Goal: Transaction & Acquisition: Purchase product/service

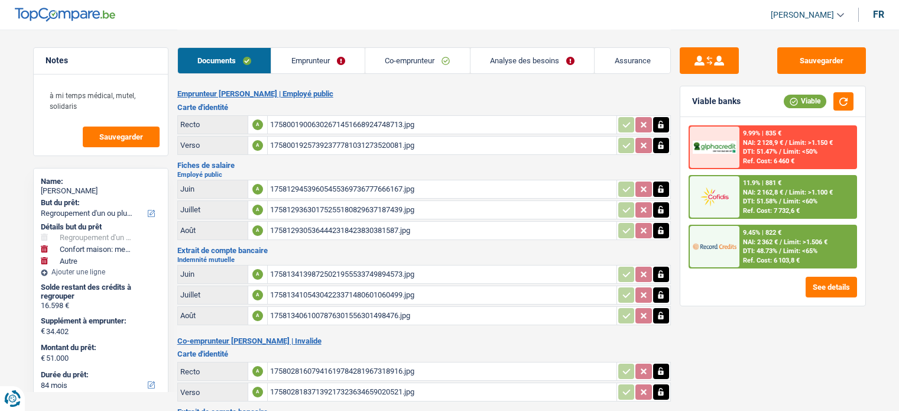
select select "refinancing"
select select "household"
select select "other"
select select "84"
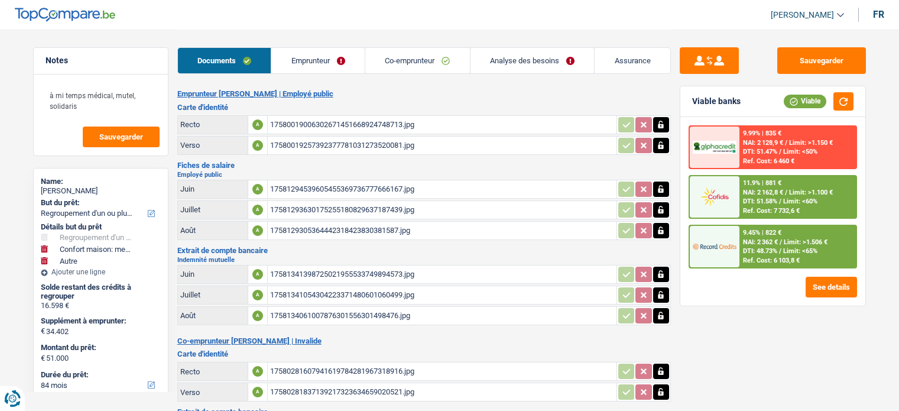
select select "cofidis"
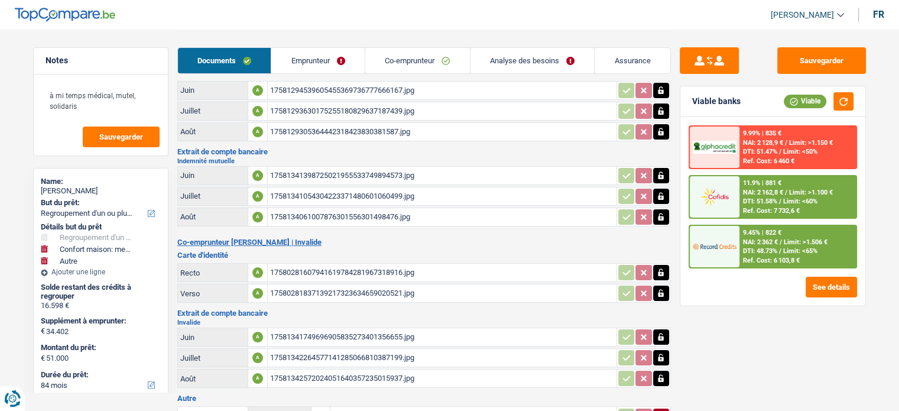
scroll to position [184, 0]
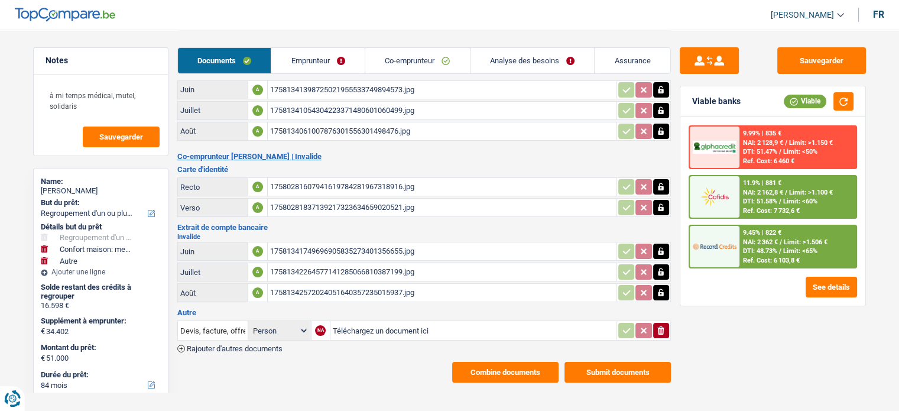
click at [302, 54] on link "Emprunteur" at bounding box center [317, 60] width 93 height 25
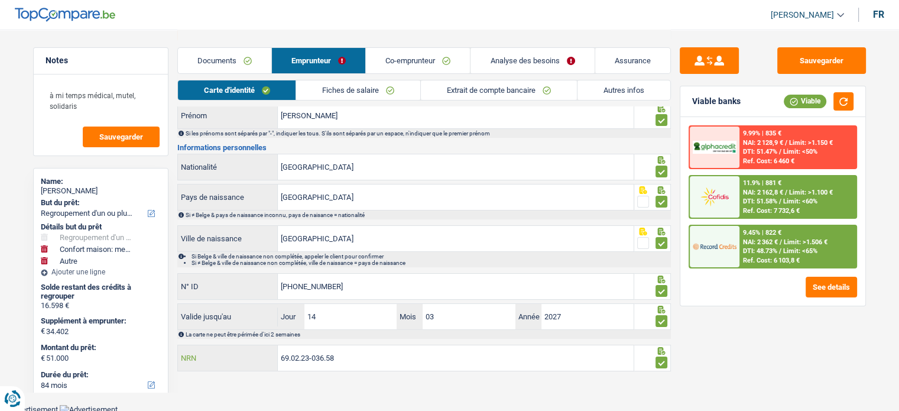
drag, startPoint x: 344, startPoint y: 356, endPoint x: 229, endPoint y: 340, distance: 115.7
click at [229, 340] on div "Informations générales Delhaye Nom Indiquer le nom de famille au complet. Si le…" at bounding box center [423, 212] width 493 height 322
click at [236, 61] on link "Documents" at bounding box center [224, 60] width 93 height 25
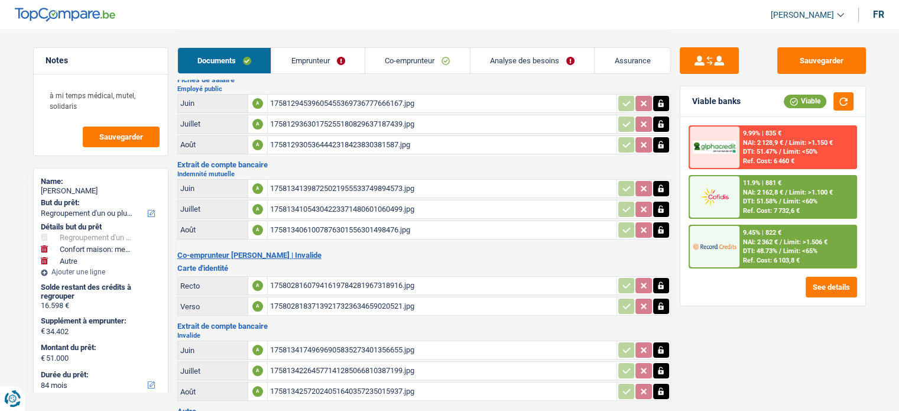
scroll to position [184, 0]
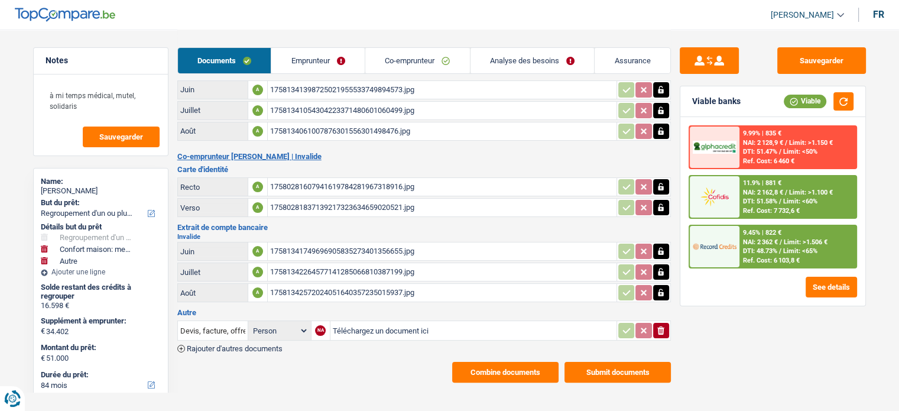
click at [320, 233] on h2 "Invalide" at bounding box center [423, 236] width 493 height 7
click at [317, 242] on div "17581341749696905835273401356655.jpg" at bounding box center [442, 251] width 344 height 18
click at [338, 245] on div "17581341749696905835273401356655.jpg" at bounding box center [442, 251] width 344 height 18
click at [360, 102] on div "17581341054304223371480601060499.jpg" at bounding box center [442, 111] width 344 height 18
click at [358, 321] on input "Téléchargez un document ici" at bounding box center [473, 330] width 281 height 18
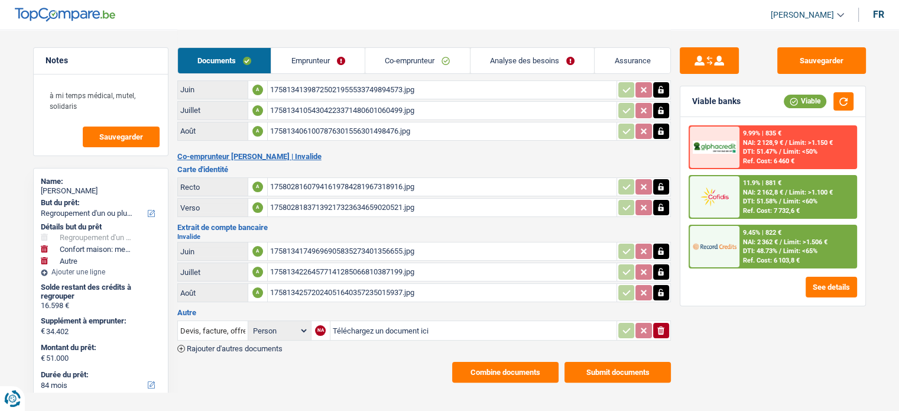
type input "C:\fakepath\combinepdf (1) (1).pdf"
click at [525, 338] on div "Devis, facture, offre, bon de commande Person Emprunteur Co-emprunteur A combin…" at bounding box center [423, 336] width 493 height 34
click at [522, 368] on button "Combine documents" at bounding box center [505, 372] width 106 height 21
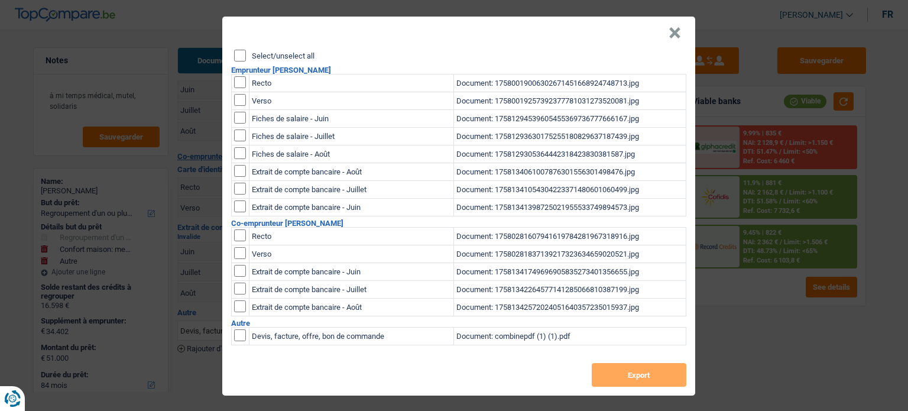
click at [236, 50] on input "Select/unselect all" at bounding box center [240, 56] width 12 height 12
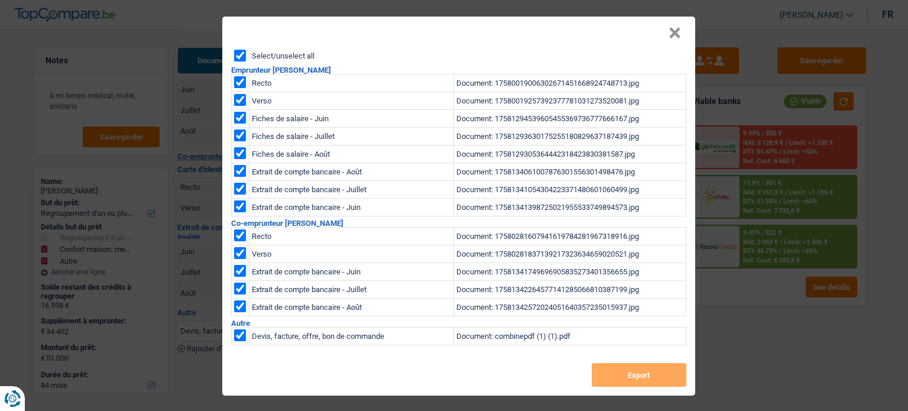
checkbox input "true"
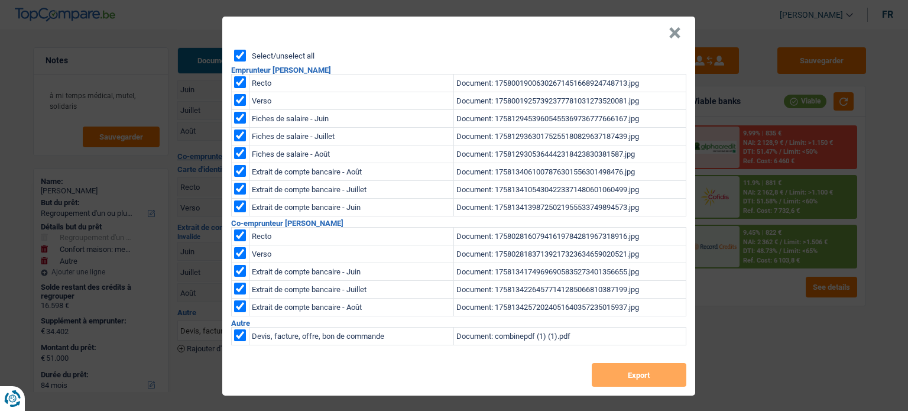
checkbox input "true"
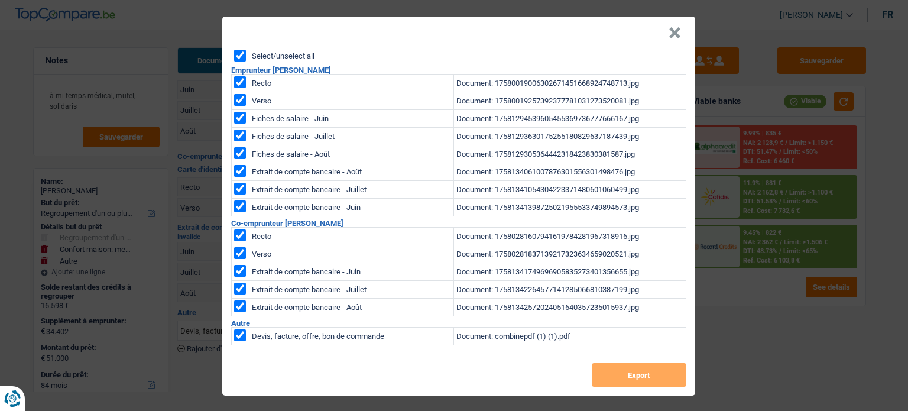
checkbox input "true"
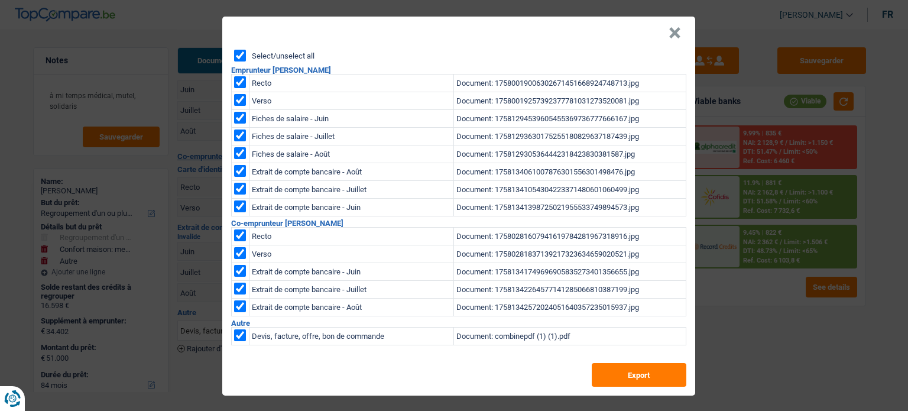
click at [236, 82] on input "checkbox" at bounding box center [240, 82] width 12 height 12
checkbox input "false"
click at [237, 99] on input "checkbox" at bounding box center [240, 100] width 12 height 12
checkbox input "false"
click at [231, 236] on td at bounding box center [240, 237] width 18 height 18
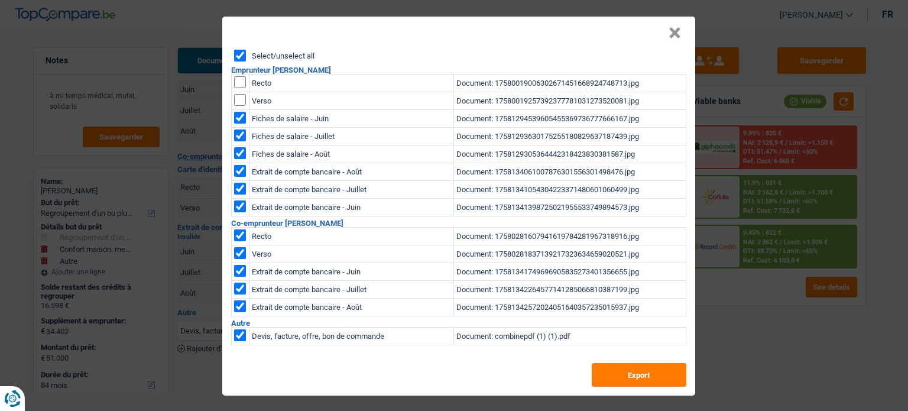
click at [234, 253] on input "checkbox" at bounding box center [240, 253] width 12 height 12
checkbox input "false"
click at [234, 238] on input "checkbox" at bounding box center [240, 235] width 12 height 12
checkbox input "false"
click at [618, 384] on button "Export" at bounding box center [639, 375] width 95 height 24
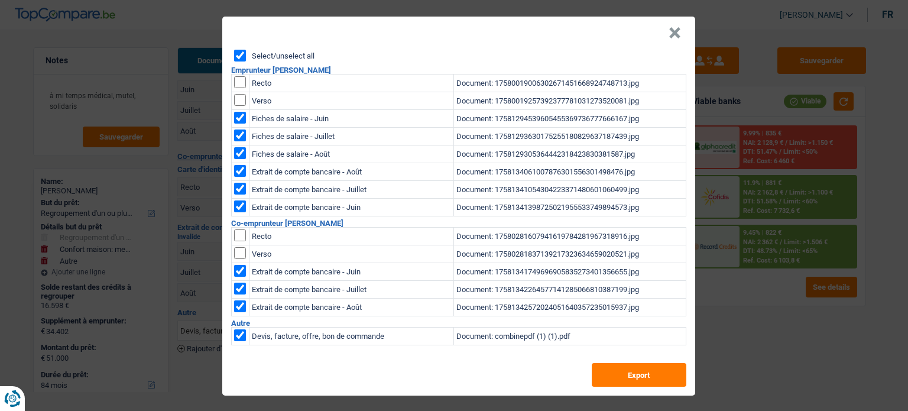
click at [704, 297] on div "× Select/unselect all Emprunteur Muriel Delhaye Recto Document: 175800190063026…" at bounding box center [454, 205] width 908 height 411
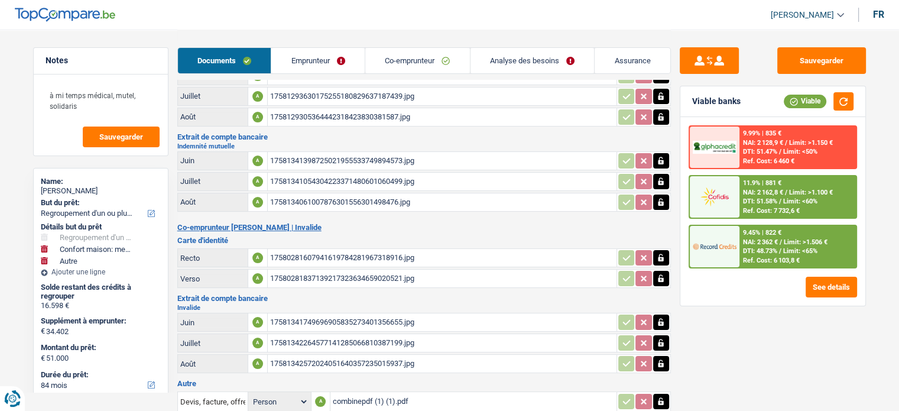
scroll to position [7, 0]
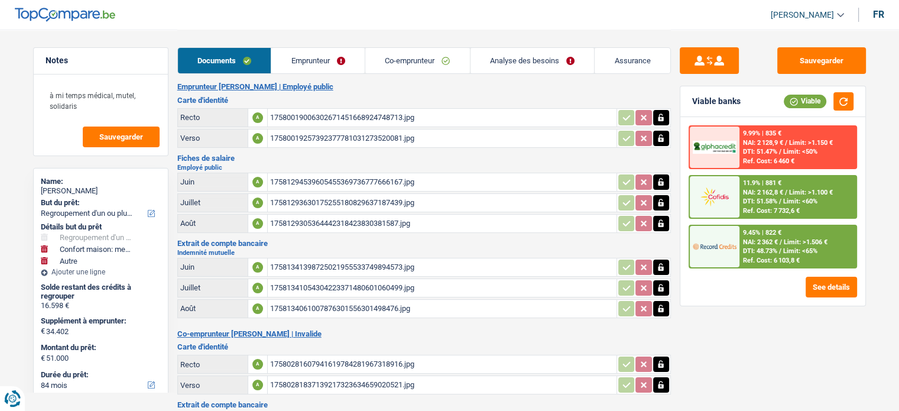
click at [349, 199] on div "17581293630175255180829637187439.jpg" at bounding box center [442, 203] width 344 height 18
click at [329, 258] on div "17581341398725021955533749894573.jpg" at bounding box center [442, 267] width 344 height 18
click at [319, 219] on div "1758129305364442318423830381587.jpg" at bounding box center [442, 224] width 344 height 18
click at [794, 63] on button "Sauvegarder" at bounding box center [821, 60] width 89 height 27
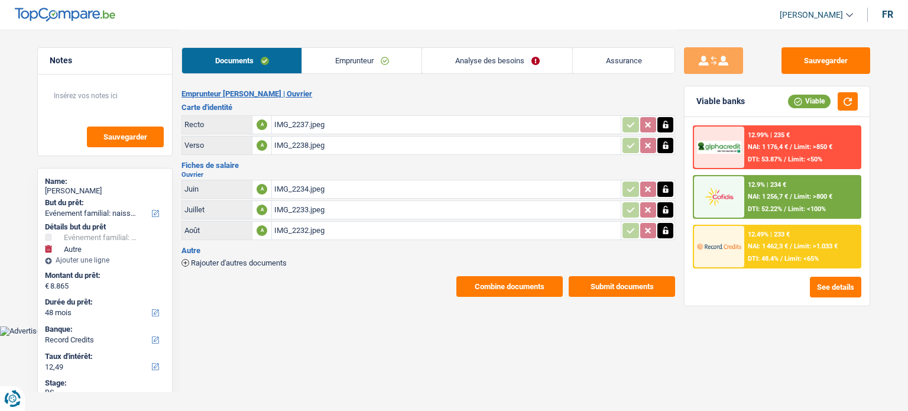
select select "familyEvent"
select select "other"
select select "48"
select select "record credits"
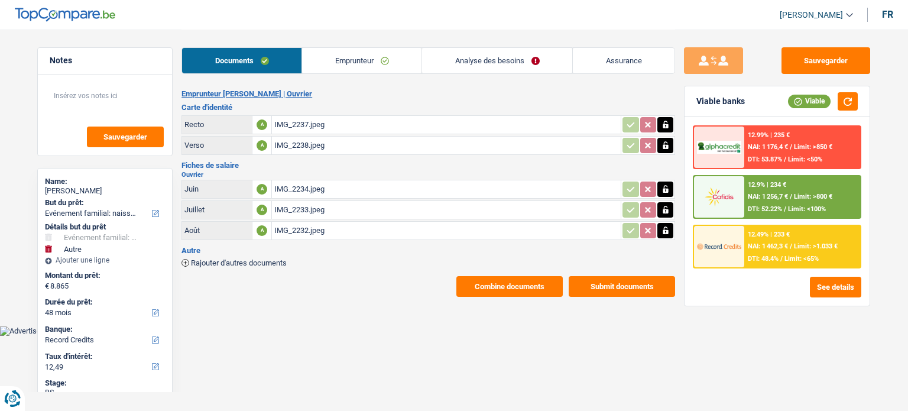
click at [789, 142] on div "12.99% | 235 € NAI: 1 176,4 € / Limit: >850 € DTI: 53.87% / Limit: <50%" at bounding box center [802, 146] width 116 height 41
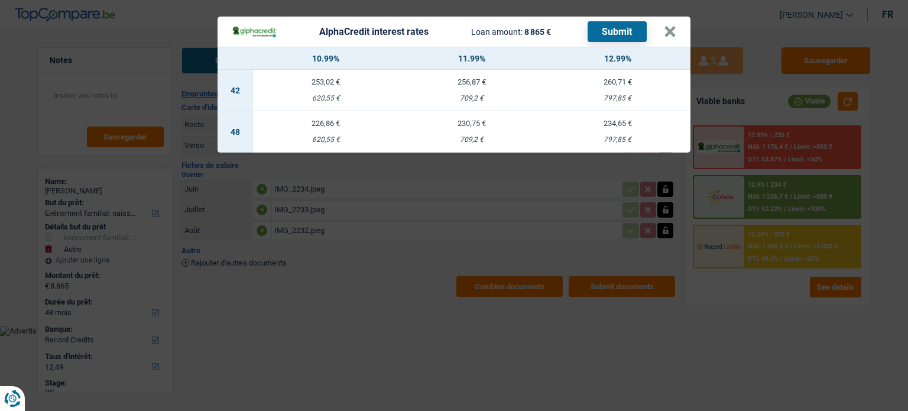
click at [775, 322] on div "AlphaCredit interest rates Loan amount: 8 865 € Submit × 10.99% 11.99% 12.99% 4…" at bounding box center [454, 205] width 908 height 411
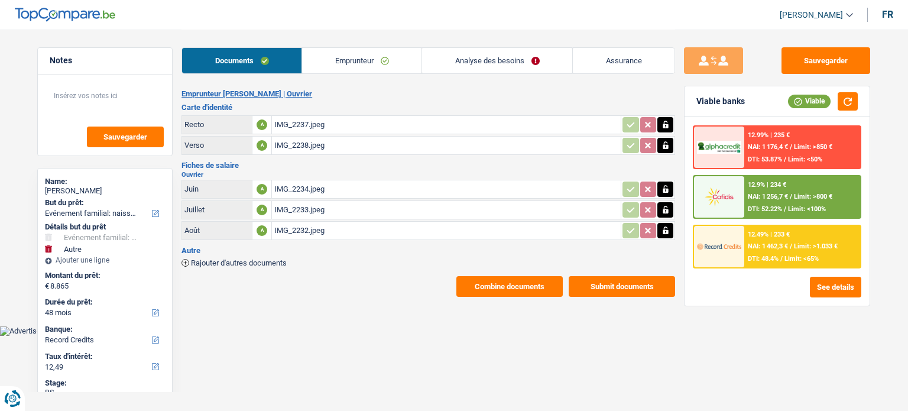
click at [831, 297] on div "12.99% | 235 € NAI: 1 176,4 € / Limit: >850 € DTI: 53.87% / Limit: <50% 12.9% |…" at bounding box center [776, 211] width 185 height 189
click at [832, 289] on button "See details" at bounding box center [835, 287] width 51 height 21
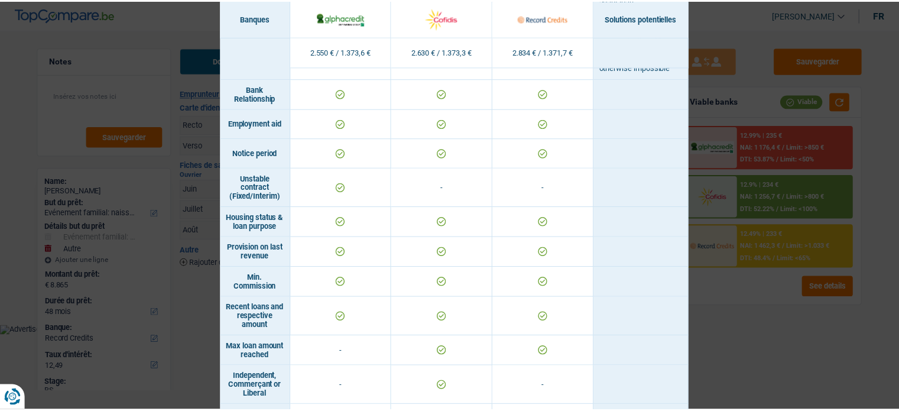
scroll to position [709, 0]
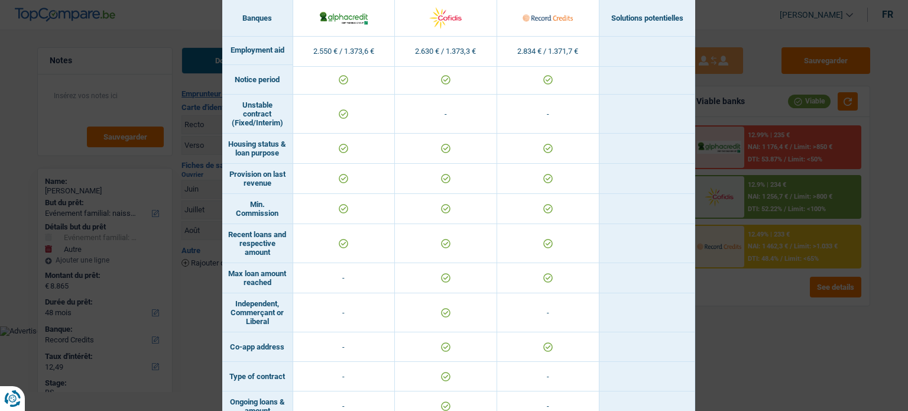
click at [856, 317] on div "Banks conditions × Banques Solutions potentielles Revenus / Charges 2.550 € / 1…" at bounding box center [454, 205] width 908 height 411
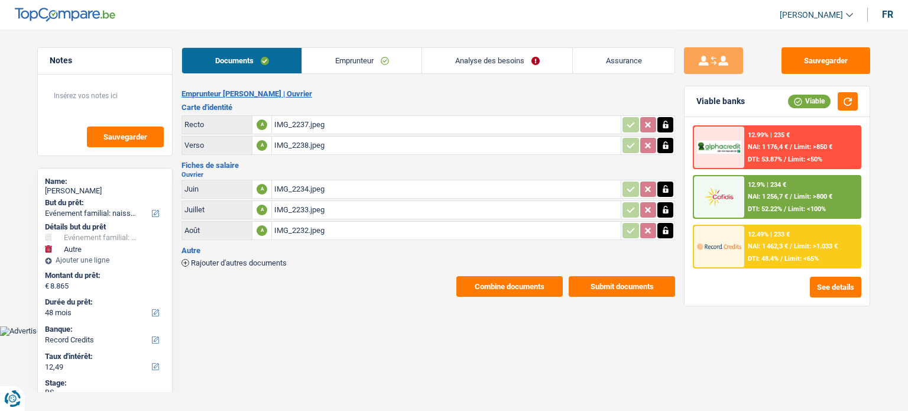
click at [827, 137] on div "12.99% | 235 € NAI: 1 176,4 € / Limit: >850 € DTI: 53.87% / Limit: <50%" at bounding box center [802, 146] width 116 height 41
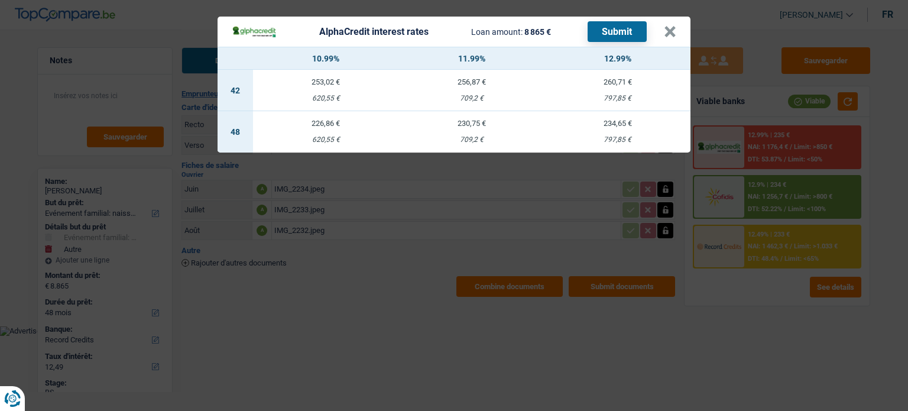
click at [804, 319] on div "AlphaCredit interest rates Loan amount: 8 865 € Submit × 10.99% 11.99% 12.99% 4…" at bounding box center [454, 205] width 908 height 411
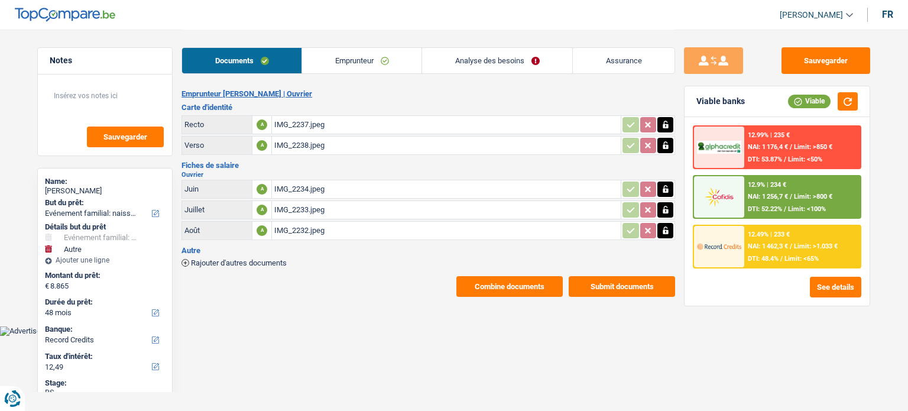
click at [499, 63] on link "Analyse des besoins" at bounding box center [497, 60] width 150 height 25
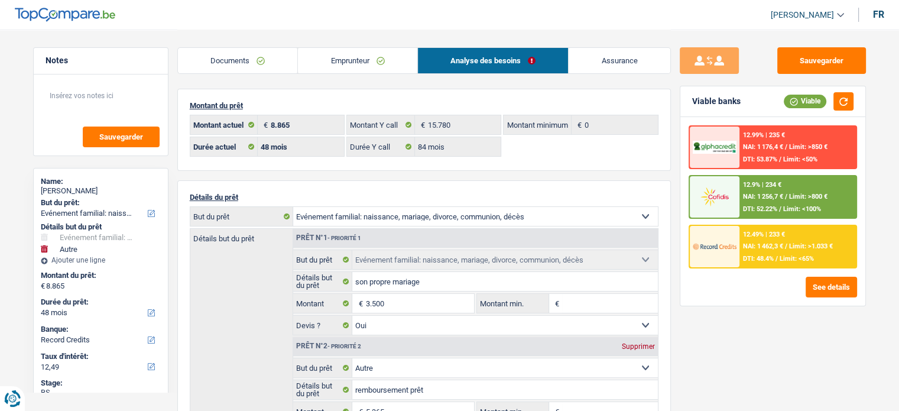
click at [808, 150] on span "Limit: >850 €" at bounding box center [808, 147] width 38 height 8
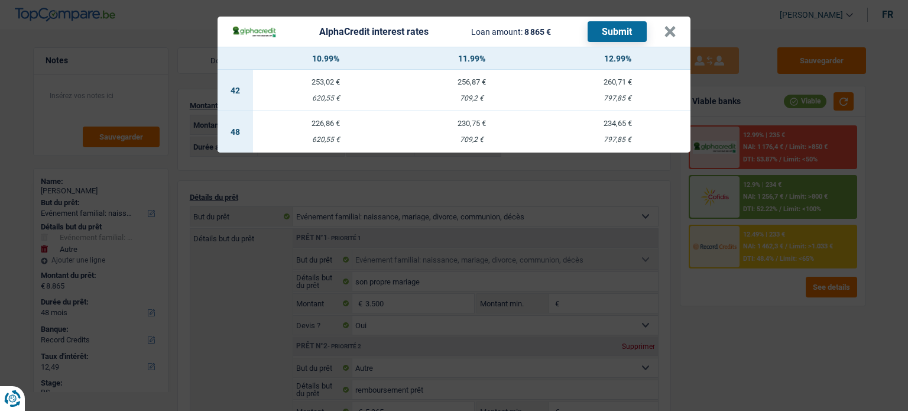
click at [710, 378] on div "AlphaCredit interest rates Loan amount: 8 865 € Submit × 10.99% 11.99% 12.99% 4…" at bounding box center [454, 205] width 908 height 411
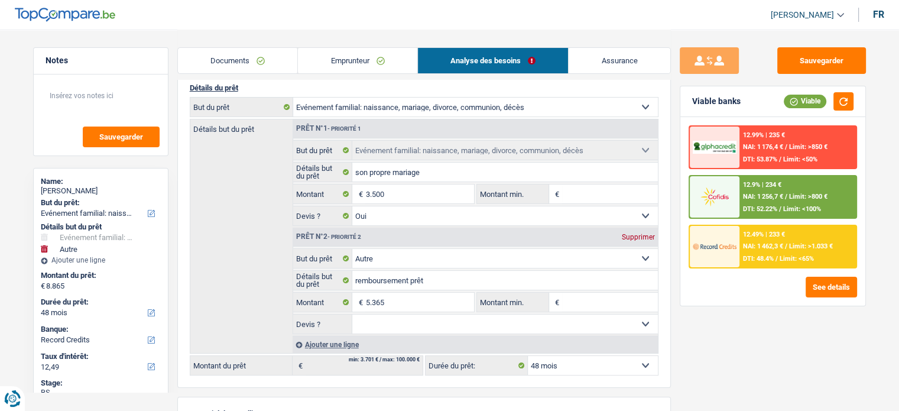
scroll to position [236, 0]
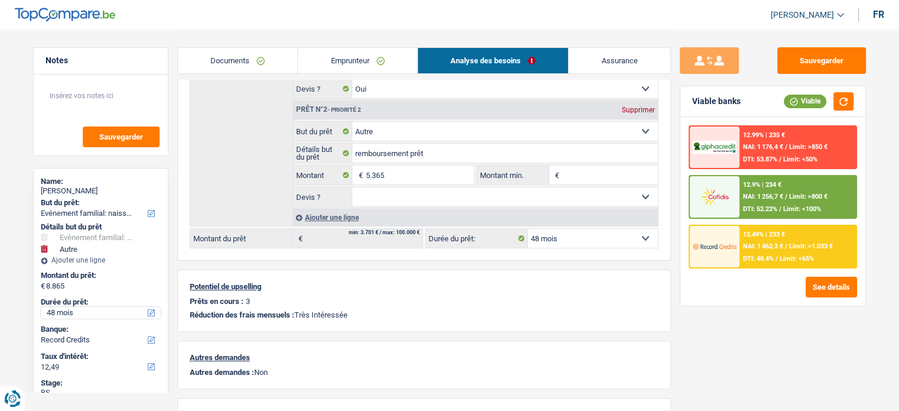
click at [76, 317] on select "12 mois 18 mois 24 mois 30 mois 36 mois 42 mois 48 mois Sélectionner une option" at bounding box center [101, 313] width 120 height 12
click at [762, 332] on div "Sauvegarder Viable banks Viable 12.99% | 235 € NAI: 1 176,4 € / Limit: >850 € D…" at bounding box center [773, 219] width 204 height 345
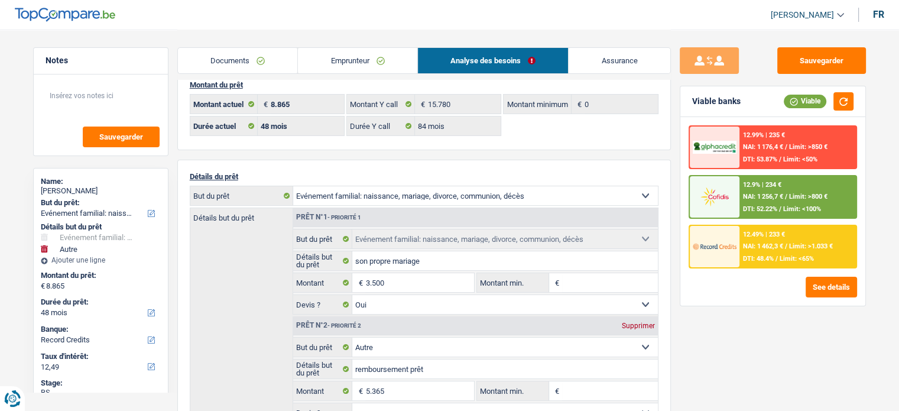
scroll to position [0, 0]
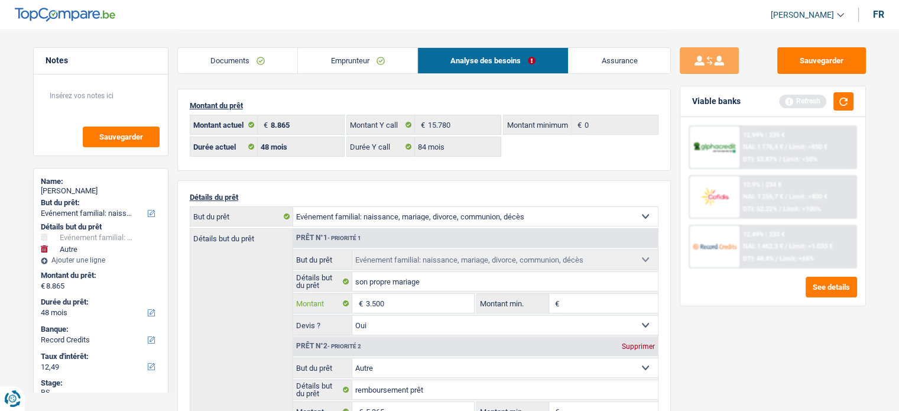
click at [381, 297] on input "3.500" at bounding box center [419, 303] width 108 height 19
click at [372, 300] on input "3.500" at bounding box center [419, 303] width 108 height 19
type input "10.500"
type input "15.865"
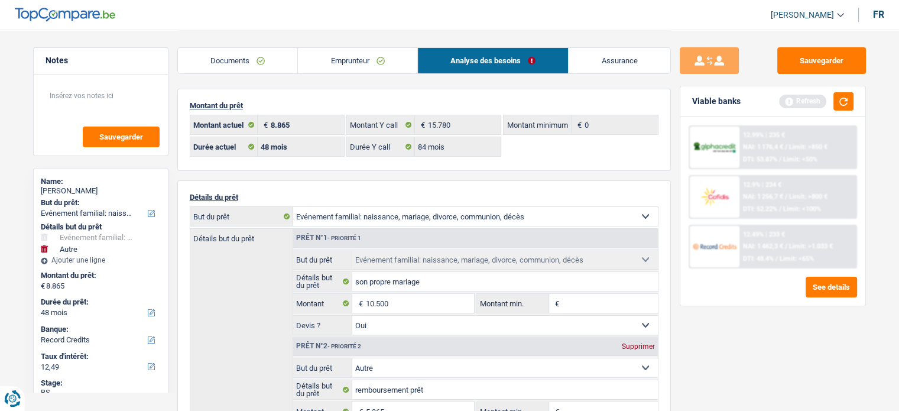
type input "15.865"
select select "84"
type input "15.865"
click at [745, 336] on div "Sauvegarder Viable banks Refresh 12.99% | 235 € NAI: 1 176,4 € / Limit: >850 € …" at bounding box center [773, 219] width 204 height 345
select select "84"
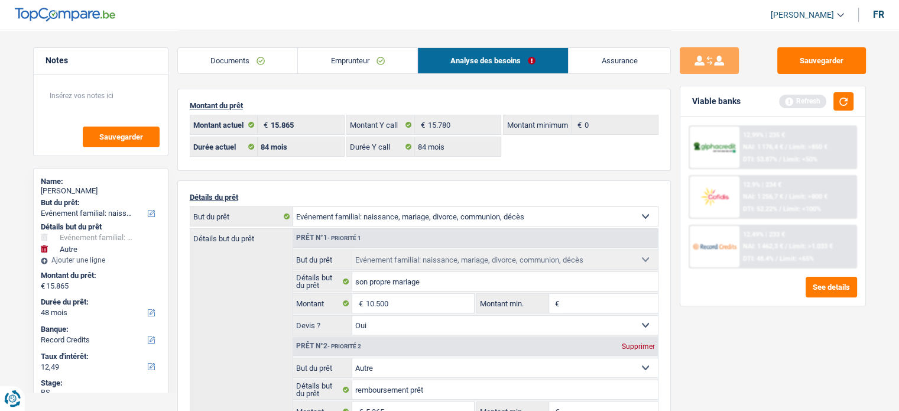
select select "84"
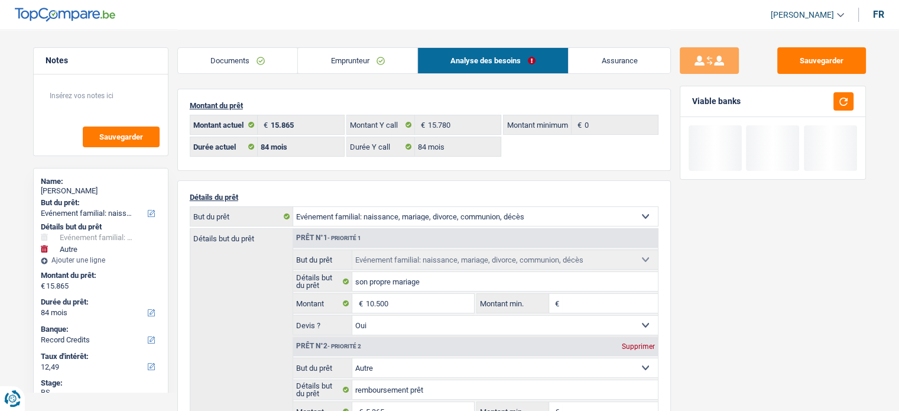
click at [853, 103] on div "Viable banks" at bounding box center [772, 101] width 185 height 31
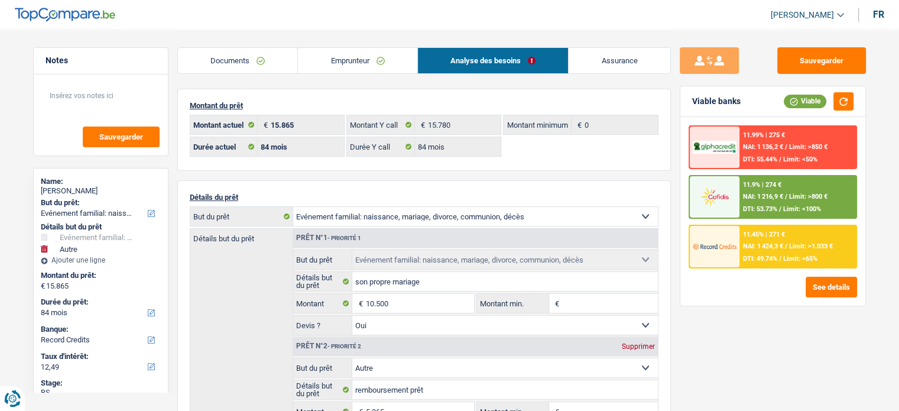
click at [86, 184] on div "Name:" at bounding box center [101, 181] width 120 height 9
click at [86, 193] on div "Gregory Puttevils" at bounding box center [101, 190] width 120 height 9
copy div "Puttevils"
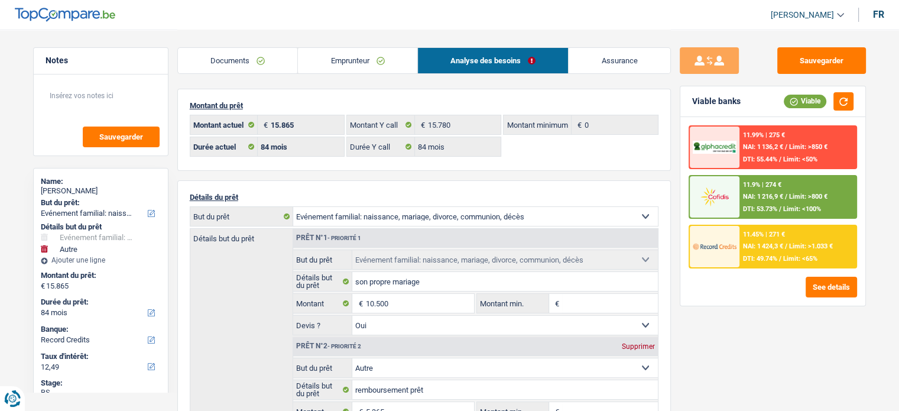
click at [771, 139] on div "11.99% | 275 € NAI: 1 136,2 € / Limit: >850 € DTI: 55.44% / Limit: <50%" at bounding box center [797, 146] width 116 height 41
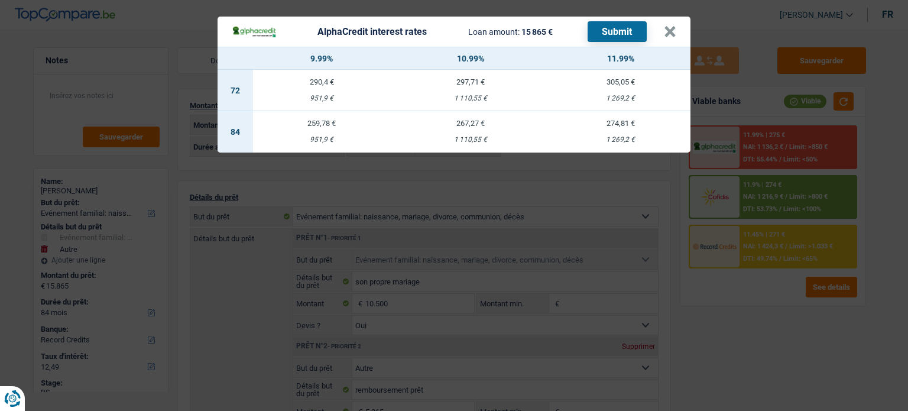
click at [612, 131] on td "274,81 € 1 269,2 €" at bounding box center [620, 131] width 140 height 41
select select "alphacredit"
type input "11,99"
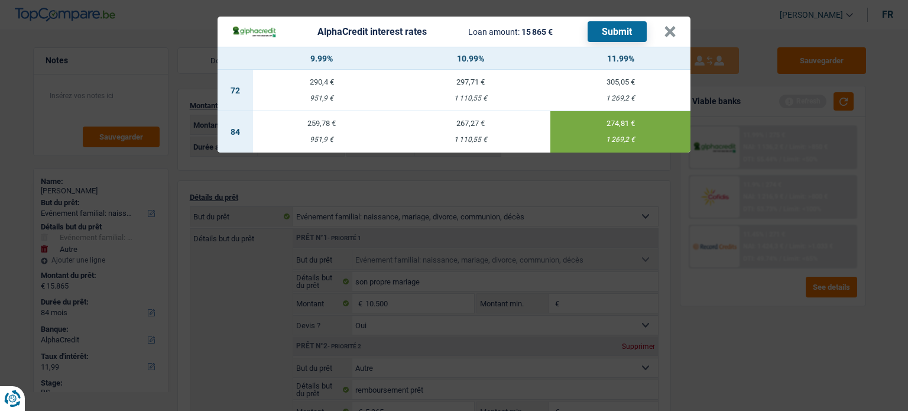
click at [616, 22] on button "Submit" at bounding box center [616, 31] width 59 height 21
click at [667, 34] on button "×" at bounding box center [670, 32] width 12 height 12
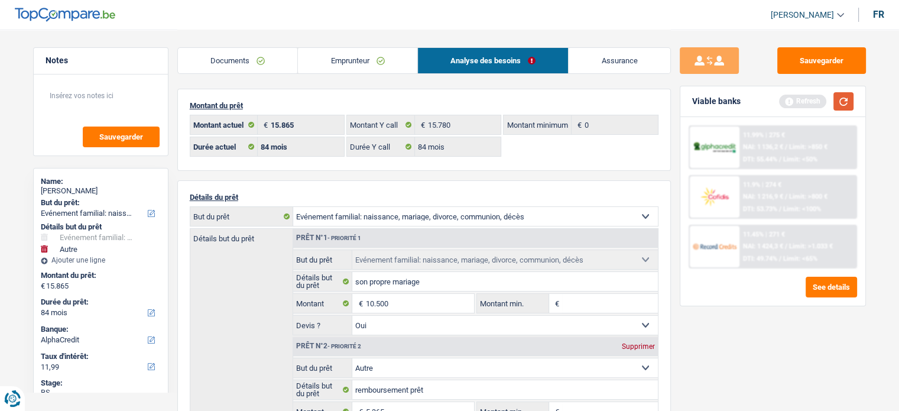
click at [841, 104] on button "button" at bounding box center [843, 101] width 20 height 18
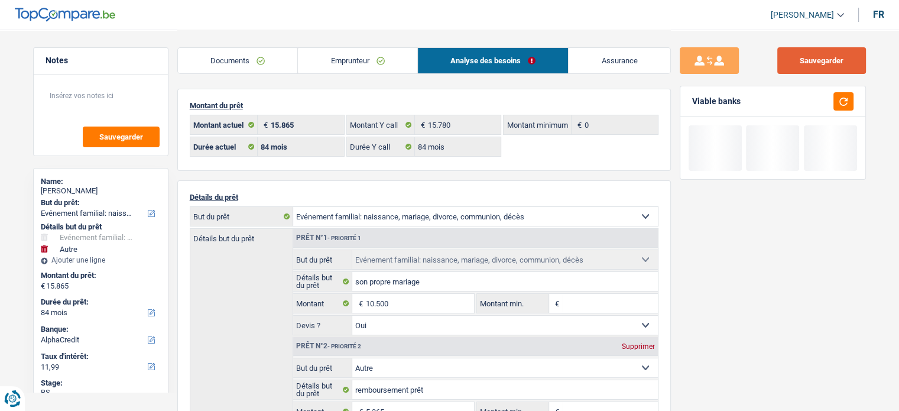
click at [833, 67] on button "Sauvegarder" at bounding box center [821, 60] width 89 height 27
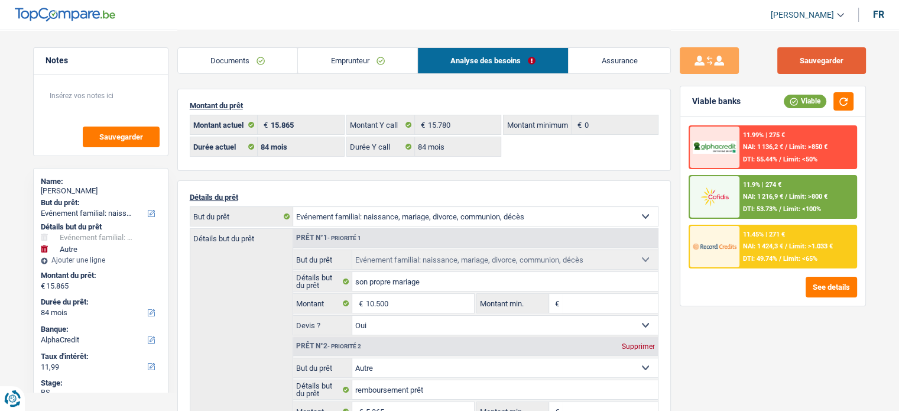
drag, startPoint x: 798, startPoint y: 68, endPoint x: 724, endPoint y: 35, distance: 80.2
click at [798, 68] on button "Sauvegarder" at bounding box center [821, 60] width 89 height 27
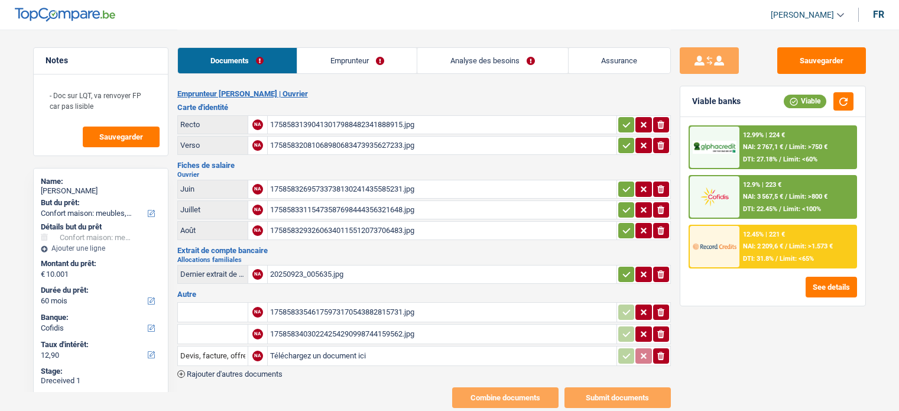
select select "household"
select select "60"
select select "cofidis"
click at [358, 124] on div "17585831390413017988482341888915.jpg" at bounding box center [442, 125] width 344 height 18
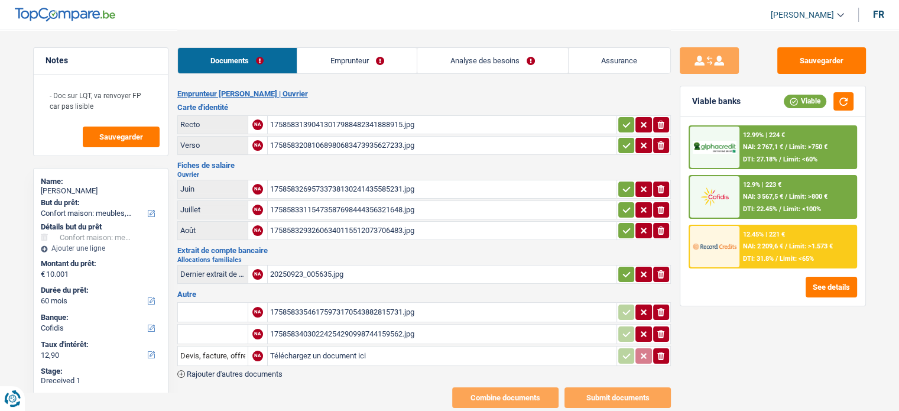
click at [298, 144] on div "17585832081068980683473935627233.jpg" at bounding box center [442, 146] width 344 height 18
click at [293, 185] on div "17585832695733738130241435585231.jpg" at bounding box center [442, 189] width 344 height 18
click at [353, 207] on div "17585833115473587698444356321648.jpg" at bounding box center [442, 210] width 344 height 18
click at [331, 217] on table "Juin NA 17585832695733738130241435585231.jpg ionicons-v5-e Juillet NA 175858331…" at bounding box center [423, 210] width 493 height 64
click at [330, 226] on div "17585832932606340115512073706483.jpg" at bounding box center [442, 231] width 344 height 18
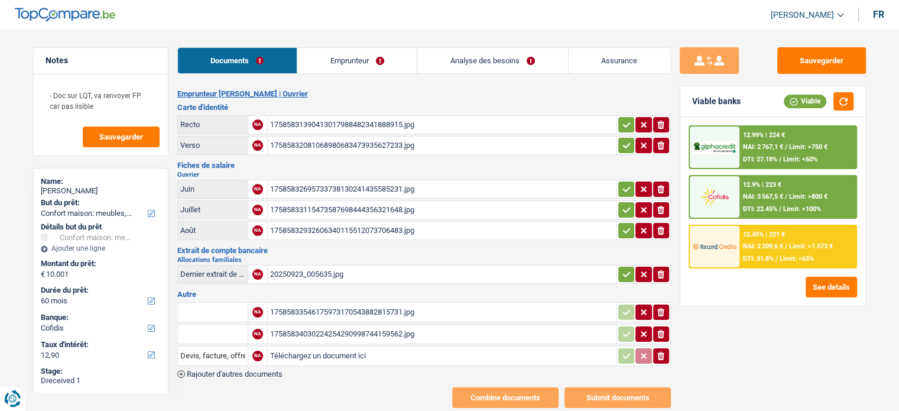
click at [329, 303] on div "17585833546175973170543882815731.jpg" at bounding box center [442, 312] width 344 height 18
click at [245, 313] on td at bounding box center [212, 312] width 70 height 20
click at [241, 305] on input "text" at bounding box center [212, 312] width 65 height 19
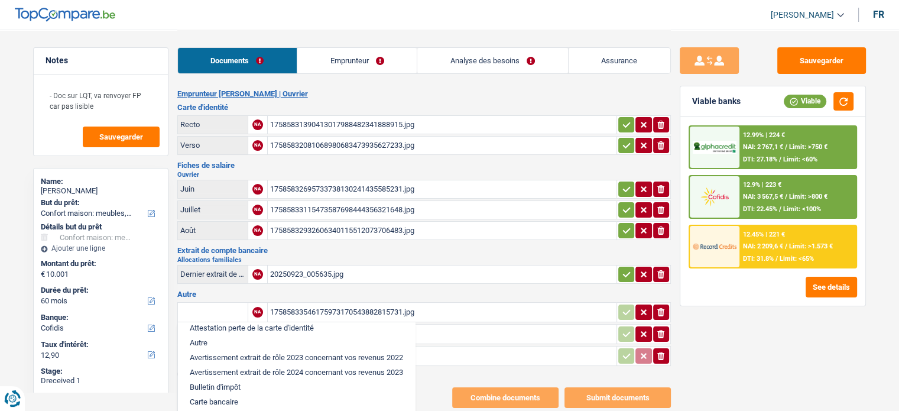
scroll to position [118, 0]
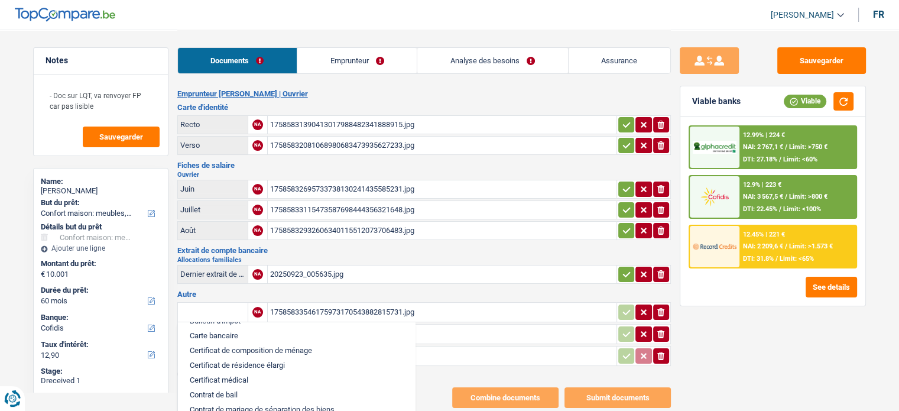
click at [248, 328] on li "Carte bancaire" at bounding box center [296, 335] width 225 height 15
type input "Carte bancaire"
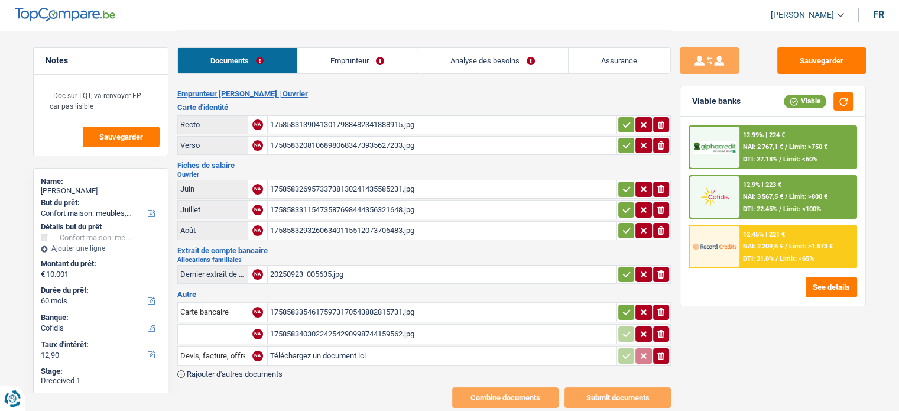
click at [328, 325] on div "17585834030224254290998744159562.jpg" at bounding box center [442, 334] width 344 height 18
click at [219, 324] on input "text" at bounding box center [212, 333] width 65 height 19
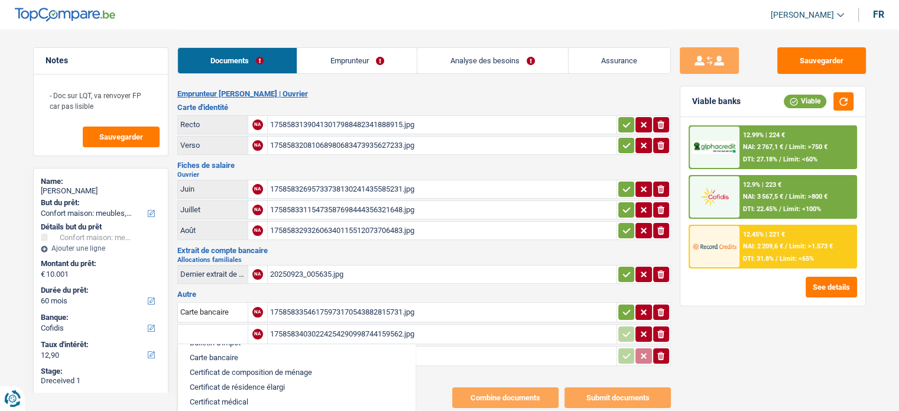
click at [245, 354] on li "Carte bancaire" at bounding box center [296, 357] width 225 height 15
type input "Carte bancaire"
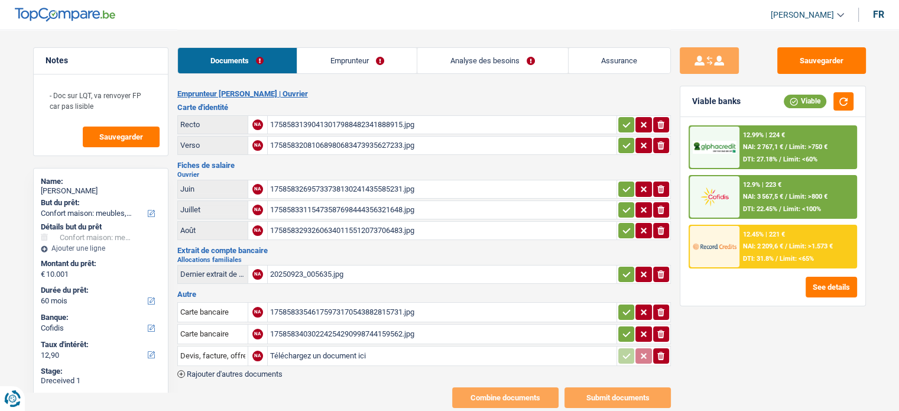
click at [626, 330] on icon "button" at bounding box center [626, 334] width 9 height 12
click at [627, 309] on icon "button" at bounding box center [626, 312] width 9 height 12
click at [656, 354] on icon "ionicons-v5-e" at bounding box center [660, 356] width 9 height 12
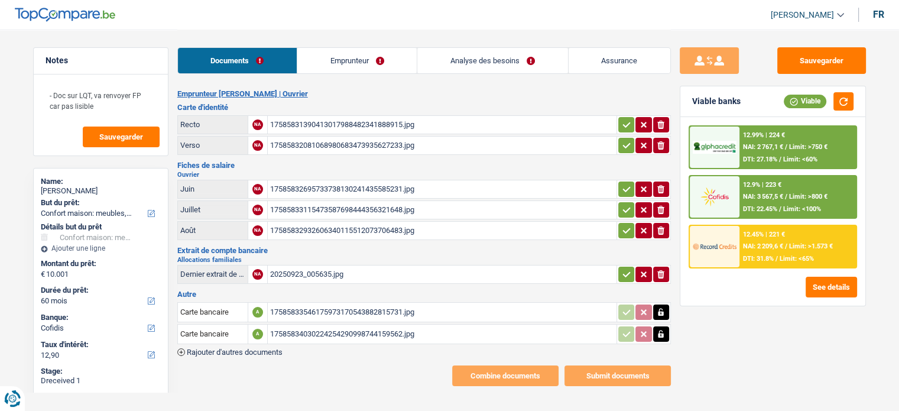
click at [440, 268] on div "20250923_005635.jpg" at bounding box center [442, 274] width 344 height 18
click at [626, 275] on icon "button" at bounding box center [626, 274] width 9 height 12
drag, startPoint x: 620, startPoint y: 126, endPoint x: 620, endPoint y: 144, distance: 18.3
click at [622, 126] on icon "button" at bounding box center [626, 125] width 9 height 12
click at [622, 144] on icon "button" at bounding box center [626, 145] width 9 height 12
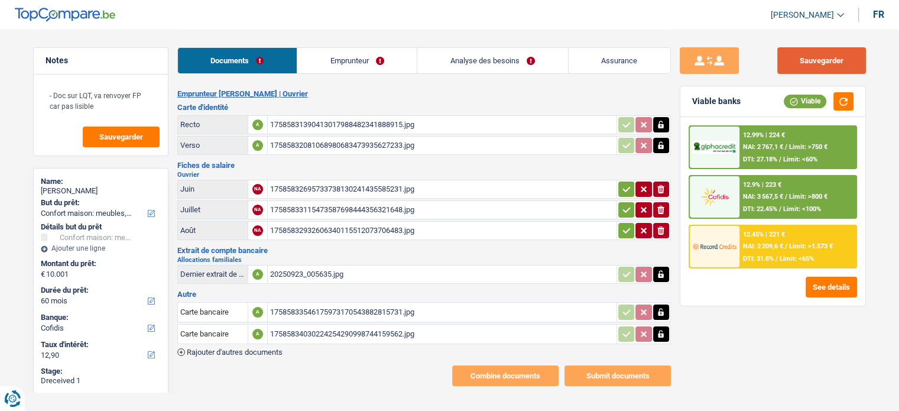
click at [802, 61] on button "Sauvegarder" at bounding box center [821, 60] width 89 height 27
click at [839, 60] on button "Sauvegarder" at bounding box center [821, 60] width 89 height 27
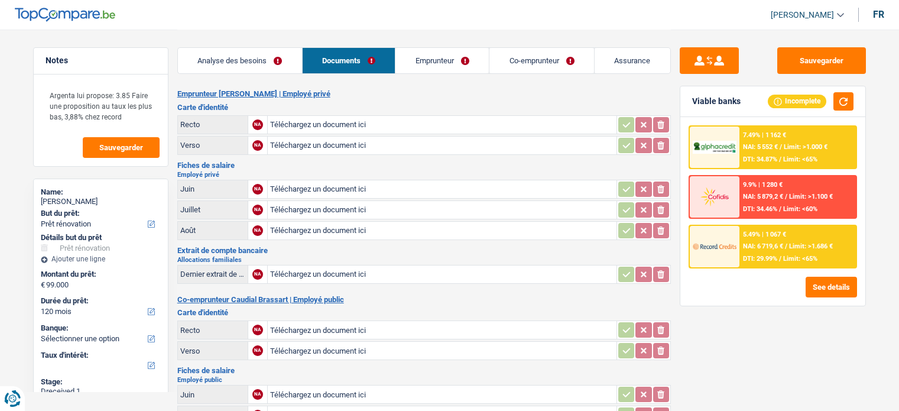
select select "renovation"
select select "120"
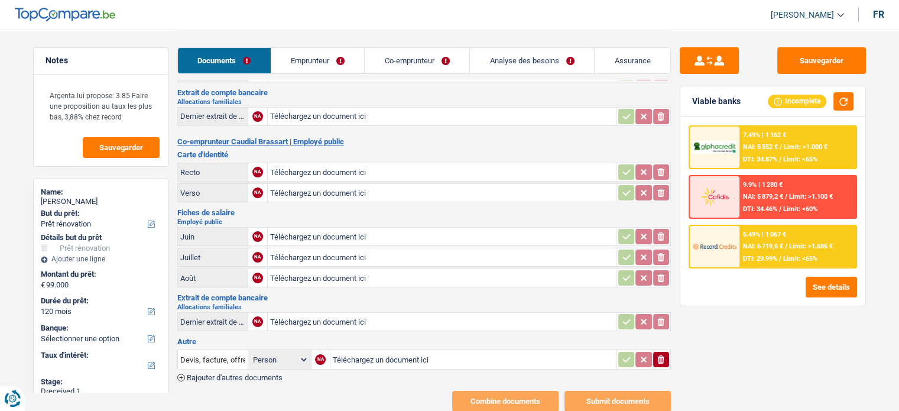
scroll to position [187, 0]
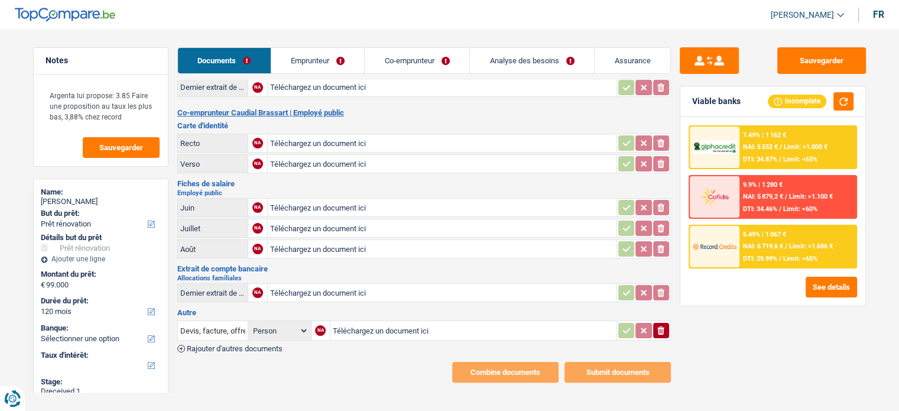
type input "C:\fakepath\ID CB Recto.jpg"
type input "C:\fakepath\ID CB Verso.jpg"
type input "C:\fakepath\Avertissement-extrait de rôle 2024.pdf"
click at [233, 345] on span "Rajouter d'autres documents" at bounding box center [235, 349] width 96 height 8
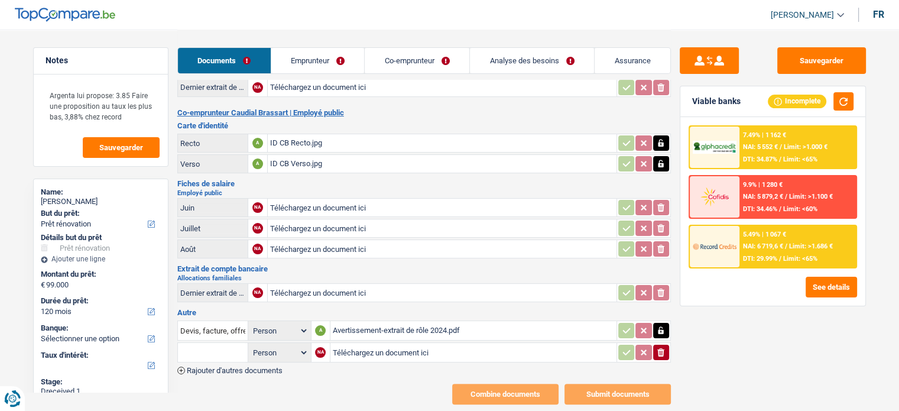
type input "C:\fakepath\Devis Raymond 140825.pdf"
click at [217, 343] on input "text" at bounding box center [212, 352] width 65 height 19
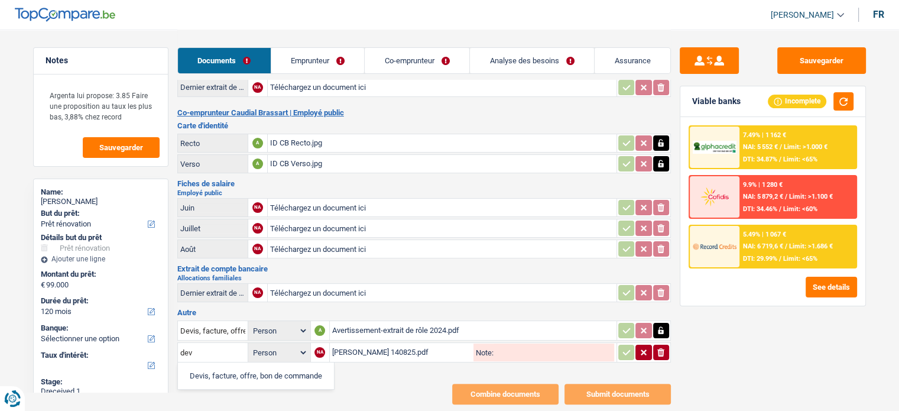
click at [244, 368] on li "Devis, facture, offre, bon de commande" at bounding box center [256, 375] width 144 height 15
type input "Devis, facture, offre, bon de commande"
click at [219, 321] on input "Devis, facture, offre, bon de commande" at bounding box center [212, 330] width 65 height 19
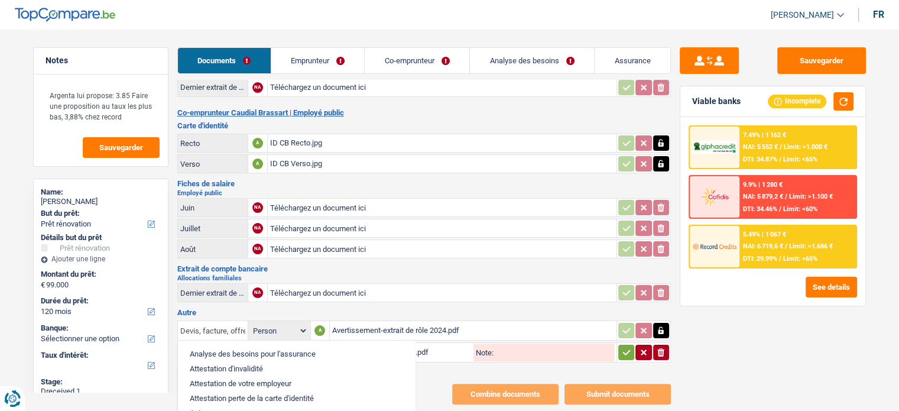
scroll to position [0, 68]
drag, startPoint x: 185, startPoint y: 322, endPoint x: 288, endPoint y: 323, distance: 102.8
click at [288, 323] on tr "Devis, facture, offre, bon de commande Analyse des besoins pour l'assurance Att…" at bounding box center [423, 330] width 493 height 20
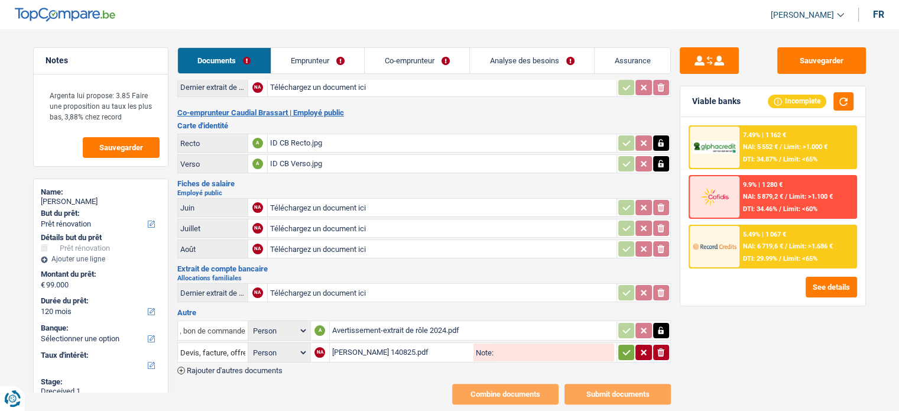
type input "D"
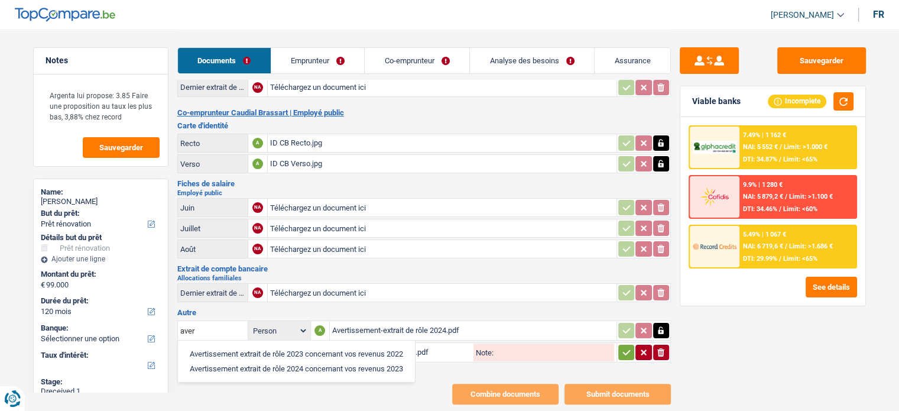
click at [275, 361] on li "Avertissement extrait de rôle 2024 concernant vos revenus 2023" at bounding box center [296, 368] width 225 height 15
type input "Avertissement extrait de rôle 2024 concernant vos revenus 2023"
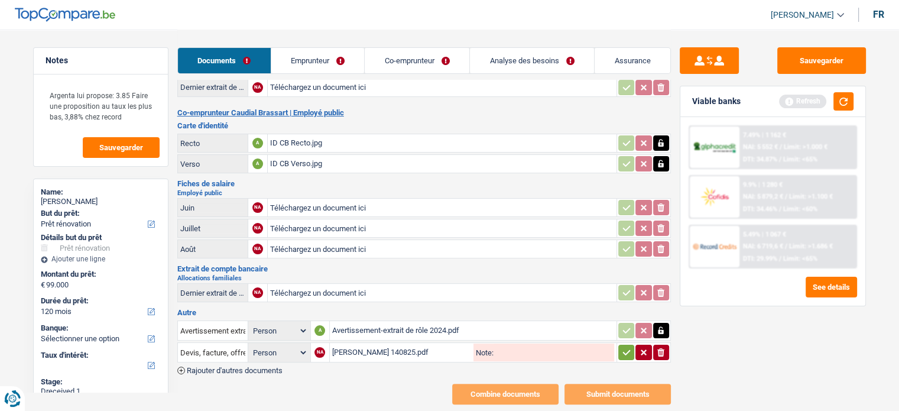
click at [622, 347] on icon "button" at bounding box center [626, 352] width 9 height 12
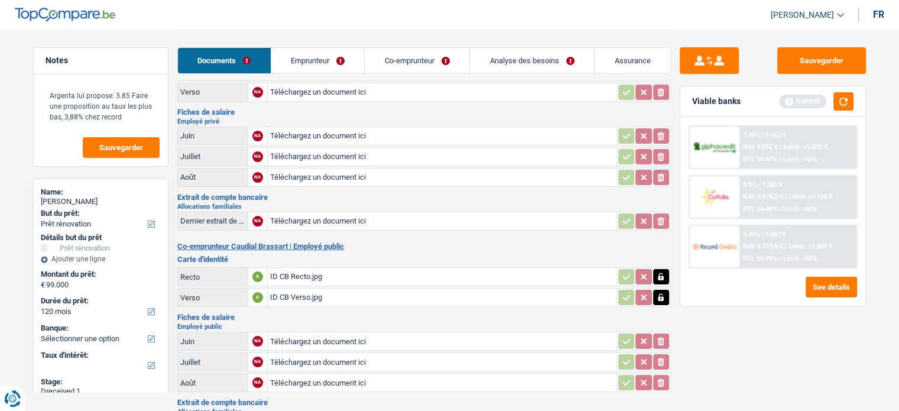
scroll to position [118, 0]
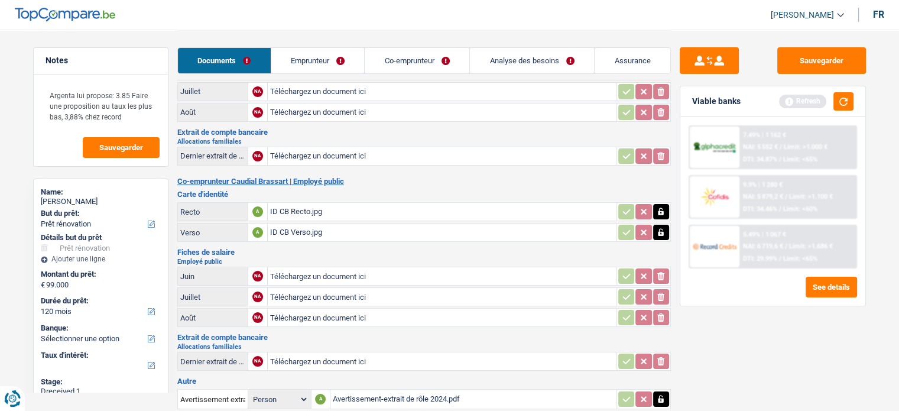
type input "C:\fakepath\FDP Claudia BRASSART Mai & Juin 2025.pdf"
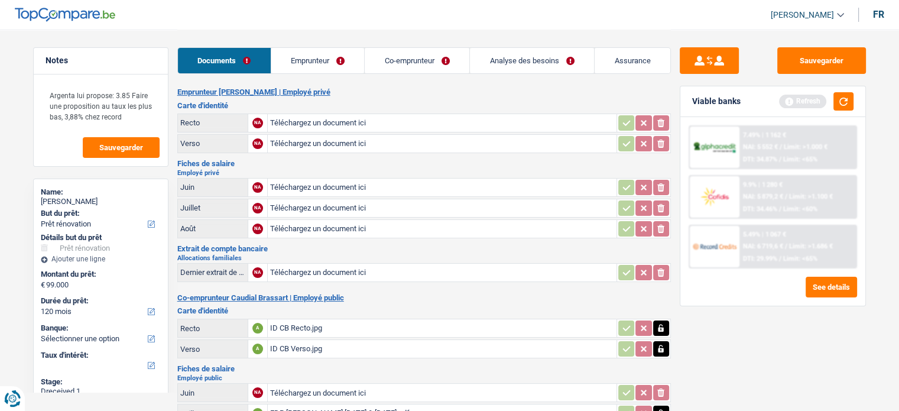
scroll to position [0, 0]
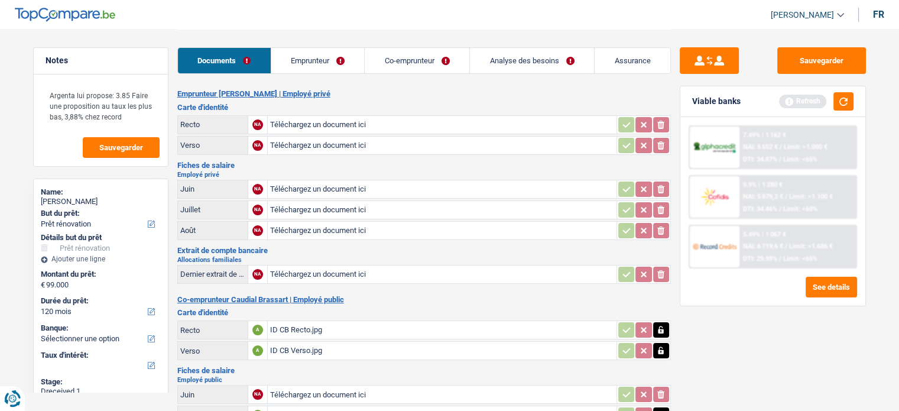
type input "C:\fakepath\FDP Jacques RAYMOND Août 2025.pdf"
type input "C:\fakepath\FDP Jacques RAYMOND Juillet 2025.pdf"
type input "C:\fakepath\FDP Jacques RAYMOND Juin 2025.pdf"
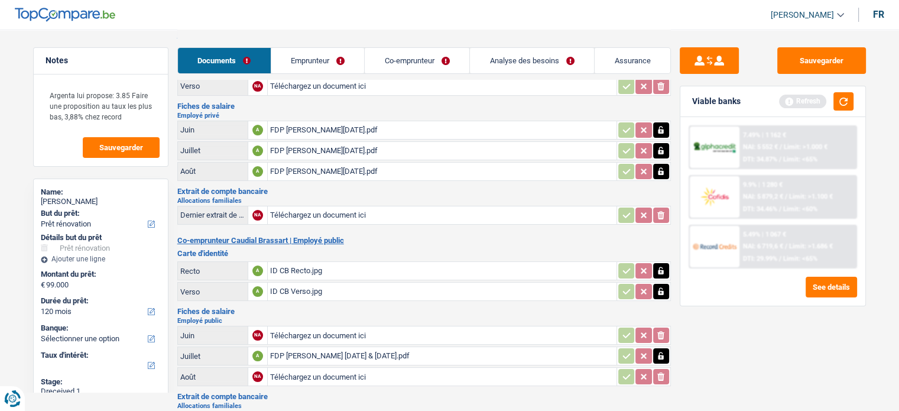
scroll to position [177, 0]
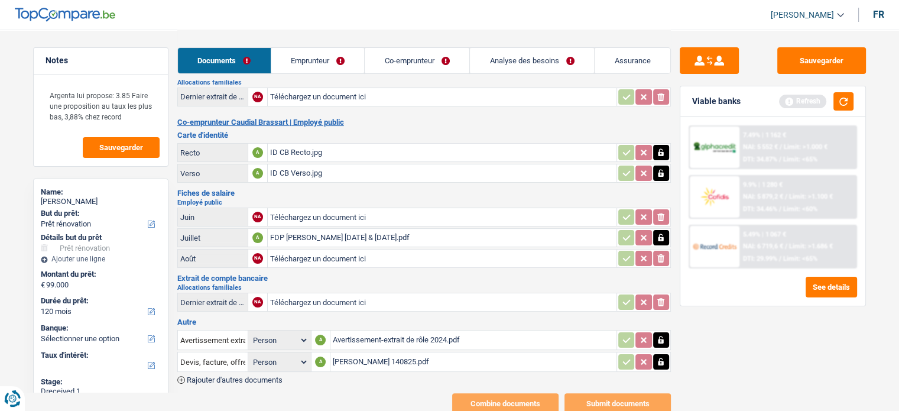
click at [359, 234] on div "FDP Claudia BRASSART Mai & Juin 2025.pdf" at bounding box center [442, 238] width 344 height 18
type input "C:\fakepath\Versement Allocations Familiales Septembre 2025.jpg"
click at [794, 366] on div "Sauvegarder Viable banks Refresh 7.49% | 1 162 € NAI: 5 552 € / Limit: >1.000 €…" at bounding box center [773, 219] width 204 height 345
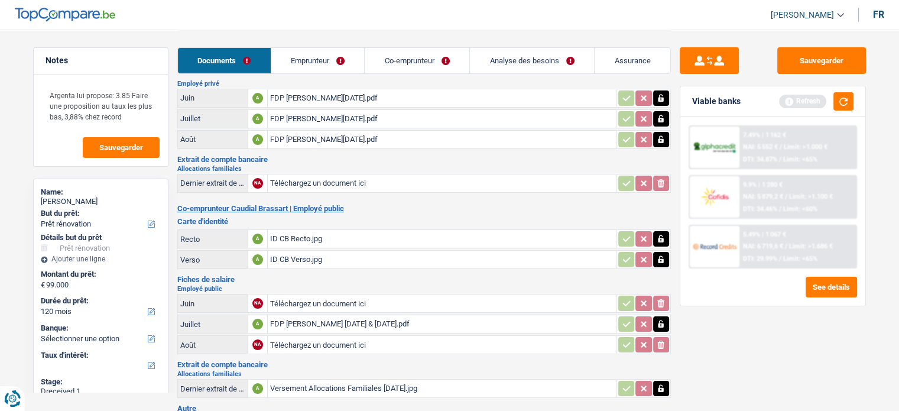
scroll to position [118, 0]
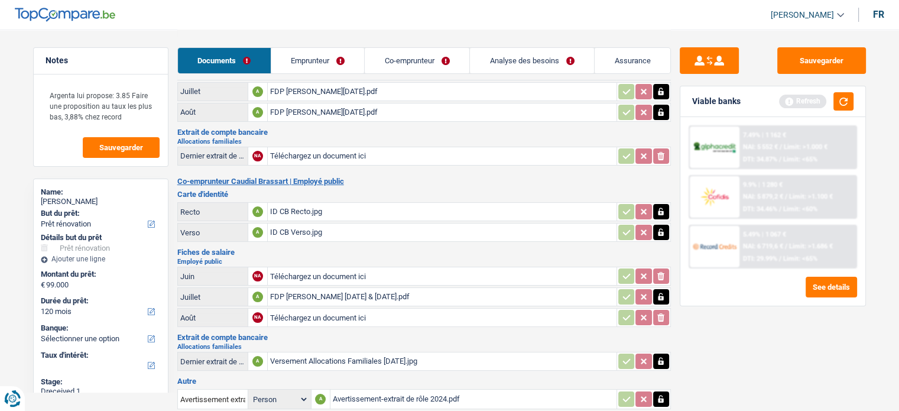
click at [777, 377] on div "Sauvegarder Viable banks Refresh 7.49% | 1 162 € NAI: 5 552 € / Limit: >1.000 €…" at bounding box center [773, 219] width 204 height 345
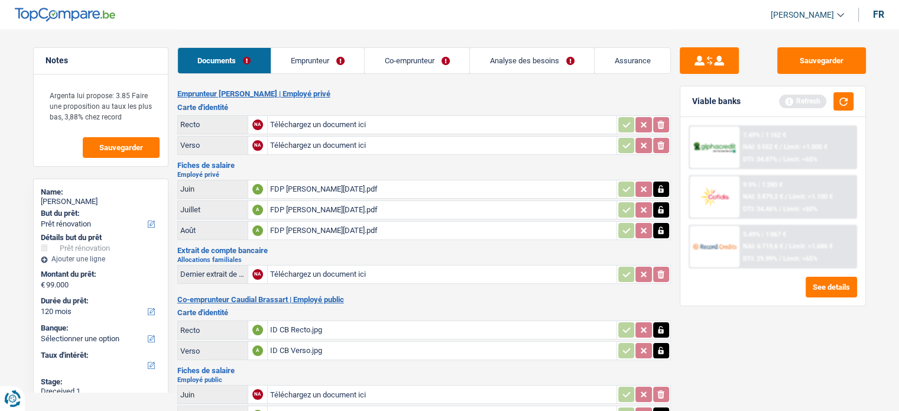
click at [278, 80] on div "Documents Emprunteur Co-emprunteur Analyse des besoins Assurance Emprunteur Jac…" at bounding box center [423, 310] width 493 height 561
click at [304, 65] on link "Emprunteur" at bounding box center [317, 60] width 93 height 25
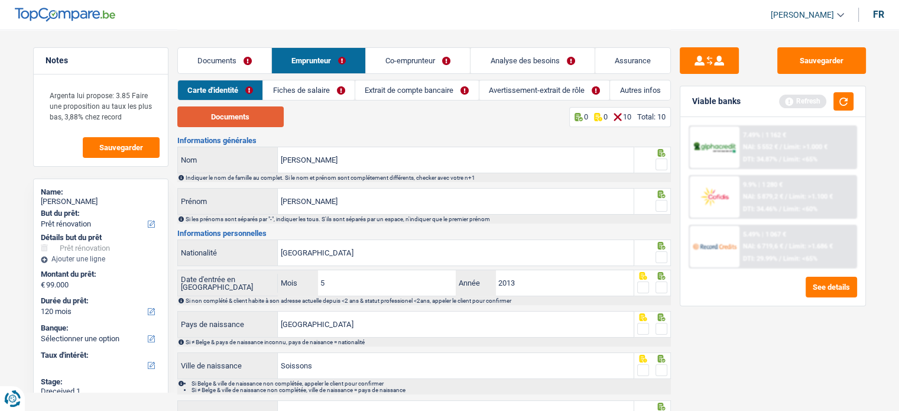
click at [233, 114] on button "Documents" at bounding box center [230, 116] width 106 height 21
click at [245, 54] on link "Documents" at bounding box center [224, 60] width 93 height 25
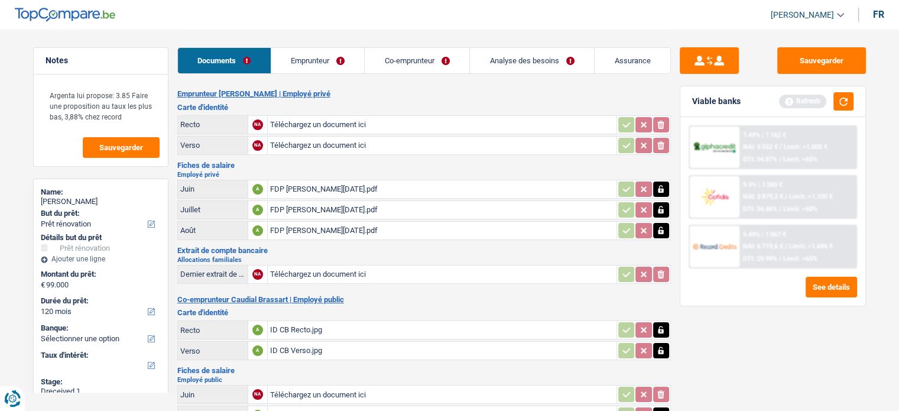
click at [310, 74] on div "Documents Emprunteur Co-emprunteur Analyse des besoins Assurance" at bounding box center [423, 55] width 493 height 50
click at [310, 59] on link "Emprunteur" at bounding box center [317, 60] width 93 height 25
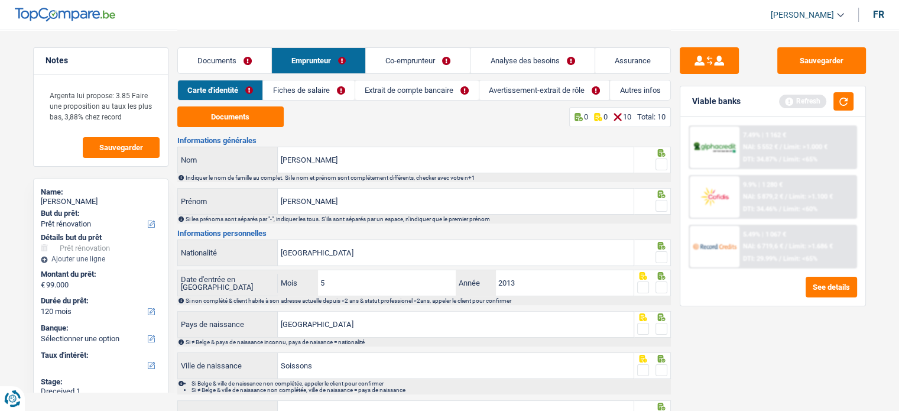
click at [251, 131] on div "Documents 0 0 10 Total: 10 Informations générales Raymond Nom Indiquer le nom d…" at bounding box center [423, 318] width 493 height 424
click at [255, 118] on button "Documents" at bounding box center [230, 116] width 106 height 21
click at [246, 57] on link "Documents" at bounding box center [224, 60] width 93 height 25
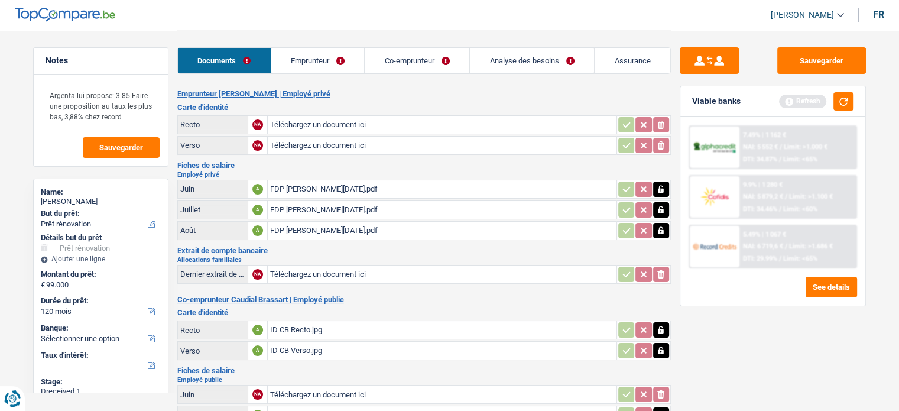
click at [417, 63] on link "Co-emprunteur" at bounding box center [417, 60] width 105 height 25
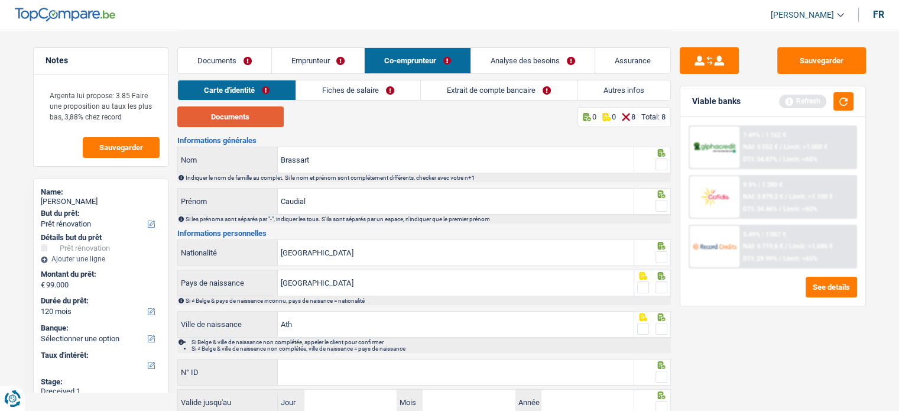
click at [258, 117] on button "Documents" at bounding box center [230, 116] width 106 height 21
drag, startPoint x: 667, startPoint y: 165, endPoint x: 658, endPoint y: 186, distance: 22.5
click at [667, 165] on div at bounding box center [652, 160] width 37 height 27
click at [658, 167] on span at bounding box center [661, 164] width 12 height 12
click at [0, 0] on input "radio" at bounding box center [0, 0] width 0 height 0
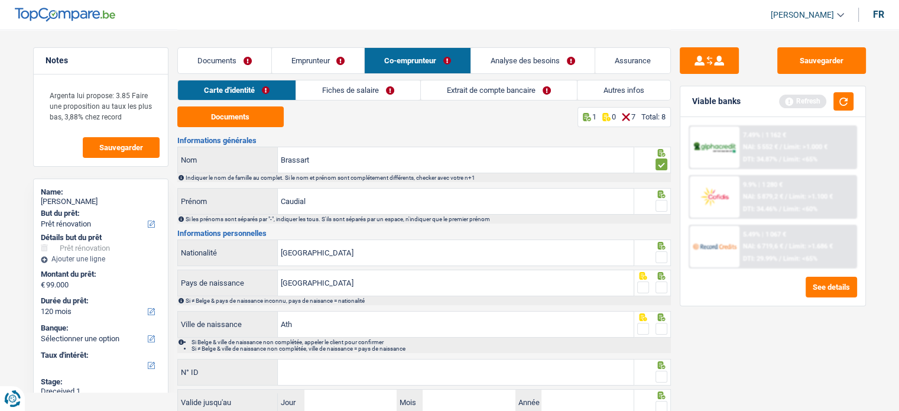
click at [658, 202] on span at bounding box center [661, 206] width 12 height 12
click at [0, 0] on input "radio" at bounding box center [0, 0] width 0 height 0
drag, startPoint x: 285, startPoint y: 198, endPoint x: 347, endPoint y: 204, distance: 62.4
click at [343, 212] on input "Caudial" at bounding box center [456, 201] width 356 height 25
type input "Claudia"
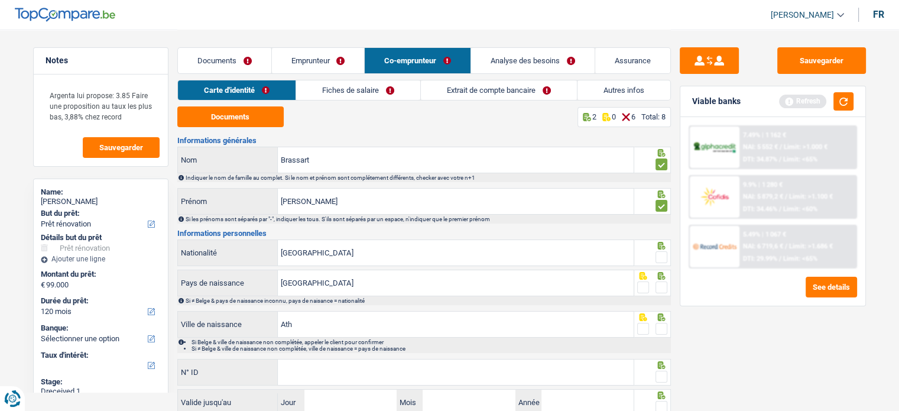
click at [667, 252] on span at bounding box center [661, 257] width 12 height 12
click at [0, 0] on input "radio" at bounding box center [0, 0] width 0 height 0
click at [665, 284] on span at bounding box center [661, 287] width 12 height 12
click at [0, 0] on input "radio" at bounding box center [0, 0] width 0 height 0
click at [662, 330] on span at bounding box center [661, 329] width 12 height 12
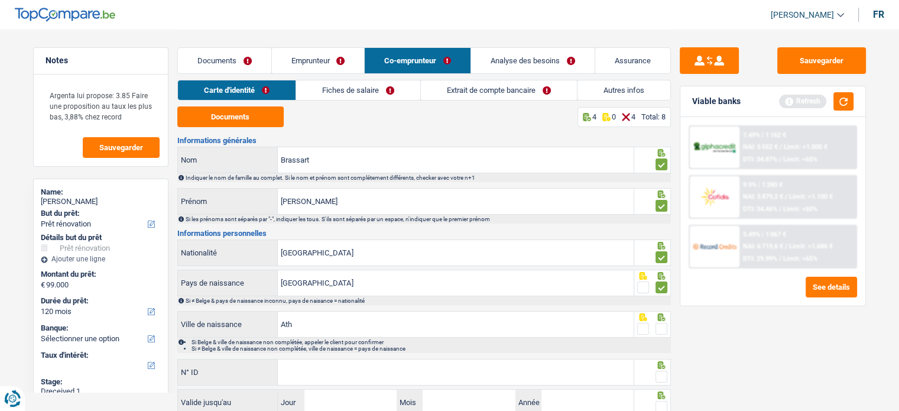
click at [0, 0] on input "radio" at bounding box center [0, 0] width 0 height 0
drag, startPoint x: 666, startPoint y: 371, endPoint x: 658, endPoint y: 360, distance: 13.1
click at [666, 371] on span at bounding box center [661, 377] width 12 height 12
click at [0, 0] on input "radio" at bounding box center [0, 0] width 0 height 0
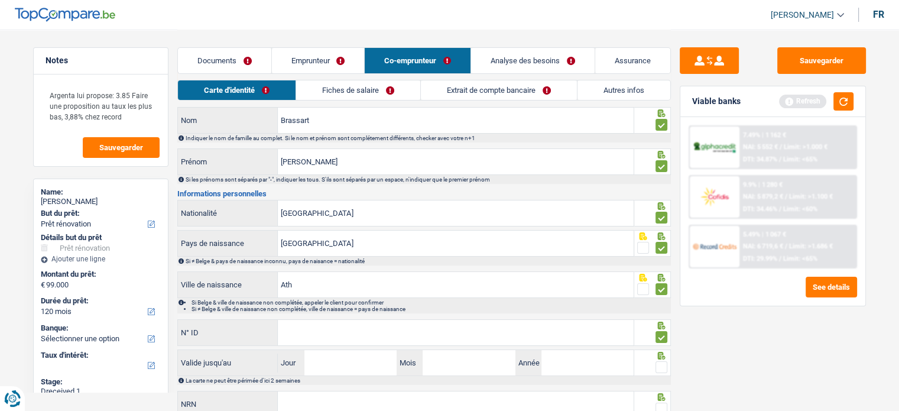
scroll to position [86, 0]
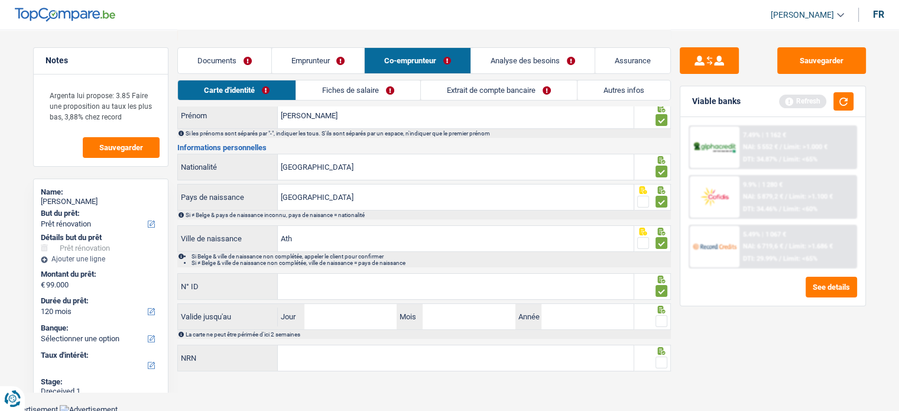
paste input "595-2455595-58"
type input "595-2455595-58"
drag, startPoint x: 358, startPoint y: 326, endPoint x: 367, endPoint y: 308, distance: 19.6
click at [358, 326] on input "Jour" at bounding box center [350, 316] width 92 height 25
type input "19"
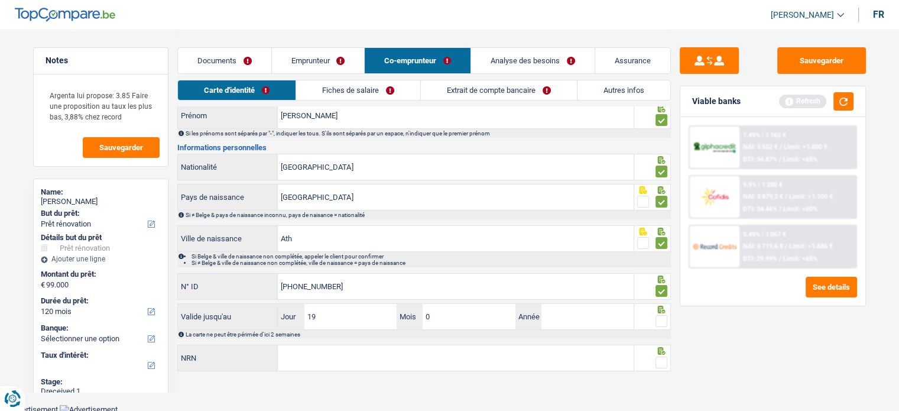
type input "06"
type input "2034"
click at [659, 321] on span at bounding box center [661, 321] width 12 height 12
click at [0, 0] on input "radio" at bounding box center [0, 0] width 0 height 0
click at [667, 361] on span at bounding box center [661, 362] width 12 height 12
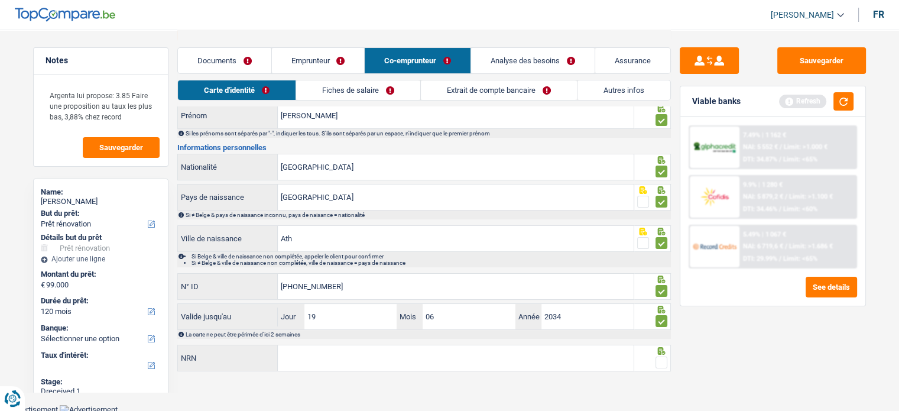
click at [0, 0] on input "radio" at bounding box center [0, 0] width 0 height 0
paste input "89.10.04-332.32"
type input "89.10.04-332.32"
click at [360, 87] on link "Fiches de salaire" at bounding box center [358, 90] width 124 height 20
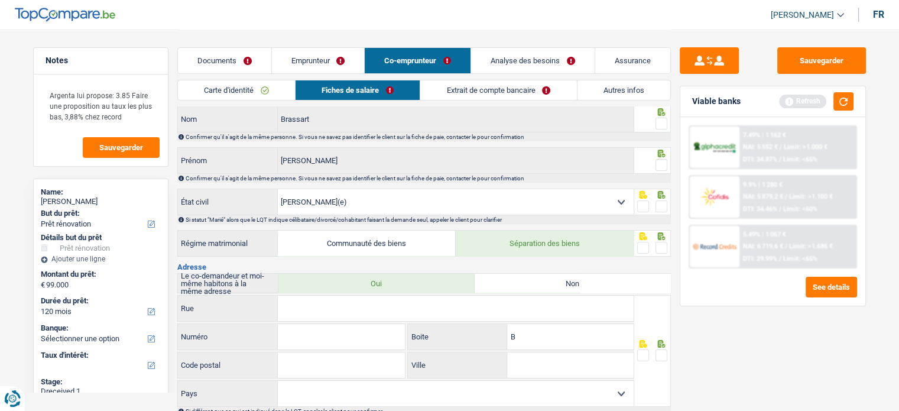
scroll to position [0, 0]
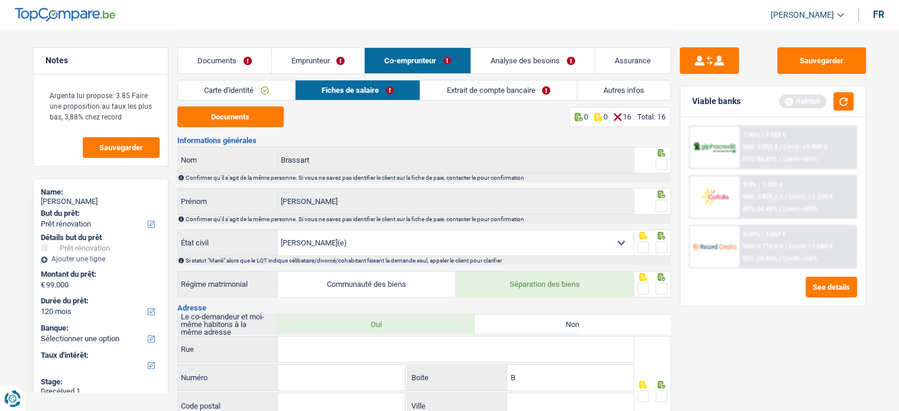
click at [651, 166] on fieldset at bounding box center [652, 164] width 30 height 15
click at [657, 164] on span at bounding box center [661, 164] width 12 height 12
click at [0, 0] on input "radio" at bounding box center [0, 0] width 0 height 0
click at [661, 200] on span at bounding box center [661, 206] width 12 height 12
click at [0, 0] on input "radio" at bounding box center [0, 0] width 0 height 0
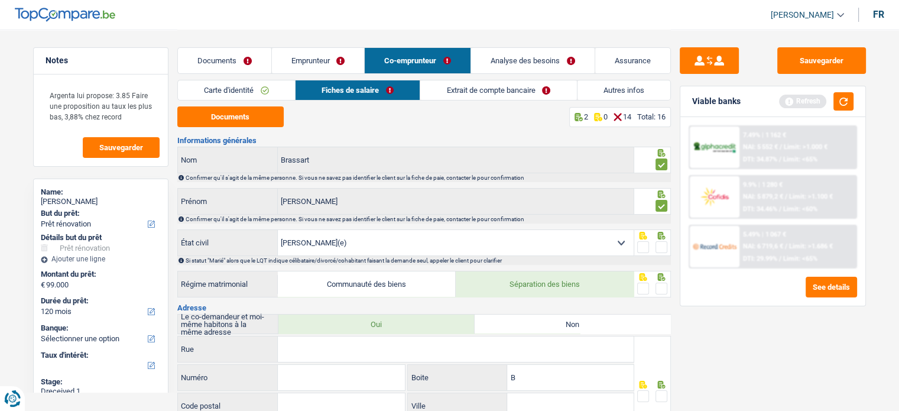
click at [657, 250] on span at bounding box center [661, 247] width 12 height 12
click at [0, 0] on input "radio" at bounding box center [0, 0] width 0 height 0
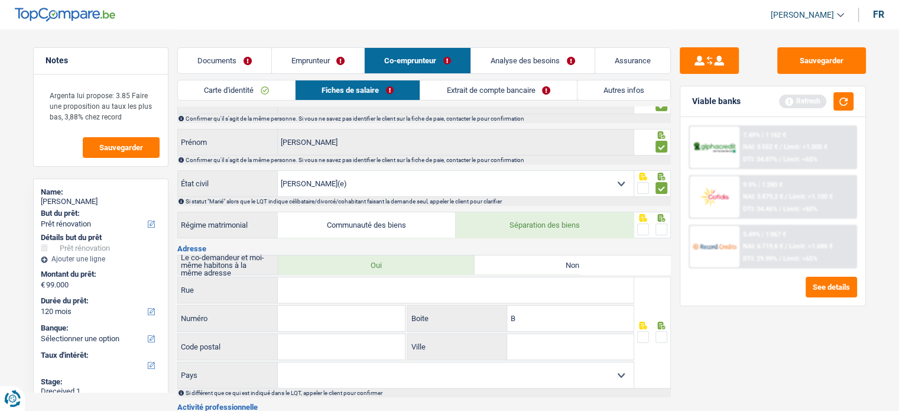
scroll to position [118, 0]
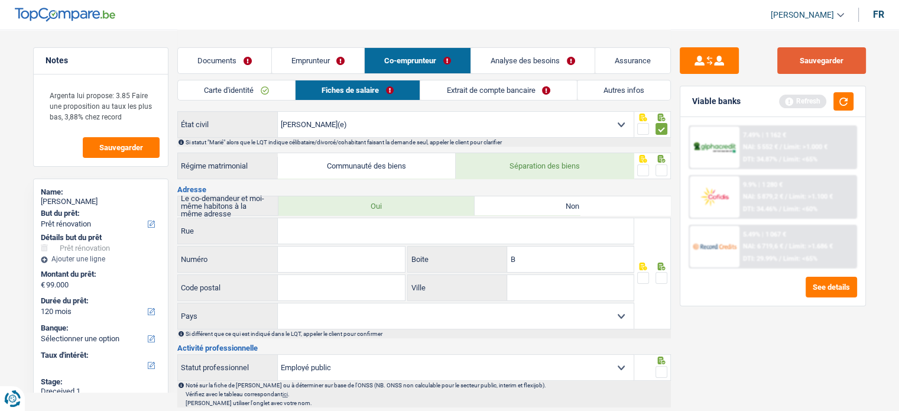
drag, startPoint x: 845, startPoint y: 46, endPoint x: 834, endPoint y: 56, distance: 15.0
click at [328, 61] on link "Emprunteur" at bounding box center [318, 60] width 93 height 25
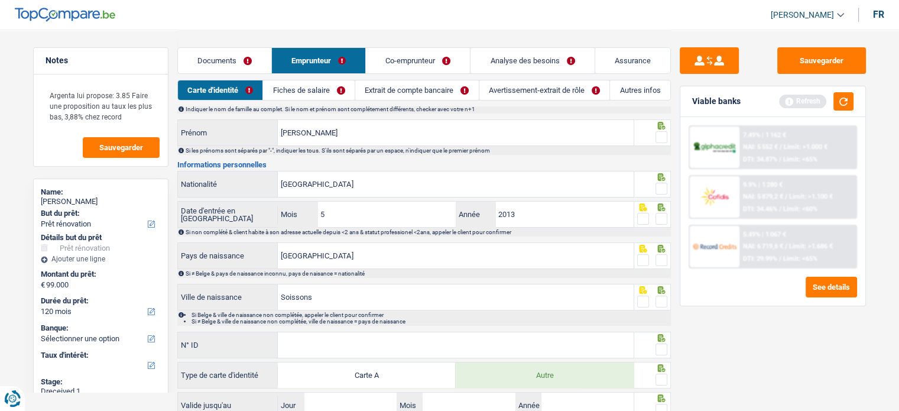
scroll to position [0, 0]
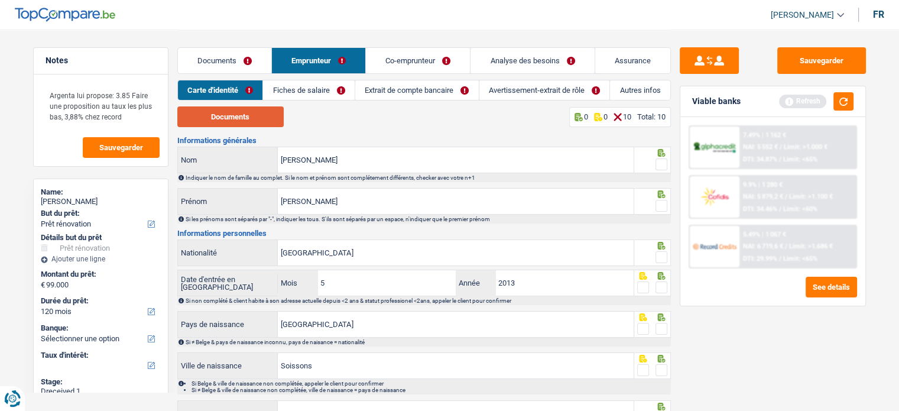
drag, startPoint x: 255, startPoint y: 114, endPoint x: 262, endPoint y: 113, distance: 7.1
click at [255, 115] on button "Documents" at bounding box center [230, 116] width 106 height 21
click at [665, 260] on span at bounding box center [661, 257] width 12 height 12
click at [0, 0] on input "radio" at bounding box center [0, 0] width 0 height 0
click at [661, 254] on span at bounding box center [661, 257] width 12 height 12
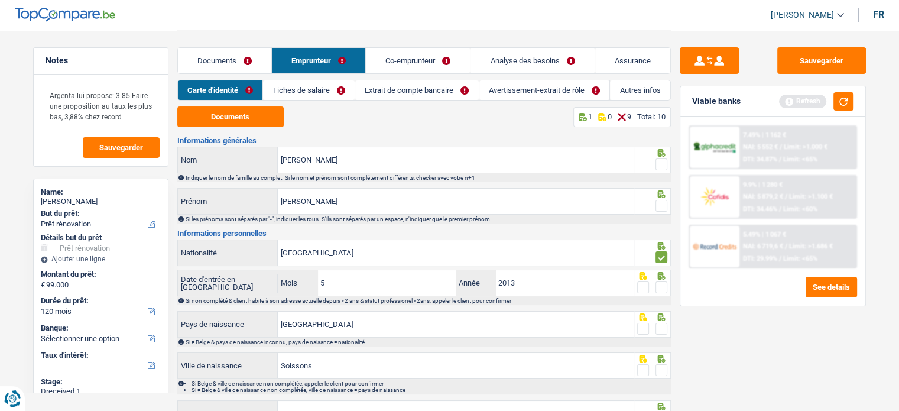
click at [0, 0] on input "radio" at bounding box center [0, 0] width 0 height 0
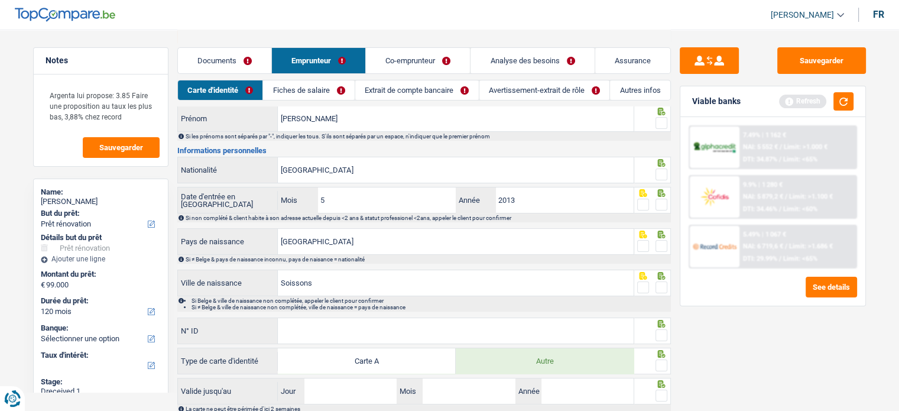
scroll to position [157, 0]
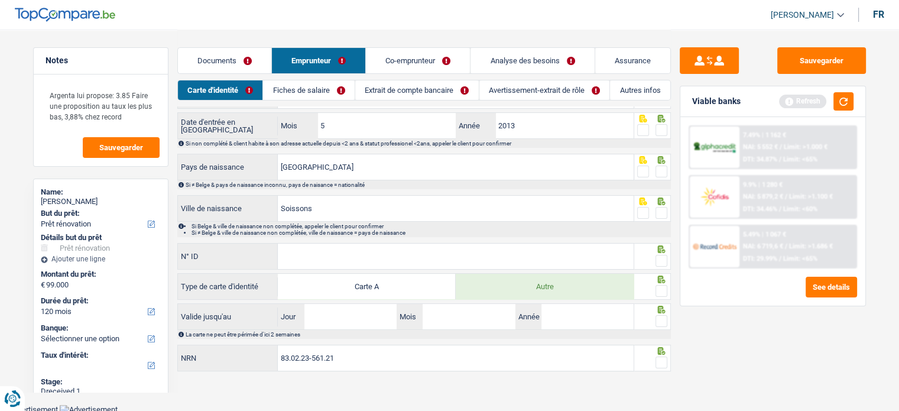
click at [321, 92] on link "Fiches de salaire" at bounding box center [309, 90] width 92 height 20
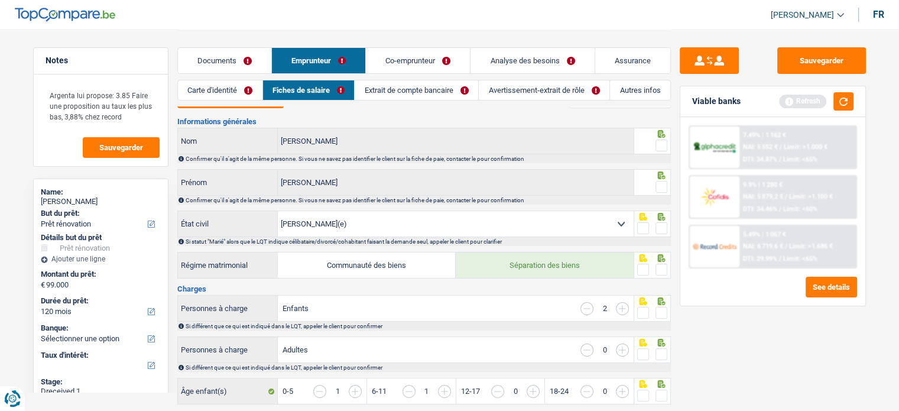
scroll to position [0, 0]
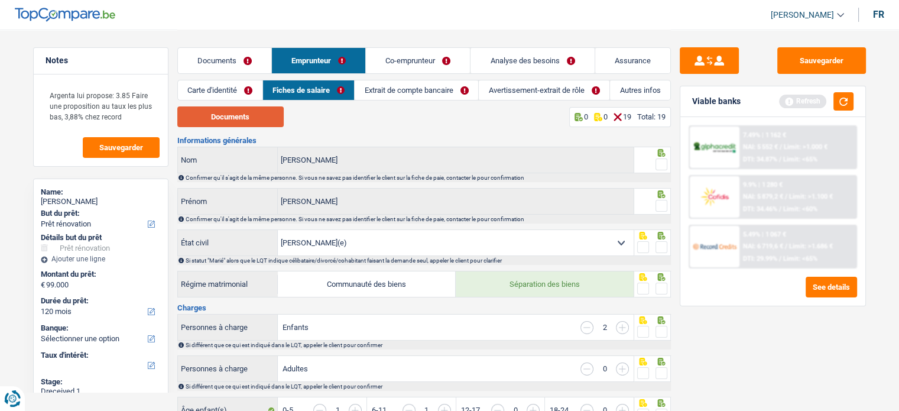
click at [251, 115] on button "Documents" at bounding box center [230, 116] width 106 height 21
click at [659, 162] on span at bounding box center [661, 164] width 12 height 12
click at [0, 0] on input "radio" at bounding box center [0, 0] width 0 height 0
click at [668, 209] on div at bounding box center [652, 201] width 37 height 27
click at [672, 204] on div "Sauvegarder Viable banks Refresh 7.49% | 1 162 € NAI: 5 552 € / Limit: >1.000 €…" at bounding box center [773, 219] width 204 height 345
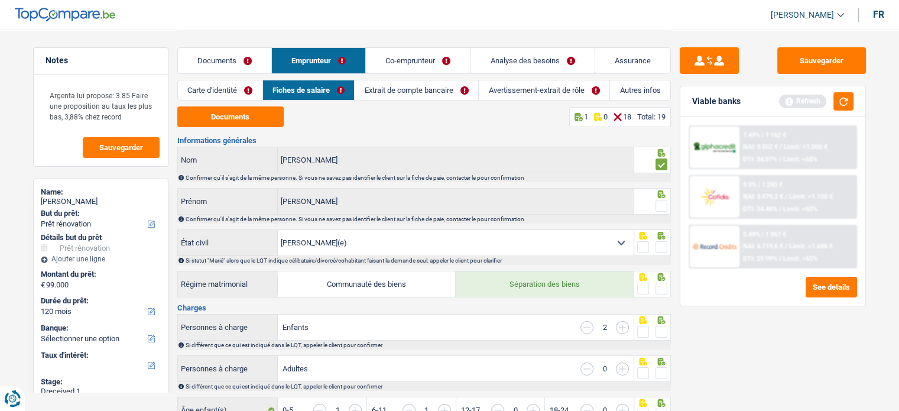
click at [657, 201] on span at bounding box center [661, 206] width 12 height 12
click at [0, 0] on input "radio" at bounding box center [0, 0] width 0 height 0
click at [661, 248] on span at bounding box center [661, 247] width 12 height 12
click at [0, 0] on input "radio" at bounding box center [0, 0] width 0 height 0
click at [661, 286] on span at bounding box center [661, 288] width 12 height 12
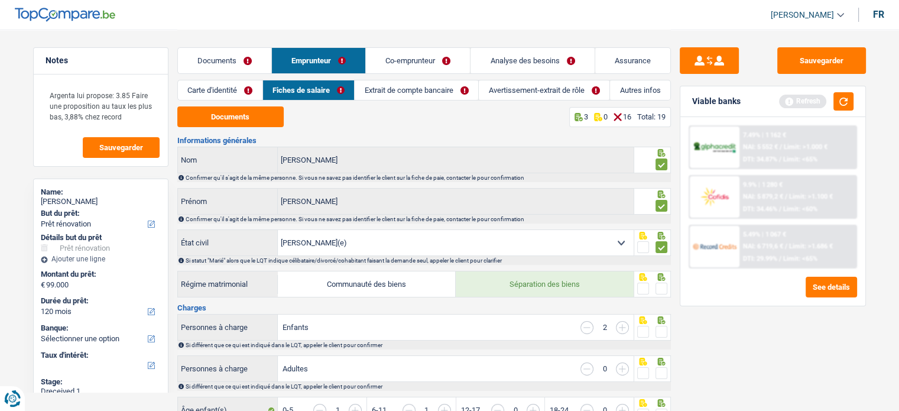
click at [0, 0] on input "radio" at bounding box center [0, 0] width 0 height 0
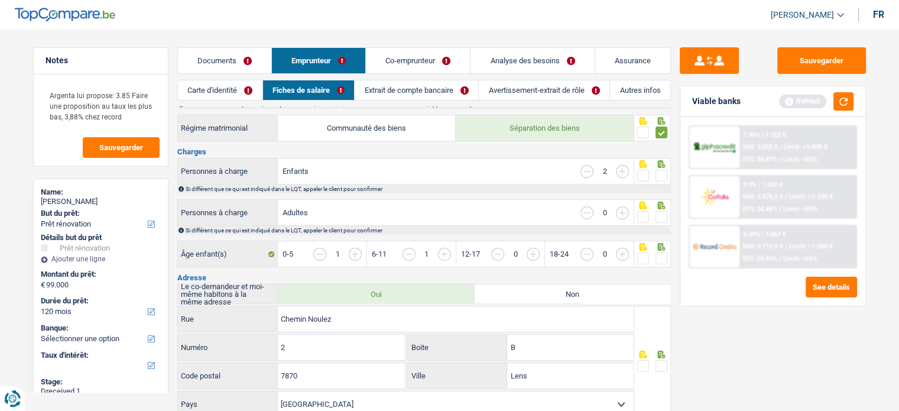
scroll to position [59, 0]
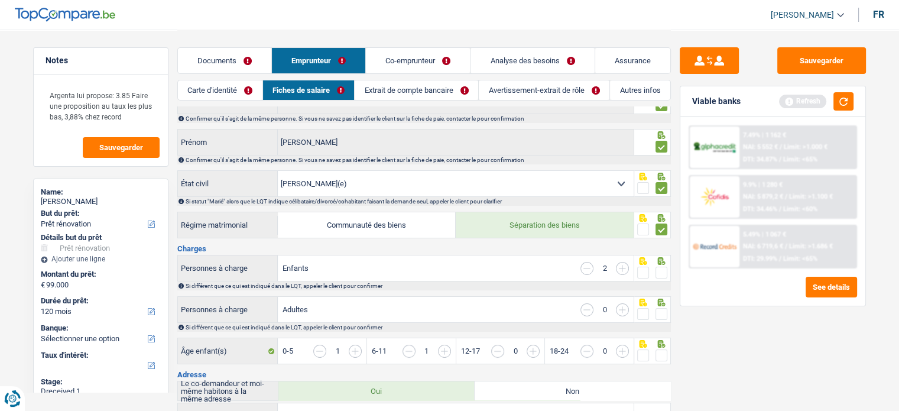
drag, startPoint x: 658, startPoint y: 271, endPoint x: 663, endPoint y: 311, distance: 39.9
click at [658, 271] on span at bounding box center [661, 273] width 12 height 12
click at [0, 0] on input "radio" at bounding box center [0, 0] width 0 height 0
click at [663, 311] on span at bounding box center [661, 314] width 12 height 12
click at [0, 0] on input "radio" at bounding box center [0, 0] width 0 height 0
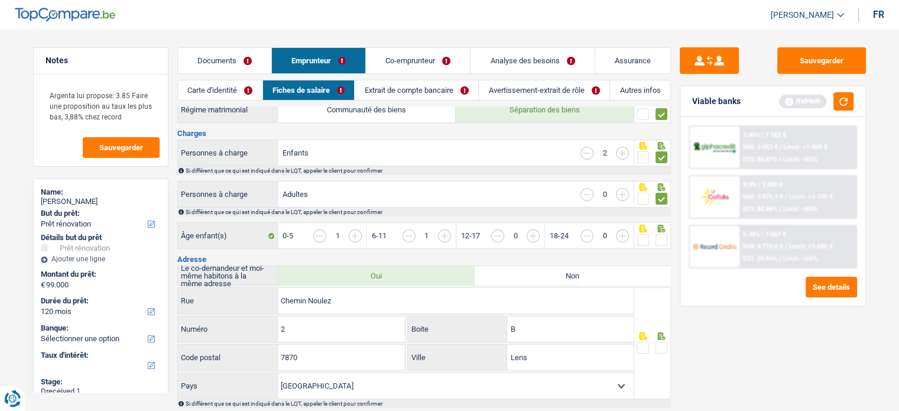
scroll to position [236, 0]
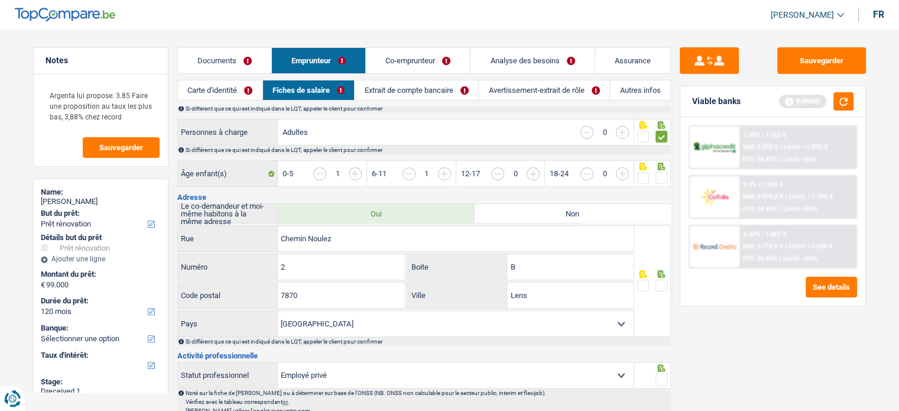
click at [664, 172] on span at bounding box center [661, 178] width 12 height 12
click at [0, 0] on input "radio" at bounding box center [0, 0] width 0 height 0
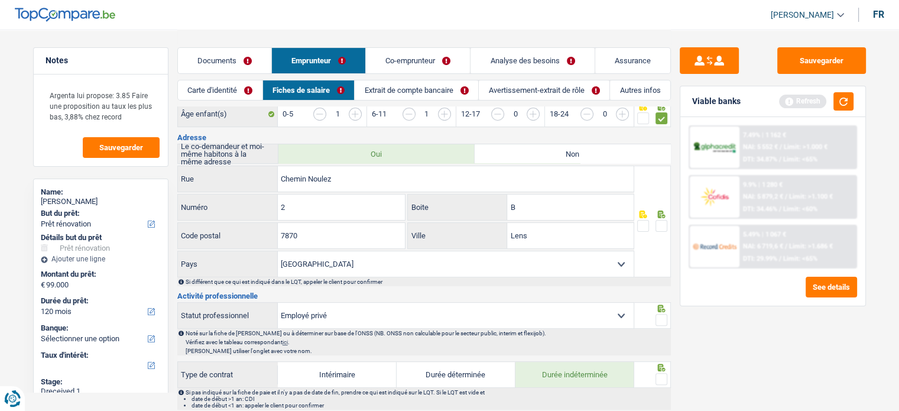
scroll to position [414, 0]
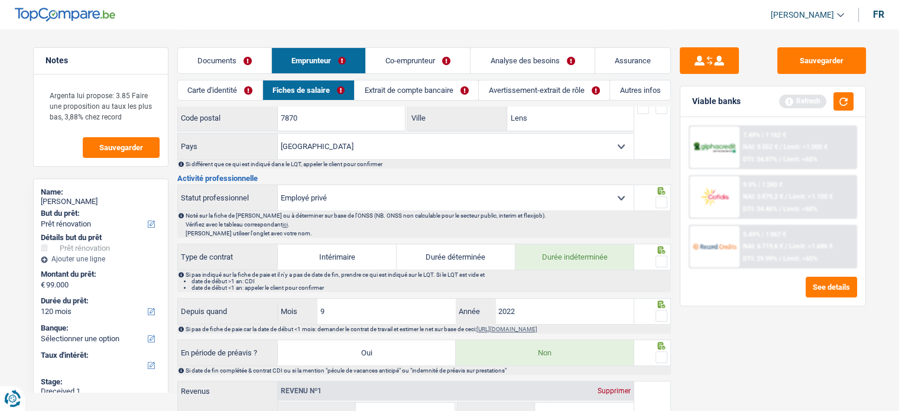
click at [659, 199] on span at bounding box center [661, 202] width 12 height 12
click at [0, 0] on input "radio" at bounding box center [0, 0] width 0 height 0
click at [661, 255] on span at bounding box center [661, 261] width 12 height 12
click at [0, 0] on input "radio" at bounding box center [0, 0] width 0 height 0
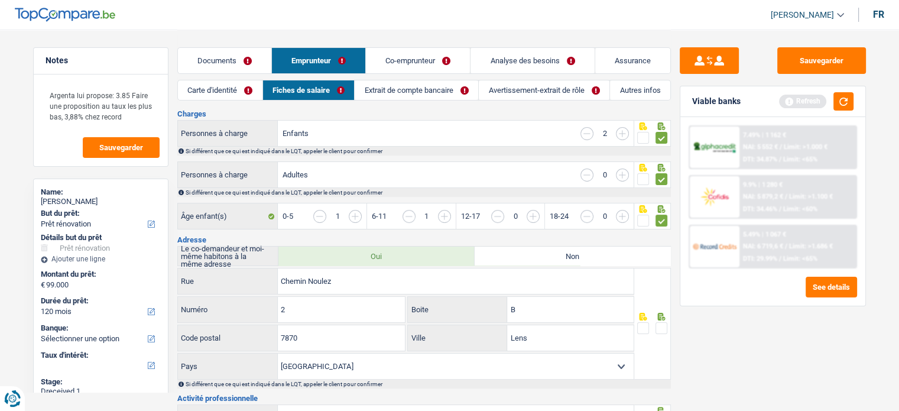
scroll to position [236, 0]
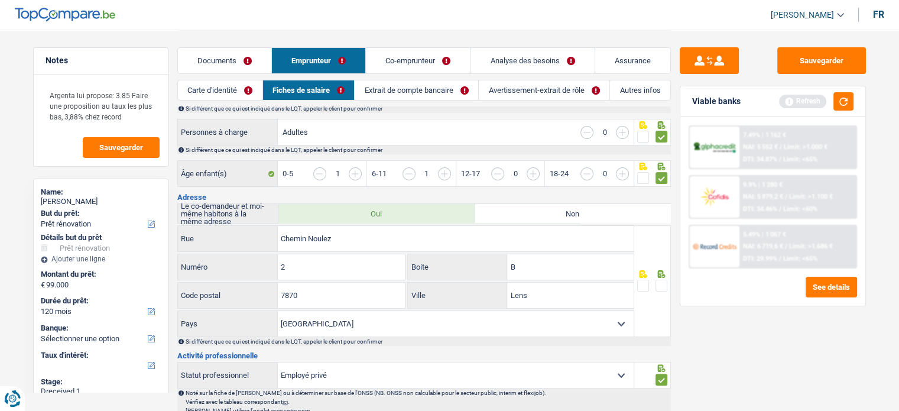
click at [659, 282] on span at bounding box center [661, 286] width 12 height 12
click at [0, 0] on input "radio" at bounding box center [0, 0] width 0 height 0
drag, startPoint x: 539, startPoint y: 290, endPoint x: 496, endPoint y: 288, distance: 43.2
click at [463, 293] on div "Lens Ville" at bounding box center [521, 294] width 226 height 25
paste input "OMBISE"
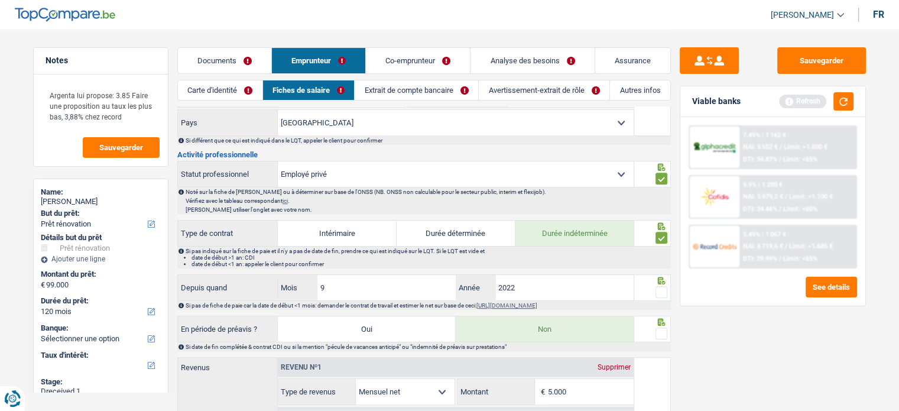
scroll to position [473, 0]
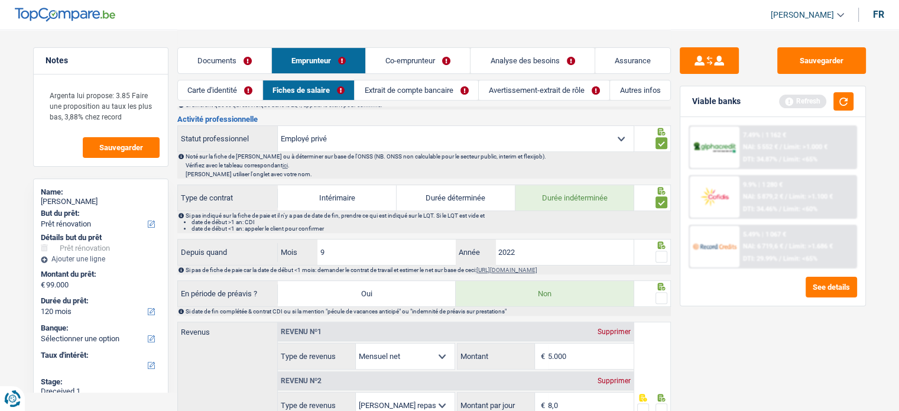
type input "LOMBISE"
click at [666, 254] on span at bounding box center [661, 257] width 12 height 12
click at [0, 0] on input "radio" at bounding box center [0, 0] width 0 height 0
click at [657, 297] on span at bounding box center [661, 298] width 12 height 12
click at [0, 0] on input "radio" at bounding box center [0, 0] width 0 height 0
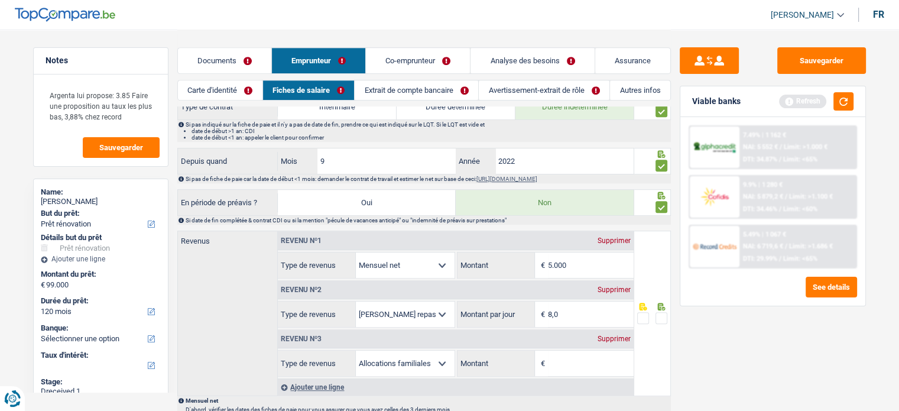
scroll to position [650, 0]
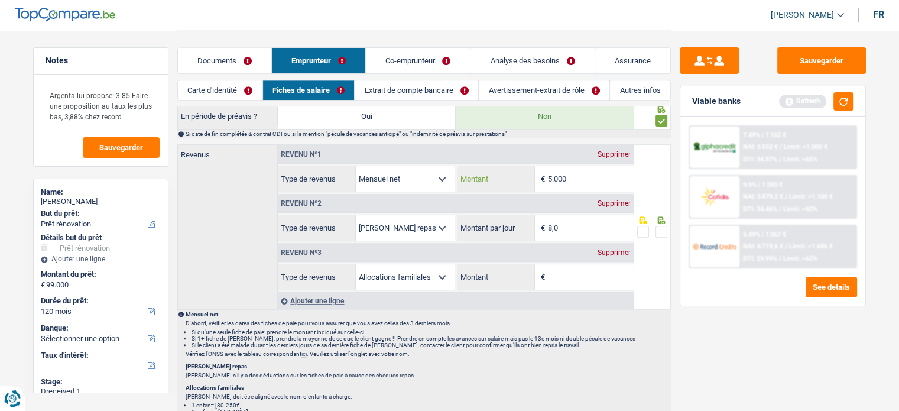
drag, startPoint x: 573, startPoint y: 177, endPoint x: 433, endPoint y: 138, distance: 145.8
click at [434, 139] on div "Informations générales Raymond Nom Confirmer qu'il s'agit de la même personne. …" at bounding box center [423, 146] width 493 height 1320
type input "5.544"
click at [610, 249] on div "Supprimer" at bounding box center [613, 252] width 39 height 7
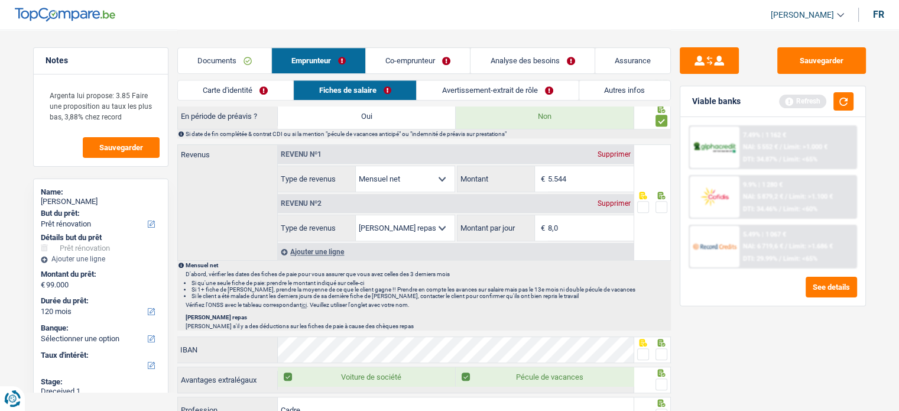
click at [659, 226] on div at bounding box center [652, 202] width 37 height 116
click at [665, 191] on icon at bounding box center [661, 195] width 12 height 8
click at [664, 201] on span at bounding box center [661, 207] width 12 height 12
click at [0, 0] on input "radio" at bounding box center [0, 0] width 0 height 0
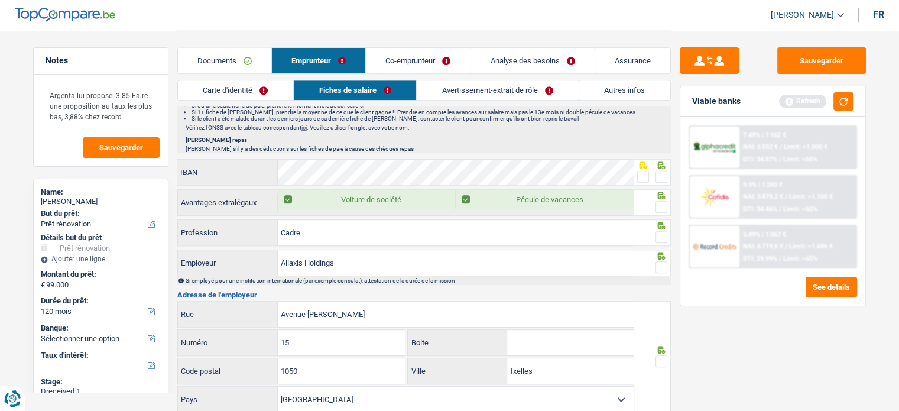
click at [642, 171] on span at bounding box center [643, 177] width 12 height 12
click at [0, 0] on input "radio" at bounding box center [0, 0] width 0 height 0
click at [660, 201] on span at bounding box center [661, 207] width 12 height 12
click at [0, 0] on input "radio" at bounding box center [0, 0] width 0 height 0
click at [662, 236] on span at bounding box center [661, 237] width 12 height 12
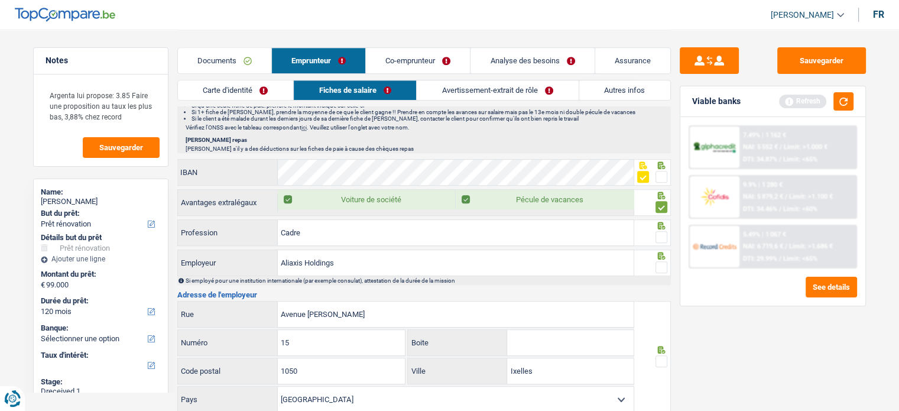
click at [0, 0] on input "radio" at bounding box center [0, 0] width 0 height 0
click at [660, 261] on span at bounding box center [661, 267] width 12 height 12
click at [0, 0] on input "radio" at bounding box center [0, 0] width 0 height 0
click at [655, 171] on span at bounding box center [661, 177] width 12 height 12
click at [0, 0] on input "radio" at bounding box center [0, 0] width 0 height 0
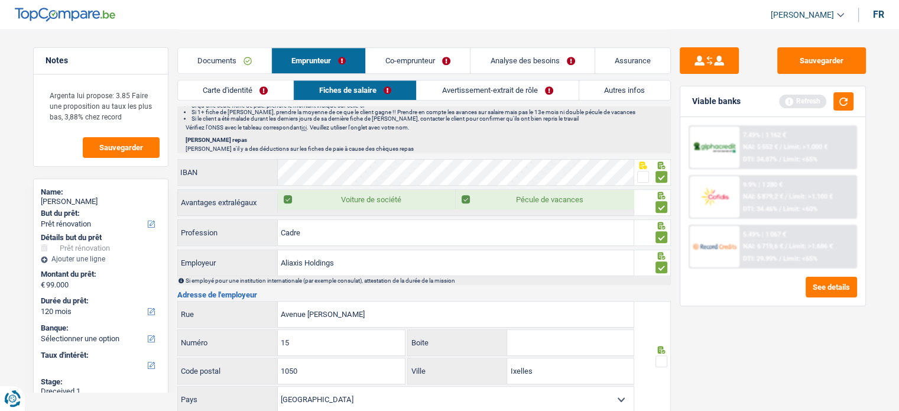
scroll to position [886, 0]
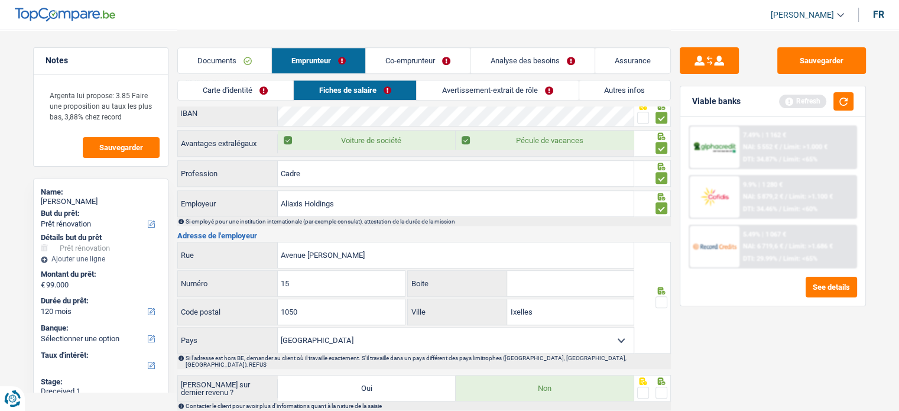
click at [657, 297] on span at bounding box center [661, 302] width 12 height 12
click at [0, 0] on input "radio" at bounding box center [0, 0] width 0 height 0
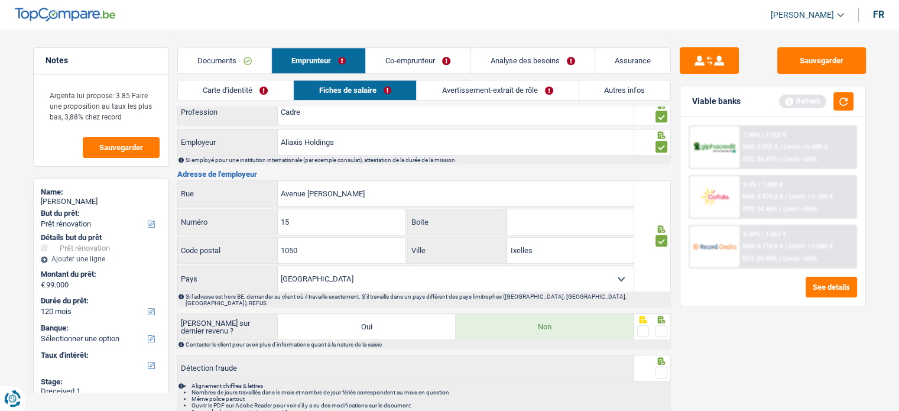
scroll to position [984, 0]
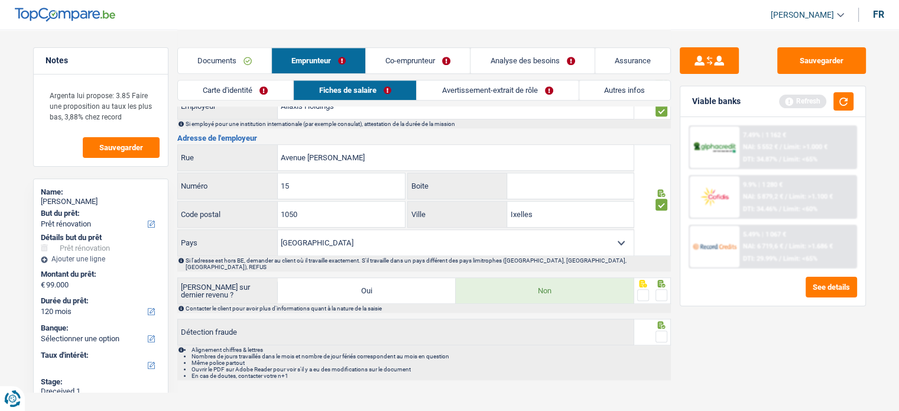
click at [666, 289] on span at bounding box center [661, 295] width 12 height 12
click at [0, 0] on input "radio" at bounding box center [0, 0] width 0 height 0
click at [524, 177] on input "Boite" at bounding box center [570, 185] width 126 height 25
type input "23"
click at [660, 330] on span at bounding box center [661, 336] width 12 height 12
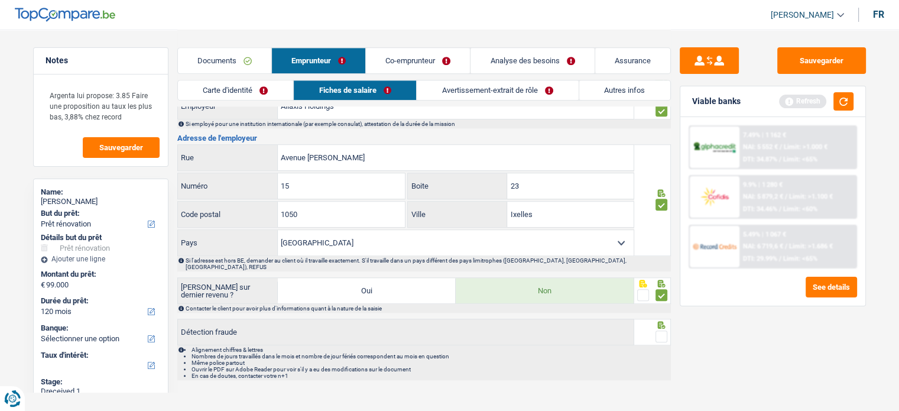
click at [0, 0] on input "radio" at bounding box center [0, 0] width 0 height 0
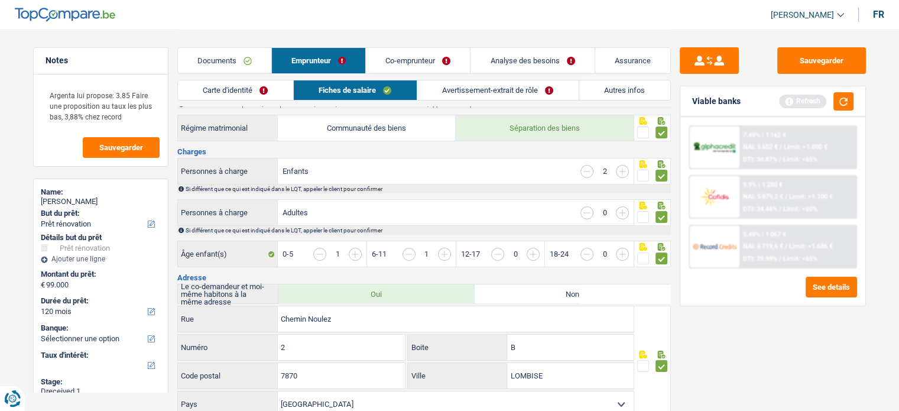
scroll to position [38, 0]
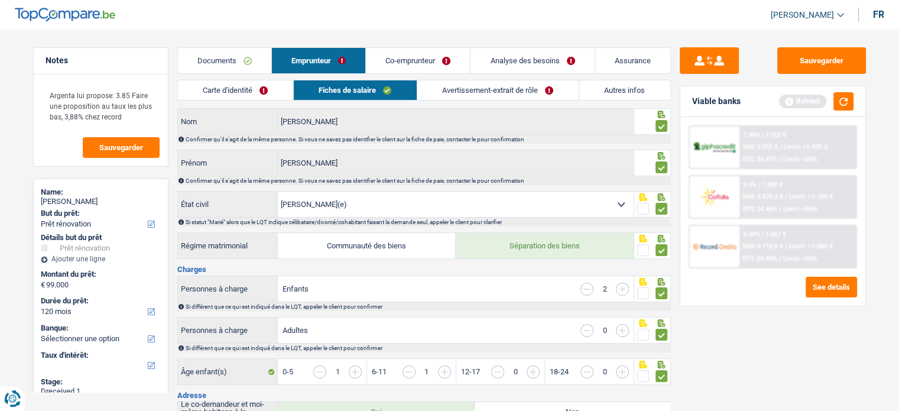
click at [477, 95] on link "Avertissement-extrait de rôle" at bounding box center [497, 90] width 161 height 20
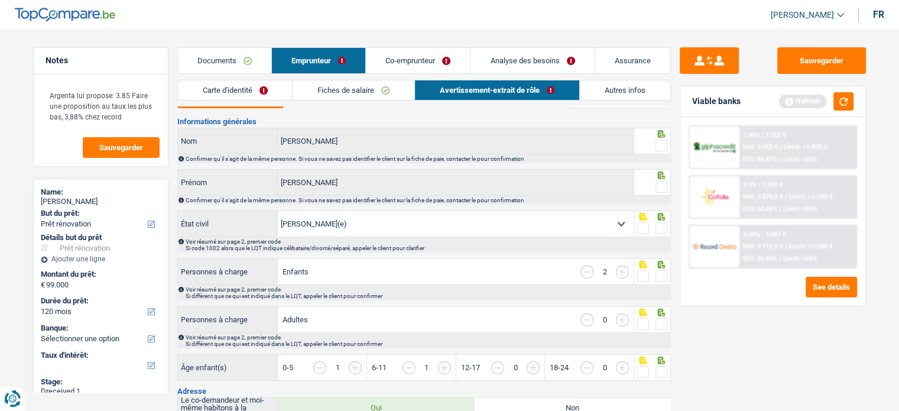
scroll to position [0, 0]
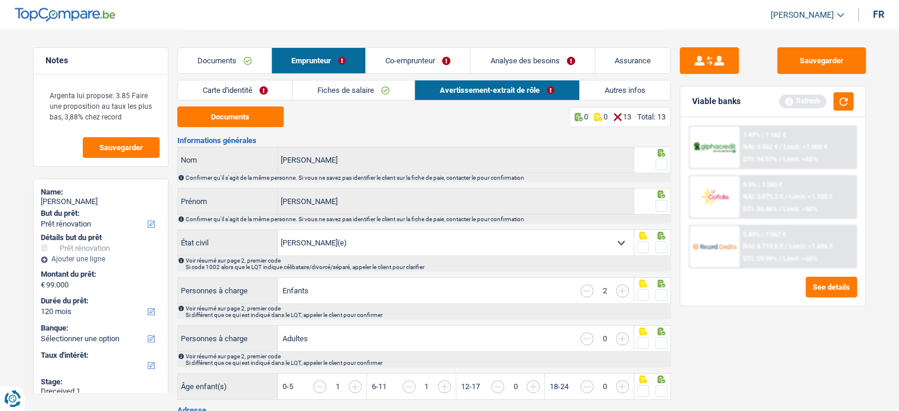
click at [659, 167] on span at bounding box center [661, 164] width 12 height 12
click at [0, 0] on input "radio" at bounding box center [0, 0] width 0 height 0
drag, startPoint x: 662, startPoint y: 214, endPoint x: 665, endPoint y: 204, distance: 9.9
click at [662, 213] on div "Jacques Prénom Confirmer qu'il s'agit de la même personne. Si vous ne savez pas…" at bounding box center [423, 205] width 493 height 35
click at [665, 200] on span at bounding box center [661, 206] width 12 height 12
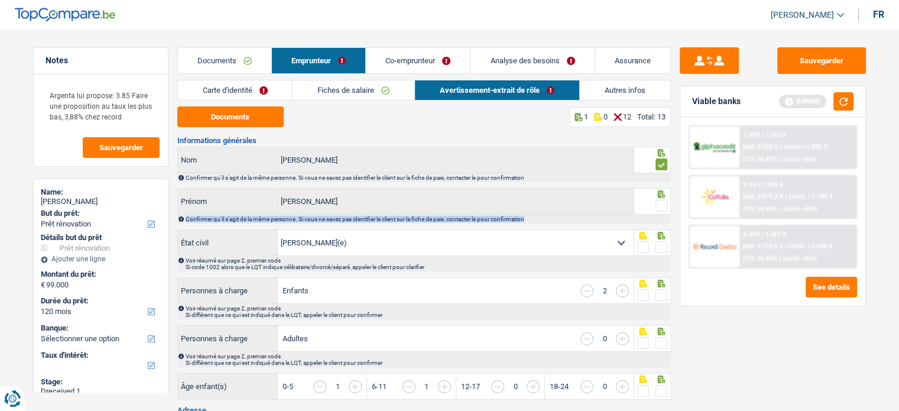
click at [0, 0] on input "radio" at bounding box center [0, 0] width 0 height 0
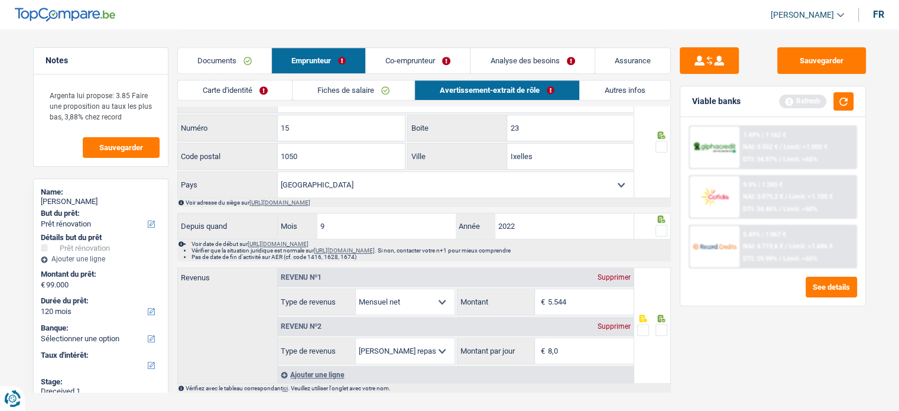
scroll to position [631, 0]
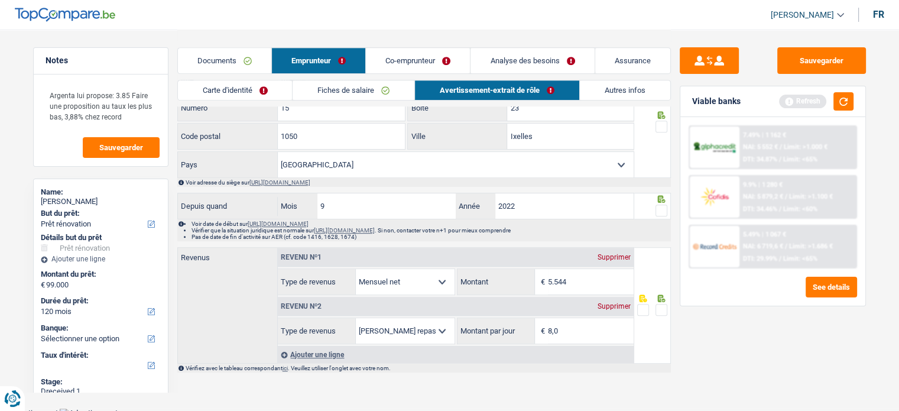
click at [230, 55] on link "Documents" at bounding box center [224, 60] width 93 height 25
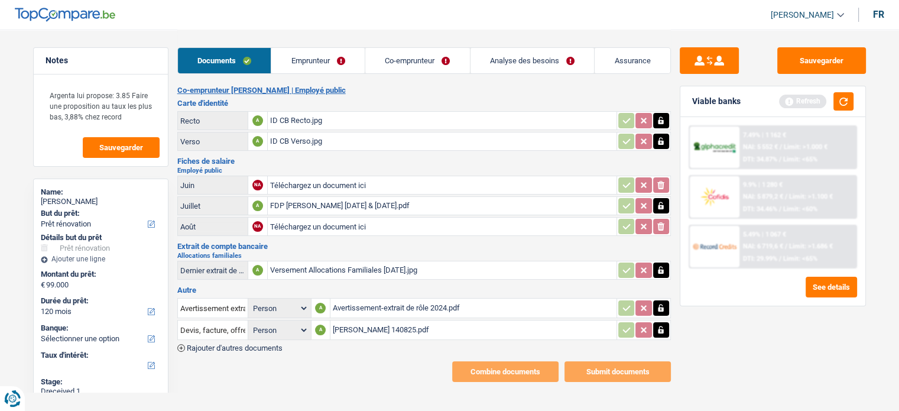
click at [662, 304] on icon "button" at bounding box center [660, 308] width 5 height 8
click at [662, 304] on icon "button" at bounding box center [660, 308] width 7 height 8
click at [660, 302] on icon "ionicons-v5-e" at bounding box center [660, 308] width 9 height 12
click at [326, 57] on link "Emprunteur" at bounding box center [317, 60] width 93 height 25
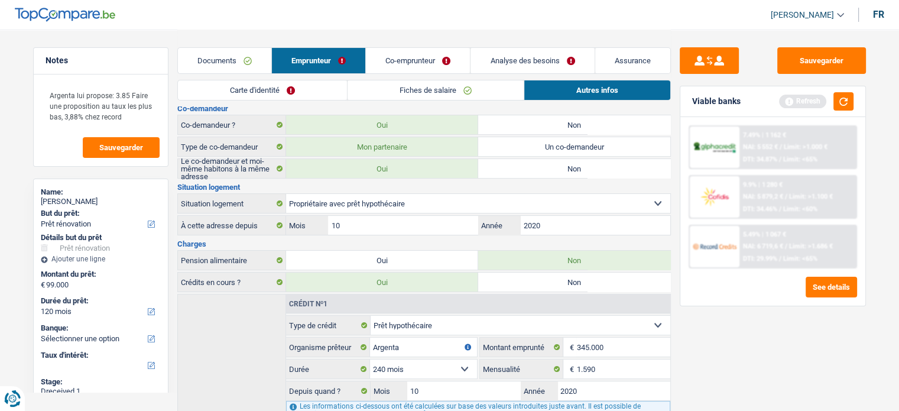
click at [402, 60] on link "Co-emprunteur" at bounding box center [418, 60] width 104 height 25
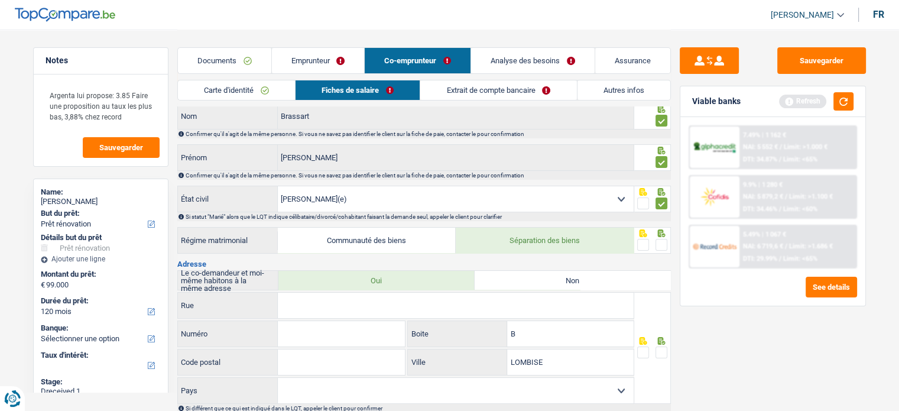
scroll to position [118, 0]
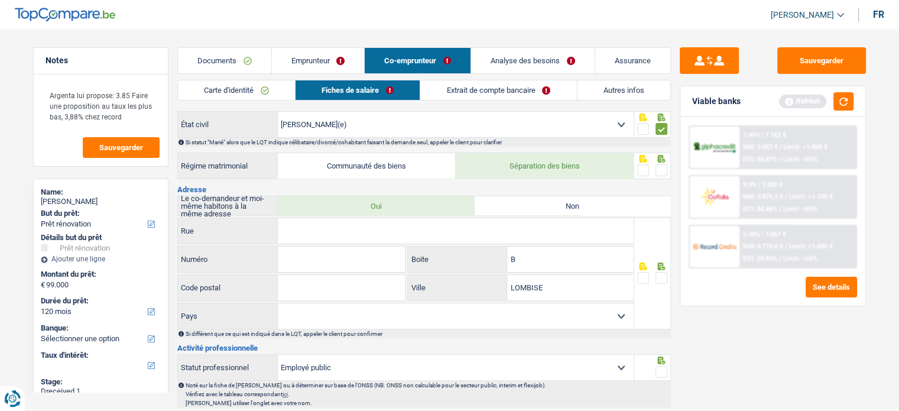
drag, startPoint x: 658, startPoint y: 163, endPoint x: 603, endPoint y: 196, distance: 64.4
click at [659, 164] on label at bounding box center [661, 170] width 12 height 12
click at [0, 0] on input "radio" at bounding box center [0, 0] width 0 height 0
click at [583, 199] on label "Non" at bounding box center [573, 205] width 196 height 19
click at [583, 199] on input "Non" at bounding box center [573, 205] width 196 height 19
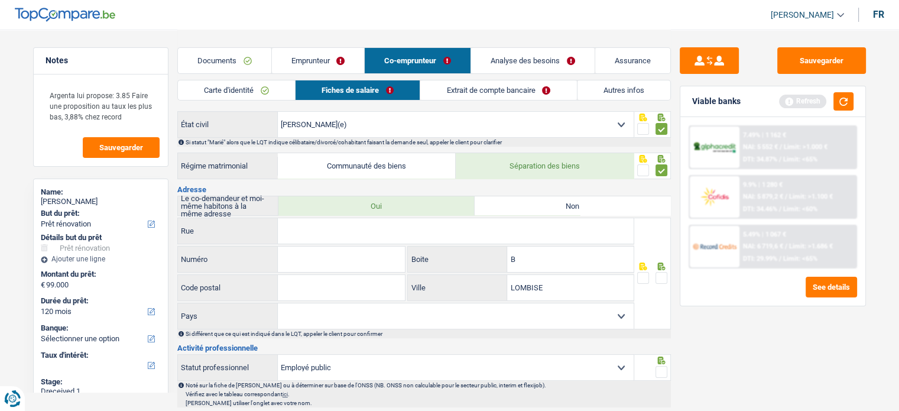
radio input "true"
type input "Chemin Noulez"
type input "2"
type input "B"
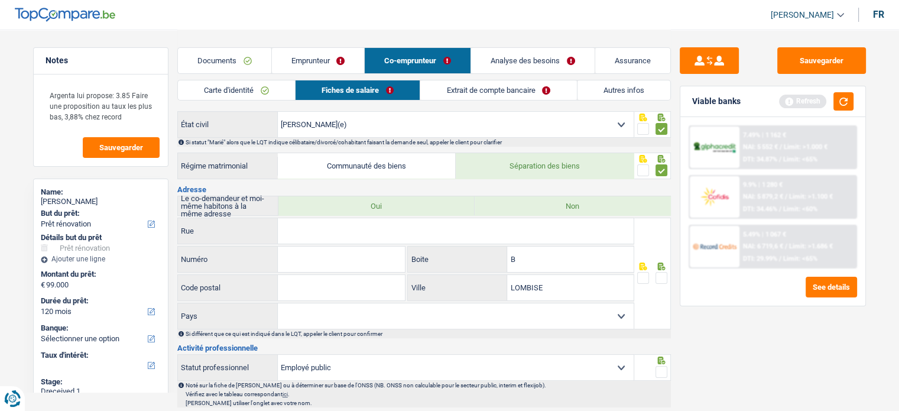
type input "7870"
type input "LOMBISE"
select select "BE"
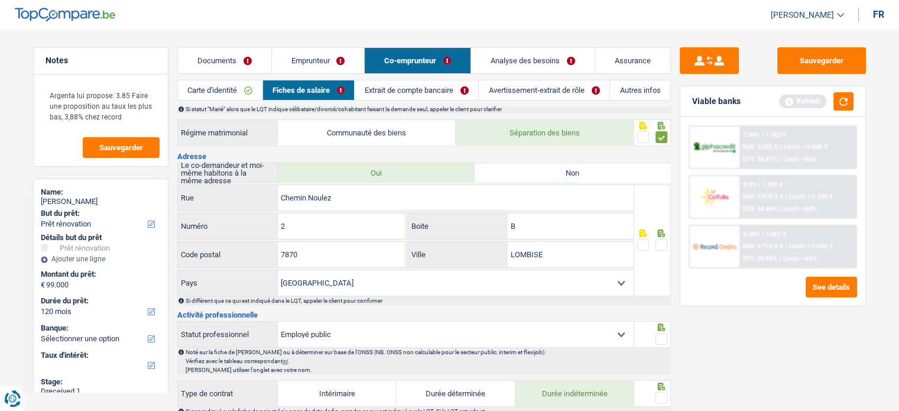
scroll to position [177, 0]
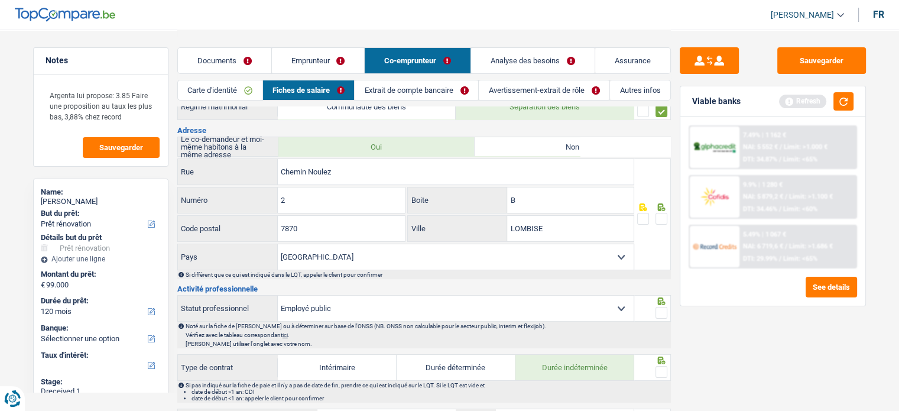
click at [664, 213] on span at bounding box center [661, 219] width 12 height 12
click at [0, 0] on input "radio" at bounding box center [0, 0] width 0 height 0
click at [661, 306] on div at bounding box center [661, 313] width 12 height 15
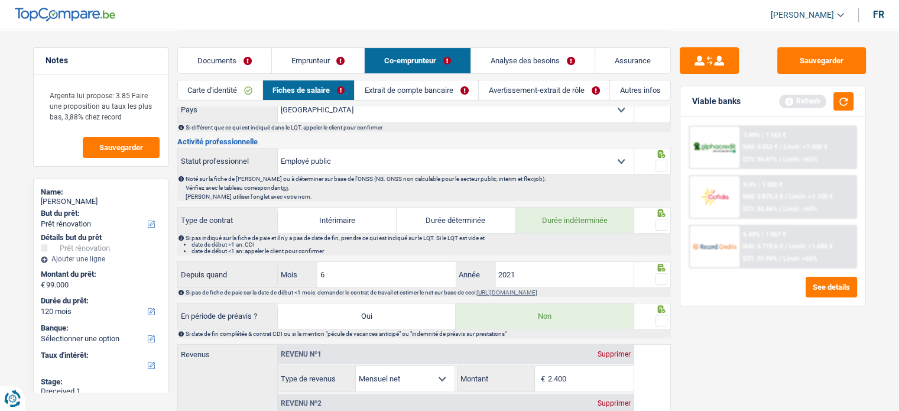
scroll to position [414, 0]
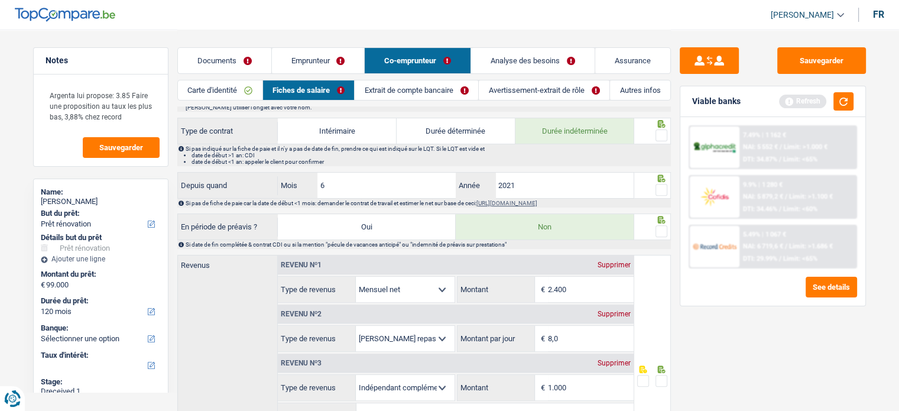
click at [663, 137] on span at bounding box center [661, 135] width 12 height 12
click at [0, 0] on input "radio" at bounding box center [0, 0] width 0 height 0
click at [658, 184] on span at bounding box center [661, 190] width 12 height 12
click at [0, 0] on input "radio" at bounding box center [0, 0] width 0 height 0
click at [656, 230] on span at bounding box center [661, 231] width 12 height 12
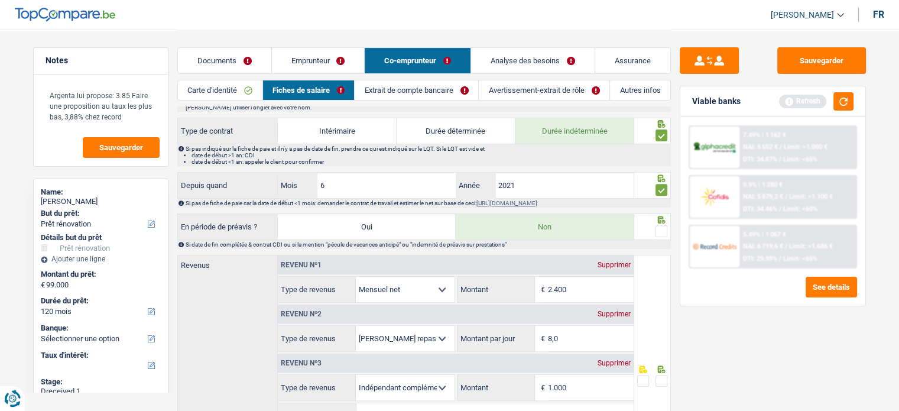
click at [0, 0] on input "radio" at bounding box center [0, 0] width 0 height 0
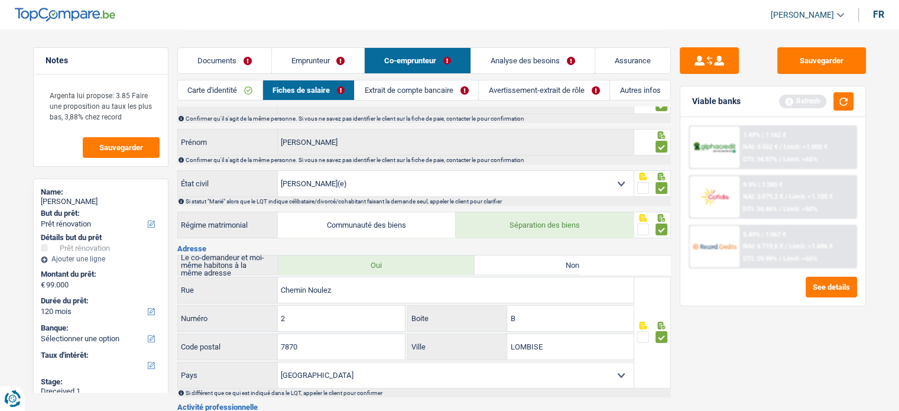
scroll to position [0, 0]
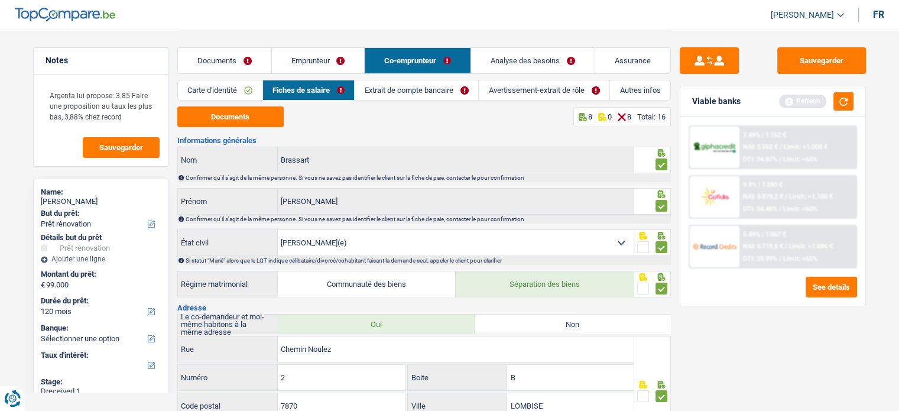
click at [280, 59] on link "Emprunteur" at bounding box center [318, 60] width 93 height 25
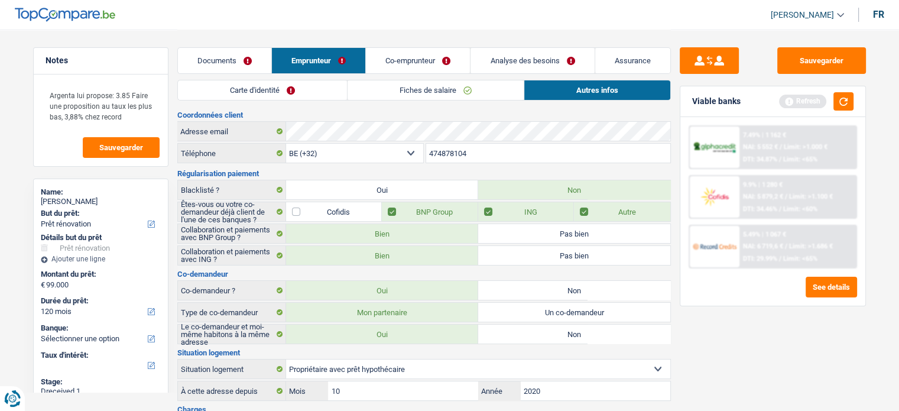
click at [180, 53] on link "Documents" at bounding box center [224, 60] width 93 height 25
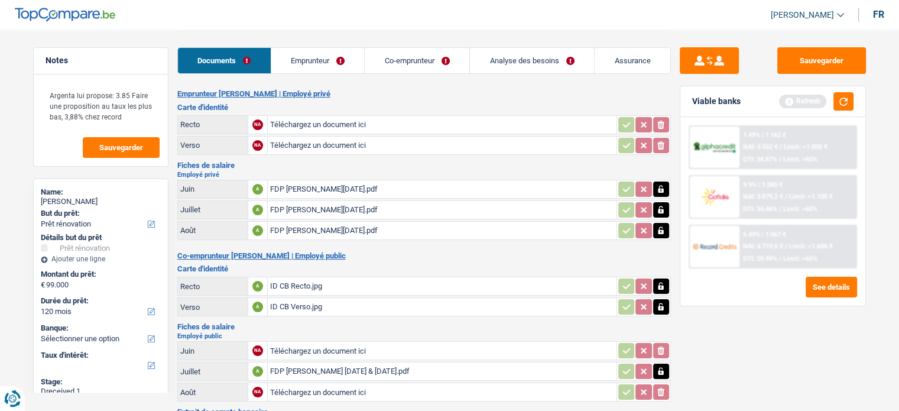
scroll to position [208, 0]
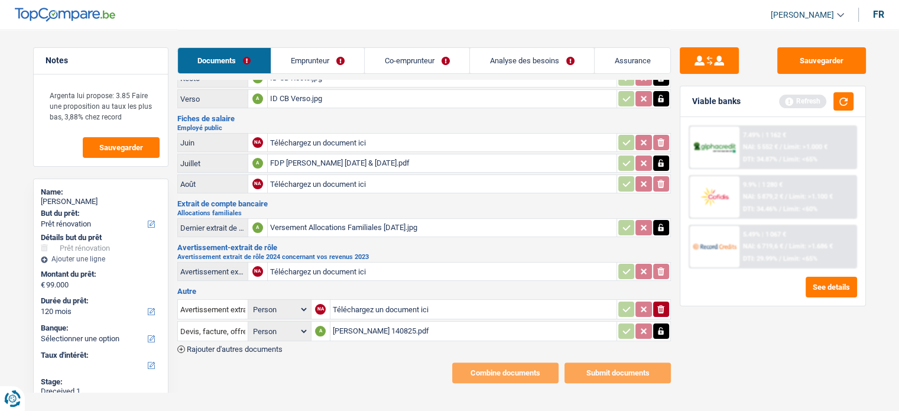
click at [313, 265] on input "Téléchargez un document ici" at bounding box center [442, 271] width 344 height 18
type input "C:\fakepath\Avertissement-extrait de rôle 2024.pdf"
click at [813, 66] on button "Sauvegarder" at bounding box center [821, 60] width 89 height 27
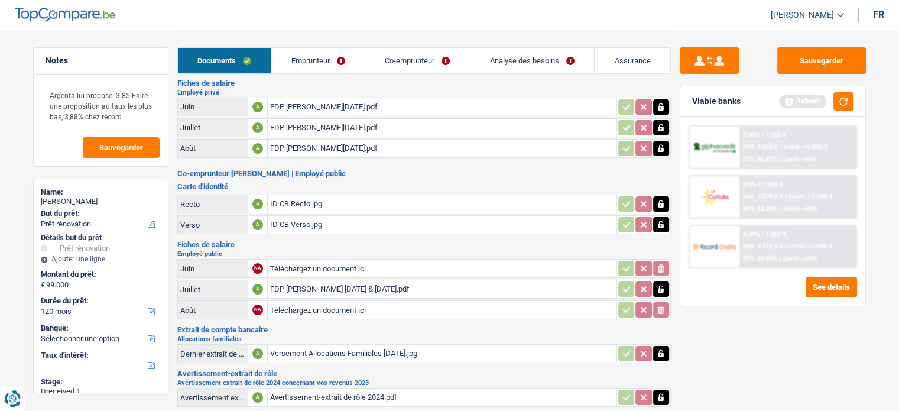
scroll to position [0, 0]
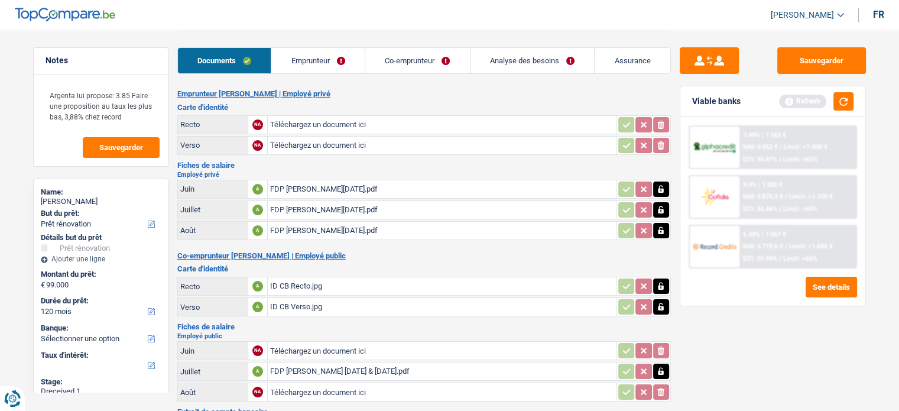
drag, startPoint x: 368, startPoint y: 80, endPoint x: 343, endPoint y: 65, distance: 28.9
click at [366, 79] on div "Documents Emprunteur Co-emprunteur Analyse des besoins Assurance Emprunteur Jac…" at bounding box center [423, 310] width 493 height 561
click at [343, 65] on link "Emprunteur" at bounding box center [317, 60] width 93 height 25
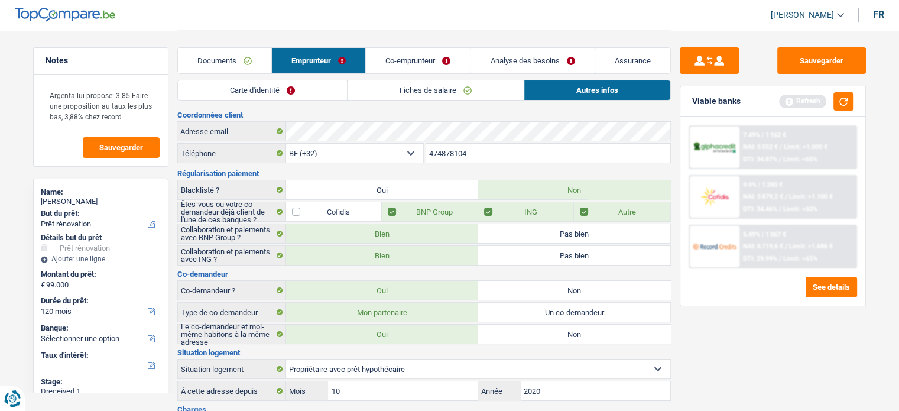
click at [453, 82] on link "Fiches de salaire" at bounding box center [435, 90] width 176 height 20
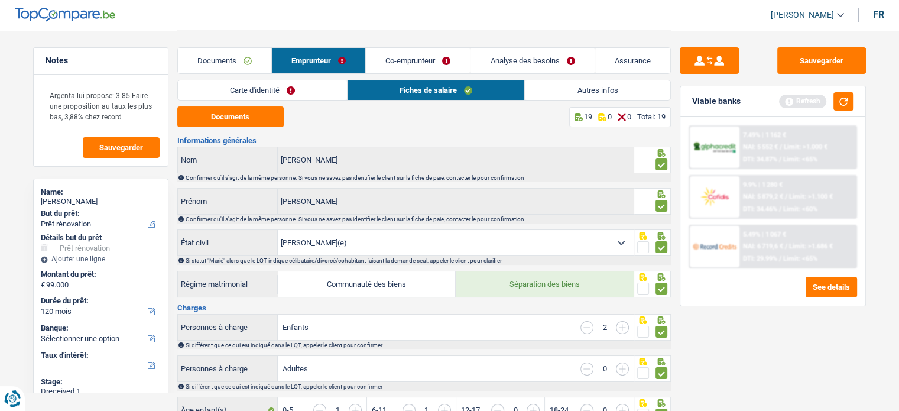
click at [383, 63] on link "Co-emprunteur" at bounding box center [418, 60] width 104 height 25
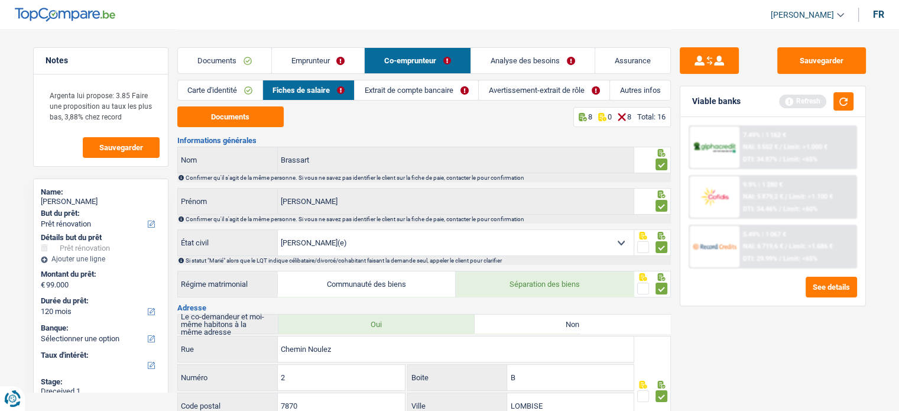
click at [334, 51] on link "Emprunteur" at bounding box center [318, 60] width 93 height 25
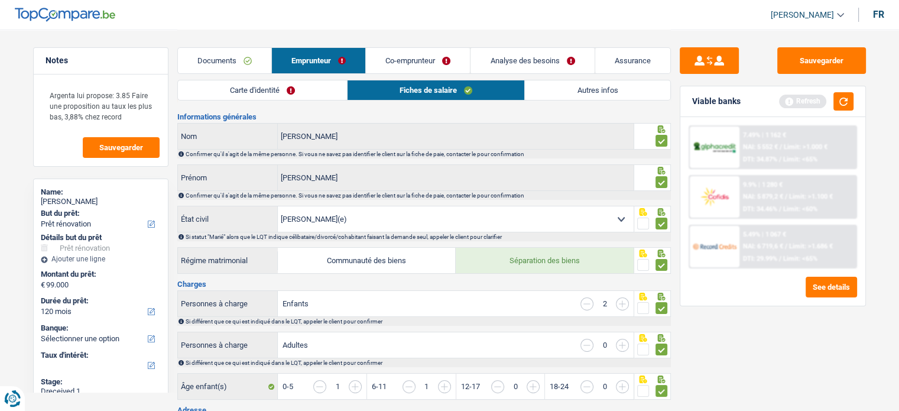
scroll to position [59, 0]
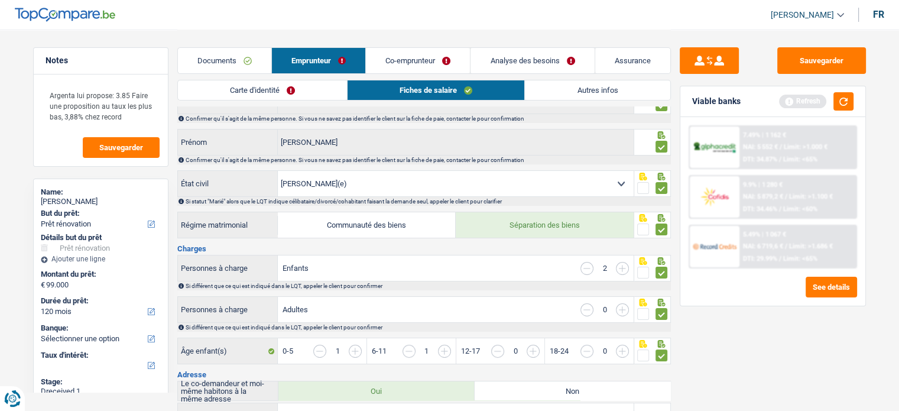
click at [586, 68] on link "Analyse des besoins" at bounding box center [532, 60] width 124 height 25
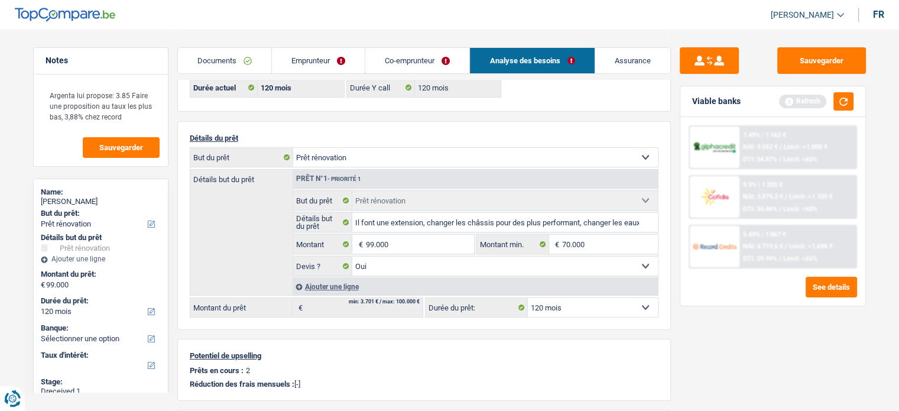
click at [418, 60] on link "Co-emprunteur" at bounding box center [417, 60] width 104 height 25
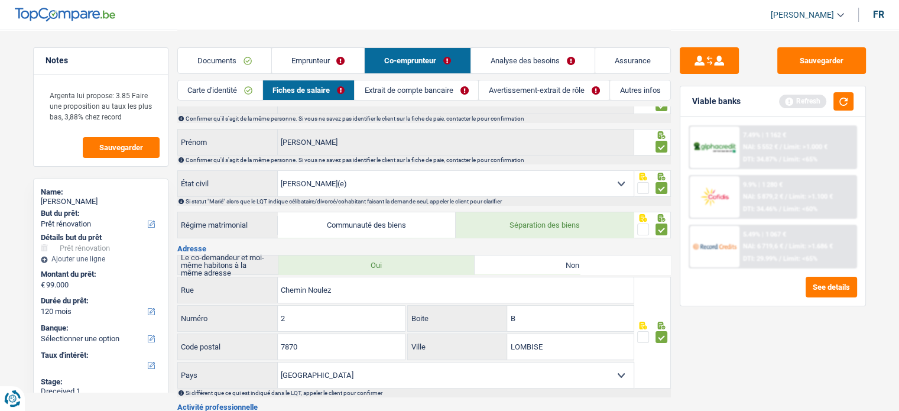
click at [621, 93] on link "Autres infos" at bounding box center [640, 90] width 60 height 20
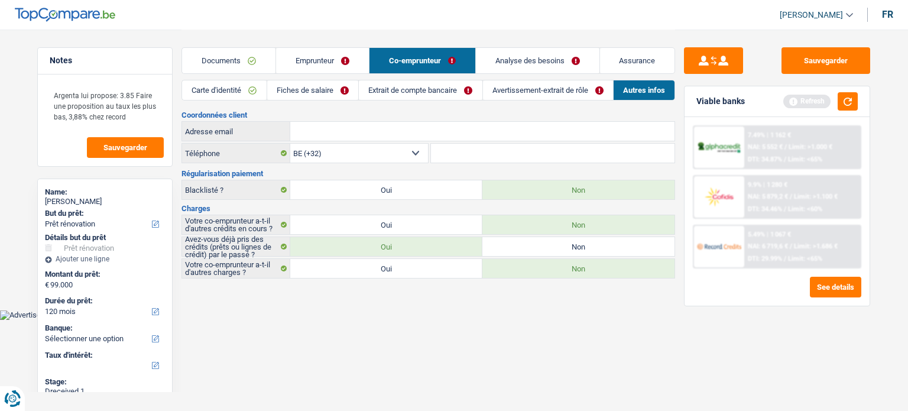
click at [501, 89] on link "Avertissement-extrait de rôle" at bounding box center [548, 90] width 130 height 20
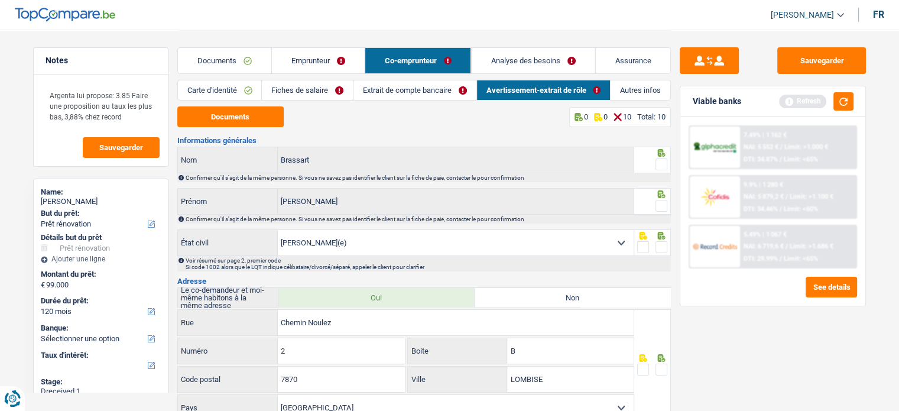
click at [570, 89] on link "Avertissement-extrait de rôle" at bounding box center [544, 90] width 134 height 20
click at [328, 62] on link "Emprunteur" at bounding box center [318, 60] width 93 height 25
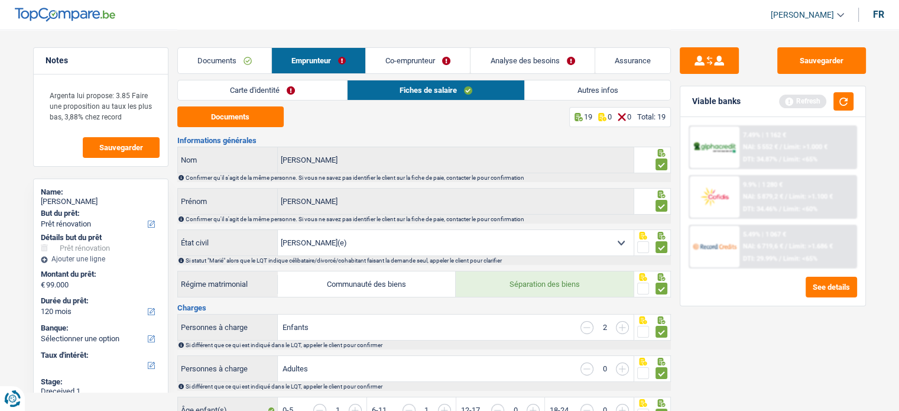
click at [584, 85] on link "Autres infos" at bounding box center [597, 90] width 145 height 20
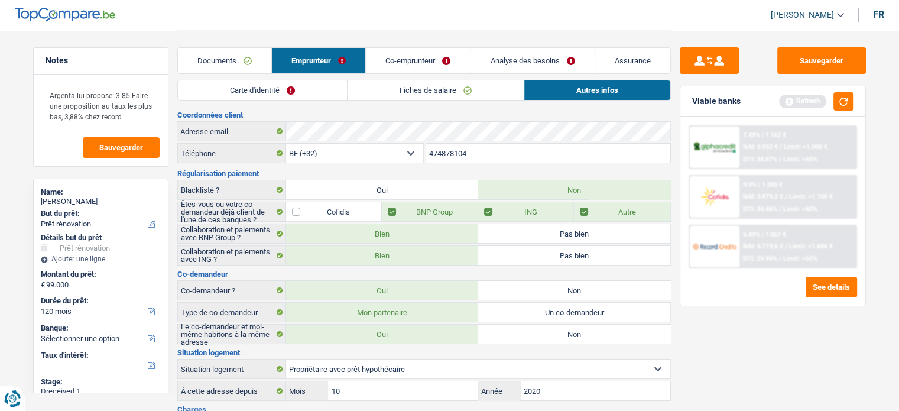
click at [401, 59] on link "Co-emprunteur" at bounding box center [418, 60] width 104 height 25
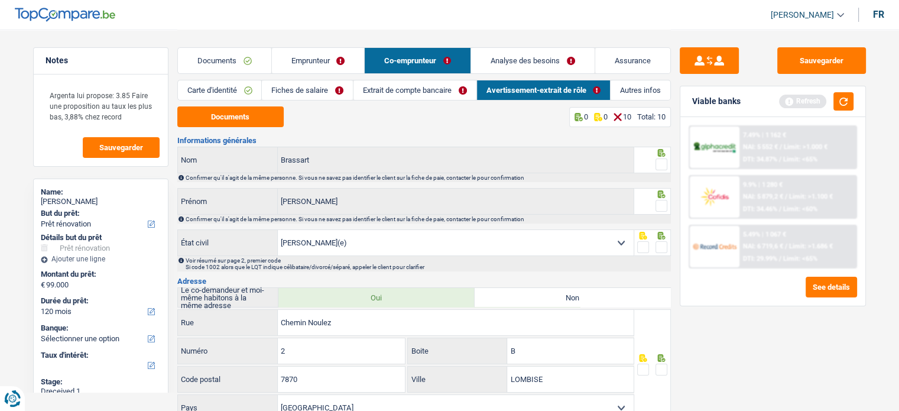
click at [233, 89] on link "Carte d'identité" at bounding box center [220, 90] width 84 height 20
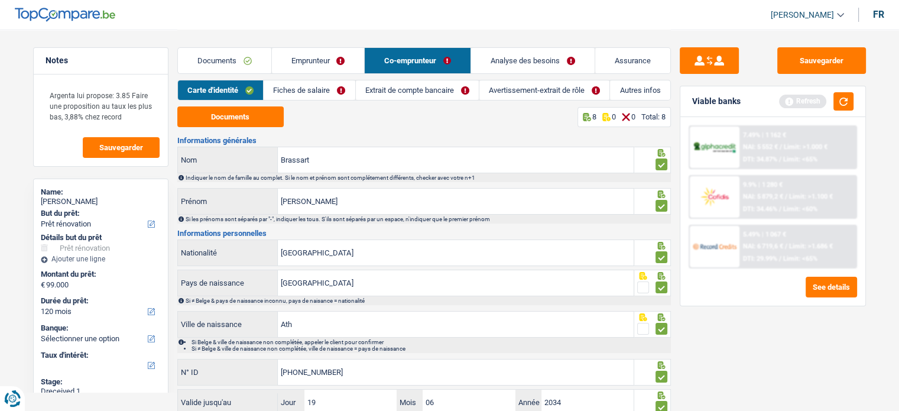
click at [319, 97] on link "Fiches de salaire" at bounding box center [309, 90] width 91 height 20
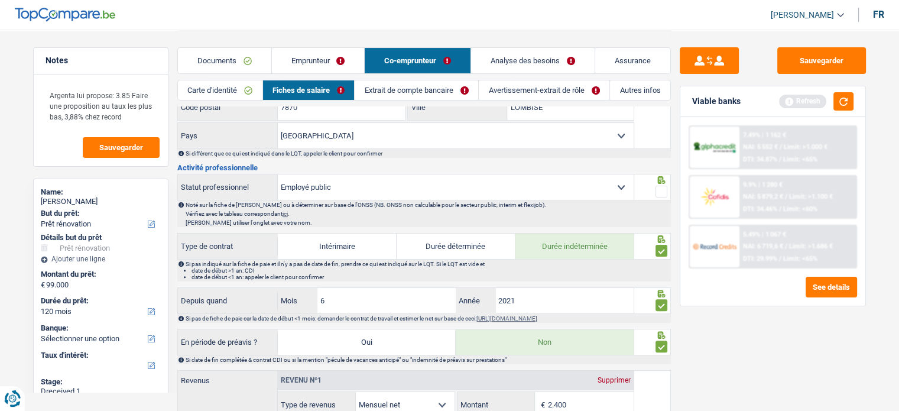
scroll to position [295, 0]
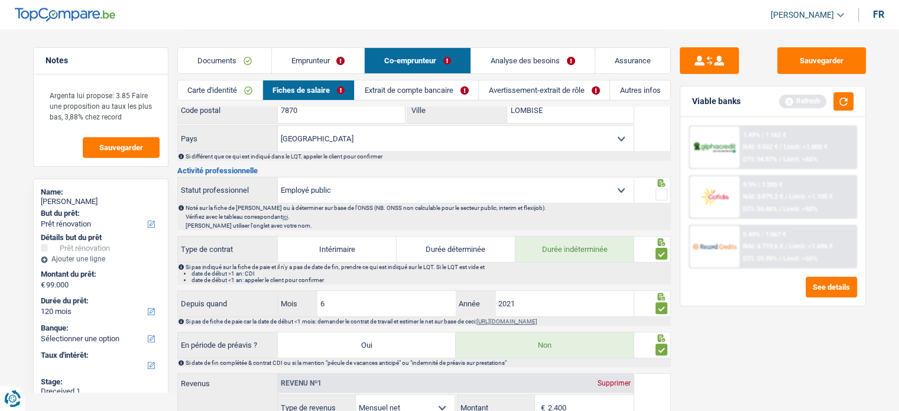
click at [660, 193] on span at bounding box center [661, 195] width 12 height 12
click at [0, 0] on input "radio" at bounding box center [0, 0] width 0 height 0
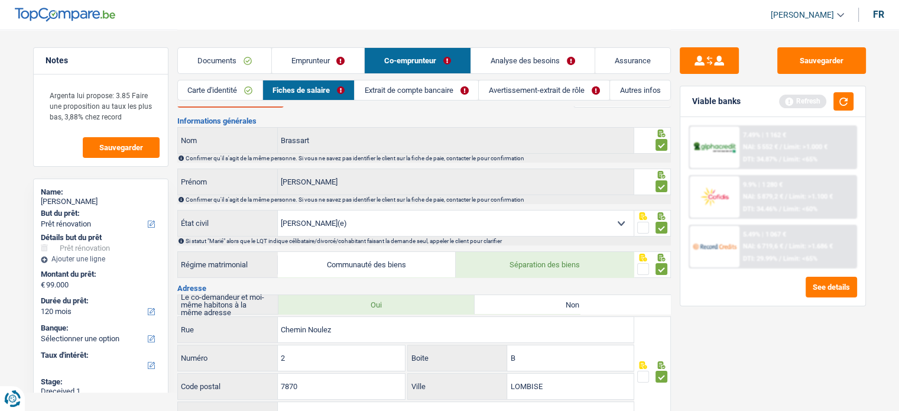
scroll to position [0, 0]
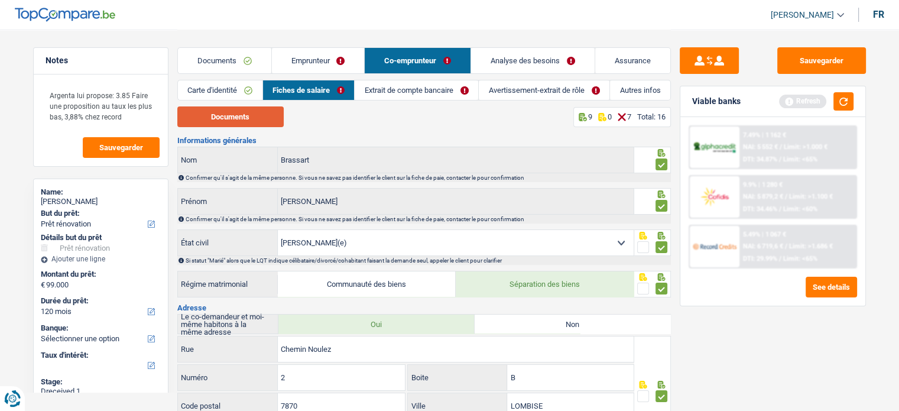
click at [228, 117] on button "Documents" at bounding box center [230, 116] width 106 height 21
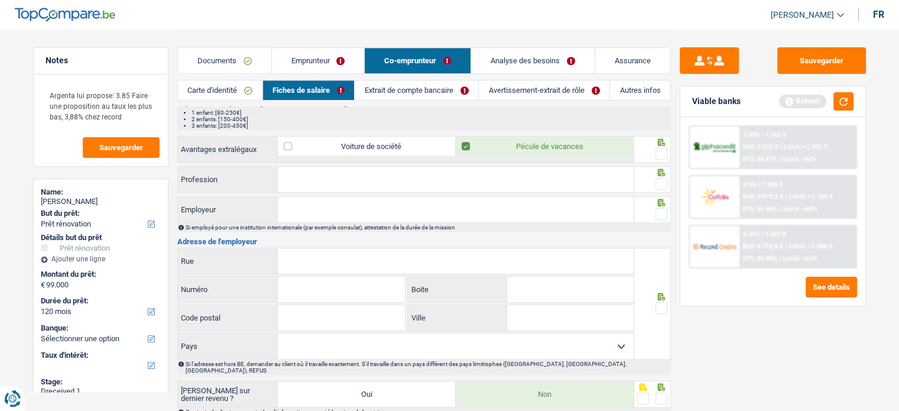
scroll to position [945, 0]
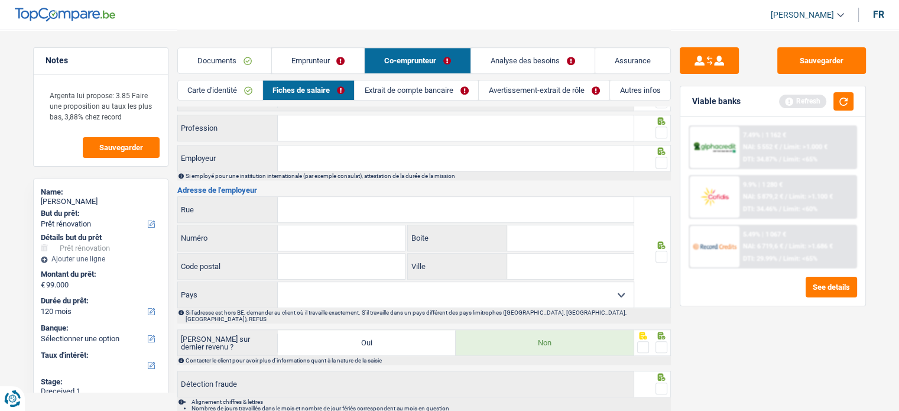
click at [665, 129] on span at bounding box center [661, 132] width 12 height 12
click at [0, 0] on input "radio" at bounding box center [0, 0] width 0 height 0
click at [664, 157] on span at bounding box center [661, 163] width 12 height 12
click at [0, 0] on input "radio" at bounding box center [0, 0] width 0 height 0
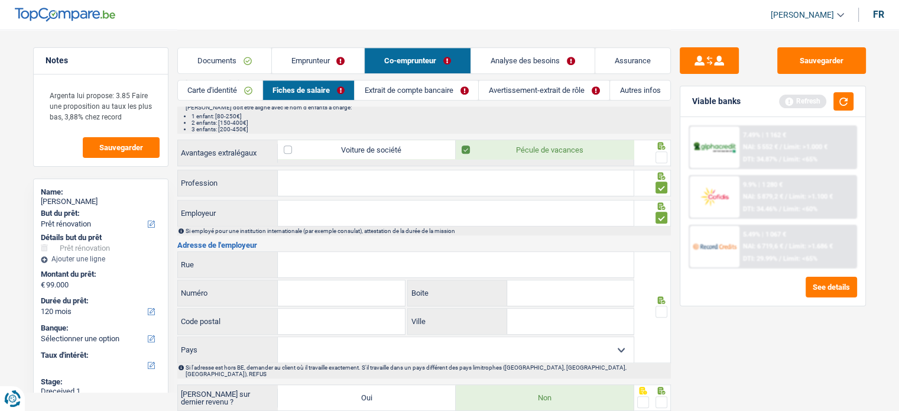
scroll to position [827, 0]
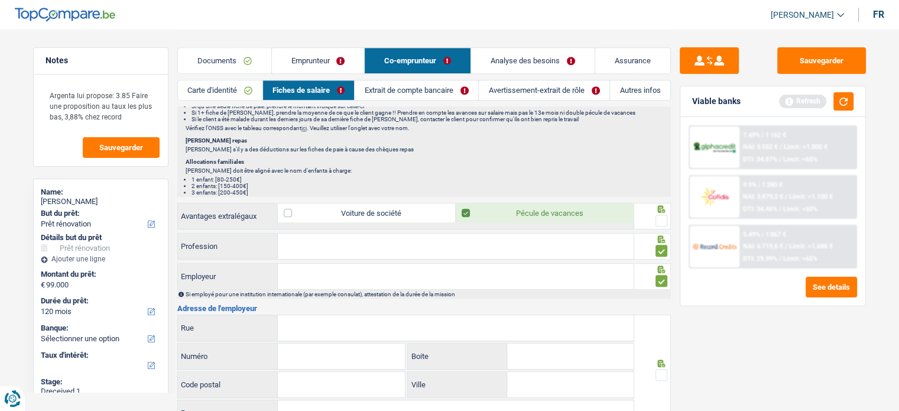
click at [297, 245] on input "Profession" at bounding box center [456, 245] width 356 height 25
click at [293, 268] on input "Employeur" at bounding box center [456, 276] width 356 height 25
type input "Helora"
click at [314, 241] on input "Profession" at bounding box center [456, 245] width 356 height 25
type input "Infirmière en consultation"
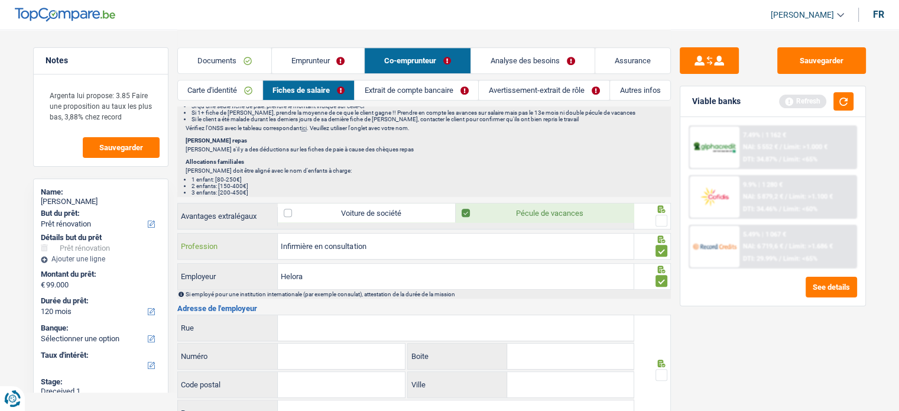
scroll to position [945, 0]
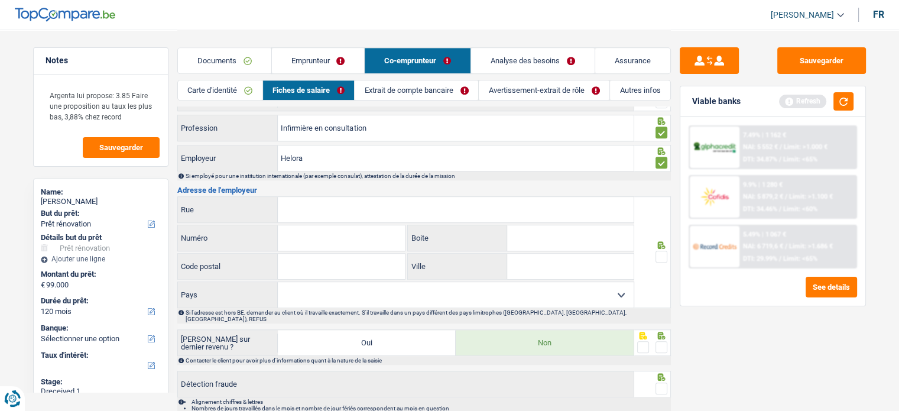
drag, startPoint x: 321, startPoint y: 205, endPoint x: 307, endPoint y: 205, distance: 14.2
click at [307, 205] on input "Rue" at bounding box center [456, 209] width 356 height 25
paste input "Bd John Fitzgerald Kennedy 2, 7000 Mons, Belgium"
click at [393, 203] on input "Bd John Fitzgerald Kennedy 2, 7000 Mons, Belgium" at bounding box center [456, 209] width 356 height 25
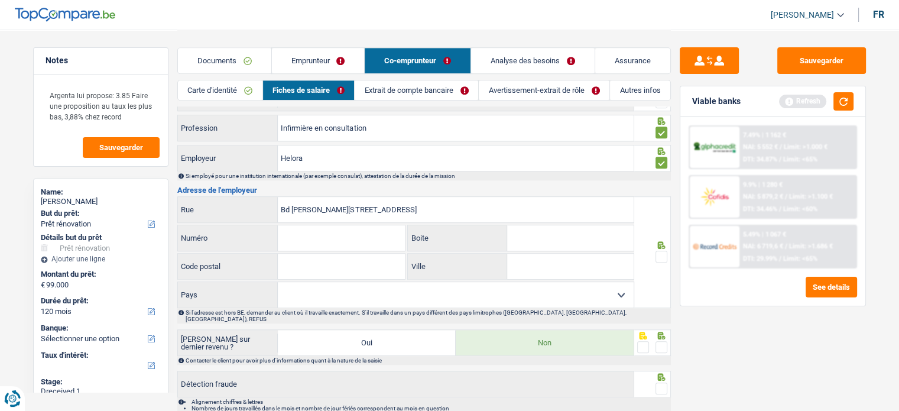
type input "Bd John Fitzgerald Kennedy 2, Mons, Belgium"
paste input "7000"
type input "7000"
click at [428, 198] on input "Bd John Fitzgerald Kennedy 2, Mons, Belgium" at bounding box center [456, 209] width 356 height 25
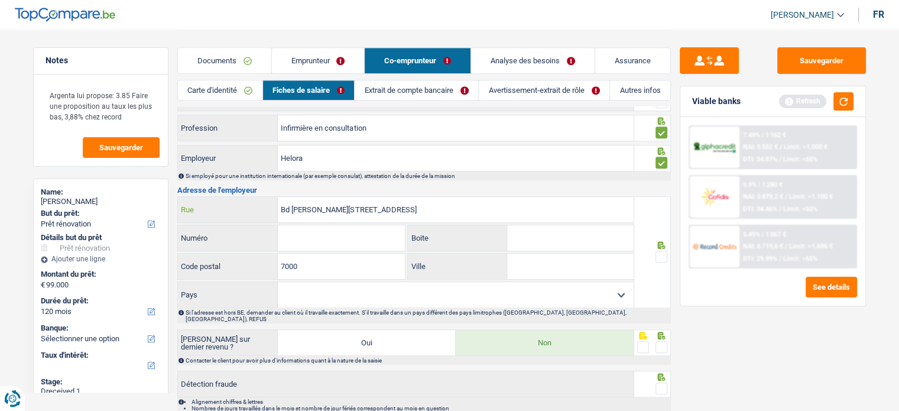
drag, startPoint x: 428, startPoint y: 198, endPoint x: 414, endPoint y: 205, distance: 15.9
click at [414, 205] on input "Bd John Fitzgerald Kennedy 2, Mons, Belgium" at bounding box center [456, 209] width 356 height 25
click at [392, 205] on input "Bd John Fitzgerald Kennedy 2, Mons" at bounding box center [456, 209] width 356 height 25
type input "Bd John Fitzgerald Kennedy 2,"
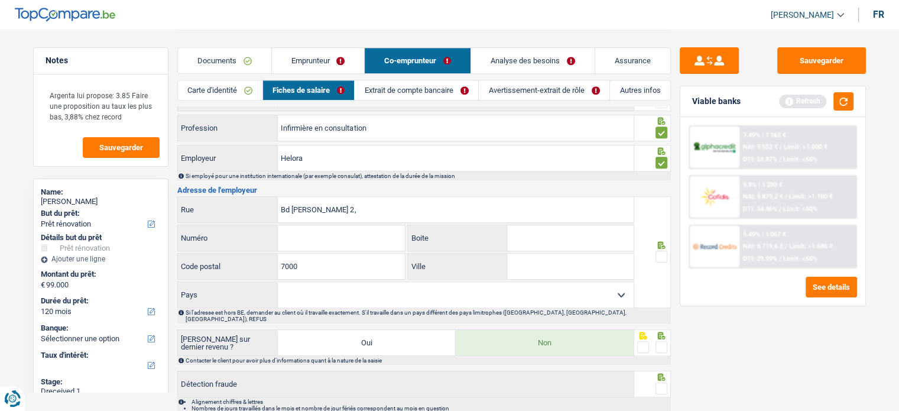
paste input "Mons"
type input "Mons"
click at [446, 282] on select "Belgique France Allemagne Italie Luxembourg Pays-Bas Espagne Suisse Sélectionne…" at bounding box center [456, 294] width 356 height 25
select select "BE"
click at [278, 282] on select "Belgique France Allemagne Italie Luxembourg Pays-Bas Espagne Suisse Sélectionne…" at bounding box center [456, 294] width 356 height 25
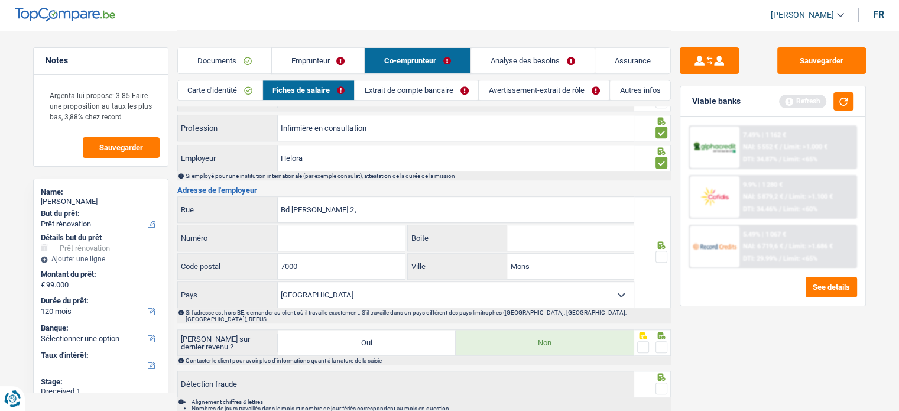
click at [344, 228] on input "Numéro" at bounding box center [341, 237] width 127 height 25
type input "2"
drag, startPoint x: 374, startPoint y: 203, endPoint x: 393, endPoint y: 204, distance: 18.9
click at [389, 203] on input "Bd John Fitzgerald Kennedy 2," at bounding box center [456, 209] width 356 height 25
type input "Bd John Fitzgerald Kennedy"
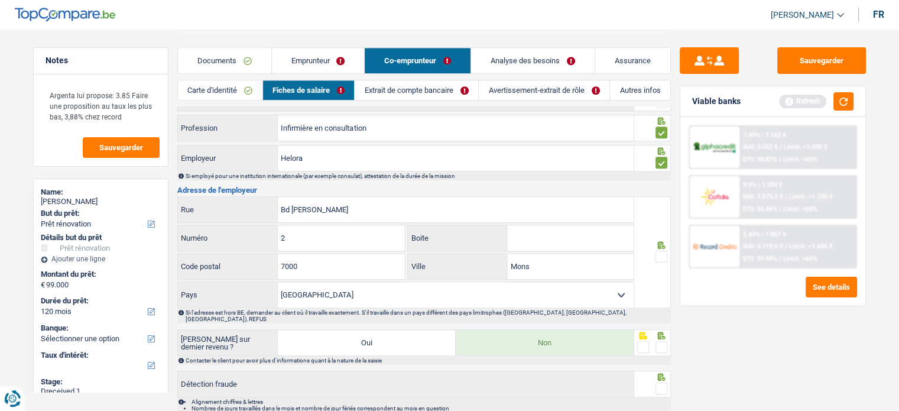
click at [657, 251] on span at bounding box center [661, 257] width 12 height 12
click at [0, 0] on input "radio" at bounding box center [0, 0] width 0 height 0
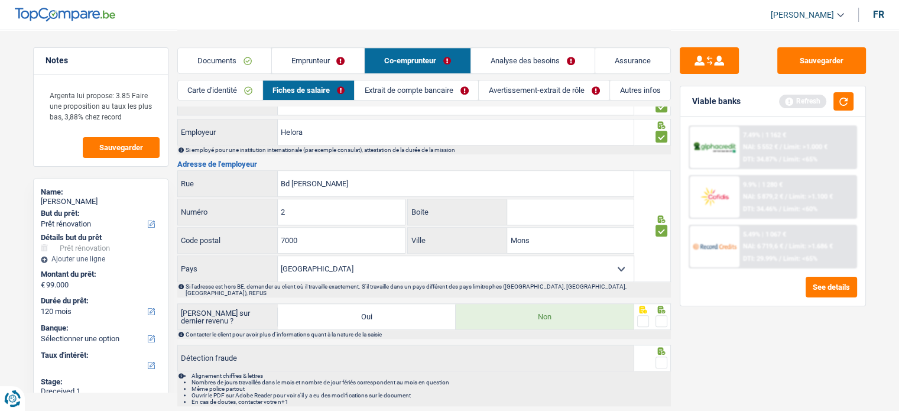
scroll to position [997, 0]
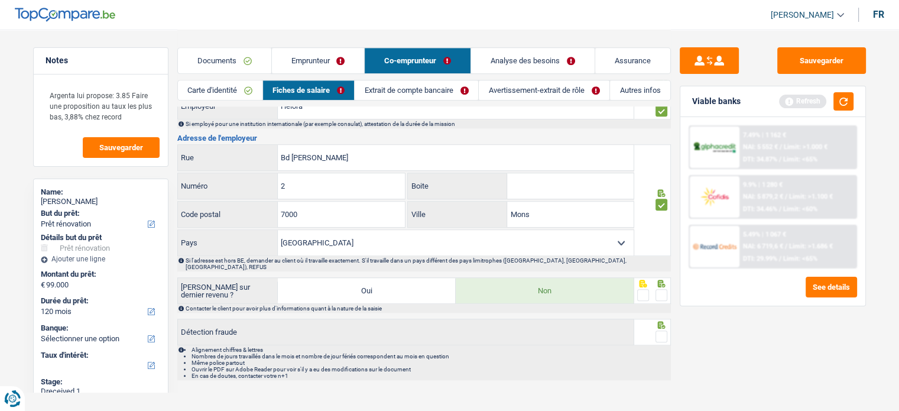
click at [662, 280] on icon at bounding box center [661, 284] width 12 height 8
click at [662, 289] on span at bounding box center [661, 295] width 12 height 12
click at [0, 0] on input "radio" at bounding box center [0, 0] width 0 height 0
click at [662, 321] on icon at bounding box center [661, 325] width 12 height 8
click at [662, 330] on span at bounding box center [661, 336] width 12 height 12
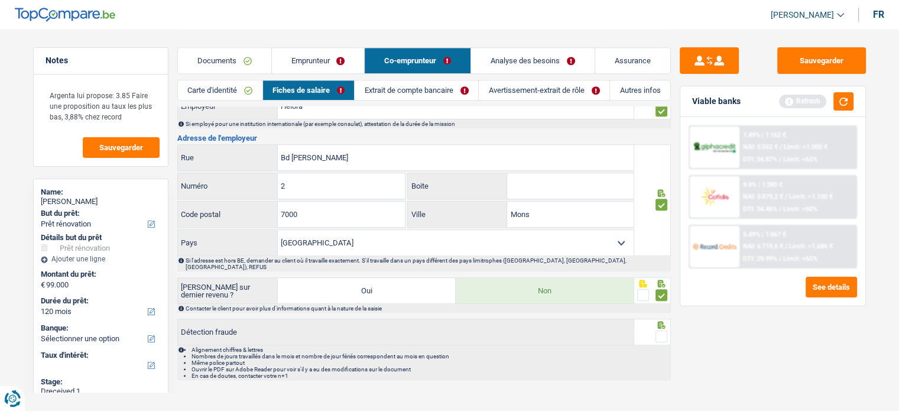
click at [0, 0] on input "radio" at bounding box center [0, 0] width 0 height 0
click at [838, 59] on button "Sauvegarder" at bounding box center [821, 60] width 89 height 27
click at [845, 107] on button "button" at bounding box center [843, 101] width 20 height 18
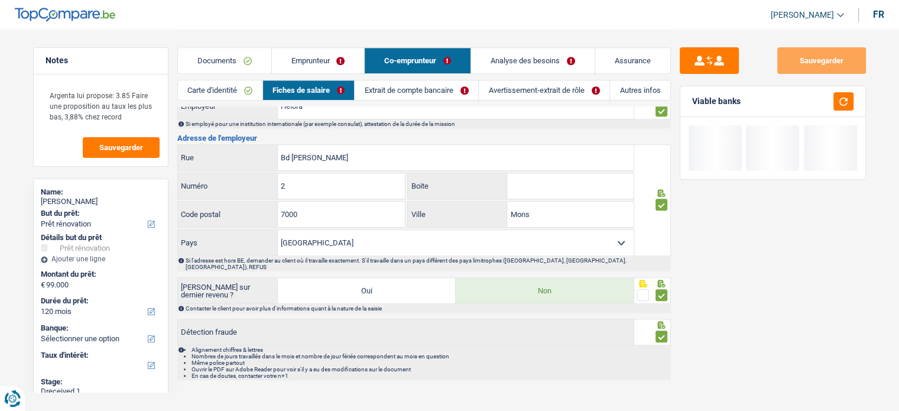
drag, startPoint x: 433, startPoint y: 94, endPoint x: 546, endPoint y: 43, distance: 124.3
click at [433, 94] on link "Extrait de compte bancaire" at bounding box center [417, 90] width 124 height 20
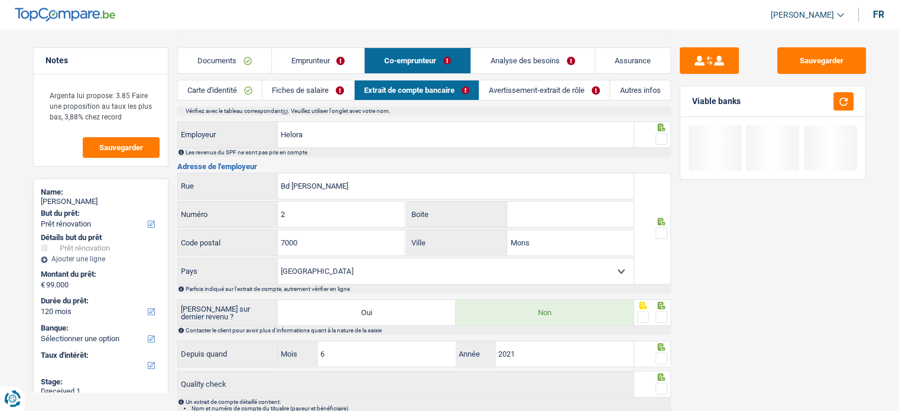
scroll to position [333, 0]
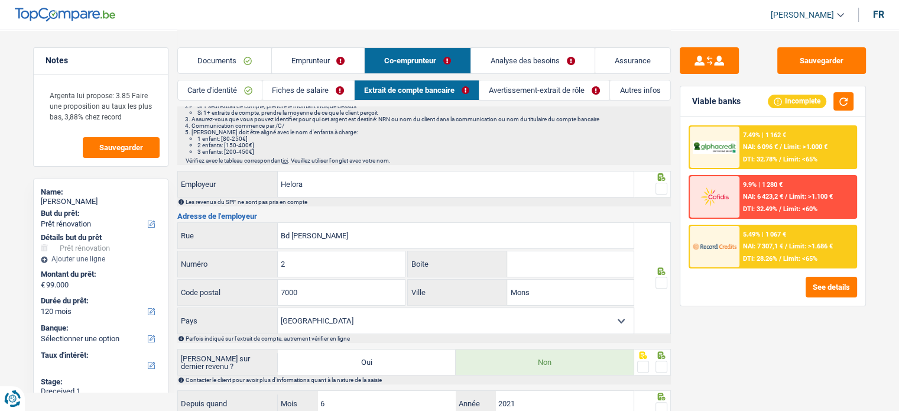
click at [664, 277] on span at bounding box center [661, 283] width 12 height 12
click at [0, 0] on input "radio" at bounding box center [0, 0] width 0 height 0
click at [659, 183] on span at bounding box center [661, 189] width 12 height 12
click at [0, 0] on input "radio" at bounding box center [0, 0] width 0 height 0
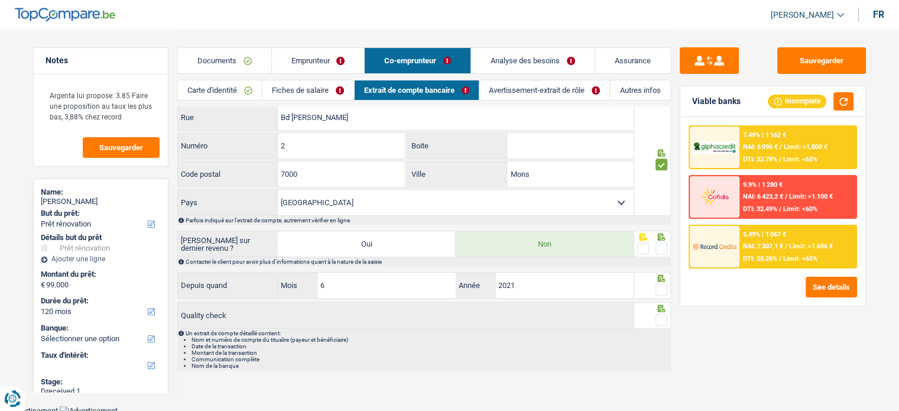
drag, startPoint x: 658, startPoint y: 243, endPoint x: 663, endPoint y: 279, distance: 35.9
click at [658, 243] on span at bounding box center [661, 248] width 12 height 12
click at [0, 0] on input "radio" at bounding box center [0, 0] width 0 height 0
click at [662, 284] on span at bounding box center [661, 290] width 12 height 12
click at [0, 0] on input "radio" at bounding box center [0, 0] width 0 height 0
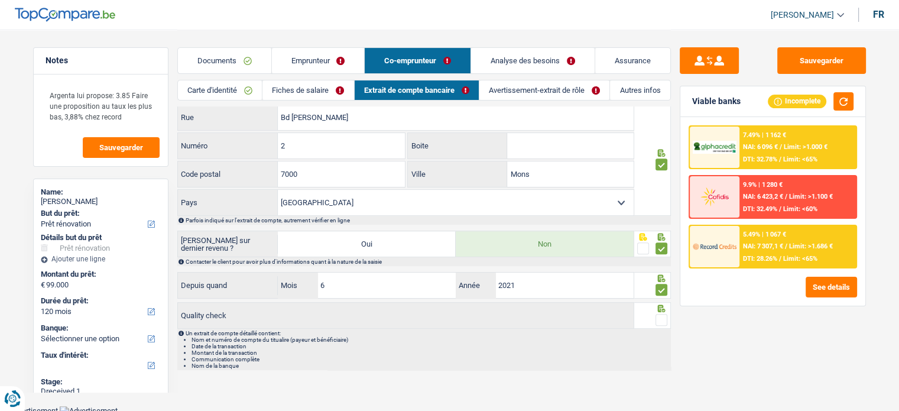
click at [662, 314] on span at bounding box center [661, 320] width 12 height 12
click at [0, 0] on input "radio" at bounding box center [0, 0] width 0 height 0
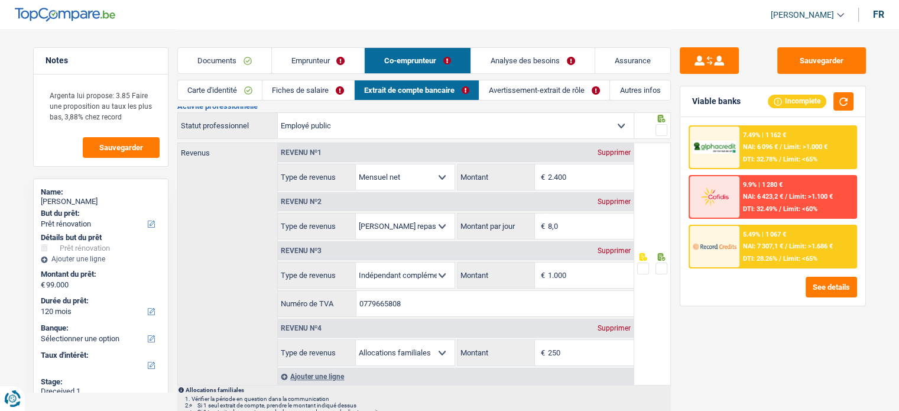
scroll to position [0, 0]
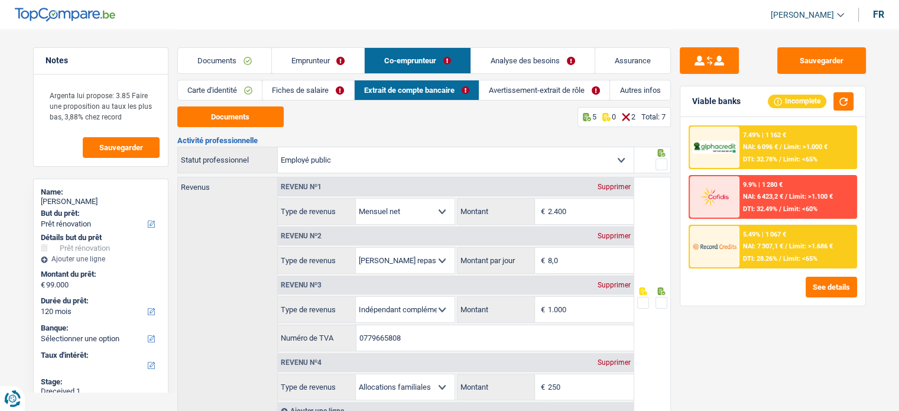
click at [666, 165] on span at bounding box center [661, 164] width 12 height 12
click at [0, 0] on input "radio" at bounding box center [0, 0] width 0 height 0
click at [804, 48] on button "Sauvegarder" at bounding box center [821, 60] width 89 height 27
click at [554, 92] on link "Avertissement-extrait de rôle" at bounding box center [544, 90] width 130 height 20
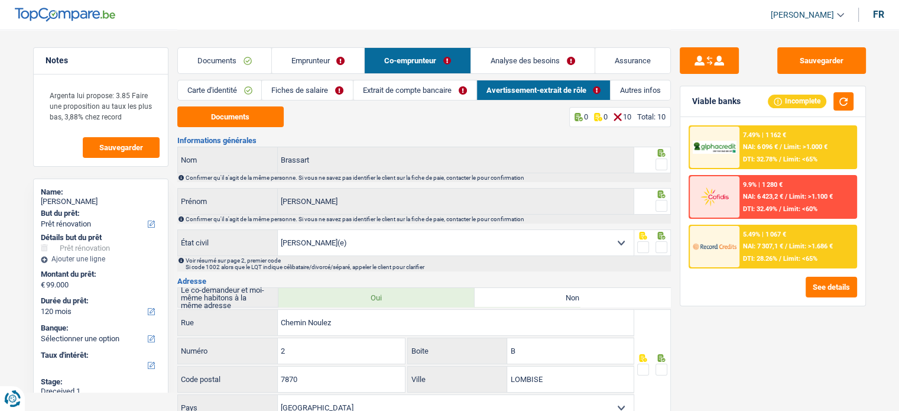
click at [652, 165] on fieldset at bounding box center [652, 164] width 30 height 15
click at [659, 165] on span at bounding box center [661, 164] width 12 height 12
click at [0, 0] on input "radio" at bounding box center [0, 0] width 0 height 0
click at [662, 203] on span at bounding box center [661, 206] width 12 height 12
click at [0, 0] on input "radio" at bounding box center [0, 0] width 0 height 0
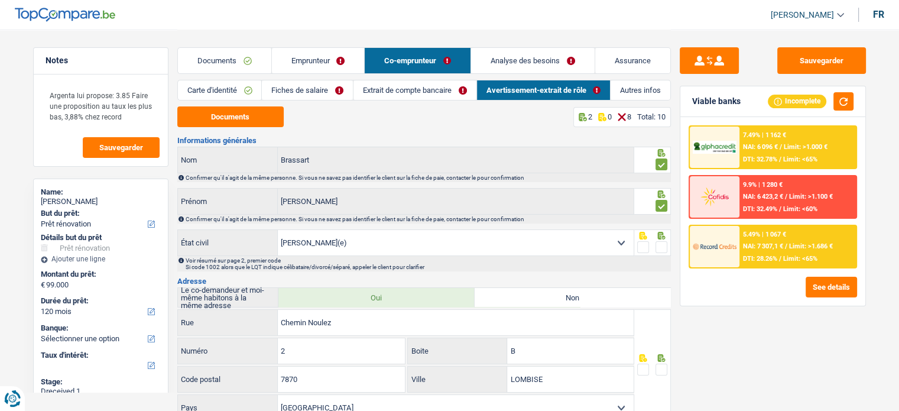
click at [664, 248] on span at bounding box center [661, 247] width 12 height 12
click at [0, 0] on input "radio" at bounding box center [0, 0] width 0 height 0
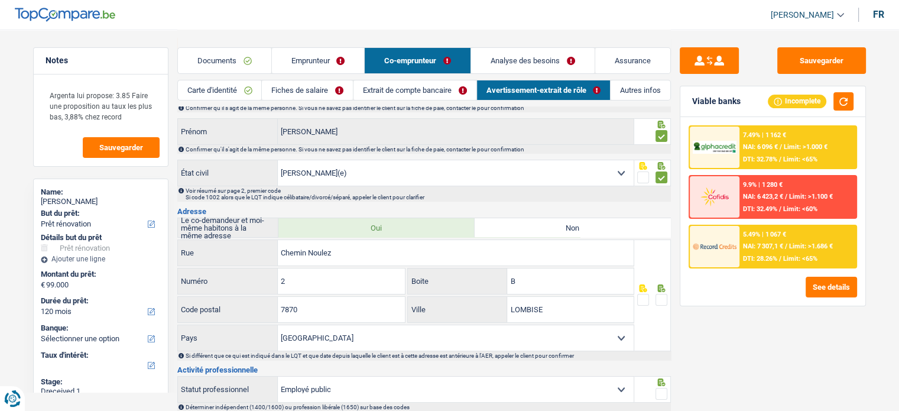
scroll to position [118, 0]
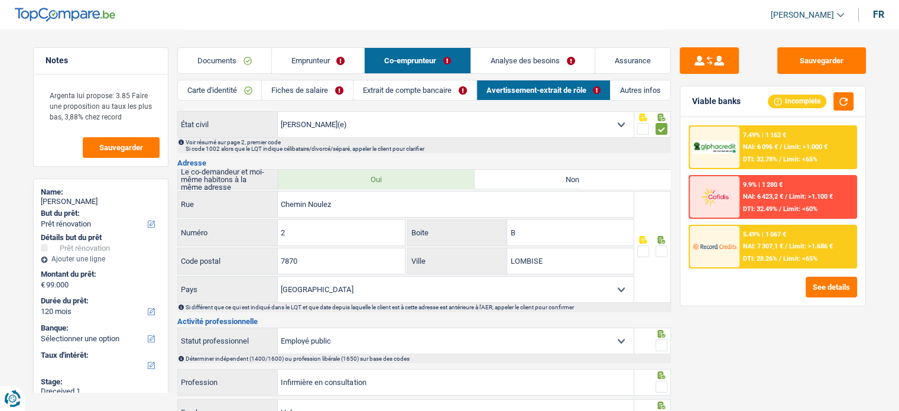
click at [664, 254] on span at bounding box center [661, 251] width 12 height 12
click at [0, 0] on input "radio" at bounding box center [0, 0] width 0 height 0
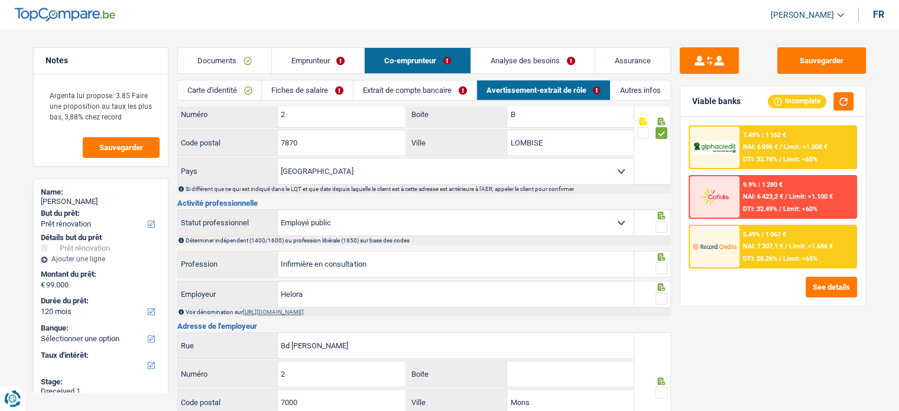
click at [657, 226] on span at bounding box center [661, 227] width 12 height 12
click at [0, 0] on input "radio" at bounding box center [0, 0] width 0 height 0
click at [655, 264] on span at bounding box center [661, 268] width 12 height 12
click at [0, 0] on input "radio" at bounding box center [0, 0] width 0 height 0
click at [658, 304] on div at bounding box center [652, 294] width 37 height 27
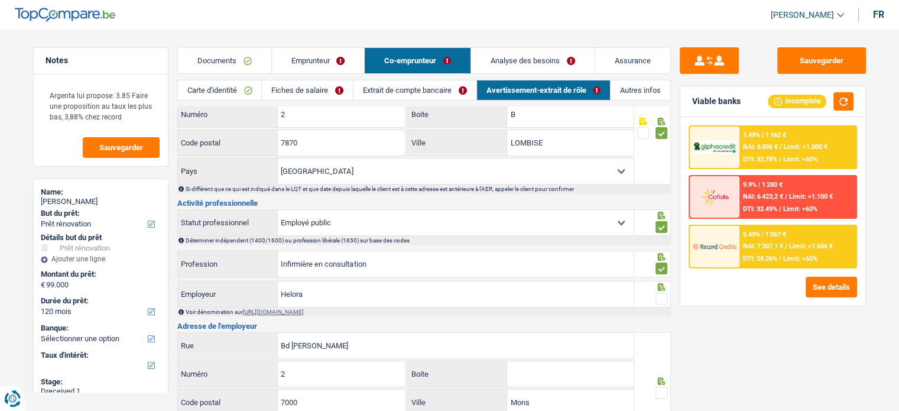
click at [658, 298] on span at bounding box center [661, 299] width 12 height 12
click at [0, 0] on input "radio" at bounding box center [0, 0] width 0 height 0
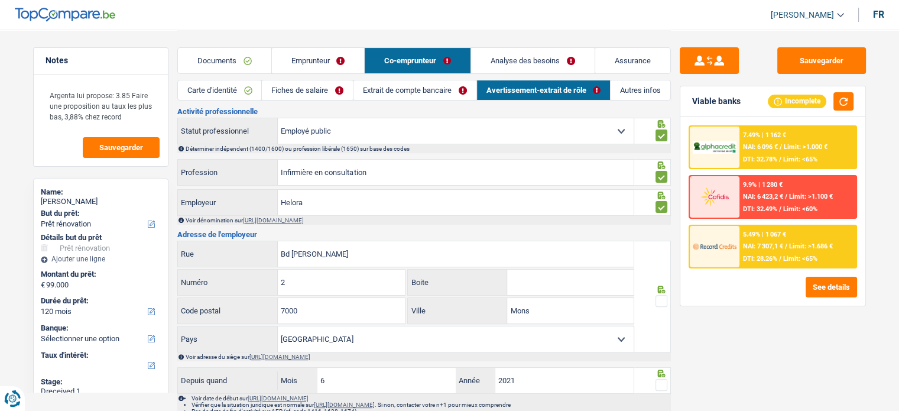
scroll to position [414, 0]
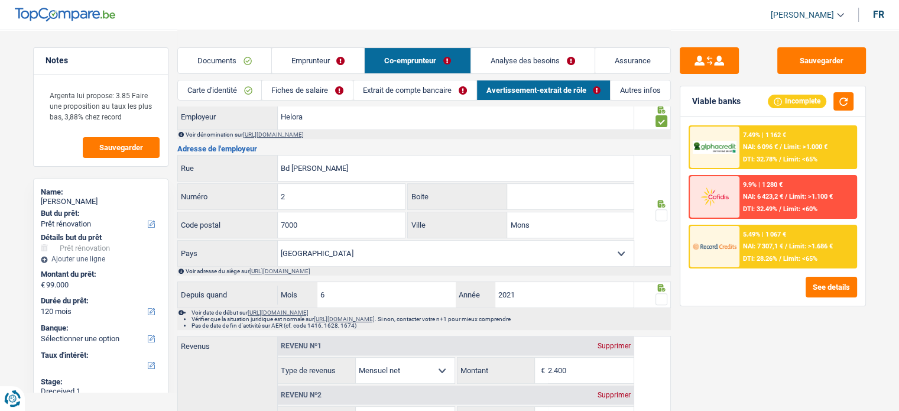
click at [659, 212] on span at bounding box center [661, 215] width 12 height 12
click at [0, 0] on input "radio" at bounding box center [0, 0] width 0 height 0
click at [664, 295] on span at bounding box center [661, 299] width 12 height 12
click at [0, 0] on input "radio" at bounding box center [0, 0] width 0 height 0
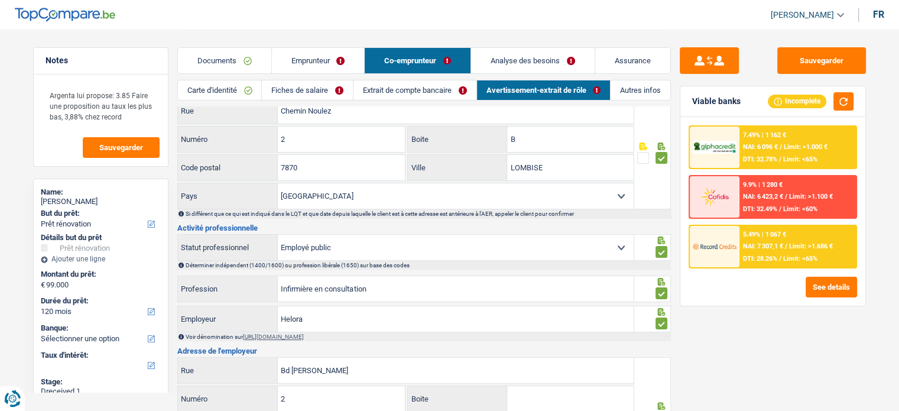
scroll to position [156, 0]
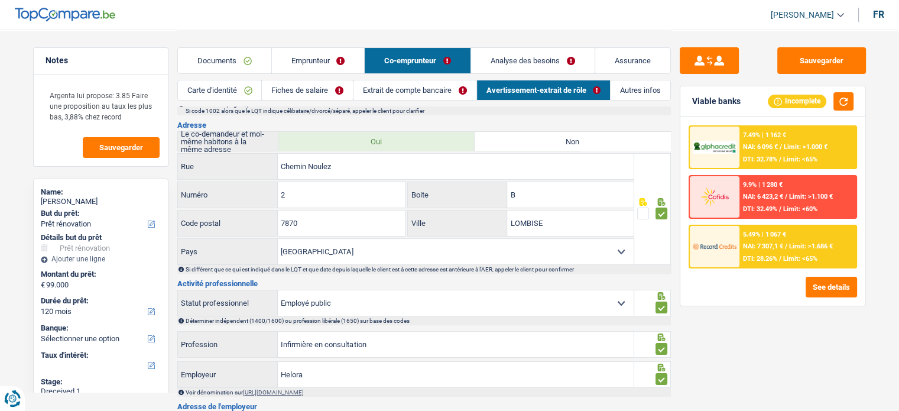
click at [645, 99] on link "Autres infos" at bounding box center [640, 90] width 60 height 20
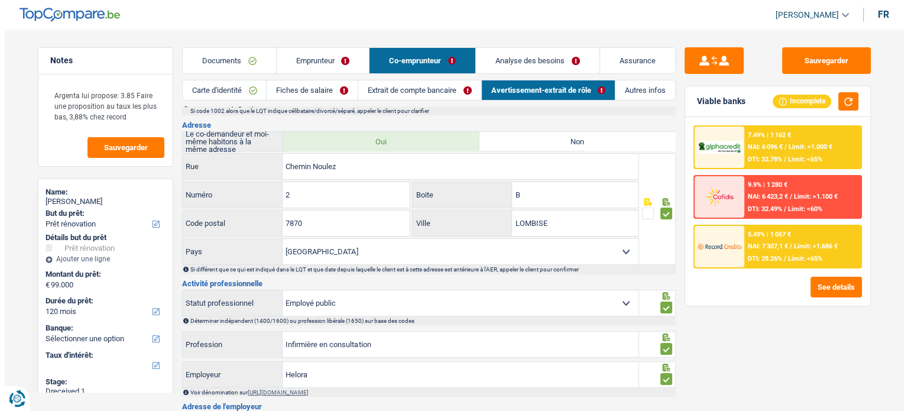
scroll to position [0, 0]
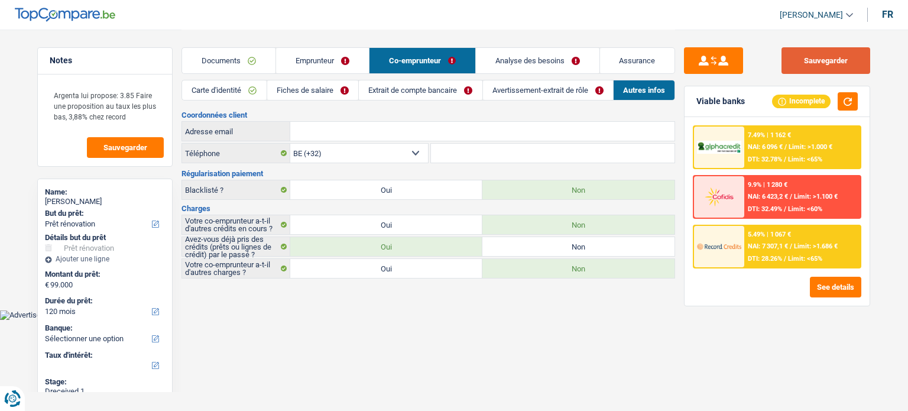
click at [787, 70] on button "Sauvegarder" at bounding box center [825, 60] width 89 height 27
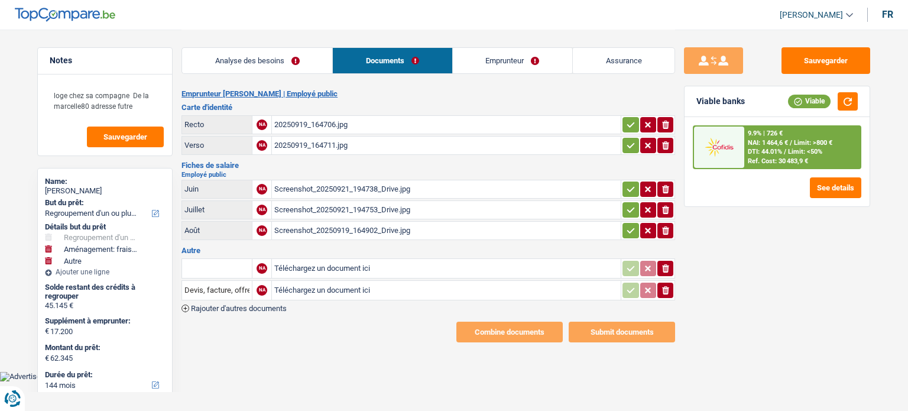
select select "refinancing"
select select "movingOrInstallation"
select select "other"
select select "144"
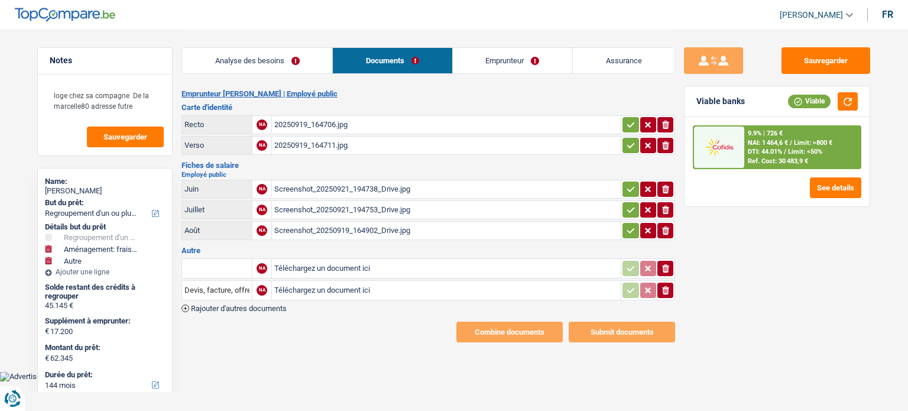
select select "cofidis"
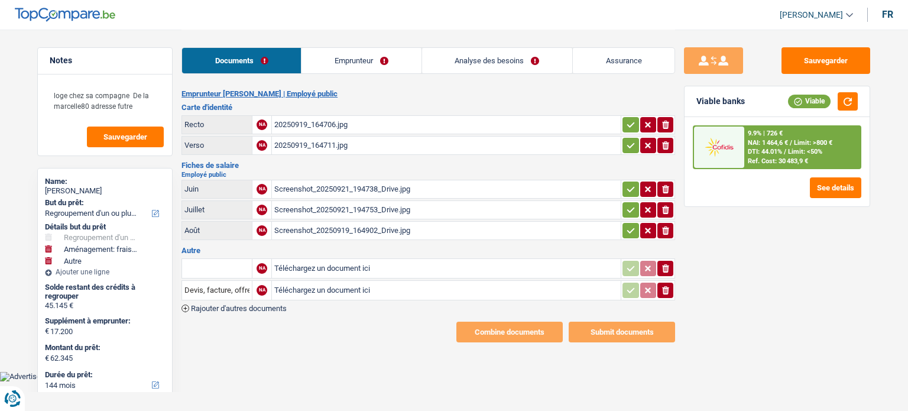
click at [326, 121] on div "20250919_164706.jpg" at bounding box center [446, 125] width 344 height 18
click at [620, 127] on td "ionicons-v5-e" at bounding box center [647, 124] width 54 height 19
click at [627, 144] on icon "button" at bounding box center [630, 145] width 9 height 12
click at [627, 130] on button "button" at bounding box center [630, 124] width 16 height 15
click at [362, 140] on div "20250919_164711.jpg" at bounding box center [446, 146] width 344 height 18
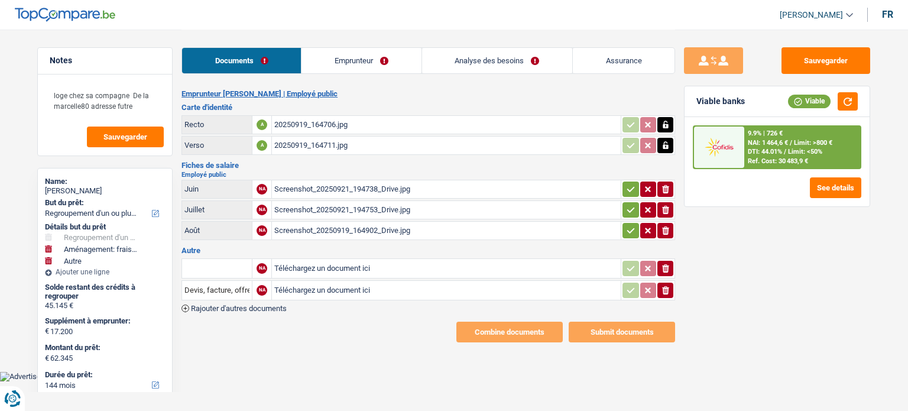
click at [332, 190] on div "Screenshot_20250921_194738_Drive.jpg" at bounding box center [446, 189] width 344 height 18
click at [356, 204] on div "Screenshot_20250921_194753_Drive.jpg" at bounding box center [446, 210] width 344 height 18
click at [358, 228] on div "Screenshot_20250919_164902_Drive.jpg" at bounding box center [446, 231] width 344 height 18
drag, startPoint x: 632, startPoint y: 229, endPoint x: 625, endPoint y: 205, distance: 24.7
click at [632, 229] on icon "button" at bounding box center [630, 231] width 9 height 12
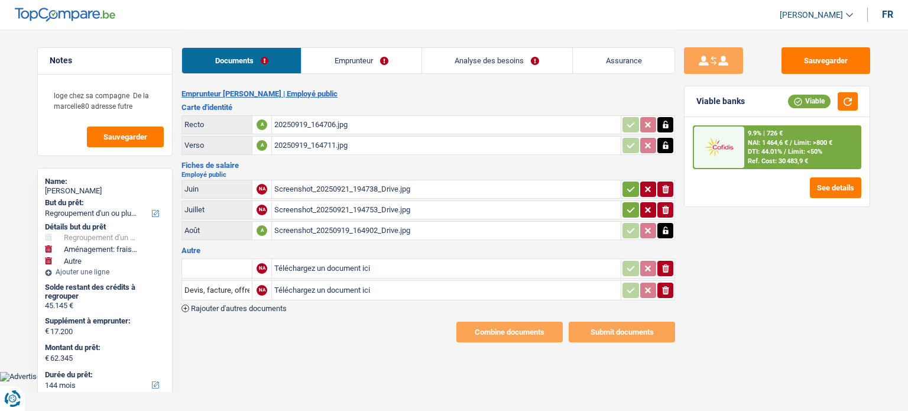
click at [624, 202] on button "button" at bounding box center [630, 209] width 16 height 15
click at [626, 183] on icon "button" at bounding box center [630, 189] width 9 height 12
click at [664, 267] on icon "button" at bounding box center [665, 268] width 7 height 8
click at [671, 288] on button "ionicons-v5-e" at bounding box center [665, 289] width 16 height 15
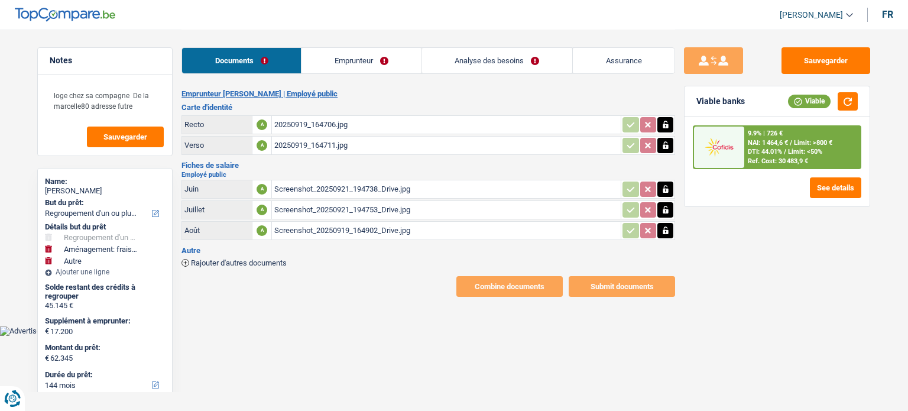
click at [365, 70] on link "Emprunteur" at bounding box center [360, 60] width 119 height 25
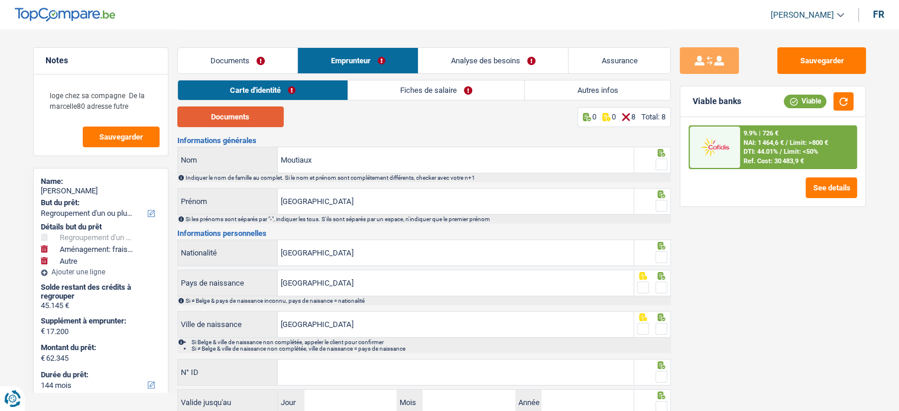
click at [255, 115] on button "Documents" at bounding box center [230, 116] width 106 height 21
drag, startPoint x: 657, startPoint y: 165, endPoint x: 649, endPoint y: 200, distance: 35.8
click at [657, 165] on span at bounding box center [661, 164] width 12 height 12
click at [0, 0] on input "radio" at bounding box center [0, 0] width 0 height 0
click at [660, 206] on span at bounding box center [661, 206] width 12 height 12
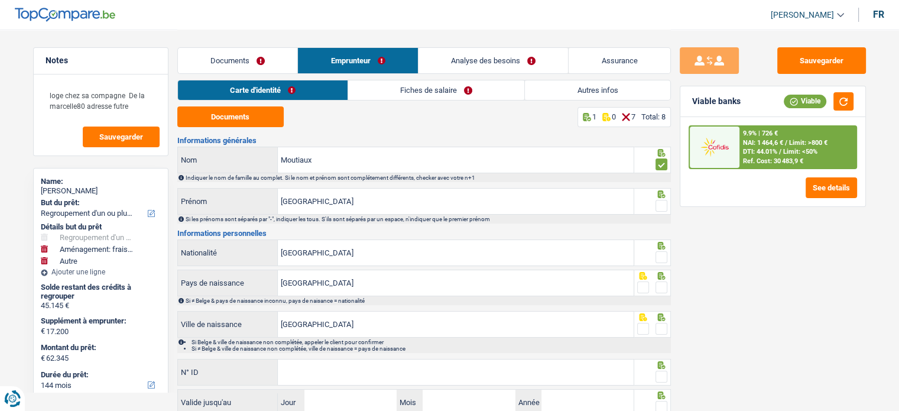
click at [0, 0] on input "radio" at bounding box center [0, 0] width 0 height 0
click at [667, 255] on div at bounding box center [652, 252] width 37 height 27
click at [664, 290] on span at bounding box center [661, 287] width 12 height 12
click at [0, 0] on input "radio" at bounding box center [0, 0] width 0 height 0
click at [661, 255] on span at bounding box center [661, 257] width 12 height 12
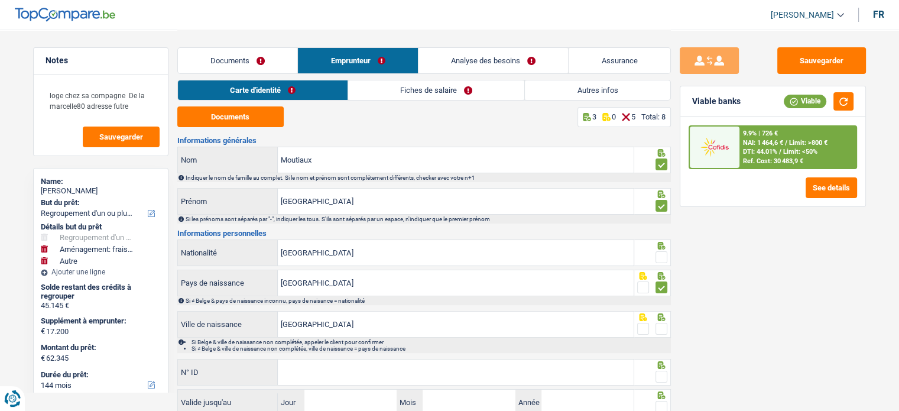
click at [0, 0] on input "radio" at bounding box center [0, 0] width 0 height 0
click at [658, 324] on span at bounding box center [661, 329] width 12 height 12
click at [0, 0] on input "radio" at bounding box center [0, 0] width 0 height 0
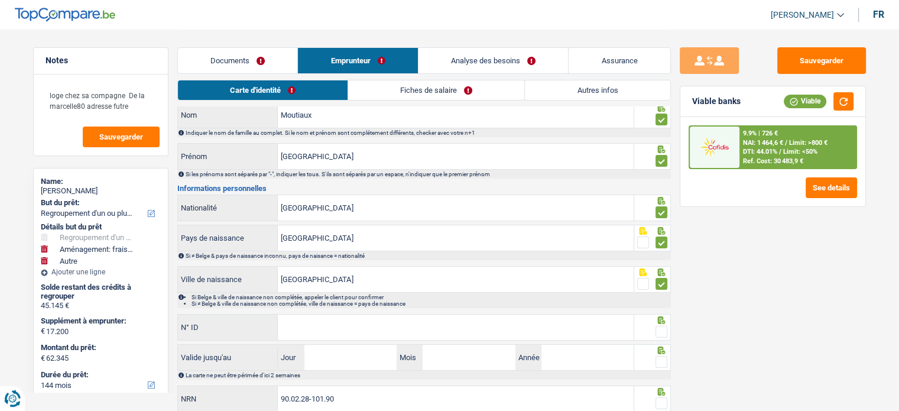
scroll to position [86, 0]
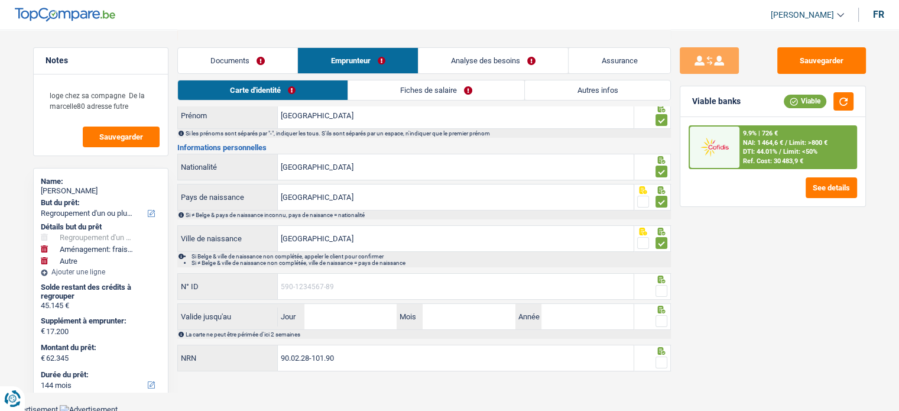
paste input "592-4413145-17"
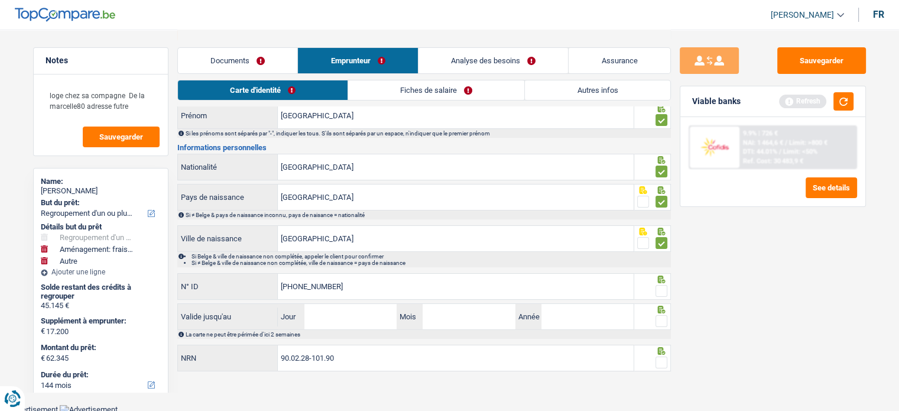
type input "592-4413145-17"
click at [333, 322] on input "Jour" at bounding box center [350, 316] width 92 height 25
type input "31"
type input "08"
drag, startPoint x: 665, startPoint y: 361, endPoint x: 665, endPoint y: 345, distance: 16.5
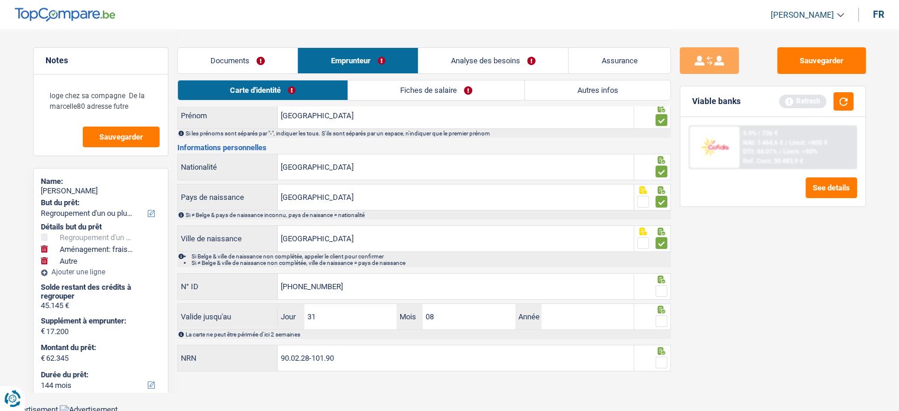
click at [665, 361] on span at bounding box center [661, 362] width 12 height 12
click at [0, 0] on input "radio" at bounding box center [0, 0] width 0 height 0
click at [665, 317] on span at bounding box center [661, 321] width 12 height 12
click at [0, 0] on input "radio" at bounding box center [0, 0] width 0 height 0
click at [665, 287] on span at bounding box center [661, 291] width 12 height 12
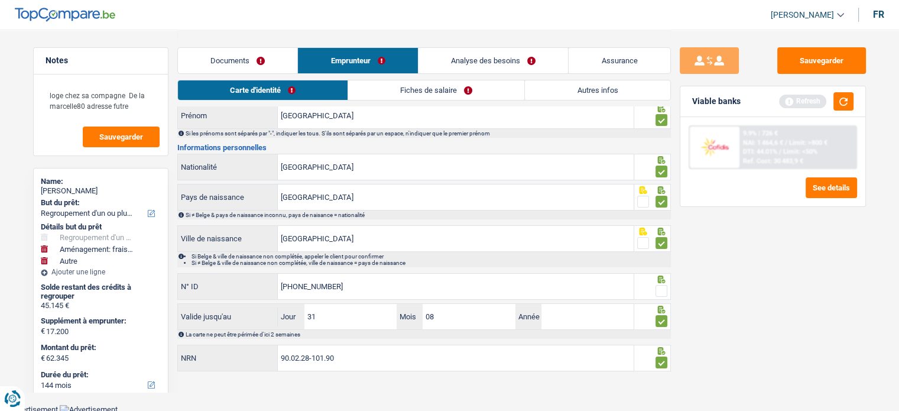
click at [0, 0] on input "radio" at bounding box center [0, 0] width 0 height 0
click at [532, 311] on label "Année" at bounding box center [528, 316] width 26 height 25
click at [541, 311] on input "Année" at bounding box center [587, 316] width 92 height 25
click at [541, 310] on label "Année" at bounding box center [528, 316] width 26 height 25
click at [541, 310] on input "Année" at bounding box center [587, 316] width 92 height 25
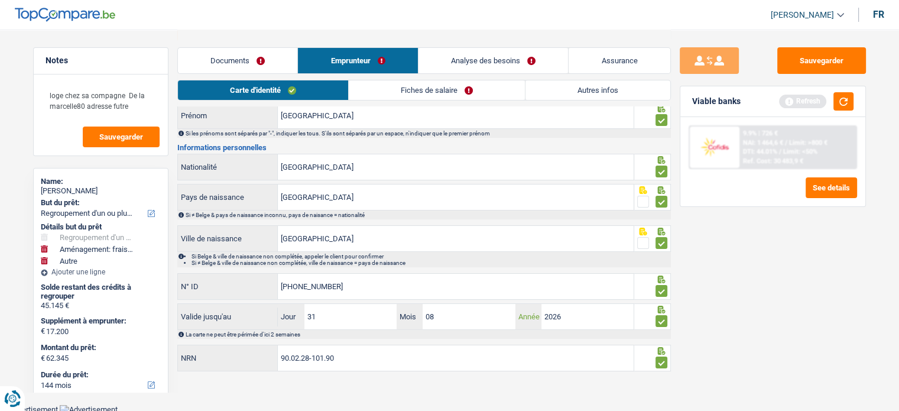
type input "2026"
click at [428, 99] on li "Fiches de salaire" at bounding box center [436, 90] width 177 height 21
click at [432, 87] on link "Fiches de salaire" at bounding box center [437, 90] width 176 height 20
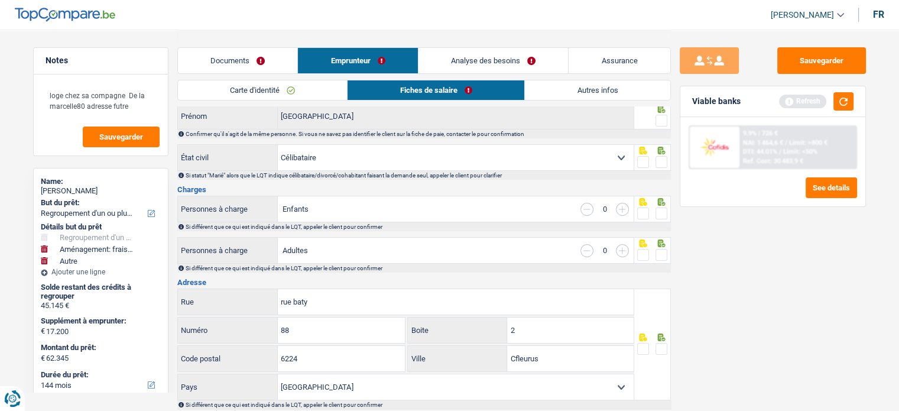
scroll to position [0, 0]
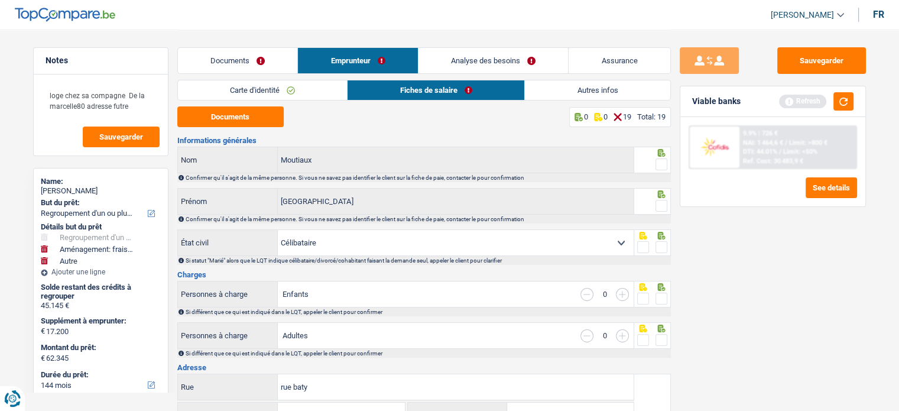
click at [659, 165] on span at bounding box center [661, 164] width 12 height 12
click at [0, 0] on input "radio" at bounding box center [0, 0] width 0 height 0
click at [661, 204] on span at bounding box center [661, 206] width 12 height 12
click at [0, 0] on input "radio" at bounding box center [0, 0] width 0 height 0
click at [660, 248] on span at bounding box center [661, 247] width 12 height 12
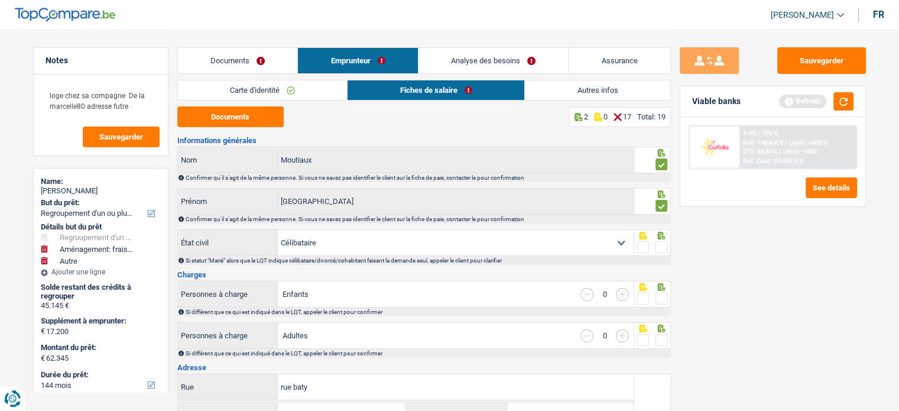
click at [0, 0] on input "radio" at bounding box center [0, 0] width 0 height 0
click at [255, 109] on button "Documents" at bounding box center [230, 116] width 106 height 21
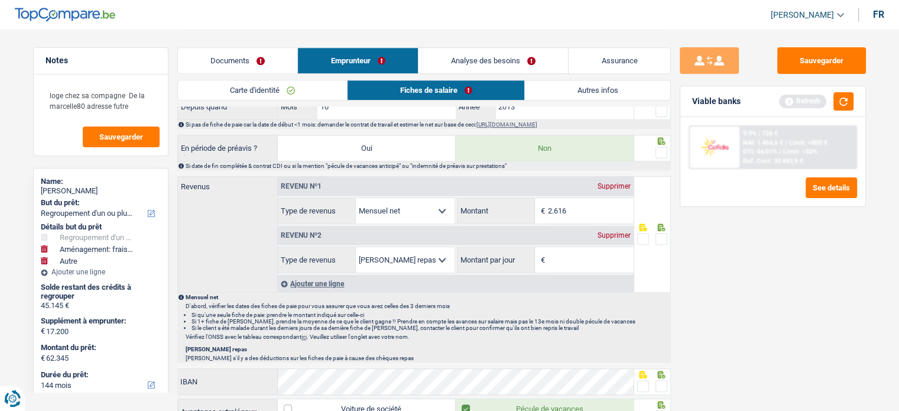
scroll to position [532, 0]
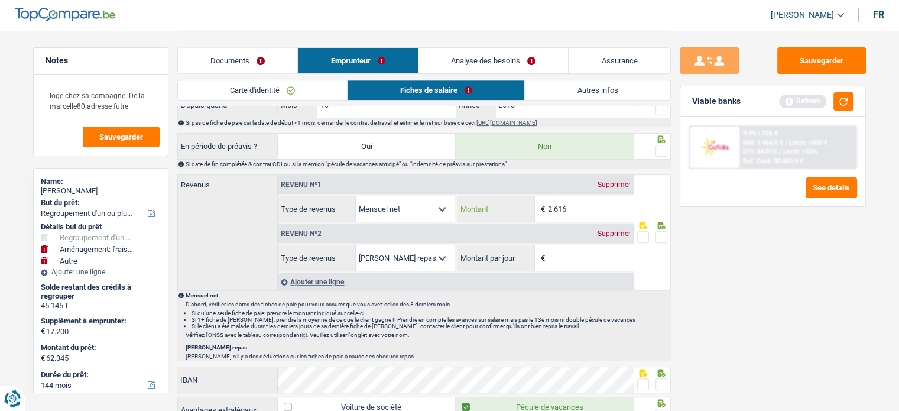
drag, startPoint x: 581, startPoint y: 212, endPoint x: 421, endPoint y: 186, distance: 162.3
click at [443, 189] on div "Revenu nº1 Supprimer Allocation d'handicap Allocations chômage Allocations fami…" at bounding box center [456, 198] width 356 height 47
type input "2.570"
click at [662, 146] on span at bounding box center [661, 151] width 12 height 12
click at [0, 0] on input "radio" at bounding box center [0, 0] width 0 height 0
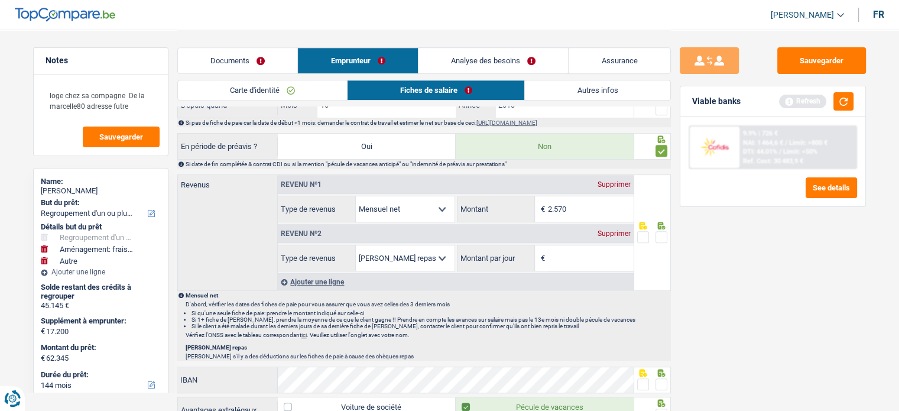
click at [605, 230] on div "Supprimer" at bounding box center [613, 233] width 39 height 7
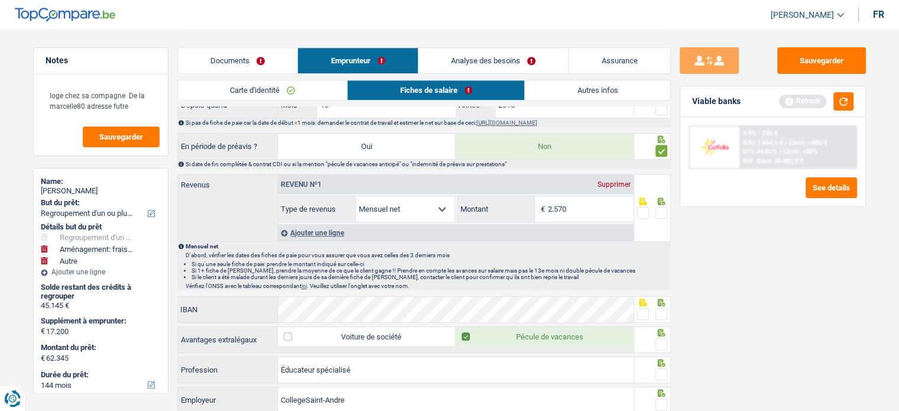
click at [658, 207] on span at bounding box center [661, 213] width 12 height 12
click at [0, 0] on input "radio" at bounding box center [0, 0] width 0 height 0
click at [645, 308] on span at bounding box center [643, 314] width 12 height 12
click at [0, 0] on input "radio" at bounding box center [0, 0] width 0 height 0
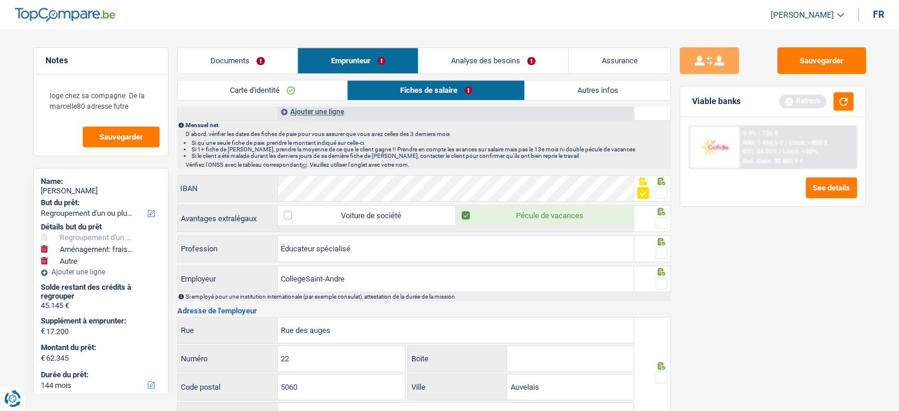
scroll to position [709, 0]
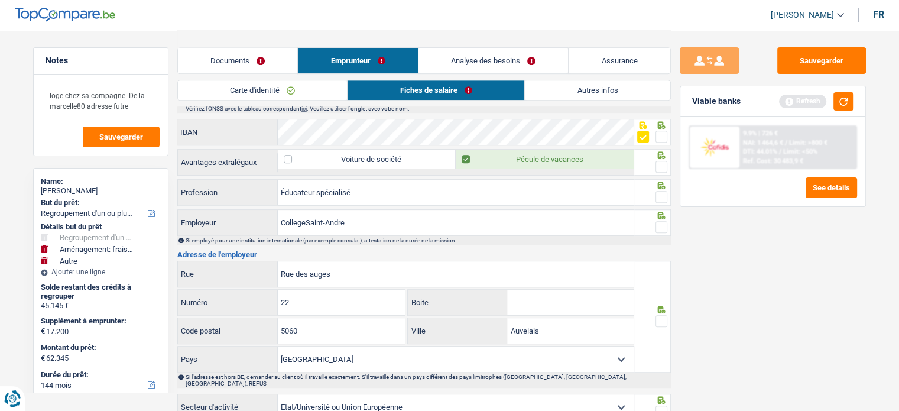
click at [661, 161] on span at bounding box center [661, 167] width 12 height 12
click at [0, 0] on input "radio" at bounding box center [0, 0] width 0 height 0
click at [660, 191] on label at bounding box center [661, 197] width 12 height 12
click at [0, 0] on input "radio" at bounding box center [0, 0] width 0 height 0
click at [661, 236] on div "Si employé pour une institution internationale (par exemple consulat), attestat…" at bounding box center [423, 240] width 493 height 9
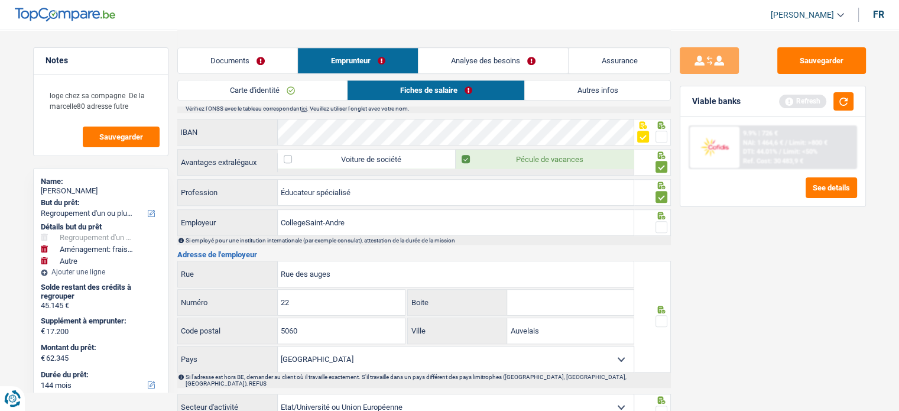
click at [660, 222] on span at bounding box center [661, 227] width 12 height 12
click at [0, 0] on input "radio" at bounding box center [0, 0] width 0 height 0
click at [383, 191] on input "Éducateur spécialisé" at bounding box center [456, 192] width 356 height 25
drag, startPoint x: 337, startPoint y: 217, endPoint x: 317, endPoint y: 217, distance: 20.7
click at [288, 217] on input "CollegeSaint-Andre" at bounding box center [456, 222] width 356 height 25
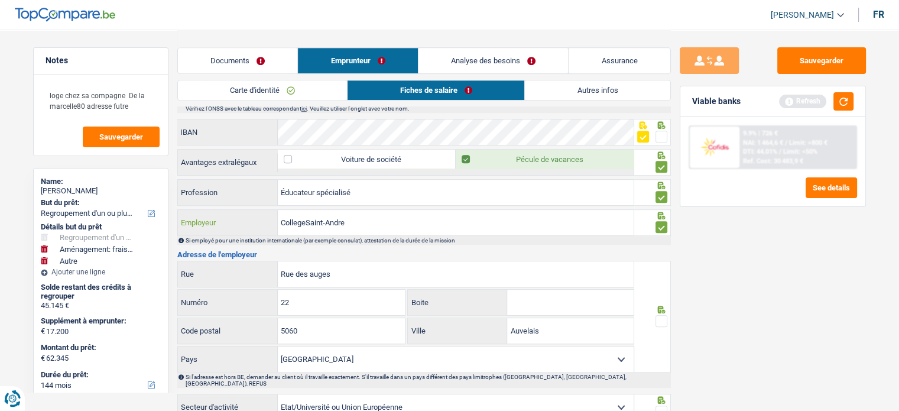
drag, startPoint x: 426, startPoint y: 221, endPoint x: 386, endPoint y: 222, distance: 40.2
click at [386, 222] on input "CollegeSaint-Andre" at bounding box center [456, 222] width 356 height 25
click at [381, 222] on input "CollegeSaint-Andre" at bounding box center [456, 222] width 356 height 25
drag, startPoint x: 374, startPoint y: 222, endPoint x: 279, endPoint y: 220, distance: 95.2
click at [279, 220] on input "CollegeSaint-Andre" at bounding box center [456, 222] width 356 height 25
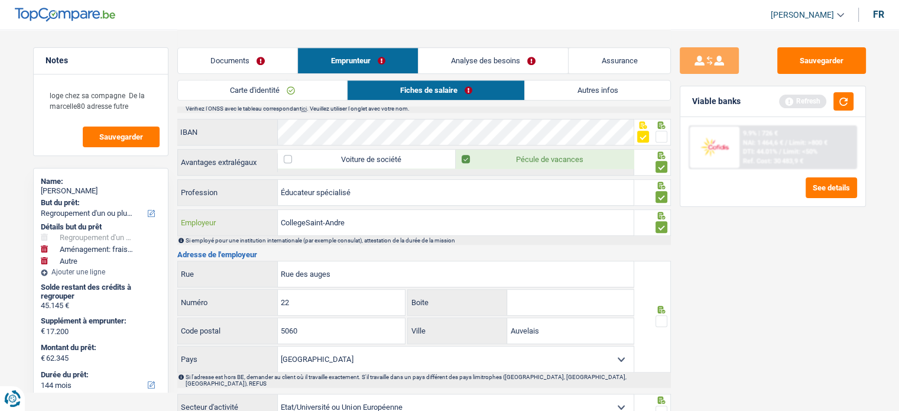
paste input "INSTITUT NOTRE-DAME"
type input "INSTITUT NOTRE-DAME"
drag, startPoint x: 343, startPoint y: 268, endPoint x: 291, endPoint y: 267, distance: 52.0
click at [265, 264] on div "Rue des auges Rue" at bounding box center [406, 273] width 456 height 25
paste input "UE DU VOISIN,"
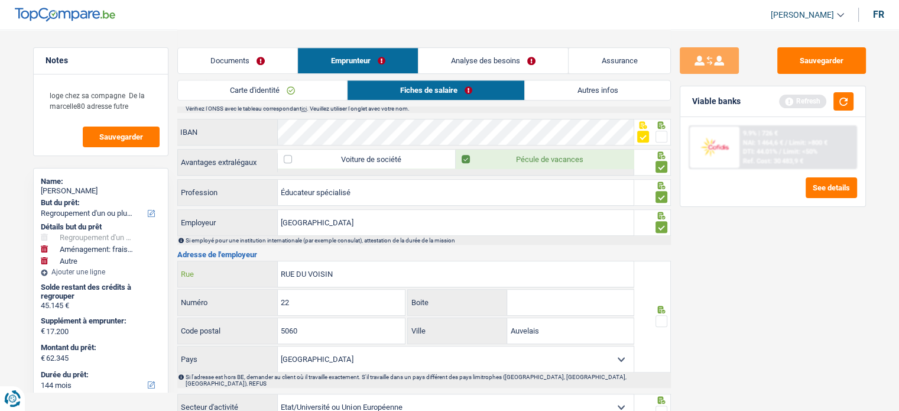
type input "RUE DU VOISIN"
drag, startPoint x: 326, startPoint y: 306, endPoint x: 252, endPoint y: 293, distance: 74.5
click at [252, 293] on div "22 Numéro" at bounding box center [292, 302] width 228 height 25
type input "124"
click at [662, 315] on span at bounding box center [661, 321] width 12 height 12
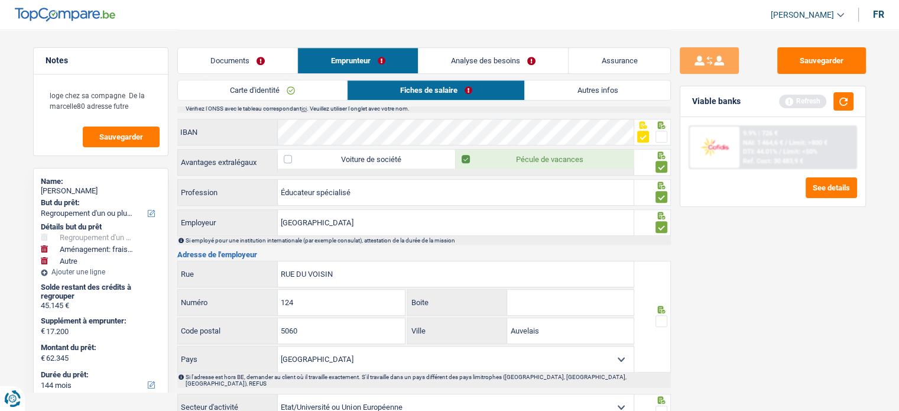
click at [0, 0] on input "radio" at bounding box center [0, 0] width 0 height 0
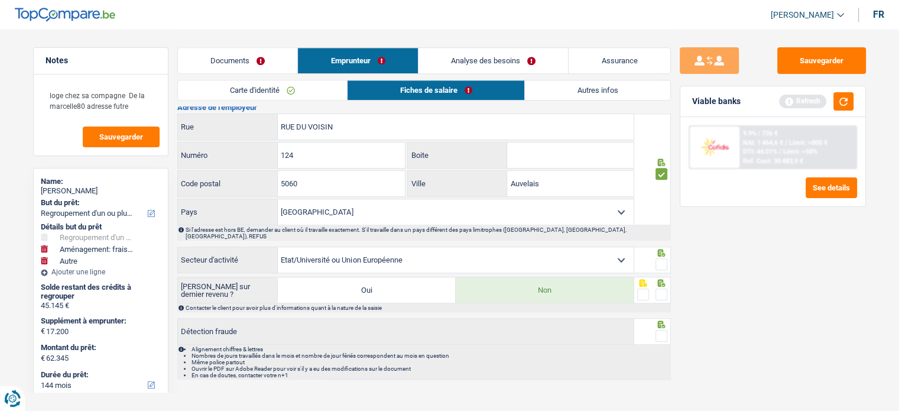
click at [662, 258] on span at bounding box center [661, 264] width 12 height 12
click at [0, 0] on input "radio" at bounding box center [0, 0] width 0 height 0
click at [656, 288] on span at bounding box center [661, 294] width 12 height 12
click at [0, 0] on input "radio" at bounding box center [0, 0] width 0 height 0
click at [658, 330] on span at bounding box center [661, 336] width 12 height 12
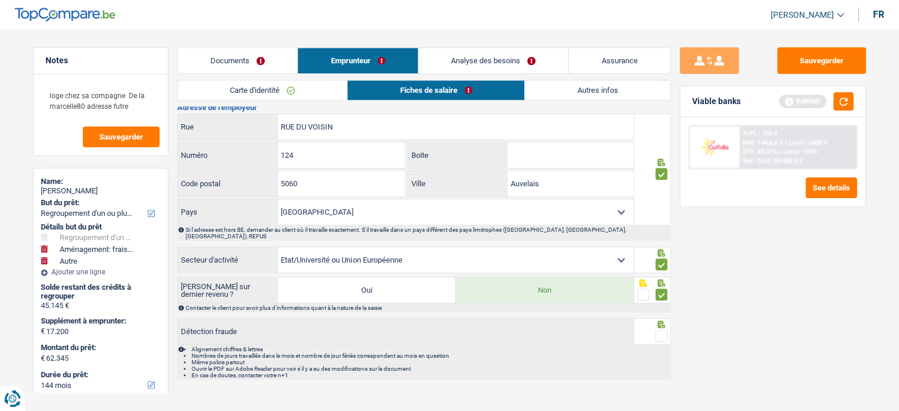
click at [0, 0] on input "radio" at bounding box center [0, 0] width 0 height 0
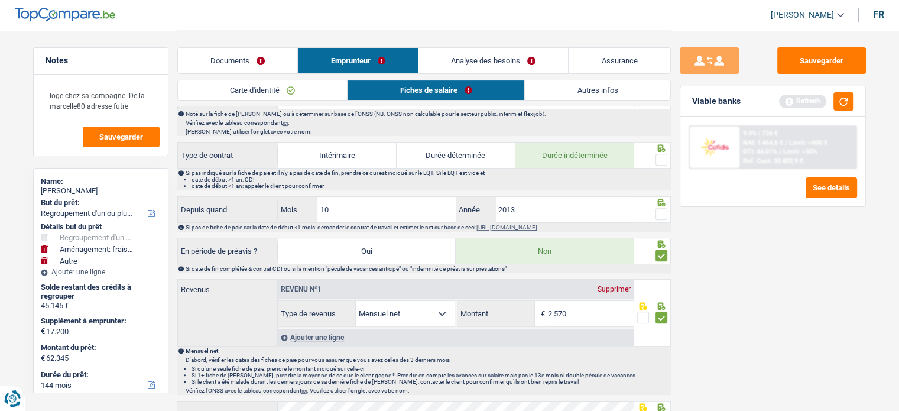
scroll to position [502, 0]
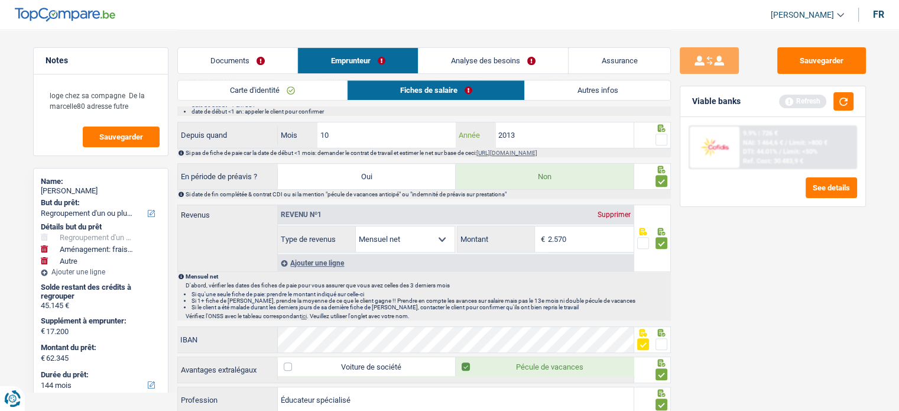
drag, startPoint x: 539, startPoint y: 132, endPoint x: 451, endPoint y: 122, distance: 88.6
click at [451, 122] on div "10 Mois / 2013 Année" at bounding box center [456, 134] width 356 height 25
type input "2014"
drag, startPoint x: 334, startPoint y: 130, endPoint x: 260, endPoint y: 132, distance: 73.9
click at [260, 132] on div "Depuis quand 10 Mois / 2014 Année" at bounding box center [406, 134] width 456 height 25
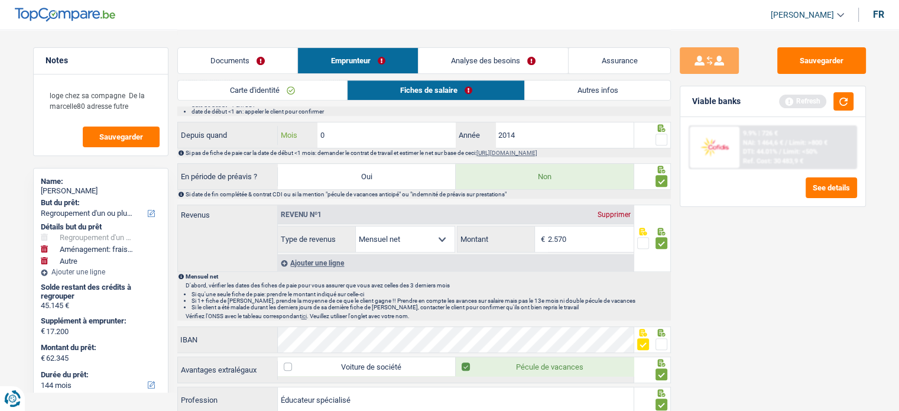
type input "09"
click at [659, 139] on span at bounding box center [661, 140] width 12 height 12
click at [0, 0] on input "radio" at bounding box center [0, 0] width 0 height 0
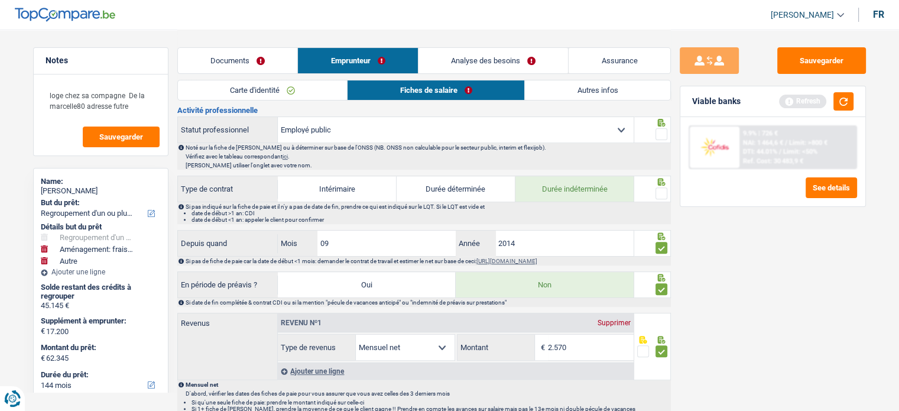
scroll to position [324, 0]
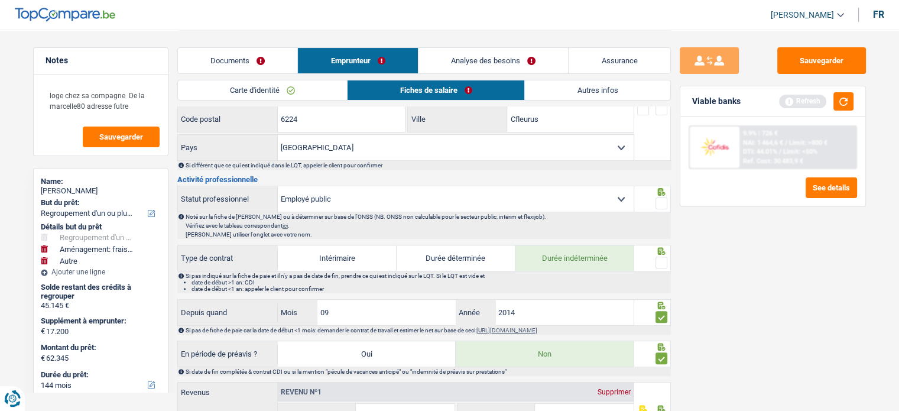
click at [665, 256] on span at bounding box center [661, 262] width 12 height 12
click at [0, 0] on input "radio" at bounding box center [0, 0] width 0 height 0
click at [666, 197] on span at bounding box center [661, 203] width 12 height 12
click at [0, 0] on input "radio" at bounding box center [0, 0] width 0 height 0
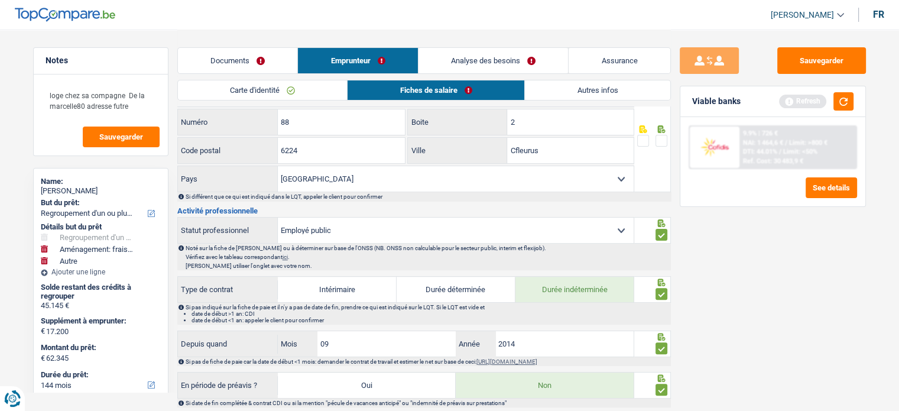
scroll to position [265, 0]
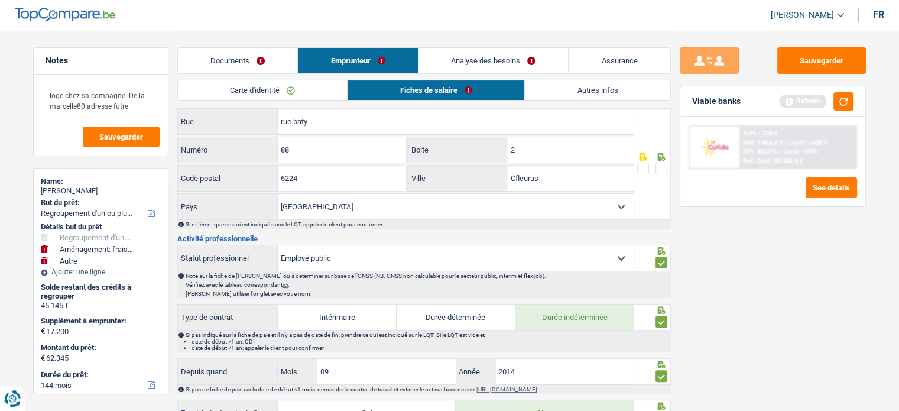
click at [655, 167] on fieldset at bounding box center [652, 168] width 30 height 15
click at [659, 167] on span at bounding box center [661, 169] width 12 height 12
click at [0, 0] on input "radio" at bounding box center [0, 0] width 0 height 0
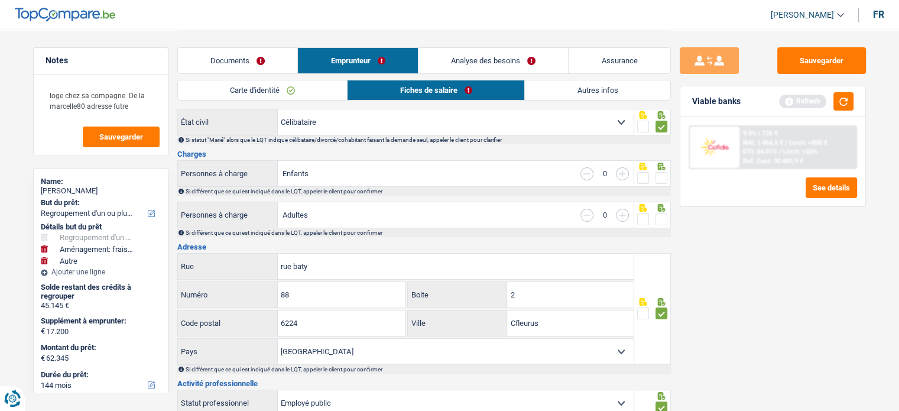
scroll to position [177, 0]
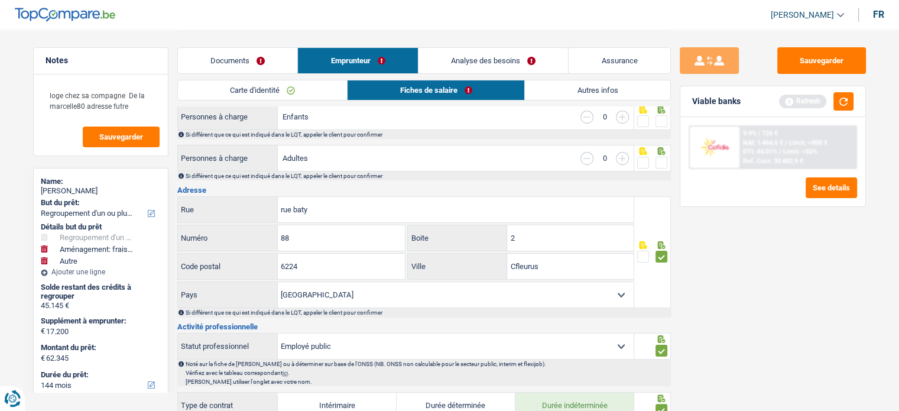
click at [659, 126] on span at bounding box center [661, 121] width 12 height 12
click at [0, 0] on input "radio" at bounding box center [0, 0] width 0 height 0
click at [650, 170] on div at bounding box center [652, 158] width 37 height 27
click at [659, 164] on span at bounding box center [661, 163] width 12 height 12
click at [0, 0] on input "radio" at bounding box center [0, 0] width 0 height 0
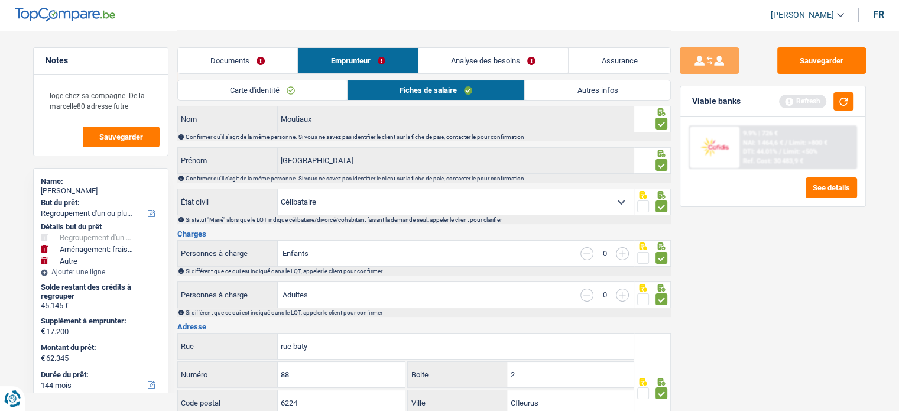
scroll to position [0, 0]
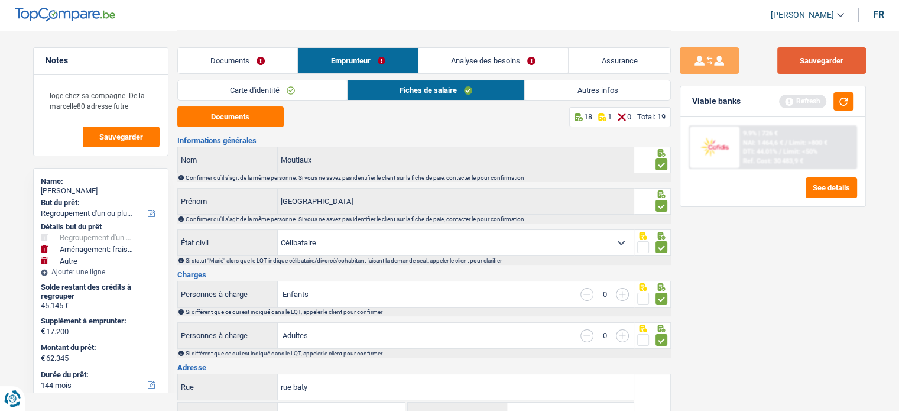
click at [839, 60] on button "Sauvegarder" at bounding box center [821, 60] width 89 height 27
click at [847, 101] on button "button" at bounding box center [843, 101] width 20 height 18
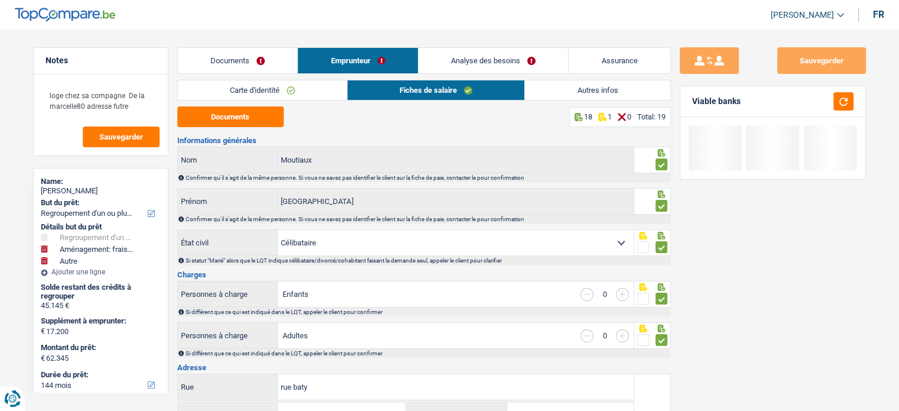
click at [574, 89] on link "Autres infos" at bounding box center [597, 90] width 145 height 20
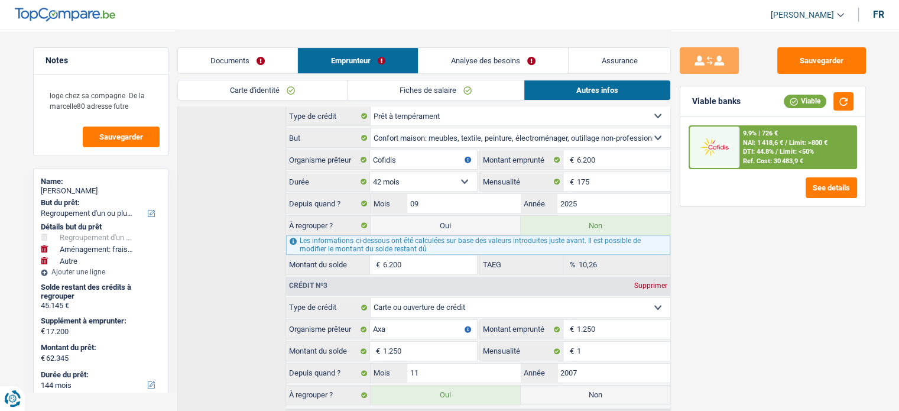
scroll to position [505, 0]
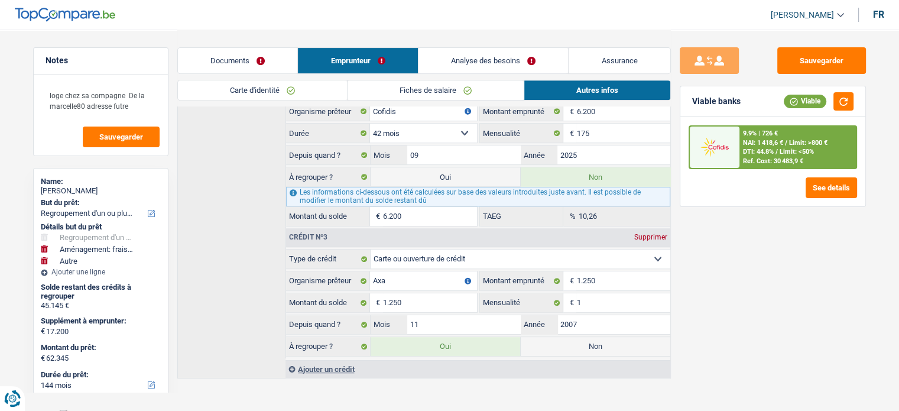
click at [538, 55] on link "Analyse des besoins" at bounding box center [493, 60] width 150 height 25
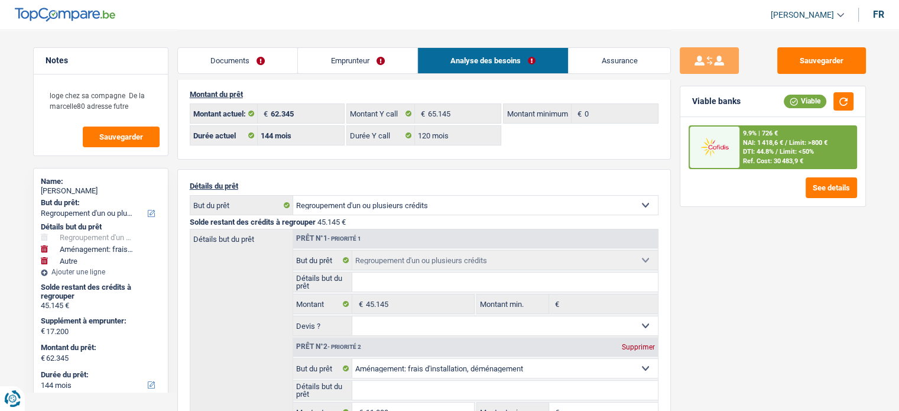
scroll to position [0, 0]
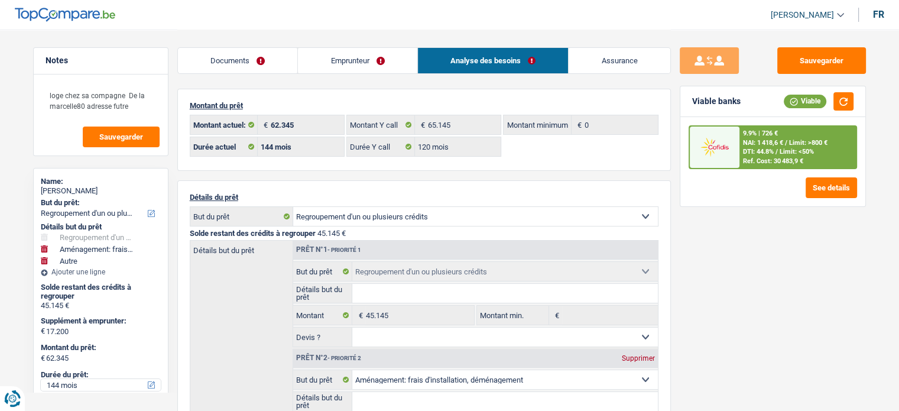
click at [64, 380] on select "12 mois 18 mois 24 mois 30 mois 36 mois 42 mois 48 mois 60 mois 72 mois 84 mois…" at bounding box center [101, 385] width 120 height 12
select select "120"
click at [41, 379] on select "12 mois 18 mois 24 mois 30 mois 36 mois 42 mois 48 mois 60 mois 72 mois 84 mois…" at bounding box center [101, 385] width 120 height 12
select select "120"
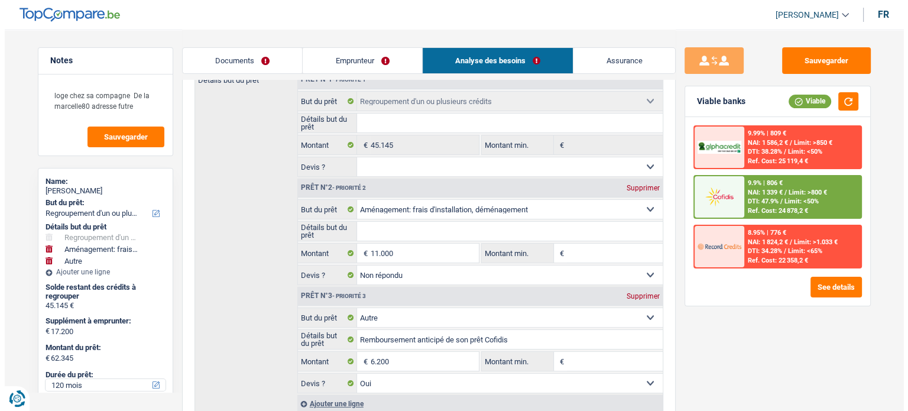
scroll to position [236, 0]
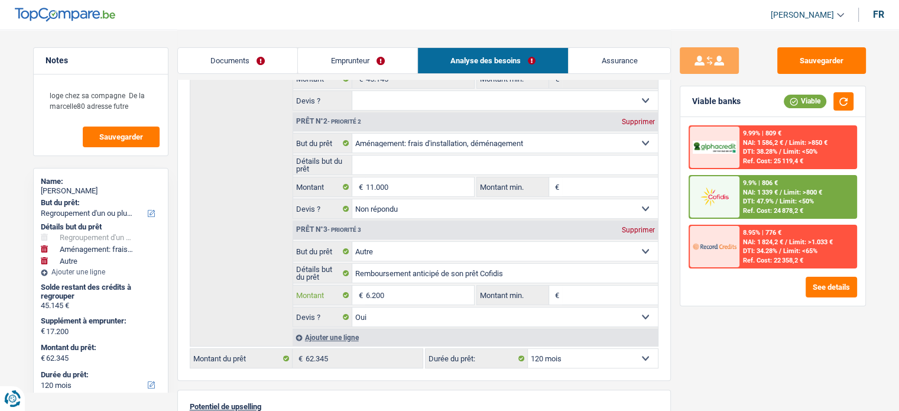
click at [442, 288] on input "6.200" at bounding box center [419, 294] width 108 height 19
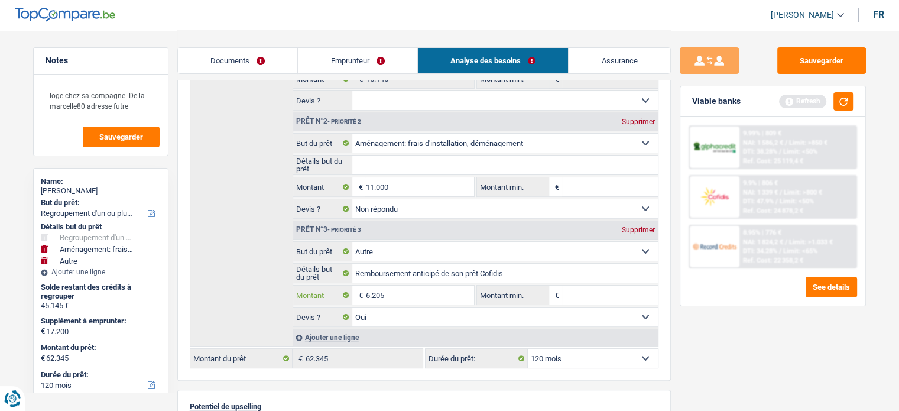
type input "6.205"
type input "17.205"
type input "62.350"
select select "144"
type input "62.350"
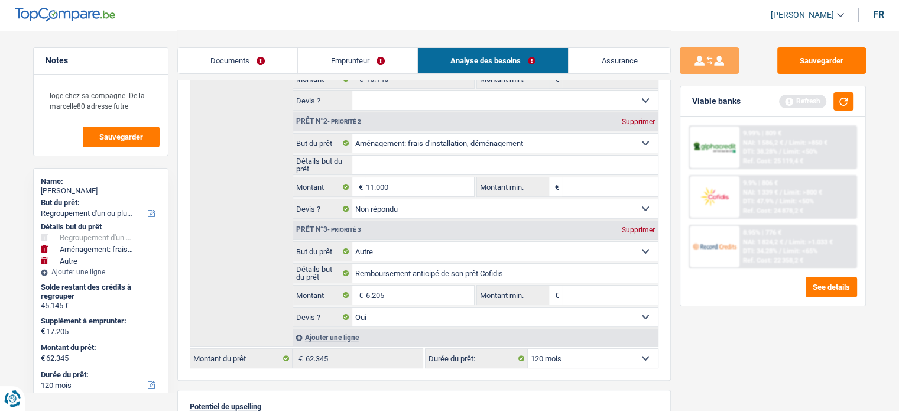
select select "144"
type input "62.350"
select select "144"
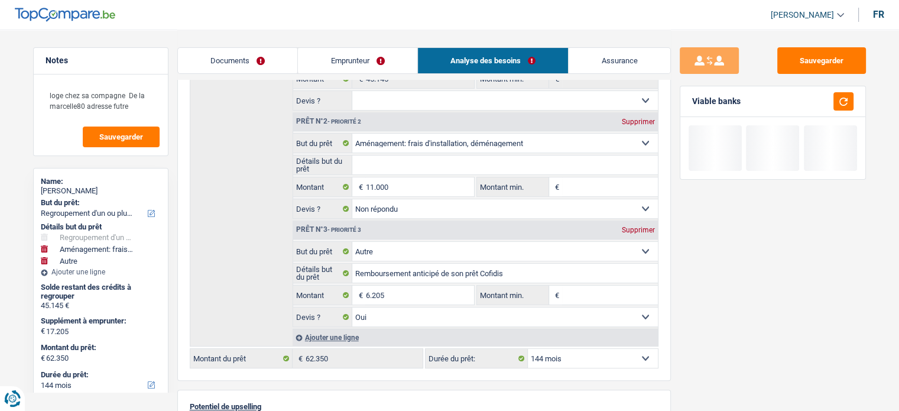
click at [674, 358] on div "Sauvegarder Viable banks" at bounding box center [773, 219] width 204 height 345
click at [823, 59] on button "Sauvegarder" at bounding box center [821, 60] width 89 height 27
click at [854, 103] on div "Viable banks" at bounding box center [772, 101] width 185 height 31
click at [839, 105] on button "button" at bounding box center [843, 101] width 20 height 18
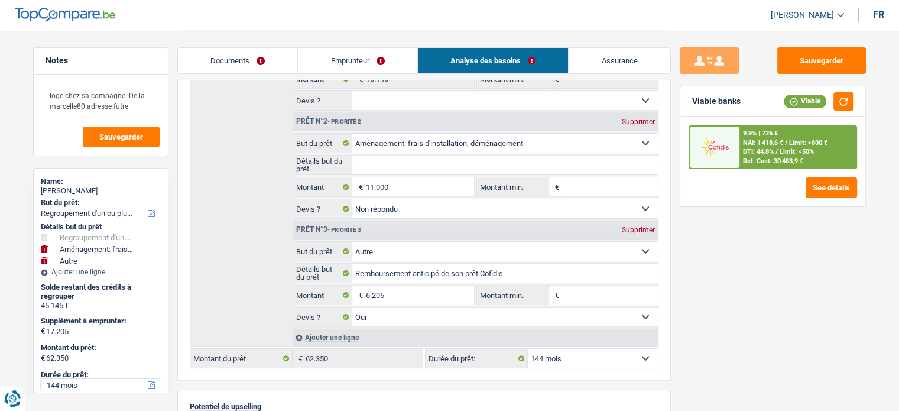
click at [63, 383] on select "12 mois 18 mois 24 mois 30 mois 36 mois 42 mois 48 mois 60 mois 72 mois 84 mois…" at bounding box center [101, 385] width 120 height 12
select select "120"
click at [41, 379] on select "12 mois 18 mois 24 mois 30 mois 36 mois 42 mois 48 mois 60 mois 72 mois 84 mois…" at bounding box center [101, 385] width 120 height 12
select select "120"
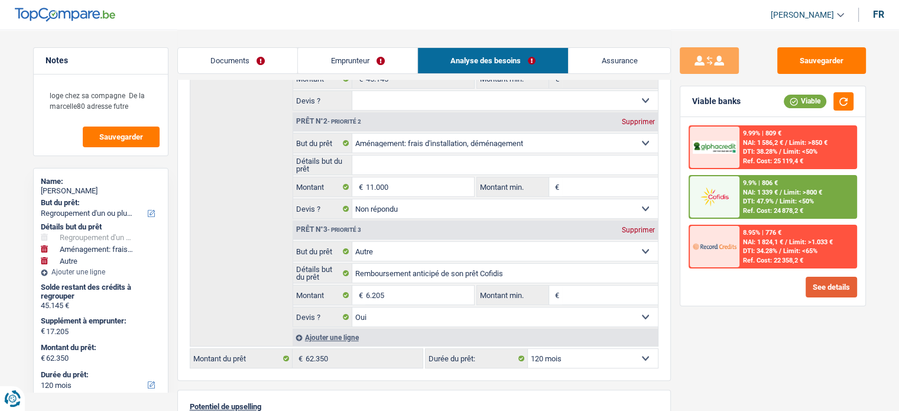
click at [813, 291] on button "See details" at bounding box center [830, 287] width 51 height 21
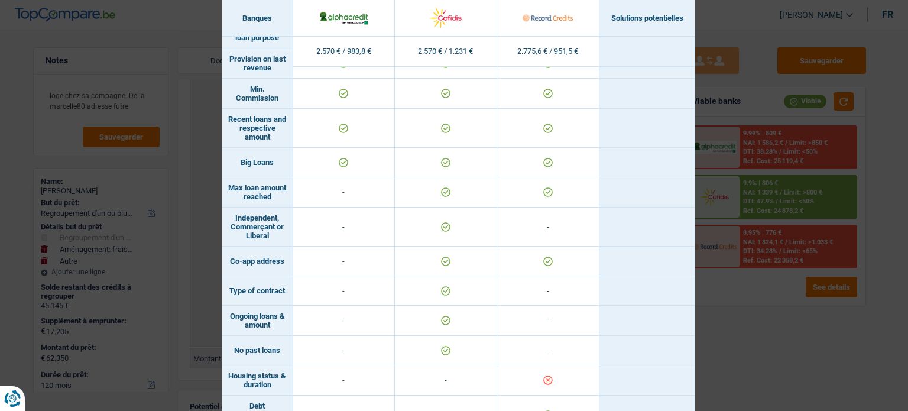
scroll to position [772, 0]
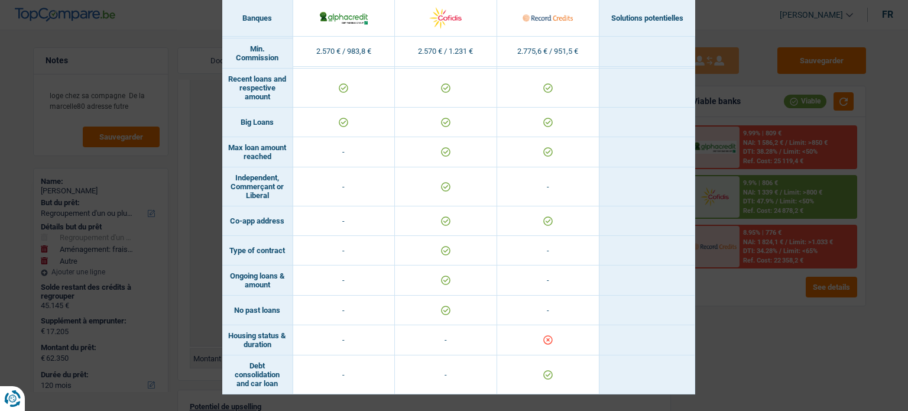
click at [823, 323] on div "Banks conditions × Banques Solutions potentielles Revenus / Charges 2.570 € / 9…" at bounding box center [454, 205] width 908 height 411
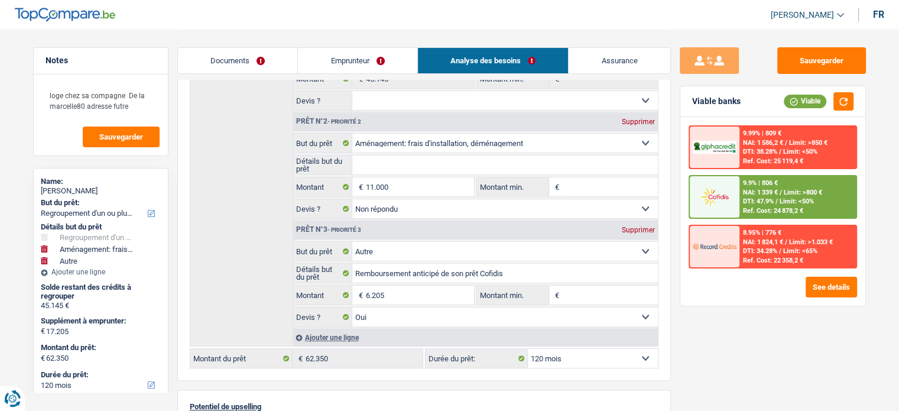
click at [781, 203] on span "Limit: <50%" at bounding box center [796, 201] width 34 height 8
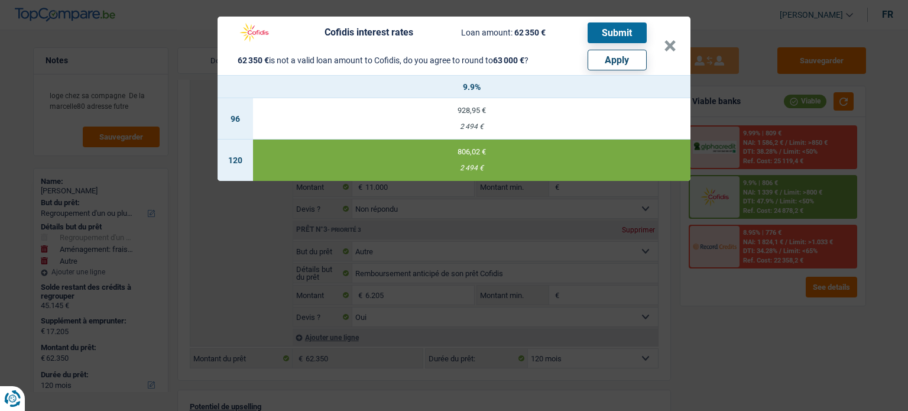
click at [619, 61] on button "Apply" at bounding box center [616, 60] width 59 height 21
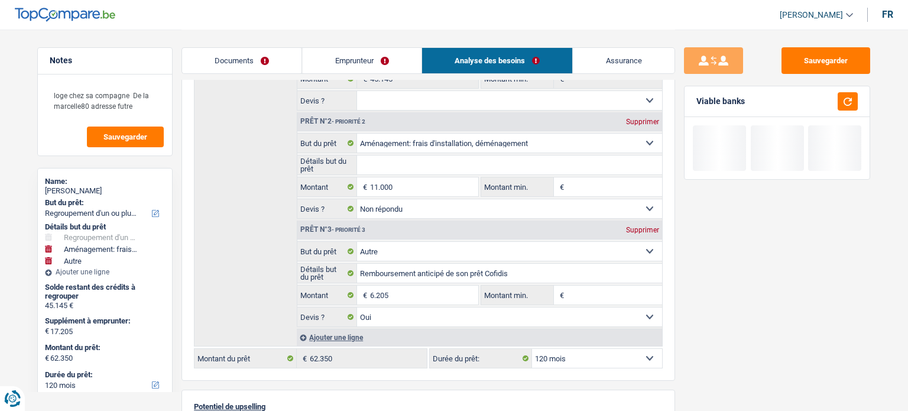
type input "17.855"
type input "63.000"
select select "144"
type input "63.000"
select select "144"
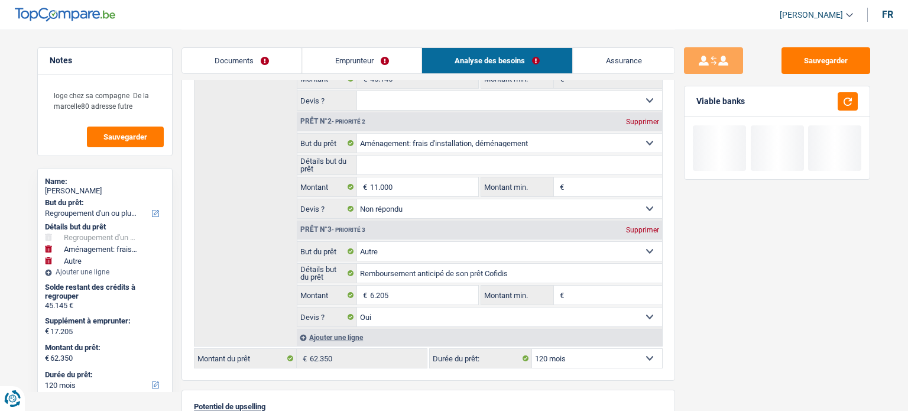
type input "6.855"
type input "63.000"
select select "144"
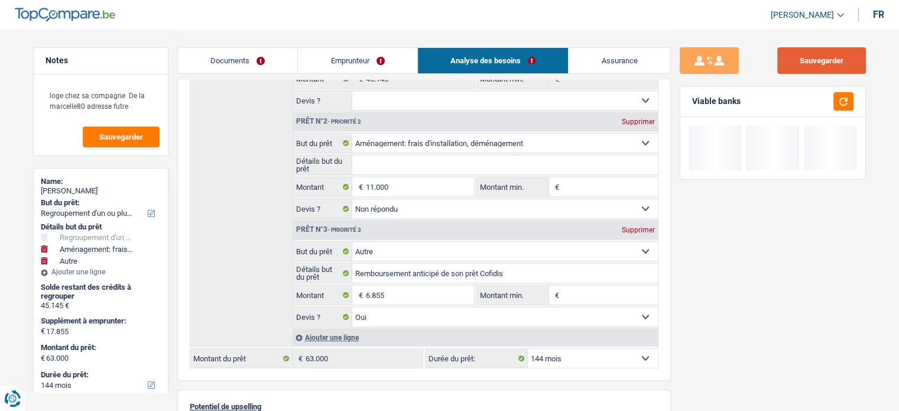
click at [824, 61] on button "Sauvegarder" at bounding box center [821, 60] width 89 height 27
click at [827, 104] on div at bounding box center [839, 101] width 27 height 18
drag, startPoint x: 841, startPoint y: 51, endPoint x: 839, endPoint y: 72, distance: 20.3
click at [841, 51] on button "Sauvegarder" at bounding box center [821, 60] width 89 height 27
click at [846, 97] on button "button" at bounding box center [843, 101] width 20 height 18
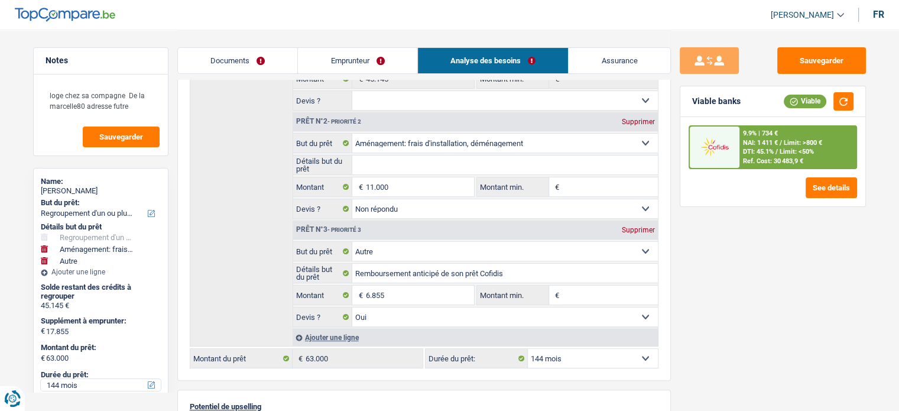
click at [61, 379] on div "Durée du prêt: 12 mois 18 mois 24 mois 30 mois 36 mois 42 mois 48 mois 60 mois …" at bounding box center [101, 380] width 120 height 21
click at [60, 385] on select "12 mois 18 mois 24 mois 30 mois 36 mois 42 mois 48 mois 60 mois 72 mois 84 mois…" at bounding box center [101, 385] width 120 height 12
select select "120"
click at [41, 379] on select "12 mois 18 mois 24 mois 30 mois 36 mois 42 mois 48 mois 60 mois 72 mois 84 mois…" at bounding box center [101, 385] width 120 height 12
select select "120"
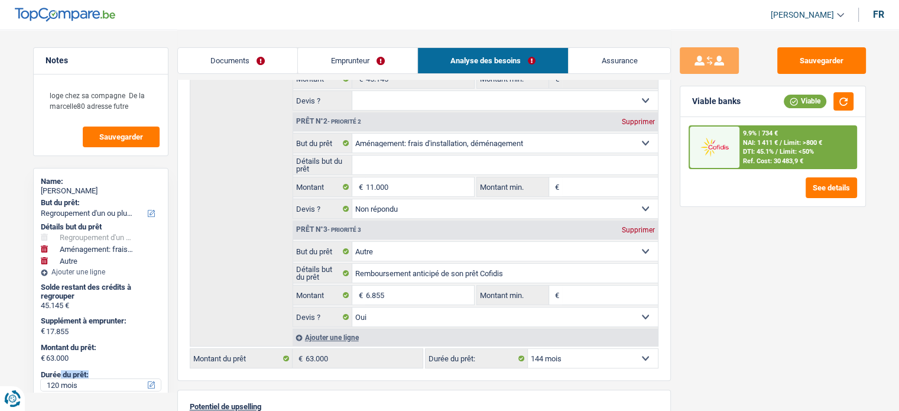
select select "120"
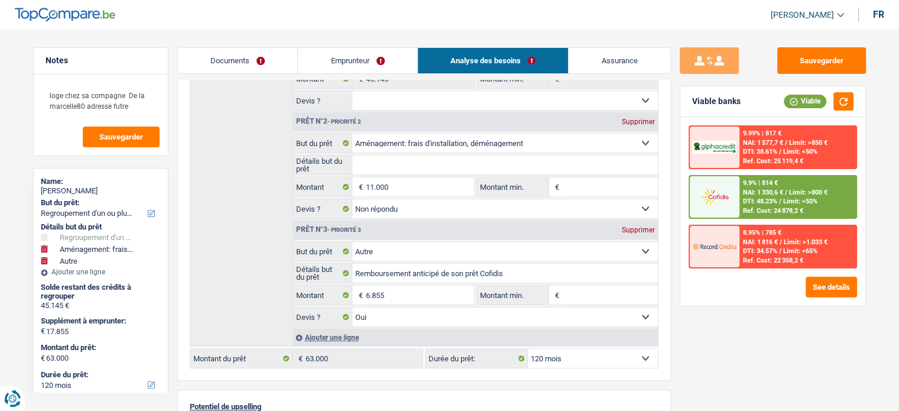
click at [787, 193] on span "/" at bounding box center [786, 193] width 2 height 8
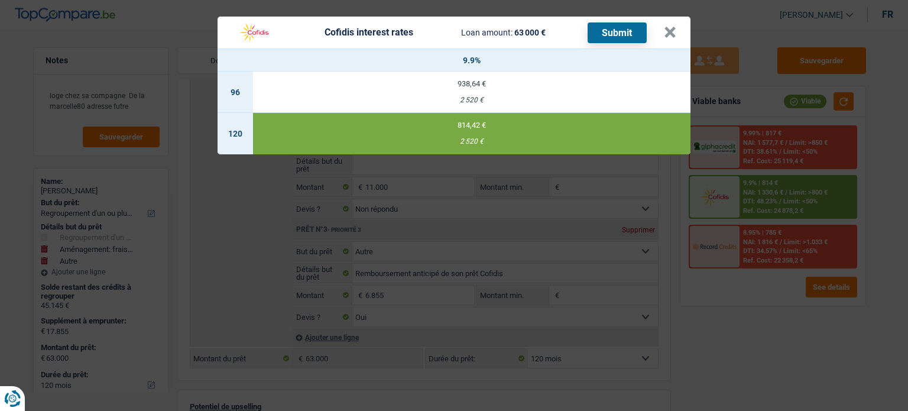
click at [612, 35] on button "Submit" at bounding box center [616, 32] width 59 height 21
click at [671, 27] on button "×" at bounding box center [670, 33] width 12 height 12
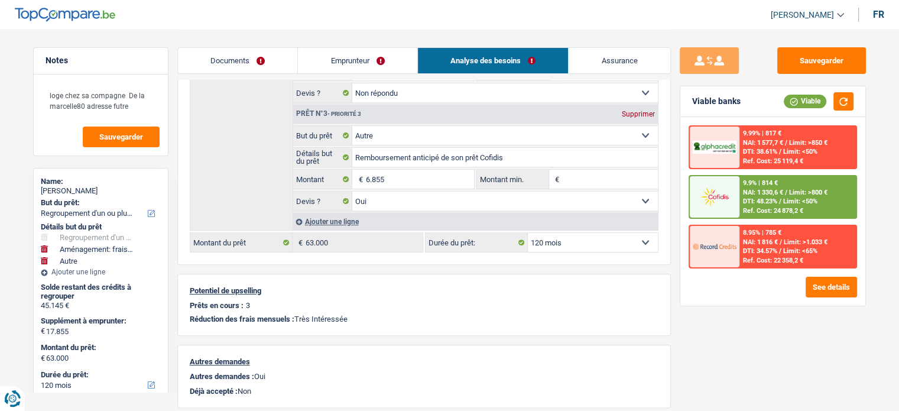
scroll to position [269, 0]
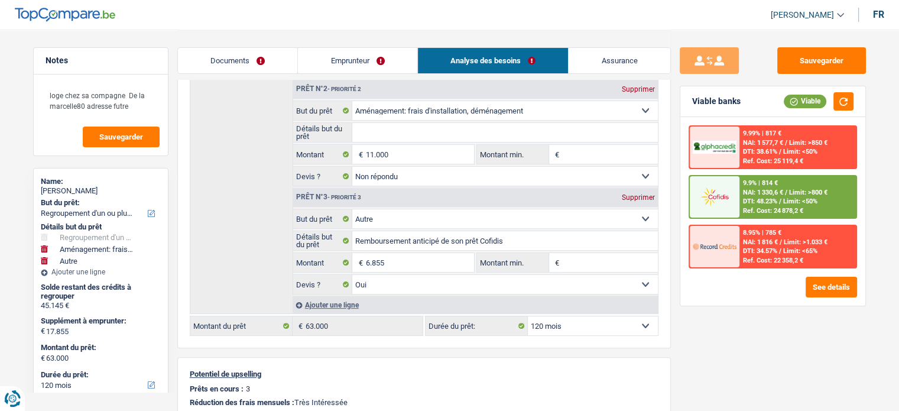
click at [265, 58] on link "Documents" at bounding box center [238, 60] width 120 height 25
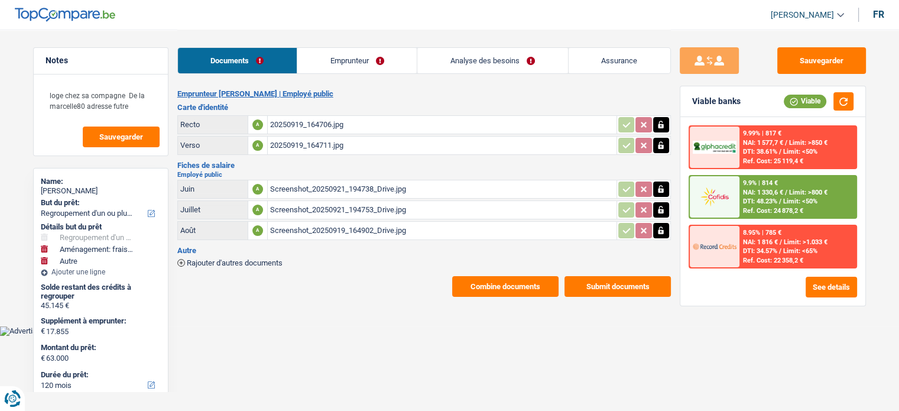
scroll to position [0, 0]
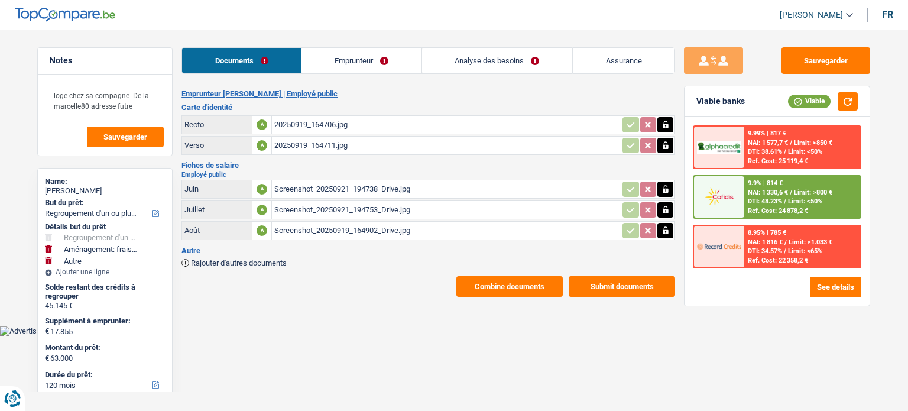
click at [626, 295] on main "Notes loge chez sa compagne De la marcelle80 adresse futre Sauvegarder Name: Mi…" at bounding box center [454, 163] width 908 height 326
click at [623, 279] on button "Submit documents" at bounding box center [621, 286] width 106 height 21
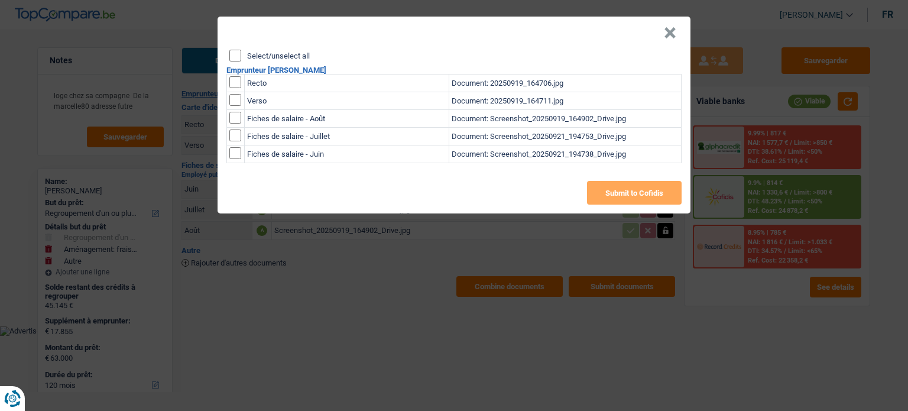
click at [233, 59] on input "Select/unselect all" at bounding box center [235, 56] width 12 height 12
checkbox input "true"
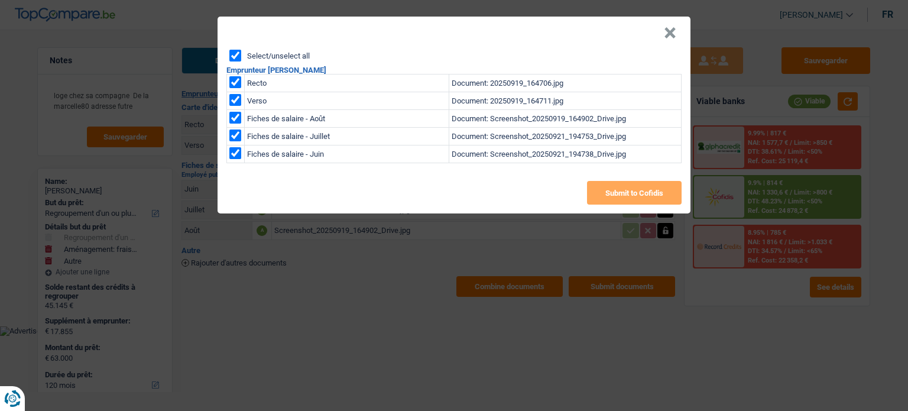
checkbox input "true"
click at [632, 193] on button "Submit to Cofidis" at bounding box center [634, 193] width 95 height 24
click at [667, 34] on button "×" at bounding box center [670, 33] width 12 height 12
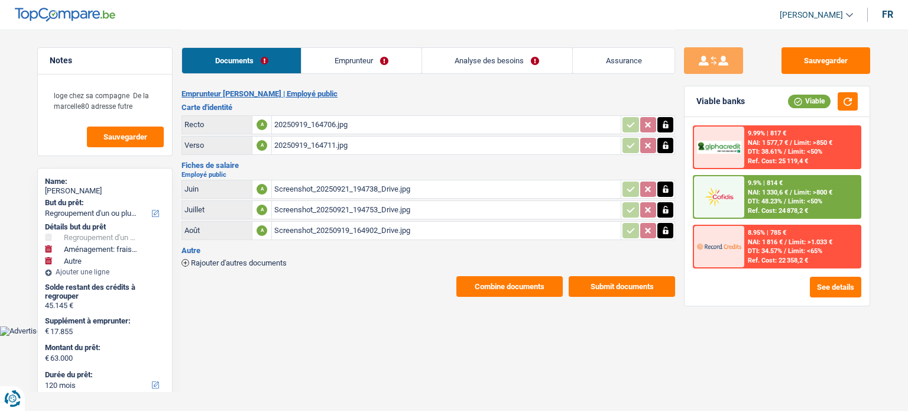
click at [550, 276] on div "Combine documents Submit documents" at bounding box center [427, 286] width 493 height 21
click at [542, 278] on button "Combine documents" at bounding box center [509, 286] width 106 height 21
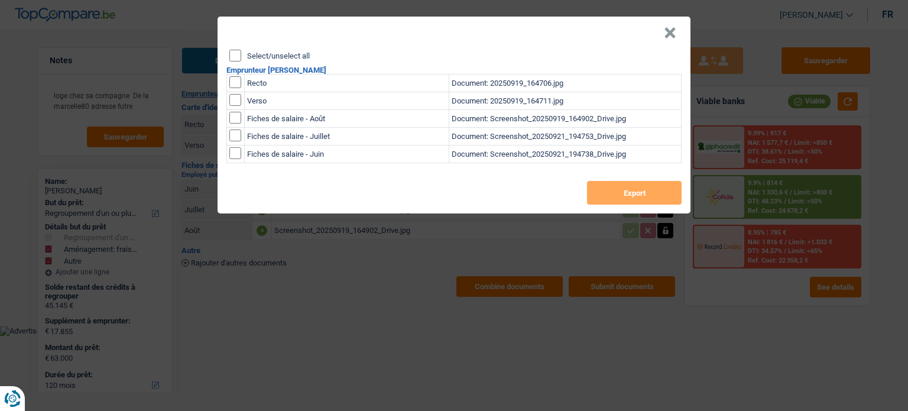
click at [235, 55] on input "Select/unselect all" at bounding box center [235, 56] width 12 height 12
checkbox input "true"
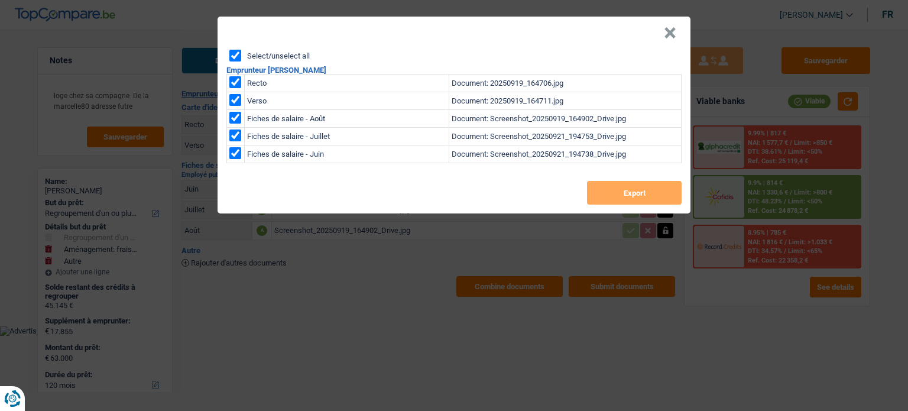
checkbox input "true"
click at [632, 189] on button "Export" at bounding box center [634, 193] width 95 height 24
click at [662, 33] on header "×" at bounding box center [453, 33] width 473 height 33
click at [669, 29] on button "×" at bounding box center [670, 33] width 12 height 12
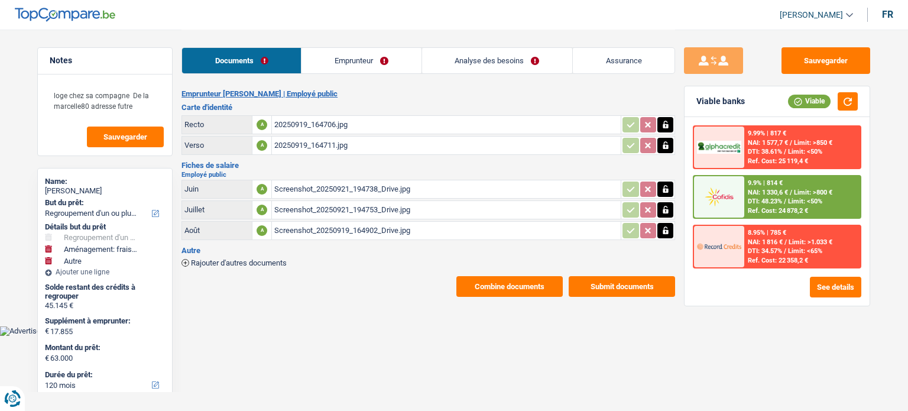
click at [321, 62] on link "Emprunteur" at bounding box center [360, 60] width 119 height 25
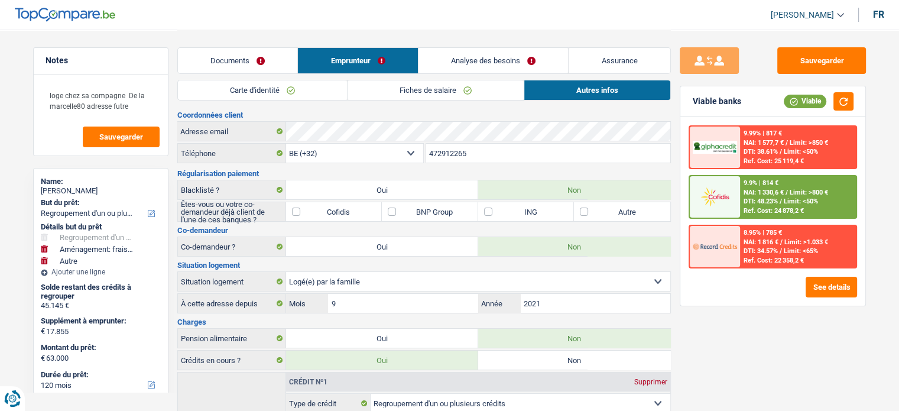
click at [254, 90] on link "Carte d'identité" at bounding box center [262, 90] width 169 height 20
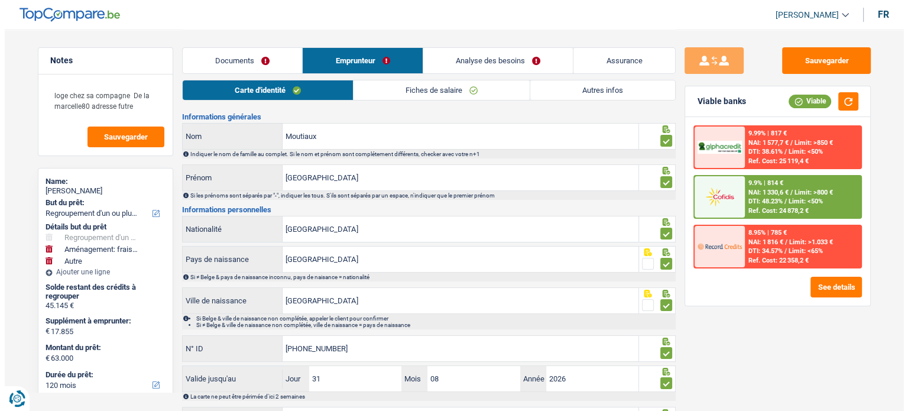
scroll to position [86, 0]
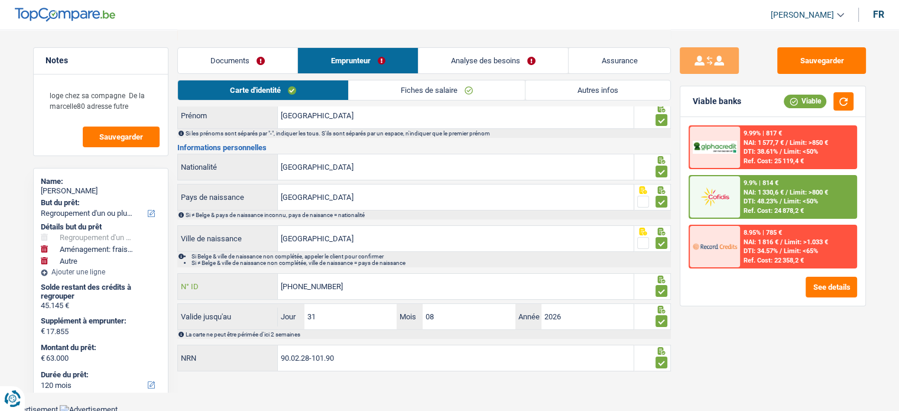
drag, startPoint x: 346, startPoint y: 283, endPoint x: 206, endPoint y: 271, distance: 140.5
click at [206, 273] on div "592-4413145-17 N° ID" at bounding box center [405, 286] width 457 height 27
click at [833, 288] on button "See details" at bounding box center [830, 287] width 51 height 21
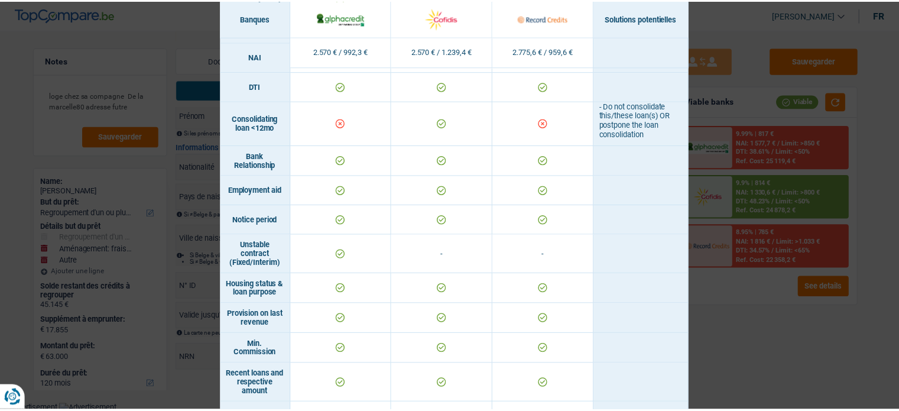
scroll to position [414, 0]
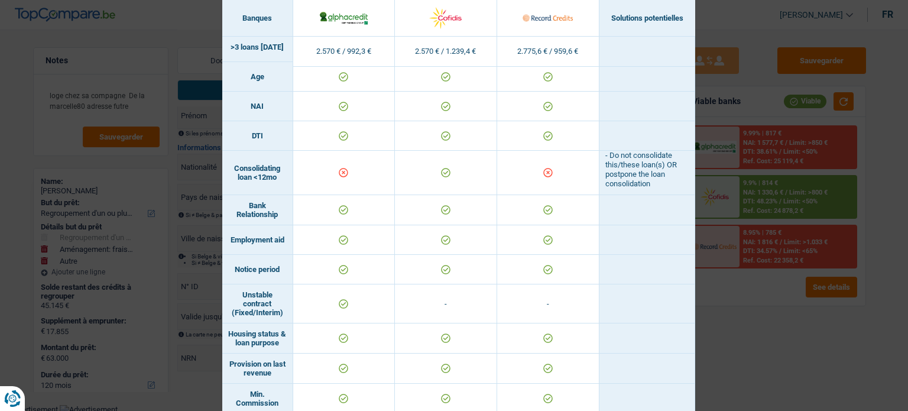
click at [707, 299] on div "Banks conditions × Banques Solutions potentielles Revenus / Charges 2.570 € / 9…" at bounding box center [454, 205] width 908 height 411
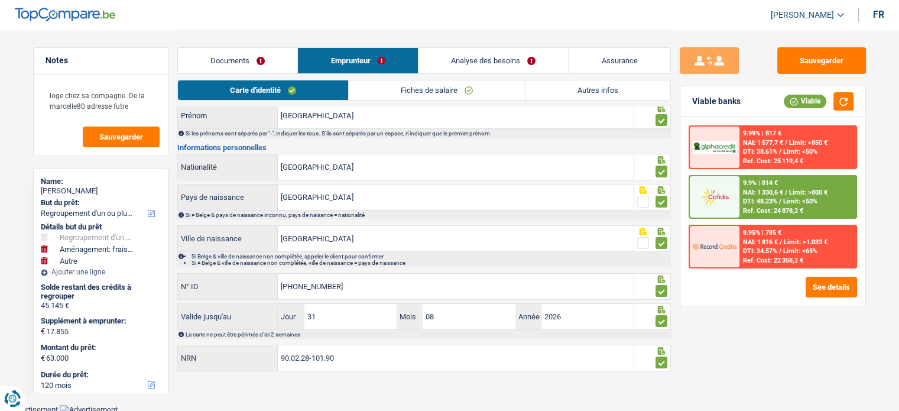
click at [510, 74] on div "Documents Emprunteur Analyse des besoins Assurance" at bounding box center [423, 55] width 493 height 50
click at [508, 64] on link "Analyse des besoins" at bounding box center [493, 60] width 150 height 25
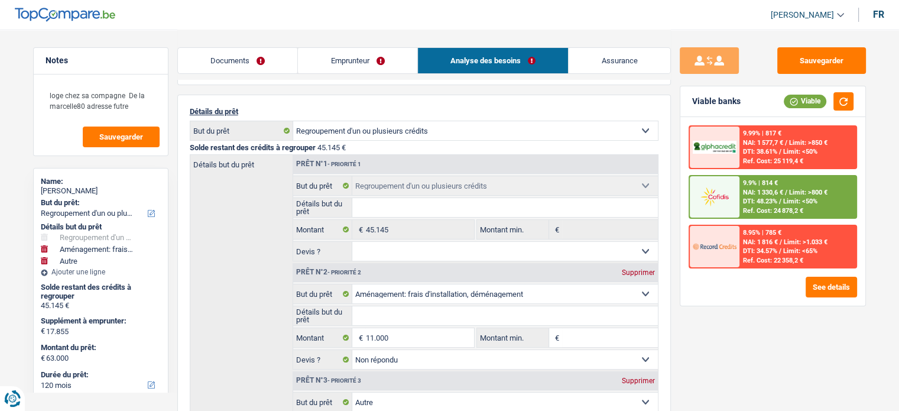
click at [405, 63] on link "Emprunteur" at bounding box center [357, 60] width 119 height 25
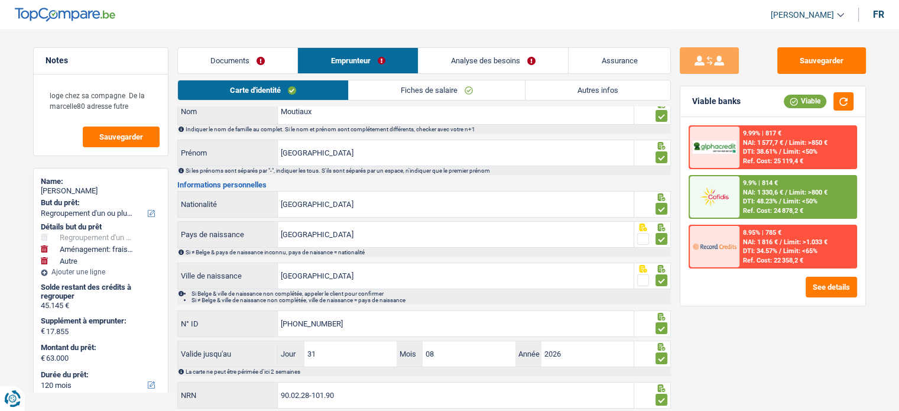
scroll to position [0, 0]
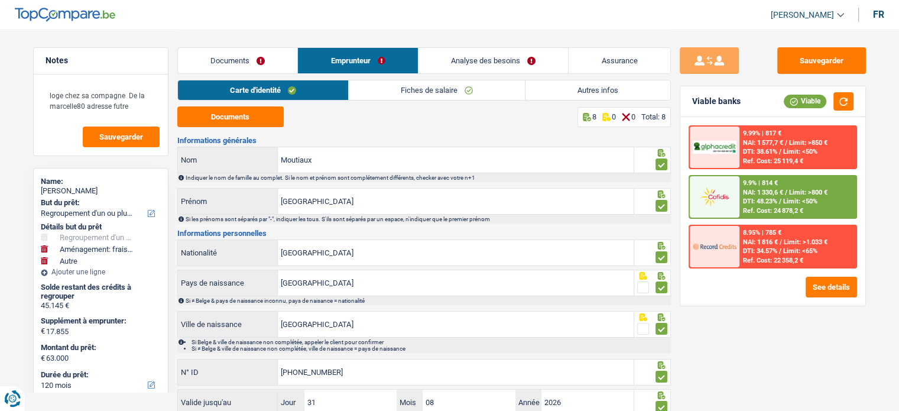
click at [587, 98] on link "Autres infos" at bounding box center [597, 90] width 145 height 20
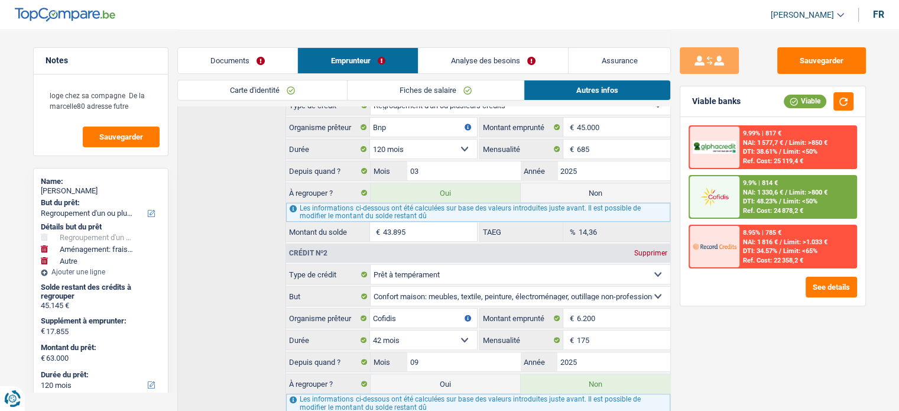
scroll to position [209, 0]
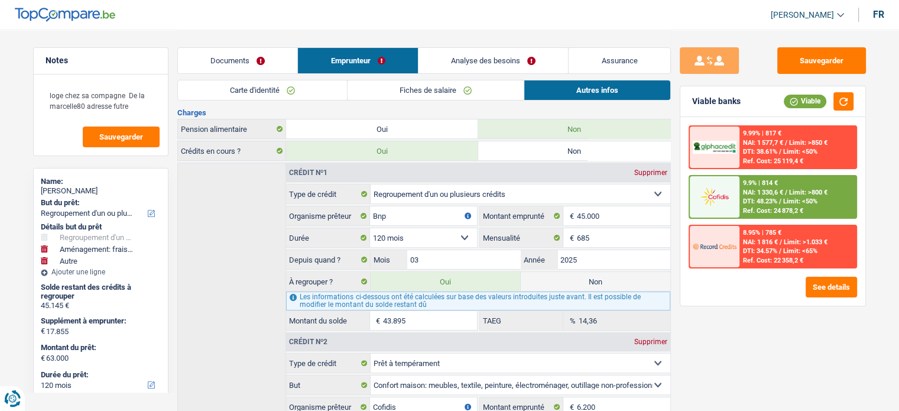
click at [611, 283] on label "Non" at bounding box center [596, 281] width 150 height 19
click at [611, 283] on input "Non" at bounding box center [596, 281] width 150 height 19
radio input "true"
type input "19.105"
select select "84"
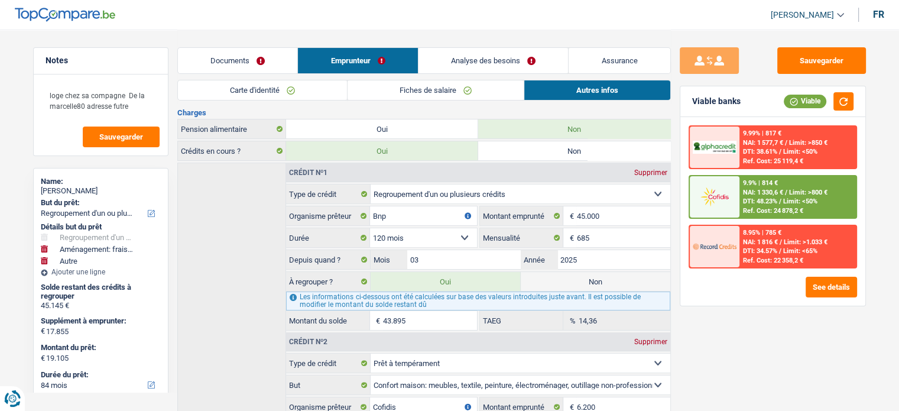
radio input "false"
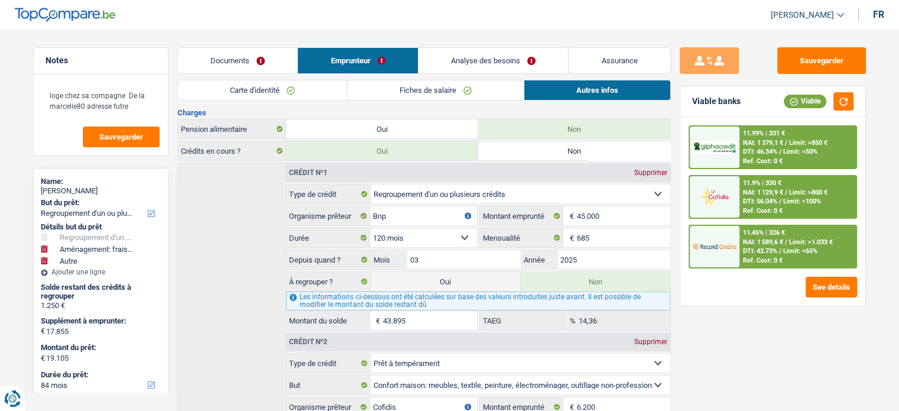
click at [251, 60] on link "Documents" at bounding box center [238, 60] width 120 height 25
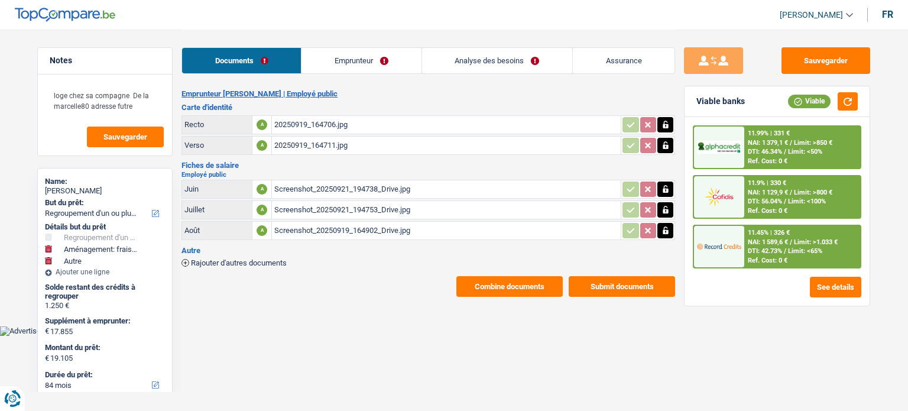
click at [484, 63] on link "Analyse des besoins" at bounding box center [497, 60] width 150 height 25
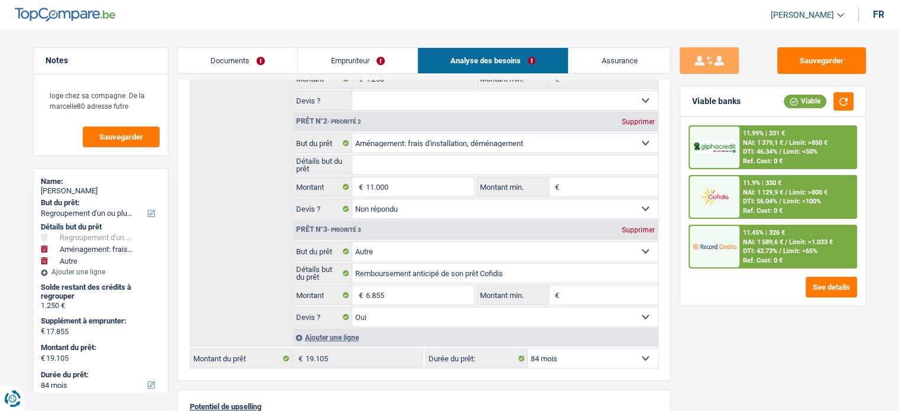
scroll to position [355, 0]
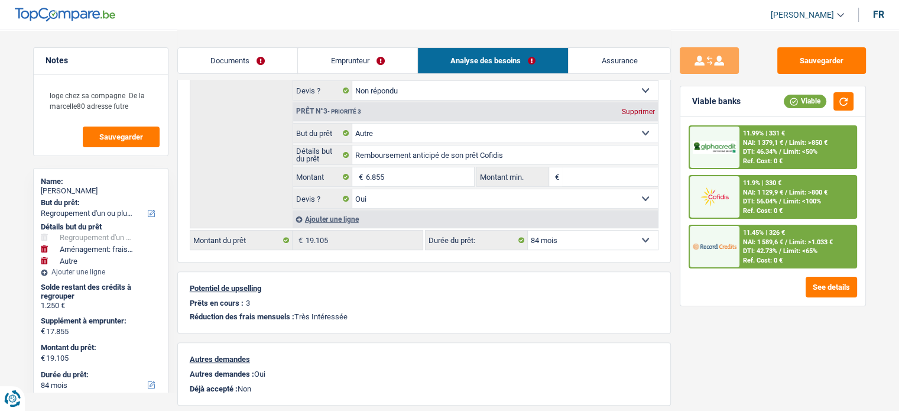
click at [339, 214] on div "Ajouter une ligne" at bounding box center [475, 218] width 365 height 17
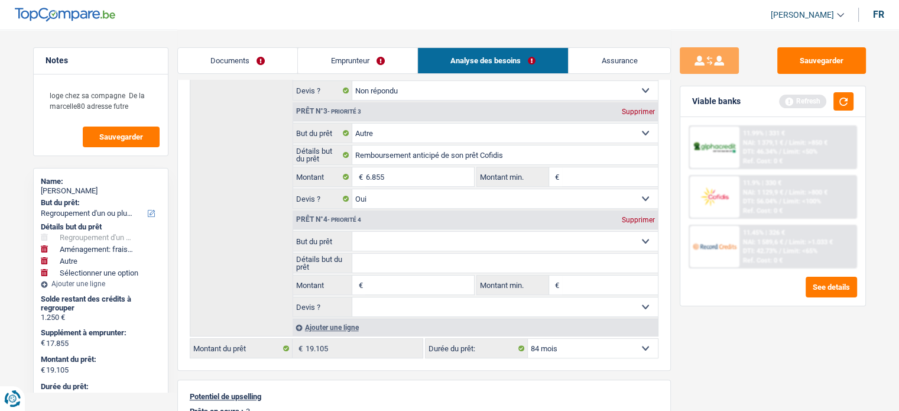
click at [392, 283] on input "Montant" at bounding box center [419, 284] width 108 height 19
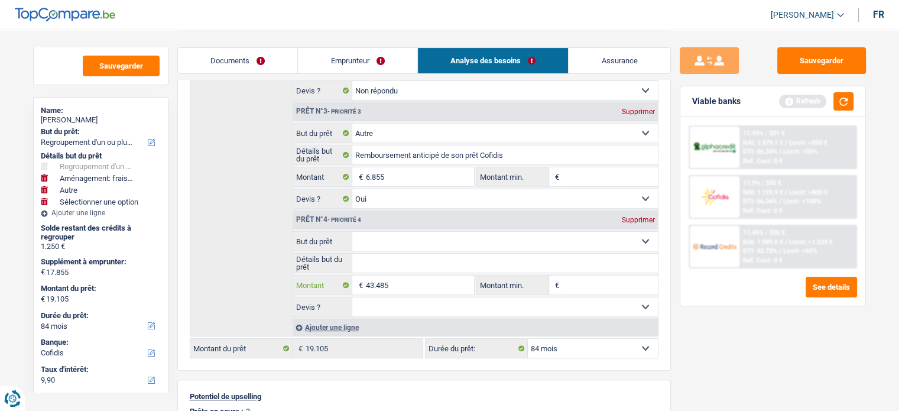
scroll to position [177, 0]
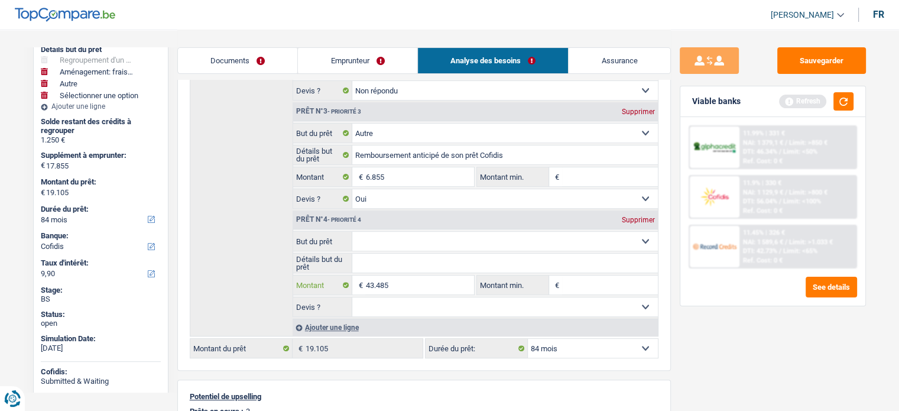
type input "43.485"
type input "61.340"
type input "62.590"
select select "144"
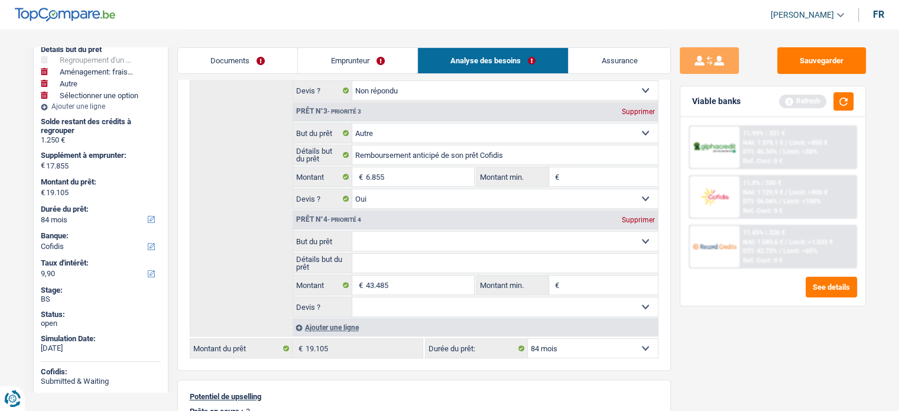
type input "62.590"
select select "144"
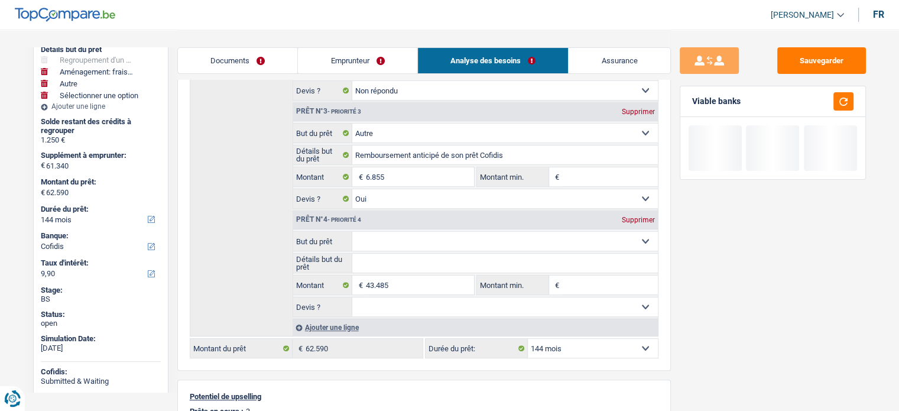
click at [765, 340] on div "Sauvegarder Viable banks" at bounding box center [773, 219] width 204 height 345
click at [85, 222] on select "12 mois 18 mois 24 mois 30 mois 36 mois 42 mois 48 mois 60 mois 72 mois 84 mois…" at bounding box center [101, 219] width 120 height 12
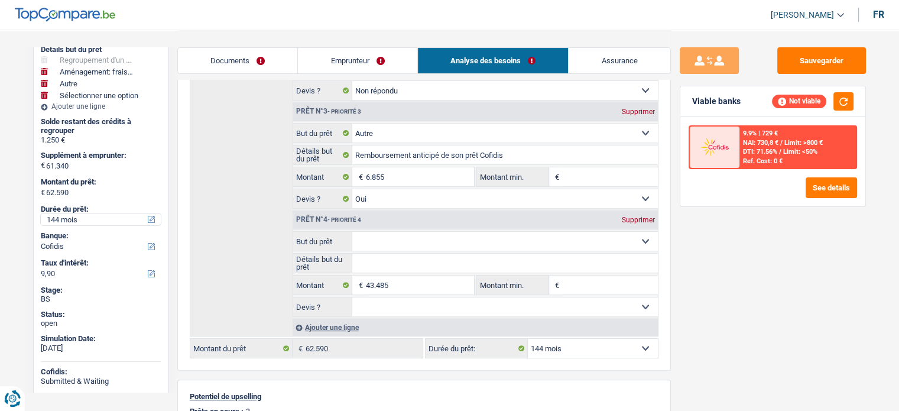
select select "120"
click at [41, 213] on select "12 mois 18 mois 24 mois 30 mois 36 mois 42 mois 48 mois 60 mois 72 mois 84 mois…" at bounding box center [101, 219] width 120 height 12
select select "120"
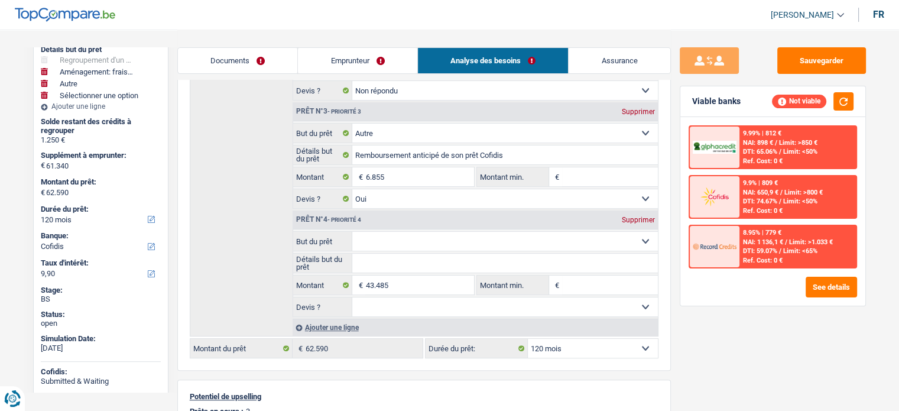
click at [418, 232] on select "Confort maison: meubles, textile, peinture, électroménager, outillage non-profe…" at bounding box center [505, 241] width 306 height 19
select select "other"
click at [352, 232] on select "Confort maison: meubles, textile, peinture, électroménager, outillage non-profe…" at bounding box center [505, 241] width 306 height 19
select select "other"
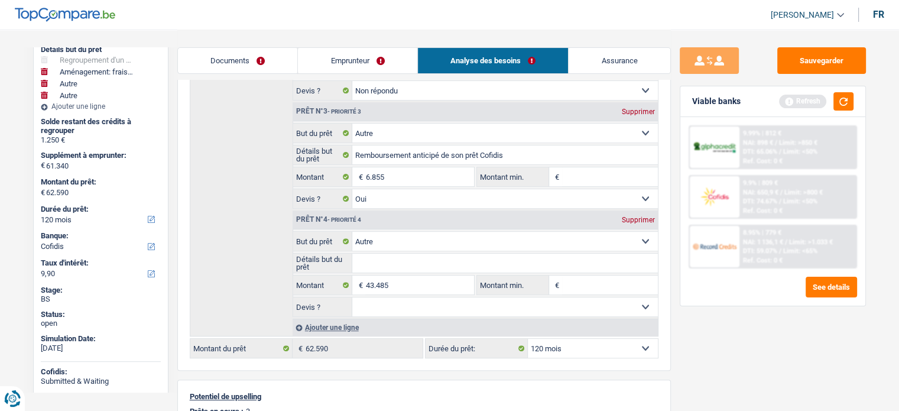
click at [386, 254] on input "Détails but du prêt" at bounding box center [505, 263] width 306 height 19
type input "t"
type input "rbt"
click at [826, 384] on div "Sauvegarder Viable banks Refresh 9.99% | 812 € NAI: 898 € / Limit: >850 € DTI: …" at bounding box center [773, 219] width 204 height 345
click at [836, 98] on button "button" at bounding box center [843, 101] width 20 height 18
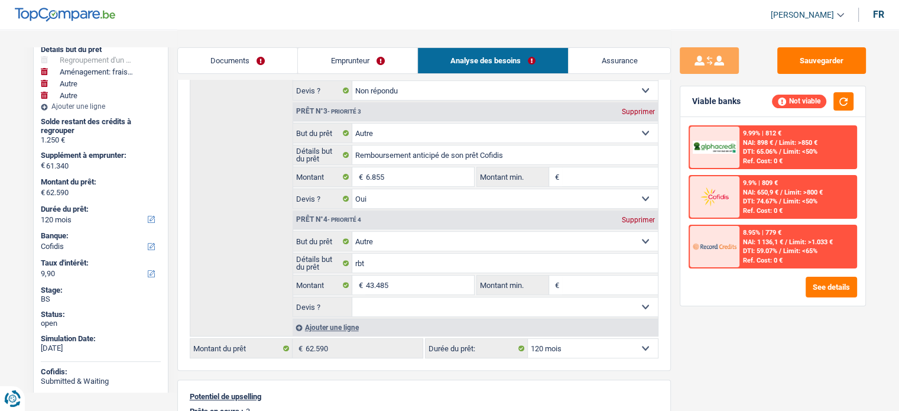
click at [632, 219] on div "Supprimer" at bounding box center [638, 219] width 39 height 7
type input "17.855"
type input "19.105"
select select "84"
type input "19.105"
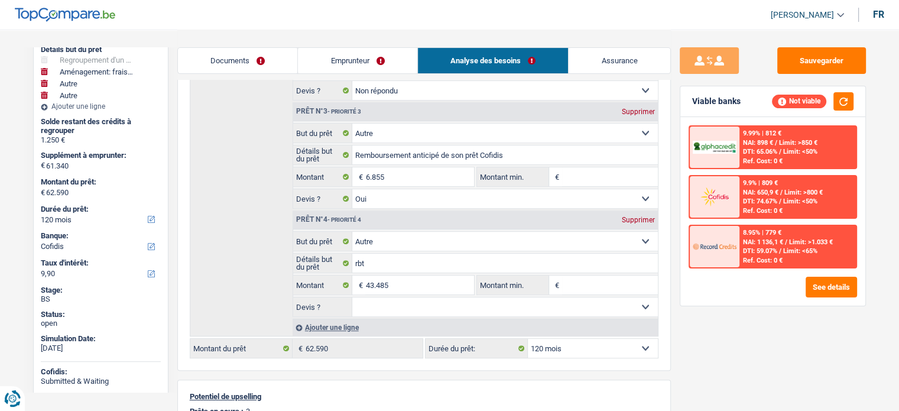
select select "84"
type input "19.105"
select select "84"
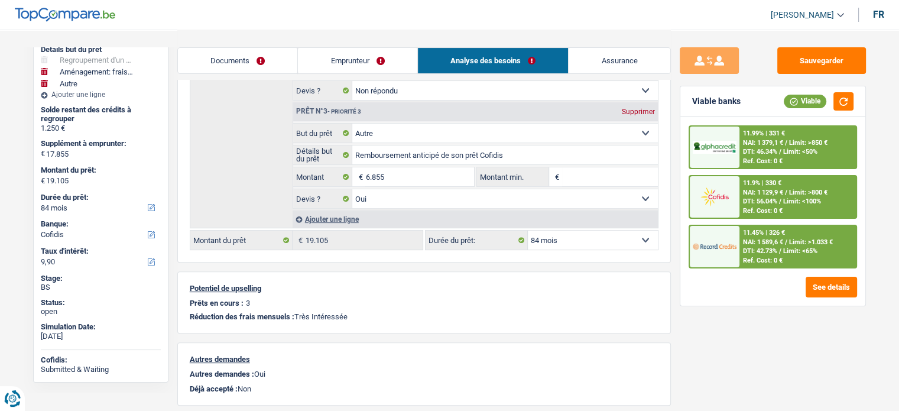
click at [804, 137] on div "11.99% | 331 € NAI: 1 379,1 € / Limit: >850 € DTI: 46.34% / Limit: <50% Ref. Co…" at bounding box center [797, 146] width 116 height 41
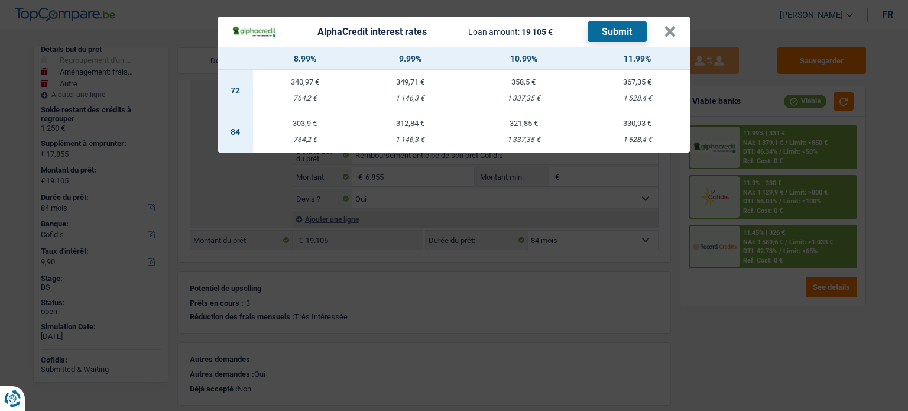
click at [336, 126] on div "303,9 €" at bounding box center [305, 123] width 104 height 8
select select "alphacredit"
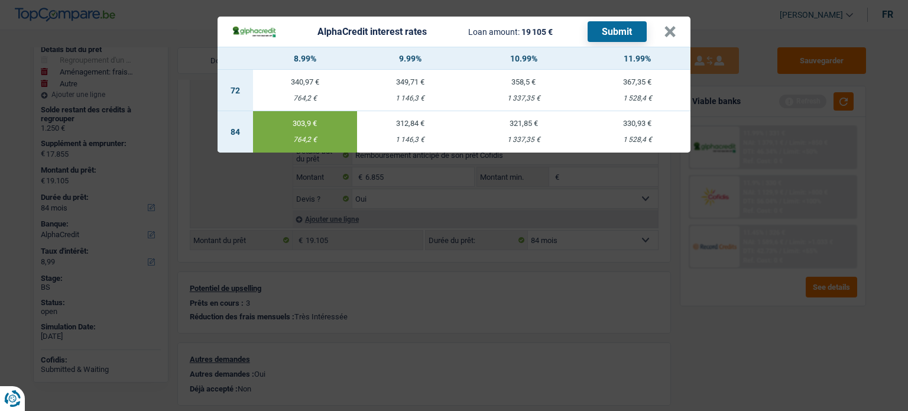
click at [683, 300] on div "AlphaCredit interest rates Loan amount: 19 105 € Submit × 8.99% 9.99% 10.99% 11…" at bounding box center [454, 205] width 908 height 411
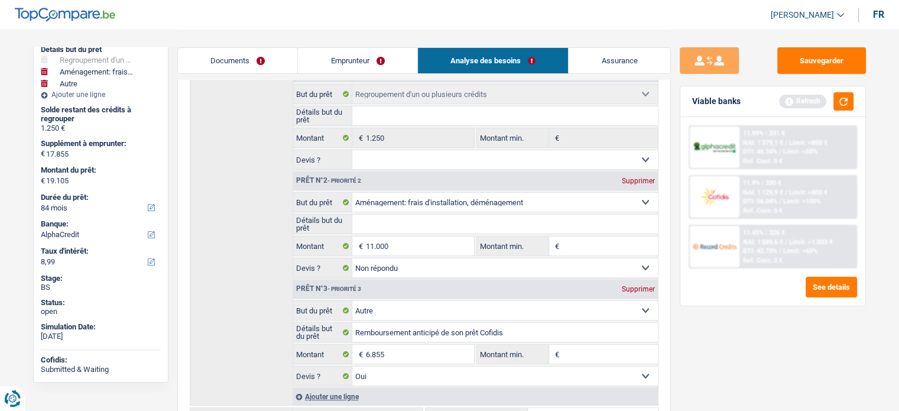
click at [801, 154] on span "Limit: <50%" at bounding box center [800, 152] width 34 height 8
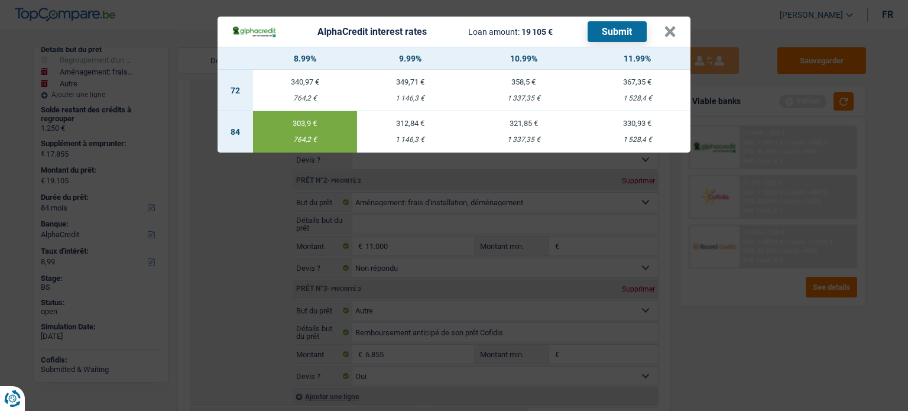
click at [411, 125] on div "312,84 €" at bounding box center [410, 123] width 106 height 8
type input "9,99"
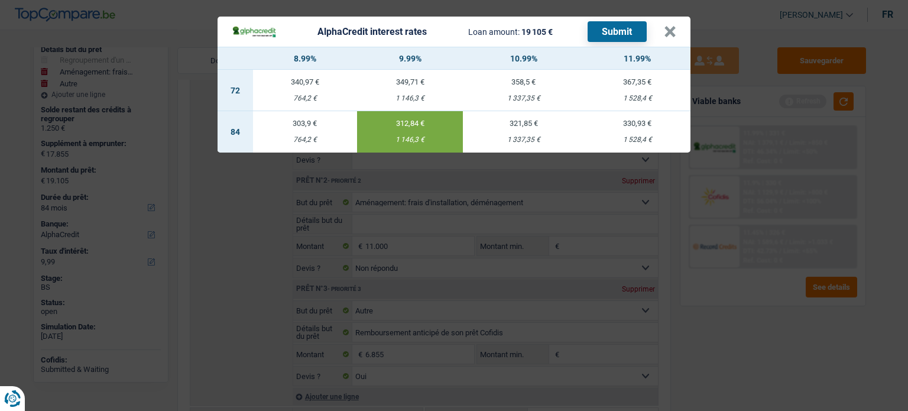
click at [605, 39] on button "Submit" at bounding box center [616, 31] width 59 height 21
click at [667, 26] on button "×" at bounding box center [670, 32] width 12 height 12
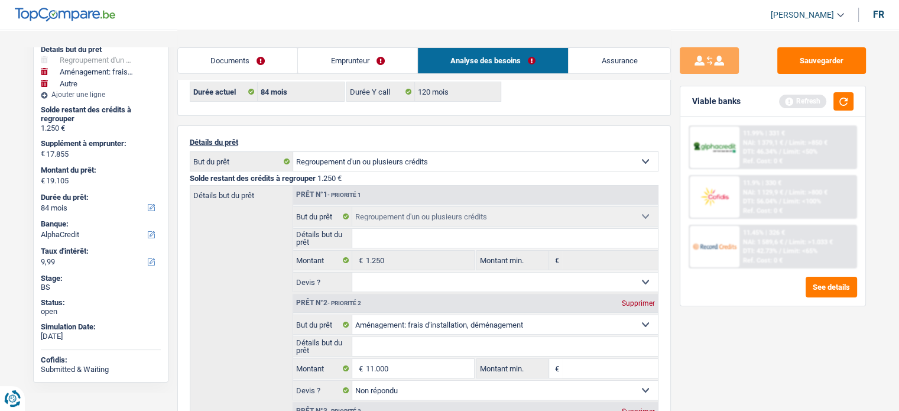
scroll to position [0, 0]
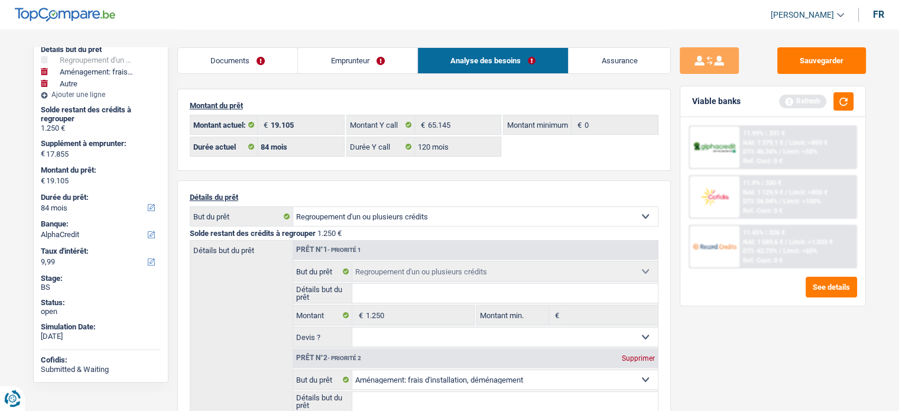
click at [371, 60] on link "Emprunteur" at bounding box center [357, 60] width 119 height 25
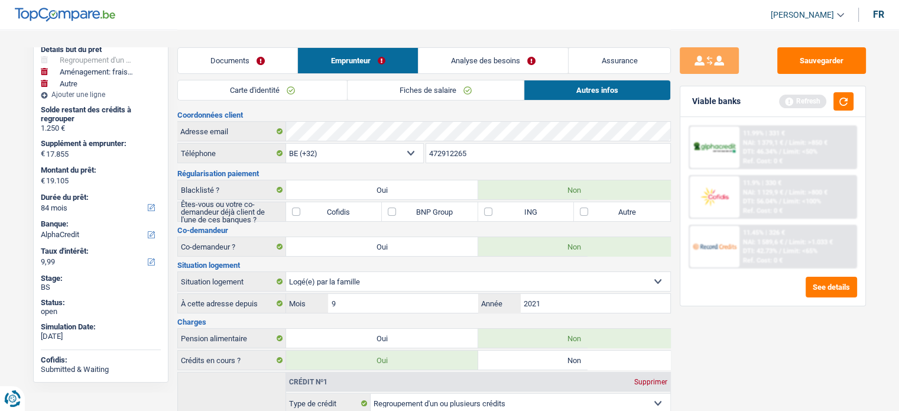
click at [466, 62] on link "Analyse des besoins" at bounding box center [493, 60] width 150 height 25
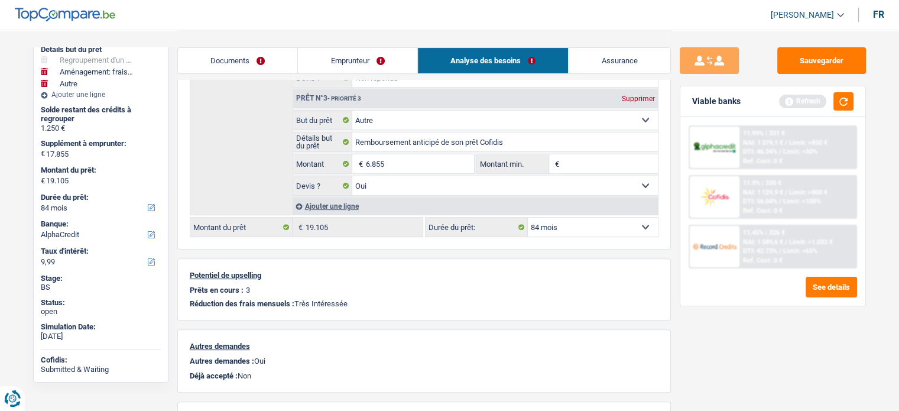
scroll to position [269, 0]
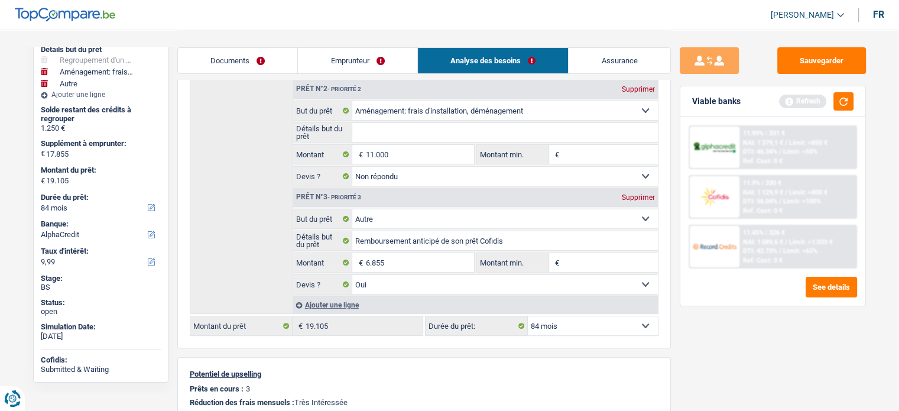
click at [358, 59] on link "Emprunteur" at bounding box center [357, 60] width 119 height 25
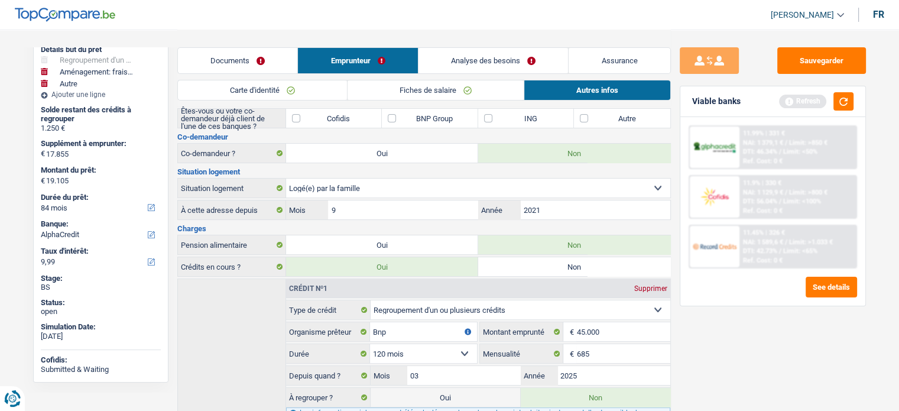
scroll to position [177, 0]
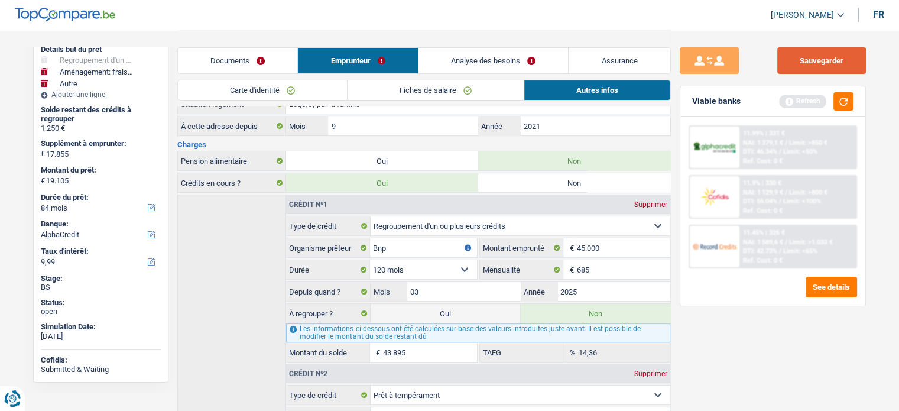
click at [831, 48] on button "Sauvegarder" at bounding box center [821, 60] width 89 height 27
click at [838, 102] on button "button" at bounding box center [843, 101] width 20 height 18
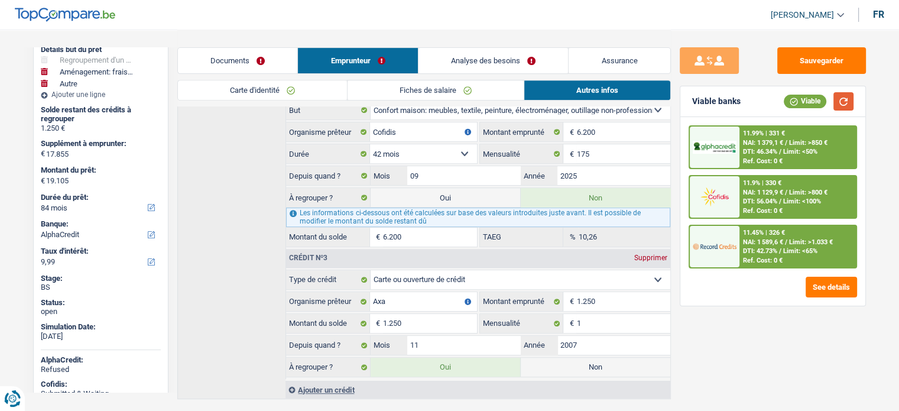
scroll to position [505, 0]
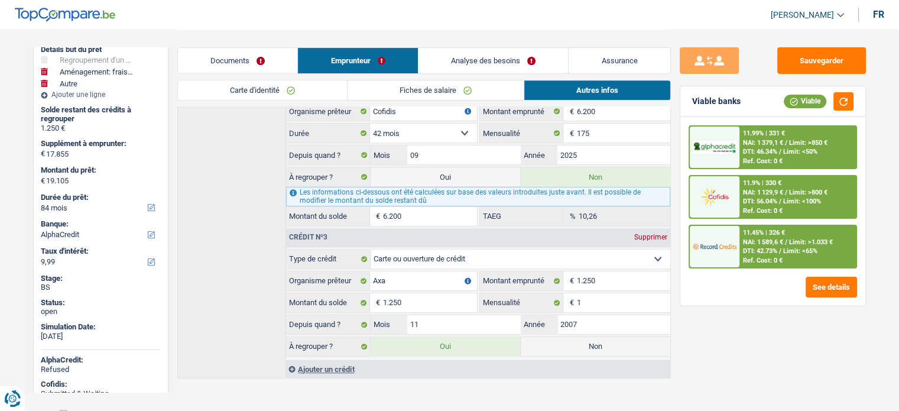
click at [800, 244] on div "11.45% | 326 € NAI: 1 589,6 € / Limit: >1.033 € DTI: 42.73% / Limit: <65% Ref. …" at bounding box center [797, 246] width 116 height 41
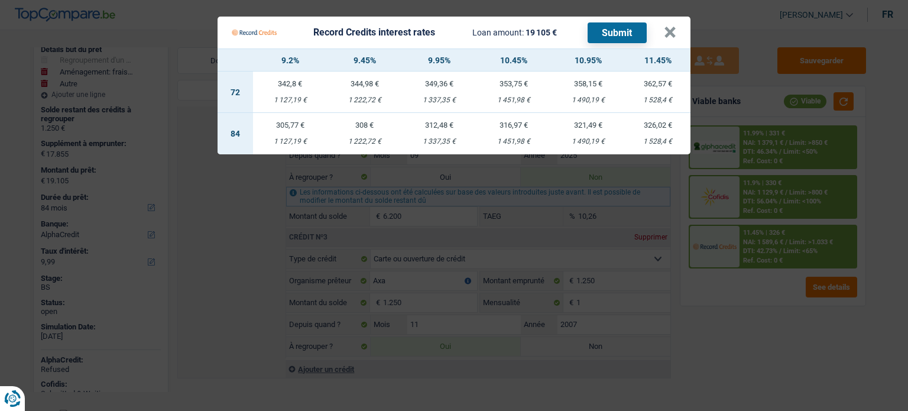
click at [769, 362] on Credits "Record Credits interest rates Loan amount: 19 105 € Submit × 9.2% 9.45% 9.95% 1…" at bounding box center [454, 205] width 908 height 411
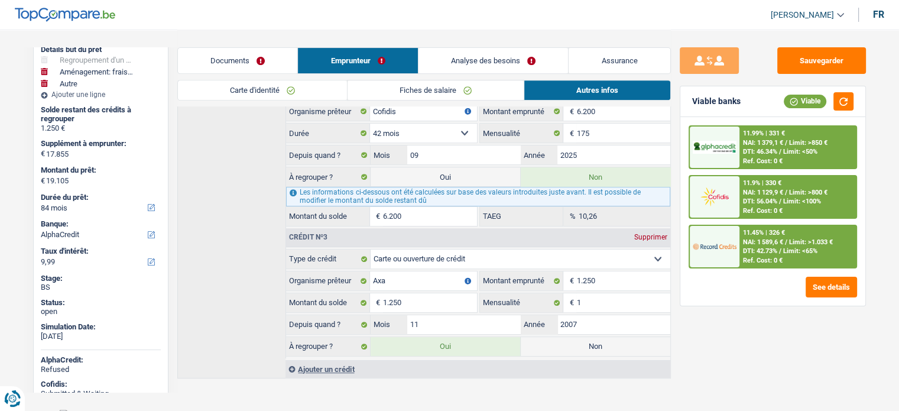
click at [772, 158] on div "Ref. Cost: 0 €" at bounding box center [763, 161] width 40 height 8
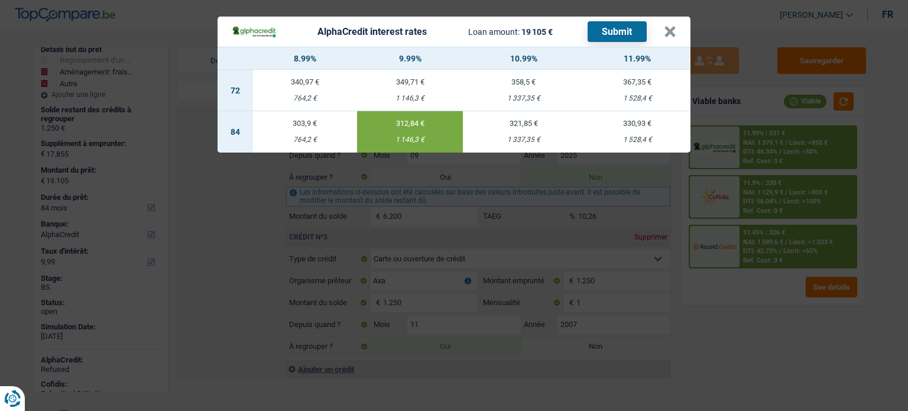
click at [766, 346] on div "AlphaCredit interest rates Loan amount: 19 105 € Submit × 8.99% 9.99% 10.99% 11…" at bounding box center [454, 205] width 908 height 411
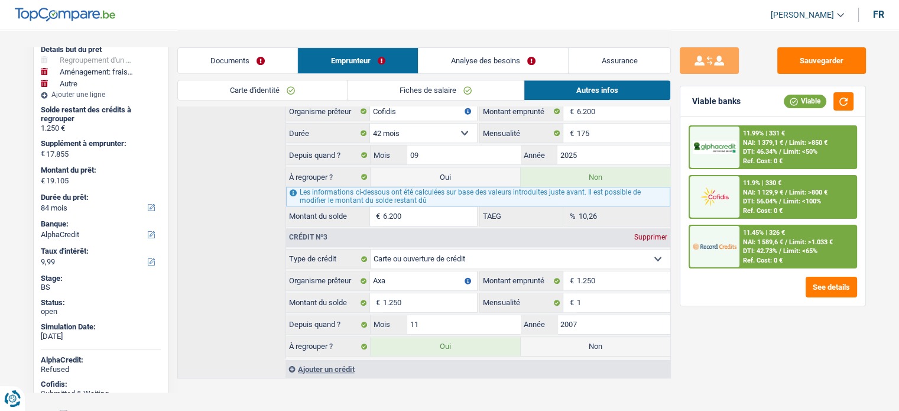
click at [765, 242] on span "NAI: 1 589,6 €" at bounding box center [763, 242] width 40 height 8
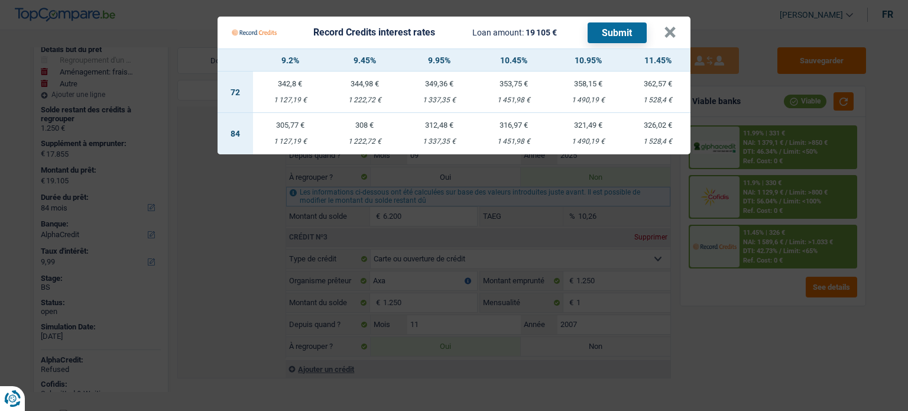
click at [434, 138] on div "1 337,35 €" at bounding box center [439, 142] width 74 height 8
select select "record credits"
type input "9,95"
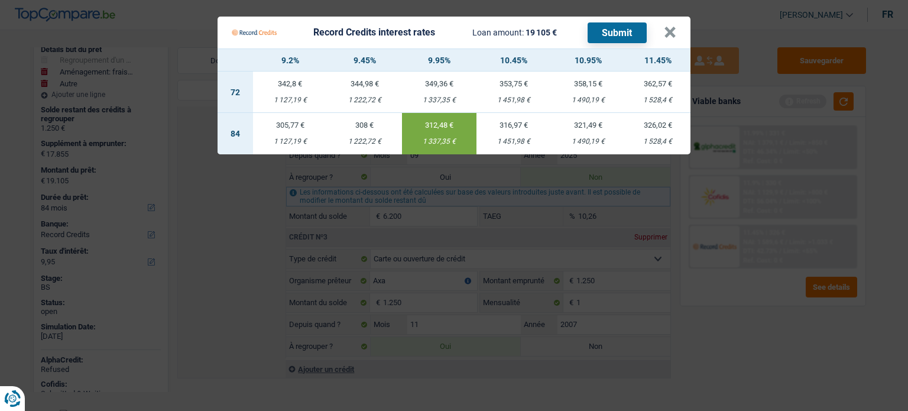
click at [697, 288] on Credits "Record Credits interest rates Loan amount: 19 105 € Submit × 9.2% 9.45% 9.95% 1…" at bounding box center [454, 205] width 908 height 411
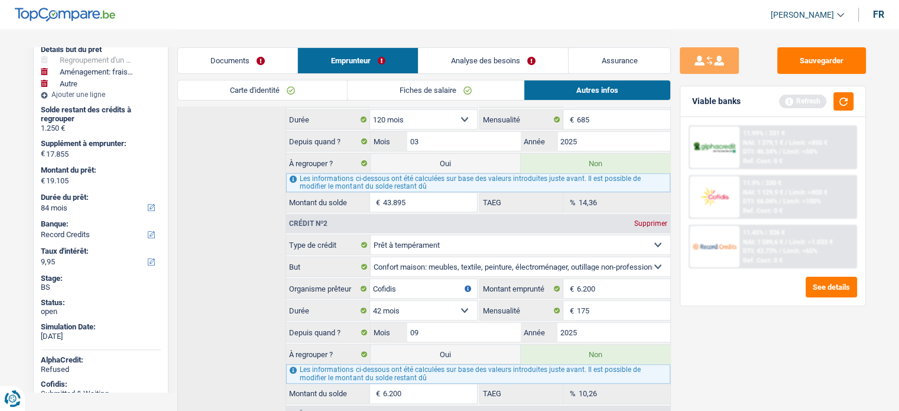
click at [459, 57] on link "Analyse des besoins" at bounding box center [493, 60] width 150 height 25
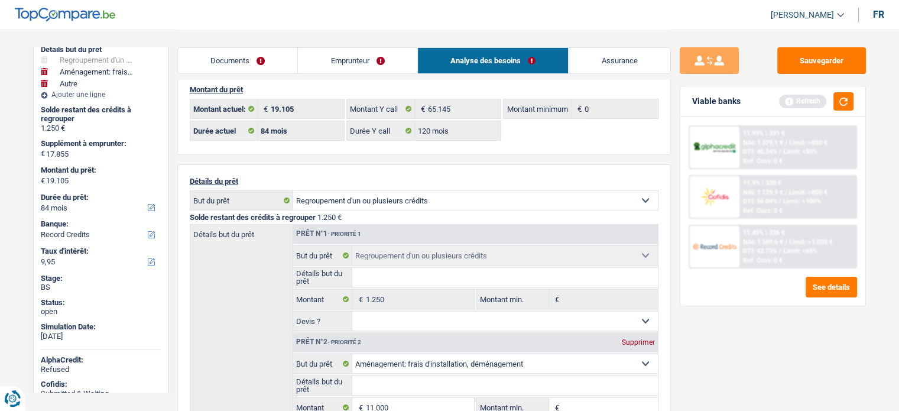
scroll to position [0, 0]
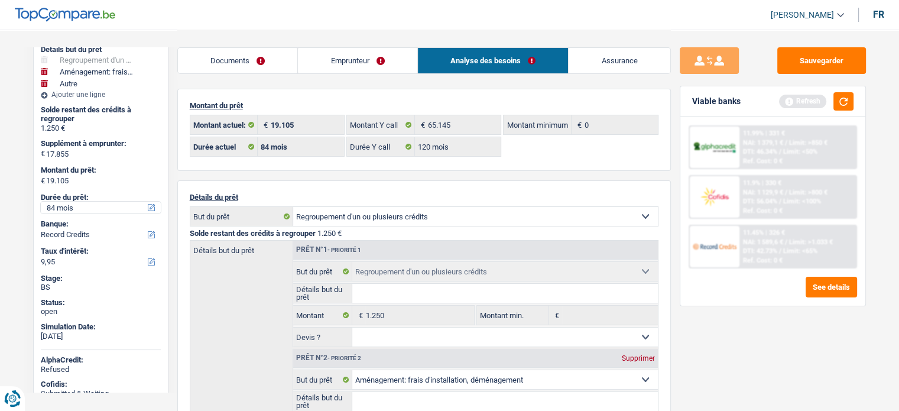
drag, startPoint x: 80, startPoint y: 205, endPoint x: 81, endPoint y: 212, distance: 6.5
click at [80, 205] on select "12 mois 18 mois 24 mois 30 mois 36 mois 42 mois 48 mois 60 mois 72 mois 84 mois…" at bounding box center [101, 208] width 120 height 12
drag, startPoint x: 716, startPoint y: 330, endPoint x: 734, endPoint y: 309, distance: 27.7
click at [716, 330] on div "Sauvegarder Viable banks Refresh 11.99% | 331 € NAI: 1 379,1 € / Limit: >850 € …" at bounding box center [773, 219] width 204 height 345
click at [745, 257] on div "Ref. Cost: 0 €" at bounding box center [763, 260] width 40 height 8
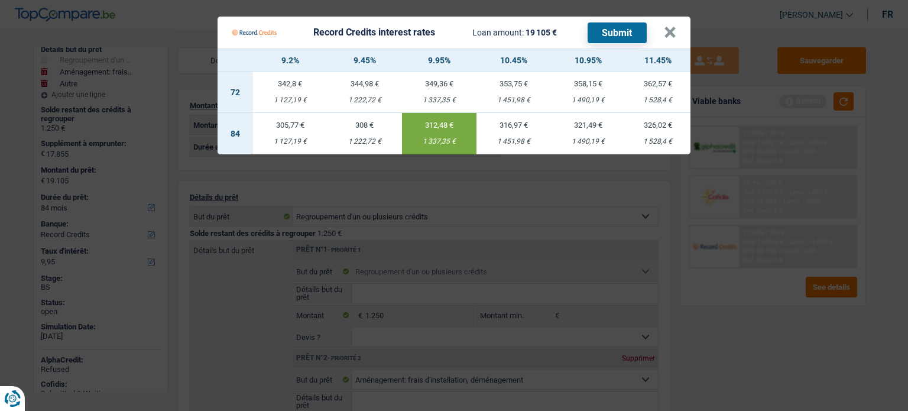
click at [624, 28] on button "Submit" at bounding box center [616, 32] width 59 height 21
click at [660, 30] on div "Record Credits interest rates Loan amount: 19 105 € Submit" at bounding box center [448, 32] width 432 height 22
click at [669, 34] on button "×" at bounding box center [670, 33] width 12 height 12
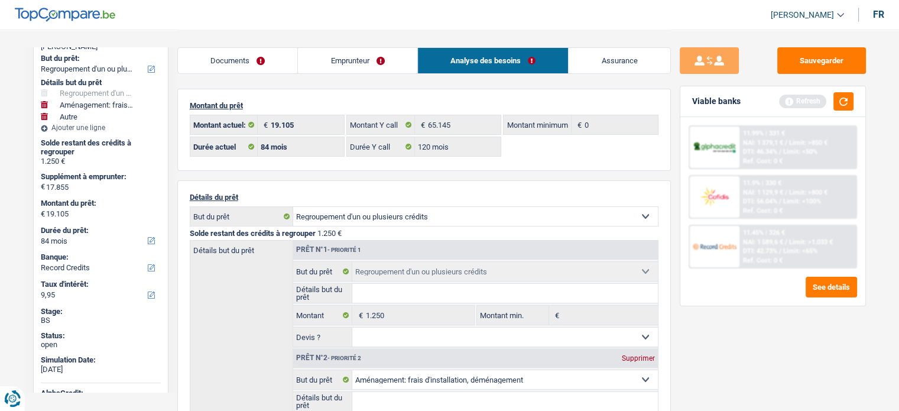
scroll to position [118, 0]
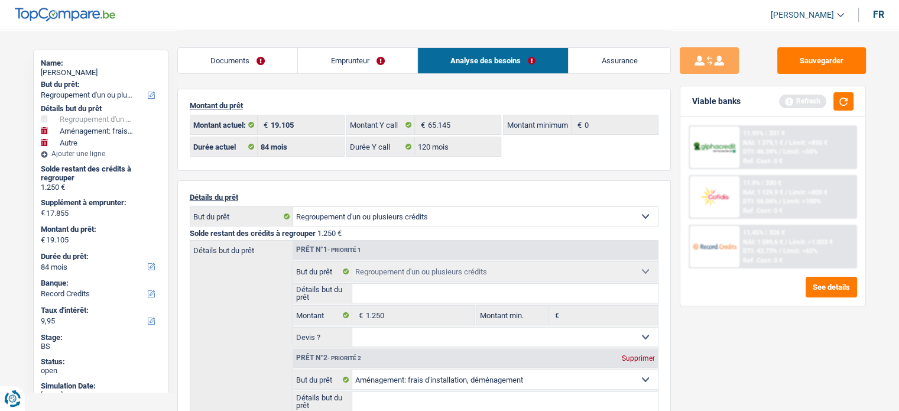
click at [69, 70] on div "Milan Moutiaux" at bounding box center [101, 72] width 120 height 9
copy div "Moutiaux"
click at [820, 66] on button "Sauvegarder" at bounding box center [821, 60] width 89 height 27
click at [852, 103] on button "button" at bounding box center [843, 101] width 20 height 18
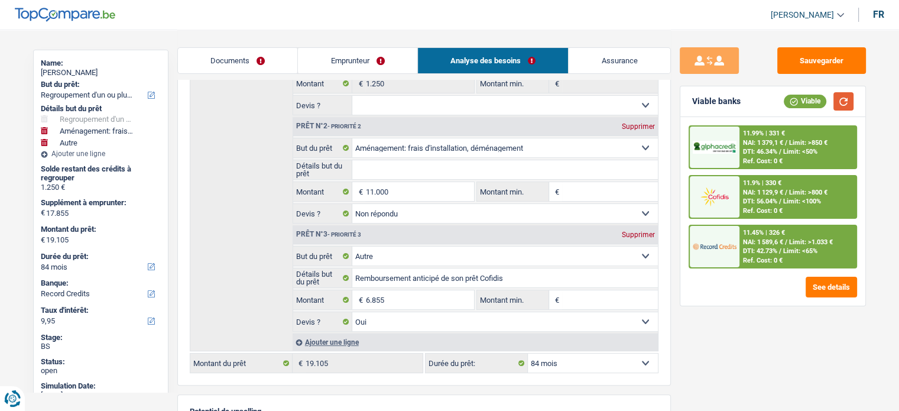
scroll to position [236, 0]
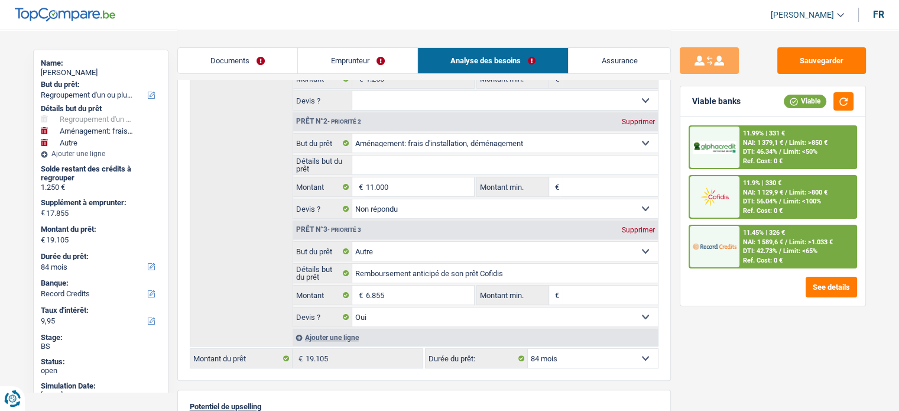
click at [790, 203] on span "Limit: <100%" at bounding box center [802, 201] width 38 height 8
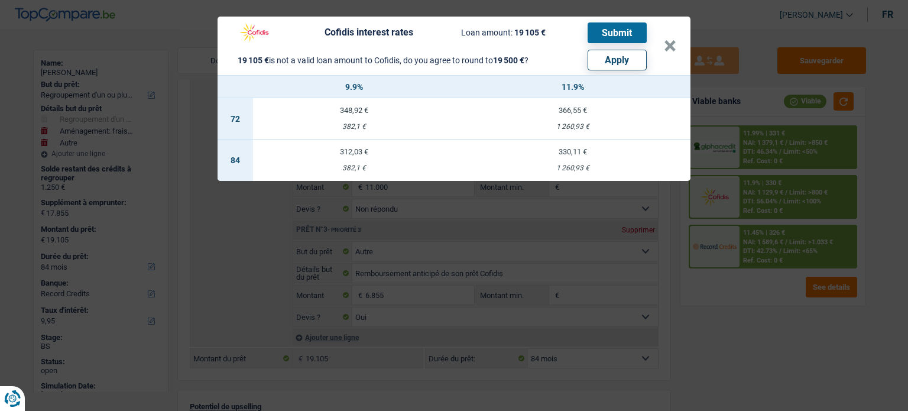
click at [719, 345] on div "Cofidis interest rates Loan amount: 19 105 € Submit 19 105 € is not a valid loa…" at bounding box center [454, 205] width 908 height 411
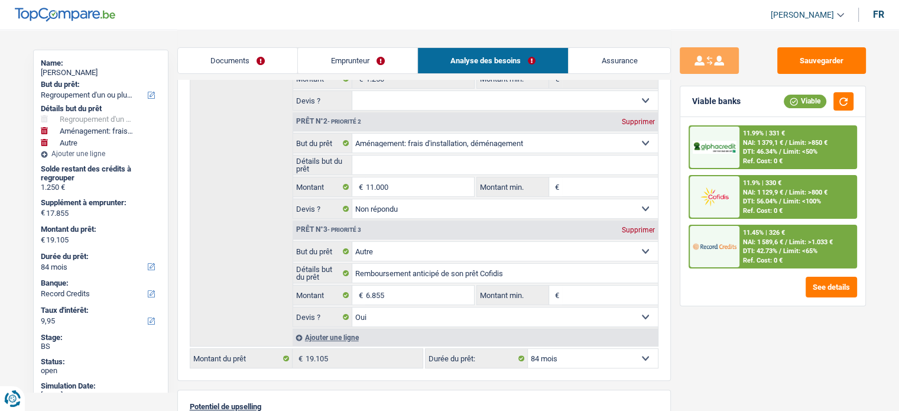
click at [749, 248] on span "DTI: 42.73%" at bounding box center [760, 251] width 34 height 8
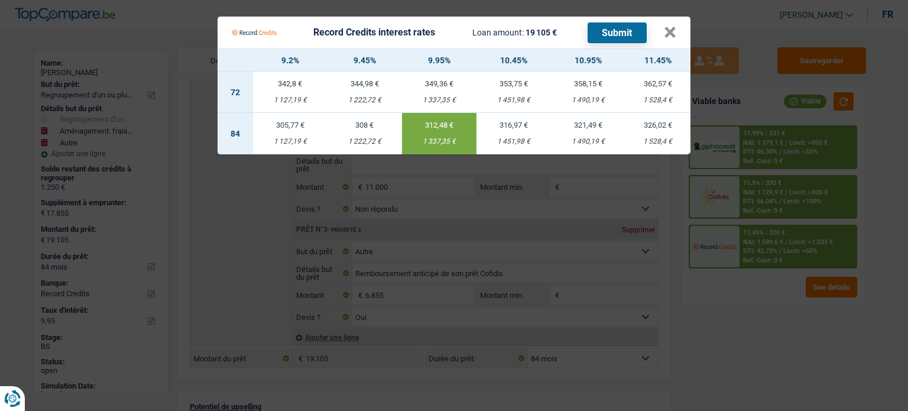
click at [756, 295] on Credits "Record Credits interest rates Loan amount: 19 105 € Submit × 9.2% 9.45% 9.95% 1…" at bounding box center [454, 205] width 908 height 411
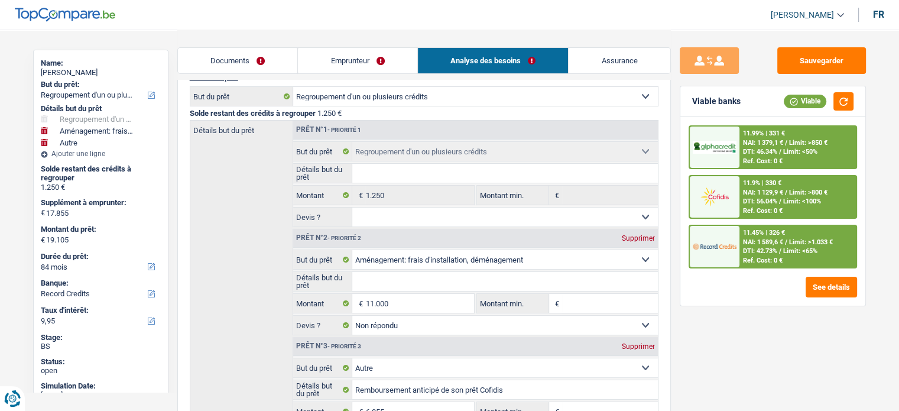
scroll to position [118, 0]
click at [369, 57] on link "Emprunteur" at bounding box center [357, 60] width 119 height 25
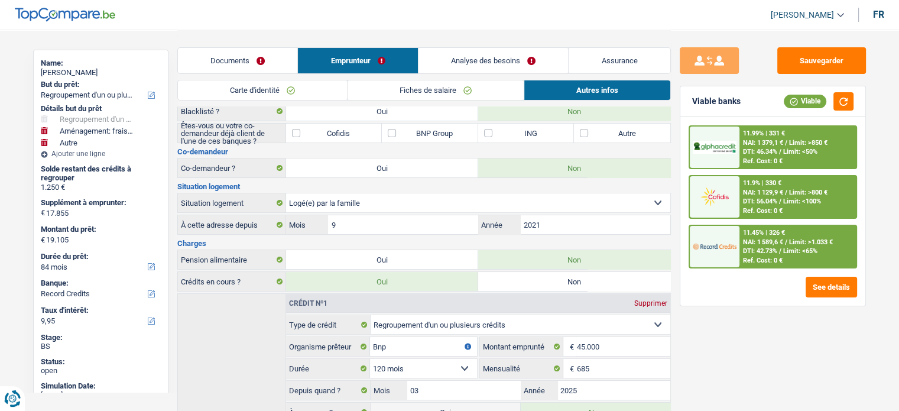
scroll to position [0, 0]
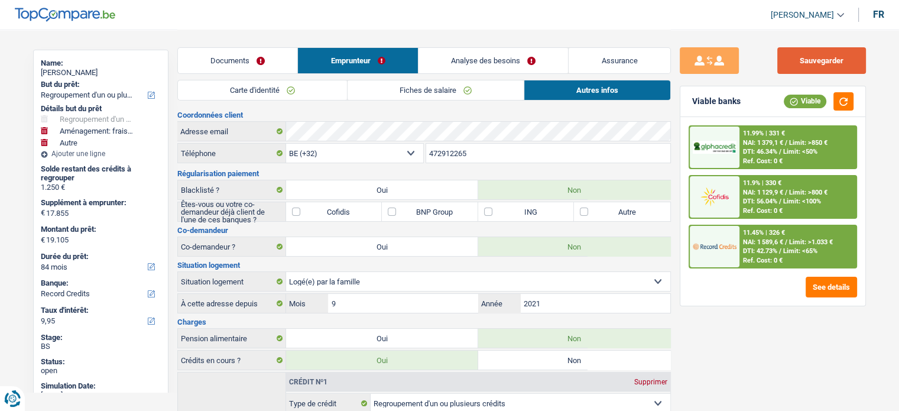
click at [839, 59] on button "Sauvegarder" at bounding box center [821, 60] width 89 height 27
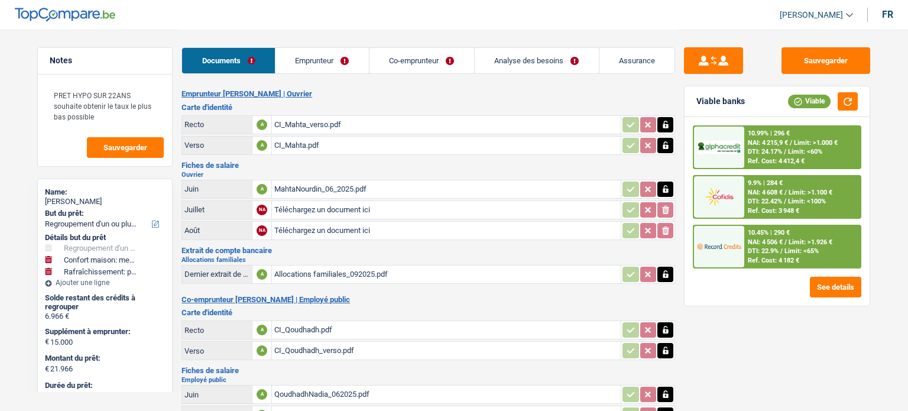
select select "refinancing"
select select "household"
select select "houseOrGarden"
select select "120"
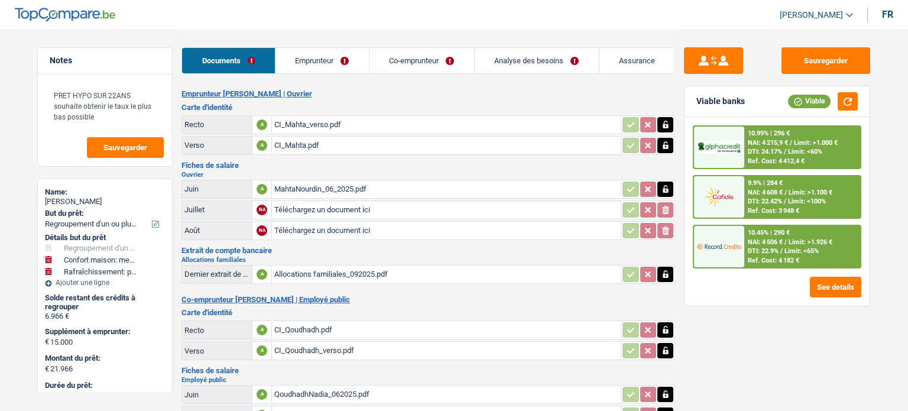
select select "record credits"
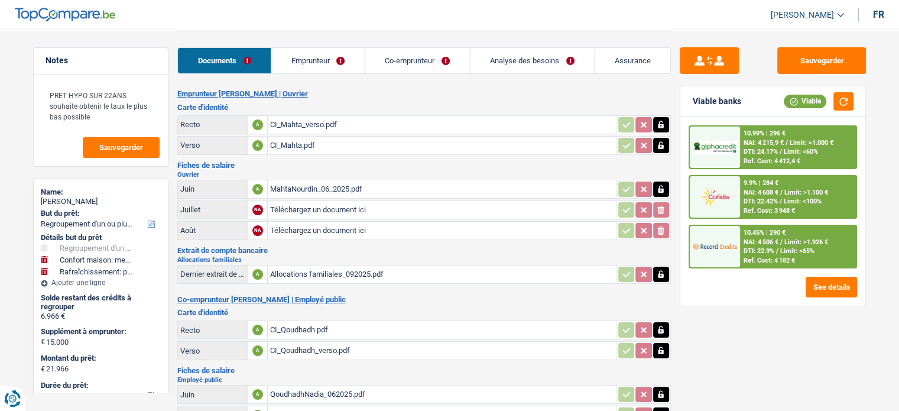
click at [325, 116] on div "CI_Mahta_verso.pdf" at bounding box center [442, 125] width 344 height 18
click at [336, 142] on div "CI_Mahta.pdf" at bounding box center [442, 146] width 344 height 18
click at [356, 187] on div "MahtaNourdin_06_2025.pdf" at bounding box center [442, 189] width 344 height 18
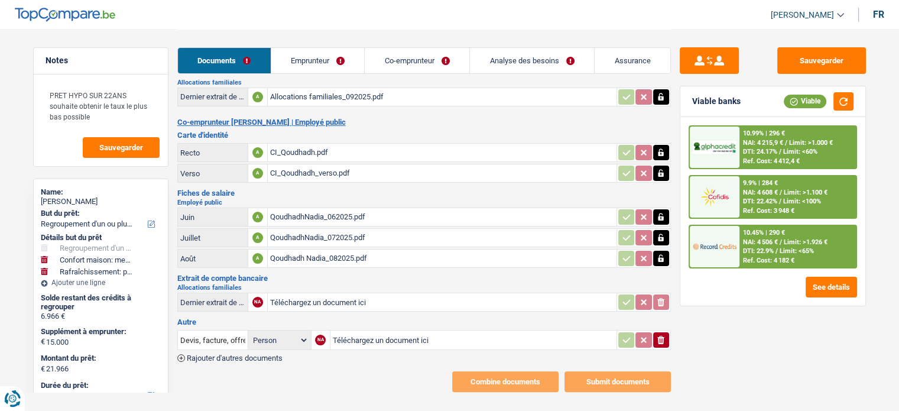
click at [333, 96] on div "Allocations familiales_092025.pdf" at bounding box center [442, 97] width 344 height 18
click at [363, 98] on div "Allocations familiales_092025.pdf" at bounding box center [442, 97] width 344 height 18
click at [385, 144] on div "CI_Qoudhadh.pdf" at bounding box center [442, 153] width 344 height 18
click at [397, 208] on div "QoudhadhNadia_062025.pdf" at bounding box center [442, 217] width 344 height 18
click at [394, 229] on div "QoudhadhNadia_072025.pdf" at bounding box center [442, 238] width 344 height 18
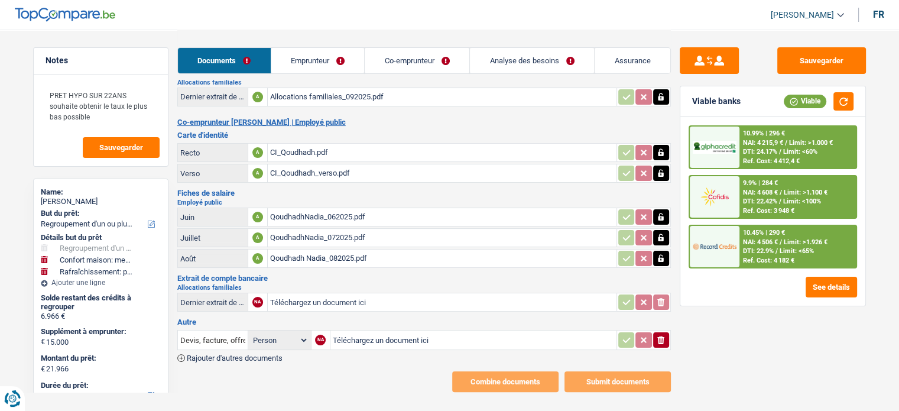
click at [667, 335] on button "ionicons-v5-e" at bounding box center [661, 339] width 16 height 15
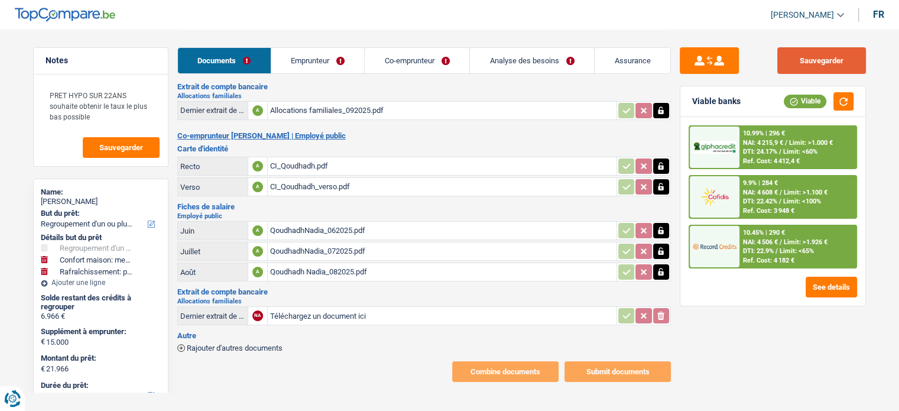
click at [840, 66] on button "Sauvegarder" at bounding box center [821, 60] width 89 height 27
click at [839, 101] on button "button" at bounding box center [843, 101] width 20 height 18
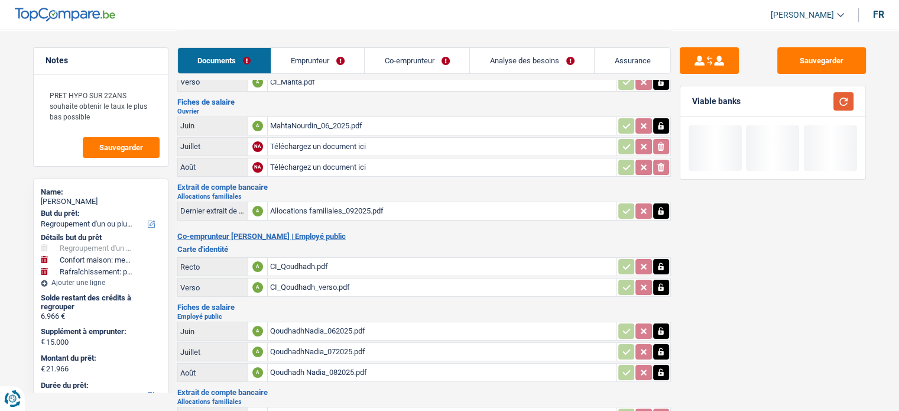
scroll to position [0, 0]
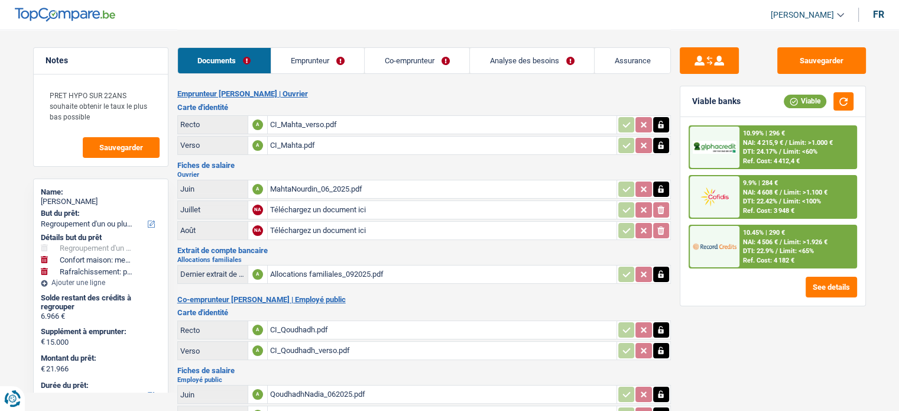
click at [325, 59] on link "Emprunteur" at bounding box center [317, 60] width 93 height 25
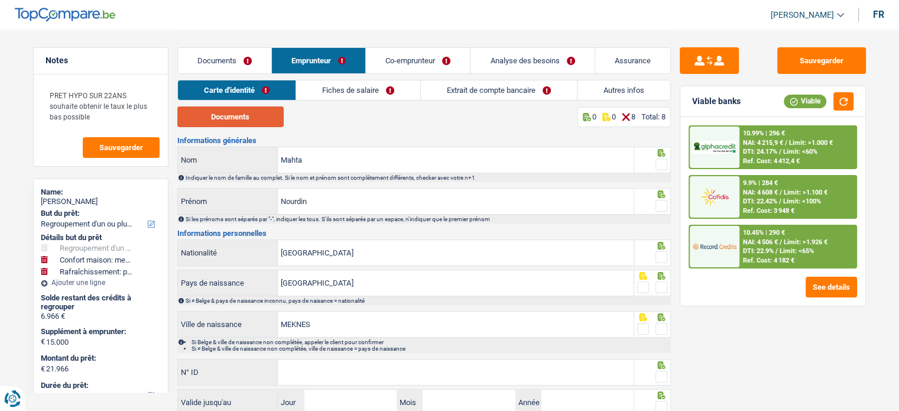
click at [228, 115] on button "Documents" at bounding box center [230, 116] width 106 height 21
click at [662, 200] on span at bounding box center [661, 206] width 12 height 12
click at [0, 0] on input "radio" at bounding box center [0, 0] width 0 height 0
click at [659, 170] on span at bounding box center [661, 164] width 12 height 12
click at [0, 0] on input "radio" at bounding box center [0, 0] width 0 height 0
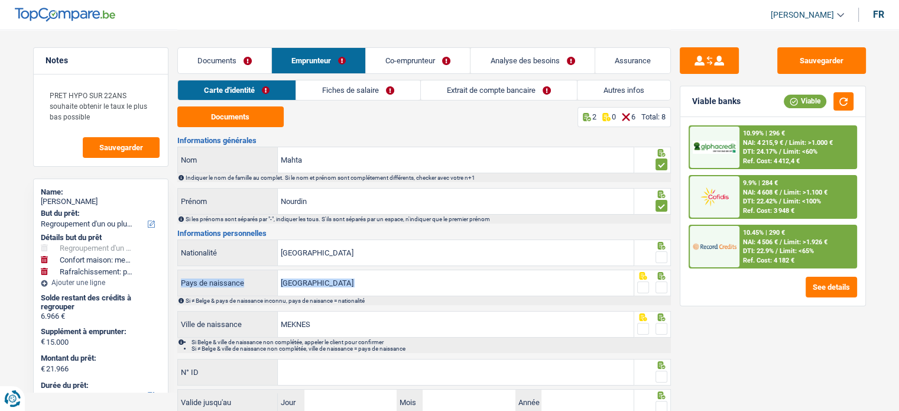
drag, startPoint x: 662, startPoint y: 252, endPoint x: 662, endPoint y: 282, distance: 30.1
click at [662, 276] on div "Informations générales Mahta Nom Indiquer le nom de famille au complet. Si le n…" at bounding box center [423, 298] width 493 height 322
click at [662, 288] on span at bounding box center [661, 287] width 12 height 12
click at [0, 0] on input "radio" at bounding box center [0, 0] width 0 height 0
click at [661, 262] on span at bounding box center [661, 257] width 12 height 12
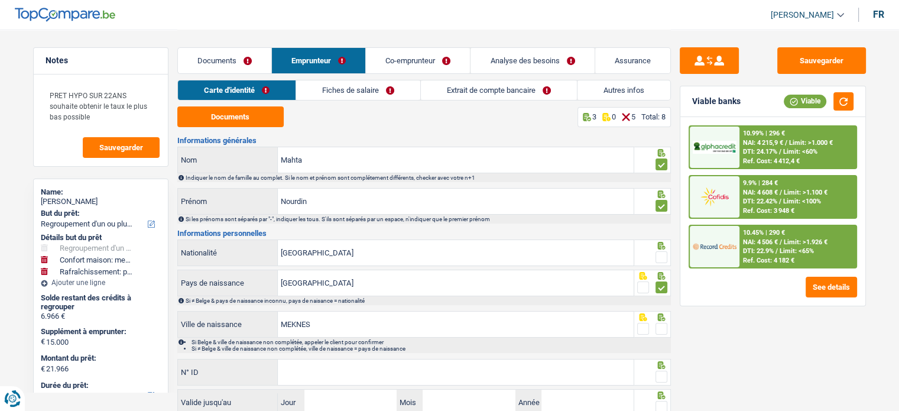
click at [0, 0] on input "radio" at bounding box center [0, 0] width 0 height 0
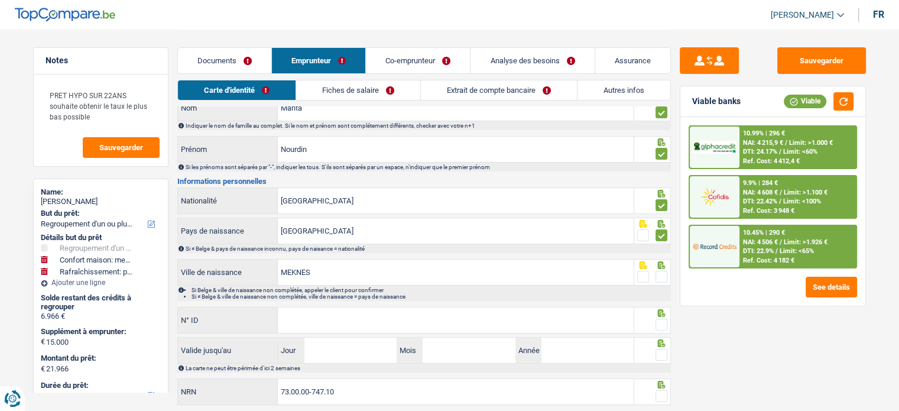
scroll to position [86, 0]
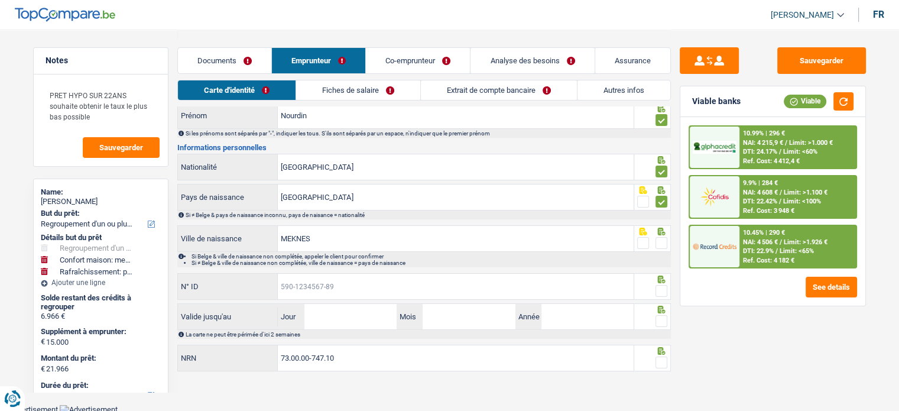
paste input "[PHONE_NUMBER]"
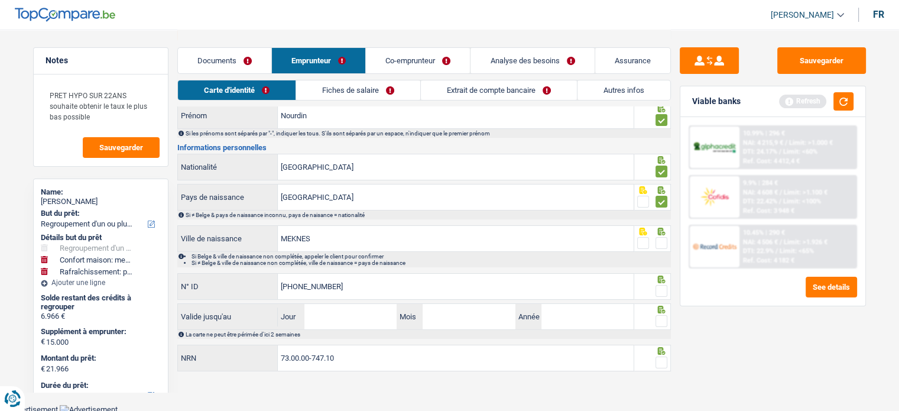
type input "[PHONE_NUMBER]"
click at [665, 290] on span at bounding box center [661, 291] width 12 height 12
click at [0, 0] on input "radio" at bounding box center [0, 0] width 0 height 0
click at [664, 245] on span at bounding box center [661, 243] width 12 height 12
click at [0, 0] on input "radio" at bounding box center [0, 0] width 0 height 0
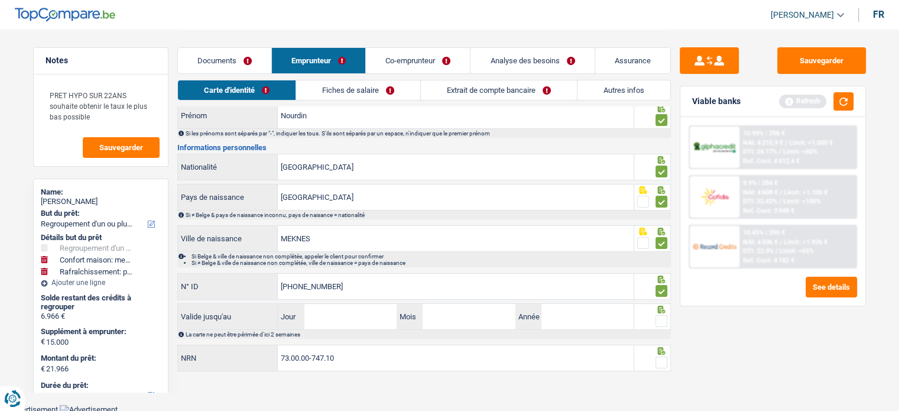
click at [665, 310] on icon at bounding box center [661, 310] width 12 height 8
click at [661, 319] on span at bounding box center [661, 321] width 12 height 12
click at [0, 0] on input "radio" at bounding box center [0, 0] width 0 height 0
click at [339, 339] on div "Informations générales Mahta Nom Indiquer le nom de famille au complet. Si le n…" at bounding box center [423, 212] width 493 height 322
click at [342, 313] on input "Jour" at bounding box center [350, 316] width 92 height 25
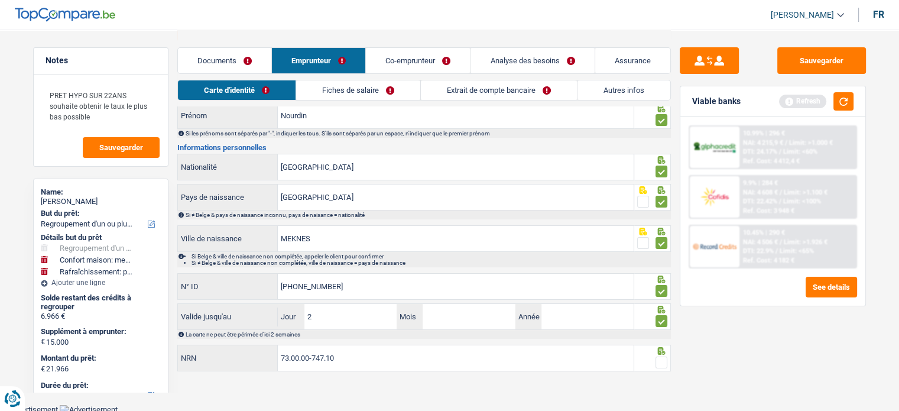
type input "21"
type input "10"
type input "2025"
click at [660, 356] on span at bounding box center [661, 362] width 12 height 12
click at [0, 0] on input "radio" at bounding box center [0, 0] width 0 height 0
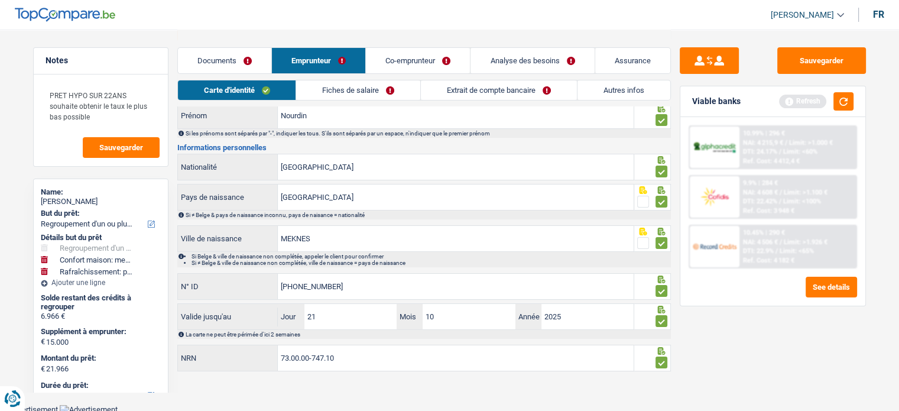
click at [343, 92] on link "Fiches de salaire" at bounding box center [358, 90] width 124 height 20
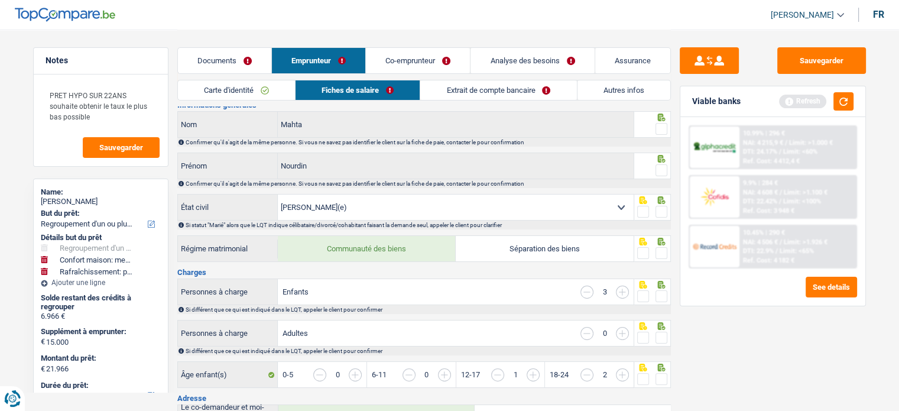
scroll to position [0, 0]
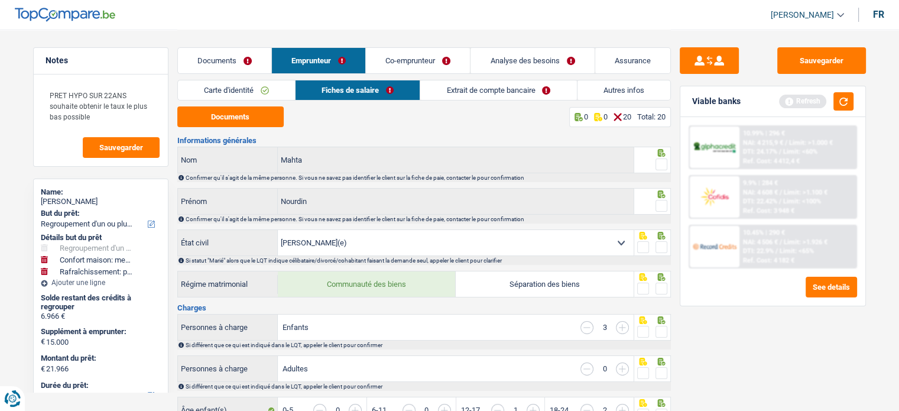
click at [652, 167] on fieldset at bounding box center [652, 164] width 30 height 15
click at [656, 170] on div at bounding box center [661, 164] width 12 height 15
click at [661, 209] on span at bounding box center [661, 206] width 12 height 12
click at [0, 0] on input "radio" at bounding box center [0, 0] width 0 height 0
click at [663, 161] on span at bounding box center [661, 164] width 12 height 12
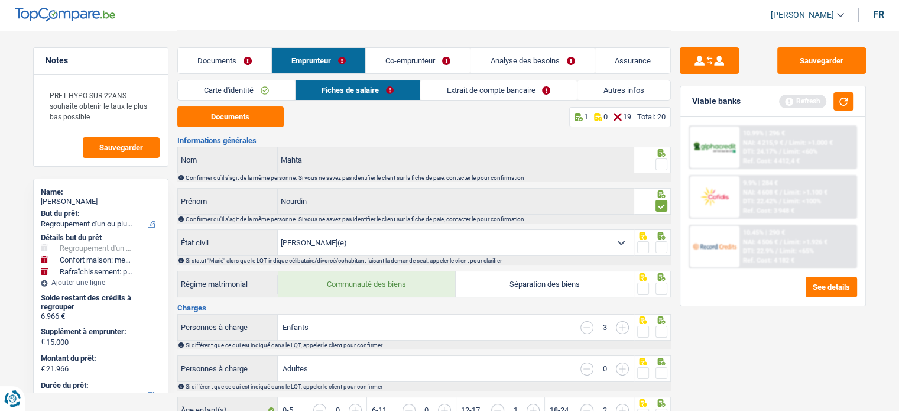
click at [0, 0] on input "radio" at bounding box center [0, 0] width 0 height 0
click at [661, 255] on div at bounding box center [652, 242] width 37 height 27
click at [662, 245] on span at bounding box center [661, 247] width 12 height 12
click at [0, 0] on input "radio" at bounding box center [0, 0] width 0 height 0
click at [239, 118] on button "Documents" at bounding box center [230, 116] width 106 height 21
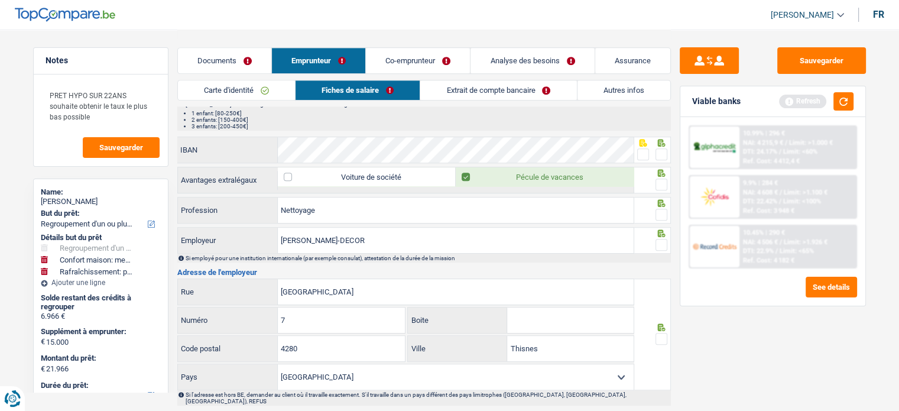
scroll to position [945, 0]
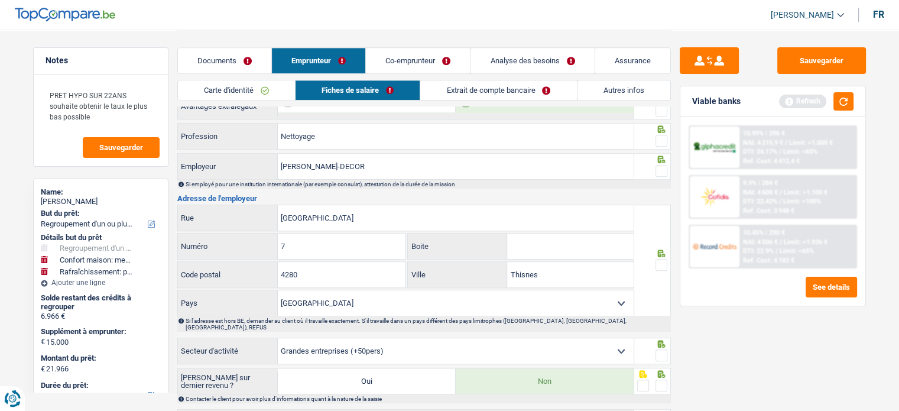
click at [665, 259] on span at bounding box center [661, 265] width 12 height 12
click at [0, 0] on input "radio" at bounding box center [0, 0] width 0 height 0
click at [657, 349] on span at bounding box center [661, 355] width 12 height 12
click at [0, 0] on input "radio" at bounding box center [0, 0] width 0 height 0
click at [662, 379] on span at bounding box center [661, 385] width 12 height 12
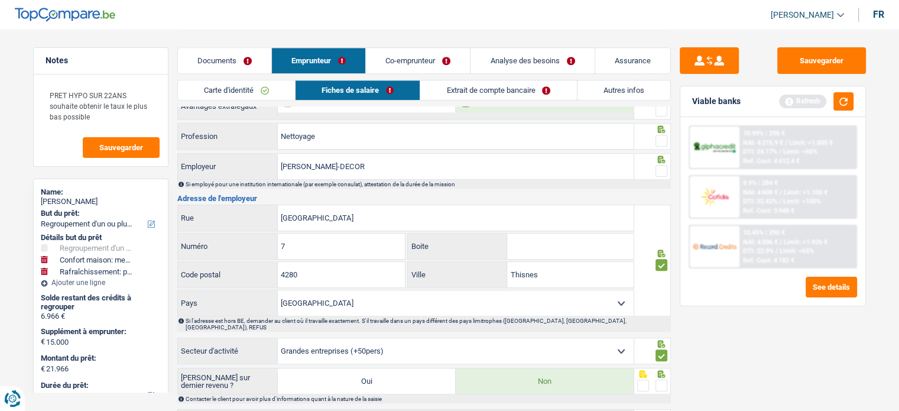
click at [0, 0] on input "radio" at bounding box center [0, 0] width 0 height 0
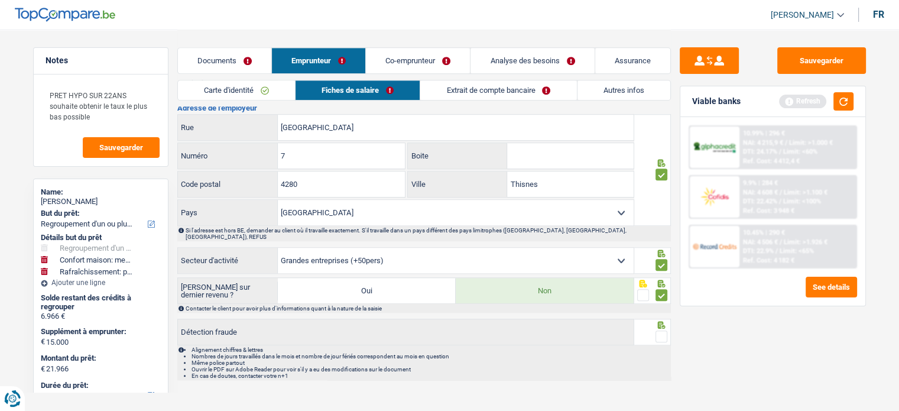
click at [653, 329] on fieldset at bounding box center [652, 336] width 30 height 15
click at [659, 330] on span at bounding box center [661, 336] width 12 height 12
click at [0, 0] on input "radio" at bounding box center [0, 0] width 0 height 0
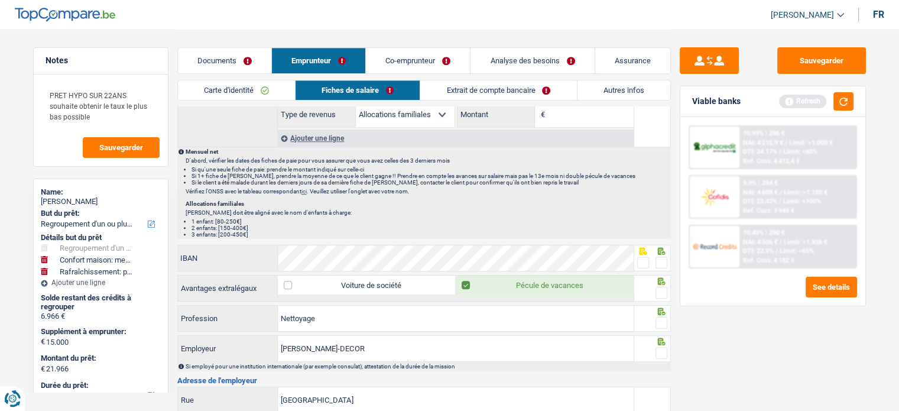
scroll to position [800, 0]
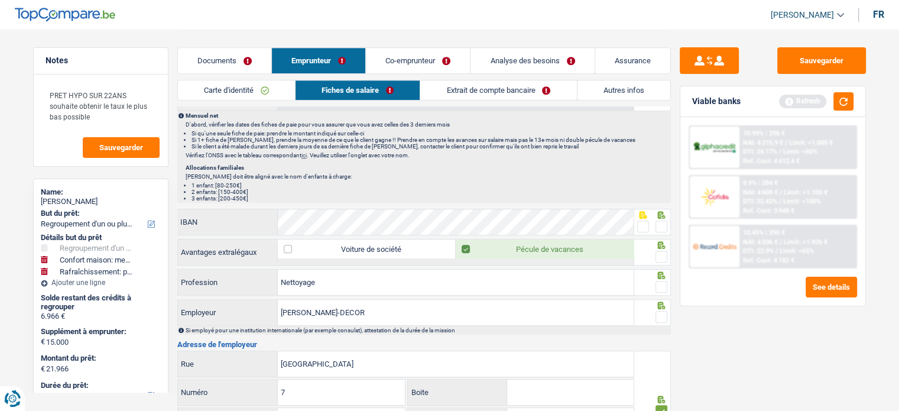
click at [664, 311] on span at bounding box center [661, 317] width 12 height 12
click at [0, 0] on input "radio" at bounding box center [0, 0] width 0 height 0
click at [663, 288] on div at bounding box center [661, 287] width 12 height 15
click at [662, 281] on span at bounding box center [661, 287] width 12 height 12
click at [0, 0] on input "radio" at bounding box center [0, 0] width 0 height 0
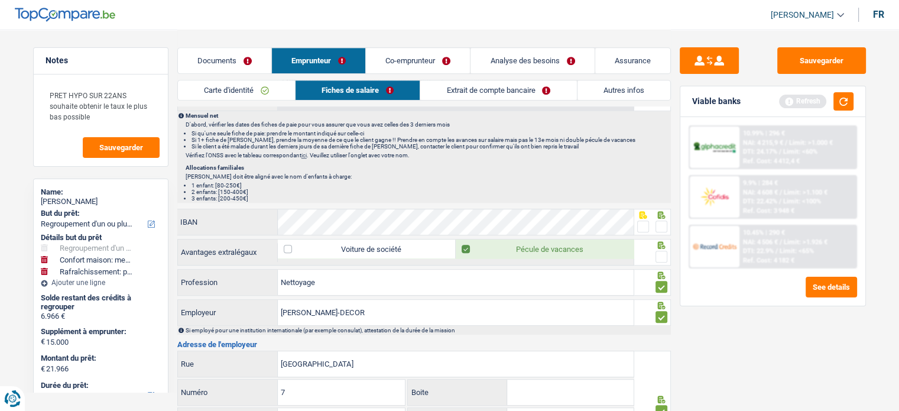
click at [661, 251] on span at bounding box center [661, 257] width 12 height 12
click at [0, 0] on input "radio" at bounding box center [0, 0] width 0 height 0
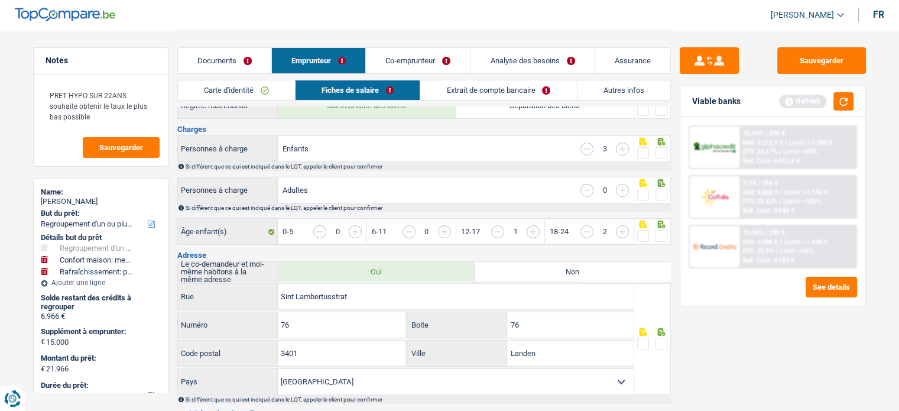
scroll to position [90, 0]
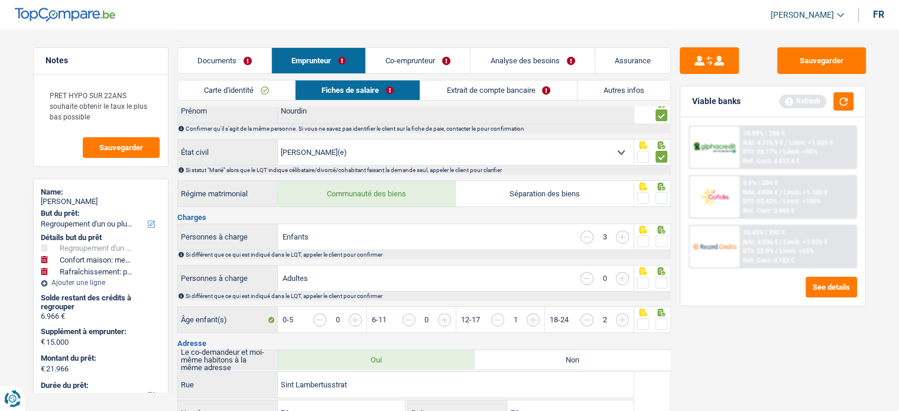
click at [661, 195] on span at bounding box center [661, 198] width 12 height 12
click at [0, 0] on input "radio" at bounding box center [0, 0] width 0 height 0
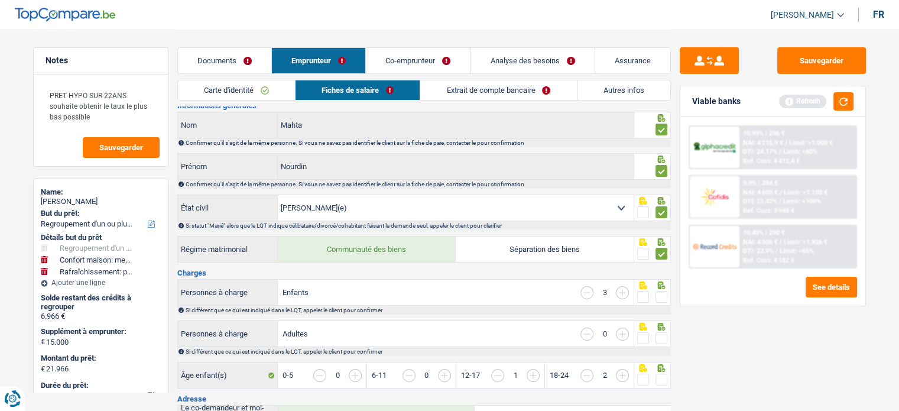
scroll to position [0, 0]
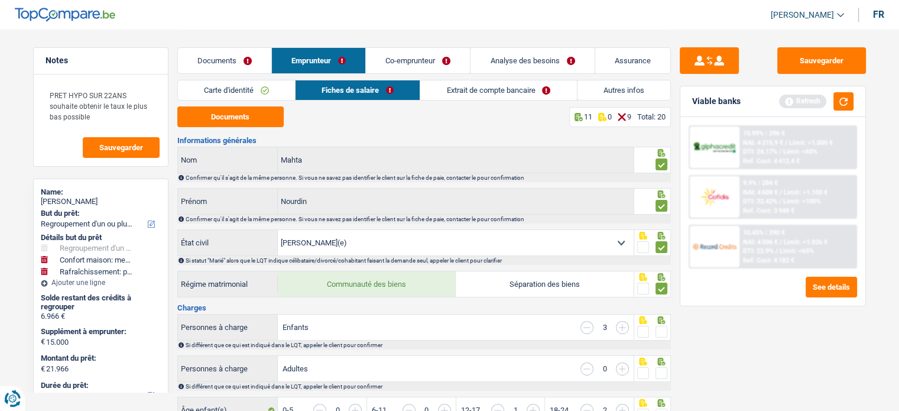
click at [667, 328] on span at bounding box center [661, 332] width 12 height 12
click at [0, 0] on input "radio" at bounding box center [0, 0] width 0 height 0
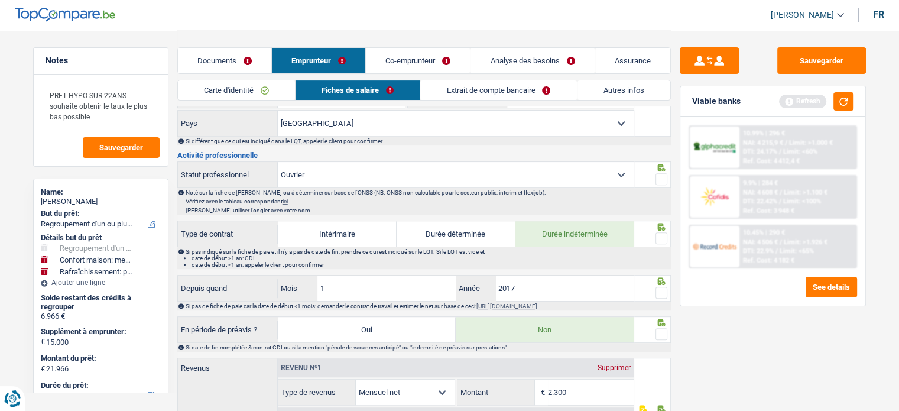
scroll to position [473, 0]
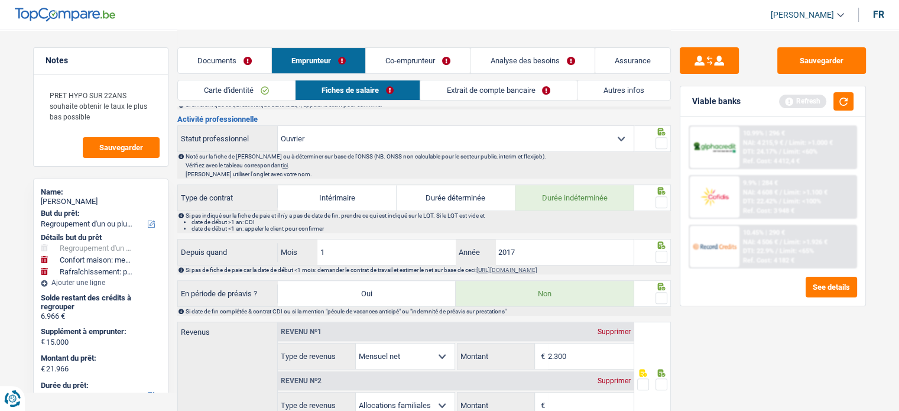
drag, startPoint x: 662, startPoint y: 250, endPoint x: 662, endPoint y: 220, distance: 30.1
click at [662, 251] on span at bounding box center [661, 257] width 12 height 12
click at [0, 0] on input "radio" at bounding box center [0, 0] width 0 height 0
click at [659, 200] on span at bounding box center [661, 202] width 12 height 12
click at [0, 0] on input "radio" at bounding box center [0, 0] width 0 height 0
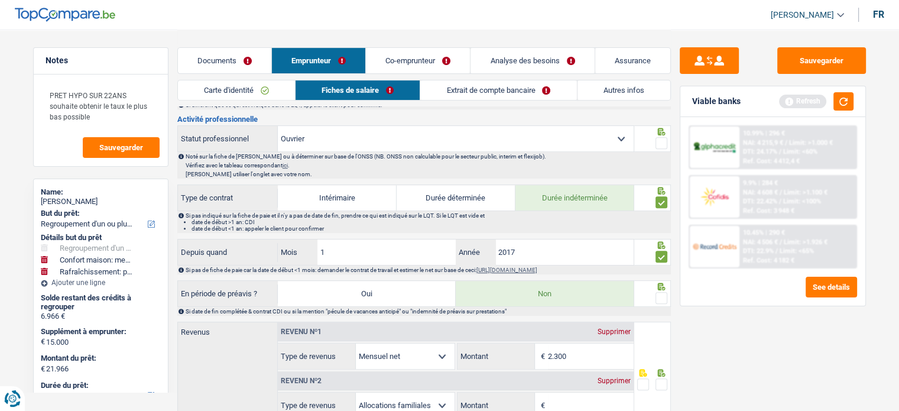
click at [657, 138] on span at bounding box center [661, 143] width 12 height 12
click at [0, 0] on input "radio" at bounding box center [0, 0] width 0 height 0
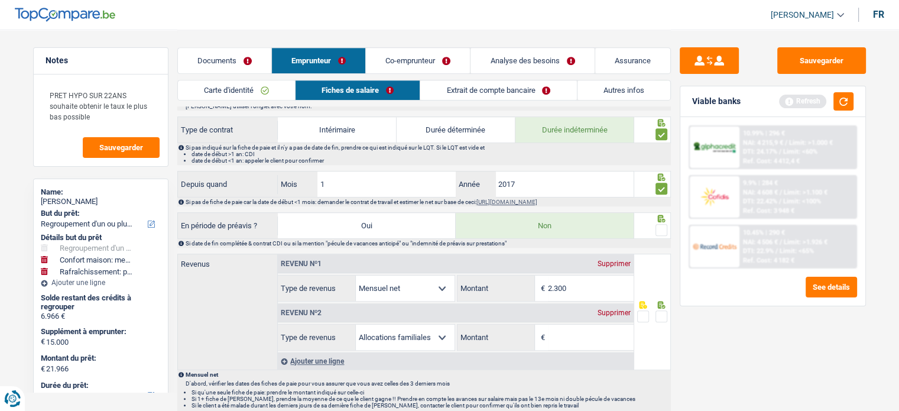
scroll to position [591, 0]
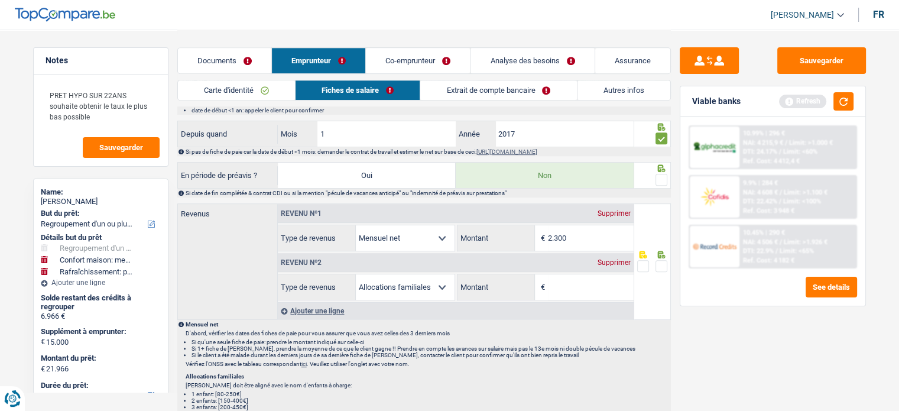
click at [665, 174] on span at bounding box center [661, 180] width 12 height 12
click at [0, 0] on input "radio" at bounding box center [0, 0] width 0 height 0
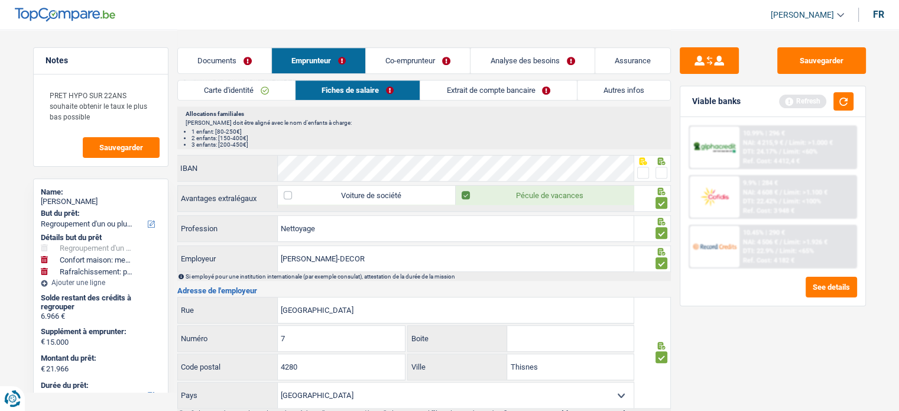
scroll to position [800, 0]
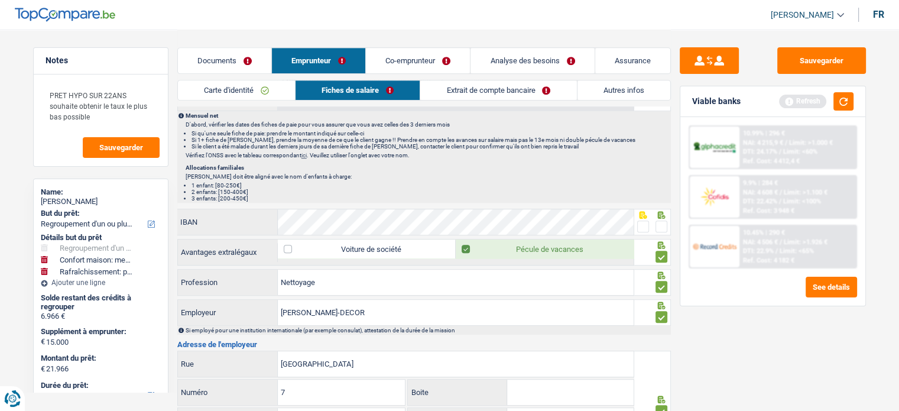
click at [665, 220] on span at bounding box center [661, 226] width 12 height 12
click at [0, 0] on input "radio" at bounding box center [0, 0] width 0 height 0
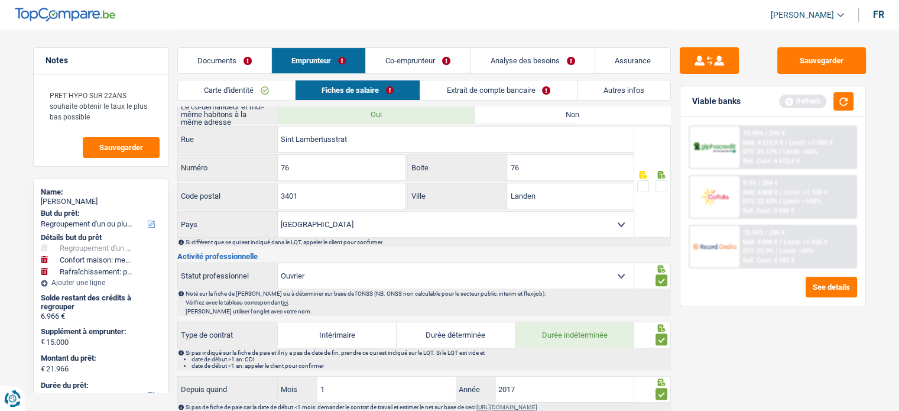
scroll to position [268, 0]
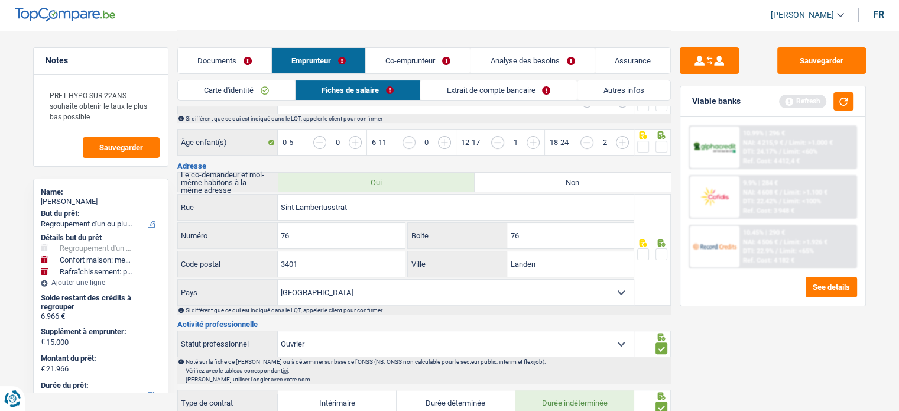
click at [662, 248] on span at bounding box center [661, 254] width 12 height 12
click at [0, 0] on input "radio" at bounding box center [0, 0] width 0 height 0
click at [658, 144] on span at bounding box center [661, 147] width 12 height 12
click at [0, 0] on input "radio" at bounding box center [0, 0] width 0 height 0
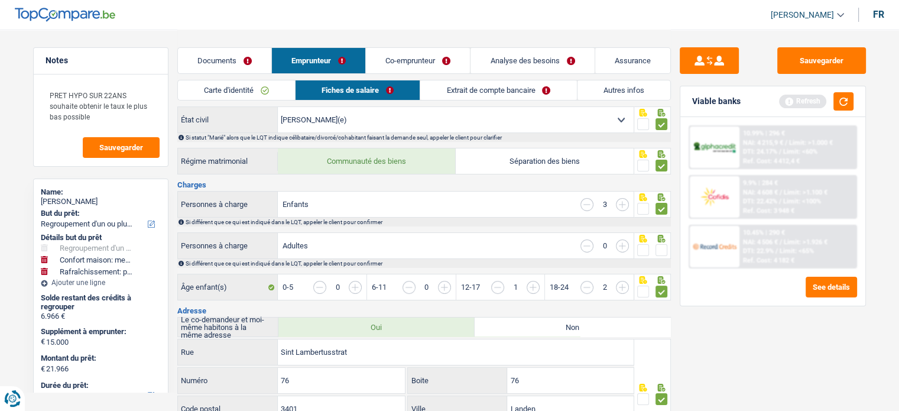
scroll to position [90, 0]
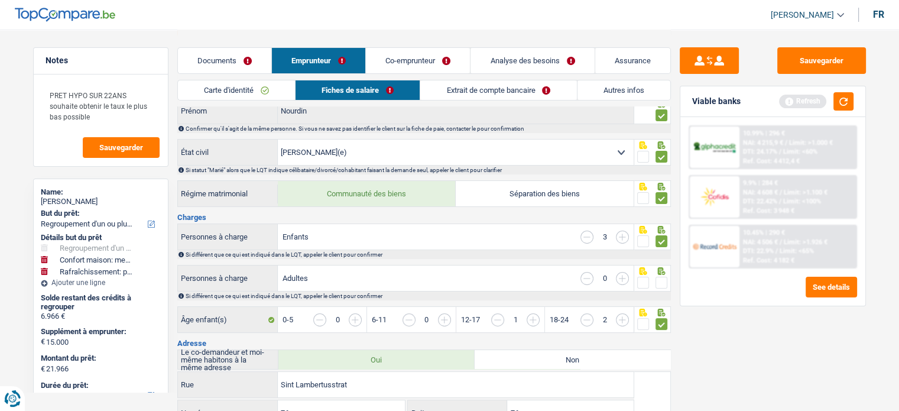
click at [660, 281] on span at bounding box center [661, 283] width 12 height 12
click at [0, 0] on input "radio" at bounding box center [0, 0] width 0 height 0
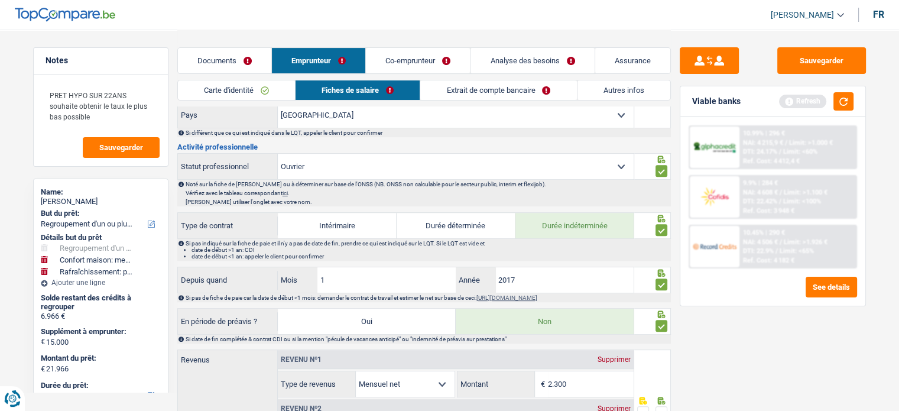
scroll to position [622, 0]
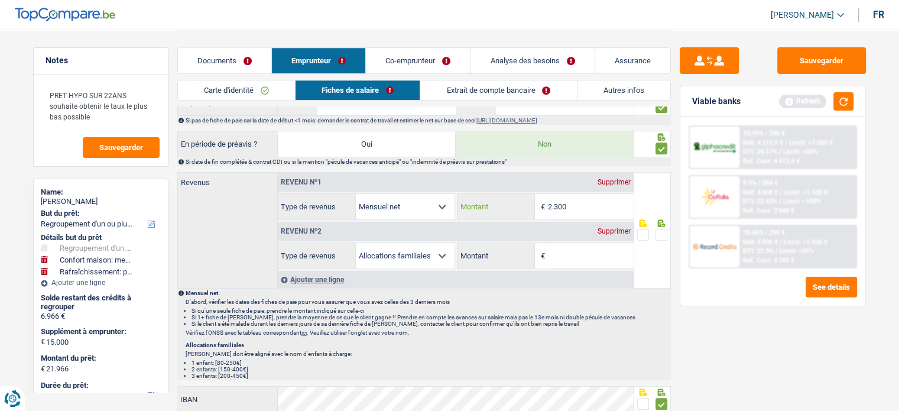
click at [473, 194] on div "2.300 € Montant" at bounding box center [545, 206] width 176 height 25
type input "1.953"
click at [659, 229] on span at bounding box center [661, 235] width 12 height 12
click at [0, 0] on input "radio" at bounding box center [0, 0] width 0 height 0
click at [607, 228] on div "Supprimer" at bounding box center [613, 231] width 39 height 7
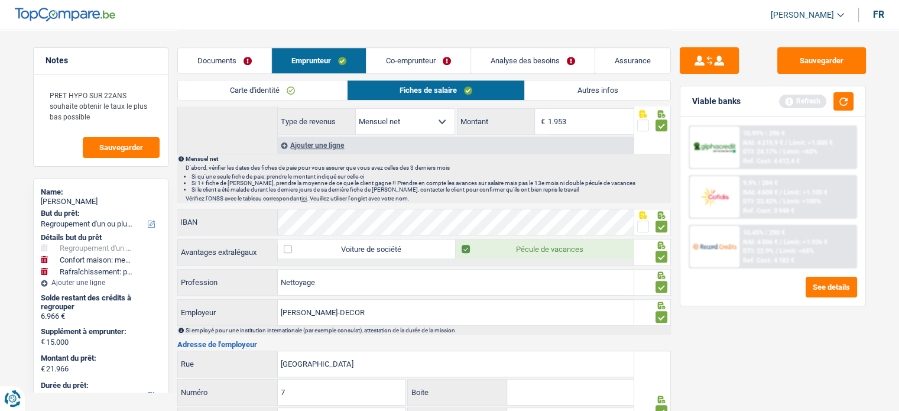
click at [567, 79] on div "Documents Emprunteur Co-emprunteur Analyse des besoins Assurance" at bounding box center [423, 55] width 493 height 50
click at [566, 87] on link "Autres infos" at bounding box center [597, 90] width 145 height 20
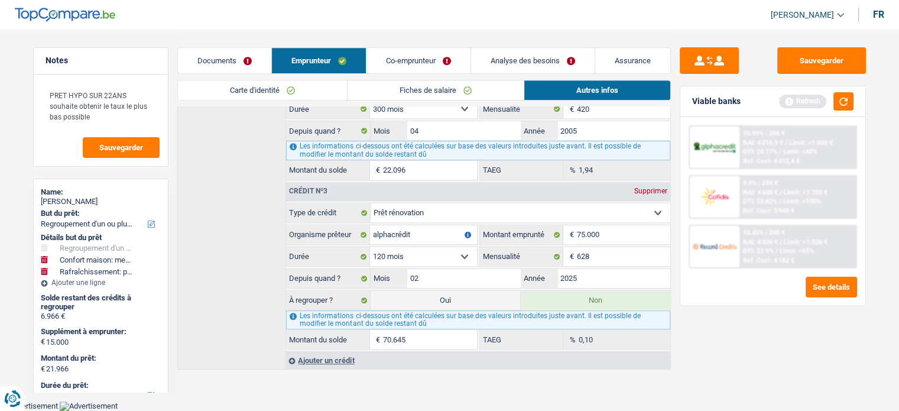
scroll to position [563, 0]
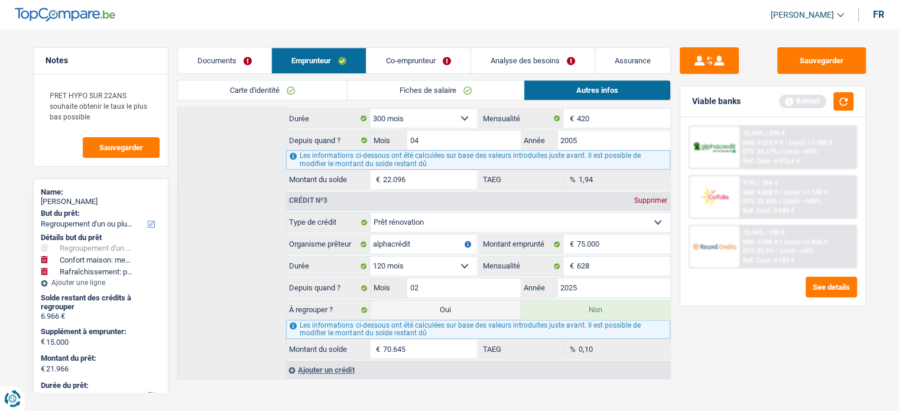
click at [425, 57] on link "Co-emprunteur" at bounding box center [418, 60] width 104 height 25
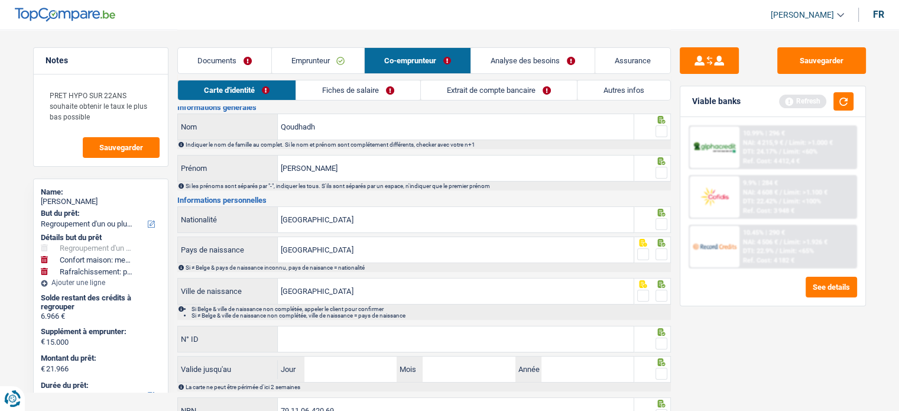
scroll to position [0, 0]
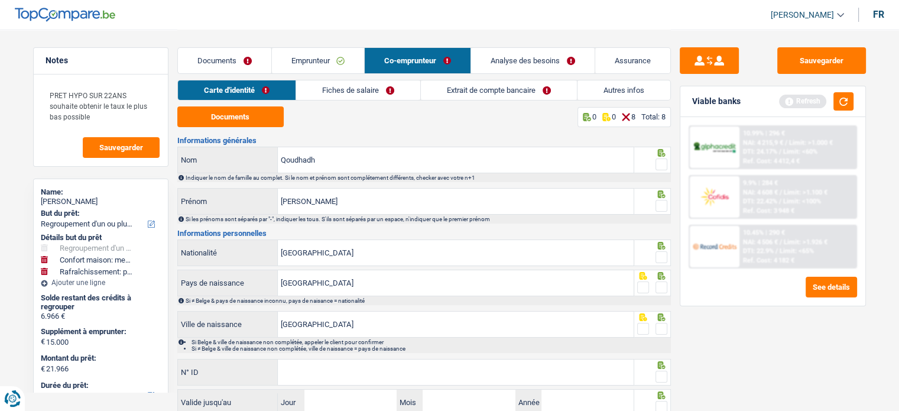
click at [248, 129] on div "Documents 0 0 8 Total: 8 Informations générales Qoudhadh Nom Indiquer le nom de…" at bounding box center [423, 282] width 493 height 352
click at [246, 124] on button "Documents" at bounding box center [230, 116] width 106 height 21
click at [664, 163] on span at bounding box center [661, 164] width 12 height 12
click at [0, 0] on input "radio" at bounding box center [0, 0] width 0 height 0
click at [663, 207] on span at bounding box center [661, 206] width 12 height 12
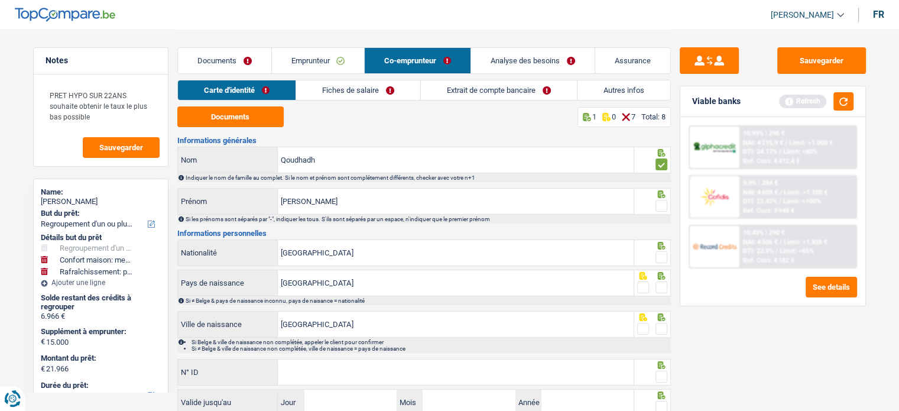
click at [0, 0] on input "radio" at bounding box center [0, 0] width 0 height 0
drag, startPoint x: 663, startPoint y: 252, endPoint x: 661, endPoint y: 261, distance: 9.2
click at [662, 254] on span at bounding box center [661, 257] width 12 height 12
click at [0, 0] on input "radio" at bounding box center [0, 0] width 0 height 0
click at [659, 287] on span at bounding box center [661, 287] width 12 height 12
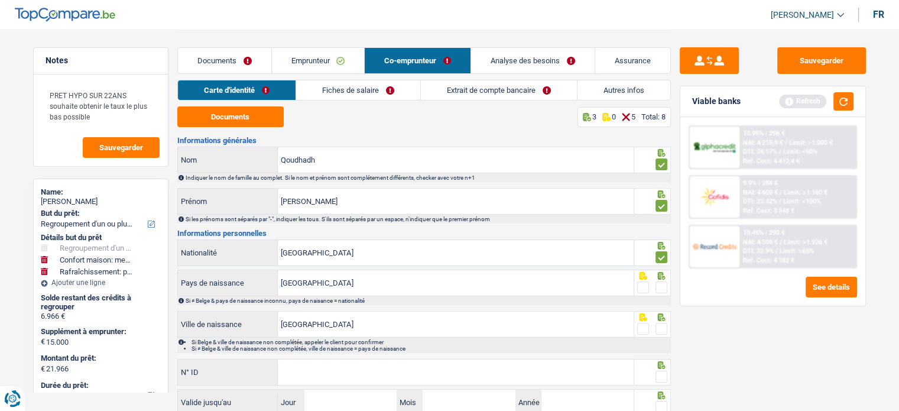
click at [0, 0] on input "radio" at bounding box center [0, 0] width 0 height 0
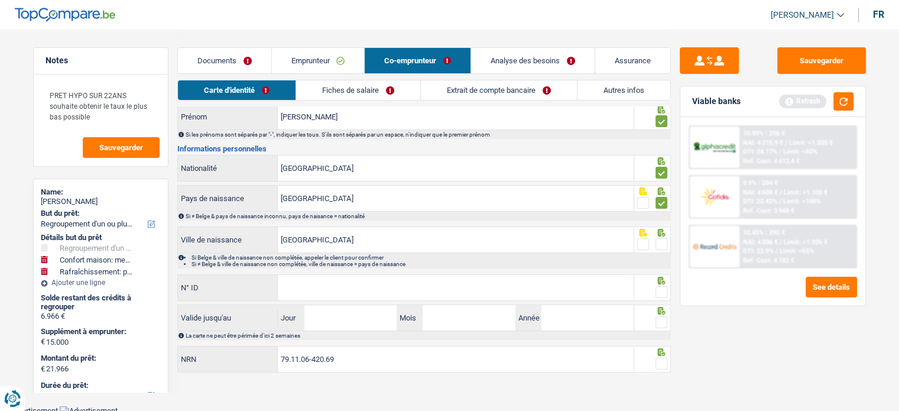
scroll to position [86, 0]
click at [664, 243] on span at bounding box center [661, 243] width 12 height 12
click at [0, 0] on input "radio" at bounding box center [0, 0] width 0 height 0
paste input "595-4659813-48"
type input "595-4659813-48"
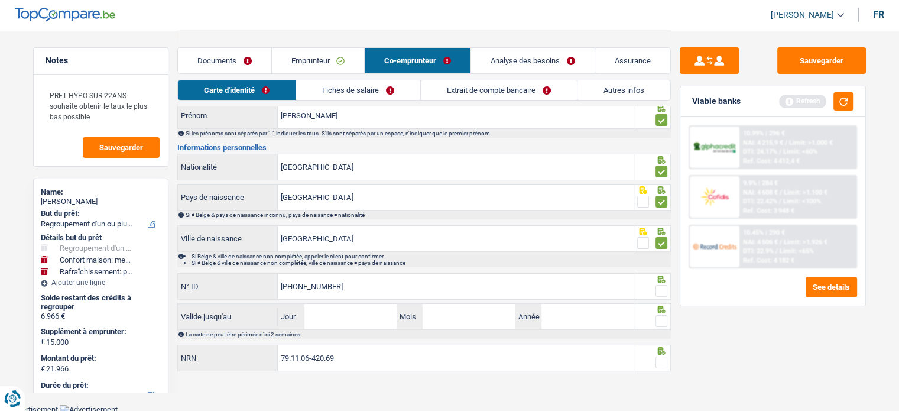
click at [363, 332] on div "La carte ne peut être périmée d'ici 2 semaines" at bounding box center [428, 334] width 484 height 7
click at [365, 323] on input "Jour" at bounding box center [350, 316] width 92 height 25
type input "18"
type input "08"
type input "2035"
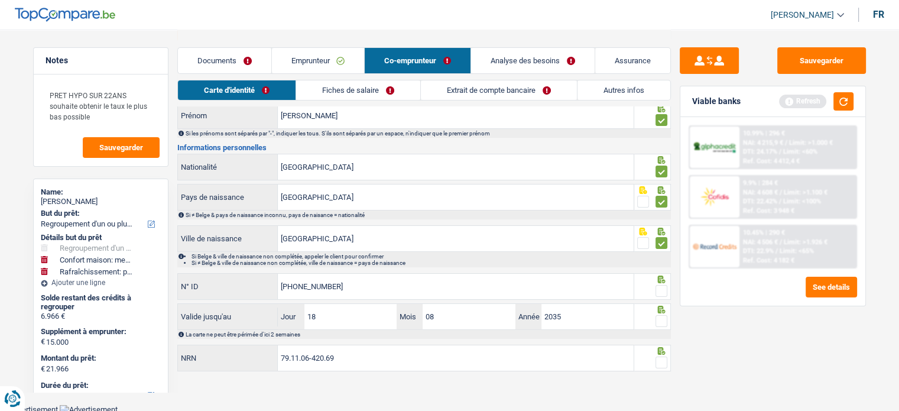
click at [659, 285] on span at bounding box center [661, 291] width 12 height 12
click at [0, 0] on input "radio" at bounding box center [0, 0] width 0 height 0
click at [656, 315] on span at bounding box center [661, 321] width 12 height 12
click at [0, 0] on input "radio" at bounding box center [0, 0] width 0 height 0
click at [659, 356] on span at bounding box center [661, 362] width 12 height 12
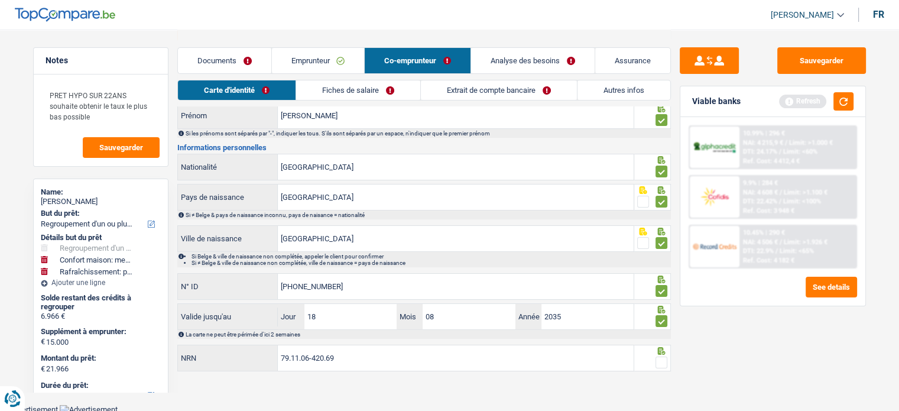
click at [0, 0] on input "radio" at bounding box center [0, 0] width 0 height 0
click at [332, 85] on link "Fiches de salaire" at bounding box center [358, 90] width 124 height 20
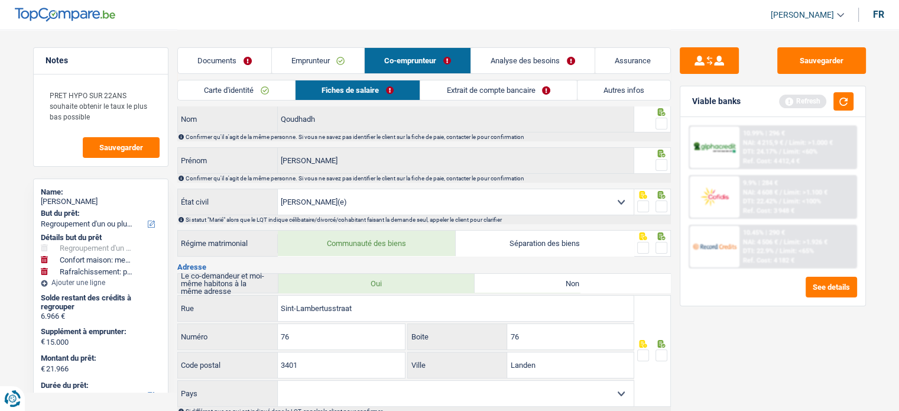
scroll to position [0, 0]
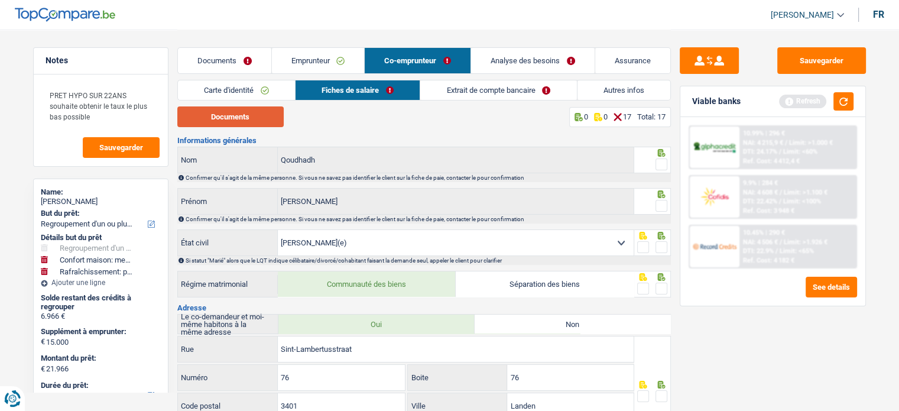
click at [248, 124] on button "Documents" at bounding box center [230, 116] width 106 height 21
drag, startPoint x: 661, startPoint y: 165, endPoint x: 662, endPoint y: 212, distance: 46.7
click at [661, 165] on span at bounding box center [661, 164] width 12 height 12
click at [0, 0] on input "radio" at bounding box center [0, 0] width 0 height 0
click at [659, 205] on span at bounding box center [661, 206] width 12 height 12
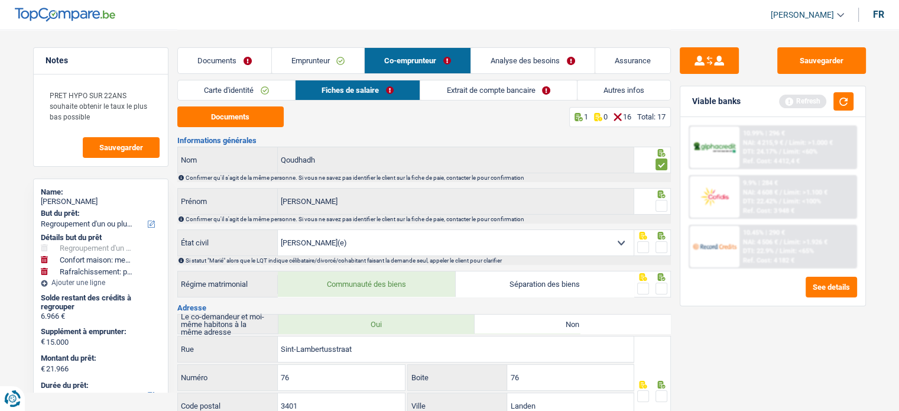
click at [0, 0] on input "radio" at bounding box center [0, 0] width 0 height 0
click at [659, 243] on span at bounding box center [661, 247] width 12 height 12
click at [0, 0] on input "radio" at bounding box center [0, 0] width 0 height 0
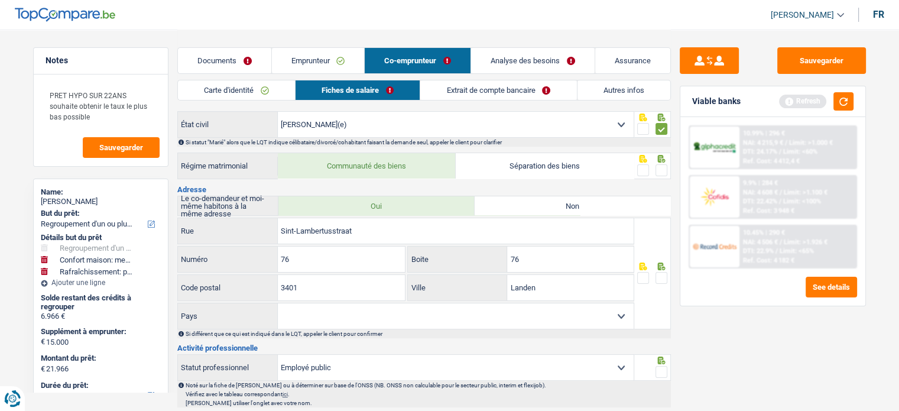
scroll to position [177, 0]
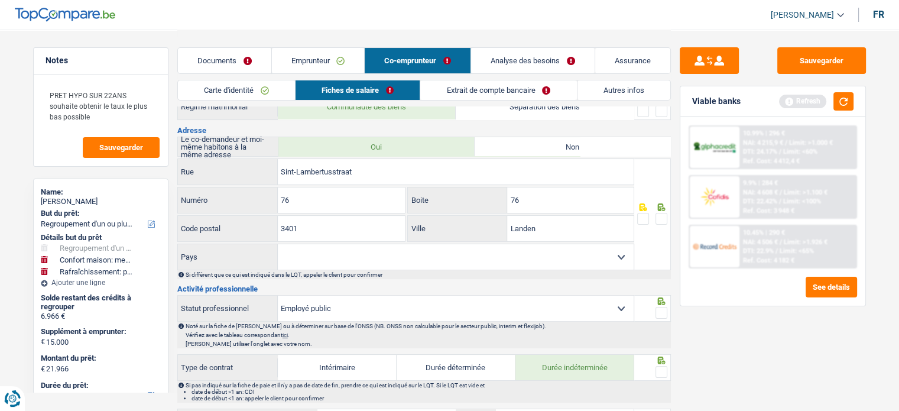
click at [664, 215] on span at bounding box center [661, 219] width 12 height 12
click at [0, 0] on input "radio" at bounding box center [0, 0] width 0 height 0
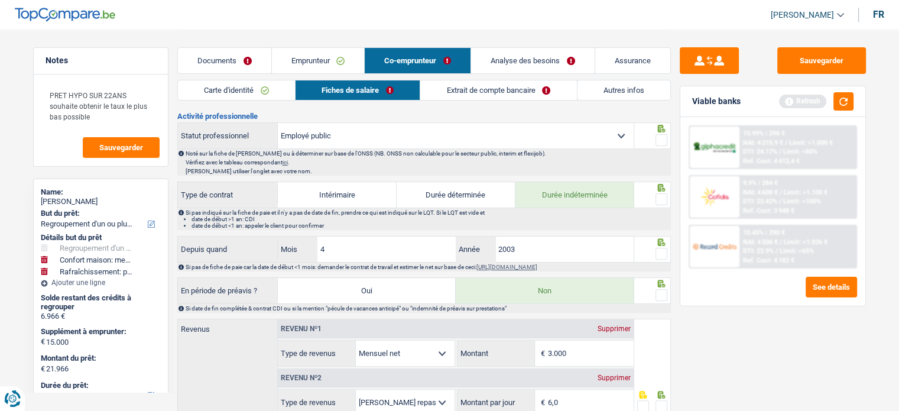
scroll to position [414, 0]
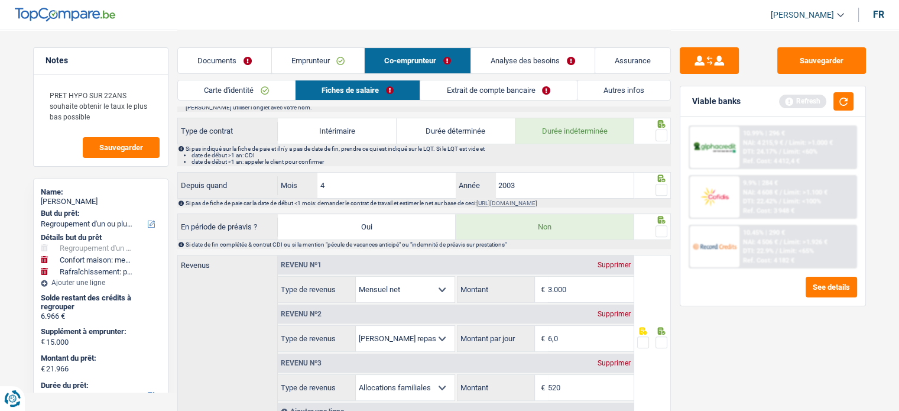
click at [659, 128] on div at bounding box center [661, 135] width 12 height 15
click at [659, 130] on span at bounding box center [661, 135] width 12 height 12
click at [0, 0] on input "radio" at bounding box center [0, 0] width 0 height 0
drag, startPoint x: 664, startPoint y: 189, endPoint x: 567, endPoint y: 7, distance: 205.9
click at [662, 189] on span at bounding box center [661, 190] width 12 height 12
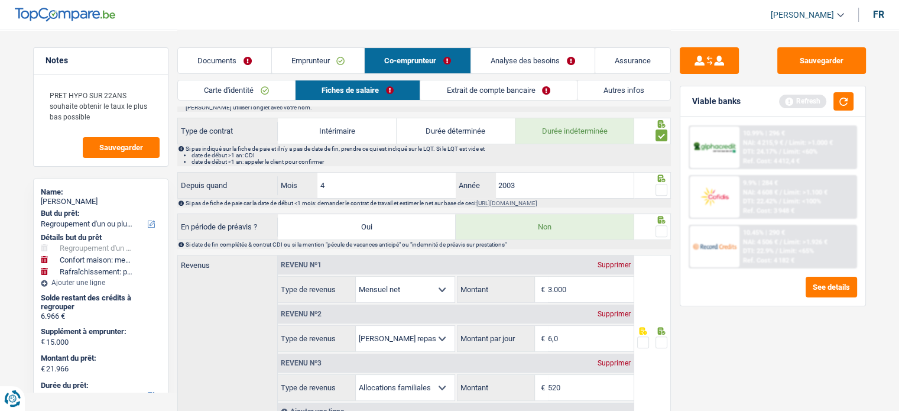
click at [0, 0] on input "radio" at bounding box center [0, 0] width 0 height 0
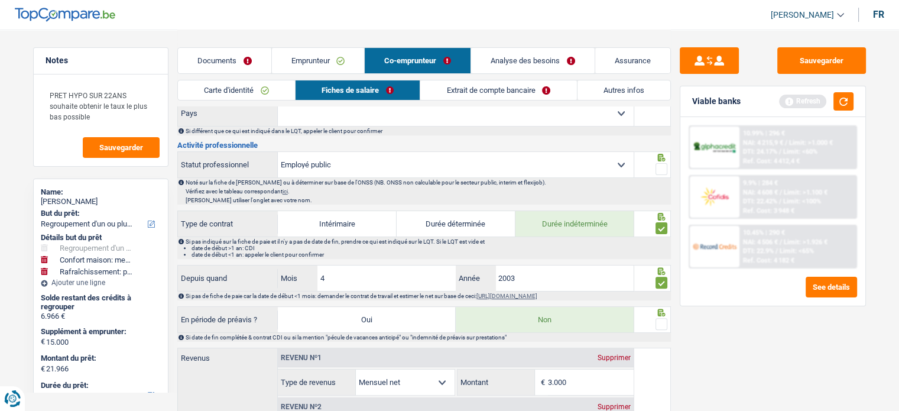
scroll to position [473, 0]
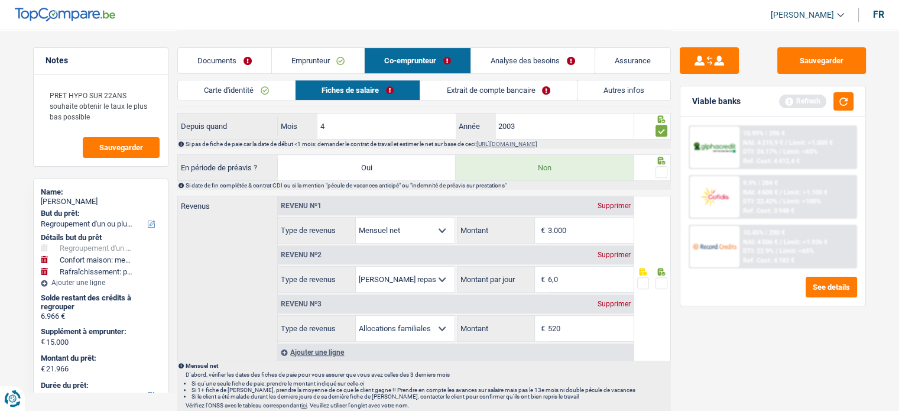
click at [658, 171] on span at bounding box center [661, 172] width 12 height 12
click at [0, 0] on input "radio" at bounding box center [0, 0] width 0 height 0
drag, startPoint x: 539, startPoint y: 223, endPoint x: 472, endPoint y: 222, distance: 66.8
click at [472, 222] on div "3.000 € Montant" at bounding box center [545, 229] width 176 height 25
type input "3.026"
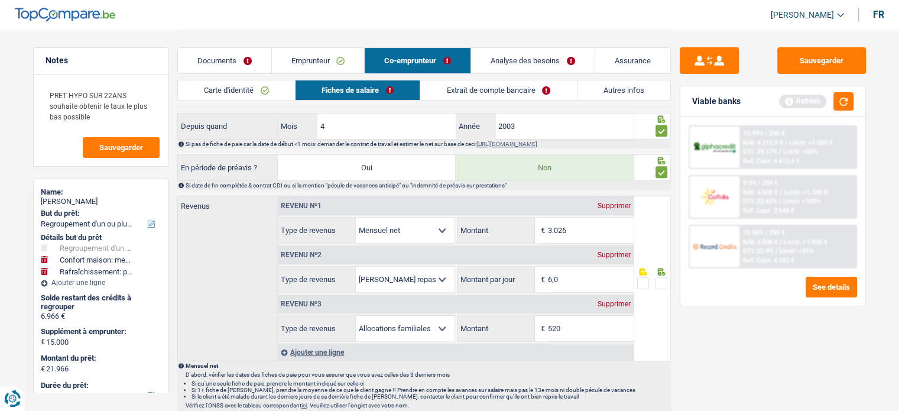
click at [669, 279] on div at bounding box center [652, 278] width 37 height 165
click at [664, 277] on span at bounding box center [661, 283] width 12 height 12
click at [0, 0] on input "radio" at bounding box center [0, 0] width 0 height 0
drag, startPoint x: 581, startPoint y: 284, endPoint x: 454, endPoint y: 275, distance: 127.9
click at [458, 275] on div "6,0 € Montant par jour" at bounding box center [545, 279] width 176 height 25
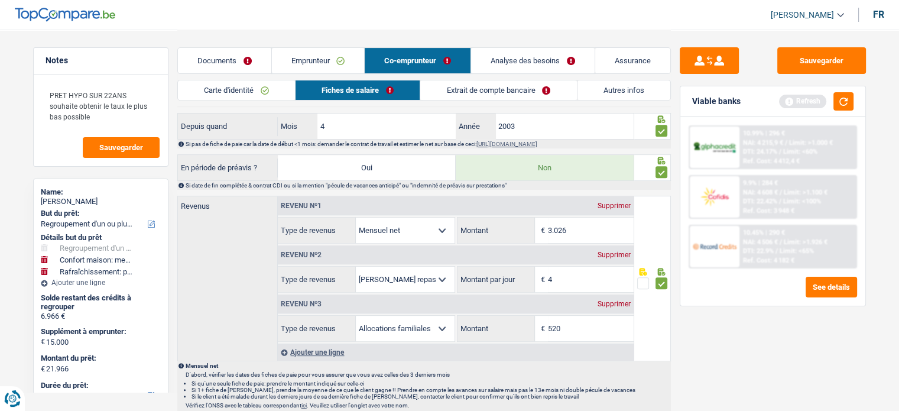
type input "4,0"
click at [807, 389] on div "Sauvegarder Viable banks Refresh 10.99% | 296 € NAI: 4 215,9 € / Limit: >1.000 …" at bounding box center [773, 219] width 204 height 345
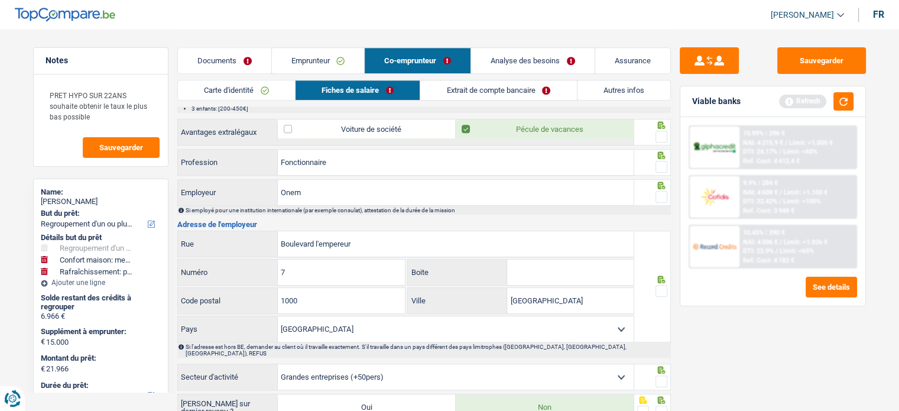
scroll to position [768, 0]
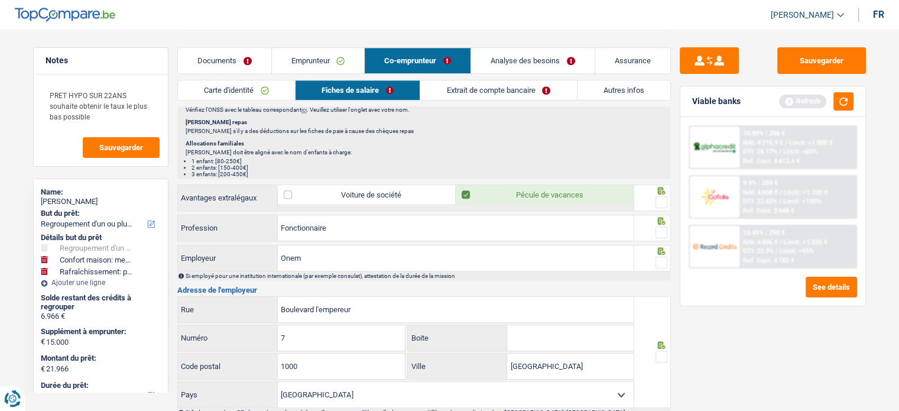
click at [661, 196] on span at bounding box center [661, 202] width 12 height 12
click at [0, 0] on input "radio" at bounding box center [0, 0] width 0 height 0
click at [666, 229] on span at bounding box center [661, 232] width 12 height 12
click at [0, 0] on input "radio" at bounding box center [0, 0] width 0 height 0
click at [665, 257] on span at bounding box center [661, 262] width 12 height 12
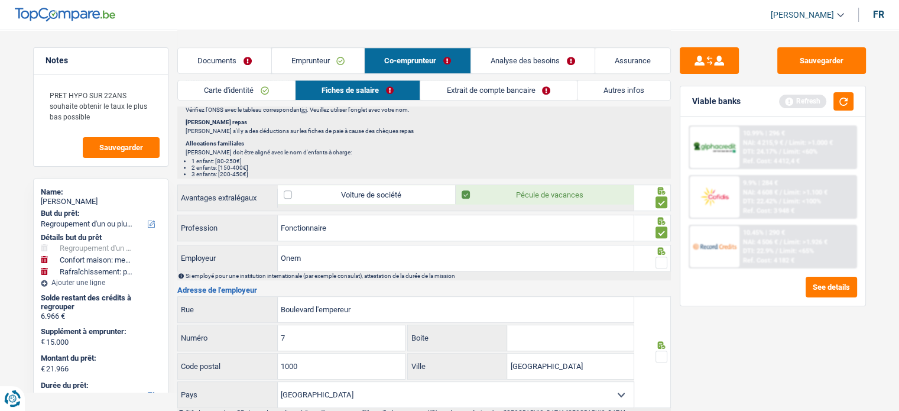
click at [0, 0] on input "radio" at bounding box center [0, 0] width 0 height 0
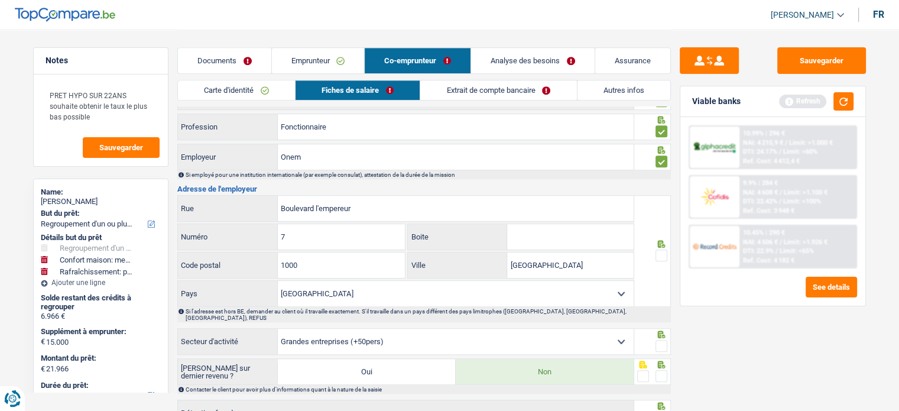
scroll to position [945, 0]
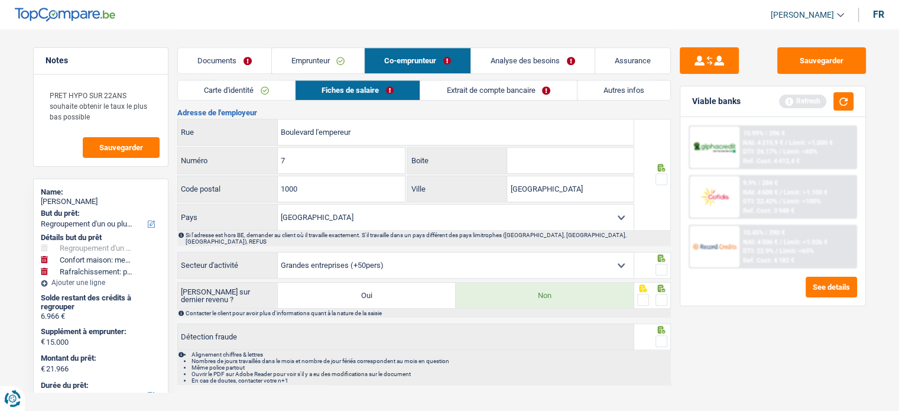
click at [660, 176] on span at bounding box center [661, 179] width 12 height 12
click at [0, 0] on input "radio" at bounding box center [0, 0] width 0 height 0
click at [317, 125] on input "Boulevard l'empereur" at bounding box center [456, 131] width 356 height 25
type input "Boulevard de l'empereur"
drag, startPoint x: 662, startPoint y: 257, endPoint x: 663, endPoint y: 270, distance: 13.0
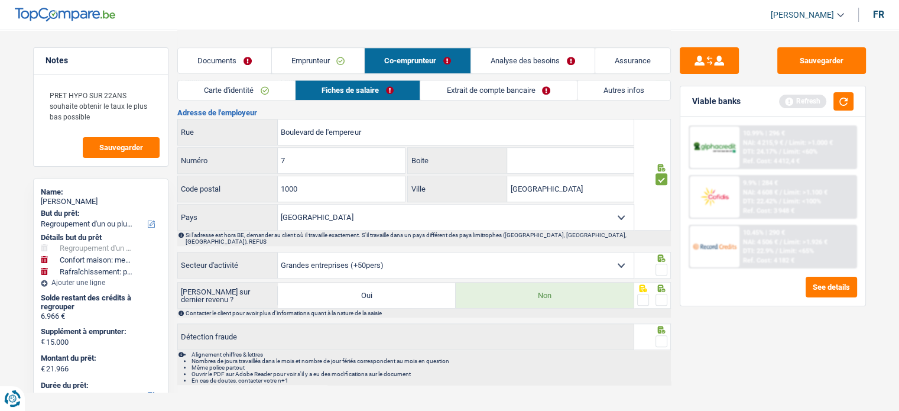
click at [662, 264] on span at bounding box center [661, 270] width 12 height 12
click at [0, 0] on input "radio" at bounding box center [0, 0] width 0 height 0
click at [664, 294] on span at bounding box center [661, 300] width 12 height 12
click at [0, 0] on input "radio" at bounding box center [0, 0] width 0 height 0
click at [664, 335] on span at bounding box center [661, 341] width 12 height 12
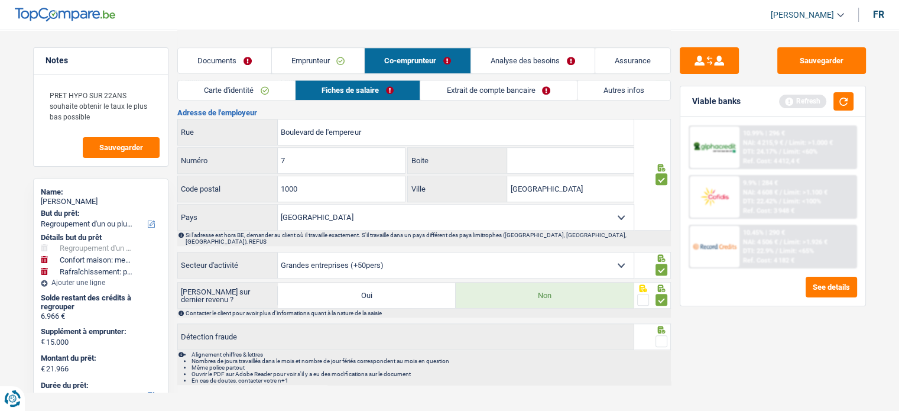
click at [0, 0] on input "radio" at bounding box center [0, 0] width 0 height 0
click at [815, 53] on button "Sauvegarder" at bounding box center [821, 60] width 89 height 27
click at [837, 100] on button "button" at bounding box center [843, 101] width 20 height 18
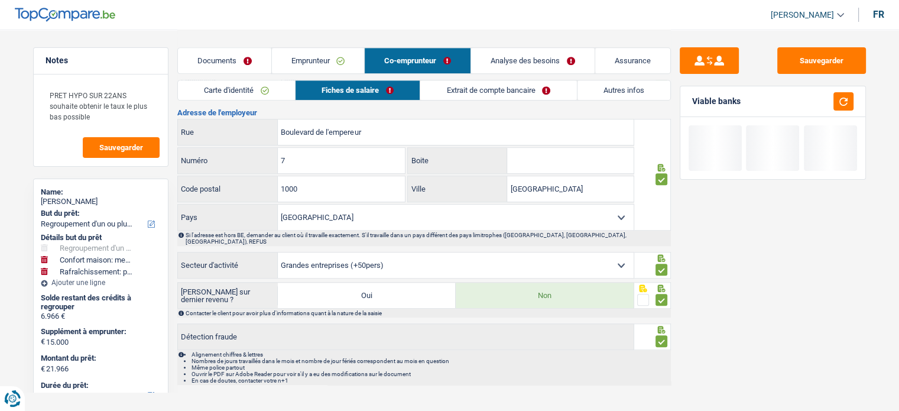
click at [496, 82] on link "Extrait de compte bancaire" at bounding box center [498, 90] width 156 height 20
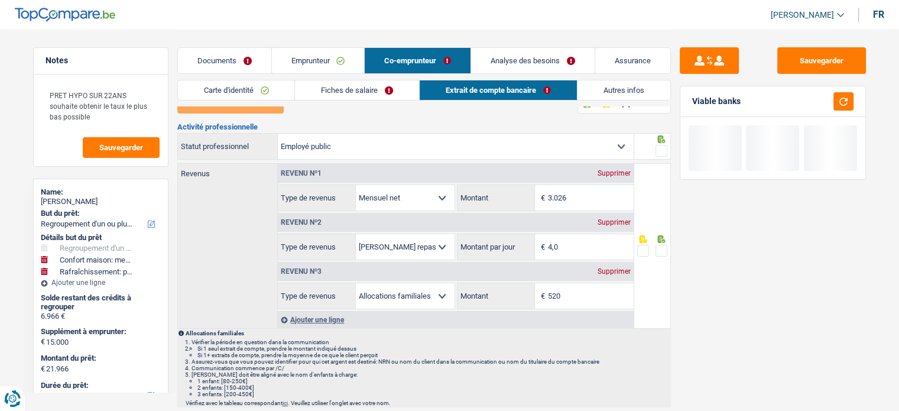
scroll to position [0, 0]
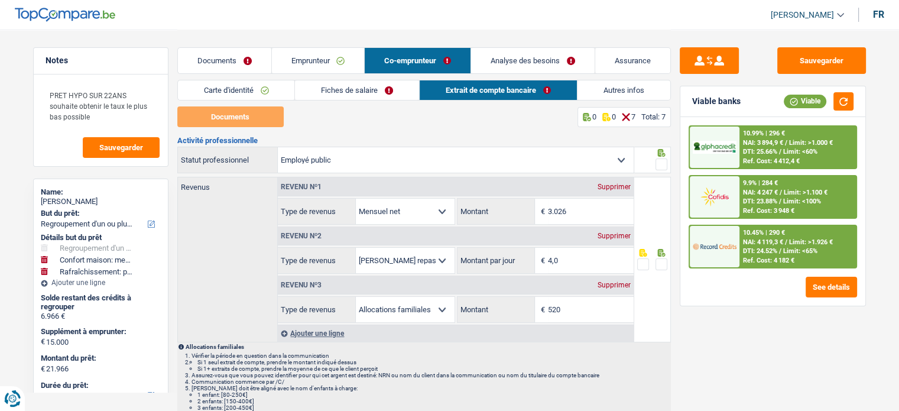
click at [667, 163] on span at bounding box center [661, 164] width 12 height 12
click at [0, 0] on input "radio" at bounding box center [0, 0] width 0 height 0
click at [240, 63] on link "Documents" at bounding box center [224, 60] width 93 height 25
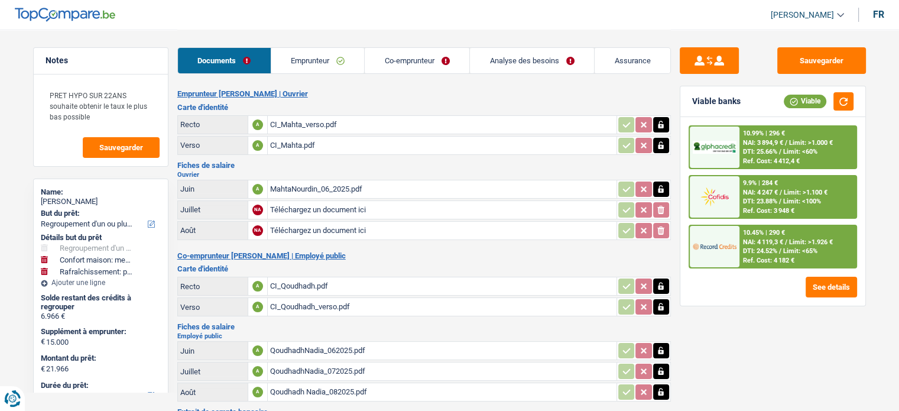
click at [306, 55] on link "Emprunteur" at bounding box center [317, 60] width 93 height 25
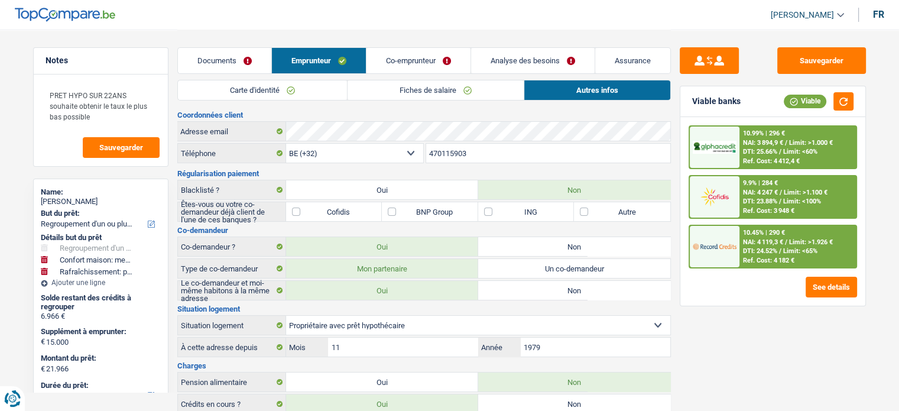
click at [409, 70] on link "Co-emprunteur" at bounding box center [418, 60] width 104 height 25
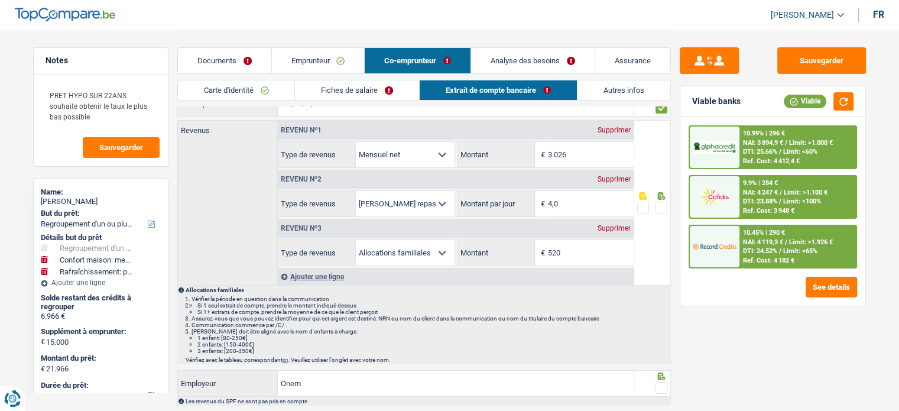
scroll to position [59, 0]
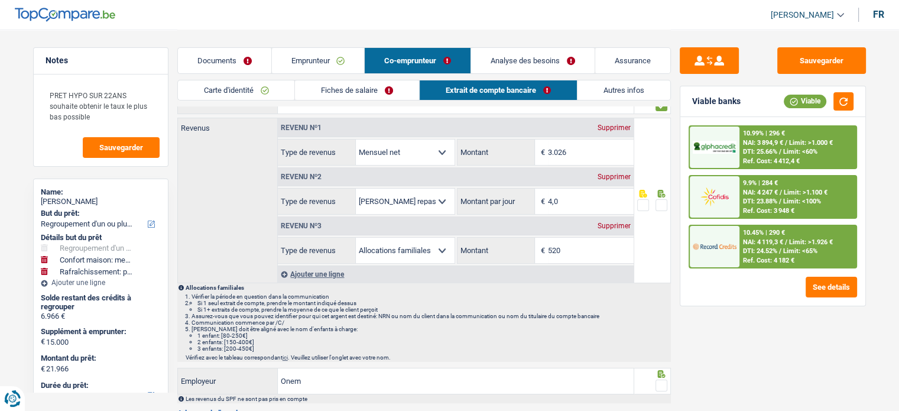
click at [659, 207] on span at bounding box center [661, 205] width 12 height 12
click at [0, 0] on input "radio" at bounding box center [0, 0] width 0 height 0
click at [661, 206] on span at bounding box center [661, 205] width 12 height 12
click at [0, 0] on input "radio" at bounding box center [0, 0] width 0 height 0
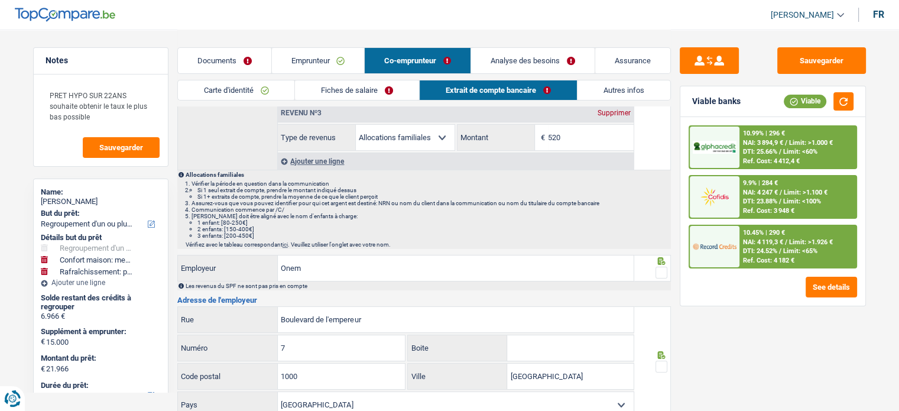
scroll to position [236, 0]
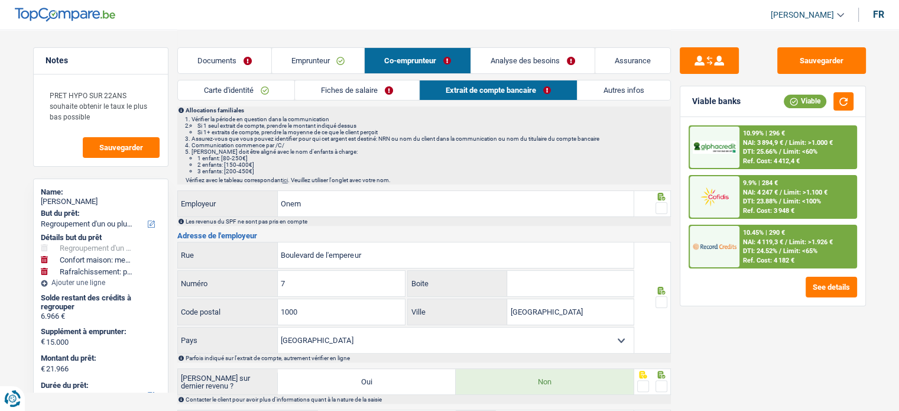
click at [662, 207] on span at bounding box center [661, 208] width 12 height 12
click at [0, 0] on input "radio" at bounding box center [0, 0] width 0 height 0
click at [656, 300] on span at bounding box center [661, 302] width 12 height 12
click at [0, 0] on input "radio" at bounding box center [0, 0] width 0 height 0
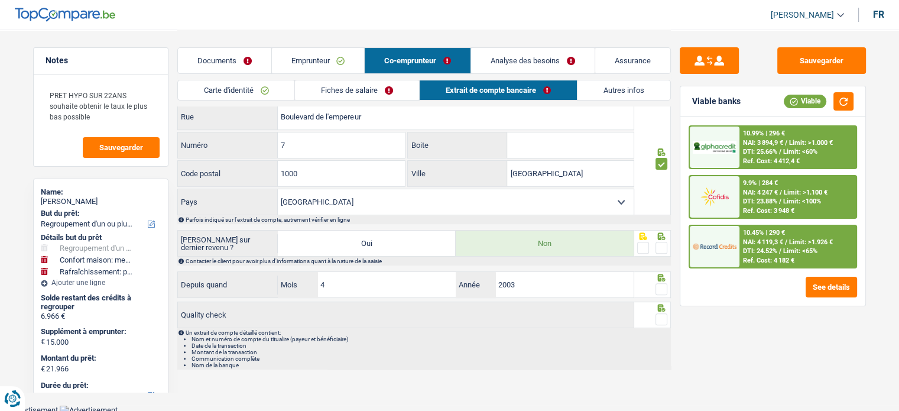
click at [659, 251] on div at bounding box center [661, 248] width 12 height 15
click at [663, 287] on span at bounding box center [661, 289] width 12 height 12
click at [0, 0] on input "radio" at bounding box center [0, 0] width 0 height 0
click at [661, 313] on span at bounding box center [661, 319] width 12 height 12
click at [0, 0] on input "radio" at bounding box center [0, 0] width 0 height 0
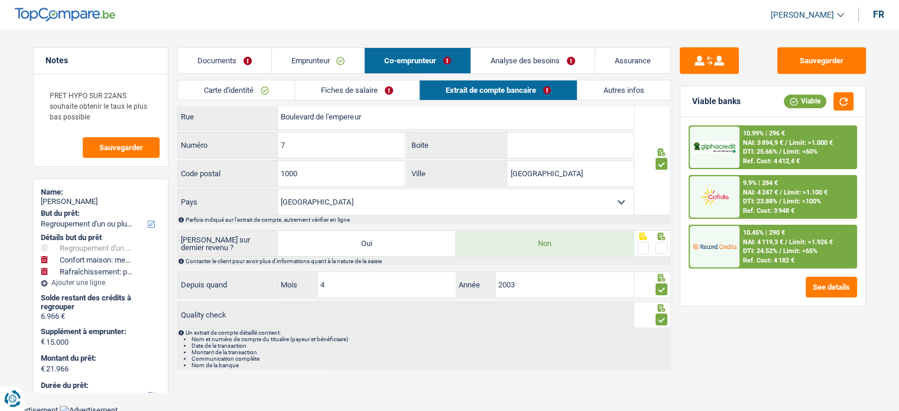
click at [662, 242] on span at bounding box center [661, 248] width 12 height 12
click at [0, 0] on input "radio" at bounding box center [0, 0] width 0 height 0
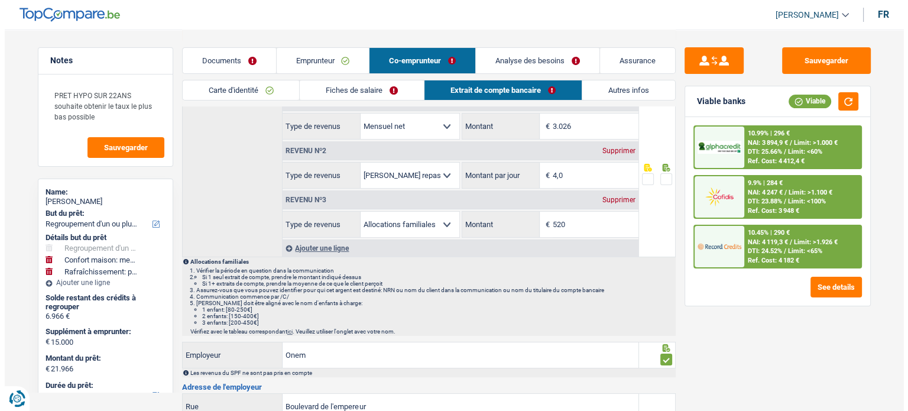
scroll to position [0, 0]
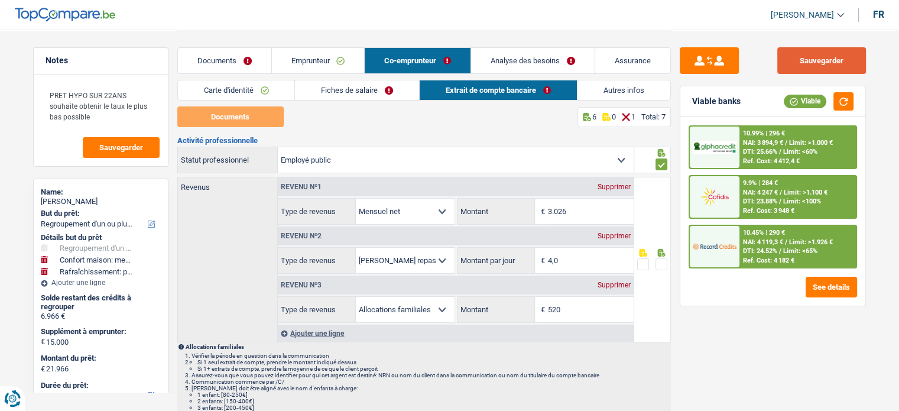
click at [815, 65] on button "Sauvegarder" at bounding box center [821, 60] width 89 height 27
click at [648, 87] on link "Autres infos" at bounding box center [623, 90] width 93 height 20
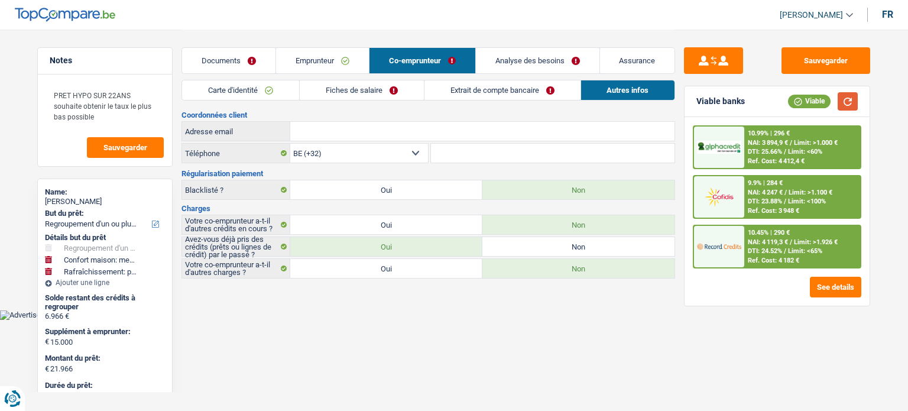
click at [844, 99] on button "button" at bounding box center [847, 101] width 20 height 18
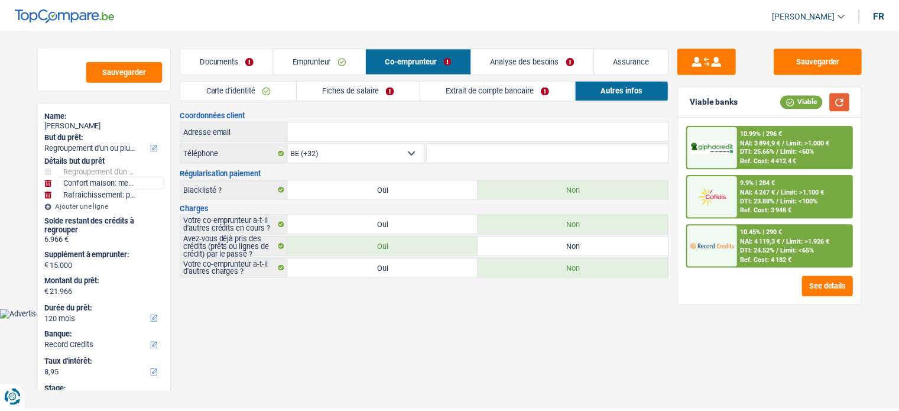
scroll to position [118, 0]
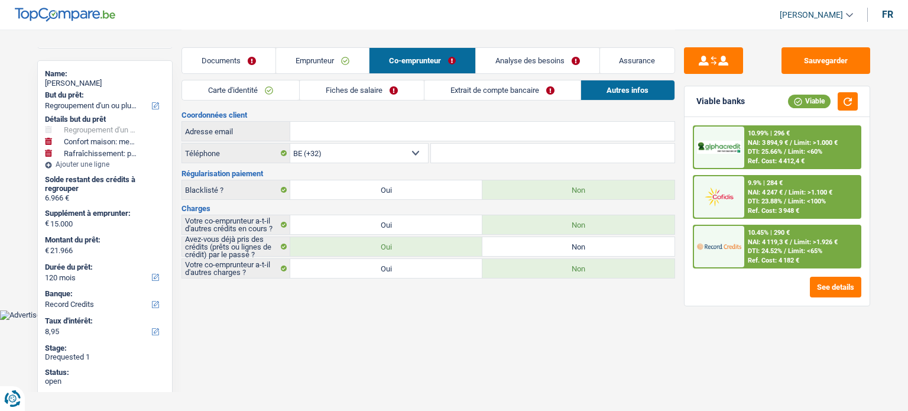
click at [509, 62] on link "Analyse des besoins" at bounding box center [538, 60] width 124 height 25
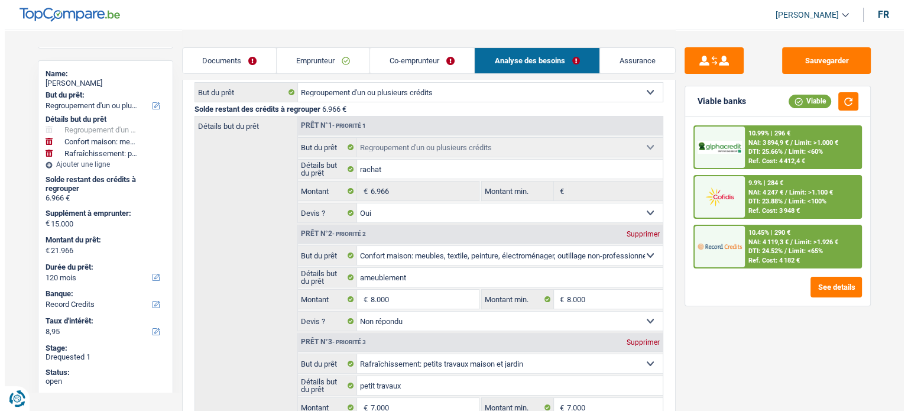
scroll to position [177, 0]
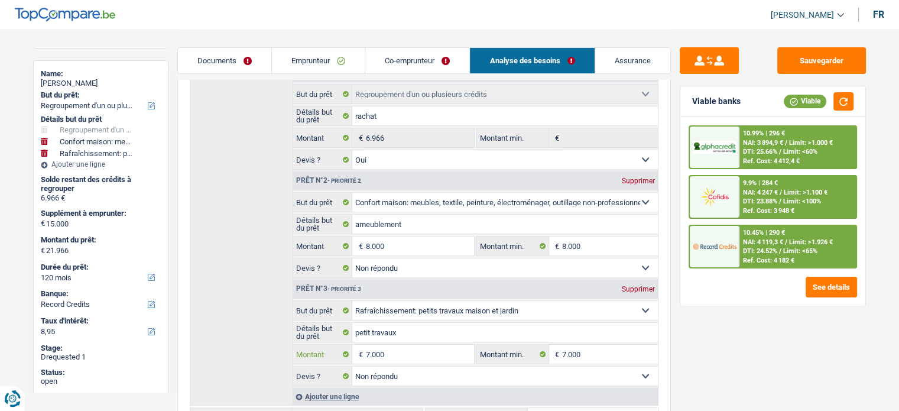
click at [394, 345] on input "7.000" at bounding box center [419, 354] width 108 height 19
click at [427, 347] on input "7.000" at bounding box center [419, 354] width 108 height 19
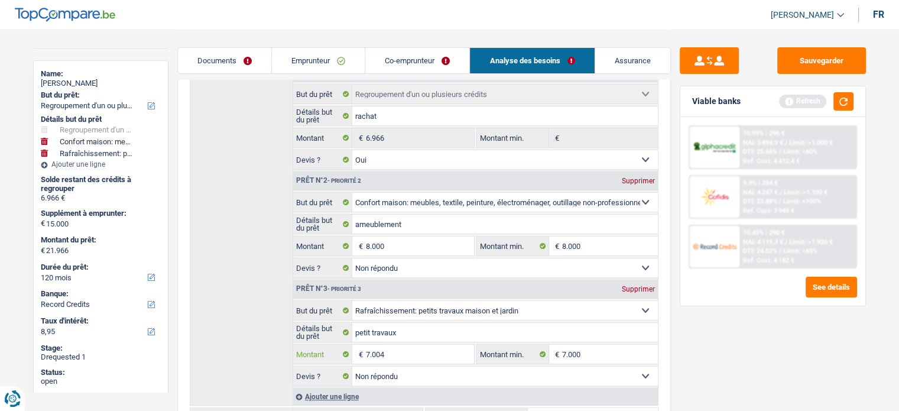
type input "7.004"
type input "15.004"
type input "21.970"
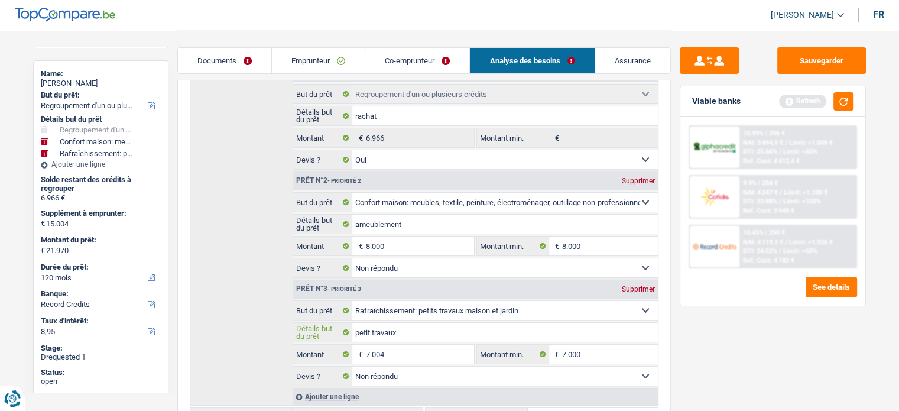
click at [547, 337] on input "petit travaux" at bounding box center [505, 332] width 306 height 19
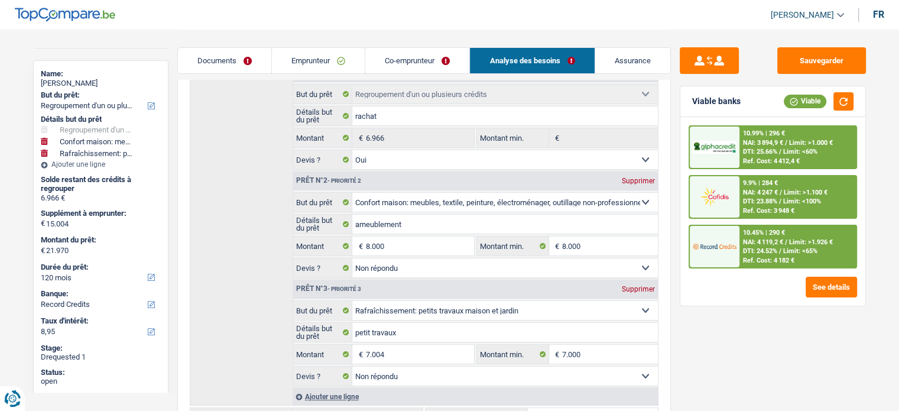
click at [804, 132] on div "10.99% | 296 € NAI: 3 894,9 € / Limit: >1.000 € DTI: 25.66% / Limit: <60% Ref. …" at bounding box center [797, 146] width 116 height 41
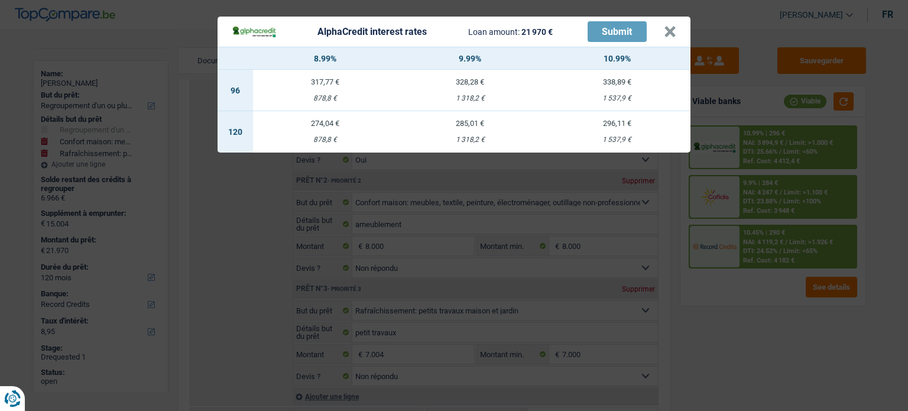
click at [804, 322] on div "AlphaCredit interest rates Loan amount: 21 970 € Submit × 8.99% 9.99% 10.99% 96…" at bounding box center [454, 205] width 908 height 411
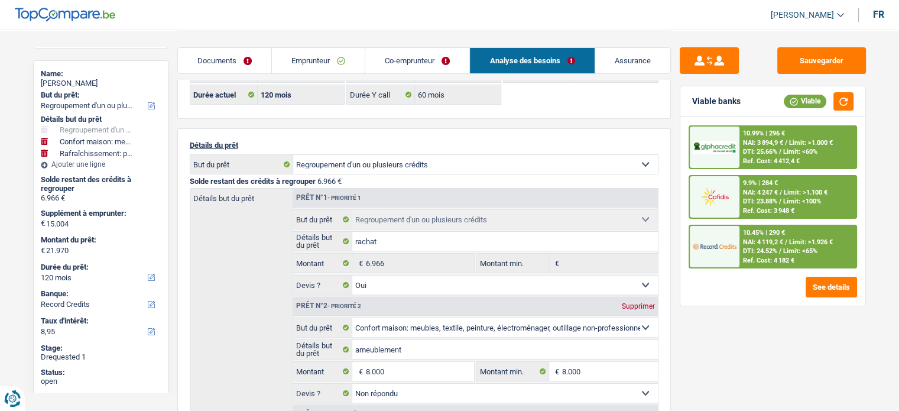
scroll to position [0, 0]
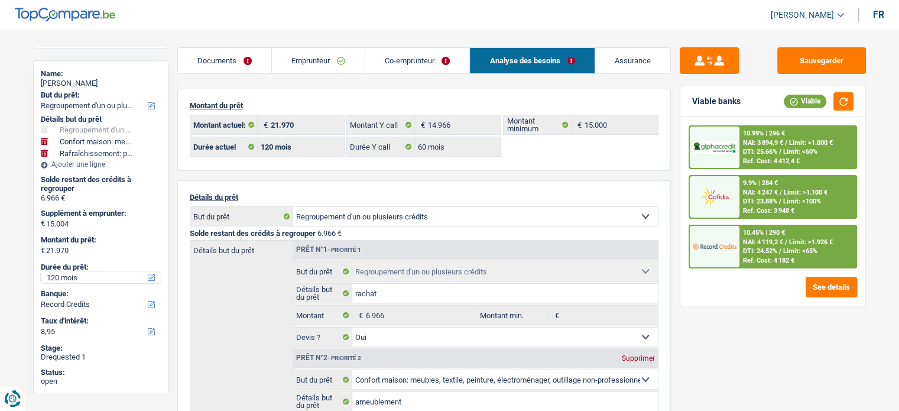
click at [69, 278] on select "12 mois 18 mois 24 mois 30 mois 36 mois 42 mois 48 mois 60 mois 72 mois 84 mois…" at bounding box center [101, 277] width 120 height 12
select select "60"
click at [41, 271] on select "12 mois 18 mois 24 mois 30 mois 36 mois 42 mois 48 mois 60 mois 72 mois 84 mois…" at bounding box center [101, 277] width 120 height 12
select select "60"
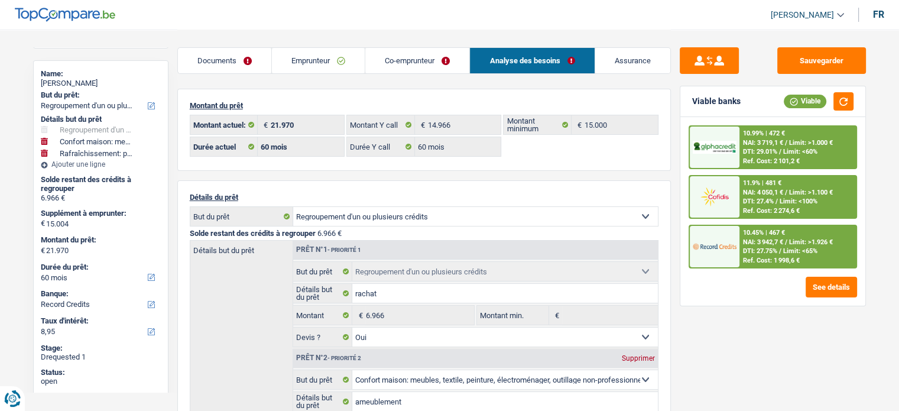
click at [437, 63] on link "Co-emprunteur" at bounding box center [417, 60] width 104 height 25
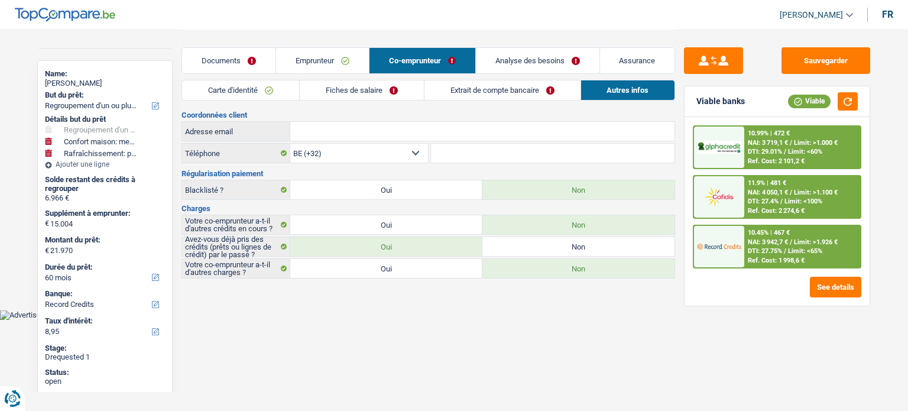
click at [596, 92] on link "Autres infos" at bounding box center [628, 90] width 94 height 20
click at [560, 94] on link "Extrait de compte bancaire" at bounding box center [502, 90] width 156 height 20
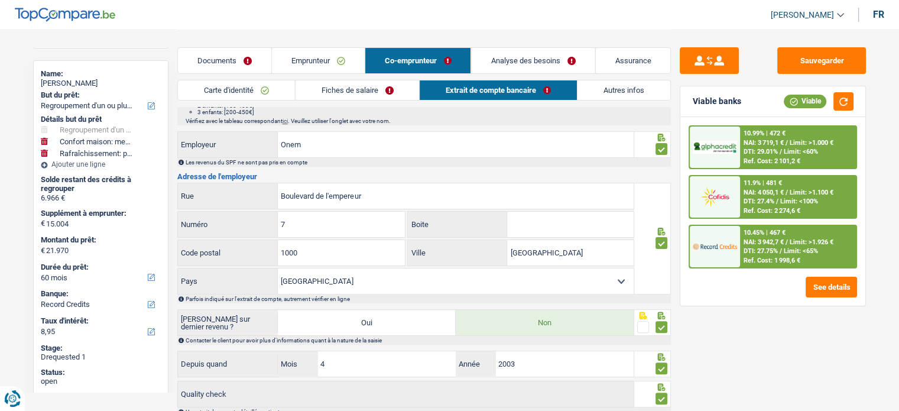
scroll to position [375, 0]
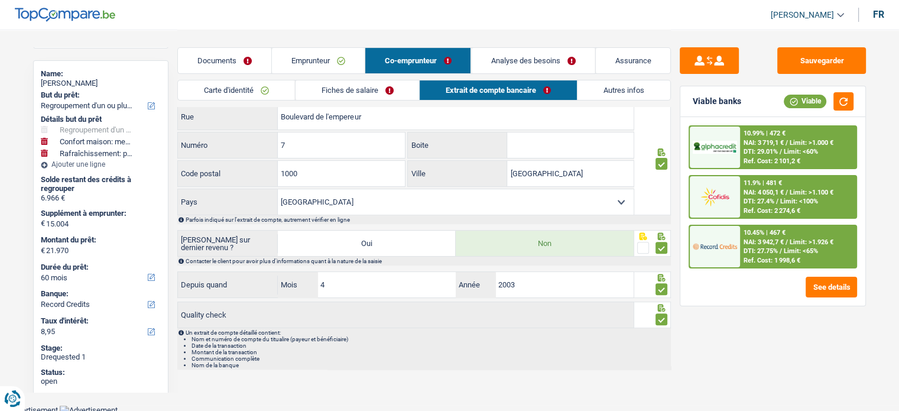
click at [402, 82] on link "Fiches de salaire" at bounding box center [357, 90] width 124 height 20
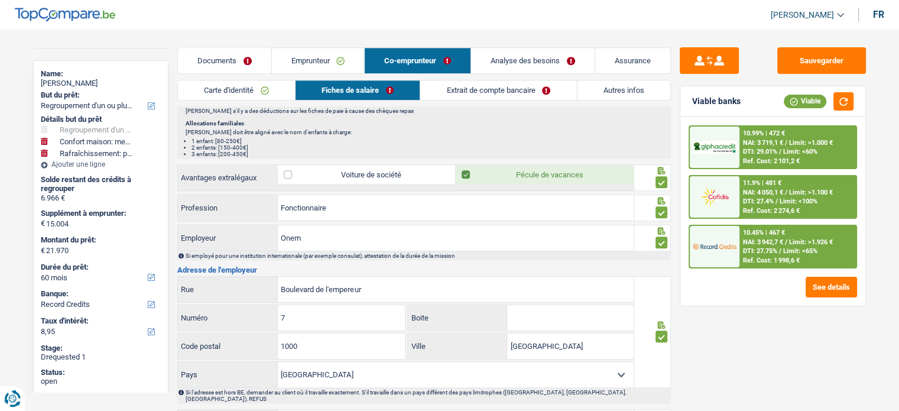
click at [264, 89] on link "Carte d'identité" at bounding box center [236, 90] width 117 height 20
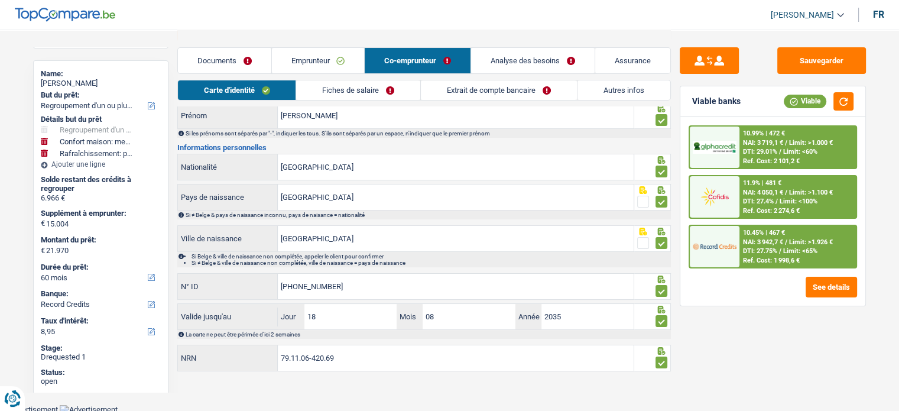
click at [508, 61] on link "Analyse des besoins" at bounding box center [533, 60] width 124 height 25
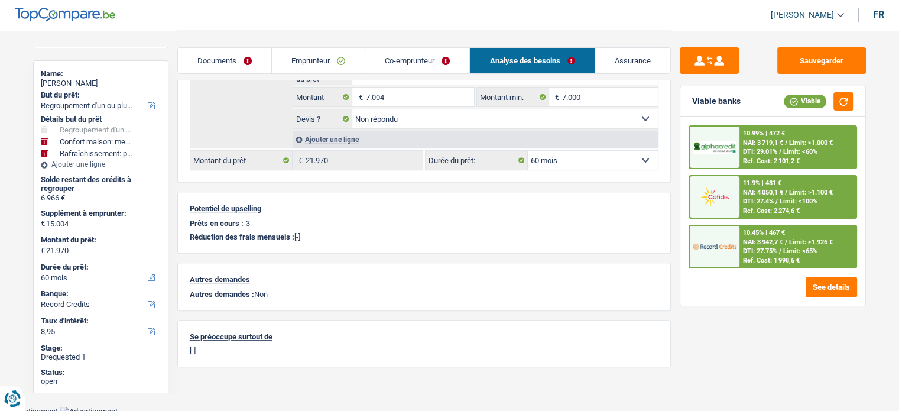
click at [423, 64] on link "Co-emprunteur" at bounding box center [417, 60] width 104 height 25
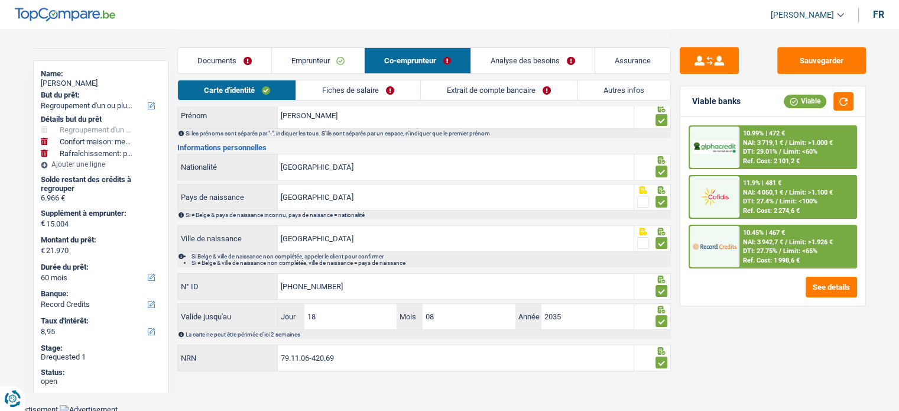
click at [588, 90] on link "Autres infos" at bounding box center [623, 90] width 93 height 20
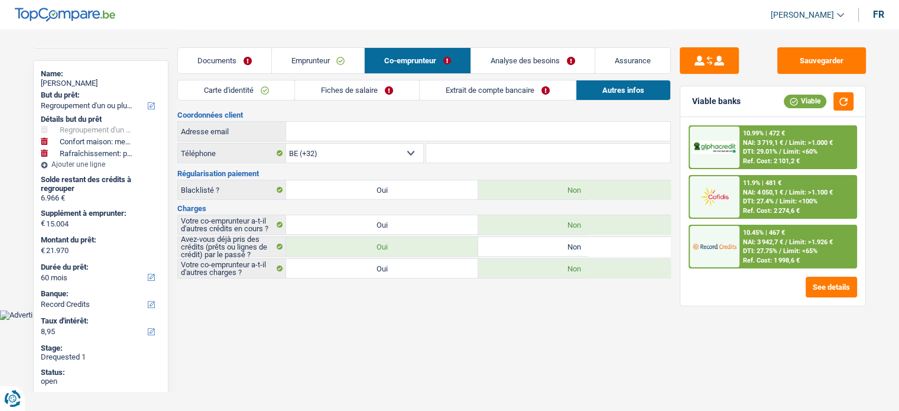
scroll to position [0, 0]
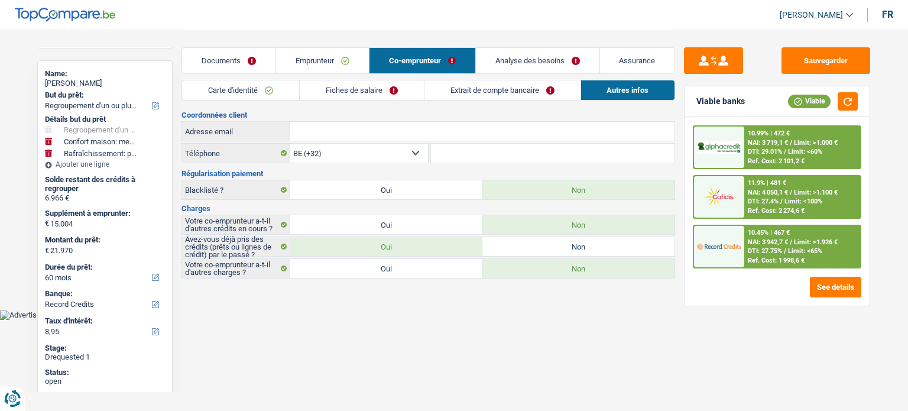
click at [508, 93] on link "Extrait de compte bancaire" at bounding box center [502, 90] width 156 height 20
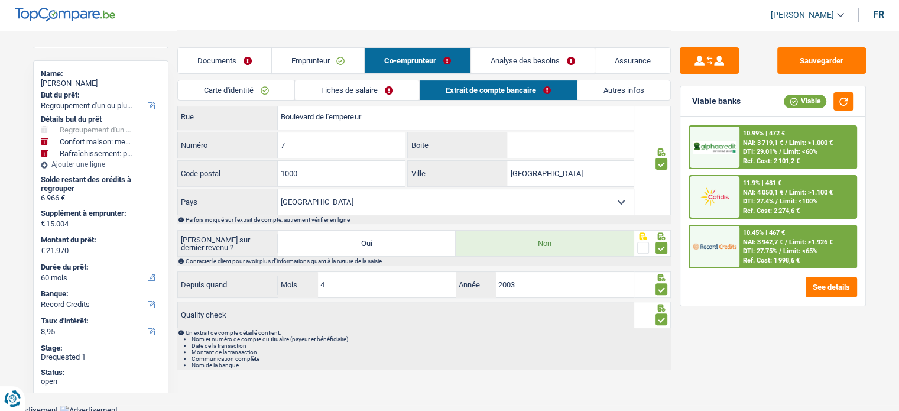
click at [225, 60] on link "Documents" at bounding box center [224, 60] width 93 height 25
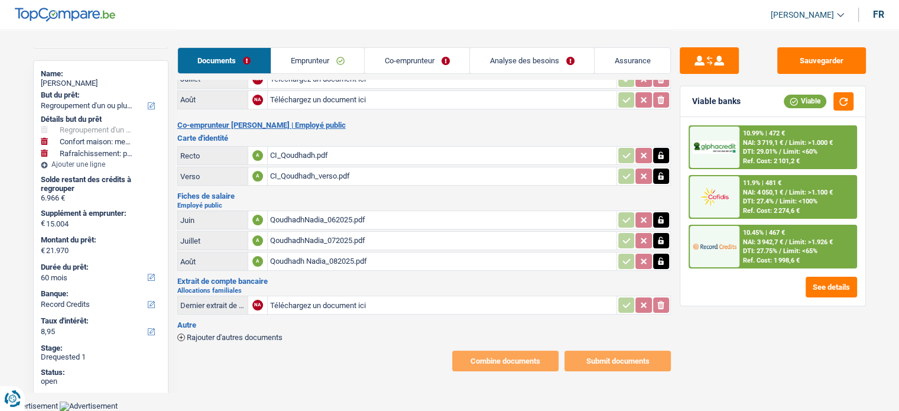
scroll to position [121, 0]
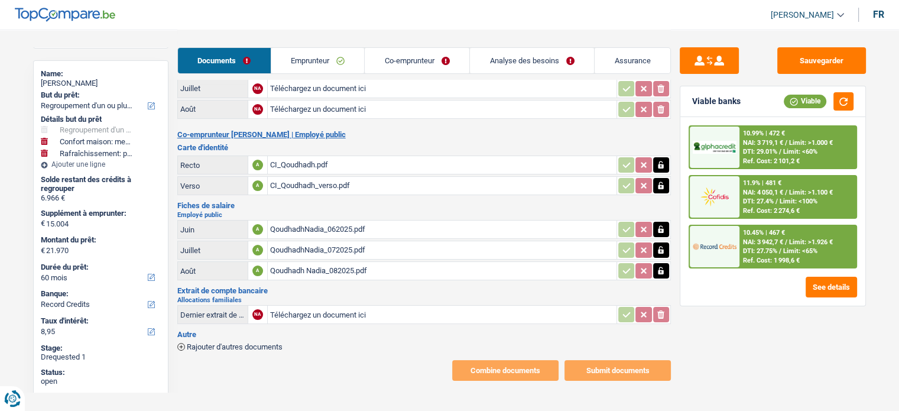
click at [317, 56] on link "Emprunteur" at bounding box center [317, 60] width 93 height 25
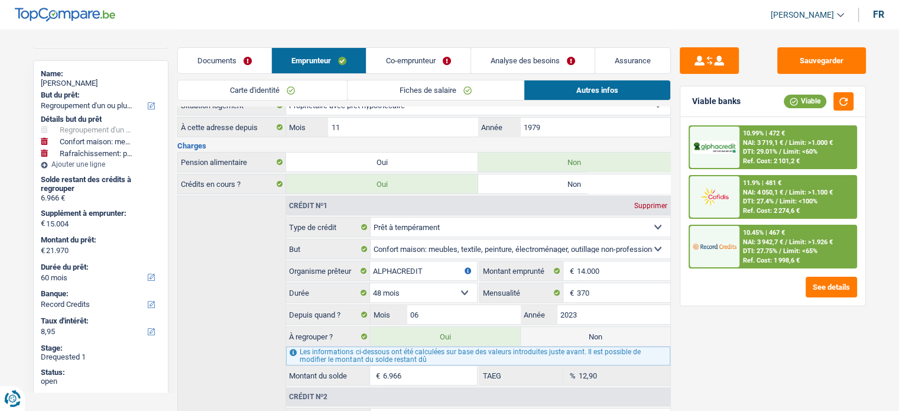
scroll to position [150, 0]
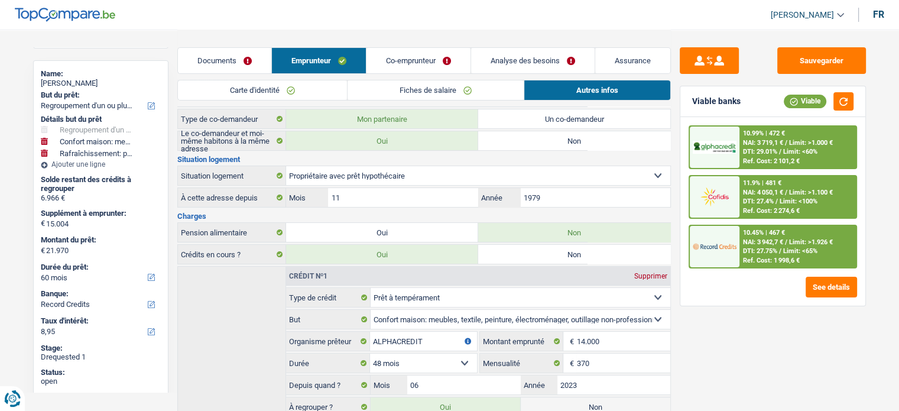
click at [223, 54] on link "Documents" at bounding box center [224, 60] width 93 height 25
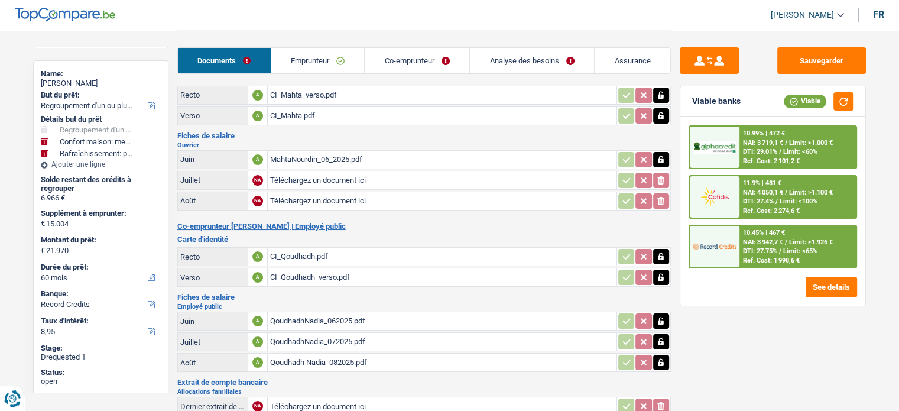
scroll to position [0, 0]
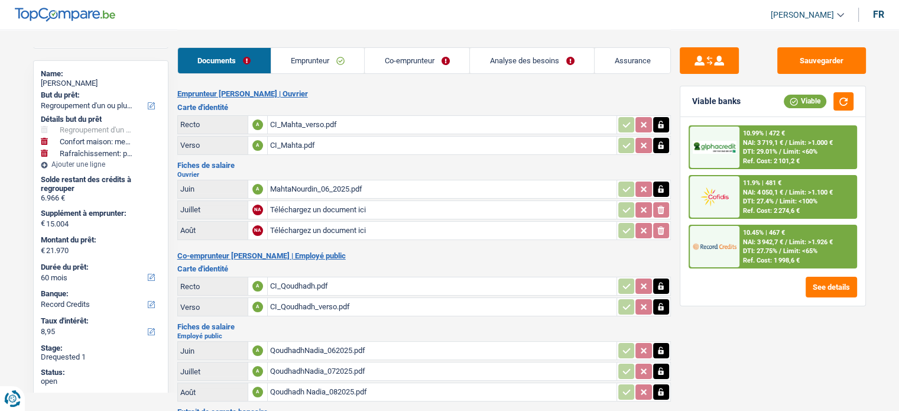
click at [526, 54] on link "Analyse des besoins" at bounding box center [532, 60] width 124 height 25
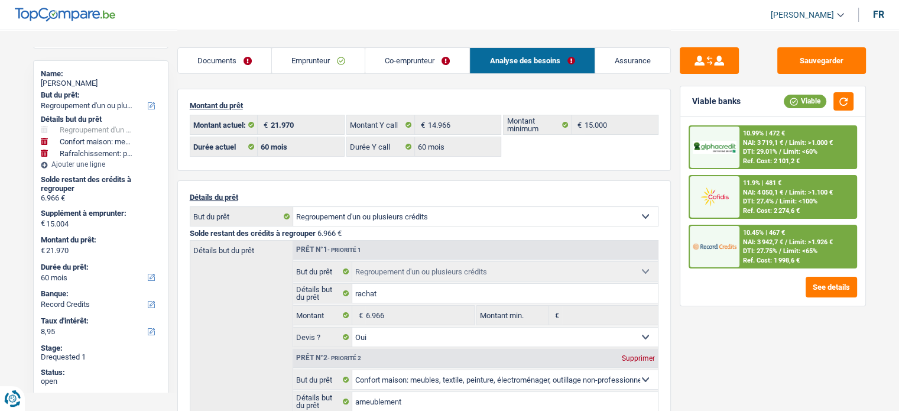
click at [777, 148] on span "DTI: 29.01%" at bounding box center [760, 152] width 34 height 8
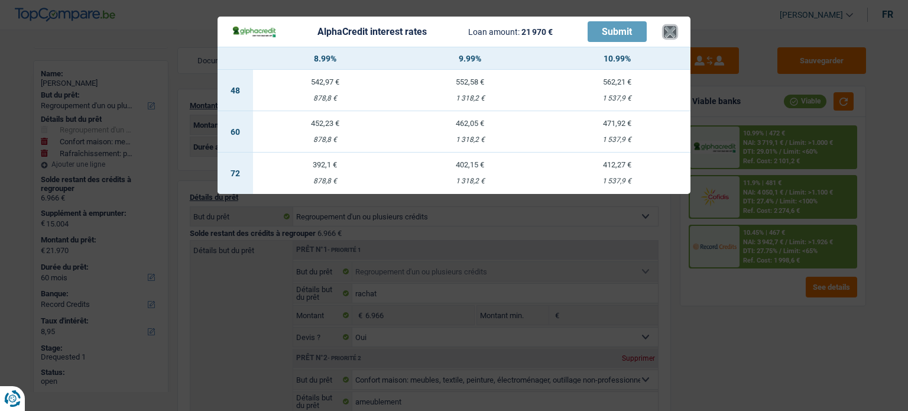
click at [668, 34] on button "×" at bounding box center [670, 32] width 12 height 12
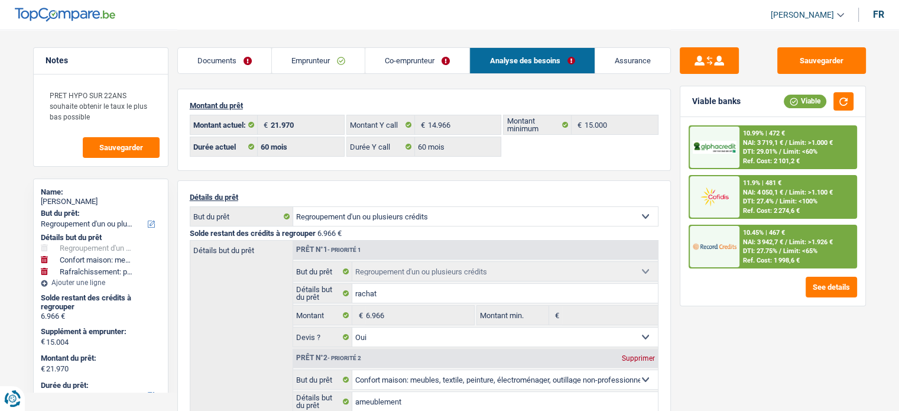
click at [783, 132] on div "10.99% | 472 €" at bounding box center [764, 133] width 42 height 8
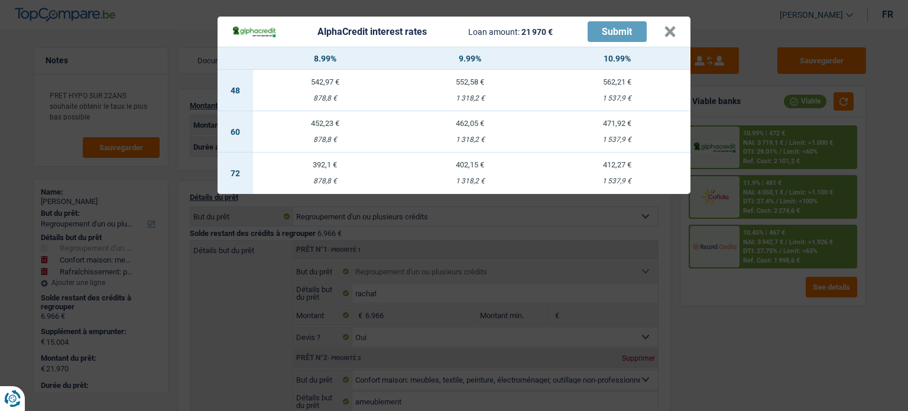
click at [330, 134] on td "452,23 € 878,8 €" at bounding box center [325, 131] width 144 height 41
select select "alphacredit"
type input "8,99"
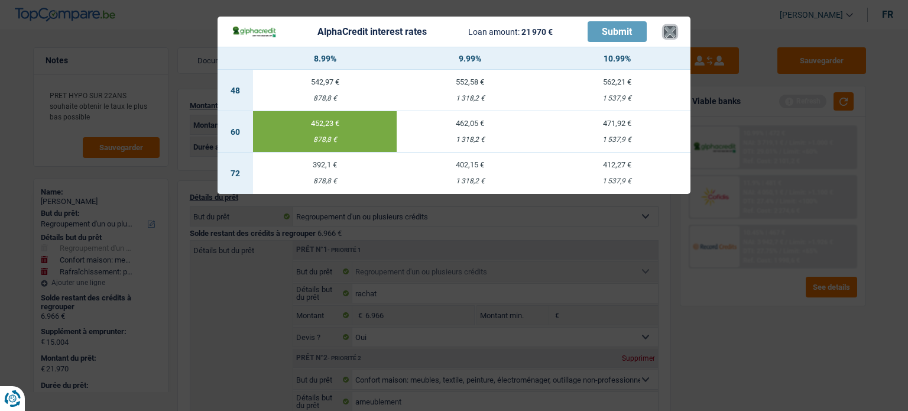
drag, startPoint x: 667, startPoint y: 33, endPoint x: 581, endPoint y: 54, distance: 88.3
click at [667, 33] on button "×" at bounding box center [670, 32] width 12 height 12
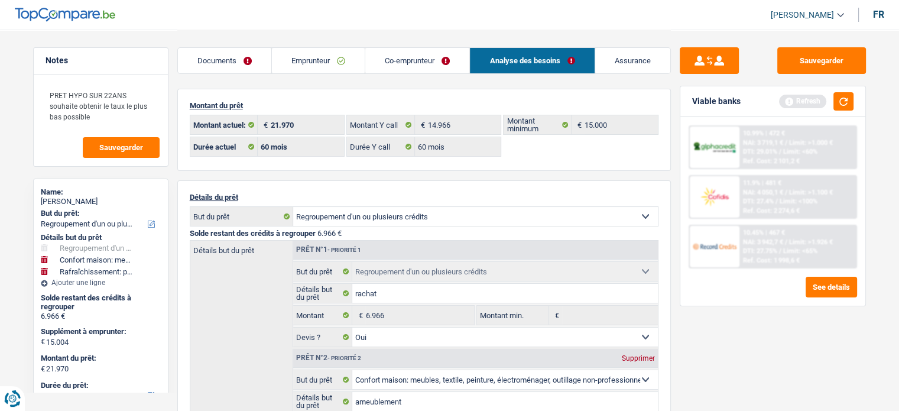
click at [297, 67] on link "Emprunteur" at bounding box center [318, 60] width 93 height 25
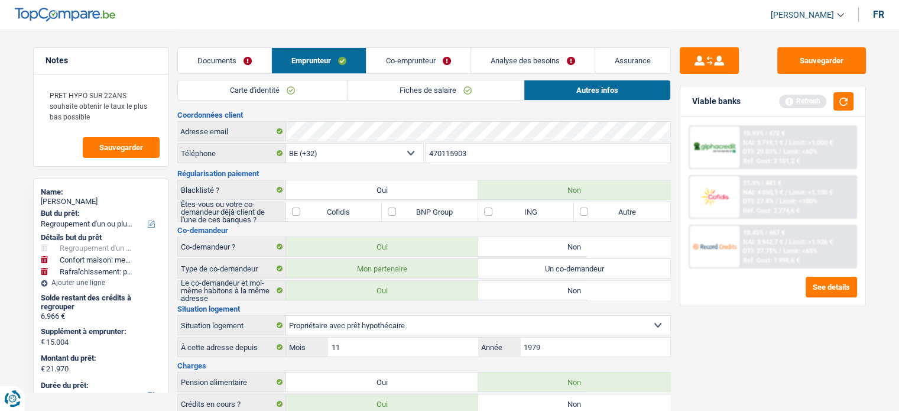
click at [391, 91] on link "Fiches de salaire" at bounding box center [435, 90] width 176 height 20
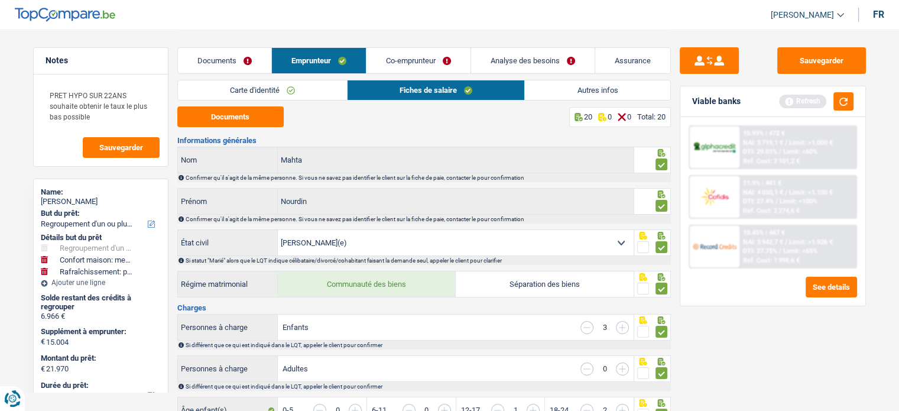
click at [585, 100] on div "Carte d'identité Fiches de salaire Autres infos" at bounding box center [423, 93] width 493 height 27
click at [550, 91] on link "Autres infos" at bounding box center [597, 90] width 145 height 20
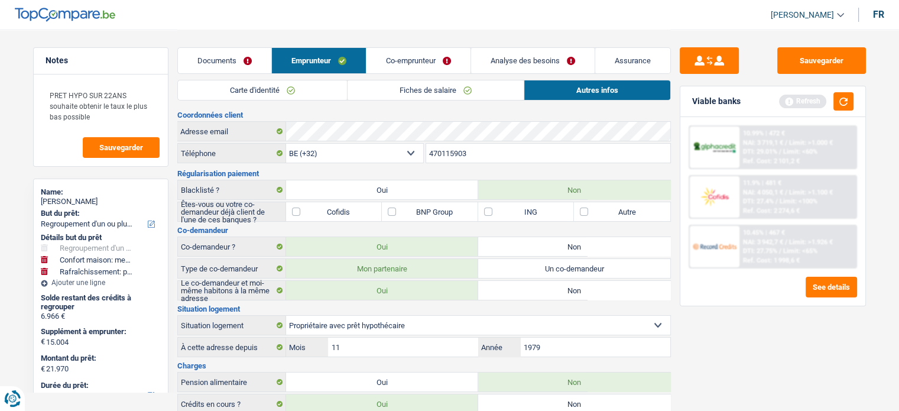
click at [288, 89] on link "Carte d'identité" at bounding box center [262, 90] width 169 height 20
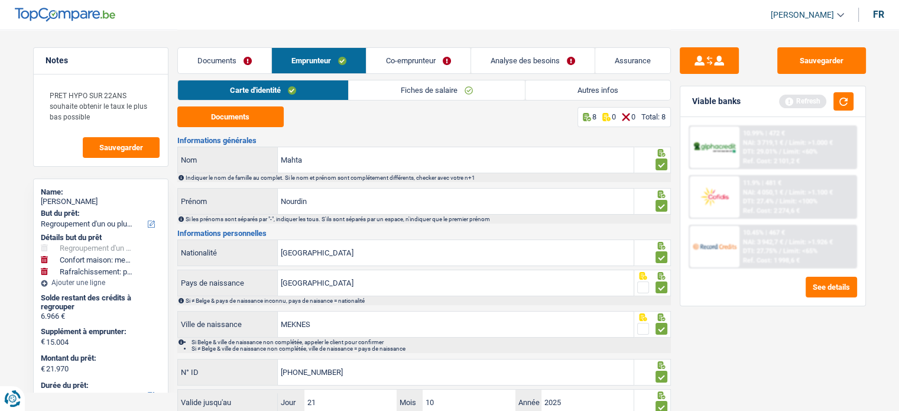
click at [399, 60] on link "Co-emprunteur" at bounding box center [418, 60] width 104 height 25
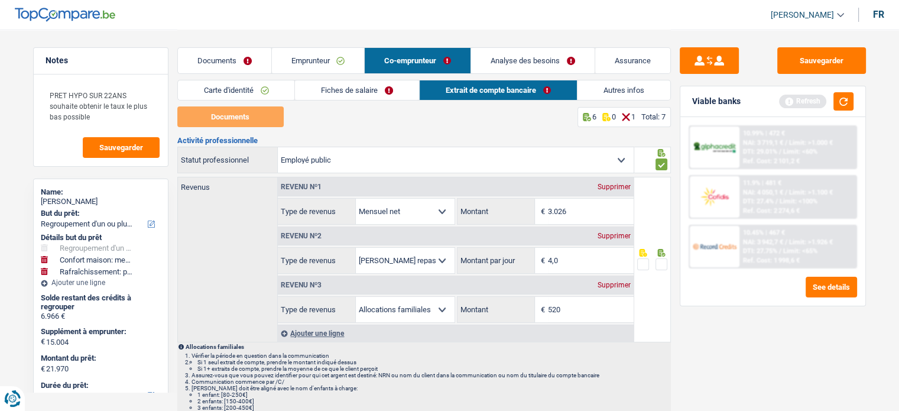
click at [306, 83] on link "Fiches de salaire" at bounding box center [357, 90] width 124 height 20
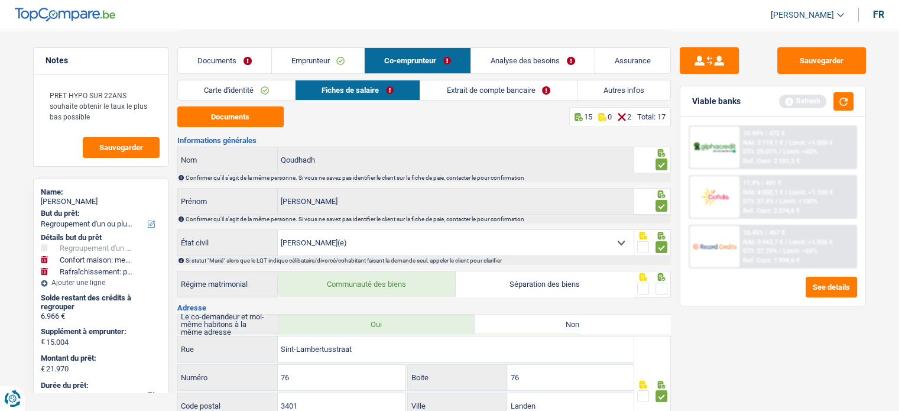
click at [353, 83] on link "Fiches de salaire" at bounding box center [357, 90] width 124 height 20
click at [268, 86] on link "Carte d'identité" at bounding box center [236, 90] width 117 height 20
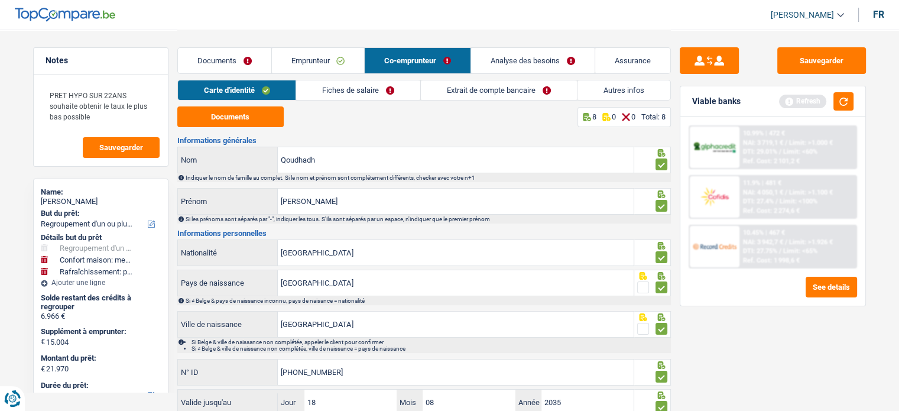
click at [336, 96] on link "Fiches de salaire" at bounding box center [358, 90] width 124 height 20
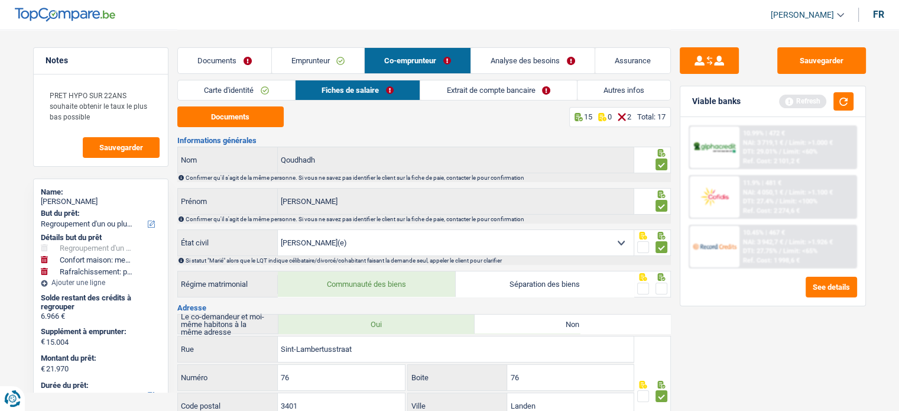
click at [659, 288] on span at bounding box center [661, 288] width 12 height 12
click at [0, 0] on input "radio" at bounding box center [0, 0] width 0 height 0
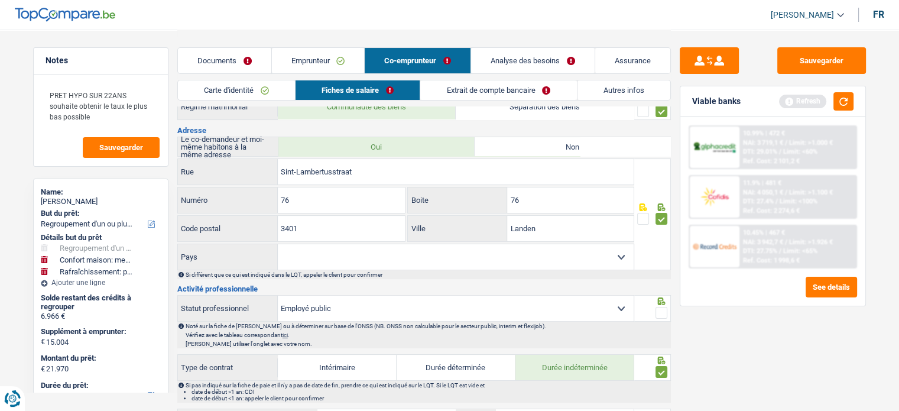
click at [659, 310] on span at bounding box center [661, 313] width 12 height 12
click at [0, 0] on input "radio" at bounding box center [0, 0] width 0 height 0
click at [527, 93] on link "Extrait de compte bancaire" at bounding box center [499, 90] width 156 height 20
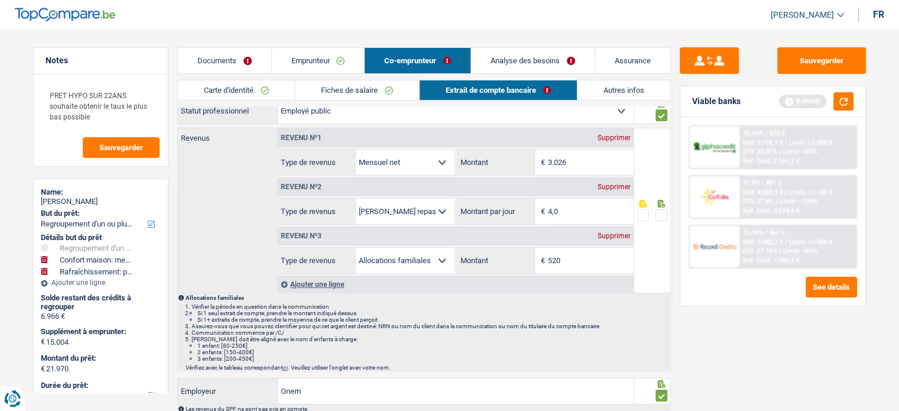
scroll to position [0, 0]
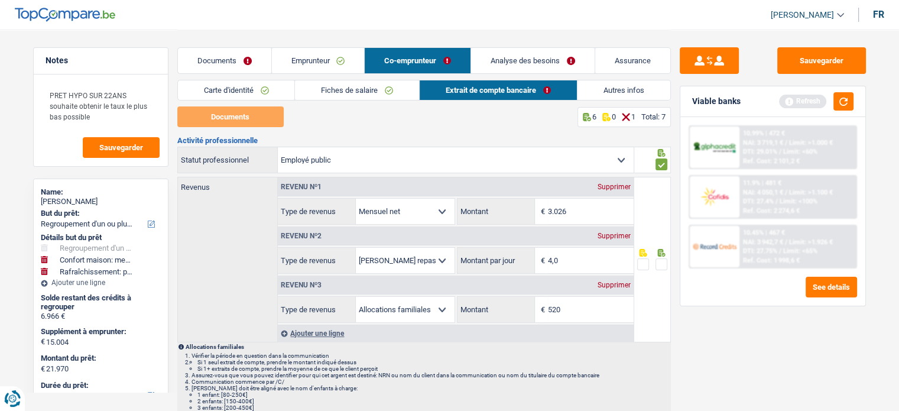
click at [662, 255] on icon at bounding box center [661, 253] width 12 height 8
click at [659, 262] on span at bounding box center [661, 264] width 12 height 12
click at [0, 0] on input "radio" at bounding box center [0, 0] width 0 height 0
click at [841, 61] on button "Sauvegarder" at bounding box center [821, 60] width 89 height 27
click at [844, 99] on button "button" at bounding box center [843, 101] width 20 height 18
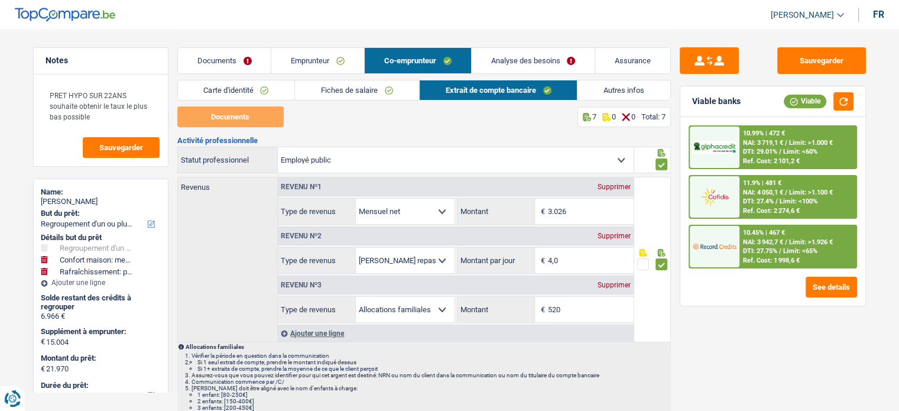
click at [797, 149] on span "Limit: <60%" at bounding box center [800, 152] width 34 height 8
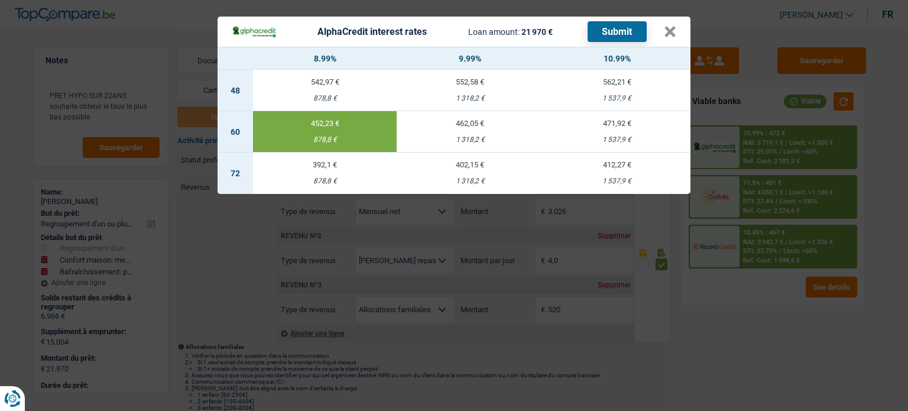
click at [634, 31] on button "Submit" at bounding box center [616, 31] width 59 height 21
click at [670, 32] on button "×" at bounding box center [670, 32] width 12 height 12
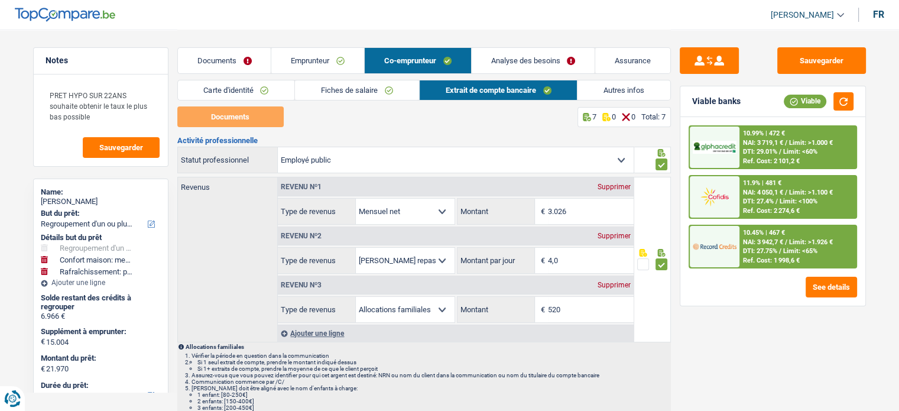
drag, startPoint x: 264, startPoint y: 60, endPoint x: 274, endPoint y: 60, distance: 9.5
click at [264, 60] on link "Documents" at bounding box center [224, 60] width 93 height 25
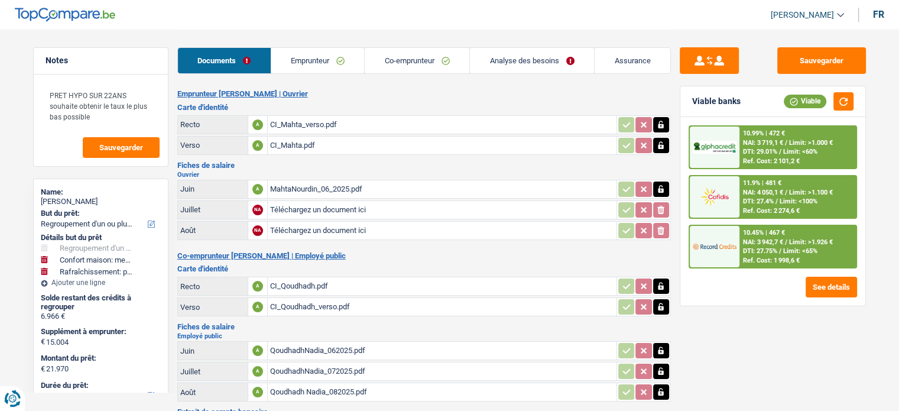
click at [304, 61] on link "Emprunteur" at bounding box center [317, 60] width 93 height 25
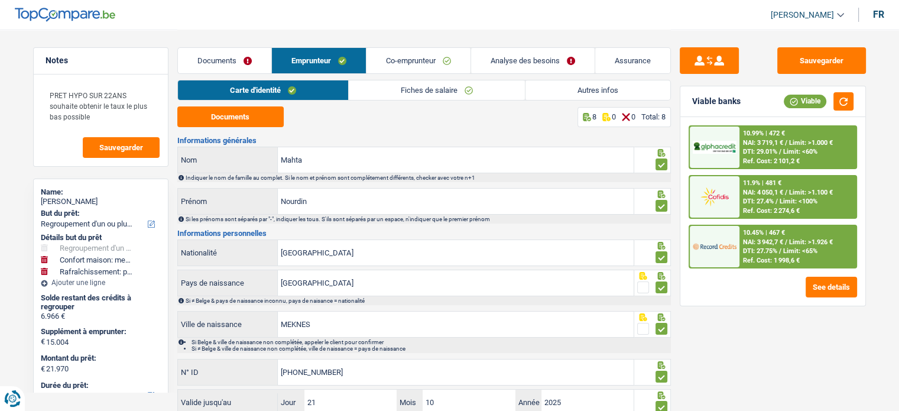
click at [227, 88] on link "Carte d'identité" at bounding box center [263, 90] width 170 height 20
drag, startPoint x: 288, startPoint y: 162, endPoint x: 327, endPoint y: 164, distance: 39.6
click at [285, 161] on input "Mahta" at bounding box center [456, 159] width 356 height 25
drag, startPoint x: 361, startPoint y: 164, endPoint x: 312, endPoint y: 151, distance: 50.7
click at [312, 151] on input "Mahta" at bounding box center [456, 159] width 356 height 25
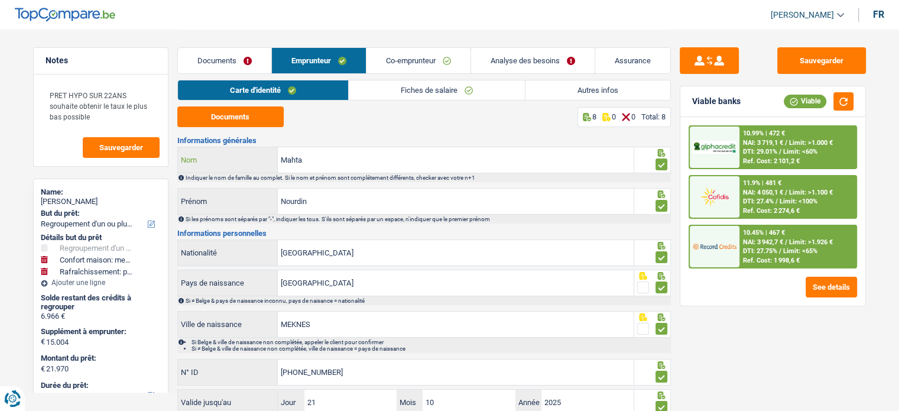
click at [293, 161] on input "Mahta" at bounding box center [456, 159] width 356 height 25
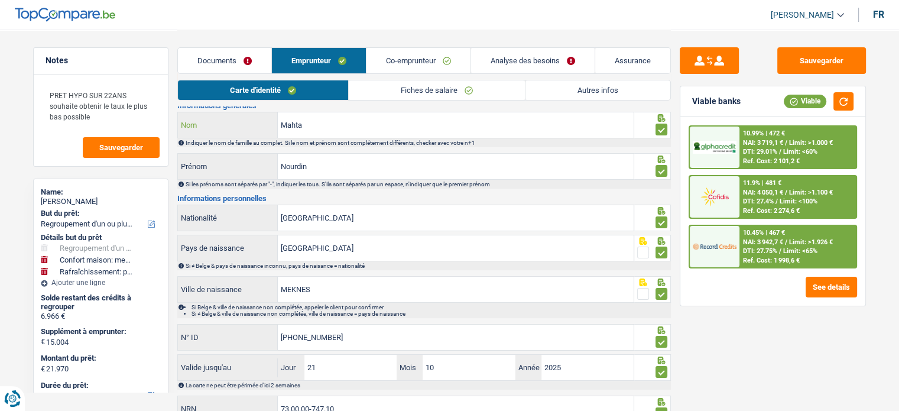
scroll to position [86, 0]
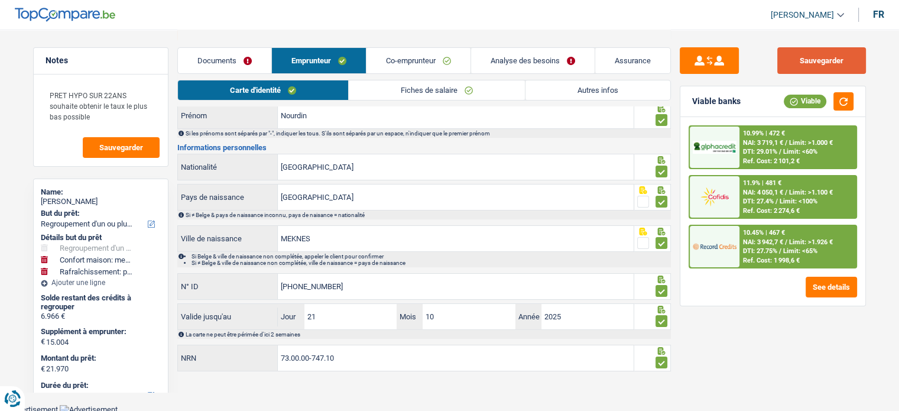
drag, startPoint x: 835, startPoint y: 60, endPoint x: 636, endPoint y: 9, distance: 205.1
click at [835, 60] on button "Sauvegarder" at bounding box center [821, 60] width 89 height 27
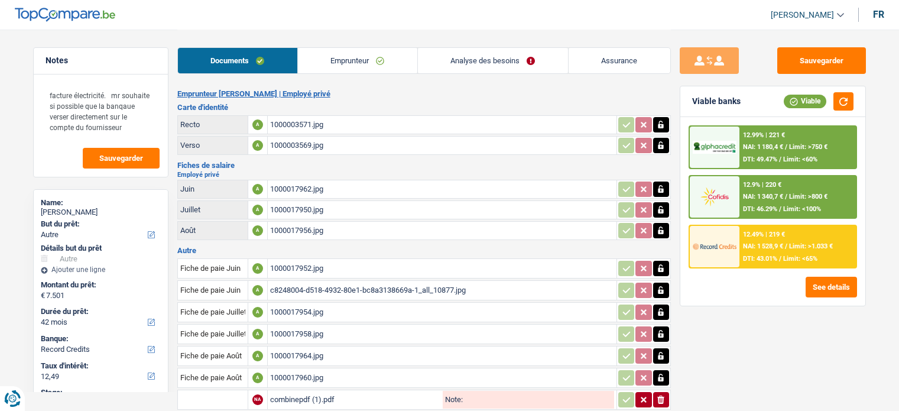
select select "other"
select select "42"
select select "record credits"
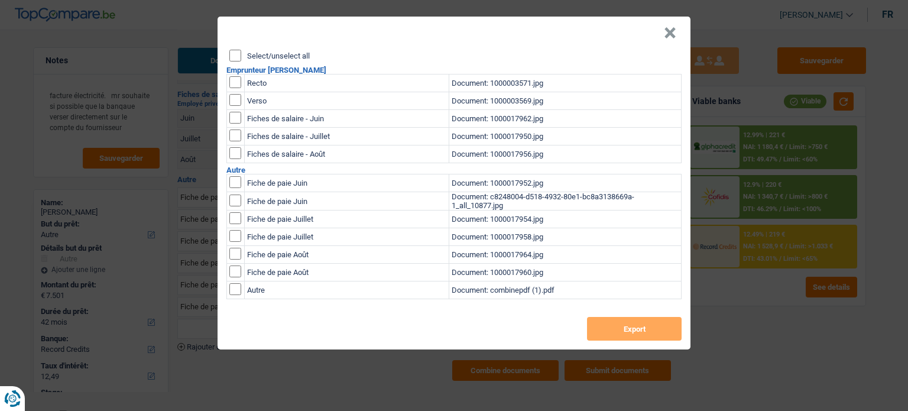
click at [232, 54] on input "Select/unselect all" at bounding box center [235, 56] width 12 height 12
checkbox input "true"
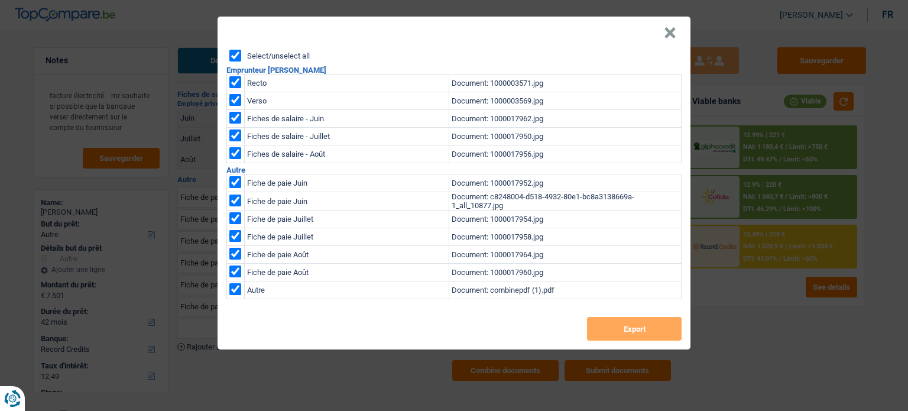
checkbox input "true"
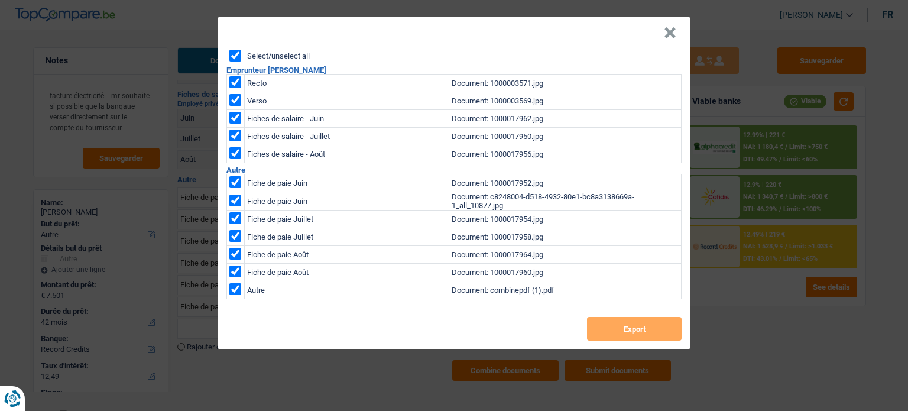
checkbox input "true"
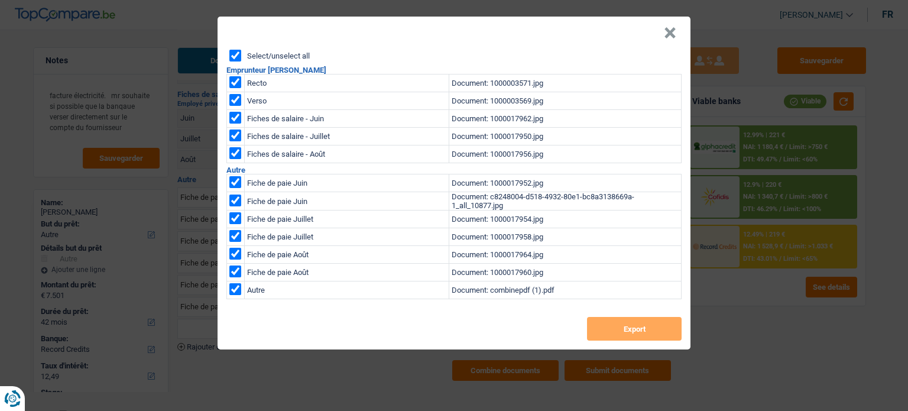
checkbox input "true"
click at [638, 325] on button "Export" at bounding box center [634, 329] width 95 height 24
click at [260, 290] on td "Autre" at bounding box center [347, 290] width 204 height 18
click at [677, 24] on header "×" at bounding box center [453, 33] width 473 height 33
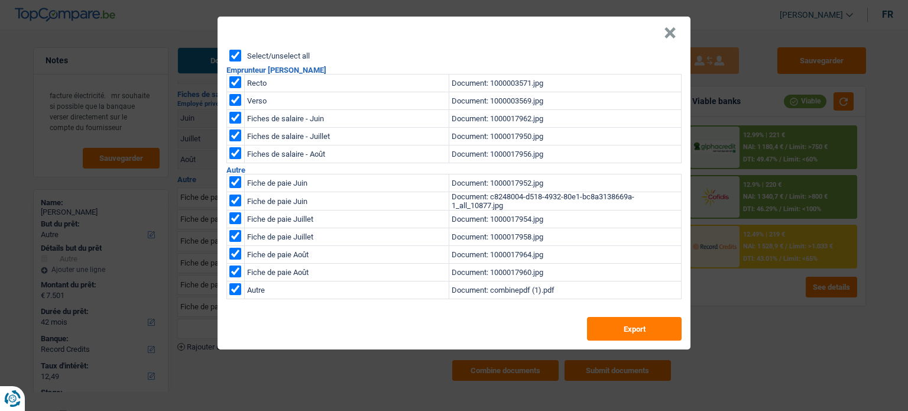
click at [672, 28] on button "×" at bounding box center [670, 33] width 12 height 12
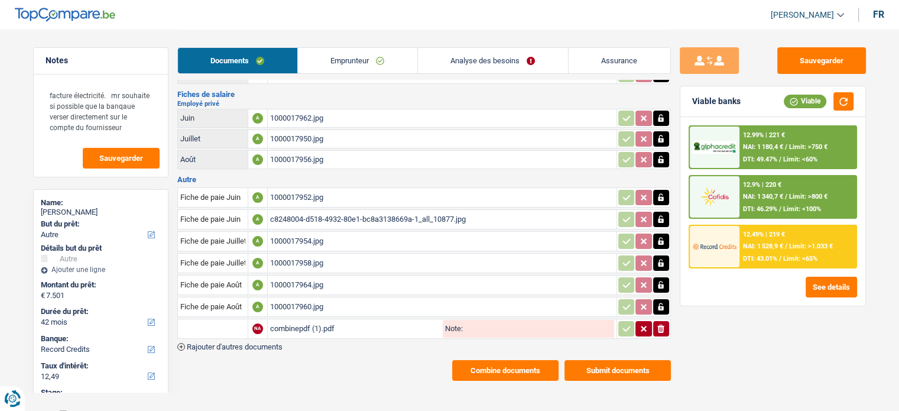
click at [311, 327] on div "combinepdf (1).pdf" at bounding box center [355, 329] width 170 height 18
click at [327, 195] on div "1000017952.jpg" at bounding box center [442, 198] width 344 height 18
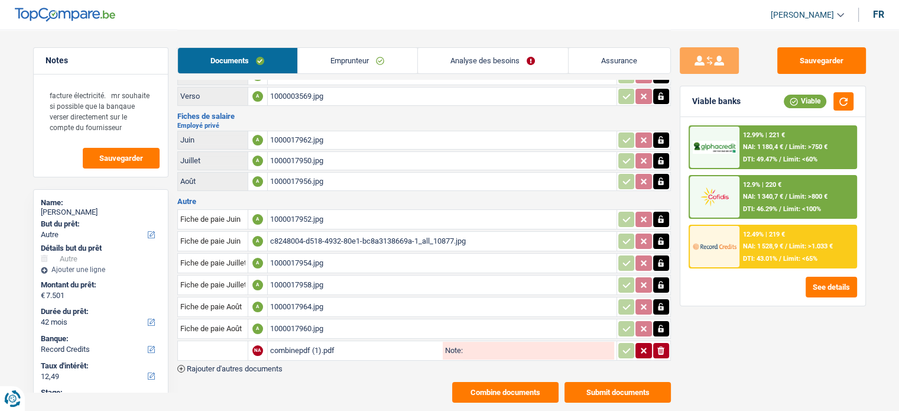
scroll to position [71, 0]
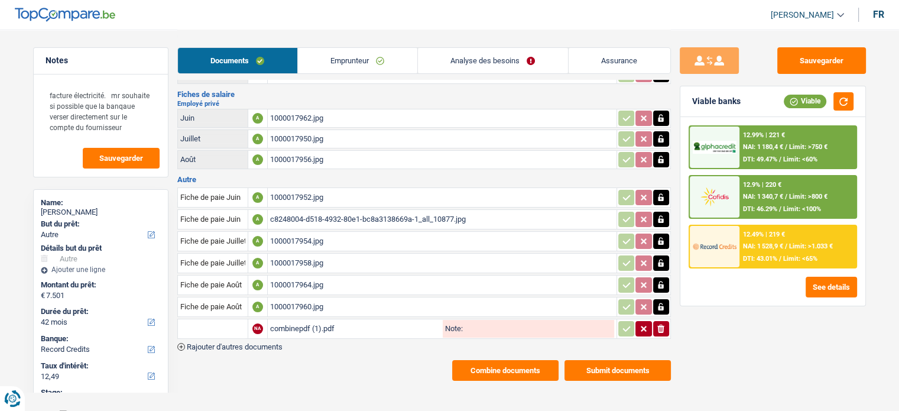
click at [496, 360] on button "Combine documents" at bounding box center [505, 370] width 106 height 21
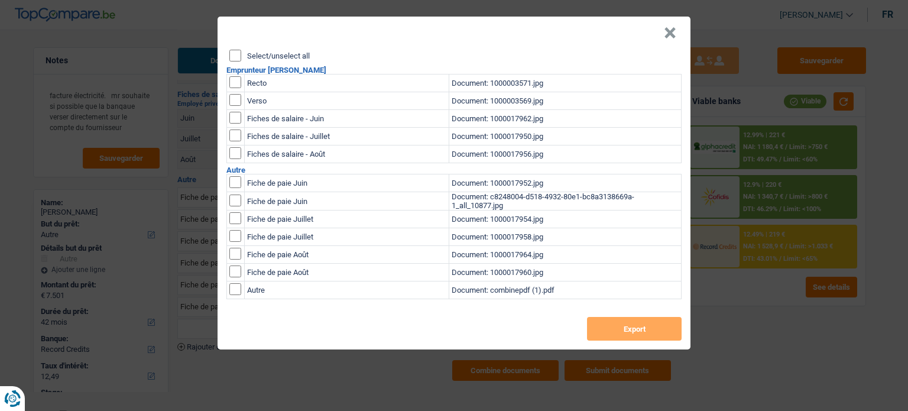
click at [221, 56] on div "Select/unselect all Emprunteur [PERSON_NAME] Recto Document: 1000003571.jpg Ver…" at bounding box center [453, 200] width 473 height 300
click at [238, 54] on input "Select/unselect all" at bounding box center [235, 56] width 12 height 12
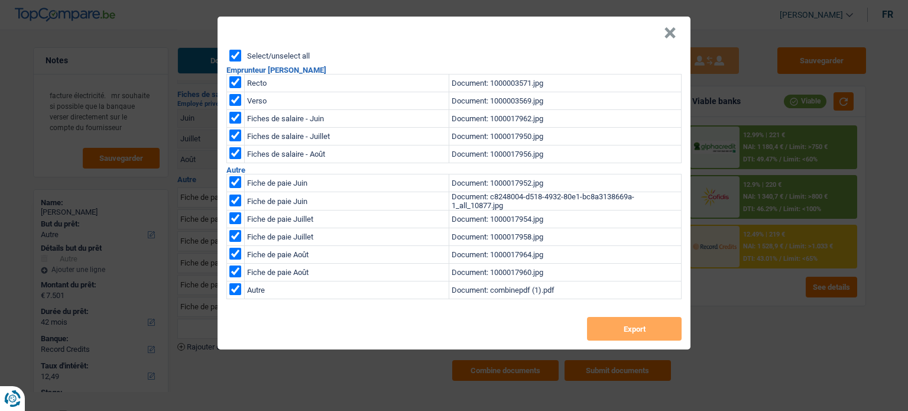
checkbox input "true"
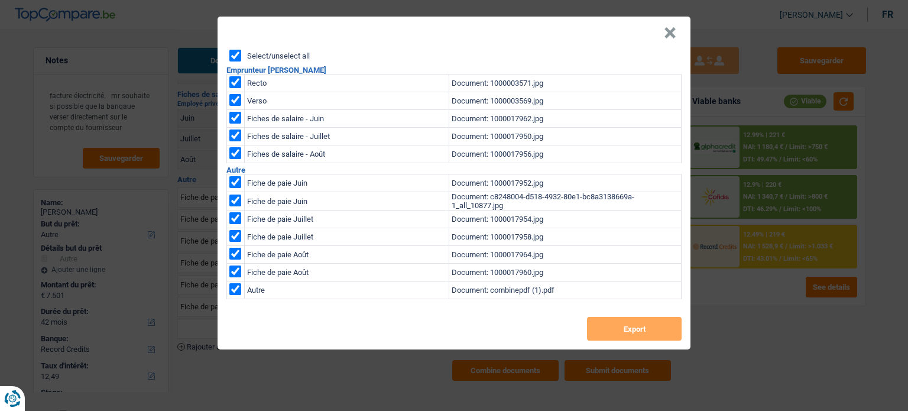
checkbox input "true"
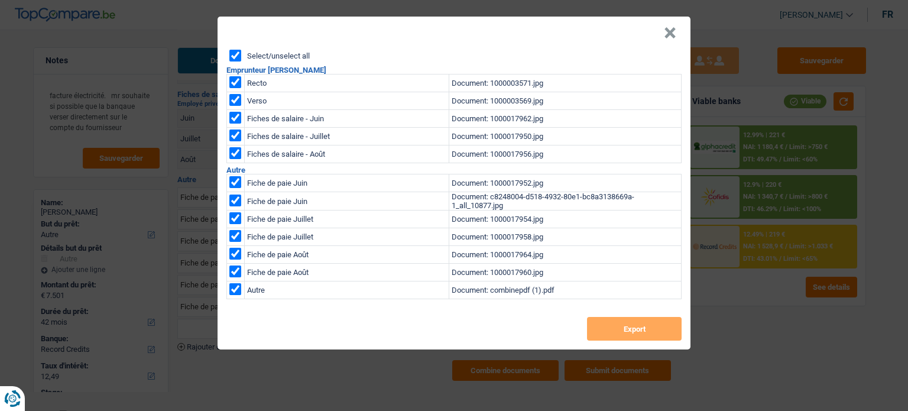
checkbox input "true"
click at [653, 324] on button "Export" at bounding box center [634, 329] width 95 height 24
click at [670, 30] on button "×" at bounding box center [670, 33] width 12 height 12
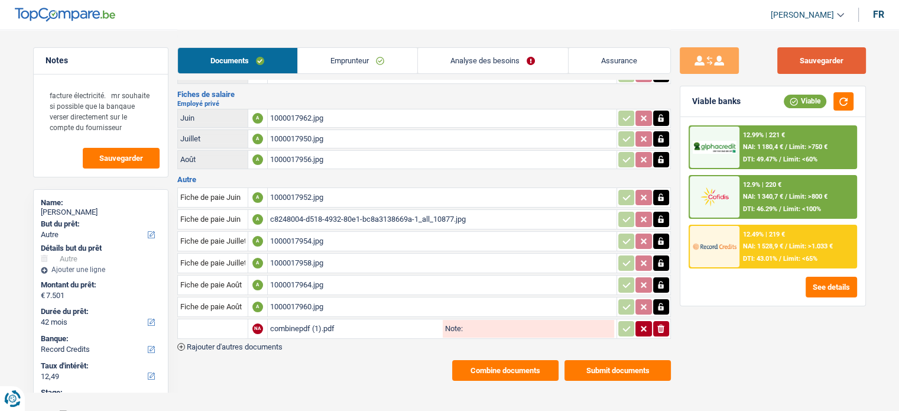
click at [801, 48] on button "Sauvegarder" at bounding box center [821, 60] width 89 height 27
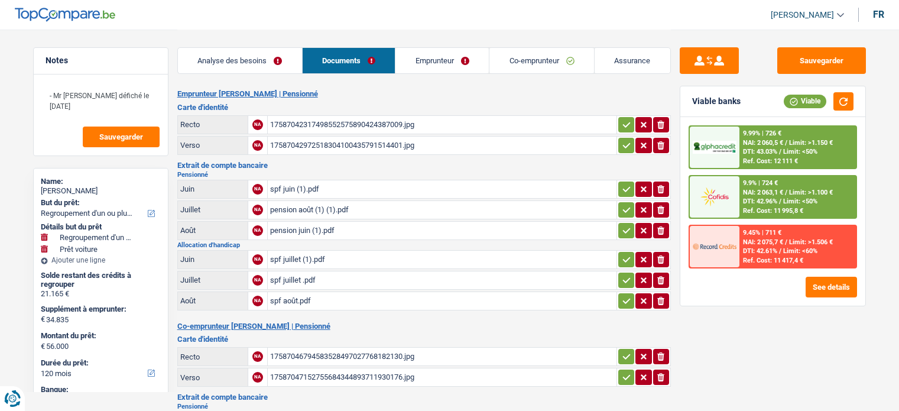
select select "refinancing"
select select "car"
select select "120"
select select "cofidis"
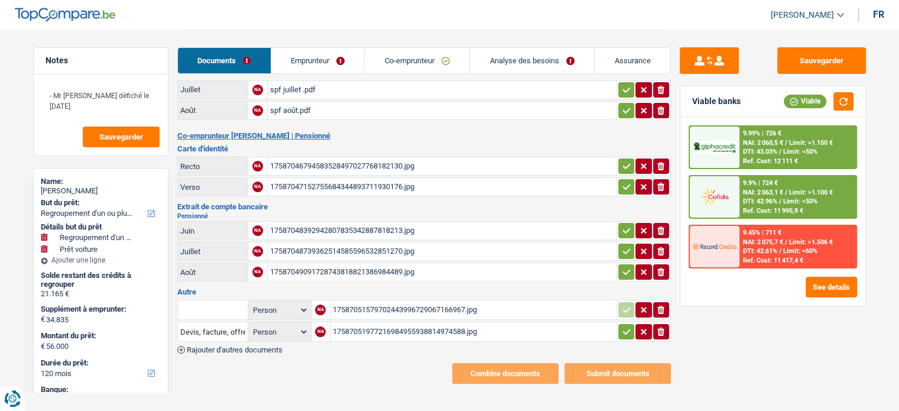
scroll to position [13, 0]
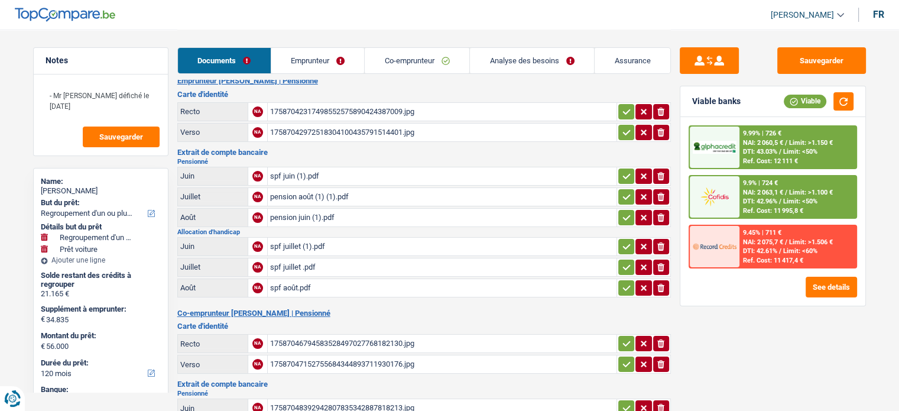
click at [288, 103] on div "17587042317498552575890424387009.jpg" at bounding box center [442, 112] width 344 height 18
click at [622, 117] on button "button" at bounding box center [626, 111] width 16 height 15
click at [625, 132] on icon "button" at bounding box center [626, 131] width 8 height 5
click at [469, 138] on div "17587042972518304100435791514401.jpg" at bounding box center [442, 133] width 344 height 18
click at [356, 168] on div "spf juin (1).pdf" at bounding box center [442, 176] width 344 height 18
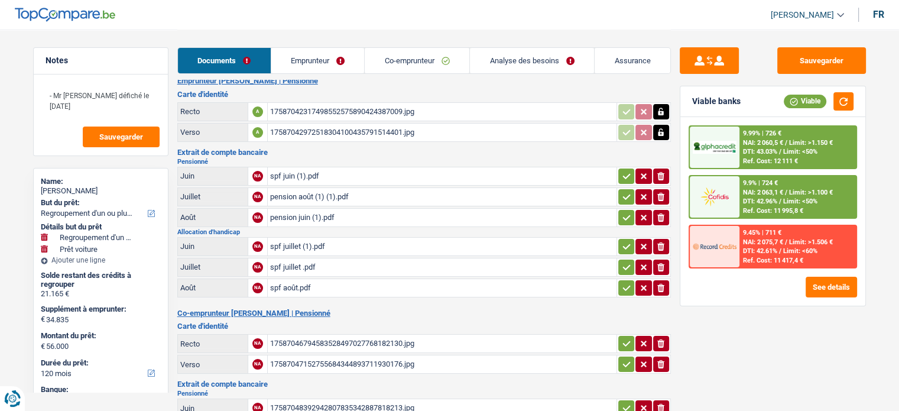
click at [286, 189] on div "pension août (1) (1).pdf" at bounding box center [442, 197] width 344 height 18
click at [300, 188] on div "pension août (1) (1).pdf" at bounding box center [442, 197] width 344 height 18
click at [297, 172] on div "spf juin (1).pdf" at bounding box center [442, 176] width 344 height 18
click at [658, 177] on icon "button" at bounding box center [660, 176] width 7 height 8
click at [834, 64] on button "Sauvegarder" at bounding box center [821, 60] width 89 height 27
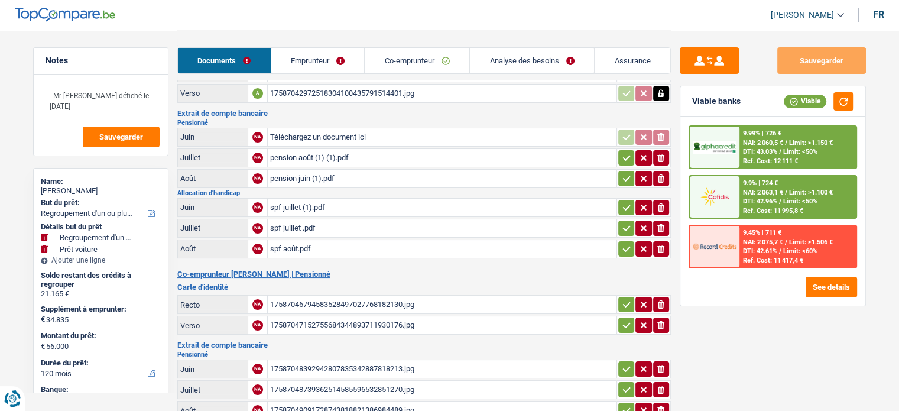
scroll to position [72, 0]
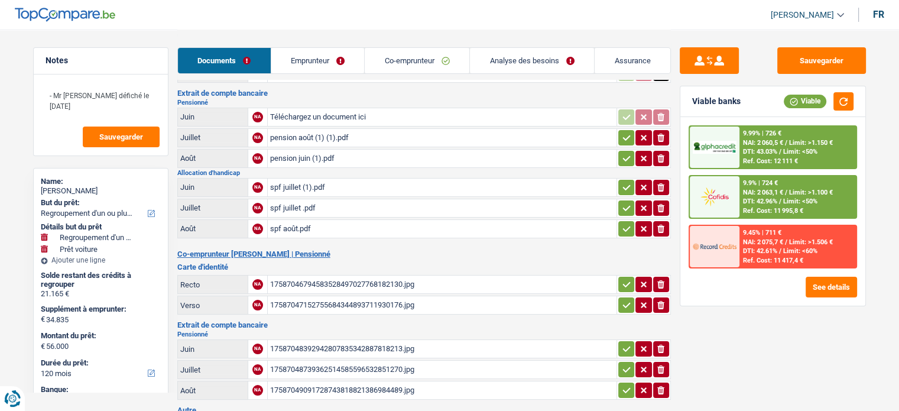
click at [295, 182] on div "spf juillet (1).pdf" at bounding box center [442, 187] width 344 height 18
click at [664, 183] on button "ionicons-v5-e" at bounding box center [661, 187] width 16 height 15
click at [658, 207] on icon "ionicons-v5-e" at bounding box center [660, 208] width 9 height 12
click at [661, 225] on icon "ionicons-v5-e" at bounding box center [660, 229] width 9 height 12
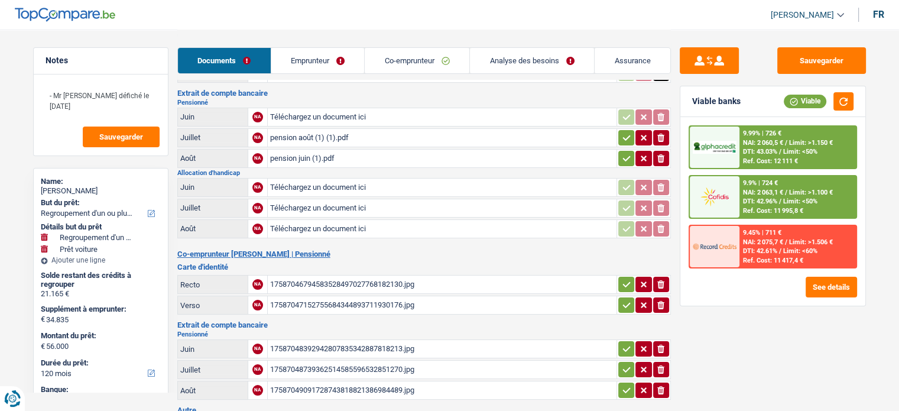
click at [630, 157] on button "button" at bounding box center [626, 158] width 16 height 15
click at [625, 132] on icon "button" at bounding box center [626, 138] width 9 height 12
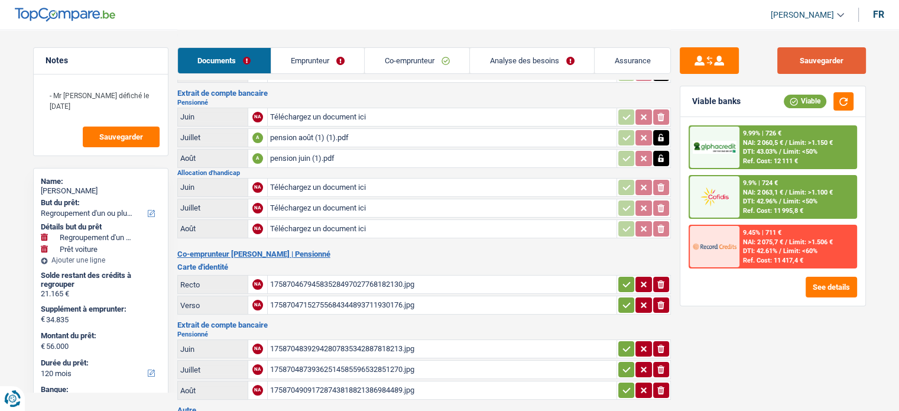
click at [824, 72] on button "Sauvegarder" at bounding box center [821, 60] width 89 height 27
click at [384, 276] on div "17587046794583528497027768182130.jpg" at bounding box center [442, 284] width 344 height 18
click at [369, 340] on div "17587048392942807835342887818213.jpg" at bounding box center [442, 349] width 344 height 18
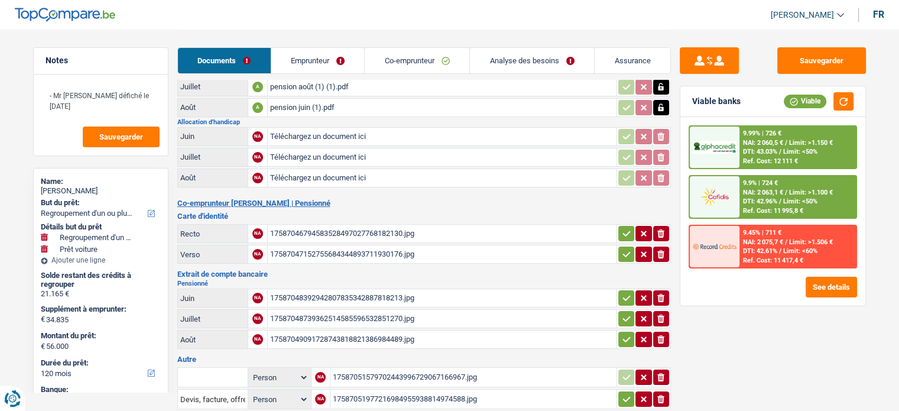
scroll to position [190, 0]
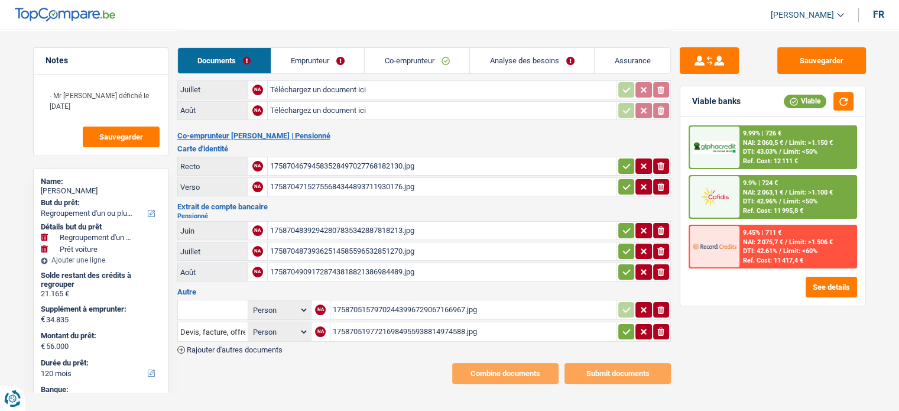
drag, startPoint x: 622, startPoint y: 260, endPoint x: 623, endPoint y: 252, distance: 7.8
click at [622, 266] on icon "button" at bounding box center [626, 272] width 9 height 12
click at [623, 245] on icon "button" at bounding box center [626, 251] width 9 height 12
click at [622, 225] on icon "button" at bounding box center [626, 231] width 9 height 12
click at [629, 169] on table "Recto NA 17587046794583528497027768182130.jpg ionicons-v5-e Verso NA 1758704715…" at bounding box center [423, 176] width 493 height 43
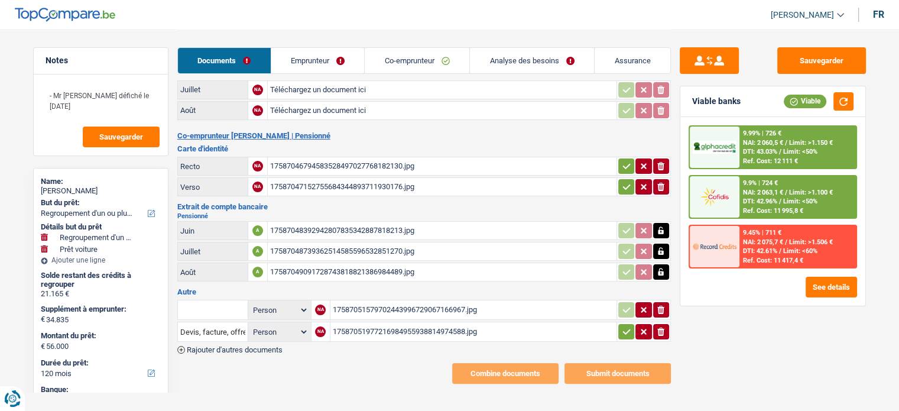
click at [623, 158] on button "button" at bounding box center [626, 165] width 16 height 15
click at [618, 181] on button "button" at bounding box center [626, 186] width 16 height 15
click at [619, 324] on button "button" at bounding box center [626, 331] width 16 height 15
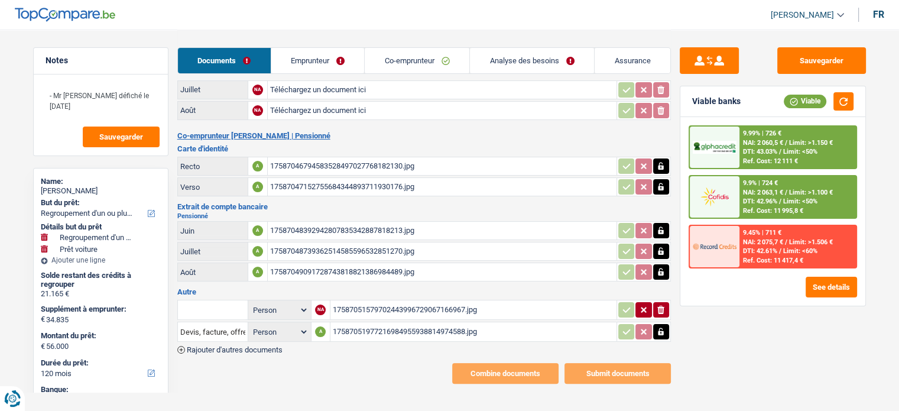
click at [412, 301] on div "17587051579702443996729067166967.jpg" at bounding box center [473, 310] width 281 height 18
click at [399, 323] on div "17587051977216984955938814974588.jpg" at bounding box center [473, 332] width 281 height 18
click at [209, 303] on input "text" at bounding box center [212, 309] width 65 height 19
click at [215, 328] on li "Devis, facture, offre, bon de commande" at bounding box center [256, 333] width 144 height 15
type input "Devis, facture, offre, bon de commande"
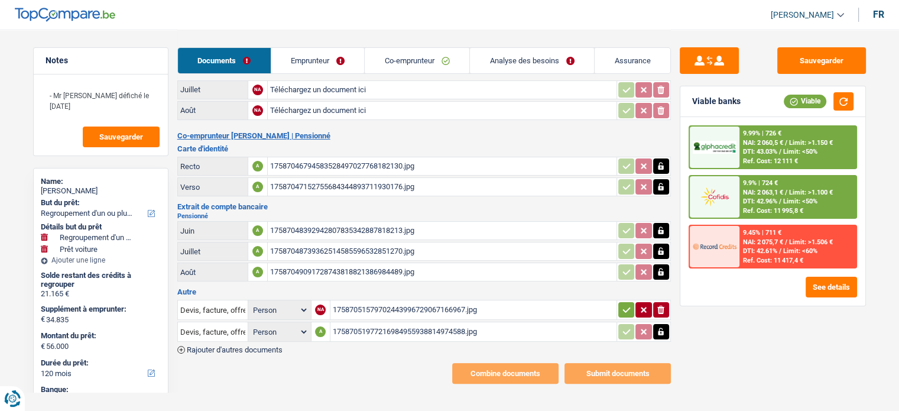
click at [630, 304] on button "button" at bounding box center [626, 309] width 16 height 15
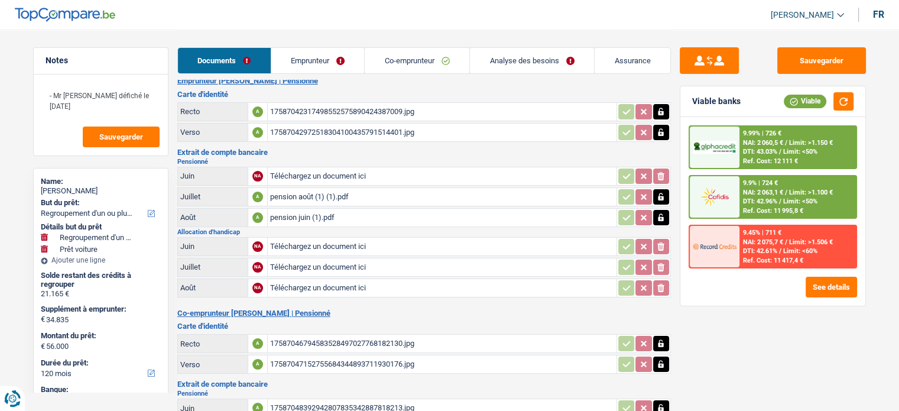
scroll to position [0, 0]
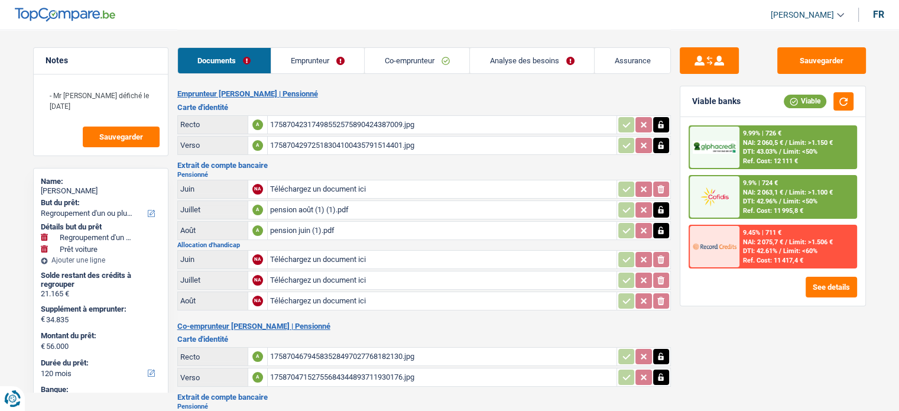
click at [301, 206] on div "pension août (1) (1).pdf" at bounding box center [442, 210] width 344 height 18
drag, startPoint x: 273, startPoint y: 216, endPoint x: 274, endPoint y: 226, distance: 9.5
click at [274, 217] on table "Juin NA Téléchargez un document ici ionicons-v5-e Juillet A pension août (1) (1…" at bounding box center [423, 210] width 493 height 64
click at [274, 226] on div "pension juin (1).pdf" at bounding box center [442, 231] width 344 height 18
click at [320, 40] on div "Documents Emprunteur Co-emprunteur Analyse des besoins Assurance" at bounding box center [423, 55] width 493 height 50
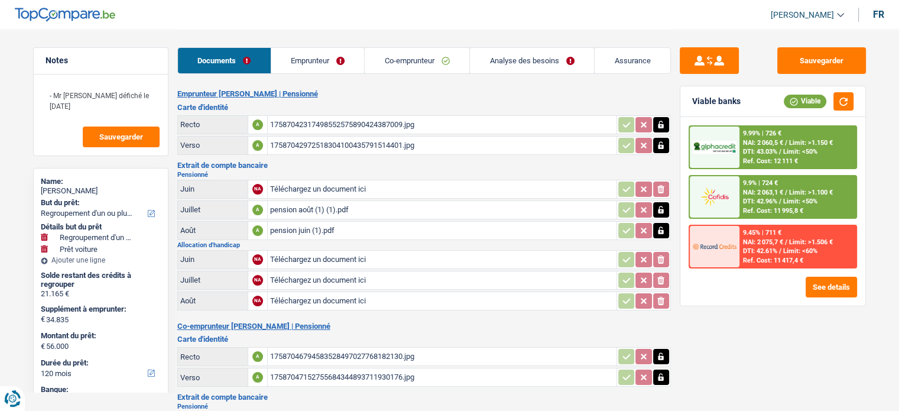
click at [303, 60] on link "Emprunteur" at bounding box center [317, 60] width 93 height 25
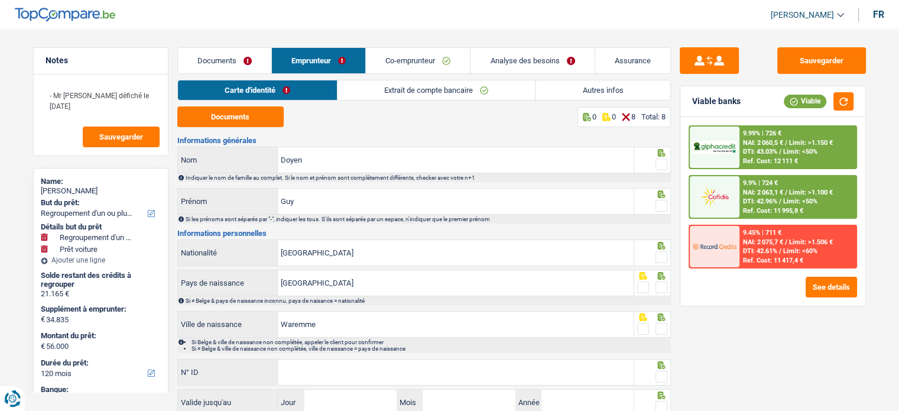
click at [245, 64] on link "Documents" at bounding box center [224, 60] width 93 height 25
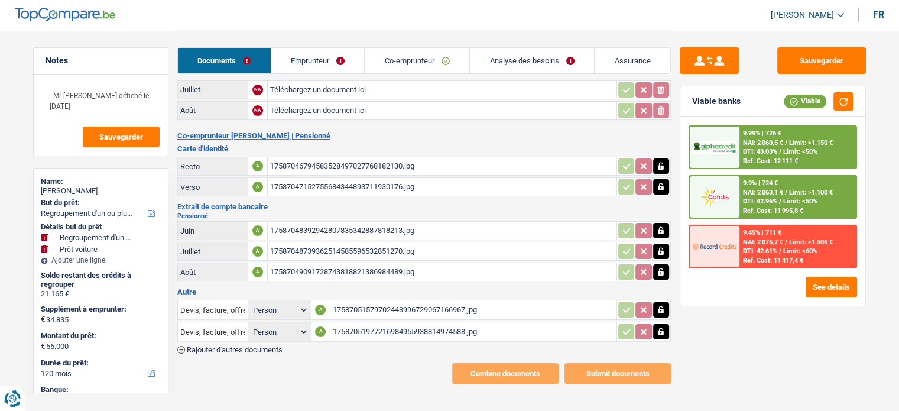
scroll to position [13, 0]
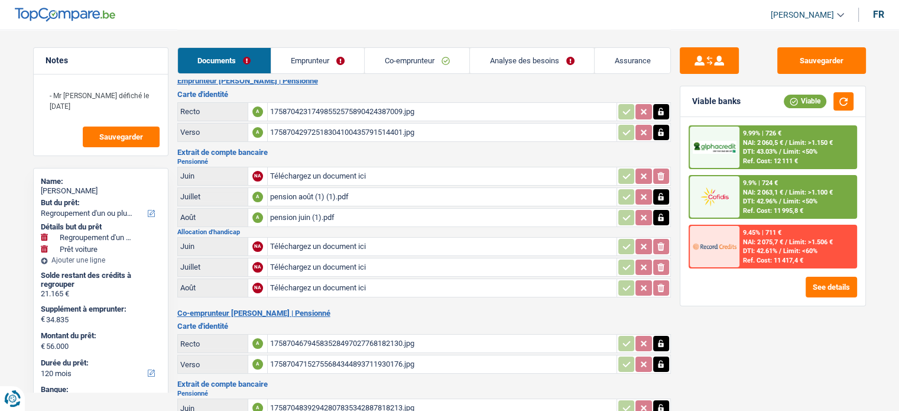
click at [352, 60] on link "Emprunteur" at bounding box center [317, 60] width 93 height 25
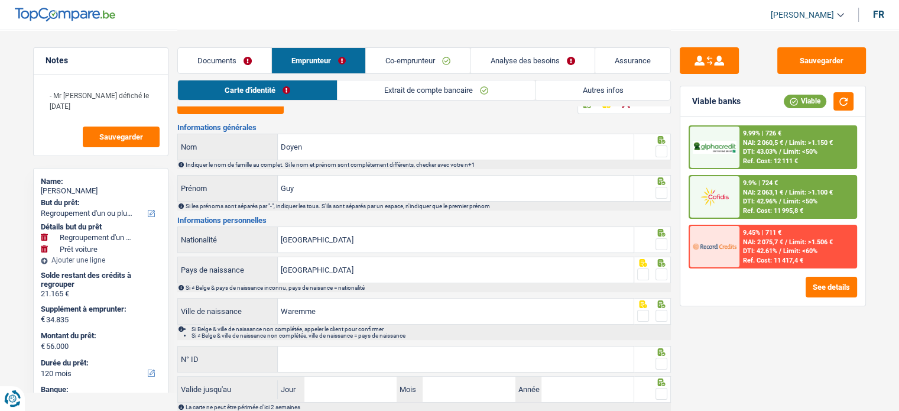
click at [384, 89] on link "Extrait de compte bancaire" at bounding box center [435, 90] width 197 height 20
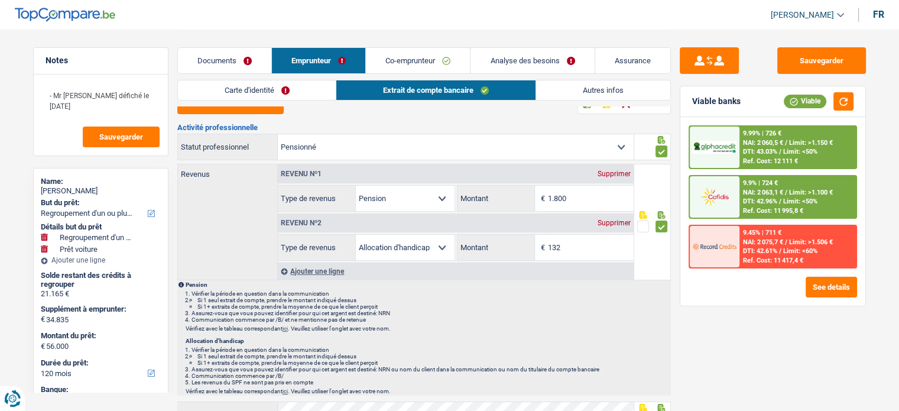
click at [627, 219] on div "Supprimer" at bounding box center [613, 222] width 39 height 7
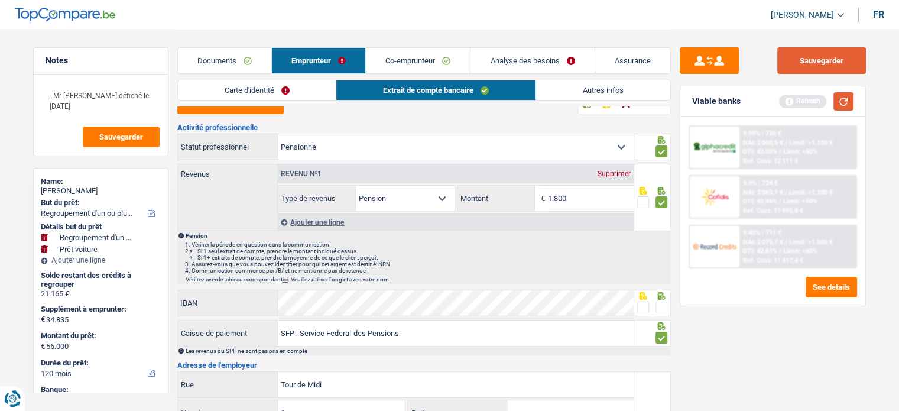
drag, startPoint x: 859, startPoint y: 59, endPoint x: 837, endPoint y: 101, distance: 48.1
click at [859, 59] on button "Sauvegarder" at bounding box center [821, 60] width 89 height 27
drag, startPoint x: 837, startPoint y: 105, endPoint x: 672, endPoint y: 77, distance: 167.1
click at [837, 105] on button "button" at bounding box center [843, 101] width 20 height 18
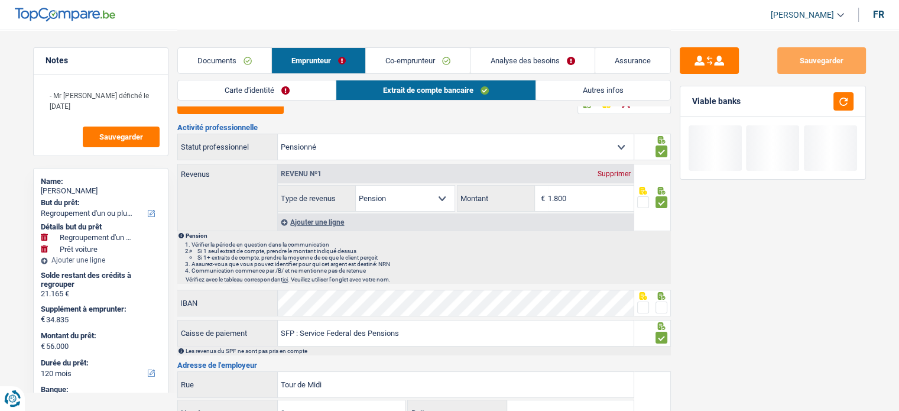
click at [225, 51] on link "Documents" at bounding box center [224, 60] width 93 height 25
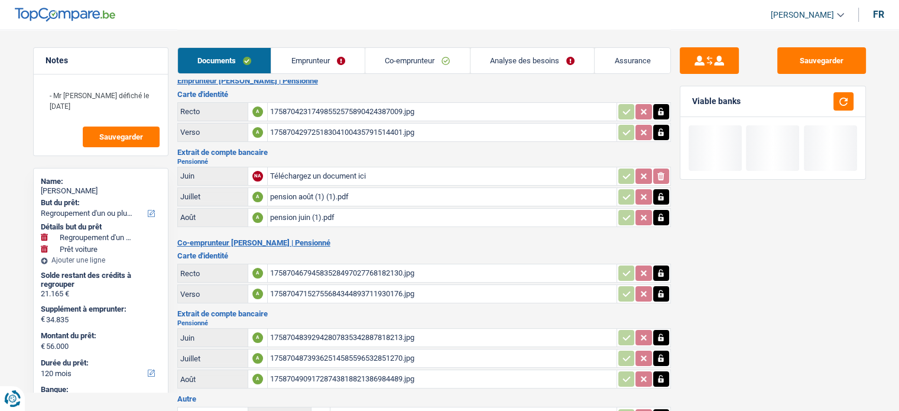
click at [315, 63] on link "Emprunteur" at bounding box center [317, 60] width 93 height 25
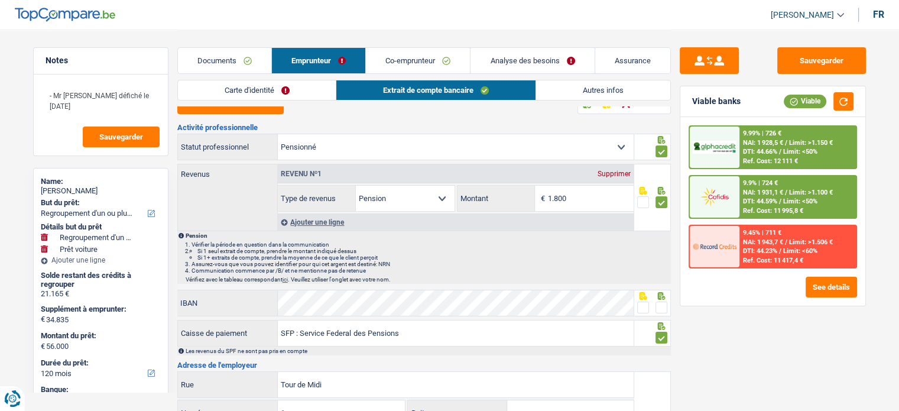
click at [246, 58] on link "Documents" at bounding box center [224, 60] width 93 height 25
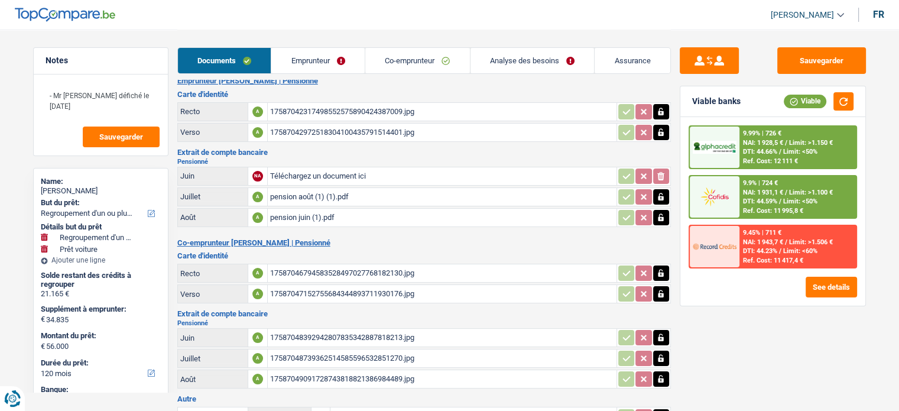
click at [305, 69] on link "Emprunteur" at bounding box center [317, 60] width 93 height 25
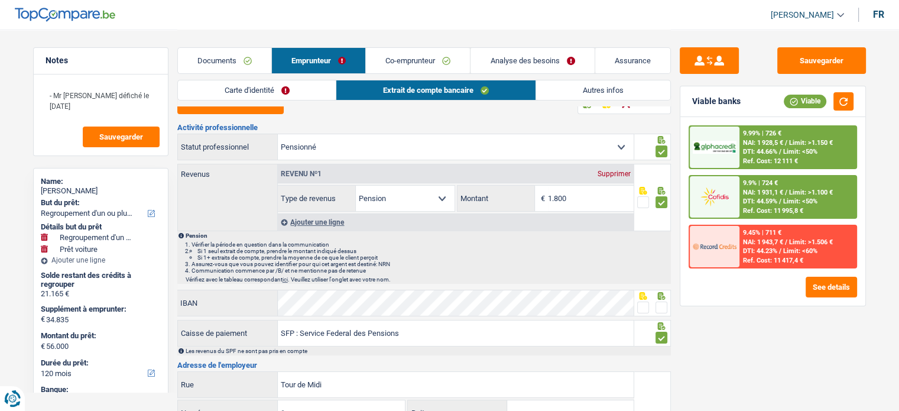
click at [265, 58] on link "Documents" at bounding box center [224, 60] width 93 height 25
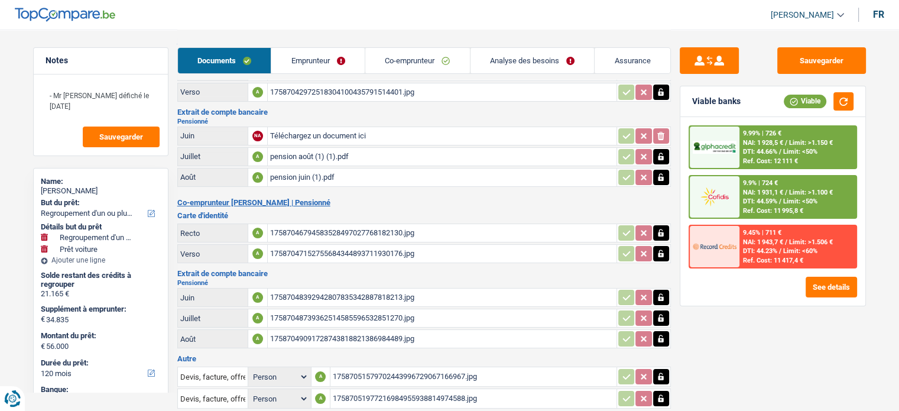
scroll to position [0, 0]
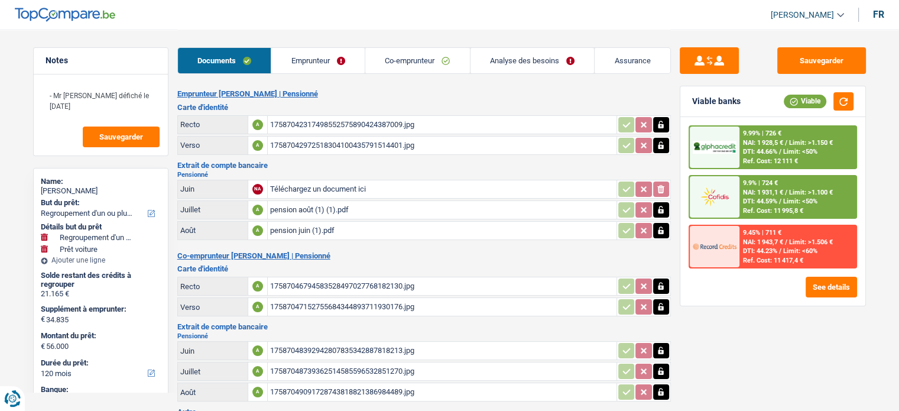
click at [323, 201] on div "pension août (1) (1).pdf" at bounding box center [442, 210] width 344 height 18
click at [326, 223] on div "pension juin (1).pdf" at bounding box center [442, 231] width 344 height 18
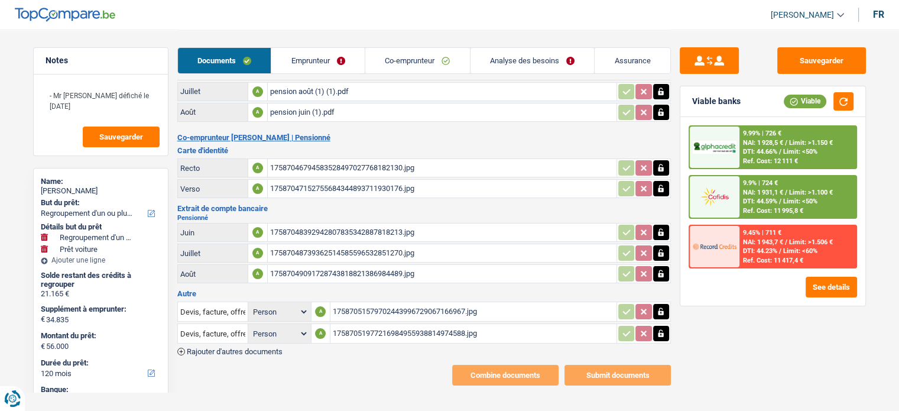
click at [350, 223] on div "17587048392942807835342887818213.jpg" at bounding box center [442, 232] width 344 height 18
click at [349, 245] on div "17587048739362514585596532851270.jpg" at bounding box center [442, 253] width 344 height 18
click at [320, 271] on div "17587049091728743818821386984489.jpg" at bounding box center [442, 274] width 344 height 18
click at [372, 303] on div "17587051579702443996729067166967.jpg" at bounding box center [473, 312] width 281 height 18
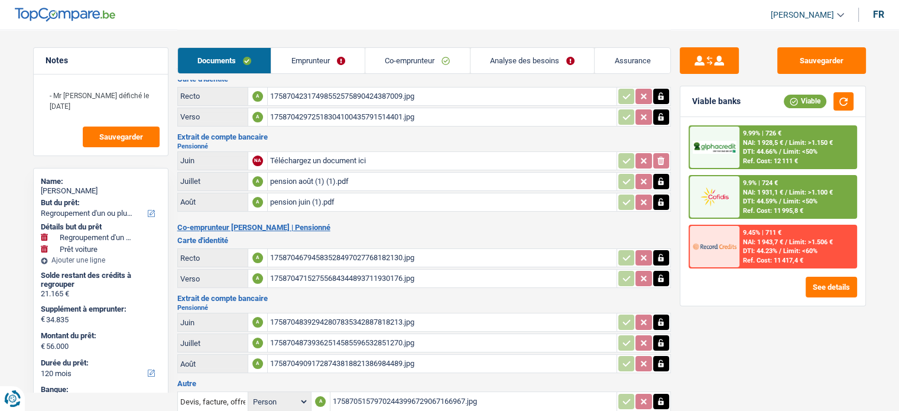
scroll to position [0, 0]
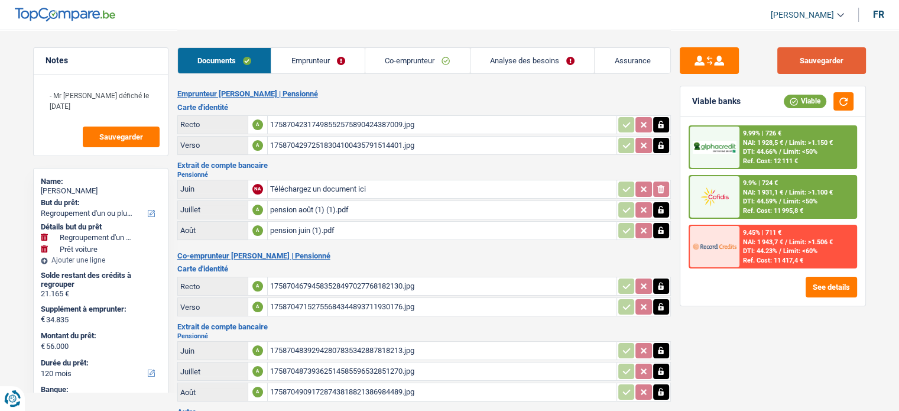
drag, startPoint x: 810, startPoint y: 61, endPoint x: 810, endPoint y: 69, distance: 7.7
click at [810, 61] on button "Sauvegarder" at bounding box center [821, 60] width 89 height 27
click at [302, 204] on div "pension août (1) (1).pdf" at bounding box center [442, 210] width 344 height 18
click at [327, 225] on div "pension juin (1).pdf" at bounding box center [442, 231] width 344 height 18
drag, startPoint x: 323, startPoint y: 64, endPoint x: 308, endPoint y: 74, distance: 18.2
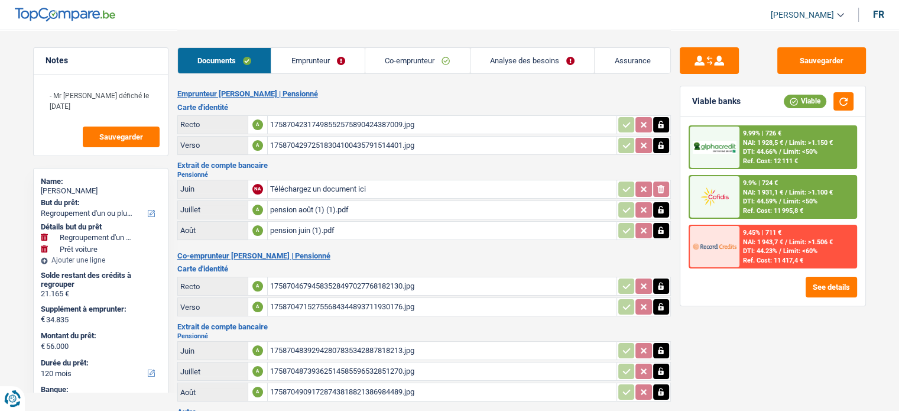
click at [323, 64] on link "Emprunteur" at bounding box center [317, 60] width 93 height 25
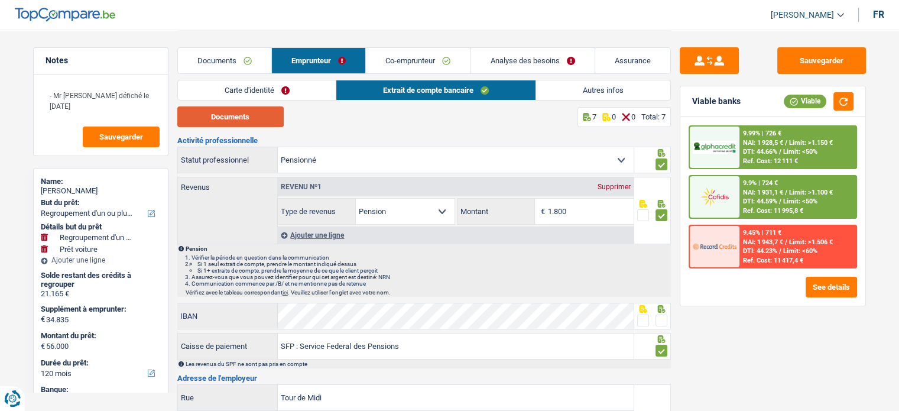
click at [236, 120] on button "Documents" at bounding box center [230, 116] width 106 height 21
drag, startPoint x: 573, startPoint y: 207, endPoint x: 482, endPoint y: 209, distance: 91.6
click at [489, 209] on div "1.800 € Montant" at bounding box center [545, 211] width 176 height 25
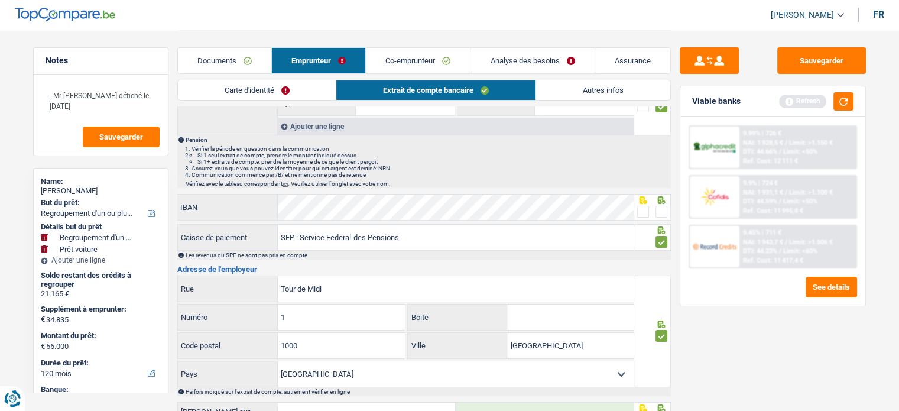
scroll to position [177, 0]
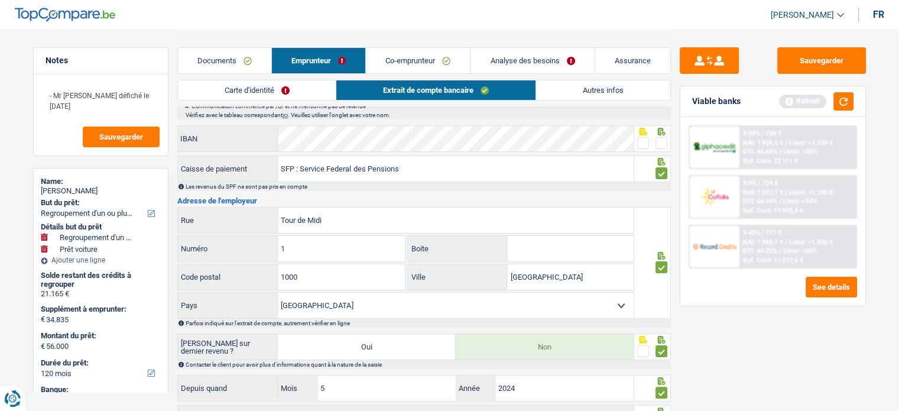
type input "1.790"
click at [642, 139] on span at bounding box center [643, 143] width 12 height 12
click at [0, 0] on input "radio" at bounding box center [0, 0] width 0 height 0
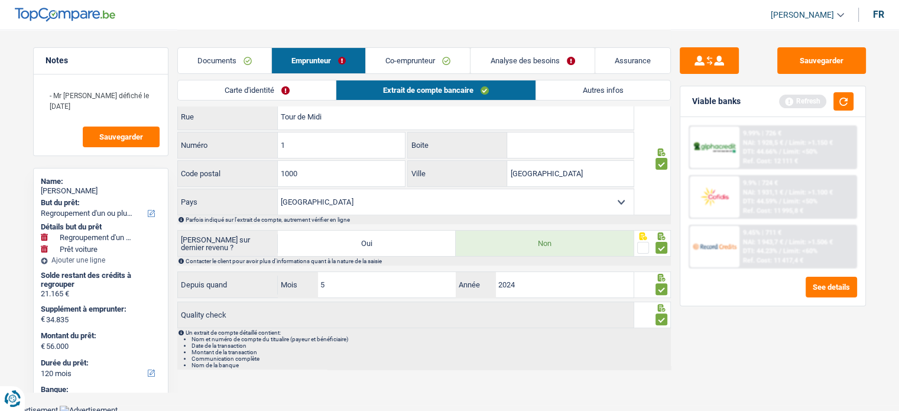
scroll to position [44, 0]
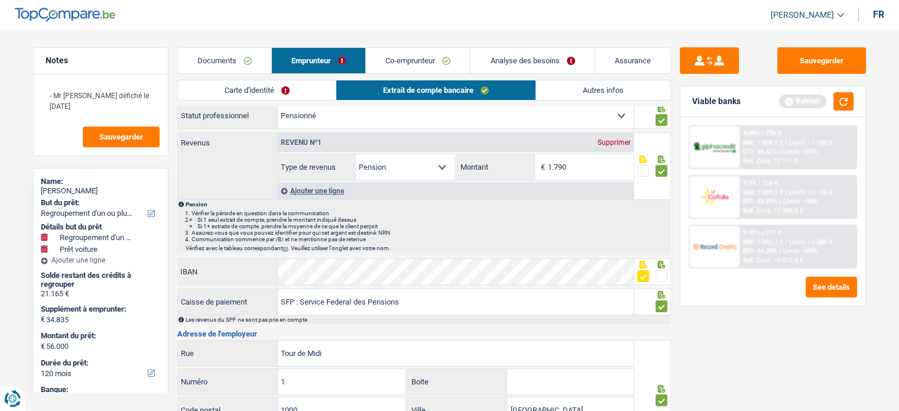
click at [570, 98] on link "Autres infos" at bounding box center [603, 90] width 134 height 20
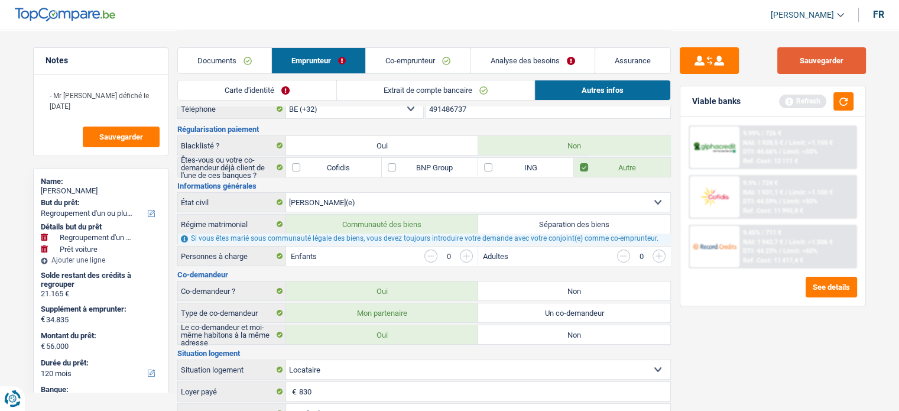
click at [839, 50] on button "Sauvegarder" at bounding box center [821, 60] width 89 height 27
click at [847, 105] on button "button" at bounding box center [843, 101] width 20 height 18
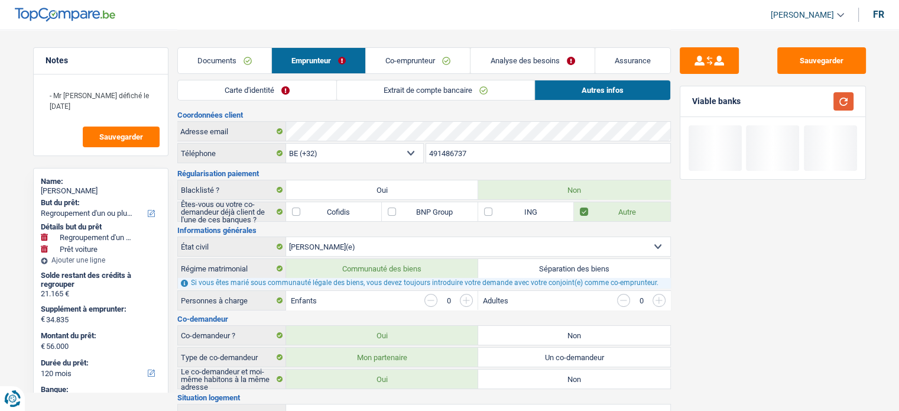
scroll to position [0, 0]
drag, startPoint x: 415, startPoint y: 55, endPoint x: 375, endPoint y: 74, distance: 44.4
click at [415, 55] on link "Co-emprunteur" at bounding box center [418, 60] width 104 height 25
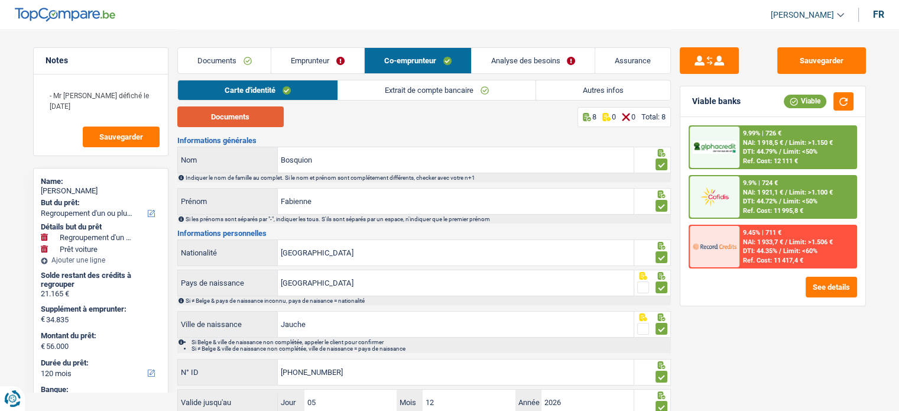
click at [259, 116] on button "Documents" at bounding box center [230, 116] width 106 height 21
click at [387, 82] on link "Extrait de compte bancaire" at bounding box center [436, 90] width 197 height 20
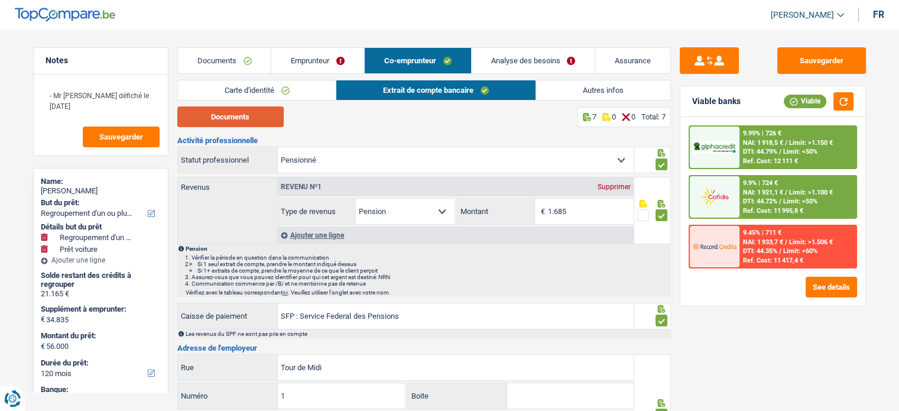
click at [223, 116] on button "Documents" at bounding box center [230, 116] width 106 height 21
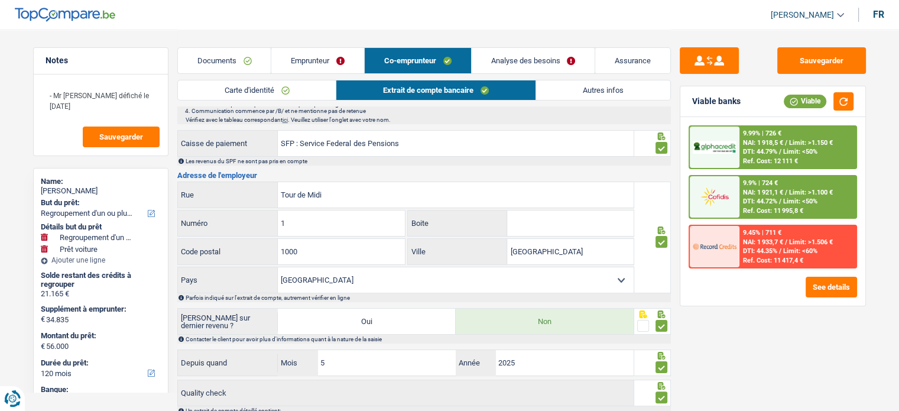
scroll to position [251, 0]
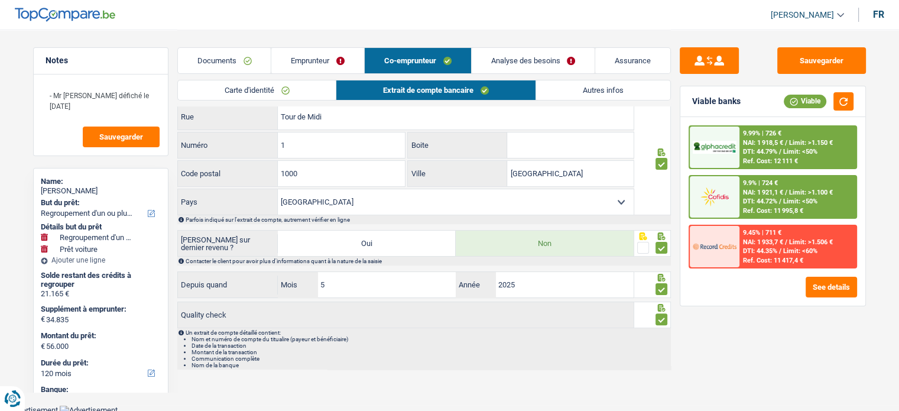
click at [541, 87] on link "Autres infos" at bounding box center [603, 90] width 134 height 20
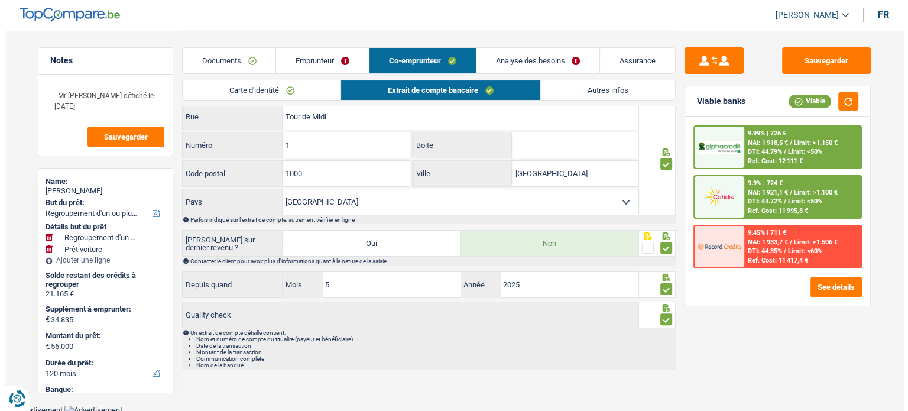
scroll to position [0, 0]
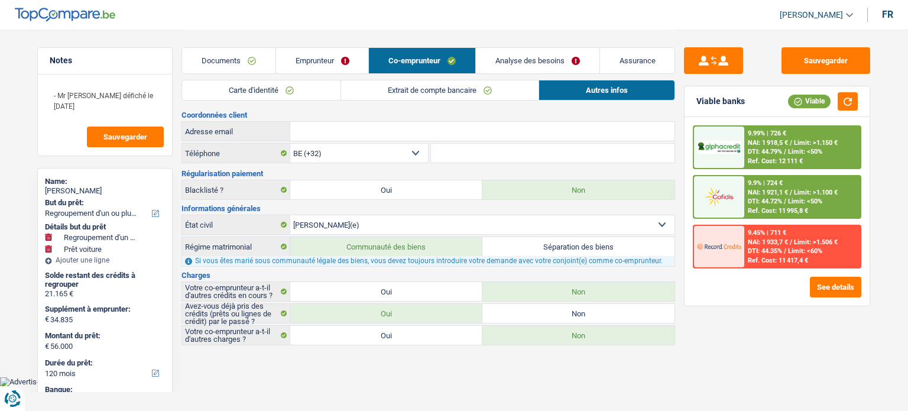
click at [830, 83] on div "Sauvegarder Viable banks Viable 9.99% | 726 € NAI: 1 918,5 € / Limit: >1.150 € …" at bounding box center [777, 219] width 204 height 345
click at [834, 70] on button "Sauvegarder" at bounding box center [825, 60] width 89 height 27
click at [844, 96] on button "button" at bounding box center [847, 101] width 20 height 18
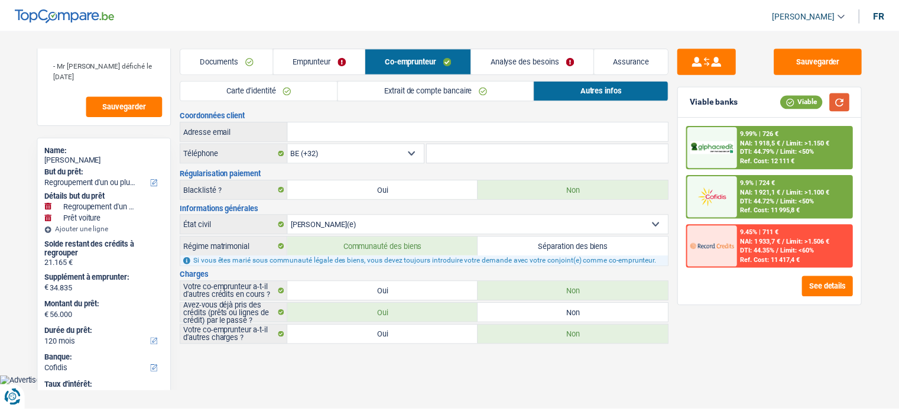
scroll to position [59, 0]
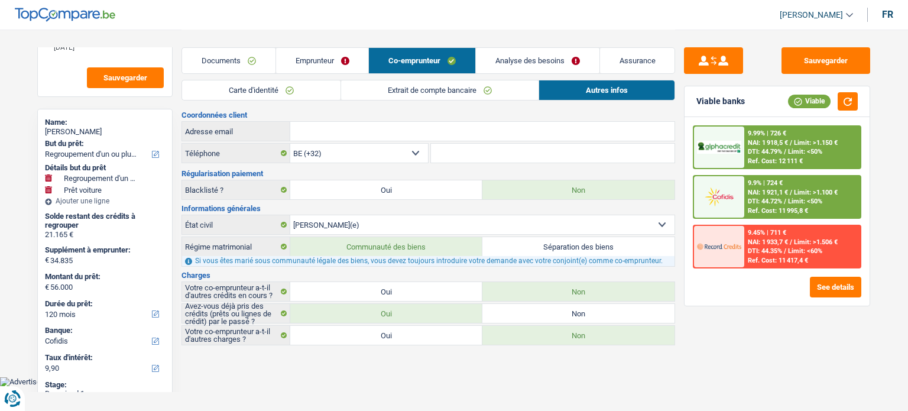
click at [498, 54] on link "Analyse des besoins" at bounding box center [538, 60] width 124 height 25
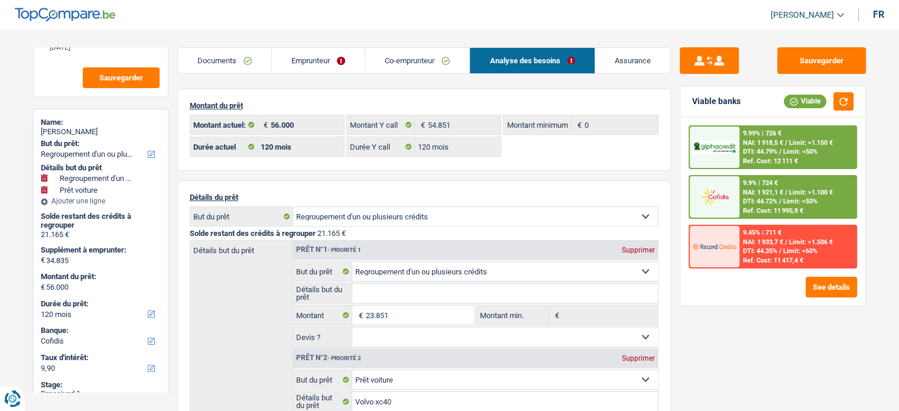
click at [786, 153] on span "Limit: <50%" at bounding box center [800, 152] width 34 height 8
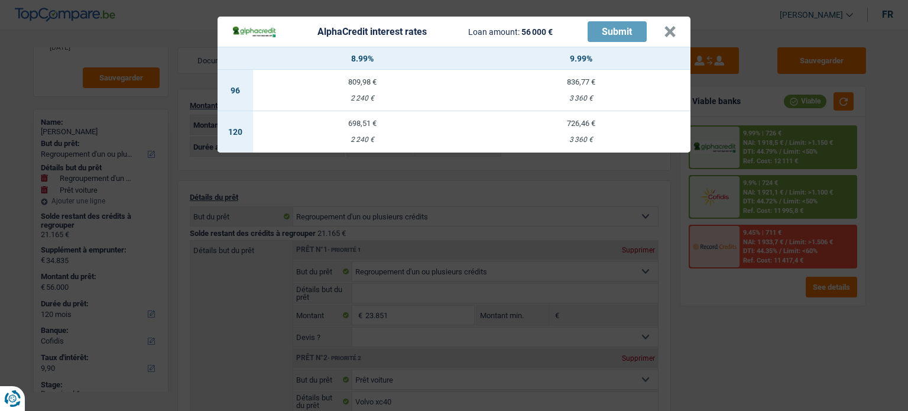
click at [380, 136] on div "2 240 €" at bounding box center [362, 140] width 219 height 8
select select "alphacredit"
type input "8,99"
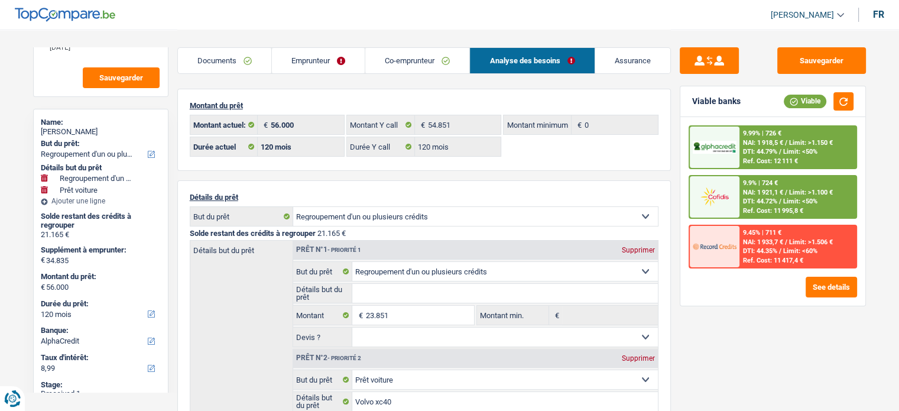
click at [798, 144] on span "Limit: >1.150 €" at bounding box center [811, 143] width 44 height 8
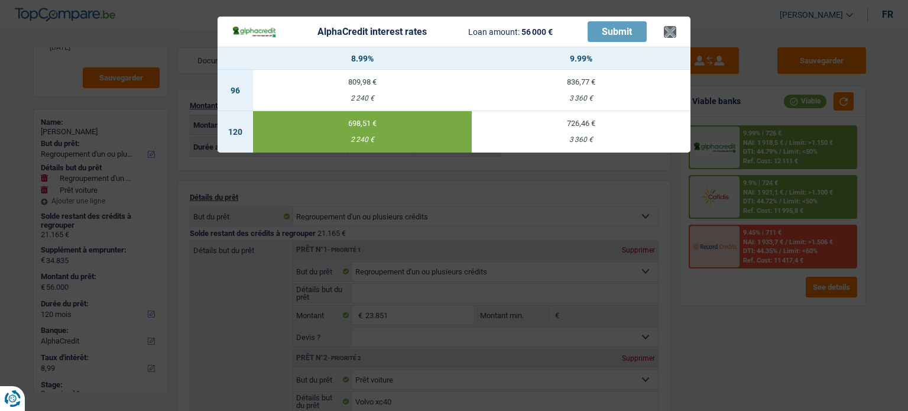
click at [674, 35] on header "AlphaCredit interest rates Loan amount: 56 000 € Submit ×" at bounding box center [453, 32] width 473 height 30
click at [671, 33] on button "×" at bounding box center [670, 32] width 12 height 12
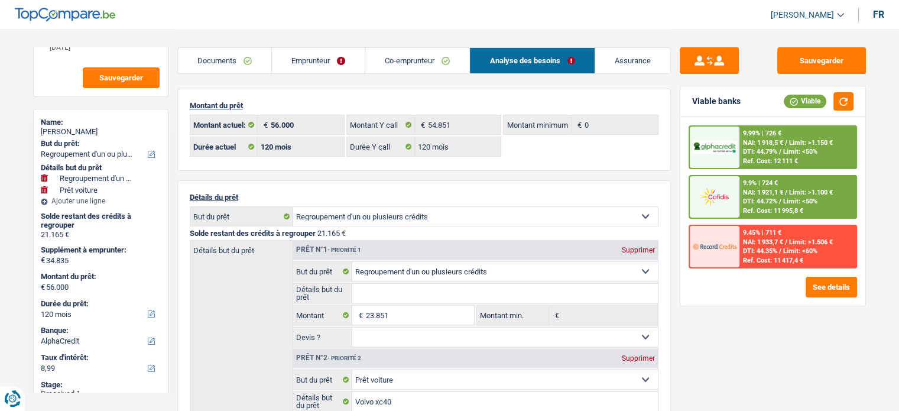
click at [335, 58] on link "Emprunteur" at bounding box center [318, 60] width 93 height 25
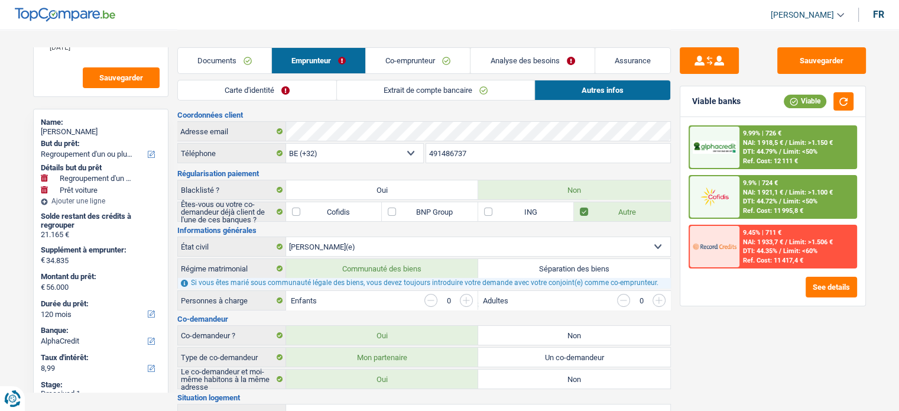
click at [273, 80] on link "Carte d'identité" at bounding box center [257, 90] width 158 height 20
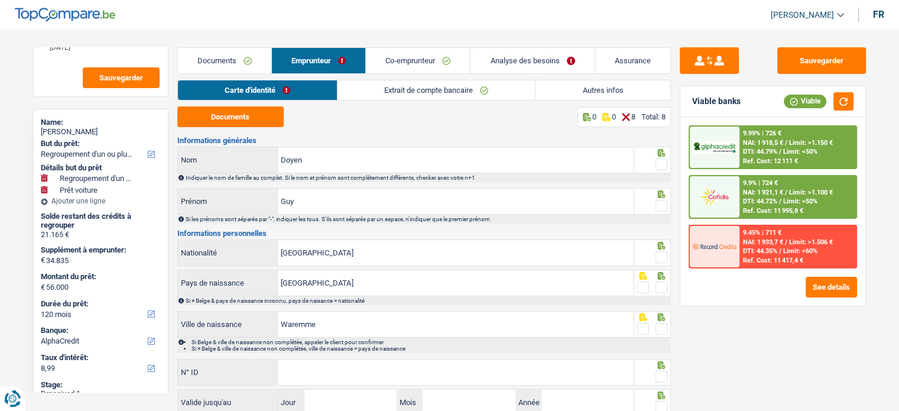
click at [411, 80] on link "Extrait de compte bancaire" at bounding box center [435, 90] width 197 height 20
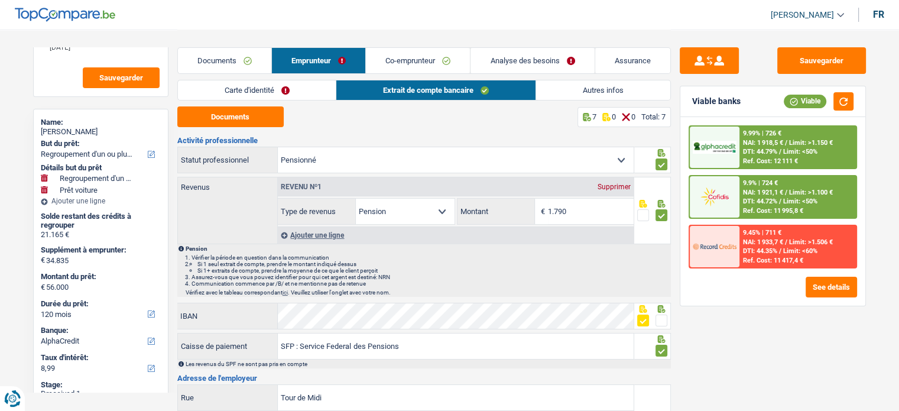
click at [307, 88] on link "Carte d'identité" at bounding box center [257, 90] width 158 height 20
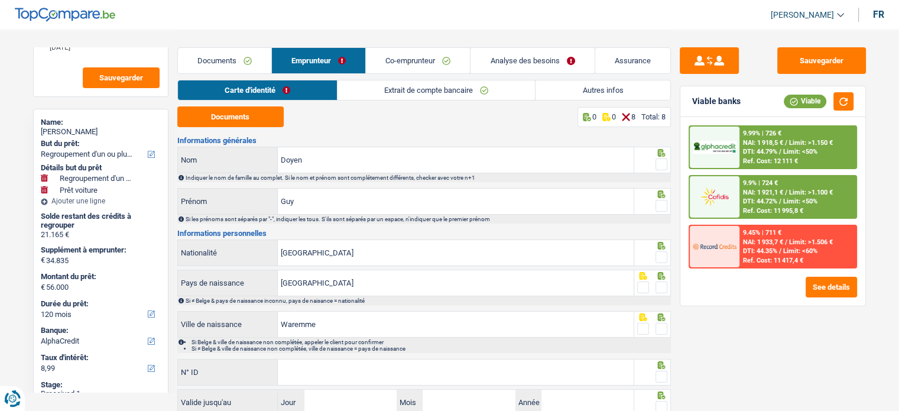
click at [659, 160] on span at bounding box center [661, 164] width 12 height 12
click at [0, 0] on input "radio" at bounding box center [0, 0] width 0 height 0
drag, startPoint x: 660, startPoint y: 197, endPoint x: 611, endPoint y: 210, distance: 50.6
click at [660, 197] on icon at bounding box center [661, 194] width 8 height 8
drag, startPoint x: 267, startPoint y: 128, endPoint x: 525, endPoint y: 10, distance: 283.5
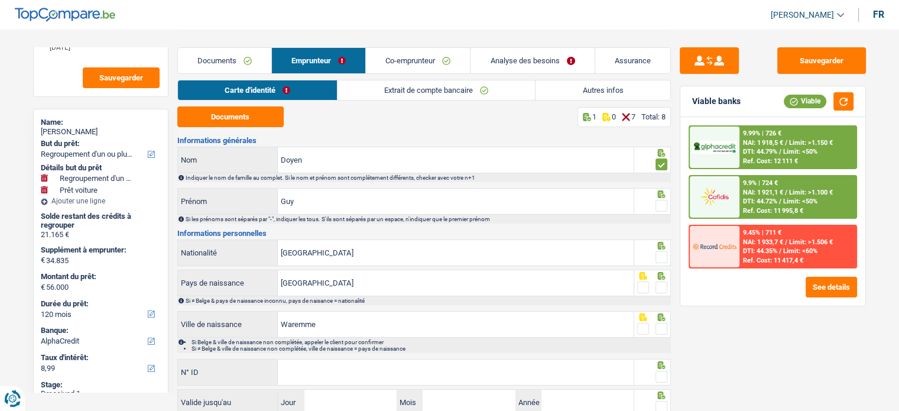
click at [267, 128] on div "Documents 1 0 7 Total: 8 Informations générales Doyen Nom Indiquer le nom de fa…" at bounding box center [423, 282] width 493 height 352
click at [232, 122] on button "Documents" at bounding box center [230, 116] width 106 height 21
click at [662, 215] on div "Si les prénoms sont séparés par "-", indiquer les tous. S'ils sont séparés par …" at bounding box center [423, 219] width 493 height 9
click at [662, 207] on span at bounding box center [661, 206] width 12 height 12
click at [0, 0] on input "radio" at bounding box center [0, 0] width 0 height 0
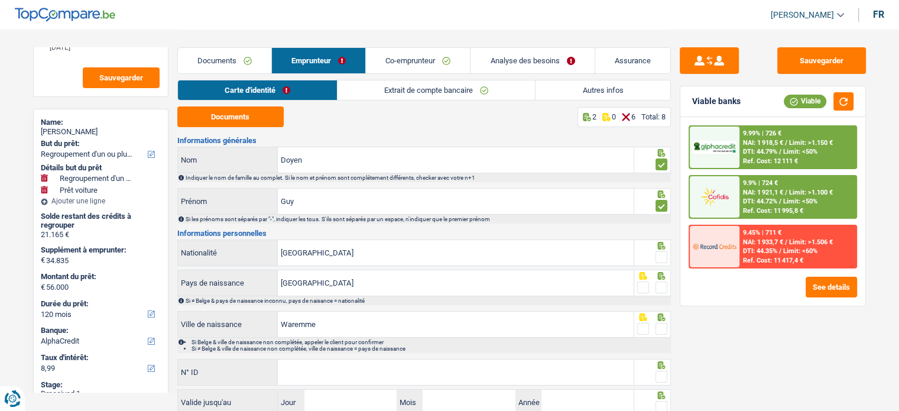
click at [661, 258] on span at bounding box center [661, 257] width 12 height 12
click at [0, 0] on input "radio" at bounding box center [0, 0] width 0 height 0
click at [662, 288] on span at bounding box center [661, 287] width 12 height 12
click at [0, 0] on input "radio" at bounding box center [0, 0] width 0 height 0
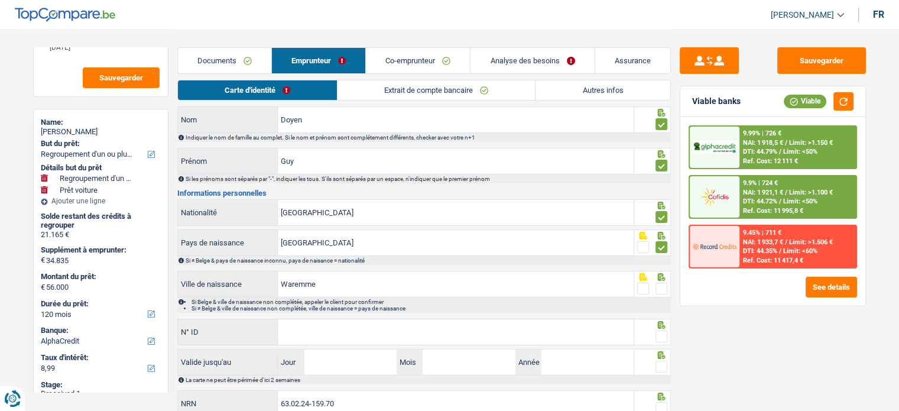
scroll to position [86, 0]
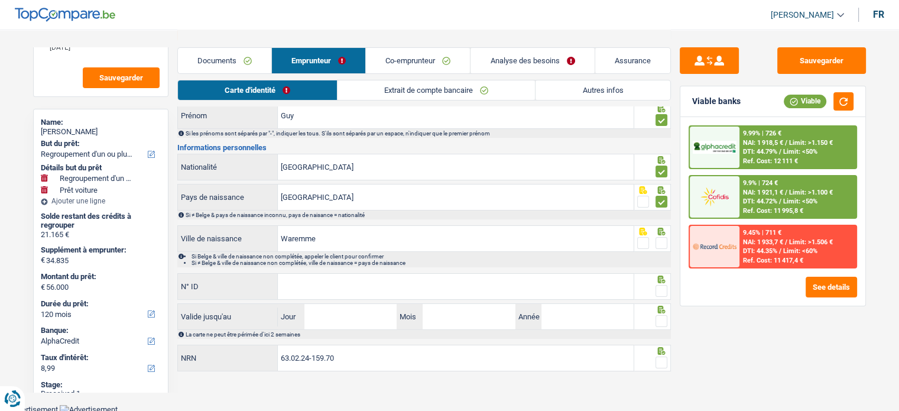
click at [658, 246] on span at bounding box center [661, 243] width 12 height 12
click at [0, 0] on input "radio" at bounding box center [0, 0] width 0 height 0
click at [659, 293] on span at bounding box center [661, 291] width 12 height 12
click at [0, 0] on input "radio" at bounding box center [0, 0] width 0 height 0
click at [355, 293] on input "N° ID" at bounding box center [456, 286] width 356 height 25
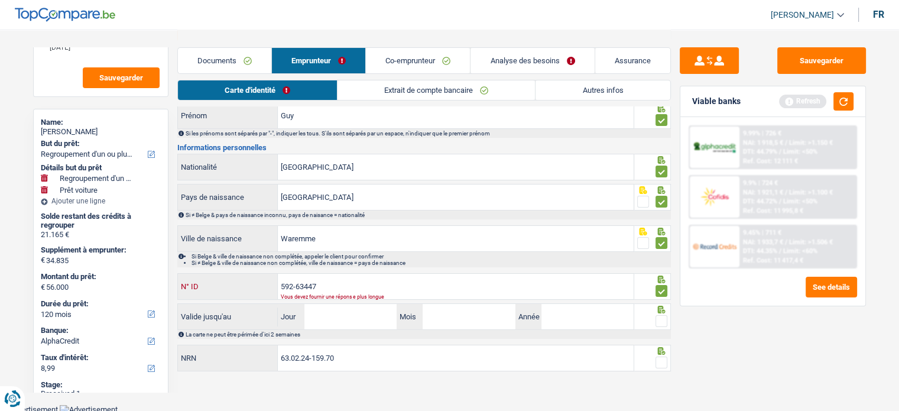
drag, startPoint x: 312, startPoint y: 285, endPoint x: 358, endPoint y: 290, distance: 46.3
click at [350, 291] on div "592-63447 N° ID Vous devez fournir une réponse plus longue" at bounding box center [406, 286] width 456 height 25
type input "592-6347787-91"
click at [347, 311] on input "Jour" at bounding box center [350, 316] width 92 height 25
type input "27"
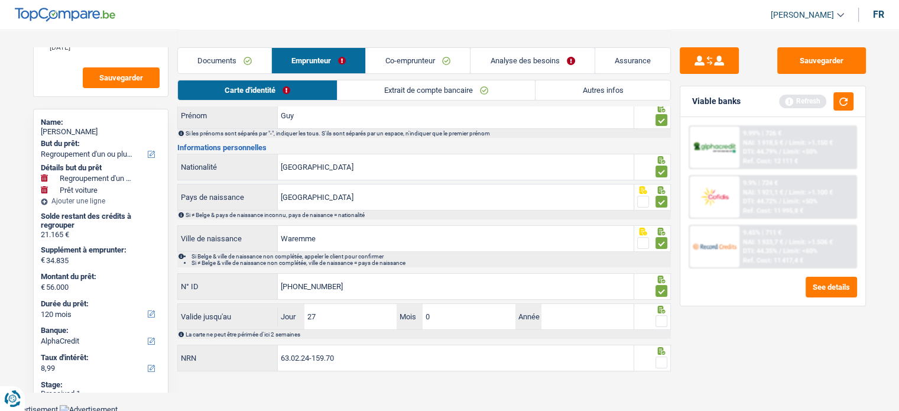
type input "07"
type input "2027"
click at [657, 316] on span at bounding box center [661, 321] width 12 height 12
click at [0, 0] on input "radio" at bounding box center [0, 0] width 0 height 0
click at [661, 355] on div at bounding box center [661, 362] width 12 height 15
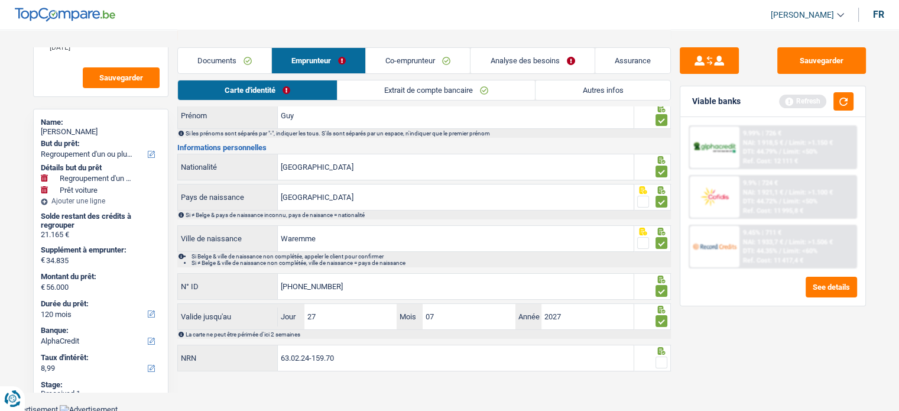
click at [661, 356] on span at bounding box center [661, 362] width 12 height 12
click at [0, 0] on input "radio" at bounding box center [0, 0] width 0 height 0
click at [821, 57] on button "Sauvegarder" at bounding box center [821, 60] width 89 height 27
click at [840, 103] on button "button" at bounding box center [843, 101] width 20 height 18
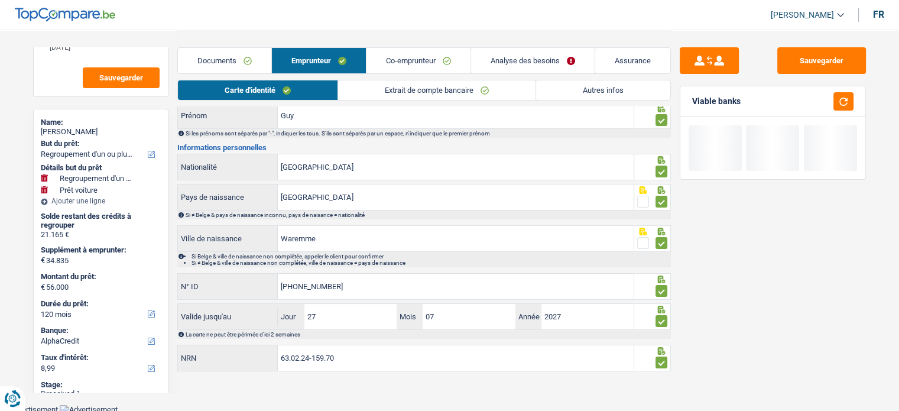
click at [415, 87] on link "Extrait de compte bancaire" at bounding box center [436, 90] width 197 height 20
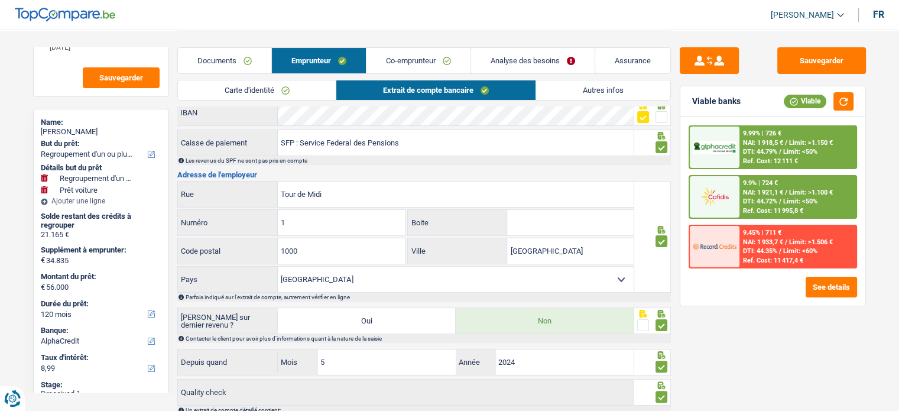
scroll to position [263, 0]
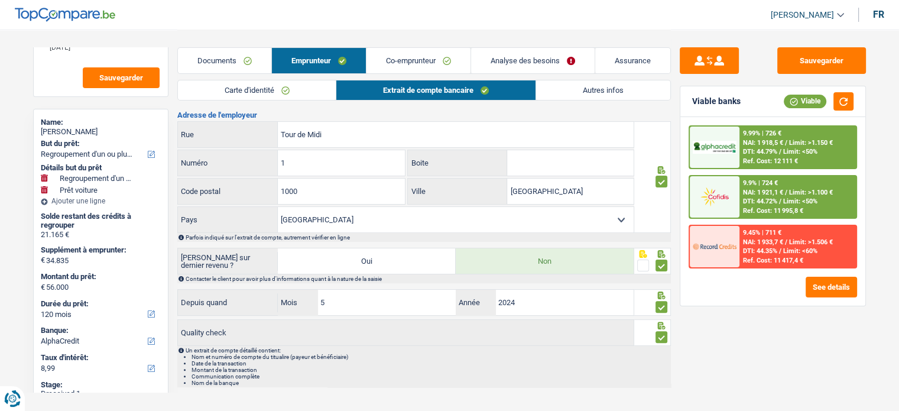
click at [602, 92] on link "Autres infos" at bounding box center [603, 90] width 134 height 20
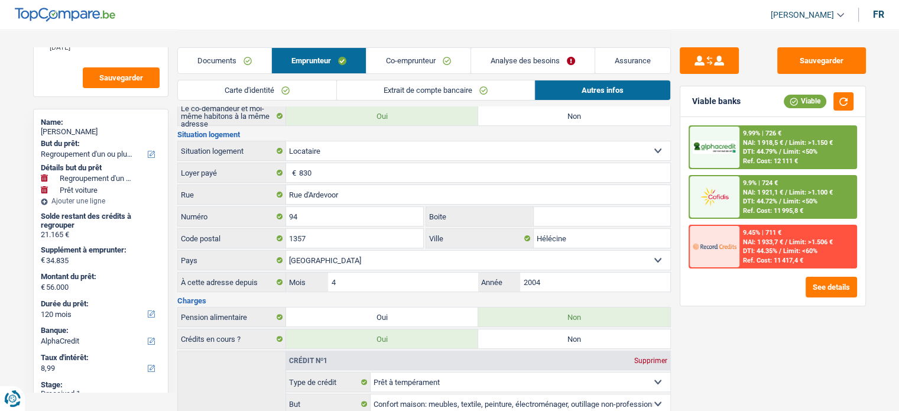
click at [794, 140] on span "Limit: >1.150 €" at bounding box center [811, 143] width 44 height 8
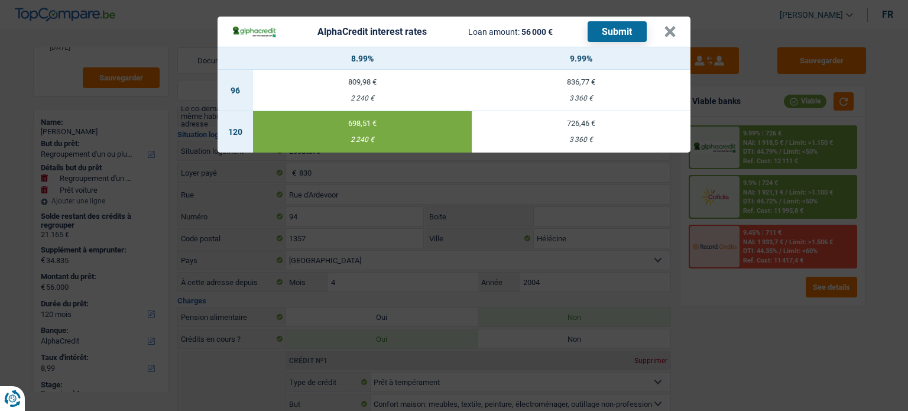
click at [632, 35] on button "Submit" at bounding box center [616, 31] width 59 height 21
click at [674, 36] on button "×" at bounding box center [670, 32] width 12 height 12
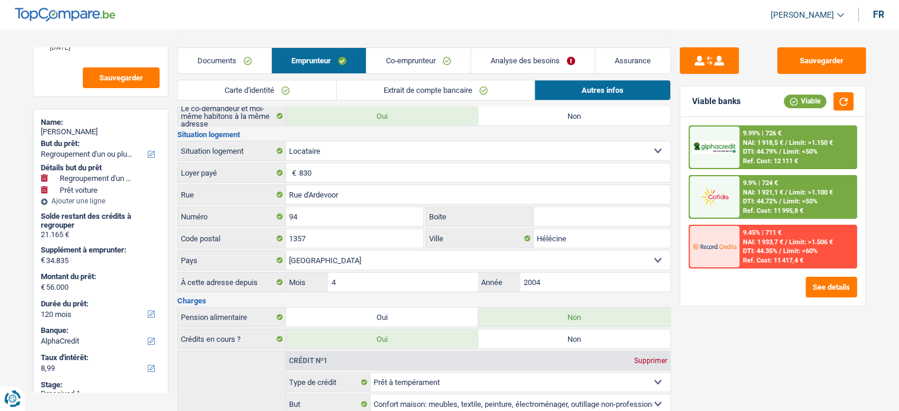
click at [749, 197] on span "DTI: 44.72%" at bounding box center [760, 201] width 34 height 8
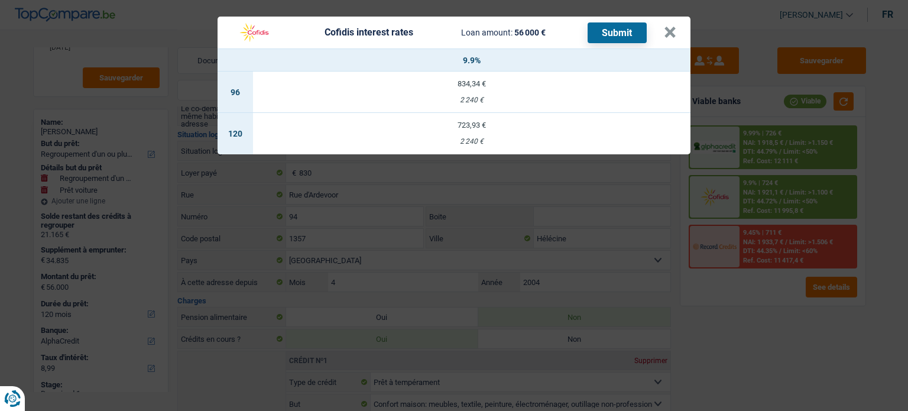
click at [476, 141] on div "2 240 €" at bounding box center [471, 142] width 437 height 8
select select "cofidis"
type input "9,90"
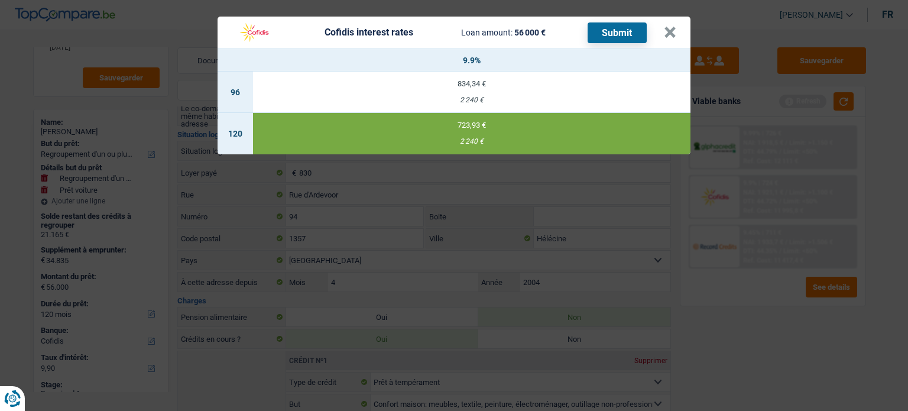
click at [615, 31] on button "Submit" at bounding box center [616, 32] width 59 height 21
click at [671, 33] on button "×" at bounding box center [670, 33] width 12 height 12
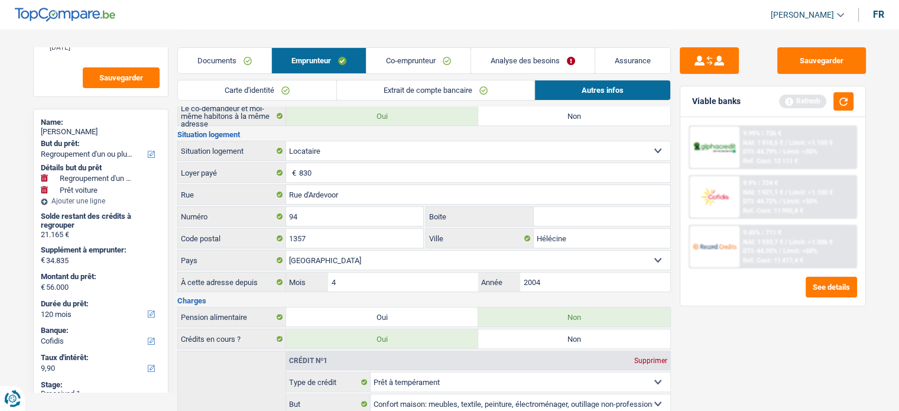
scroll to position [614, 0]
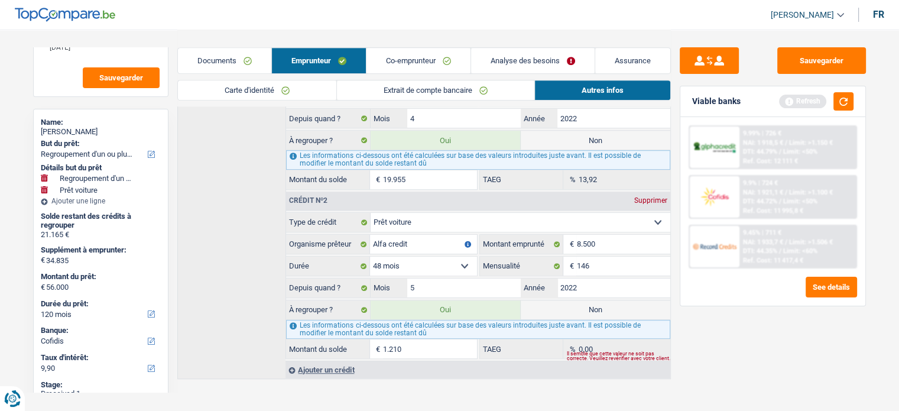
click at [231, 54] on link "Documents" at bounding box center [224, 60] width 93 height 25
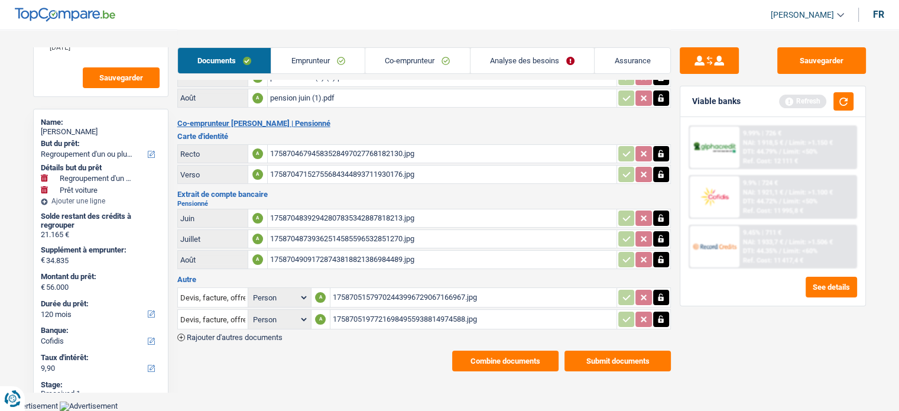
scroll to position [122, 0]
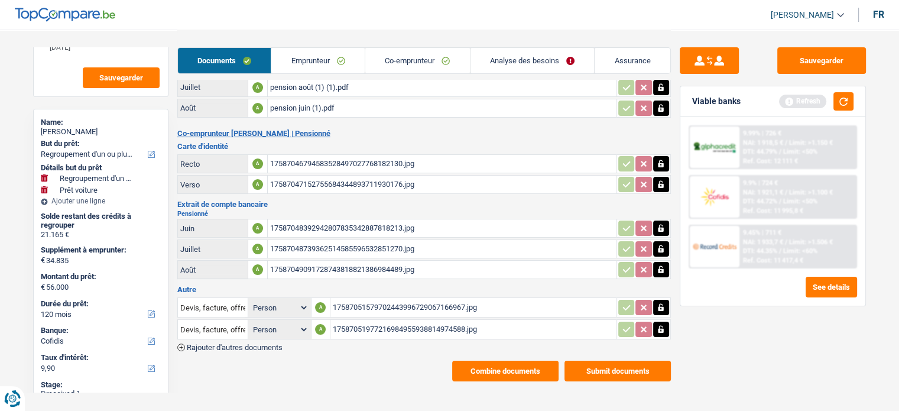
drag, startPoint x: 644, startPoint y: 365, endPoint x: 635, endPoint y: 368, distance: 9.7
click at [635, 368] on button "Submit documents" at bounding box center [617, 370] width 106 height 21
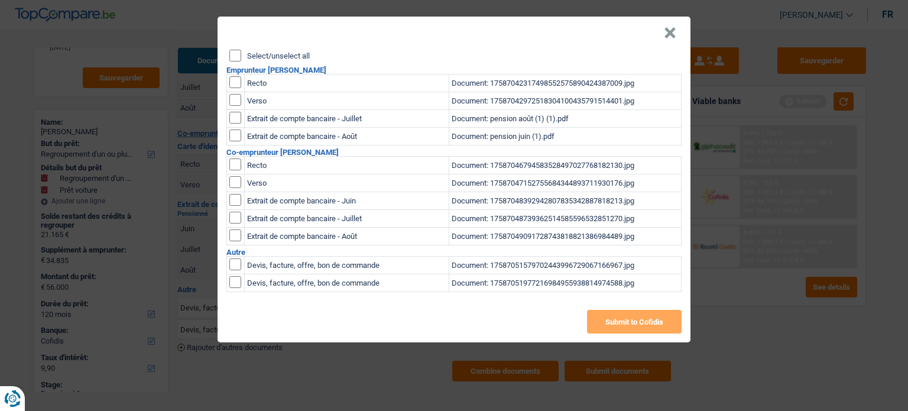
click at [233, 50] on input "Select/unselect all" at bounding box center [235, 56] width 12 height 12
checkbox input "true"
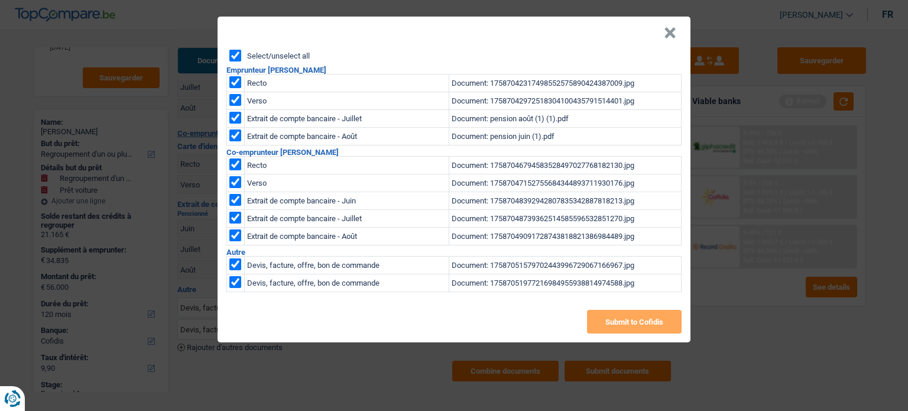
checkbox input "true"
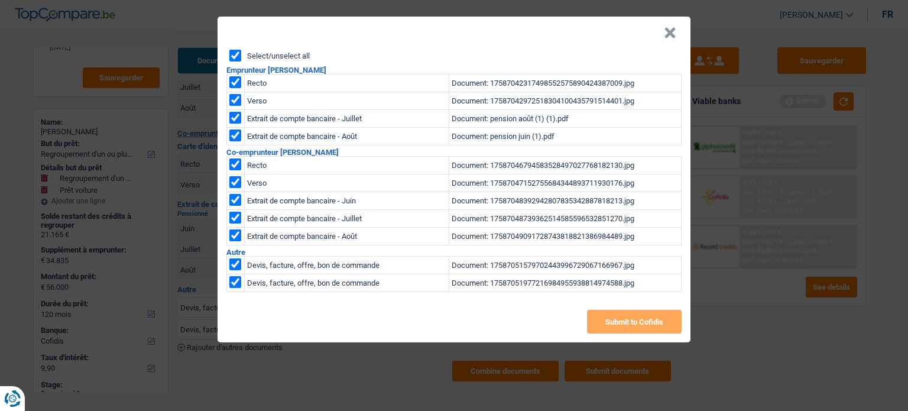
checkbox input "true"
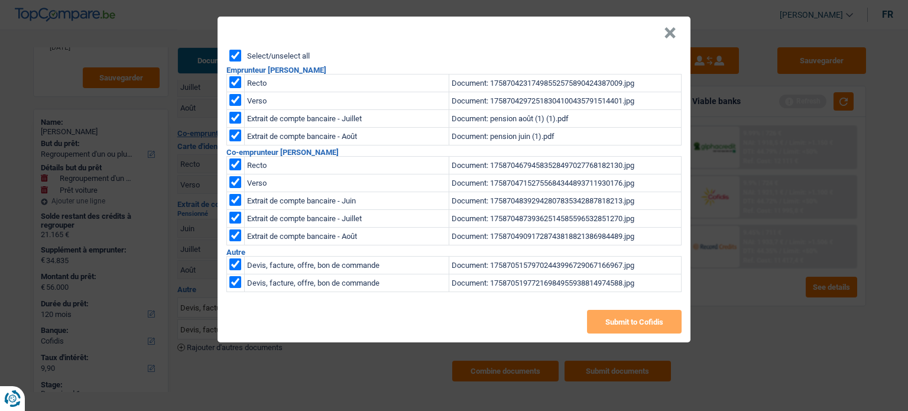
checkbox input "true"
click at [657, 319] on button "Submit to Cofidis" at bounding box center [634, 322] width 95 height 24
click at [674, 34] on button "×" at bounding box center [670, 33] width 12 height 12
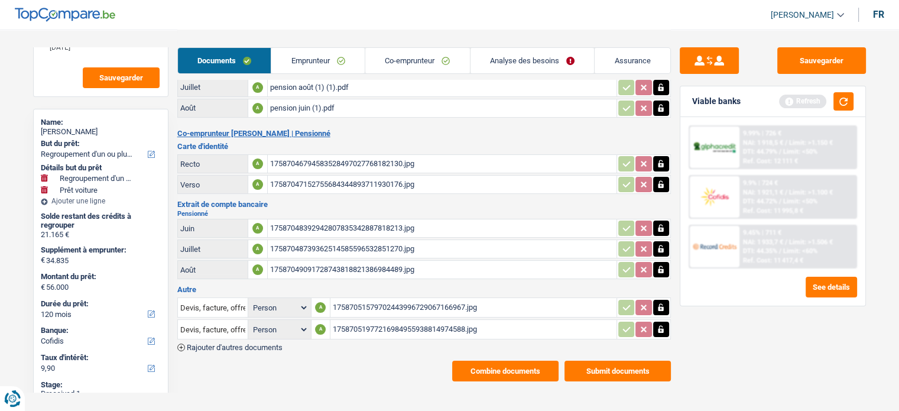
click at [514, 364] on button "Combine documents" at bounding box center [505, 370] width 106 height 21
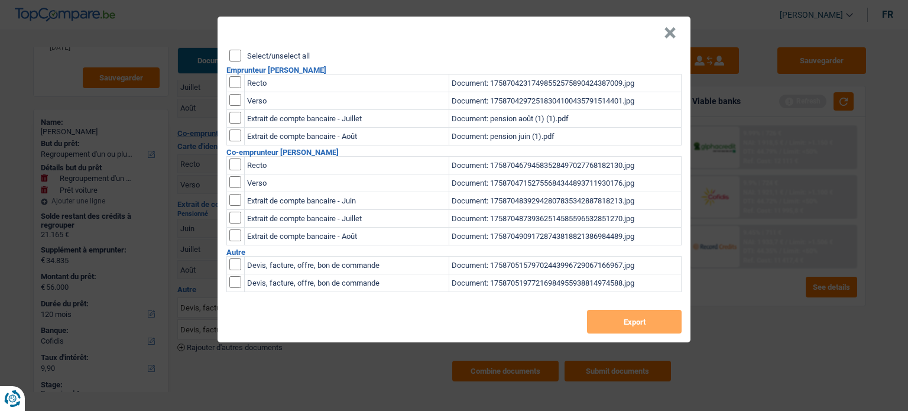
click at [243, 60] on div "Select/unselect all" at bounding box center [455, 56] width 452 height 12
click at [240, 56] on input "Select/unselect all" at bounding box center [235, 56] width 12 height 12
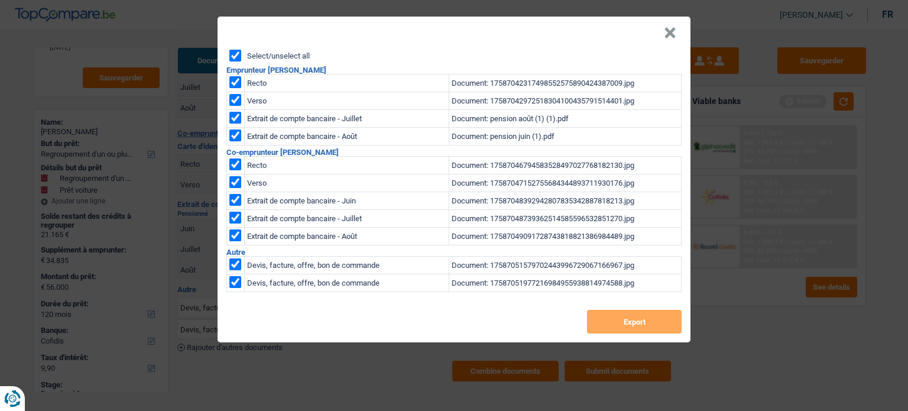
checkbox input "true"
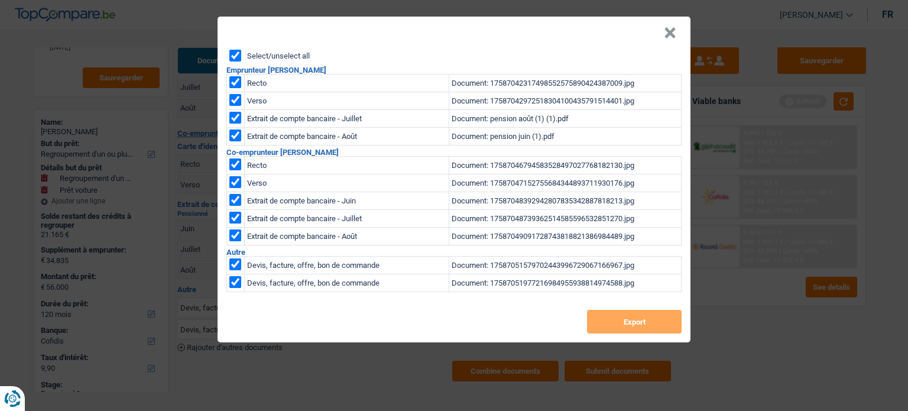
checkbox input "true"
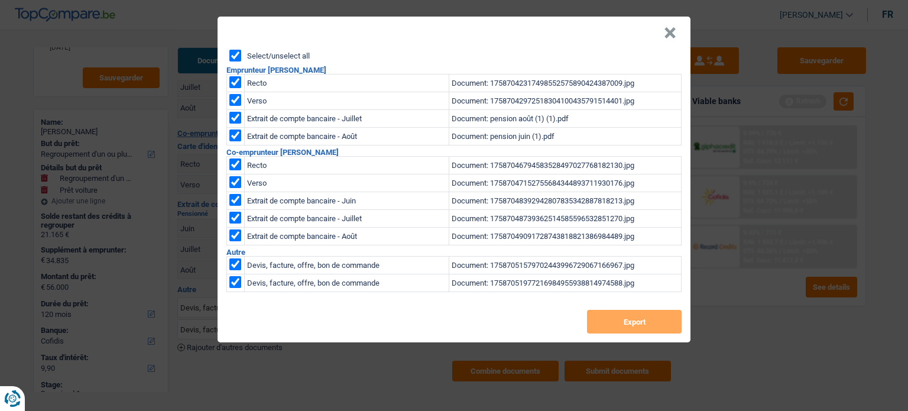
checkbox input "true"
click at [618, 319] on button "Export" at bounding box center [634, 322] width 95 height 24
click at [682, 31] on header "×" at bounding box center [453, 33] width 473 height 33
click at [662, 31] on header "×" at bounding box center [453, 33] width 473 height 33
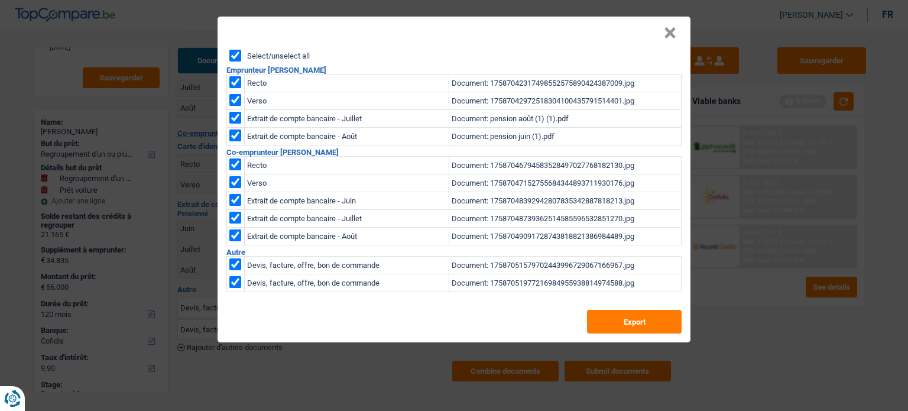
click at [670, 35] on button "×" at bounding box center [670, 33] width 12 height 12
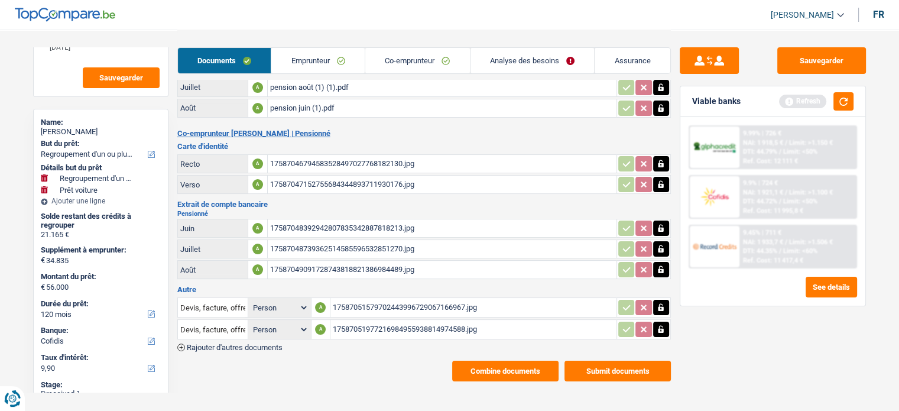
click at [302, 63] on link "Emprunteur" at bounding box center [317, 60] width 93 height 25
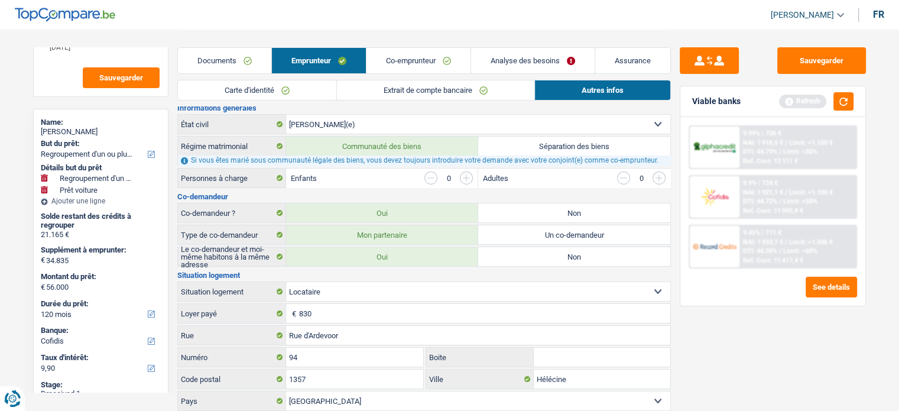
click at [227, 69] on link "Documents" at bounding box center [224, 60] width 93 height 25
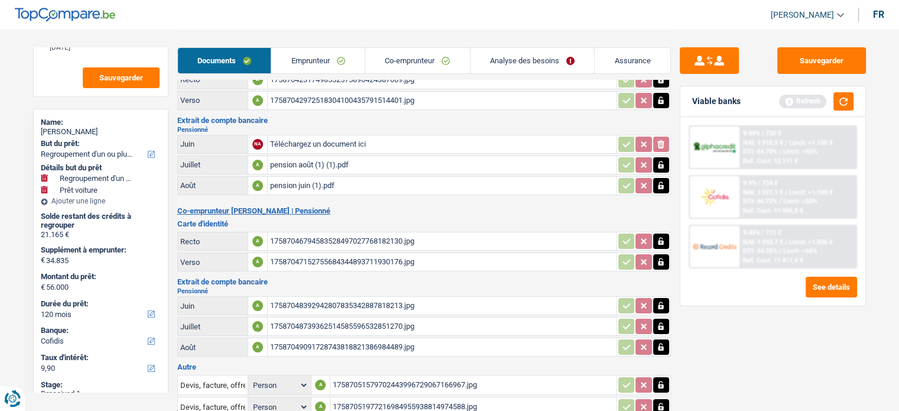
scroll to position [0, 0]
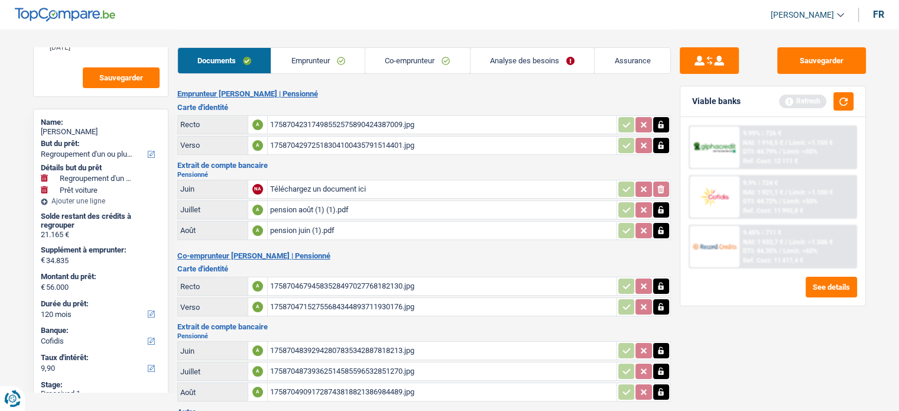
click at [300, 67] on link "Emprunteur" at bounding box center [317, 60] width 93 height 25
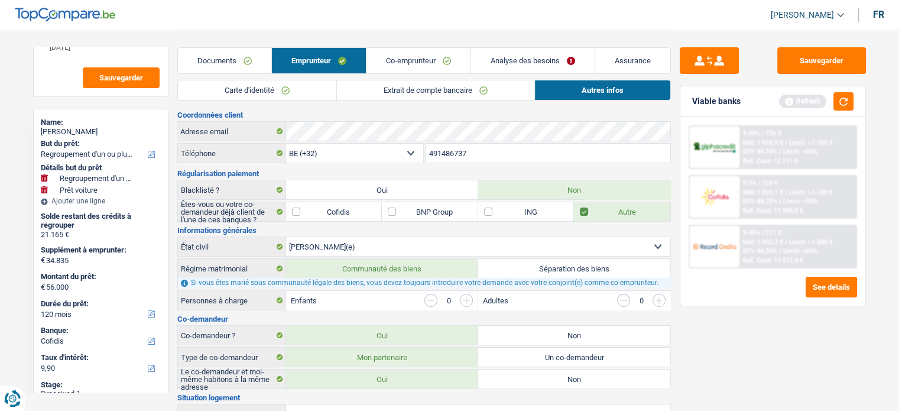
click at [246, 84] on link "Carte d'identité" at bounding box center [257, 90] width 158 height 20
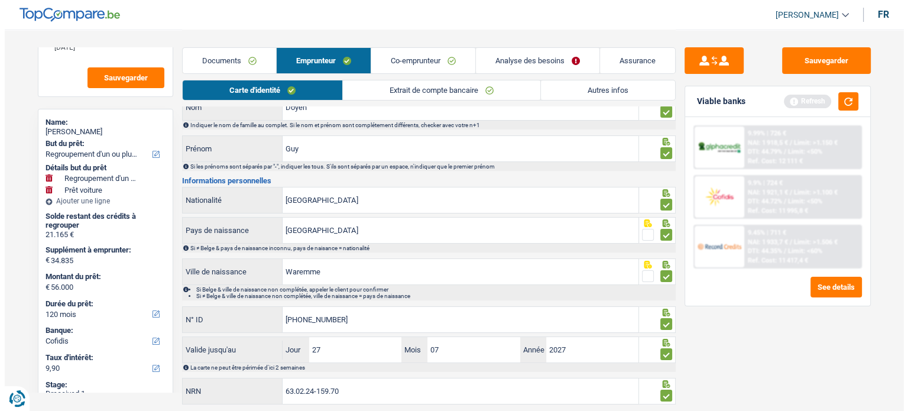
scroll to position [86, 0]
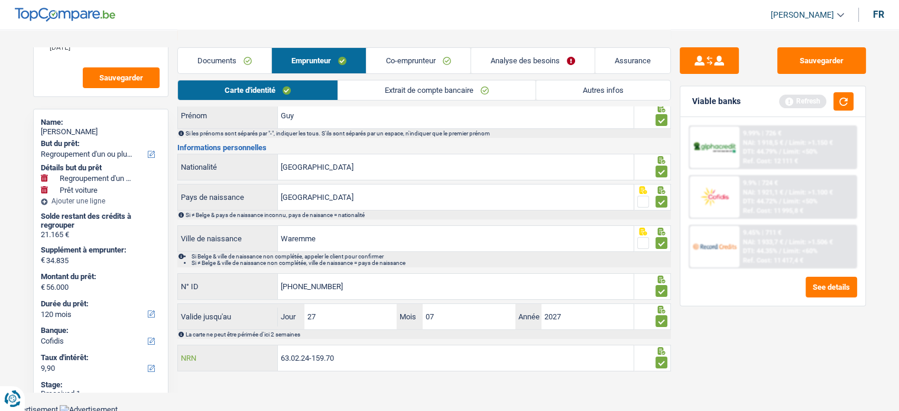
drag, startPoint x: 349, startPoint y: 349, endPoint x: 226, endPoint y: 349, distance: 122.9
click at [227, 349] on div "63.02.24-159.70 NRN" at bounding box center [406, 357] width 456 height 25
click at [815, 59] on button "Sauvegarder" at bounding box center [821, 60] width 89 height 27
click at [841, 105] on button "button" at bounding box center [843, 101] width 20 height 18
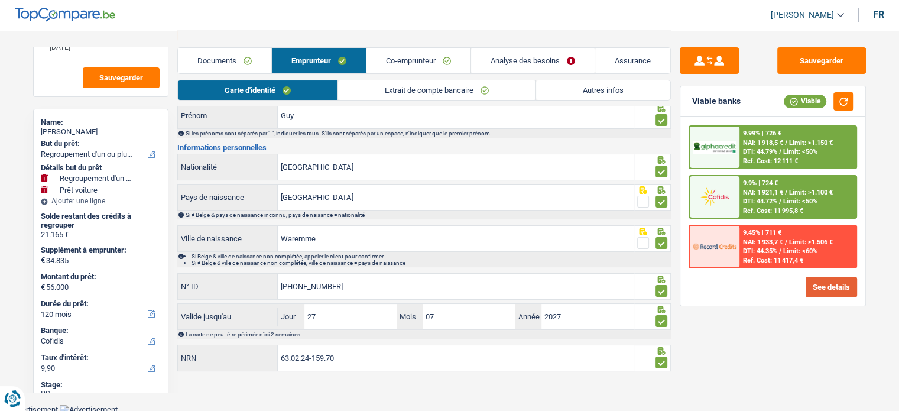
click at [823, 289] on button "See details" at bounding box center [830, 287] width 51 height 21
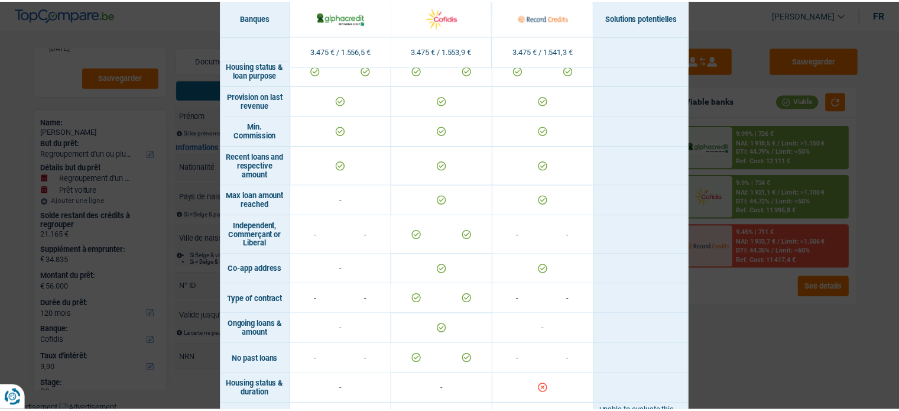
scroll to position [691, 0]
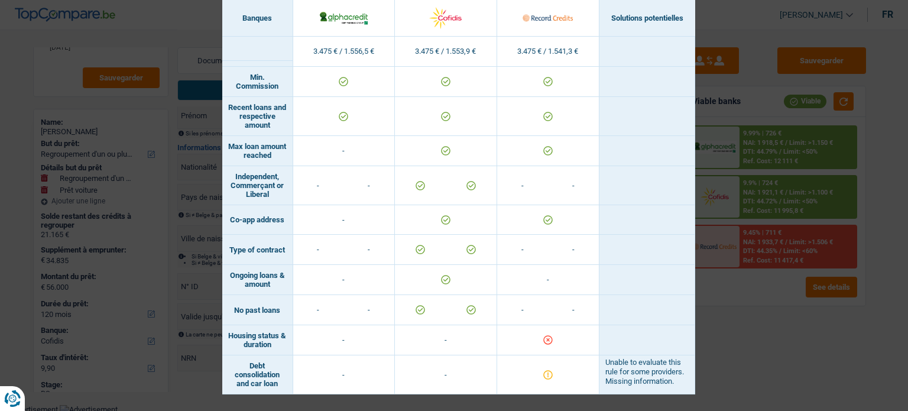
click at [72, 314] on div "Banks conditions × Banques Solutions potentielles Revenus / Charges 3.475 € / 1…" at bounding box center [454, 205] width 908 height 411
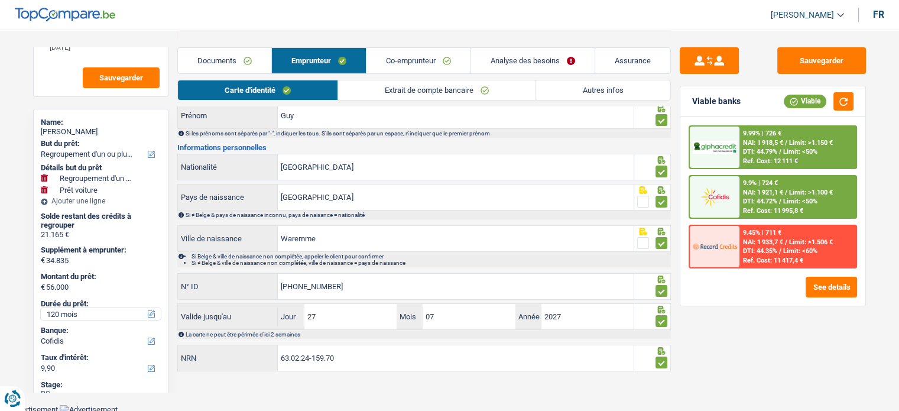
click at [72, 314] on select "12 mois 18 mois 24 mois 30 mois 36 mois 42 mois 48 mois 60 mois 72 mois 84 mois…" at bounding box center [101, 314] width 120 height 12
select select "84"
click at [41, 308] on select "12 mois 18 mois 24 mois 30 mois 36 mois 42 mois 48 mois 60 mois 72 mois 84 mois…" at bounding box center [101, 314] width 120 height 12
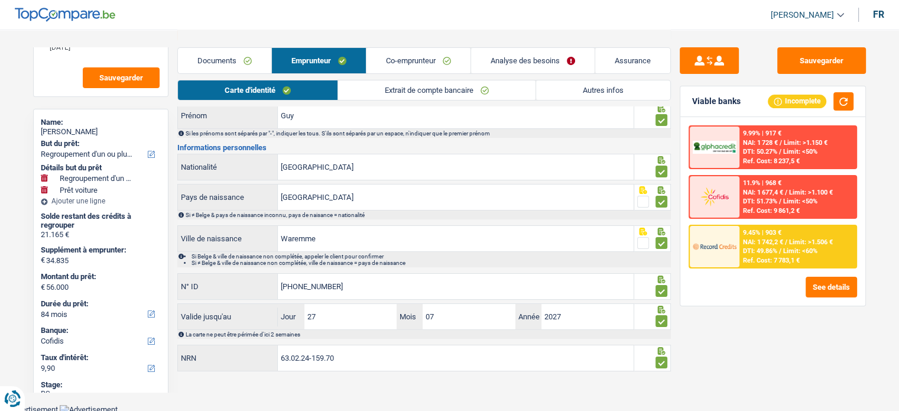
click at [805, 264] on div "9.45% | 903 € NAI: 1 742,2 € / Limit: >1.506 € DTI: 49.86% / Limit: <60% Ref. C…" at bounding box center [797, 246] width 116 height 41
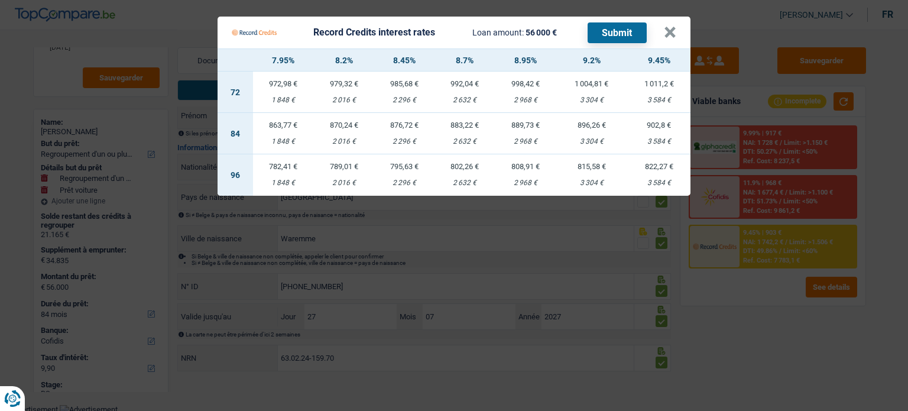
click at [410, 142] on div "2 296 €" at bounding box center [404, 142] width 60 height 8
select select "record credits"
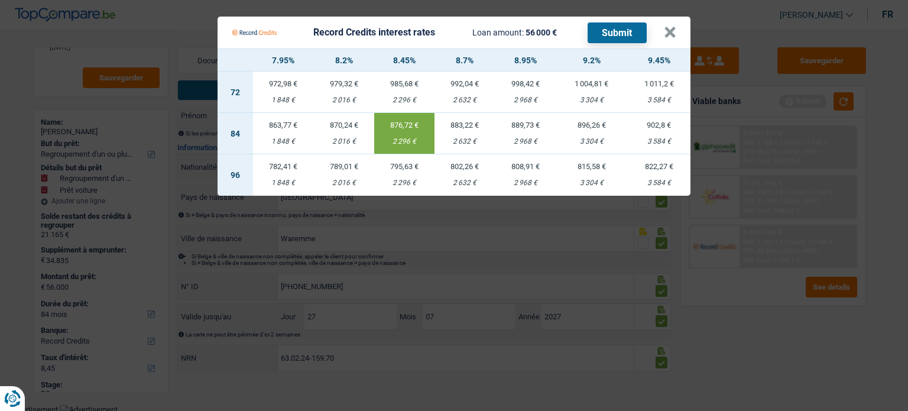
click at [521, 132] on td "889,73 € 2 968 €" at bounding box center [525, 133] width 60 height 41
type input "8,95"
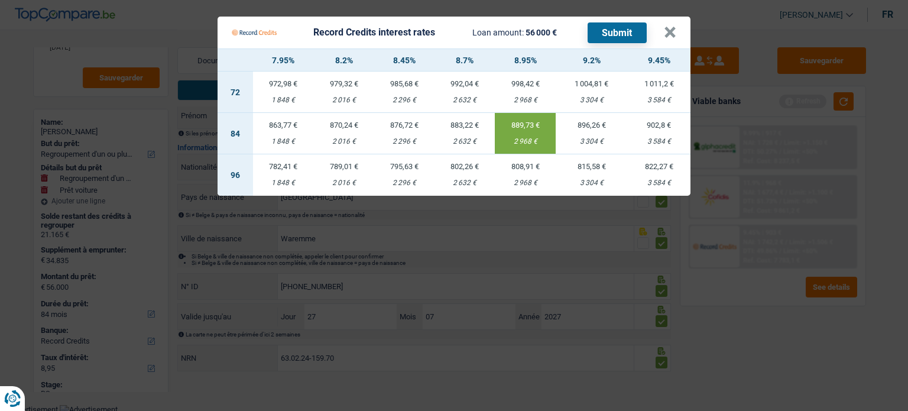
click at [633, 33] on button "Submit" at bounding box center [616, 32] width 59 height 21
click at [676, 35] on Credits___BV_modal_header_ "Record Credits interest rates Loan amount: 56 000 € Submit ×" at bounding box center [453, 33] width 473 height 32
drag, startPoint x: 665, startPoint y: 43, endPoint x: 586, endPoint y: 53, distance: 79.2
click at [667, 38] on button "×" at bounding box center [670, 33] width 12 height 12
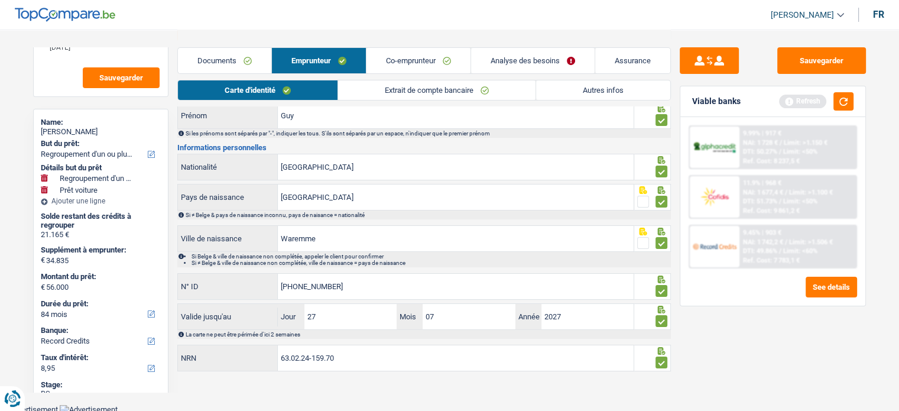
click at [176, 51] on div "Notes - Mr sera défiché le 24/9/25 Sauvegarder Name: Guy Doyen But du prêt: Con…" at bounding box center [100, 219] width 153 height 345
click at [236, 60] on link "Documents" at bounding box center [224, 60] width 93 height 25
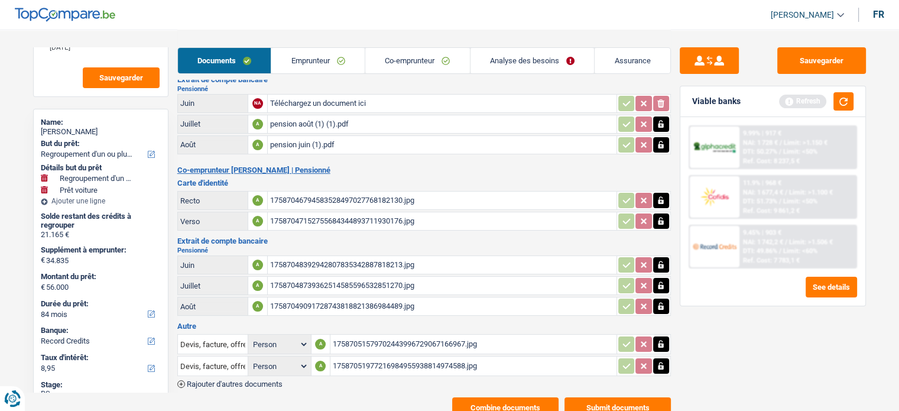
click at [513, 50] on link "Analyse des besoins" at bounding box center [532, 60] width 124 height 25
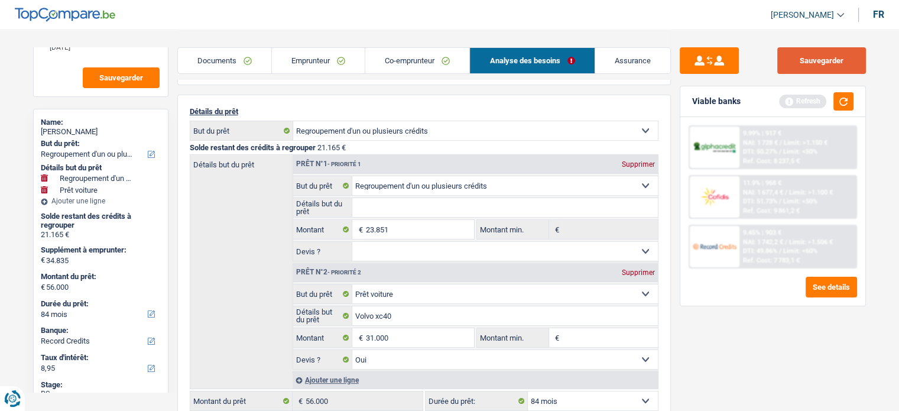
click at [808, 68] on button "Sauvegarder" at bounding box center [821, 60] width 89 height 27
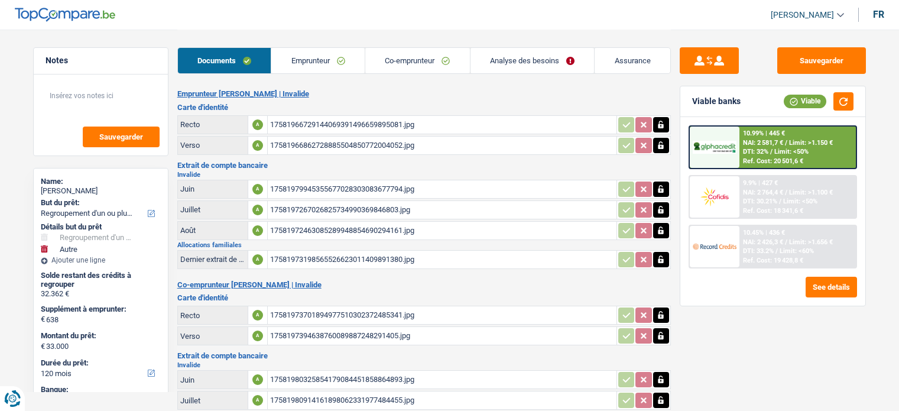
select select "refinancing"
select select "other"
select select "120"
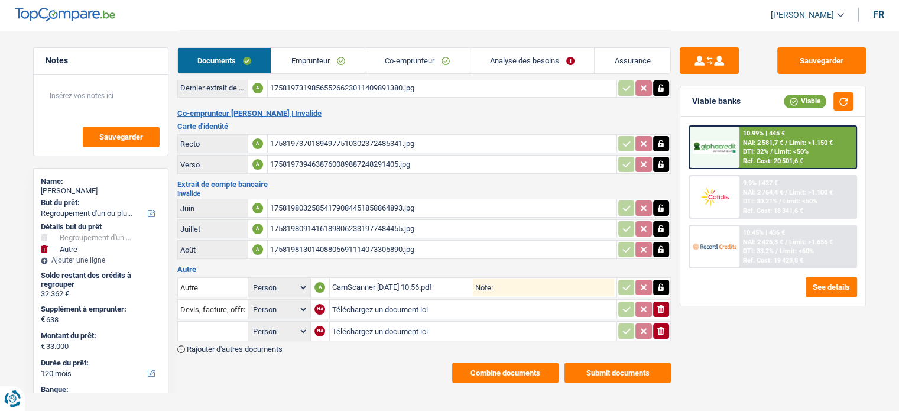
click at [234, 343] on div "Emprunteur [PERSON_NAME] | Invalide Carte d'identité Recto A 175819667291440693…" at bounding box center [423, 150] width 493 height 465
click at [234, 345] on span "Rajouter d'autres documents" at bounding box center [235, 349] width 96 height 8
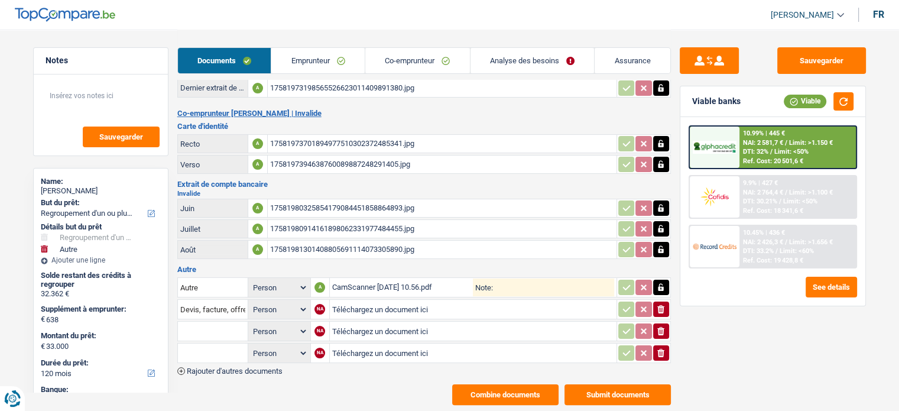
click at [410, 304] on input "Téléchargez un document ici" at bounding box center [473, 309] width 282 height 18
type input "C:\fakepath\1000010884.jpg"
type input "C:\fakepath\1000010885.jpg"
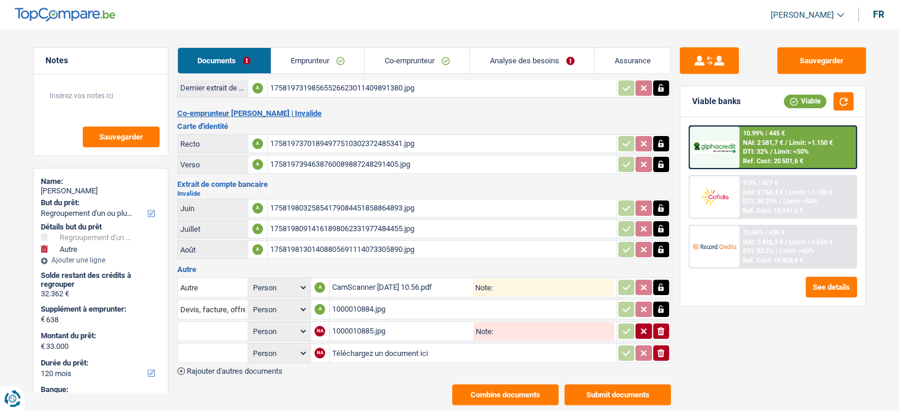
click at [239, 367] on span "Rajouter d'autres documents" at bounding box center [235, 371] width 96 height 8
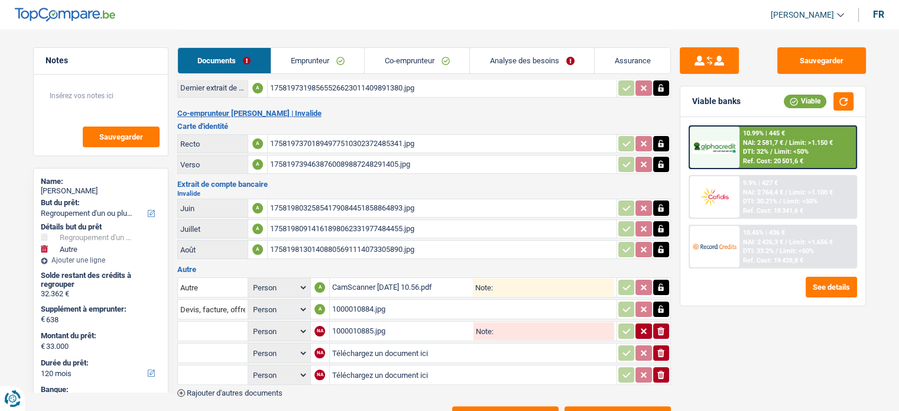
type input "C:\fakepath\1000010886.jpg"
type input "C:\fakepath\1000010887.jpg"
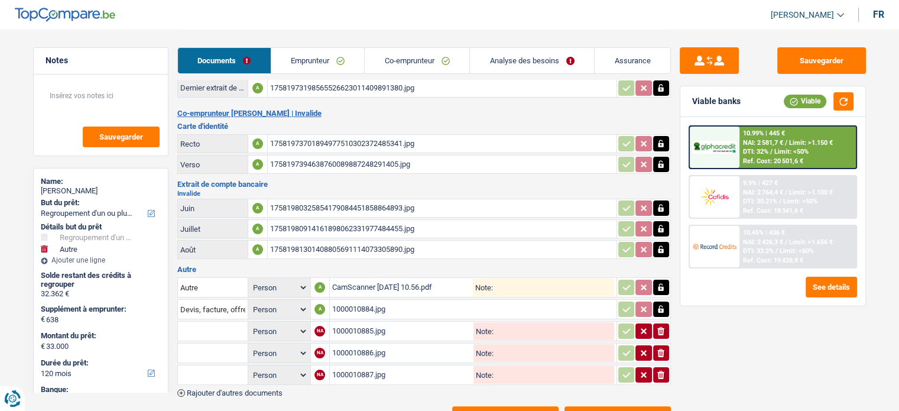
click at [248, 389] on span "Rajouter d'autres documents" at bounding box center [235, 393] width 96 height 8
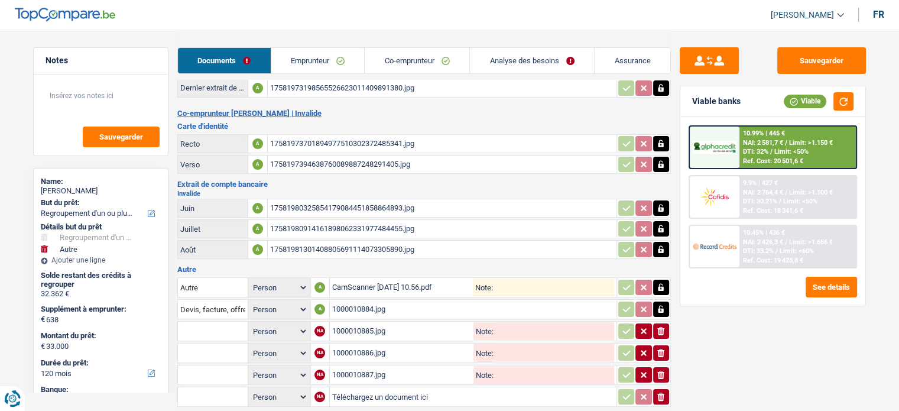
type input "C:\fakepath\1000010888.jpg"
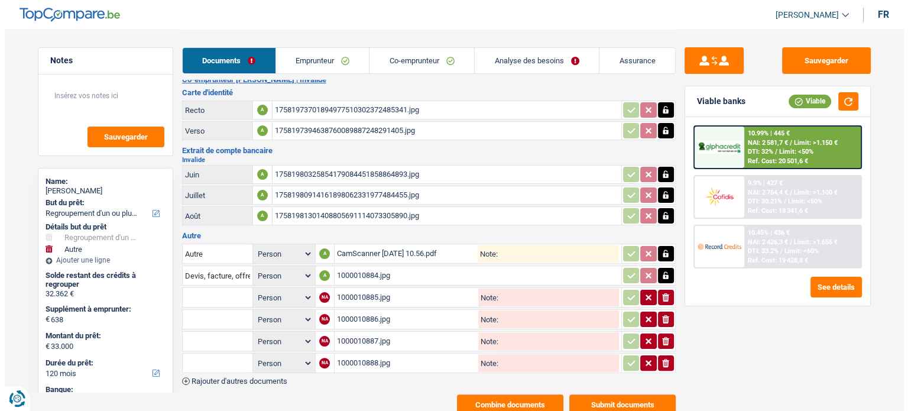
scroll to position [235, 0]
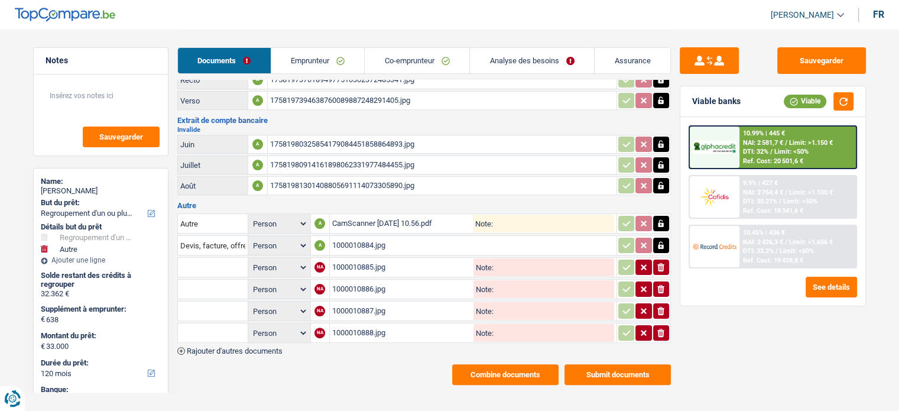
click at [595, 368] on button "Submit documents" at bounding box center [617, 374] width 106 height 21
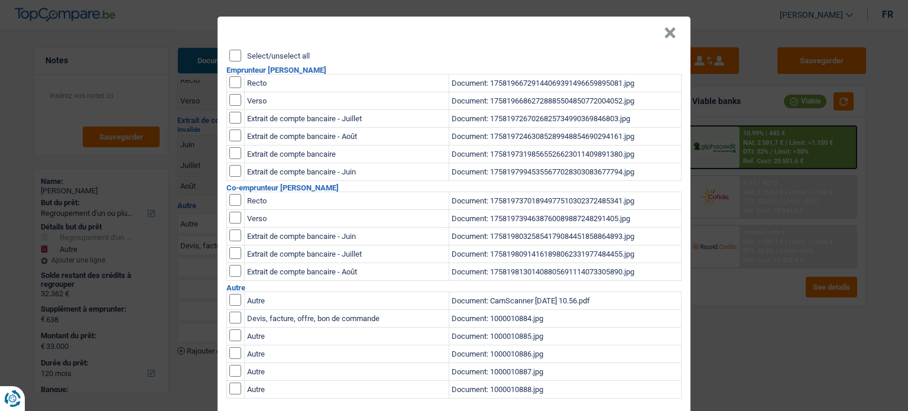
scroll to position [0, 0]
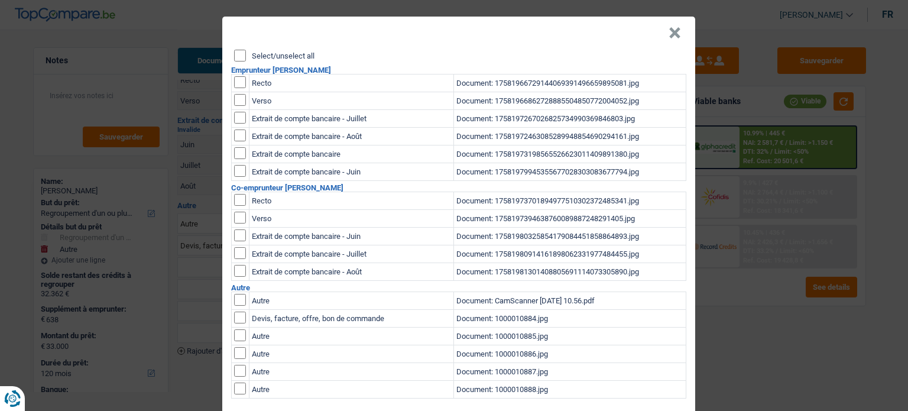
click at [238, 391] on input "checkbox" at bounding box center [240, 388] width 12 height 12
checkbox input "true"
click at [233, 368] on table "Autre Document: CamScanner [DATE] 10.56.pdf Devis, facture, offre, bon de comma…" at bounding box center [458, 344] width 455 height 107
click at [234, 368] on input "checkbox" at bounding box center [240, 371] width 12 height 12
checkbox input "true"
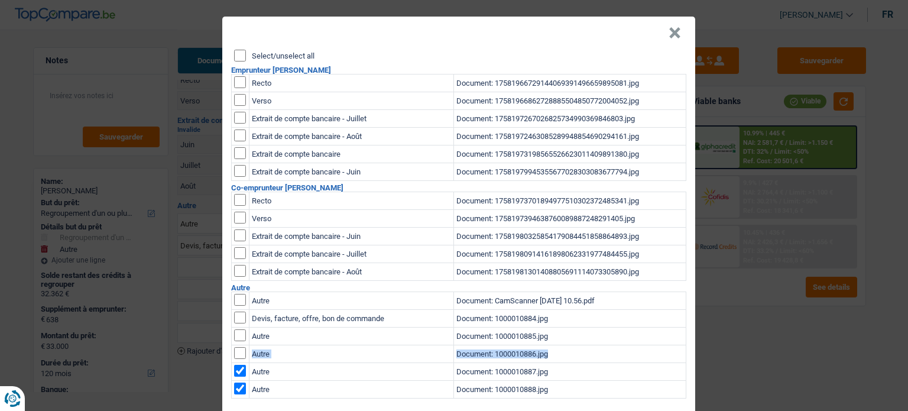
click at [238, 354] on input "checkbox" at bounding box center [240, 353] width 12 height 12
checkbox input "true"
click at [238, 340] on input "checkbox" at bounding box center [240, 335] width 12 height 12
checkbox input "true"
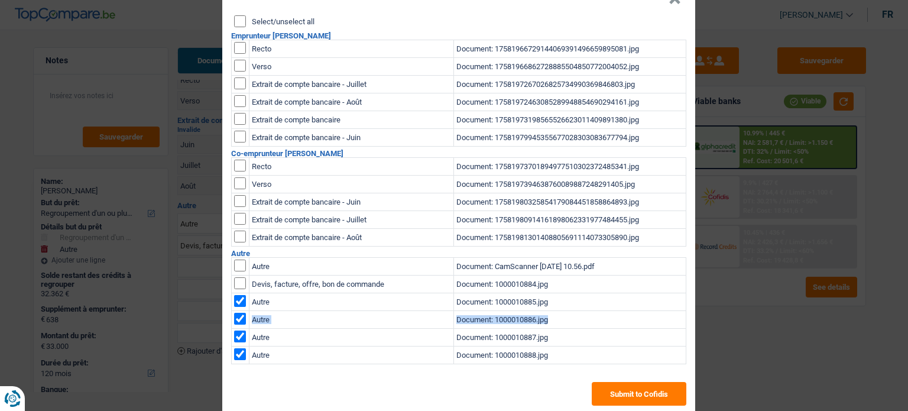
scroll to position [54, 0]
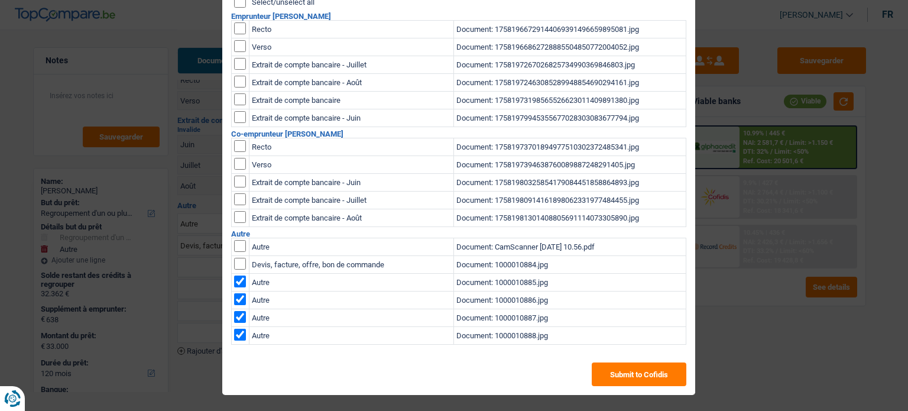
click at [728, 353] on div "× Select/unselect all Emprunteur [PERSON_NAME] Recto Document: 1758196672914406…" at bounding box center [454, 205] width 908 height 411
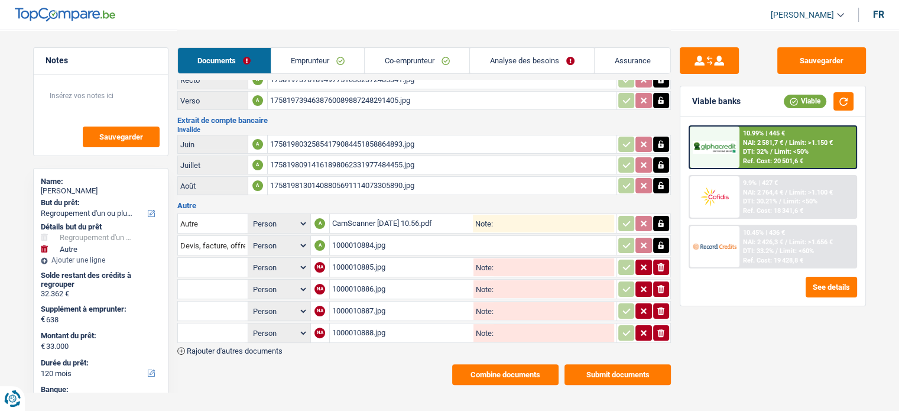
click at [353, 262] on div "1000010885.jpg" at bounding box center [401, 267] width 139 height 18
click at [367, 280] on div "1000010886.jpg" at bounding box center [401, 289] width 139 height 18
click at [329, 301] on td "1000010887.jpg Note:" at bounding box center [472, 311] width 287 height 20
click at [336, 302] on div "1000010887.jpg" at bounding box center [401, 311] width 139 height 18
click at [350, 324] on div "1000010888.jpg" at bounding box center [401, 333] width 139 height 18
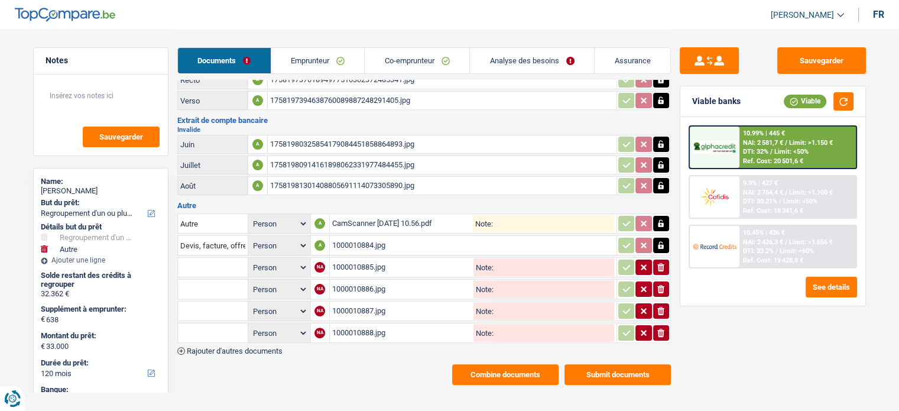
click at [605, 365] on button "Submit documents" at bounding box center [617, 374] width 106 height 21
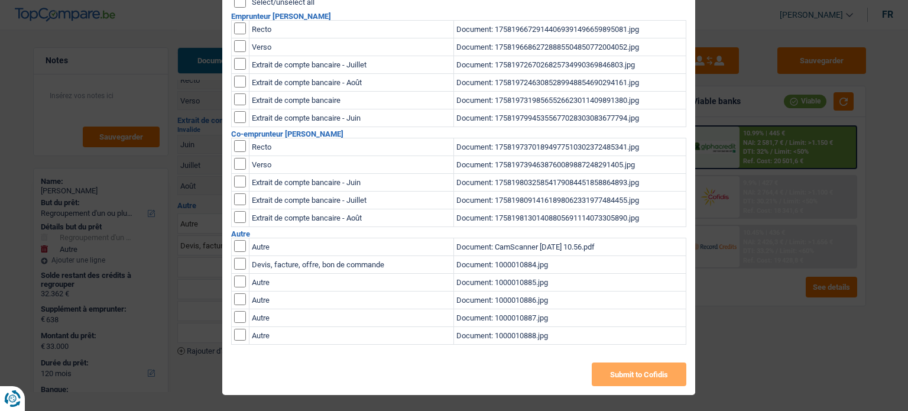
click at [231, 333] on table "Autre Document: CamScanner 23-09-2025 10.56.pdf Devis, facture, offre, bon de c…" at bounding box center [458, 291] width 455 height 107
click at [233, 327] on td at bounding box center [240, 336] width 18 height 18
click at [234, 316] on input "checkbox" at bounding box center [240, 317] width 12 height 12
checkbox input "true"
click at [233, 291] on td at bounding box center [240, 300] width 18 height 18
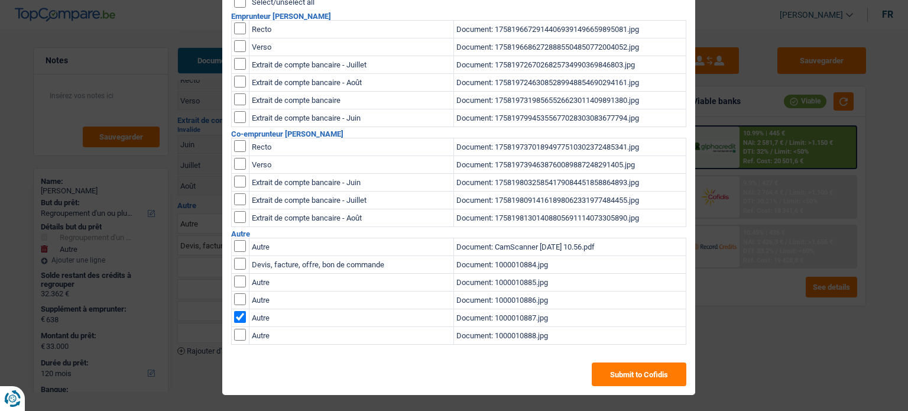
click at [235, 275] on input "checkbox" at bounding box center [240, 281] width 12 height 12
checkbox input "true"
click at [235, 300] on input "checkbox" at bounding box center [240, 299] width 12 height 12
checkbox input "true"
click at [236, 331] on input "checkbox" at bounding box center [240, 335] width 12 height 12
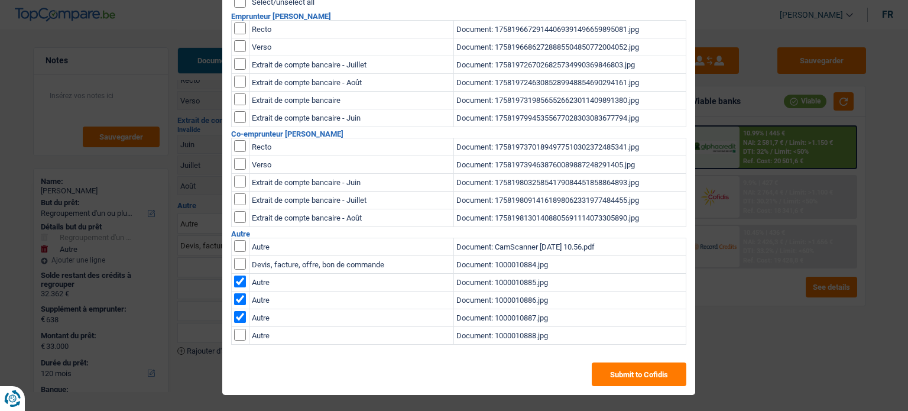
checkbox input "true"
click at [657, 374] on button "Submit to Cofidis" at bounding box center [639, 374] width 95 height 24
click at [735, 304] on div "× Select/unselect all Emprunteur Angélique Dufour Recto Document: 1758196672914…" at bounding box center [454, 205] width 908 height 411
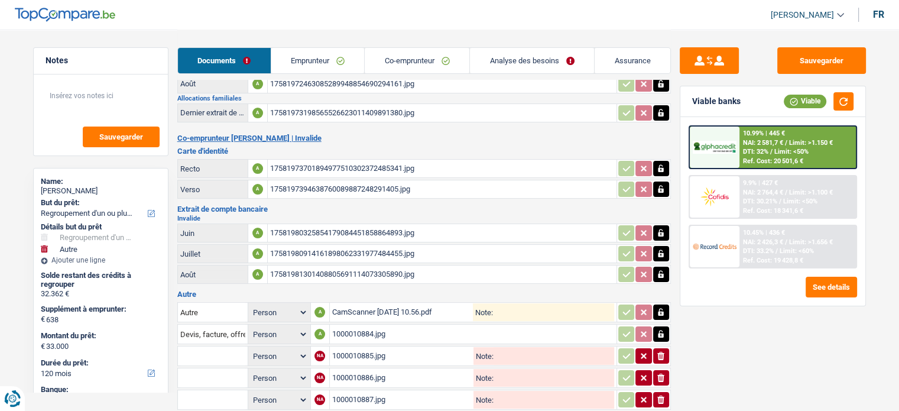
scroll to position [58, 0]
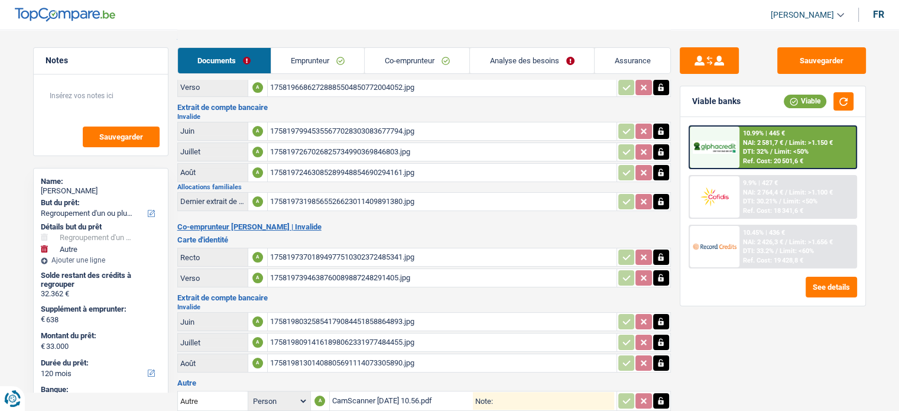
click at [297, 66] on link "Emprunteur" at bounding box center [317, 60] width 93 height 25
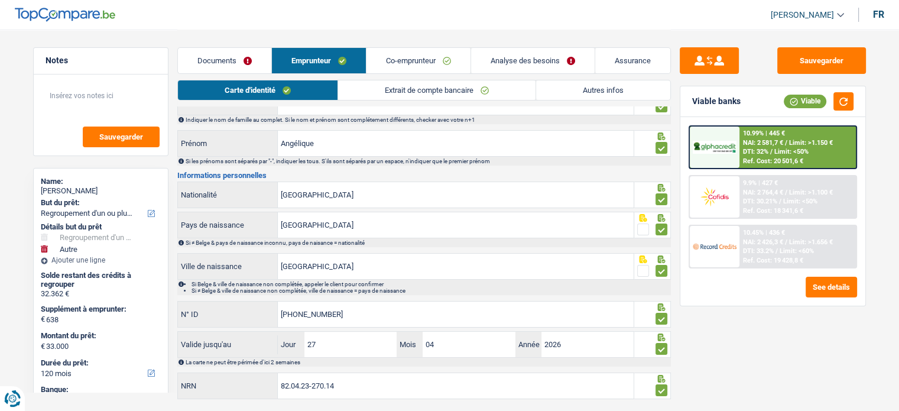
click at [246, 68] on link "Documents" at bounding box center [224, 60] width 93 height 25
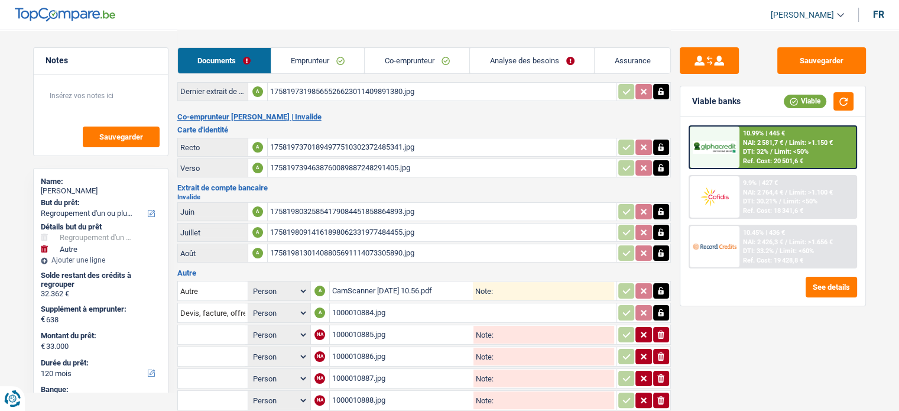
scroll to position [235, 0]
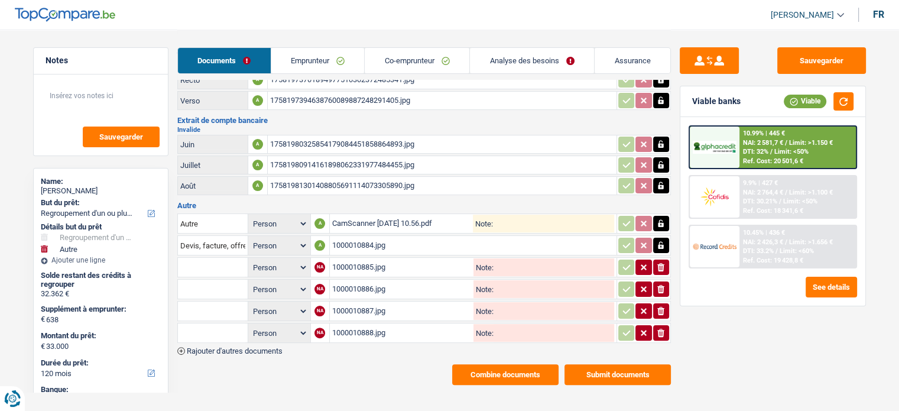
click at [304, 61] on link "Emprunteur" at bounding box center [317, 60] width 93 height 25
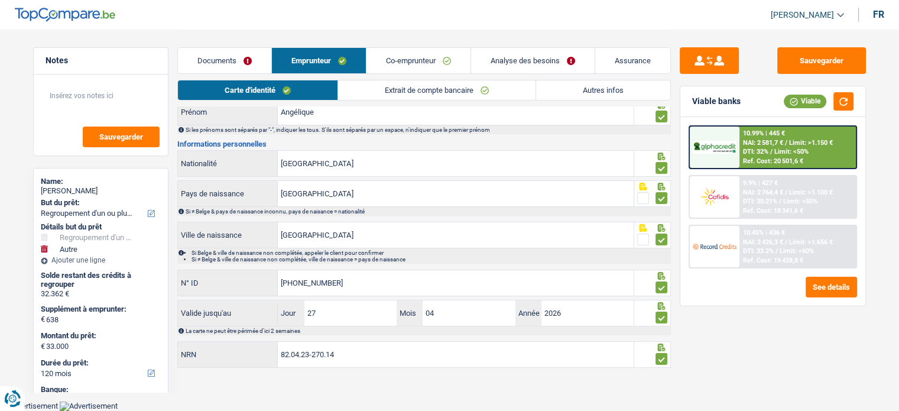
scroll to position [86, 0]
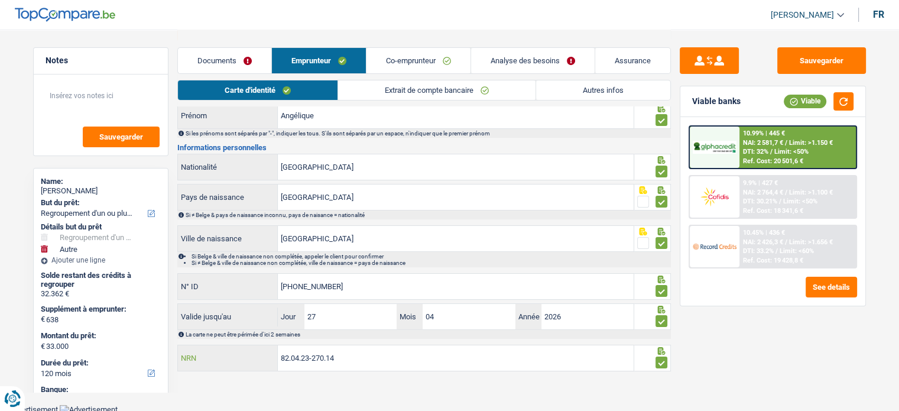
drag, startPoint x: 357, startPoint y: 362, endPoint x: 179, endPoint y: 358, distance: 177.9
click at [179, 358] on div "82.04.23-270.14 NRN" at bounding box center [406, 357] width 456 height 25
click at [830, 56] on button "Sauvegarder" at bounding box center [821, 60] width 89 height 27
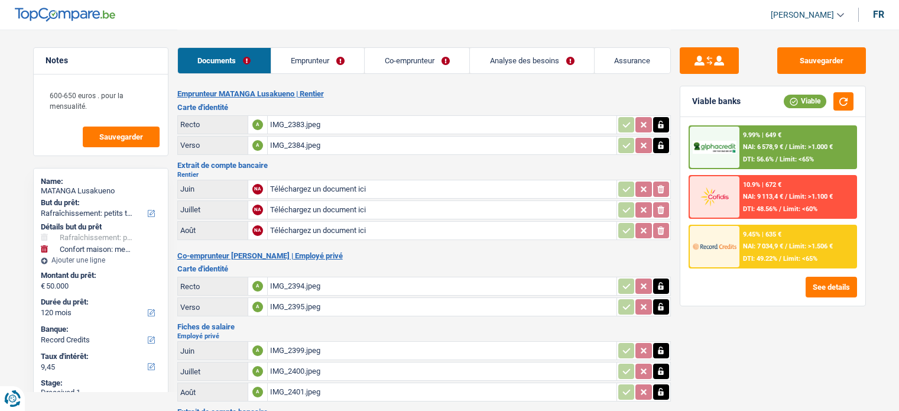
select select "houseOrGarden"
select select "household"
select select "120"
select select "record credits"
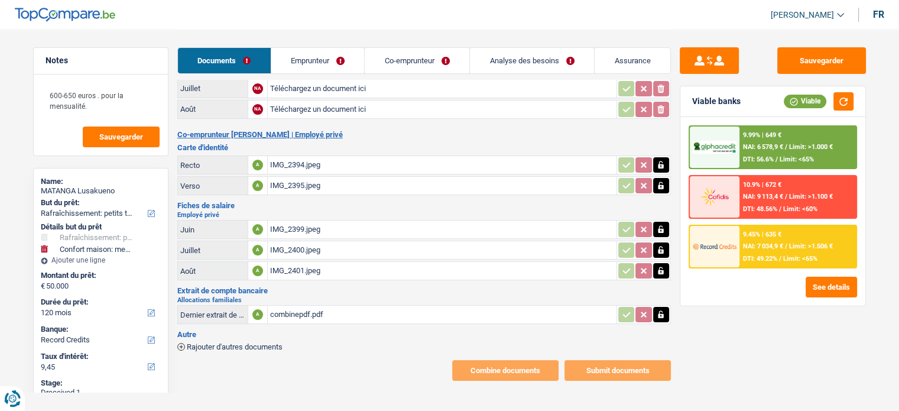
click at [307, 310] on div "combinepdf.pdf" at bounding box center [442, 315] width 344 height 18
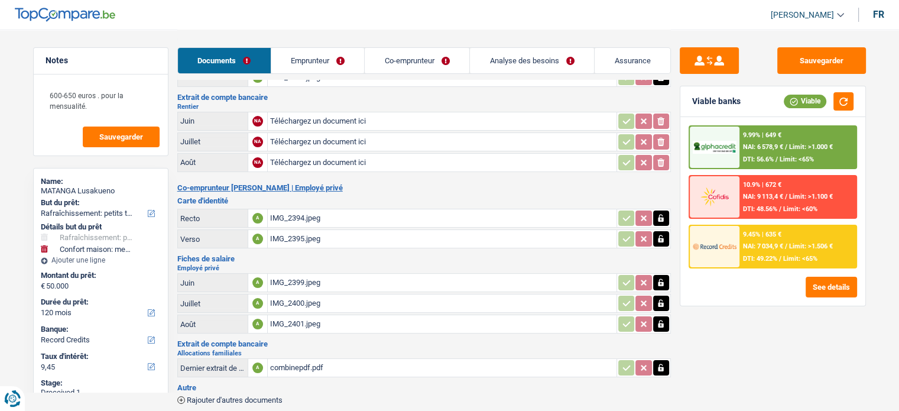
scroll to position [121, 0]
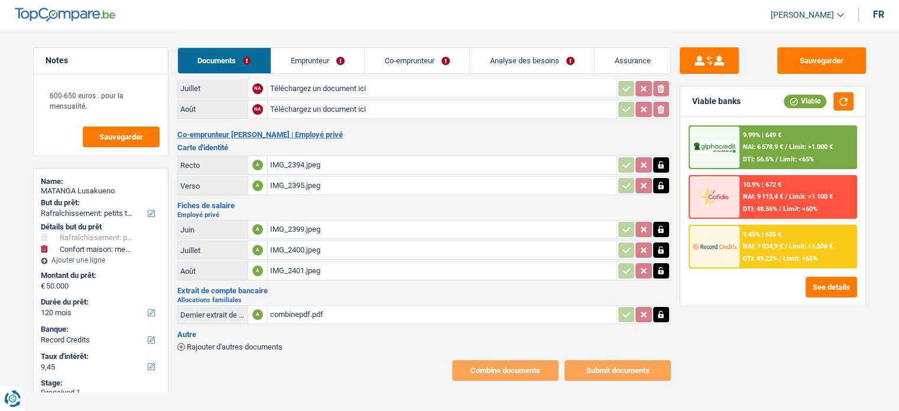
click at [239, 343] on span "Rajouter d'autres documents" at bounding box center [235, 347] width 96 height 8
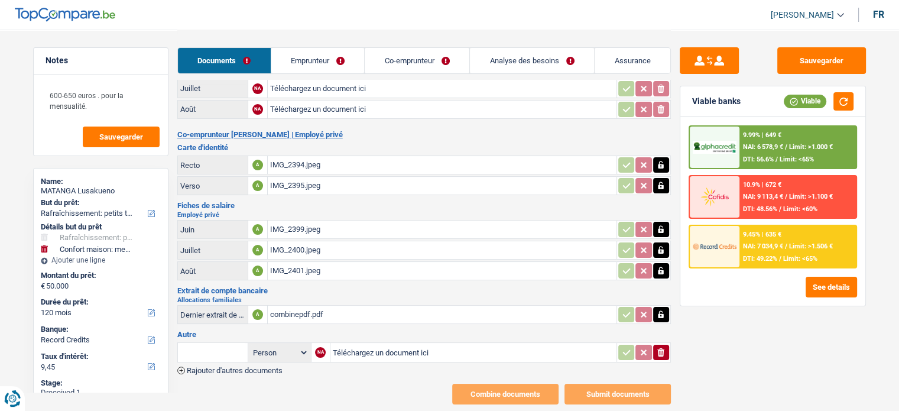
click at [383, 340] on table "Person Emprunteur Co-emprunteur NA Téléchargez un document ici ionicons-v5-e" at bounding box center [423, 352] width 493 height 24
click at [381, 345] on input "Téléchargez un document ici" at bounding box center [473, 352] width 281 height 18
type input "C:\fakepath\Panier - IKEA.pdf"
click at [203, 343] on input "text" at bounding box center [212, 352] width 65 height 19
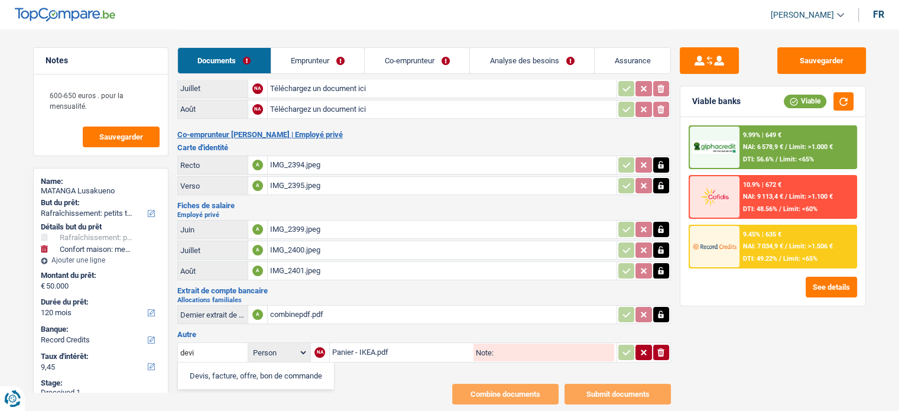
click at [210, 368] on li "Devis, facture, offre, bon de commande" at bounding box center [256, 375] width 144 height 15
type input "Devis, facture, offre, bon de commande"
click at [624, 352] on td "ionicons-v5-e" at bounding box center [643, 352] width 54 height 20
click at [622, 346] on icon "button" at bounding box center [626, 352] width 9 height 12
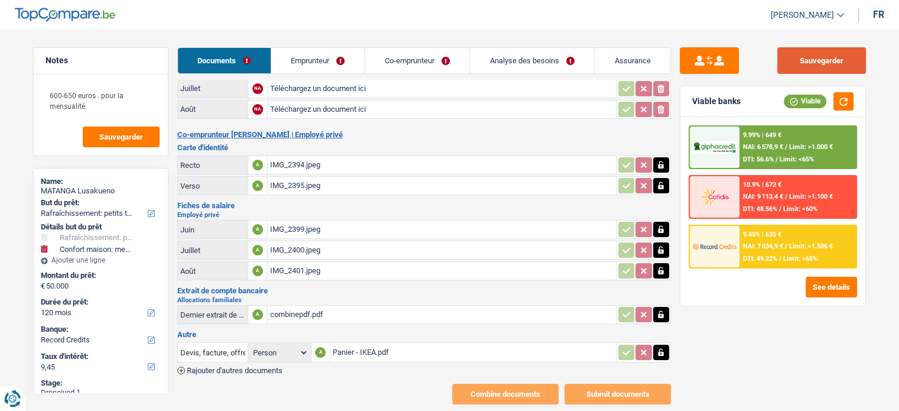
click at [849, 59] on button "Sauvegarder" at bounding box center [821, 60] width 89 height 27
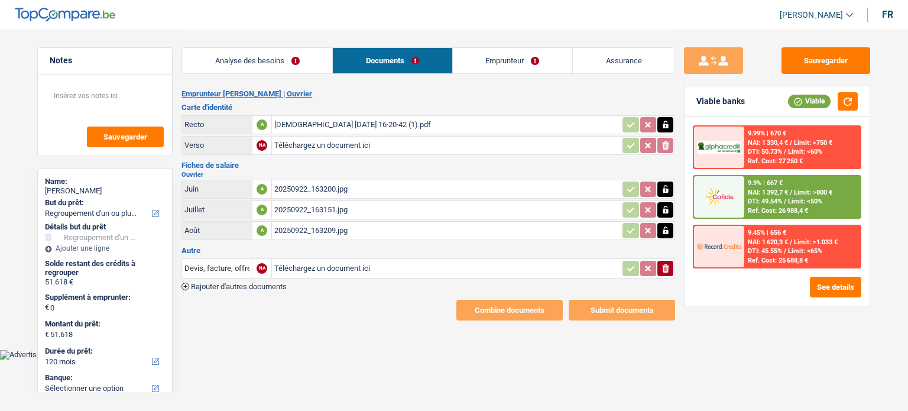
select select "refinancing"
select select "120"
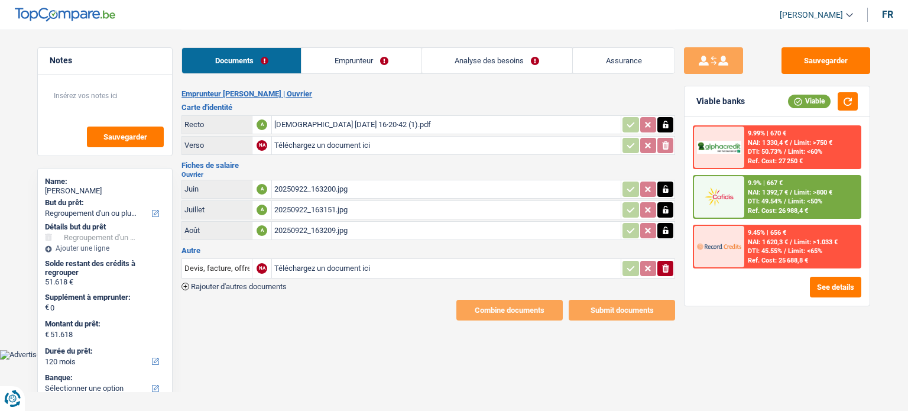
click at [373, 122] on div "[DEMOGRAPHIC_DATA] [DATE] 16·20·42 (1).pdf" at bounding box center [446, 125] width 344 height 18
click at [356, 181] on div "20250922_163200.jpg" at bounding box center [446, 189] width 344 height 18
click at [349, 68] on link "Emprunteur" at bounding box center [360, 60] width 119 height 25
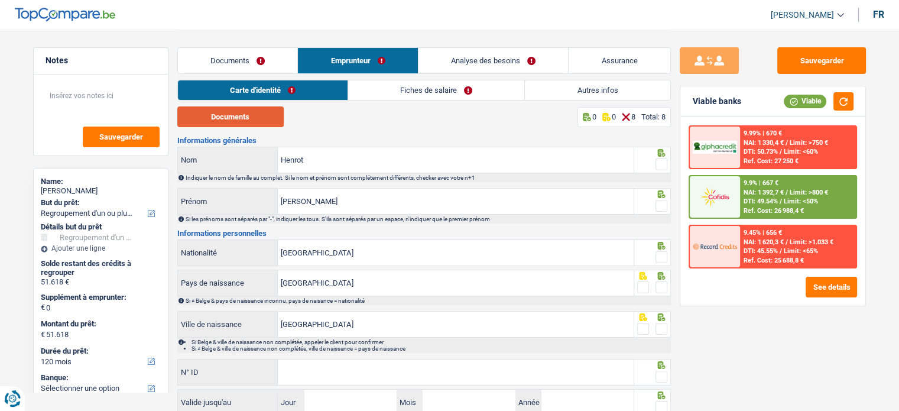
click at [249, 117] on button "Documents" at bounding box center [230, 116] width 106 height 21
click at [661, 167] on span at bounding box center [661, 164] width 12 height 12
click at [0, 0] on input "radio" at bounding box center [0, 0] width 0 height 0
click at [660, 212] on div at bounding box center [661, 206] width 12 height 15
click at [662, 207] on span at bounding box center [661, 206] width 12 height 12
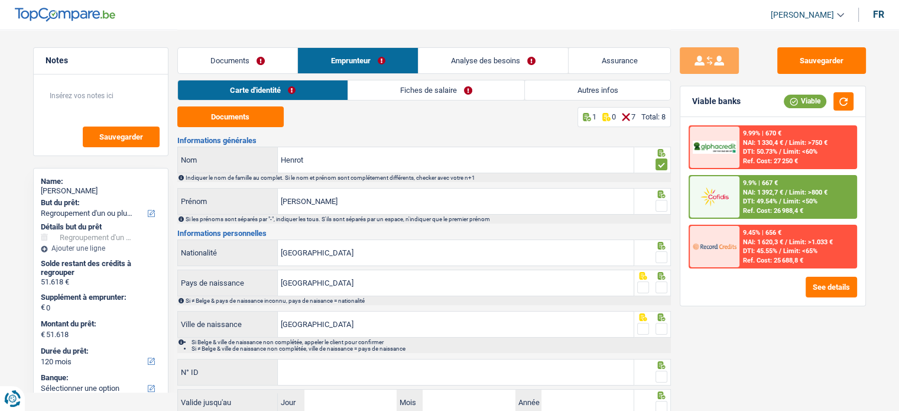
click at [0, 0] on input "radio" at bounding box center [0, 0] width 0 height 0
click at [664, 255] on span at bounding box center [661, 257] width 12 height 12
click at [0, 0] on input "radio" at bounding box center [0, 0] width 0 height 0
click at [659, 281] on span at bounding box center [661, 287] width 12 height 12
click at [0, 0] on input "radio" at bounding box center [0, 0] width 0 height 0
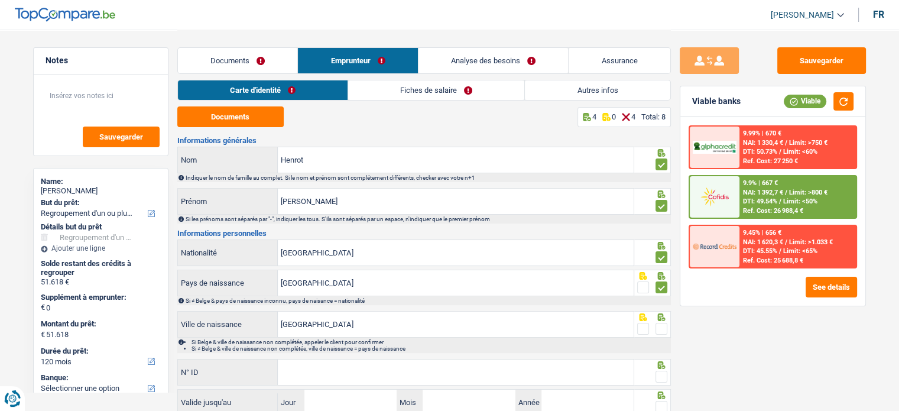
click at [666, 312] on div at bounding box center [661, 316] width 12 height 8
click at [664, 324] on span at bounding box center [661, 329] width 12 height 12
click at [0, 0] on input "radio" at bounding box center [0, 0] width 0 height 0
click at [660, 359] on div at bounding box center [652, 372] width 37 height 27
click at [659, 371] on span at bounding box center [661, 377] width 12 height 12
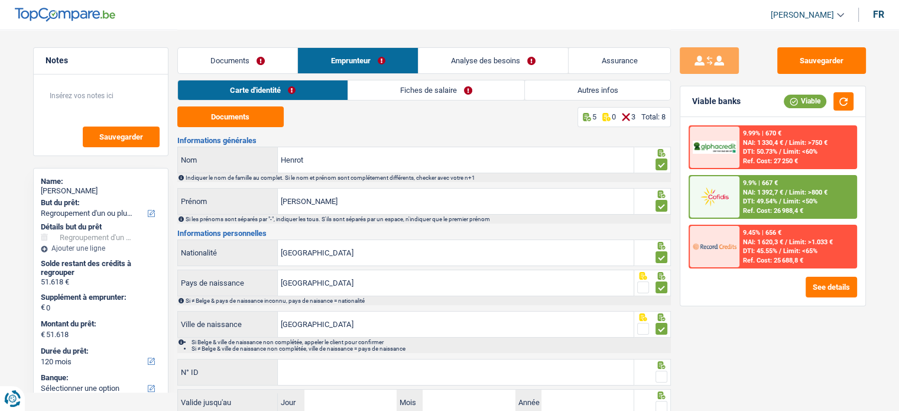
click at [0, 0] on input "radio" at bounding box center [0, 0] width 0 height 0
paste input "592-9271648-8"
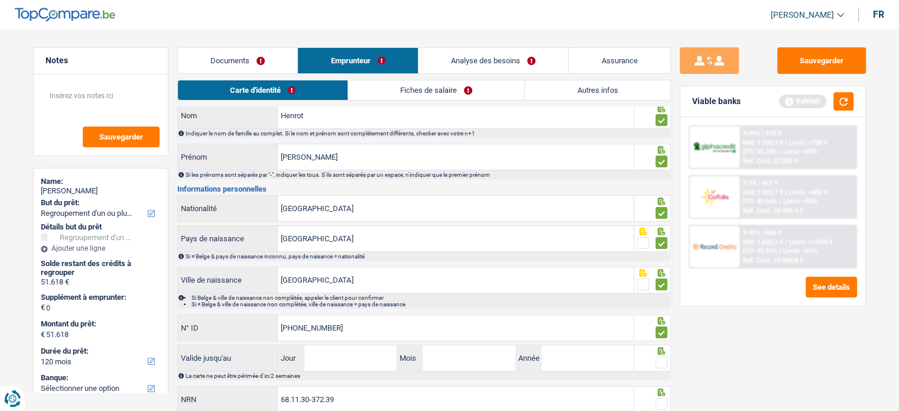
scroll to position [86, 0]
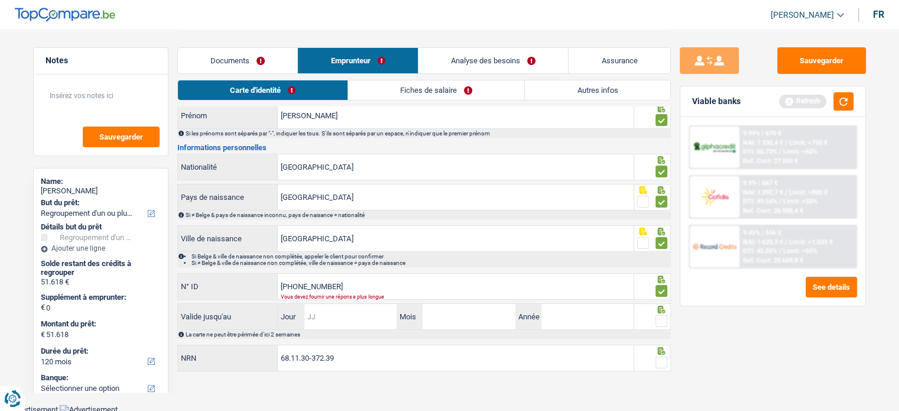
click at [346, 319] on input "Jour" at bounding box center [350, 316] width 92 height 25
click at [359, 294] on div "Vous devez fournir une réponse plus longue" at bounding box center [439, 296] width 316 height 5
click at [356, 282] on input "592-9271648-8" at bounding box center [456, 286] width 356 height 25
type input "592-9271648-81"
click at [336, 321] on input "Jour" at bounding box center [350, 316] width 92 height 25
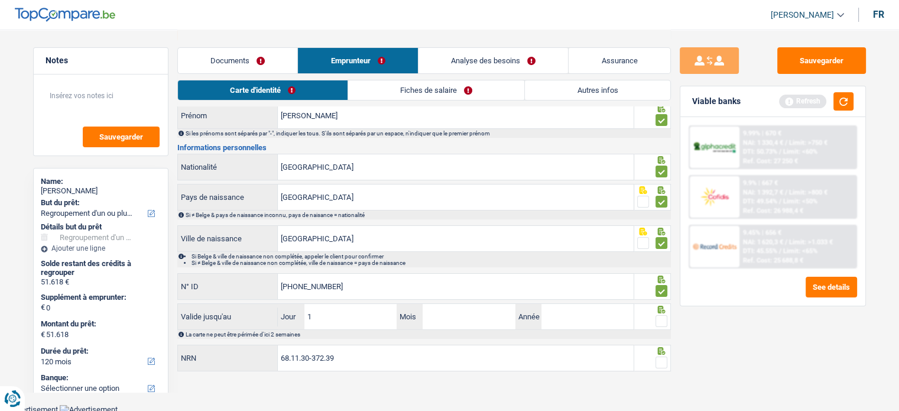
type input "13"
type input "03"
type input "2029"
click at [659, 319] on span at bounding box center [661, 321] width 12 height 12
click at [0, 0] on input "radio" at bounding box center [0, 0] width 0 height 0
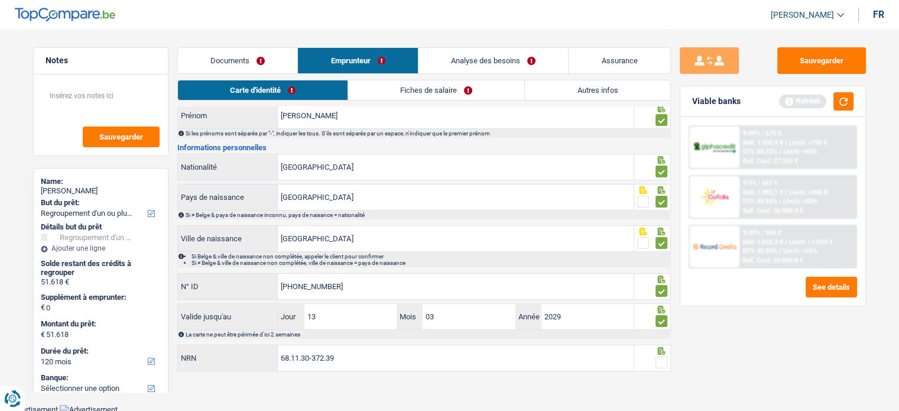
click at [659, 359] on span at bounding box center [661, 362] width 12 height 12
click at [0, 0] on input "radio" at bounding box center [0, 0] width 0 height 0
click at [386, 84] on link "Fiches de salaire" at bounding box center [437, 90] width 176 height 20
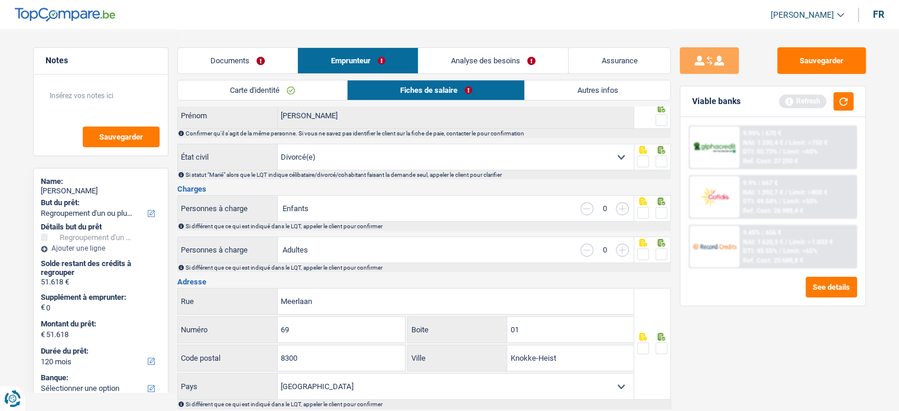
scroll to position [0, 0]
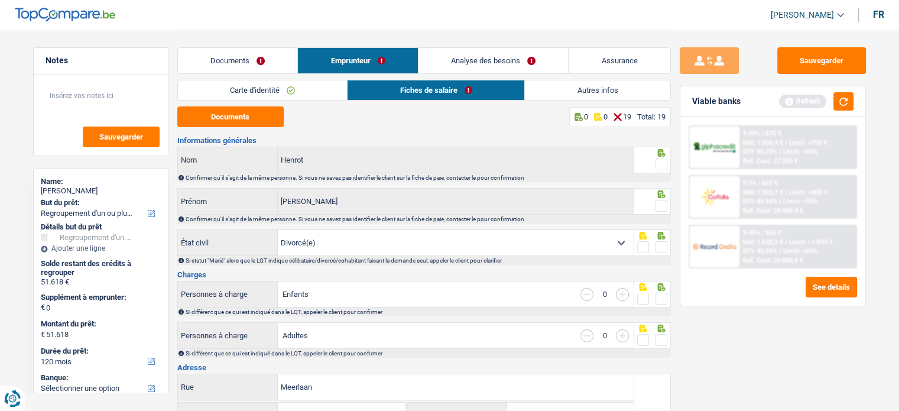
click at [665, 163] on span at bounding box center [661, 164] width 12 height 12
click at [0, 0] on input "radio" at bounding box center [0, 0] width 0 height 0
click at [666, 209] on span at bounding box center [661, 206] width 12 height 12
click at [0, 0] on input "radio" at bounding box center [0, 0] width 0 height 0
click at [662, 252] on div at bounding box center [661, 247] width 12 height 15
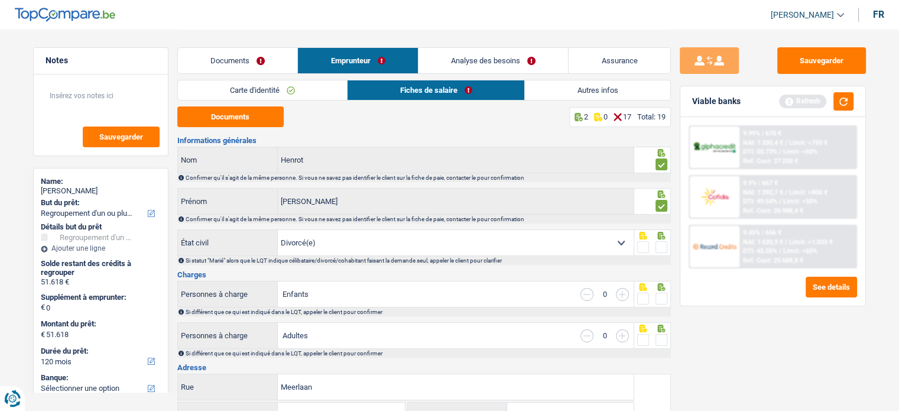
click at [662, 245] on span at bounding box center [661, 247] width 12 height 12
click at [0, 0] on input "radio" at bounding box center [0, 0] width 0 height 0
click at [233, 122] on button "Documents" at bounding box center [230, 116] width 106 height 21
click at [656, 301] on span at bounding box center [661, 299] width 12 height 12
click at [0, 0] on input "radio" at bounding box center [0, 0] width 0 height 0
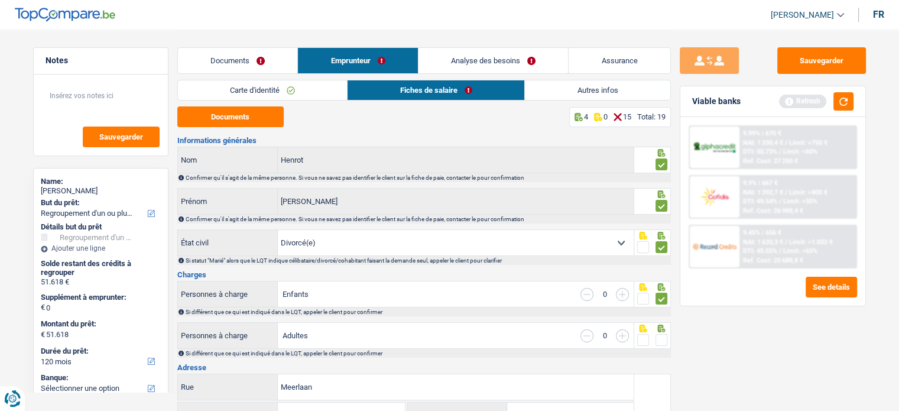
click at [661, 337] on span at bounding box center [661, 340] width 12 height 12
click at [0, 0] on input "radio" at bounding box center [0, 0] width 0 height 0
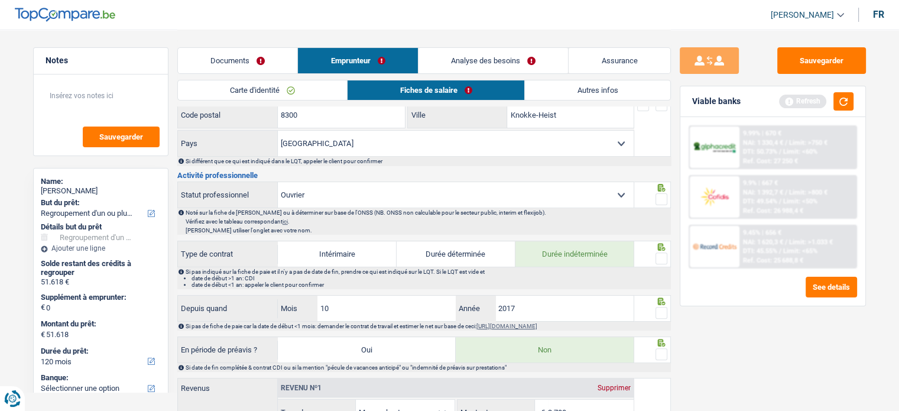
scroll to position [355, 0]
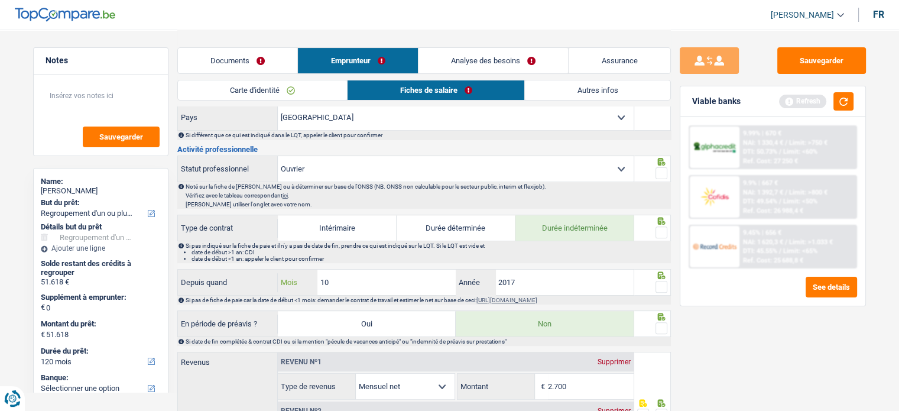
drag, startPoint x: 276, startPoint y: 271, endPoint x: 251, endPoint y: 270, distance: 25.4
click at [259, 271] on div "Depuis quand 10 Mois / 2017 Année" at bounding box center [406, 281] width 456 height 25
type input "9"
click at [653, 283] on fieldset at bounding box center [652, 287] width 30 height 15
drag, startPoint x: 657, startPoint y: 284, endPoint x: 664, endPoint y: 228, distance: 57.1
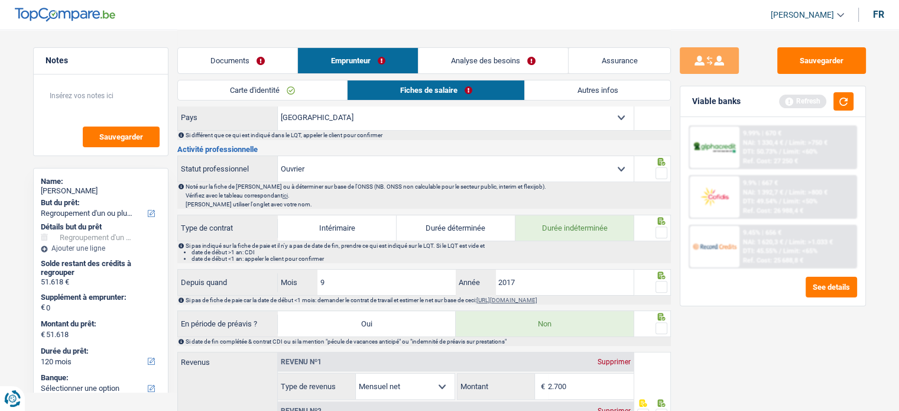
click at [657, 284] on span at bounding box center [661, 287] width 12 height 12
click at [0, 0] on input "radio" at bounding box center [0, 0] width 0 height 0
click at [664, 226] on span at bounding box center [661, 232] width 12 height 12
click at [0, 0] on input "radio" at bounding box center [0, 0] width 0 height 0
click at [664, 167] on span at bounding box center [661, 173] width 12 height 12
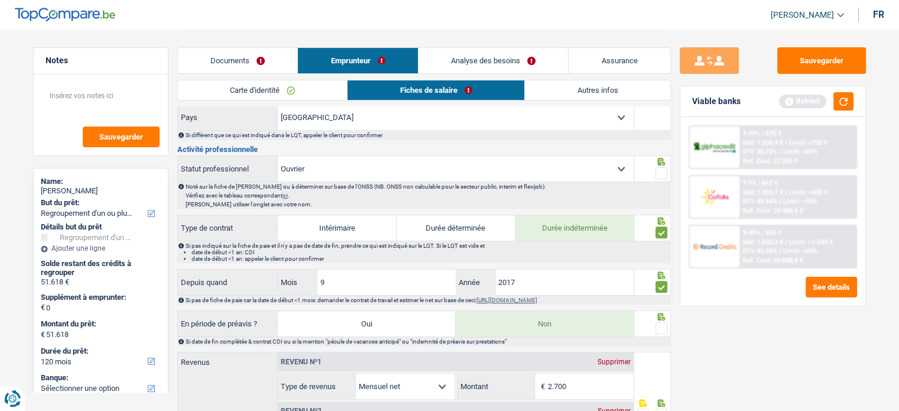
click at [0, 0] on input "radio" at bounding box center [0, 0] width 0 height 0
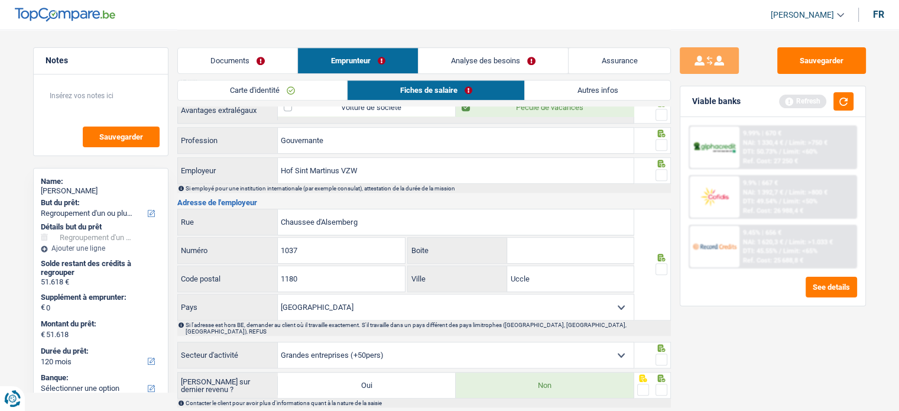
scroll to position [768, 0]
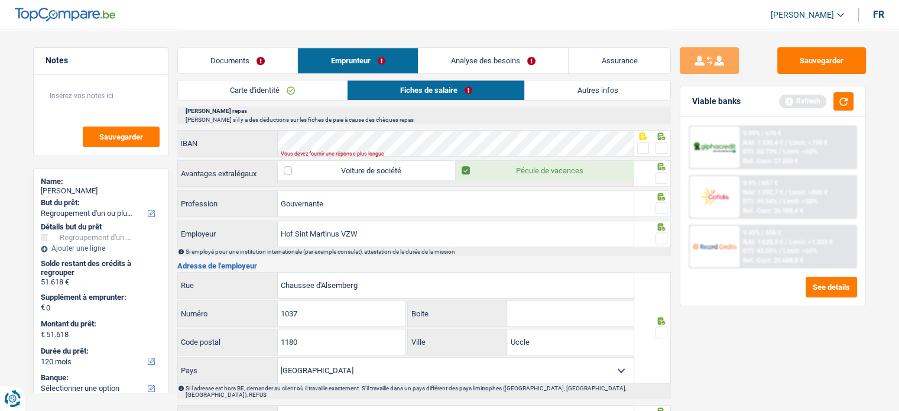
click at [662, 142] on span at bounding box center [661, 148] width 12 height 12
click at [0, 0] on input "radio" at bounding box center [0, 0] width 0 height 0
click at [658, 174] on span at bounding box center [661, 178] width 12 height 12
click at [0, 0] on input "radio" at bounding box center [0, 0] width 0 height 0
click at [658, 203] on span at bounding box center [661, 208] width 12 height 12
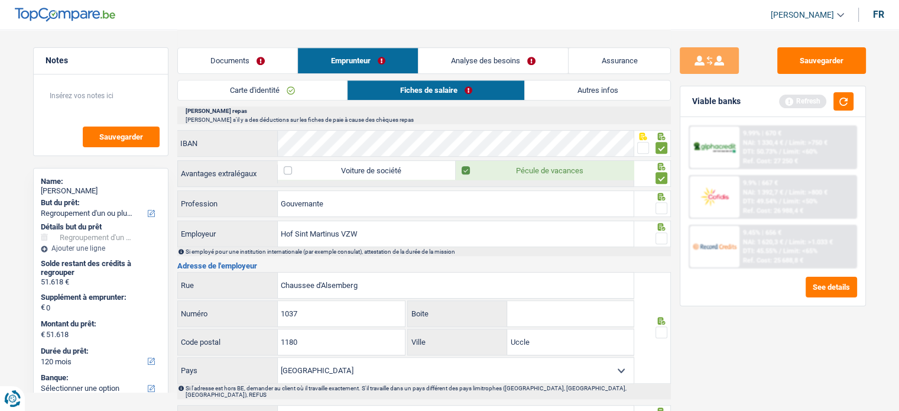
click at [0, 0] on input "radio" at bounding box center [0, 0] width 0 height 0
click at [661, 232] on span at bounding box center [661, 238] width 12 height 12
click at [0, 0] on input "radio" at bounding box center [0, 0] width 0 height 0
drag, startPoint x: 373, startPoint y: 231, endPoint x: 291, endPoint y: 228, distance: 81.6
click at [284, 228] on input "Hof Sint Martinus VZW" at bounding box center [456, 233] width 356 height 25
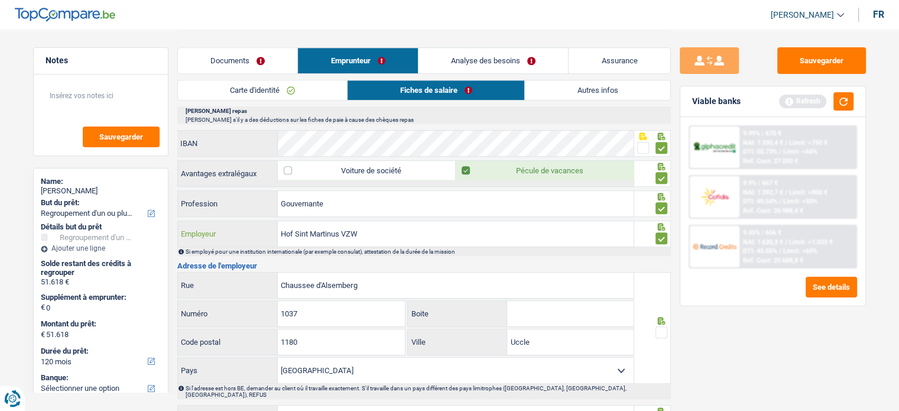
click at [371, 226] on input "Hof Sint Martinus VZW" at bounding box center [456, 233] width 356 height 25
drag, startPoint x: 409, startPoint y: 226, endPoint x: 276, endPoint y: 226, distance: 133.0
click at [276, 226] on div "Hof Sint Martinus VZW Employeur" at bounding box center [406, 233] width 456 height 25
paste input "CORASEN GROEP"
type input "CORASEN GROEP"
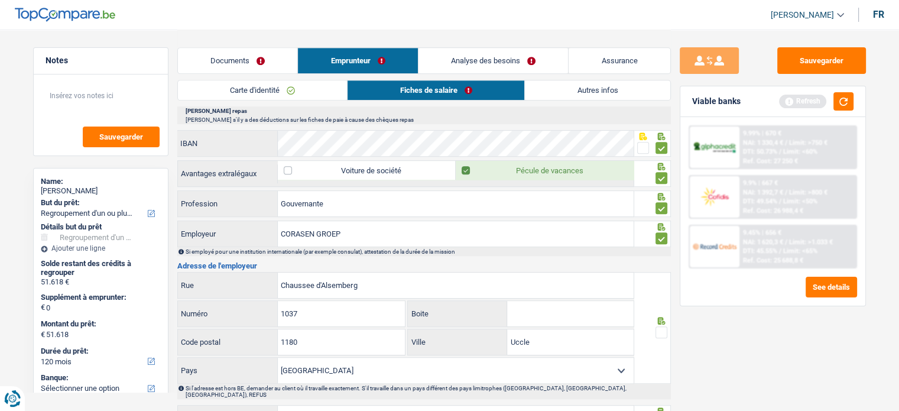
click at [661, 327] on span at bounding box center [661, 332] width 12 height 12
click at [0, 0] on input "radio" at bounding box center [0, 0] width 0 height 0
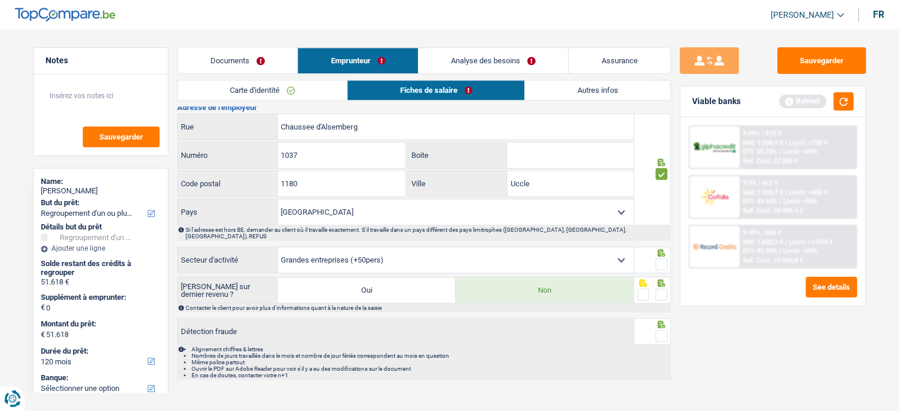
click at [661, 258] on span at bounding box center [661, 264] width 12 height 12
click at [0, 0] on input "radio" at bounding box center [0, 0] width 0 height 0
click at [660, 288] on span at bounding box center [661, 294] width 12 height 12
click at [0, 0] on input "radio" at bounding box center [0, 0] width 0 height 0
click at [662, 330] on span at bounding box center [661, 336] width 12 height 12
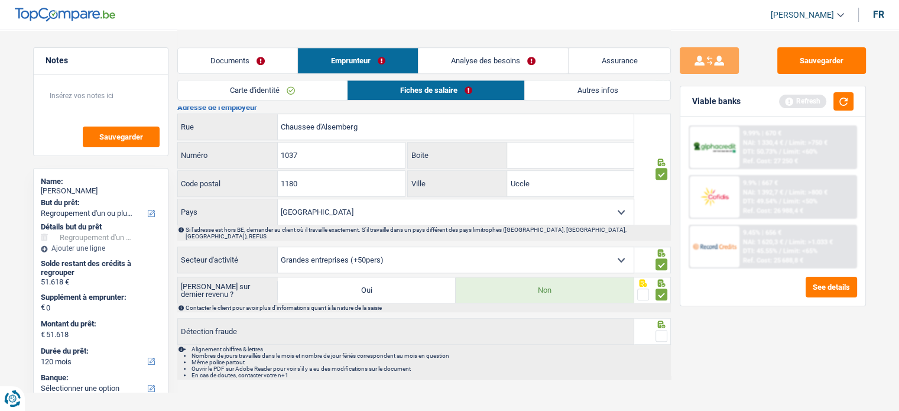
click at [0, 0] on input "radio" at bounding box center [0, 0] width 0 height 0
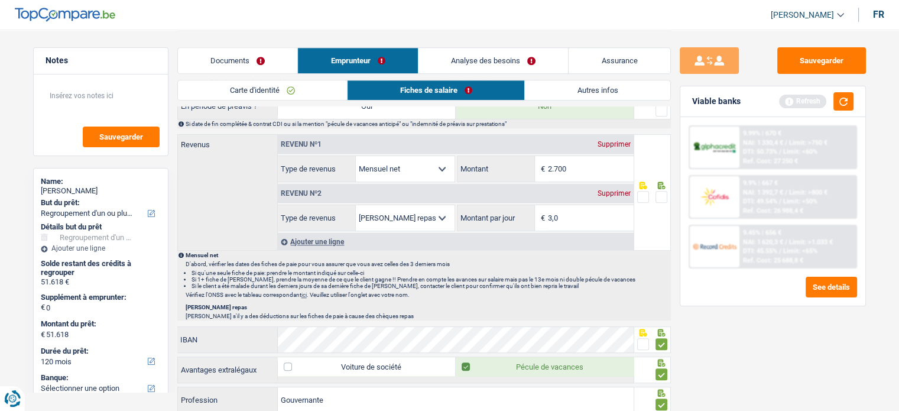
scroll to position [395, 0]
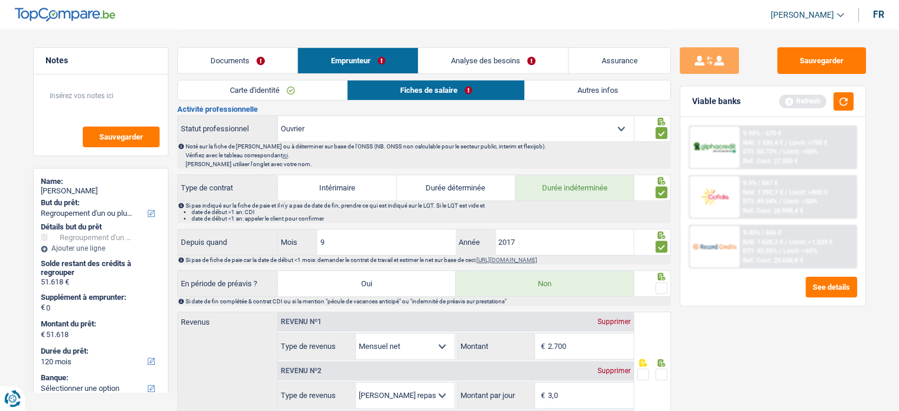
click at [659, 281] on div at bounding box center [661, 288] width 12 height 15
click at [661, 283] on span at bounding box center [661, 288] width 12 height 12
click at [0, 0] on input "radio" at bounding box center [0, 0] width 0 height 0
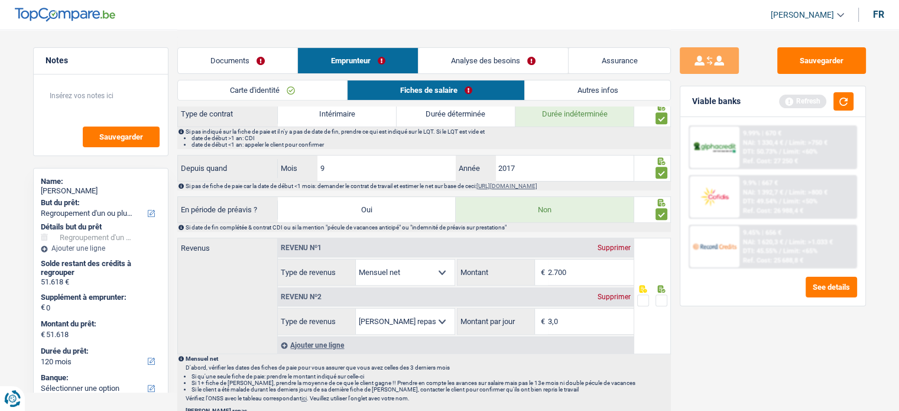
scroll to position [513, 0]
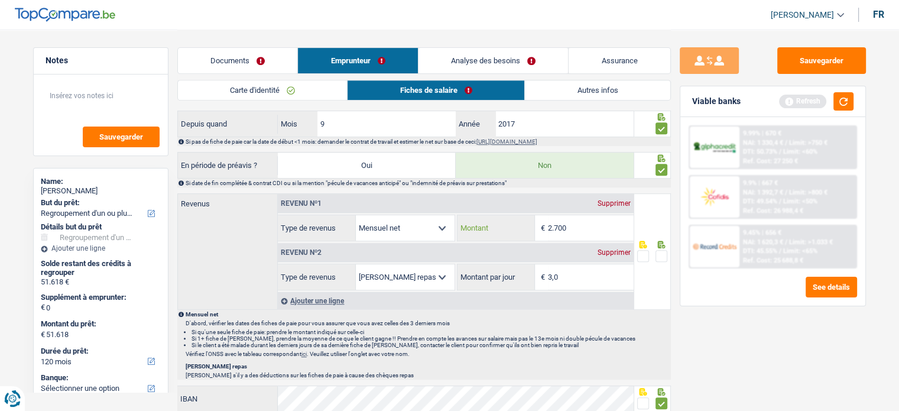
drag, startPoint x: 575, startPoint y: 226, endPoint x: 423, endPoint y: 207, distance: 153.6
click at [423, 207] on div "Revenu nº1 Supprimer Allocation d'handicap Allocations chômage Allocations fami…" at bounding box center [456, 217] width 356 height 47
type input "2.255"
click at [660, 256] on span at bounding box center [661, 256] width 12 height 12
click at [0, 0] on input "radio" at bounding box center [0, 0] width 0 height 0
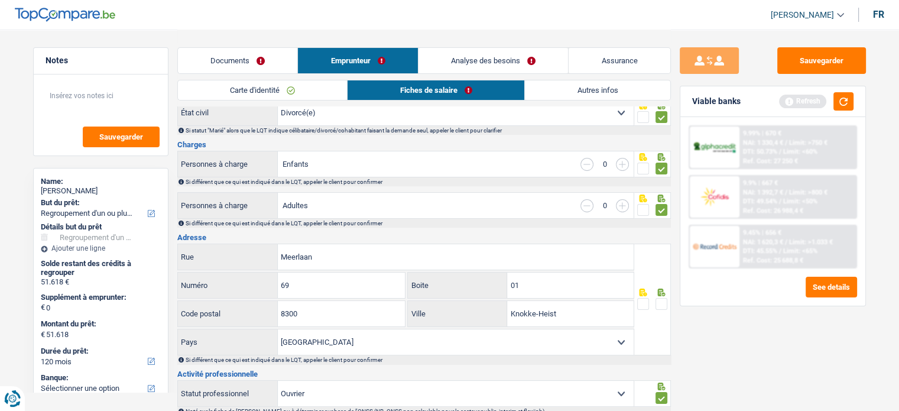
scroll to position [158, 0]
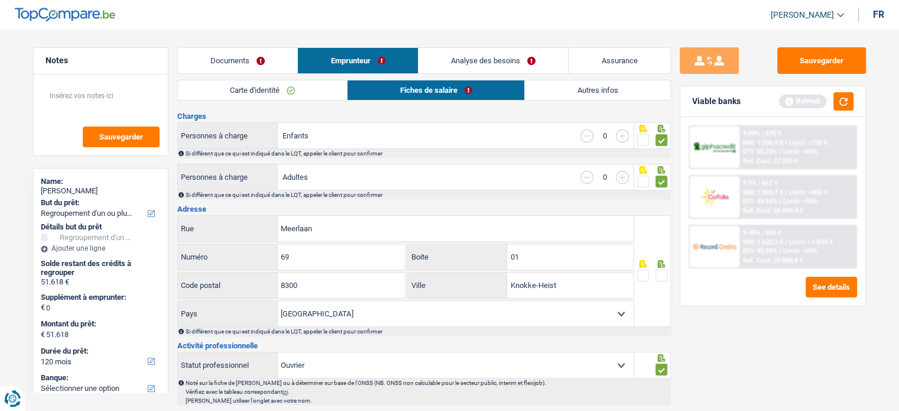
click at [659, 269] on span at bounding box center [661, 275] width 12 height 12
click at [0, 0] on input "radio" at bounding box center [0, 0] width 0 height 0
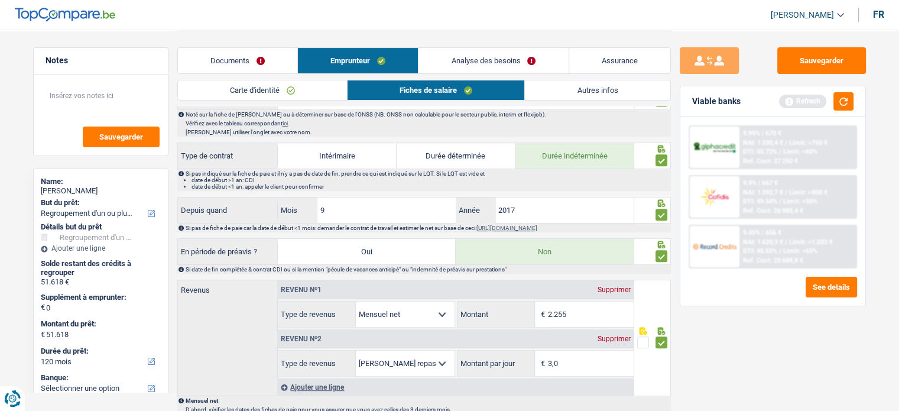
scroll to position [336, 0]
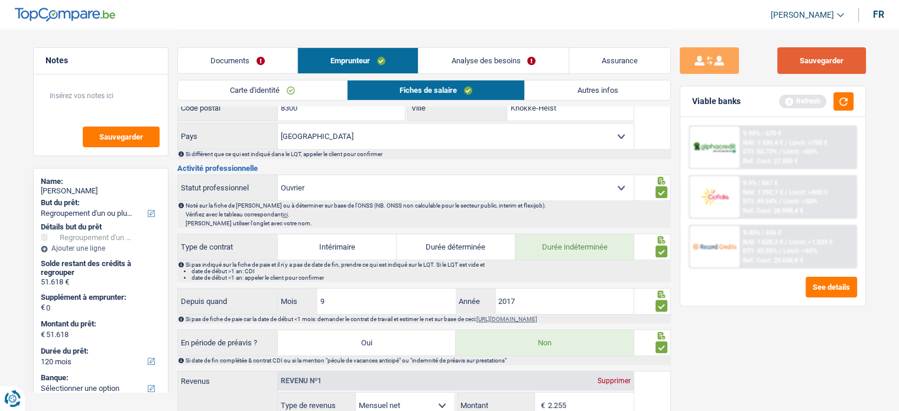
click at [853, 64] on button "Sauvegarder" at bounding box center [821, 60] width 89 height 27
click at [841, 107] on button "button" at bounding box center [843, 101] width 20 height 18
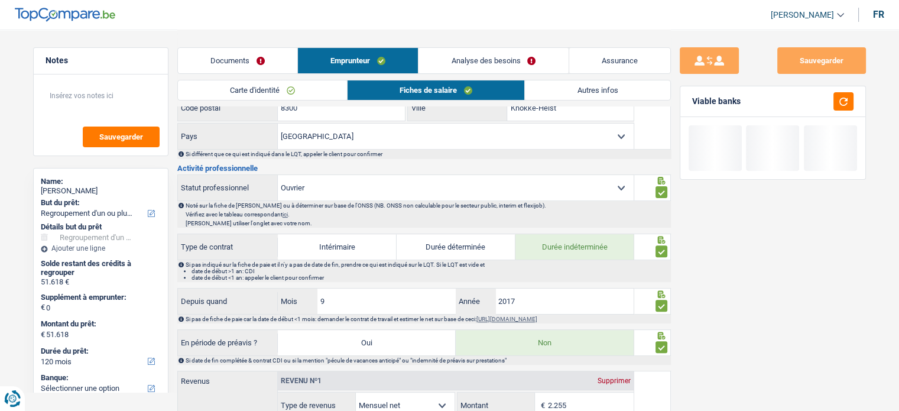
click at [599, 87] on link "Autres infos" at bounding box center [597, 90] width 145 height 20
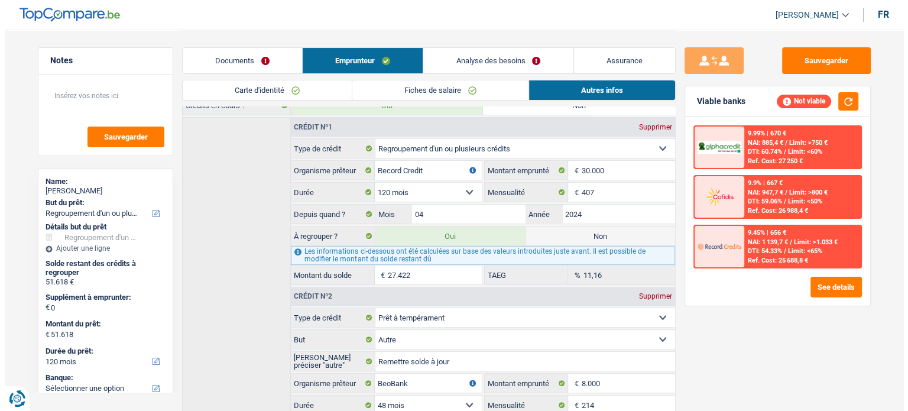
scroll to position [202, 0]
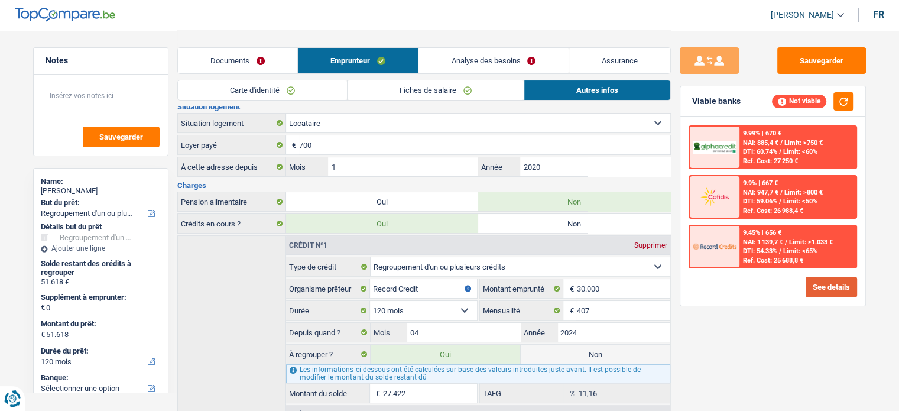
click at [830, 286] on button "See details" at bounding box center [830, 287] width 51 height 21
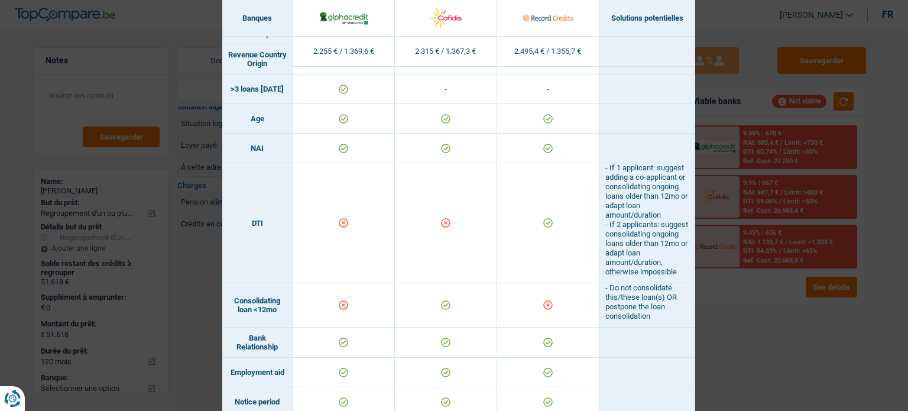
scroll to position [291, 0]
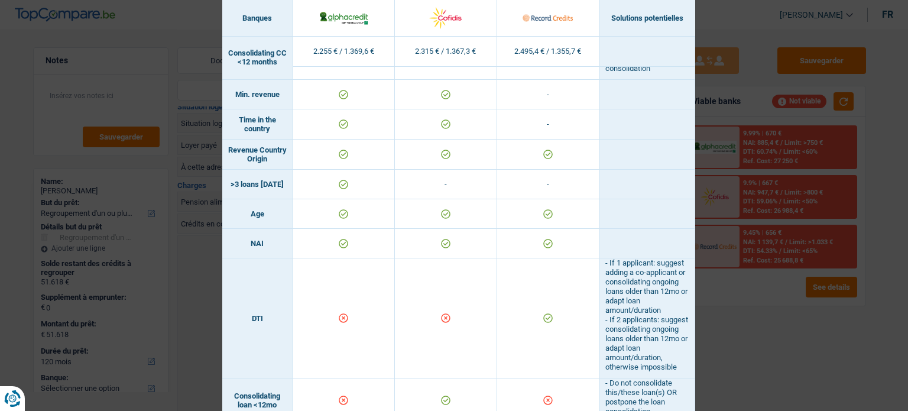
click at [791, 326] on div "Banks conditions × Banques Solutions potentielles Revenus / Charges 2.255 € / 1…" at bounding box center [454, 205] width 908 height 411
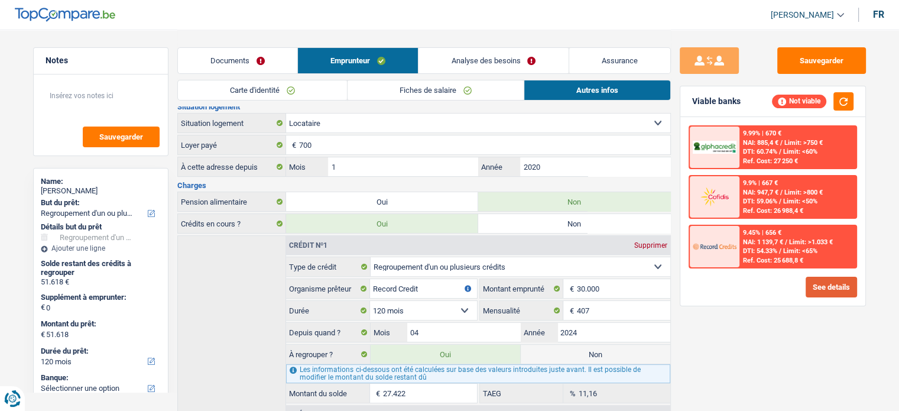
click at [845, 290] on button "See details" at bounding box center [830, 287] width 51 height 21
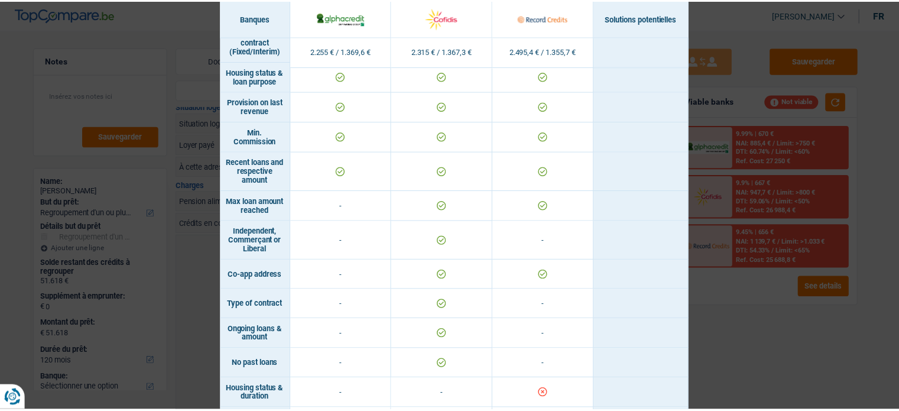
scroll to position [865, 0]
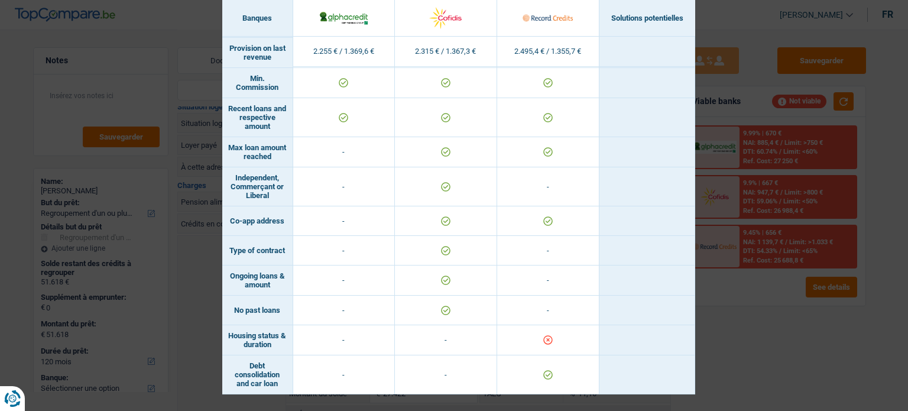
click at [728, 340] on div "Banks conditions × Banques Solutions potentielles Revenus / Charges 2.255 € / 1…" at bounding box center [454, 205] width 908 height 411
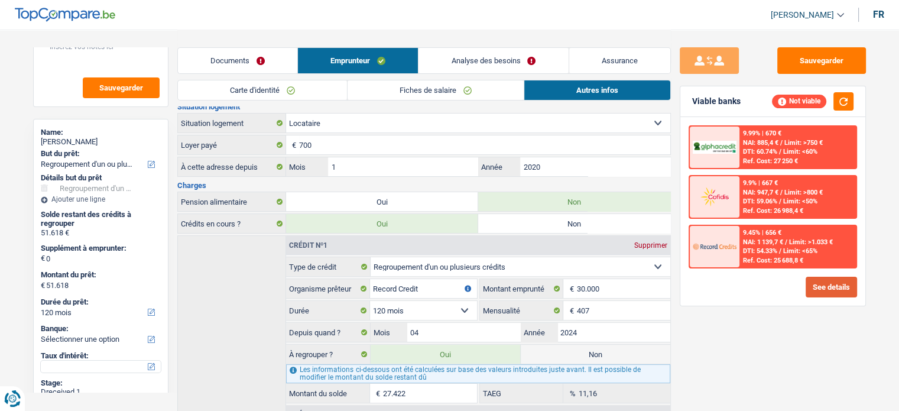
scroll to position [118, 0]
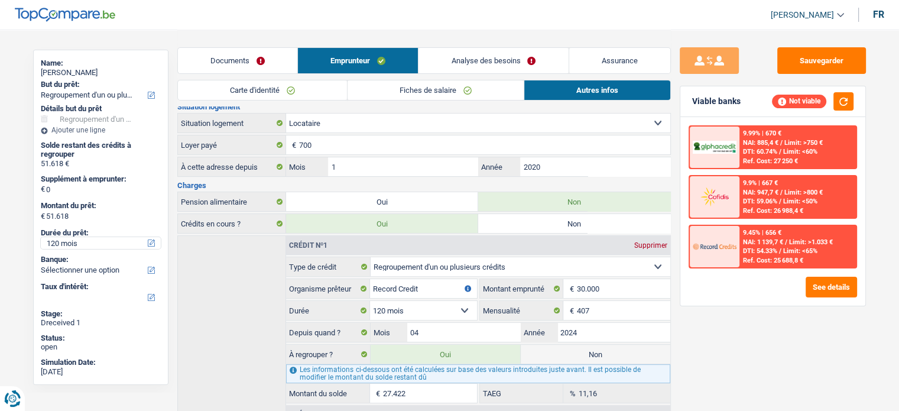
click at [73, 237] on select "12 mois 18 mois 24 mois 30 mois 36 mois 42 mois 48 mois 60 mois 72 mois 84 mois…" at bounding box center [101, 243] width 120 height 12
select select "84"
click at [41, 237] on select "12 mois 18 mois 24 mois 30 mois 36 mois 42 mois 48 mois 60 mois 72 mois 84 mois…" at bounding box center [101, 243] width 120 height 12
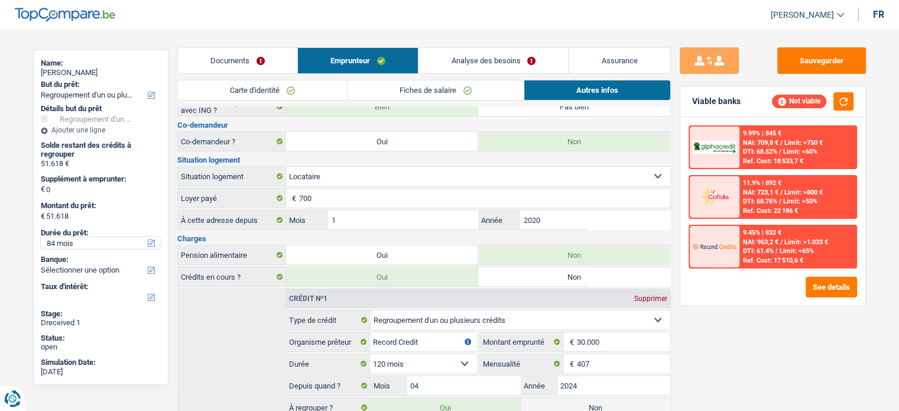
scroll to position [84, 0]
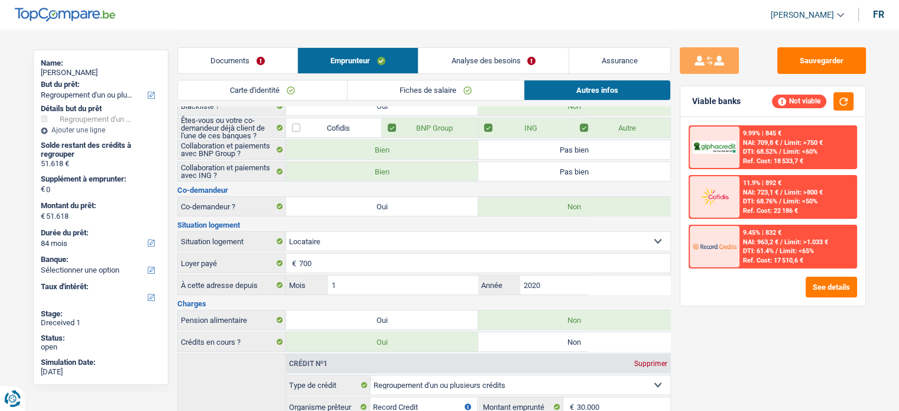
click at [481, 67] on link "Analyse des besoins" at bounding box center [493, 60] width 150 height 25
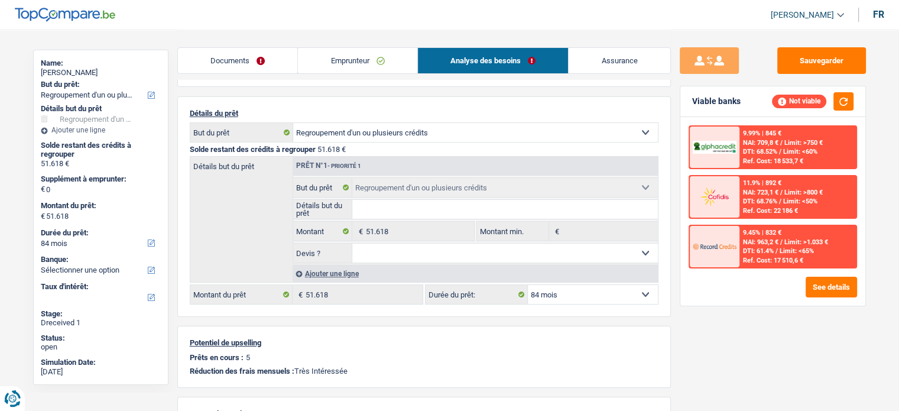
click at [403, 66] on link "Emprunteur" at bounding box center [357, 60] width 119 height 25
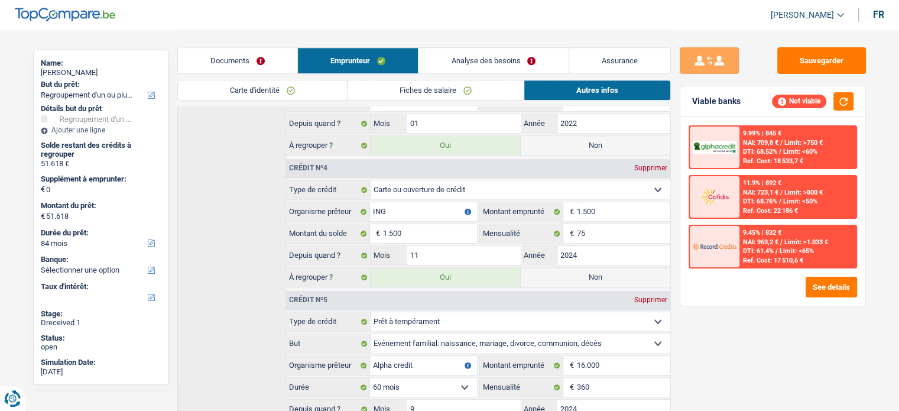
scroll to position [911, 0]
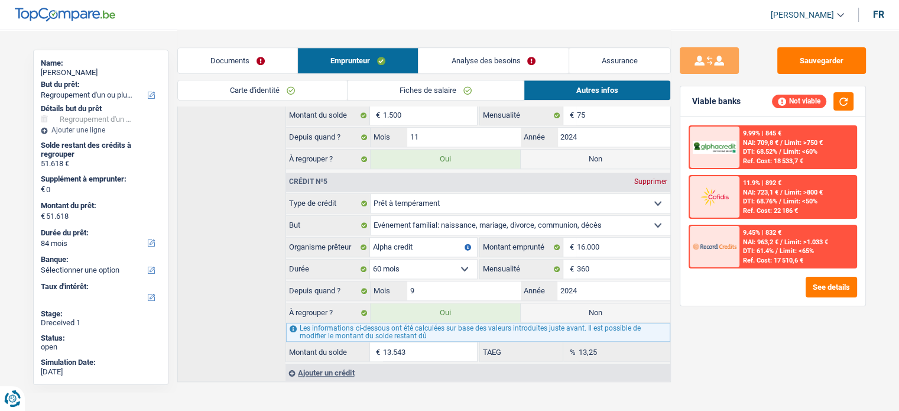
click at [444, 92] on link "Fiches de salaire" at bounding box center [435, 90] width 176 height 20
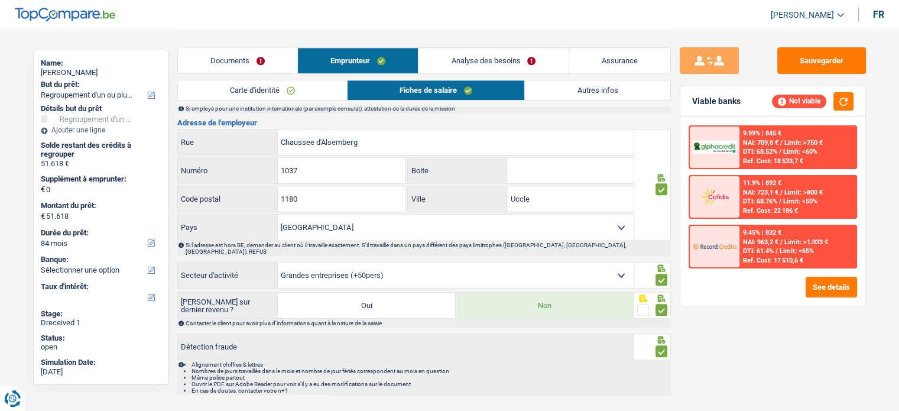
scroll to position [927, 0]
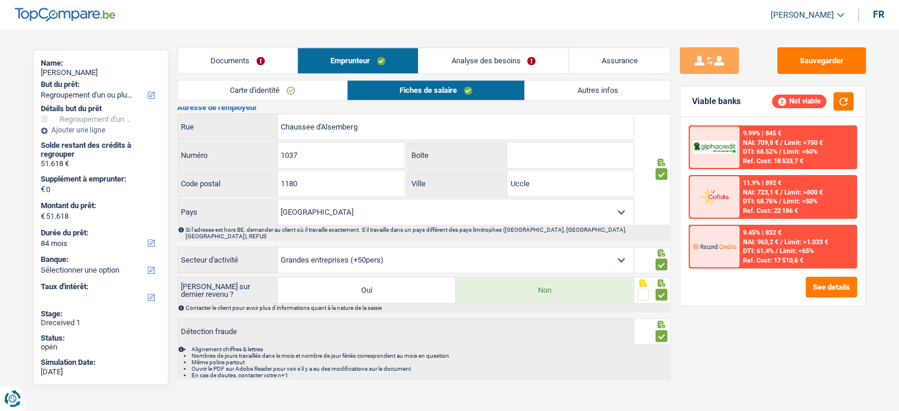
click at [264, 67] on link "Documents" at bounding box center [237, 60] width 119 height 25
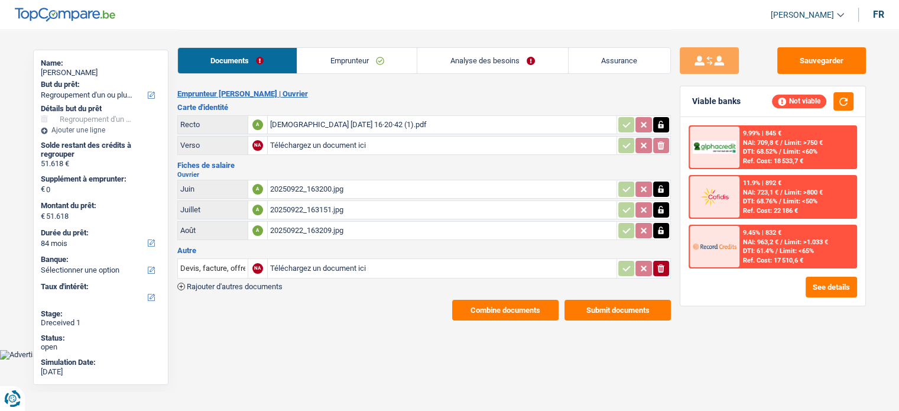
scroll to position [0, 0]
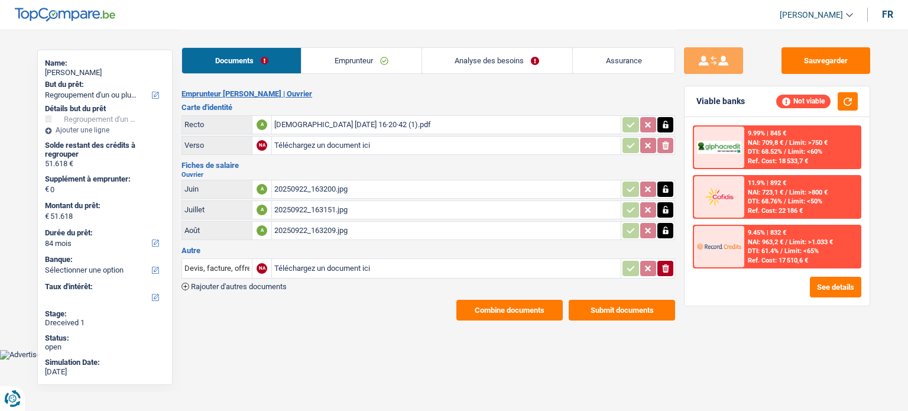
click at [372, 56] on link "Emprunteur" at bounding box center [360, 60] width 119 height 25
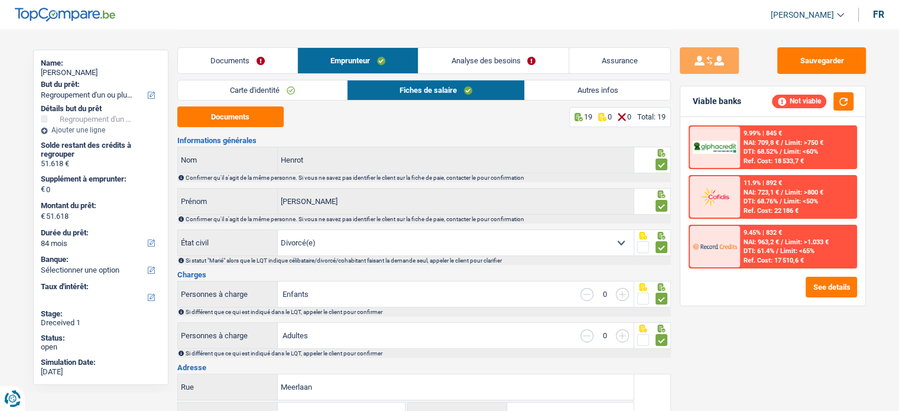
click at [592, 86] on link "Autres infos" at bounding box center [597, 90] width 145 height 20
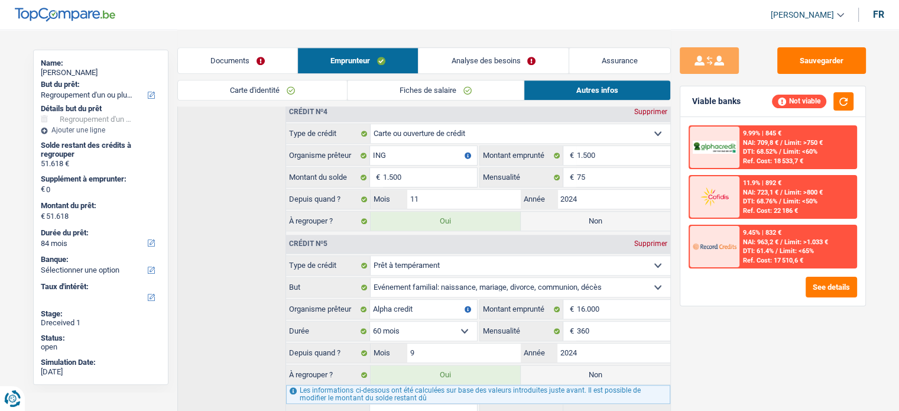
scroll to position [911, 0]
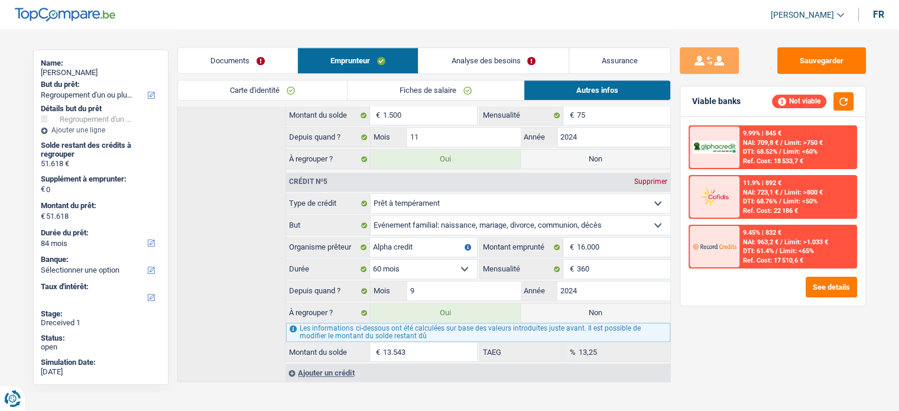
click at [472, 69] on link "Analyse des besoins" at bounding box center [493, 60] width 150 height 25
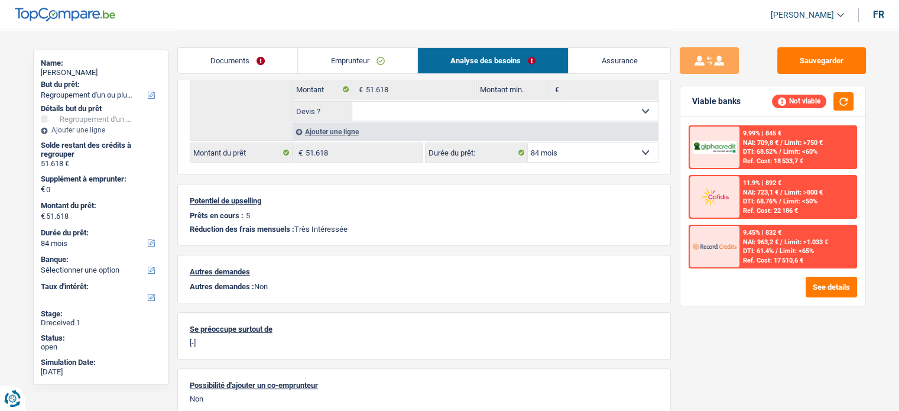
scroll to position [276, 0]
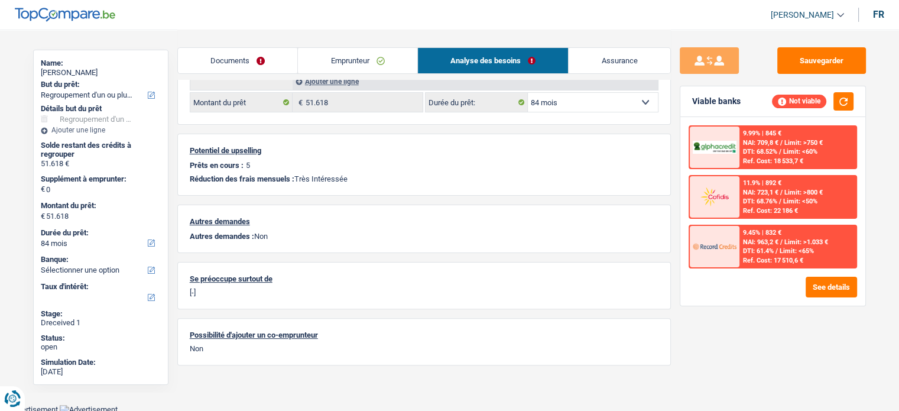
click at [347, 57] on link "Emprunteur" at bounding box center [357, 60] width 119 height 25
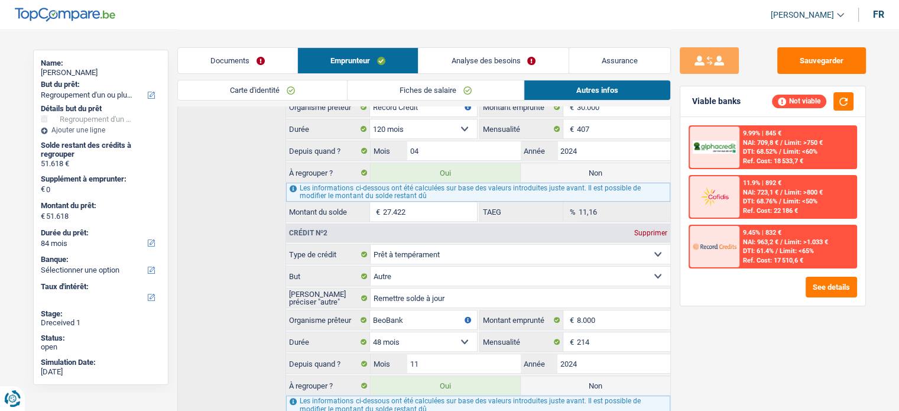
scroll to position [438, 0]
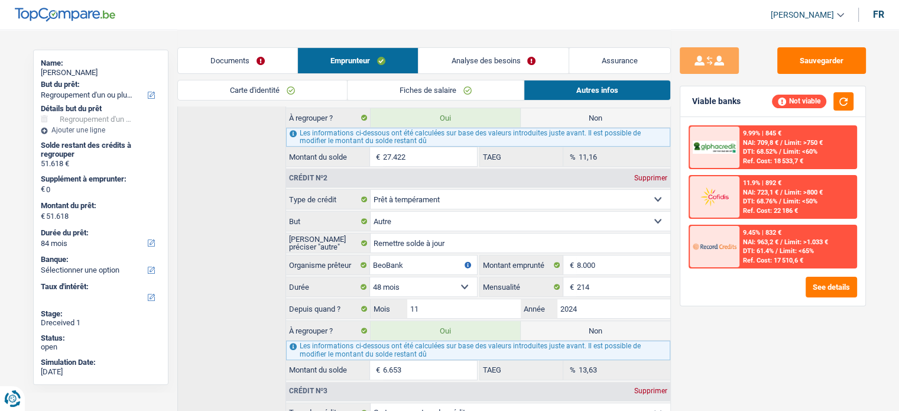
click at [633, 321] on label "Non" at bounding box center [596, 330] width 150 height 19
click at [633, 321] on input "Non" at bounding box center [596, 330] width 150 height 19
radio input "true"
type input "44.965"
select select "144"
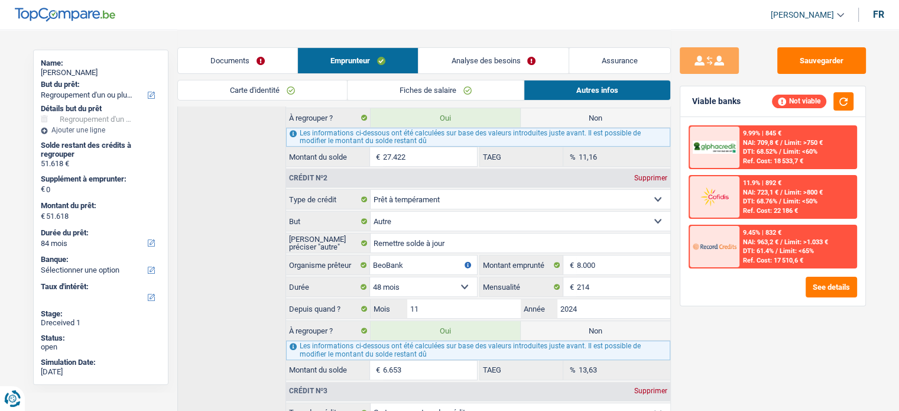
radio input "false"
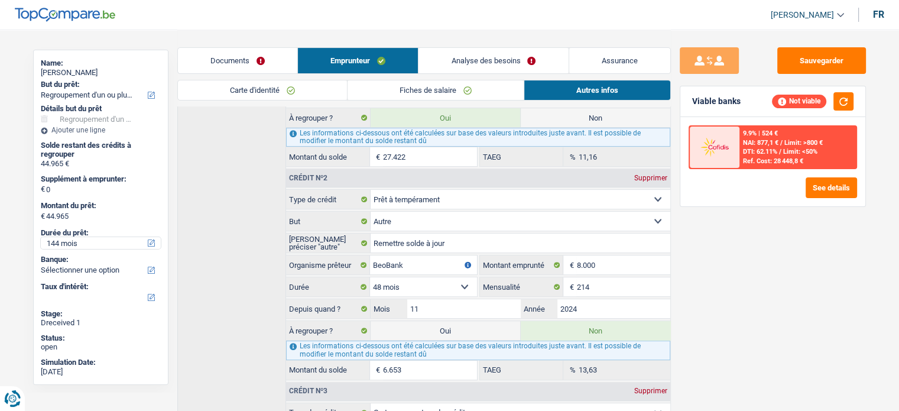
click at [69, 245] on select "12 mois 18 mois 24 mois 30 mois 36 mois 42 mois 48 mois 60 mois 72 mois 84 mois…" at bounding box center [101, 243] width 120 height 12
select select "120"
click at [41, 237] on select "12 mois 18 mois 24 mois 30 mois 36 mois 42 mois 48 mois 60 mois 72 mois 84 mois…" at bounding box center [101, 243] width 120 height 12
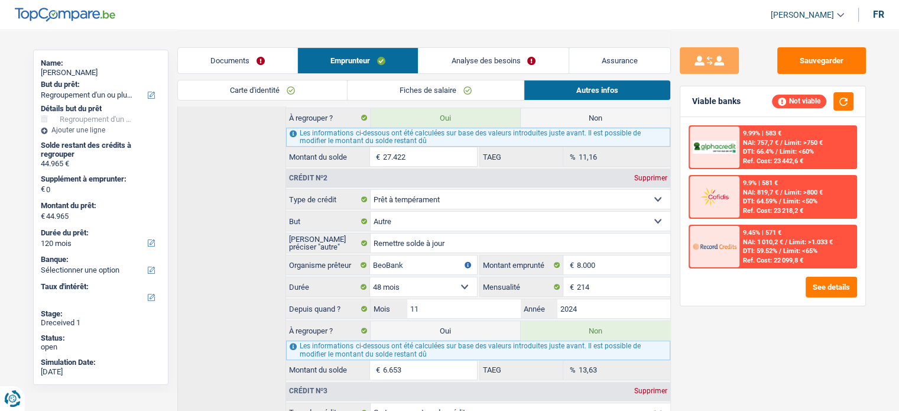
click at [450, 322] on label "Oui" at bounding box center [446, 330] width 150 height 19
click at [450, 322] on input "Oui" at bounding box center [446, 330] width 150 height 19
radio input "true"
type input "51.618"
select select "144"
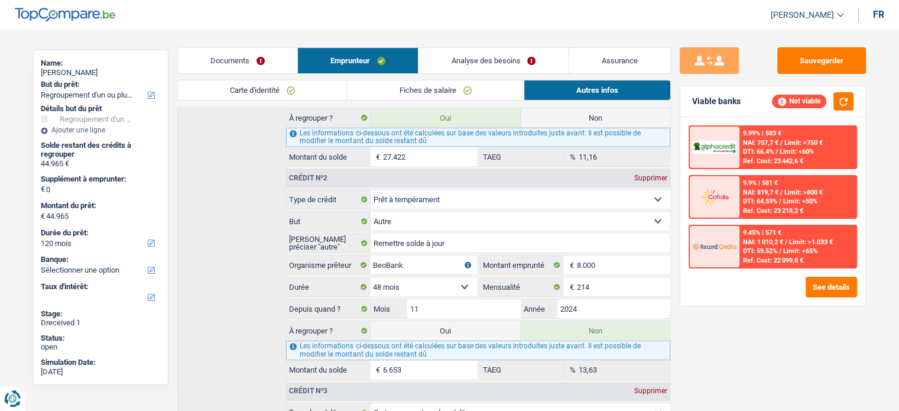
radio input "false"
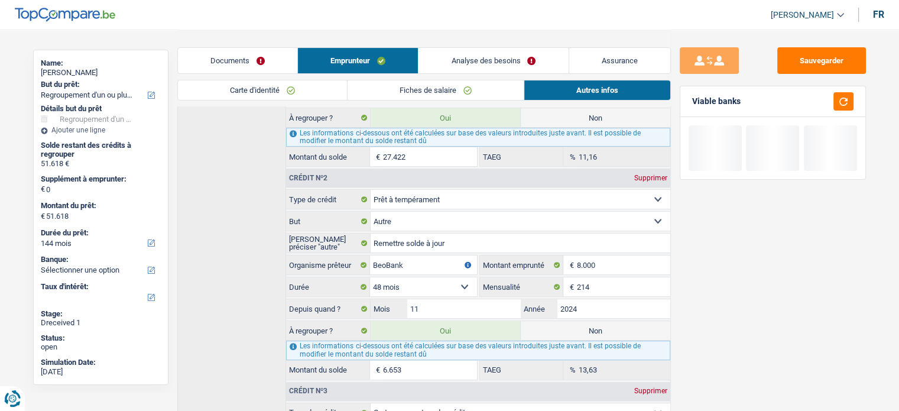
scroll to position [616, 0]
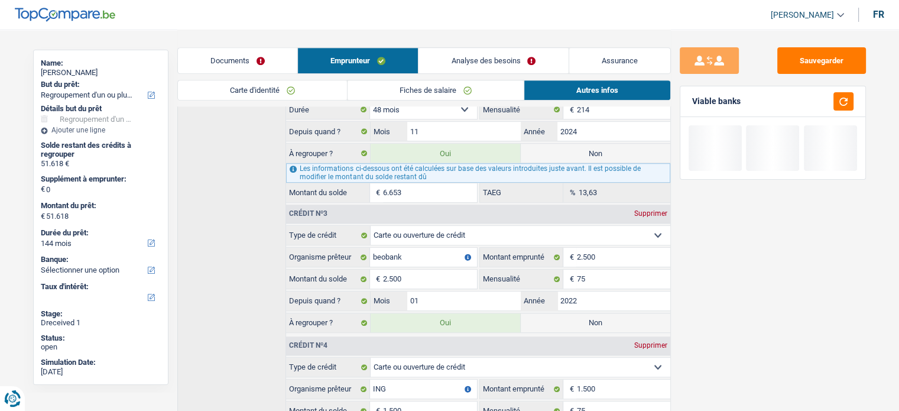
click at [584, 313] on label "Non" at bounding box center [596, 322] width 150 height 19
click at [584, 313] on input "Non" at bounding box center [596, 322] width 150 height 19
radio input "true"
type input "49.118"
radio input "false"
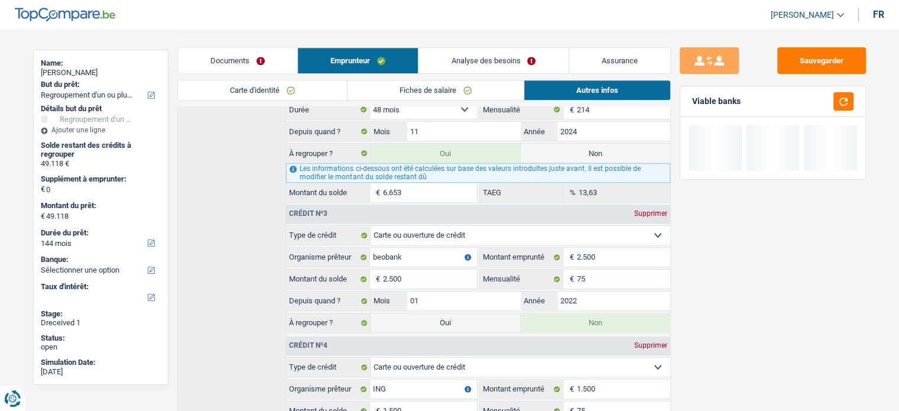
click at [582, 154] on label "Non" at bounding box center [596, 153] width 150 height 19
click at [582, 154] on input "Non" at bounding box center [596, 153] width 150 height 19
radio input "true"
type input "42.465"
radio input "false"
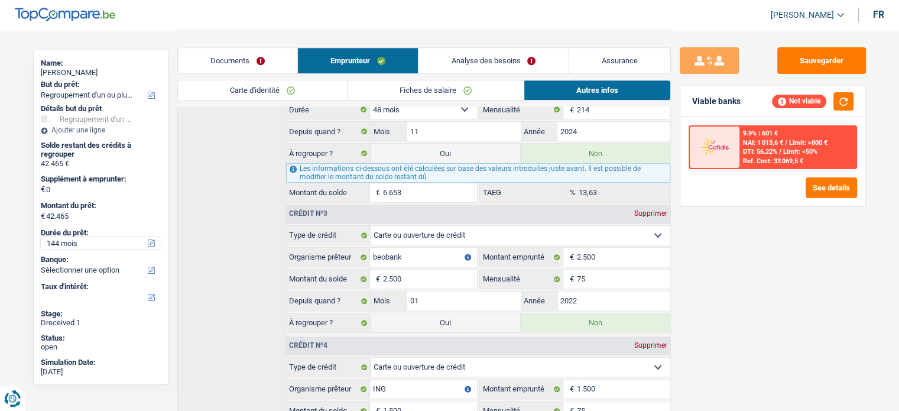
click at [86, 240] on select "12 mois 18 mois 24 mois 30 mois 36 mois 42 mois 48 mois 60 mois 72 mois 84 mois…" at bounding box center [101, 243] width 120 height 12
select select "120"
click at [41, 237] on select "12 mois 18 mois 24 mois 30 mois 36 mois 42 mois 48 mois 60 mois 72 mois 84 mois…" at bounding box center [101, 243] width 120 height 12
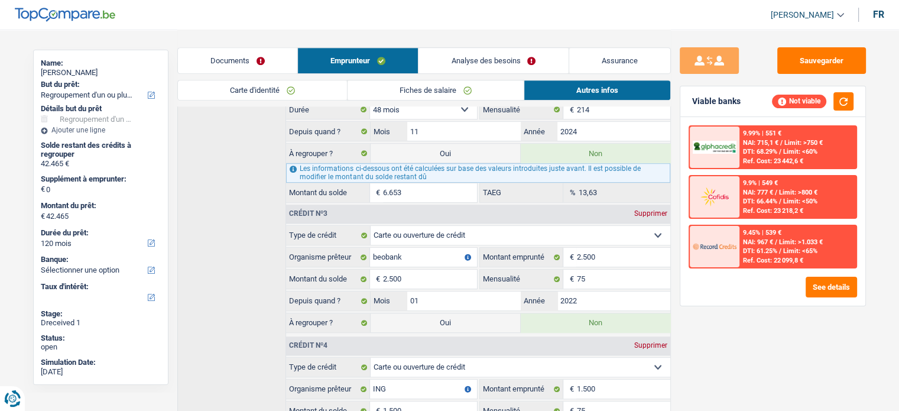
click at [433, 317] on label "Oui" at bounding box center [446, 322] width 150 height 19
click at [433, 317] on input "Oui" at bounding box center [446, 322] width 150 height 19
radio input "true"
type input "44.965"
select select "144"
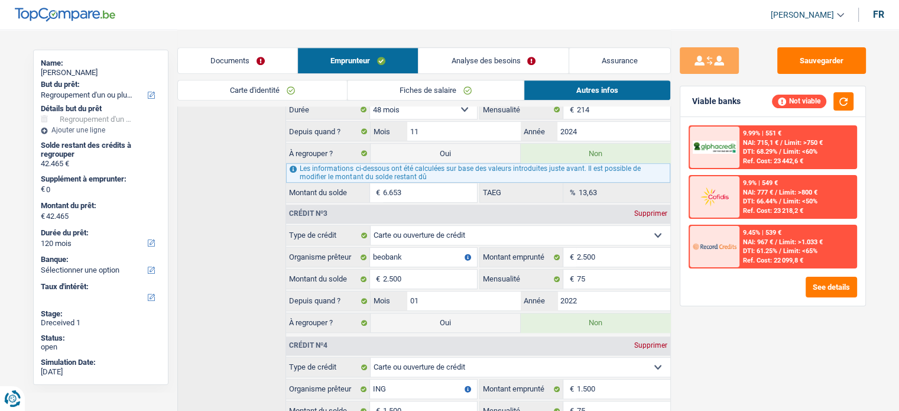
radio input "false"
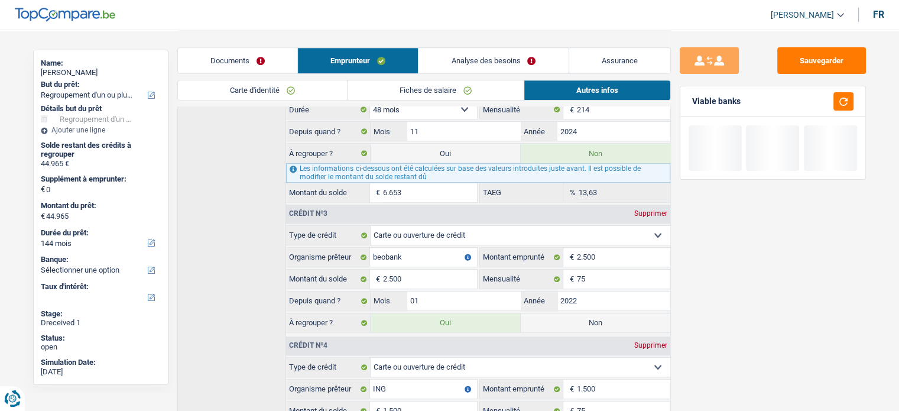
click at [475, 146] on label "Oui" at bounding box center [446, 153] width 150 height 19
click at [475, 146] on input "Oui" at bounding box center [446, 153] width 150 height 19
radio input "true"
type input "51.618"
radio input "false"
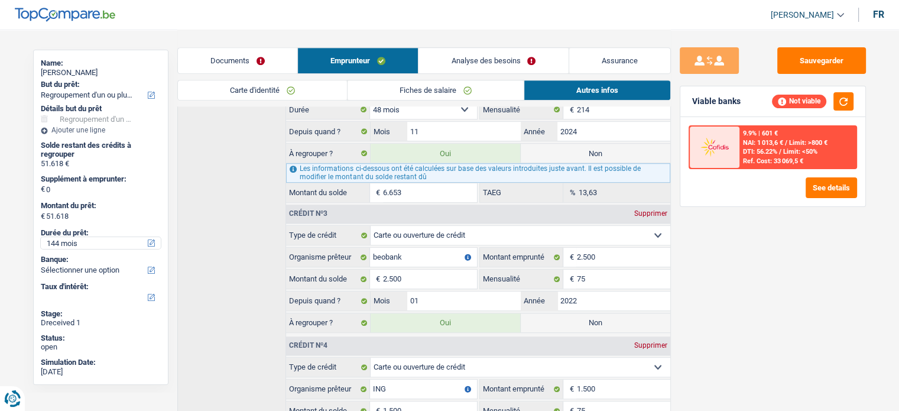
click at [73, 244] on select "12 mois 18 mois 24 mois 30 mois 36 mois 42 mois 48 mois 60 mois 72 mois 84 mois…" at bounding box center [101, 243] width 120 height 12
select select "120"
click at [41, 237] on select "12 mois 18 mois 24 mois 30 mois 36 mois 42 mois 48 mois 60 mois 72 mois 84 mois…" at bounding box center [101, 243] width 120 height 12
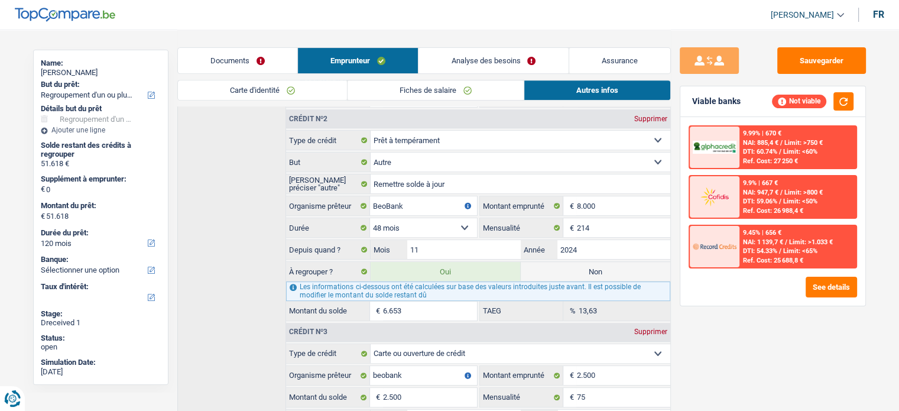
click at [311, 87] on link "Carte d'identité" at bounding box center [262, 90] width 169 height 20
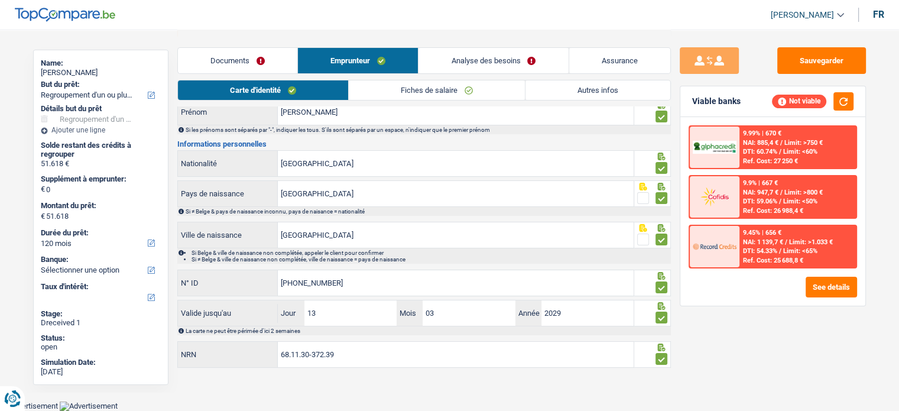
scroll to position [86, 0]
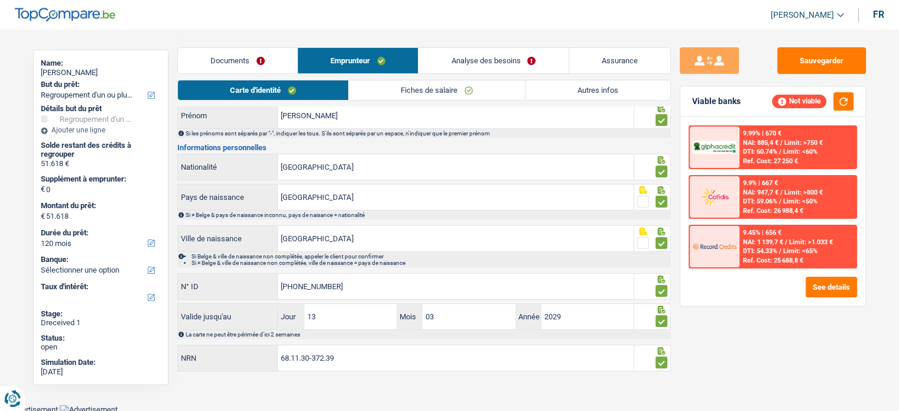
click at [454, 94] on link "Fiches de salaire" at bounding box center [437, 90] width 176 height 20
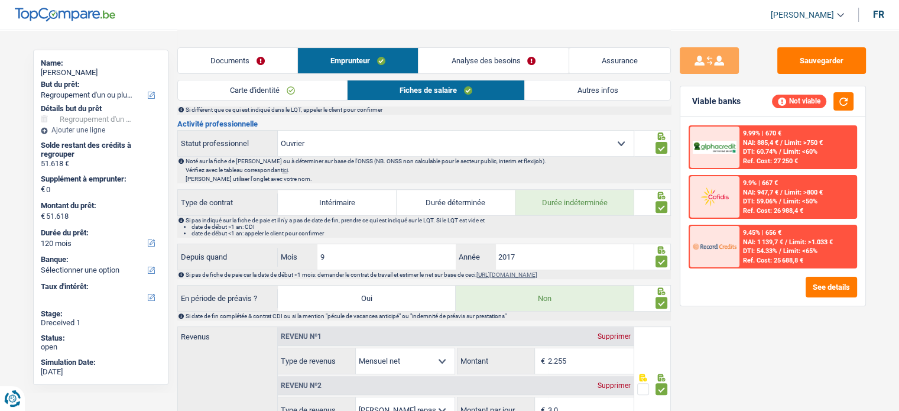
scroll to position [440, 0]
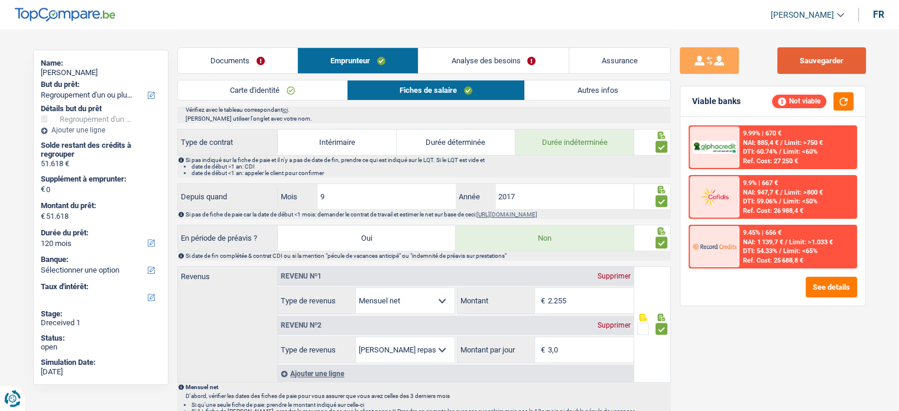
click at [837, 53] on button "Sauvegarder" at bounding box center [821, 60] width 89 height 27
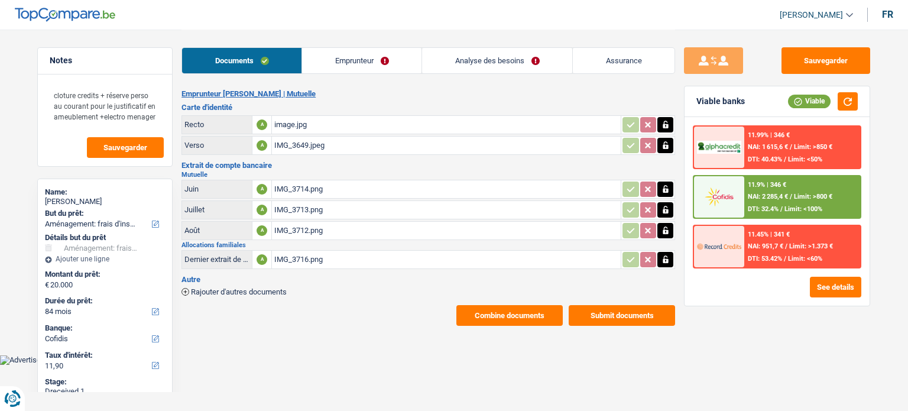
select select "movingOrInstallation"
select select "84"
select select "cofidis"
click at [373, 151] on div "IMG_3649.jpeg" at bounding box center [446, 146] width 344 height 18
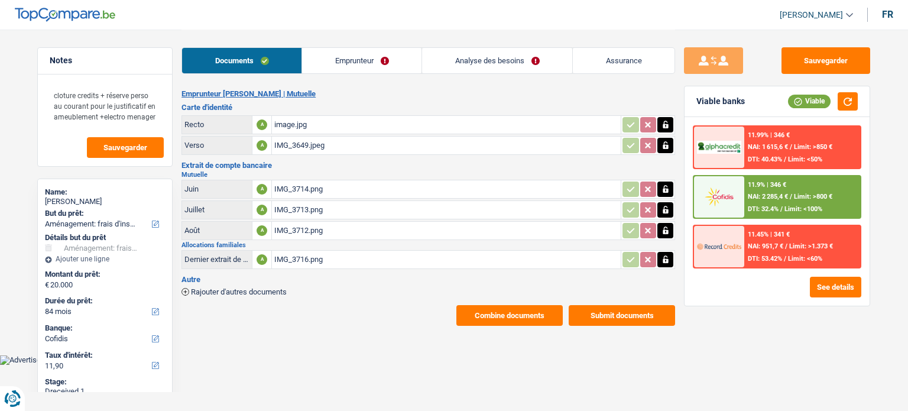
click at [362, 188] on div "IMG_3714.png" at bounding box center [446, 189] width 344 height 18
click at [321, 206] on div "IMG_3713.png" at bounding box center [446, 210] width 344 height 18
click at [363, 235] on div "IMG_3712.png" at bounding box center [446, 231] width 344 height 18
click at [319, 262] on div "IMG_3716.png" at bounding box center [446, 260] width 344 height 18
click at [347, 64] on link "Emprunteur" at bounding box center [361, 60] width 119 height 25
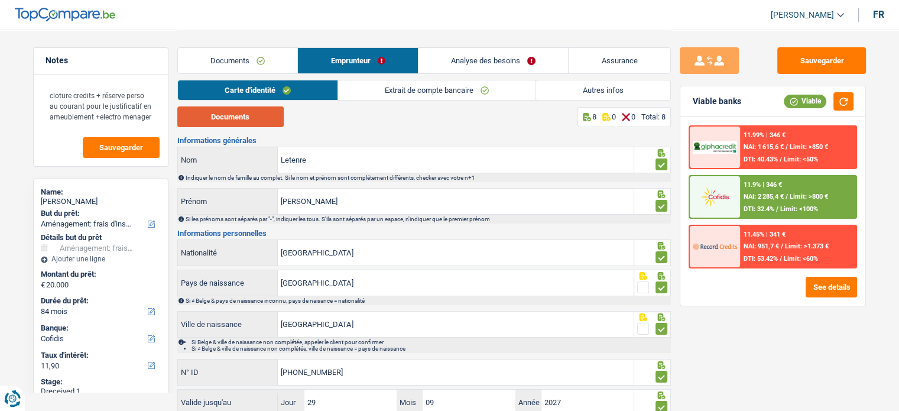
click at [269, 114] on button "Documents" at bounding box center [230, 116] width 106 height 21
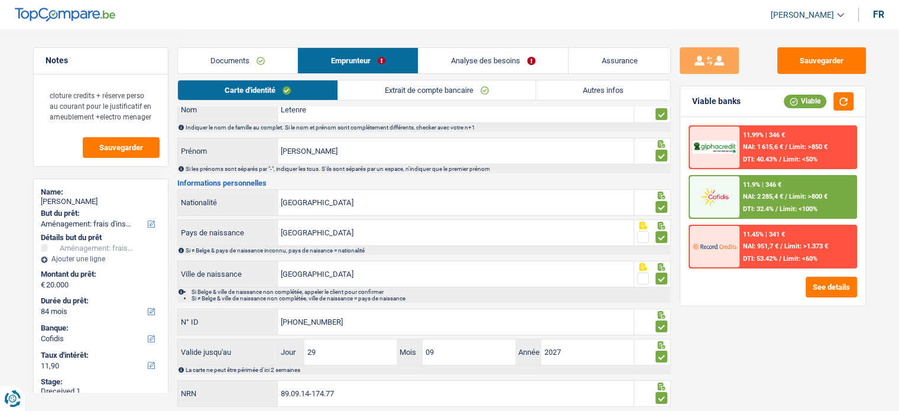
scroll to position [86, 0]
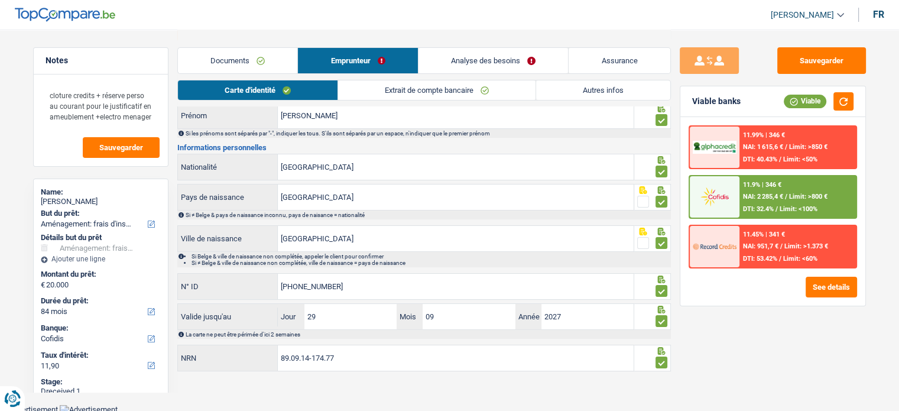
click at [446, 73] on li "Analyse des besoins" at bounding box center [493, 60] width 151 height 27
click at [446, 87] on link "Extrait de compte bancaire" at bounding box center [436, 90] width 197 height 20
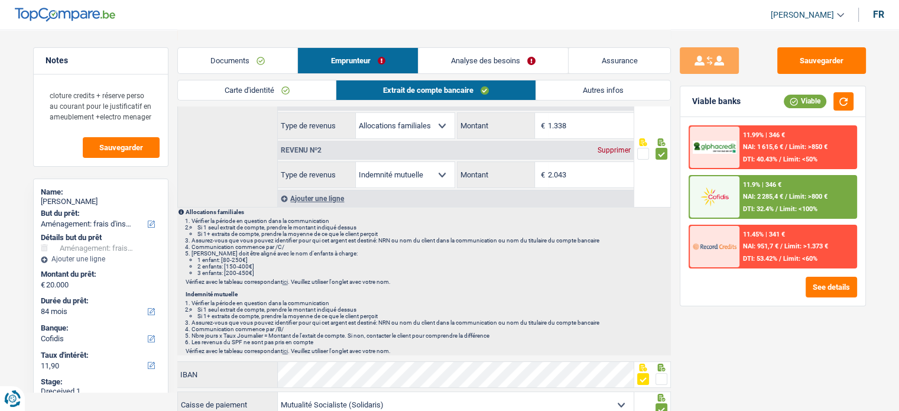
scroll to position [0, 0]
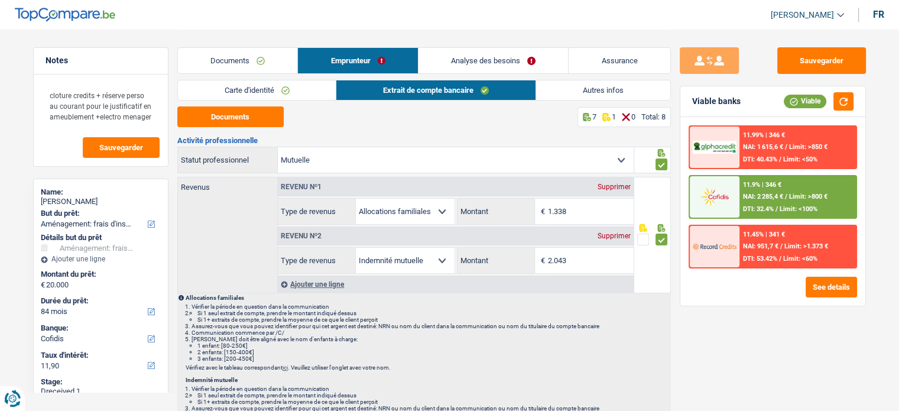
click at [629, 92] on link "Autres infos" at bounding box center [603, 90] width 134 height 20
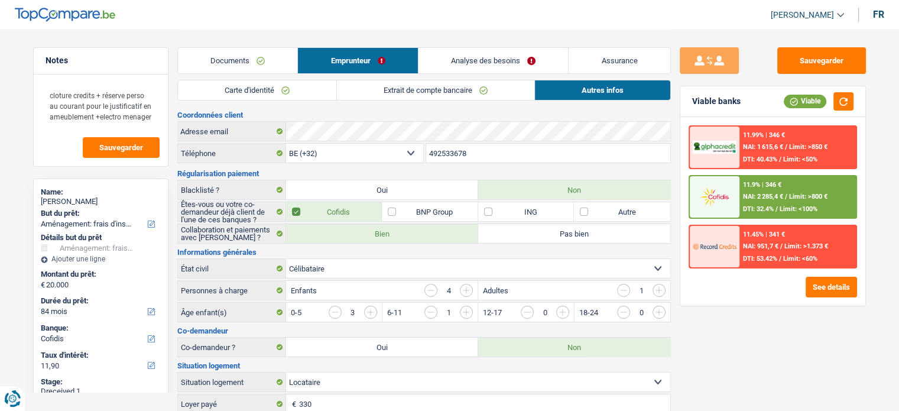
click at [470, 61] on link "Analyse des besoins" at bounding box center [493, 60] width 150 height 25
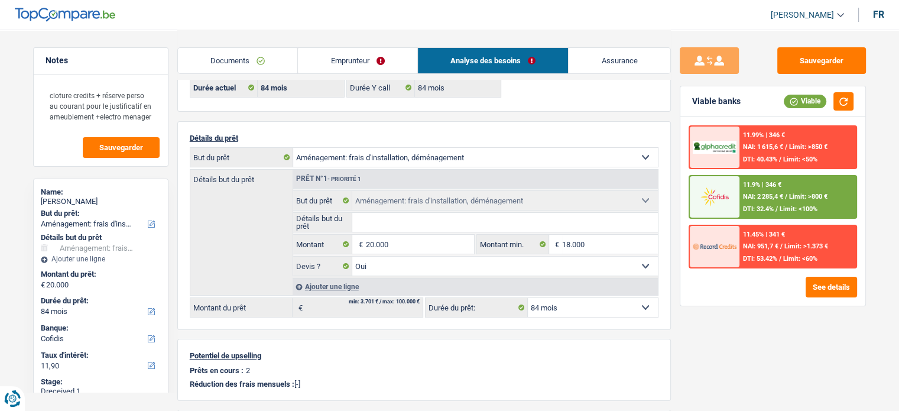
scroll to position [118, 0]
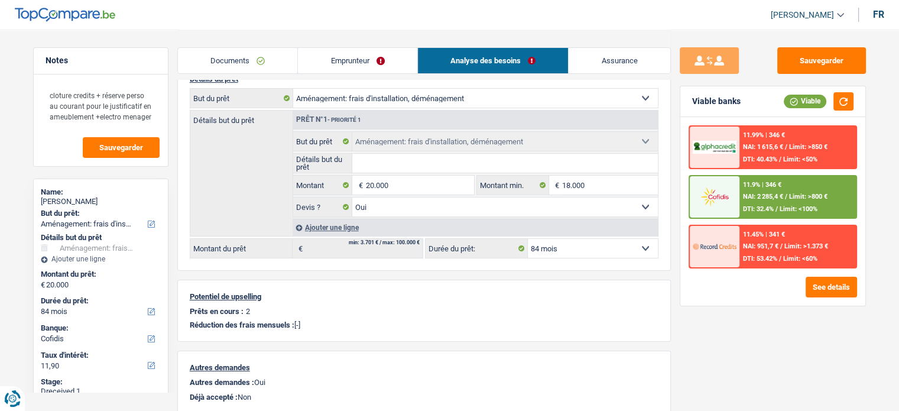
click at [271, 50] on link "Documents" at bounding box center [238, 60] width 120 height 25
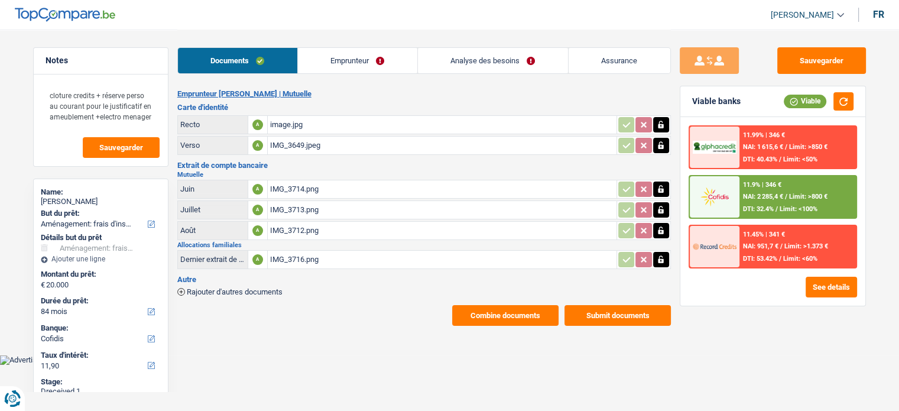
scroll to position [0, 0]
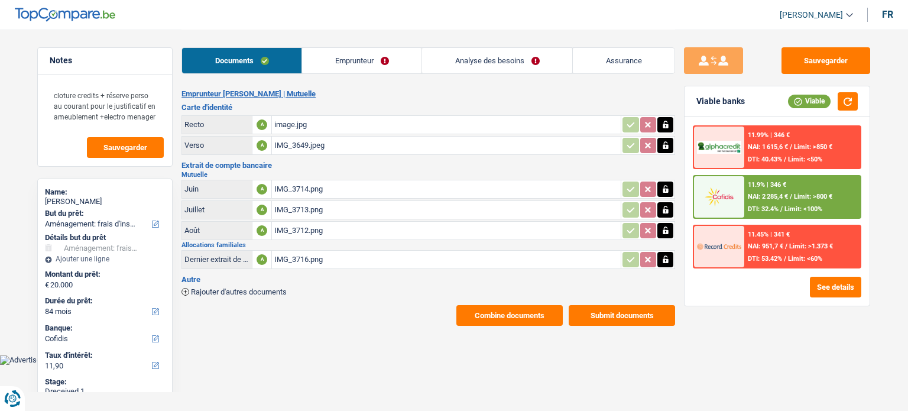
click at [349, 50] on link "Emprunteur" at bounding box center [361, 60] width 119 height 25
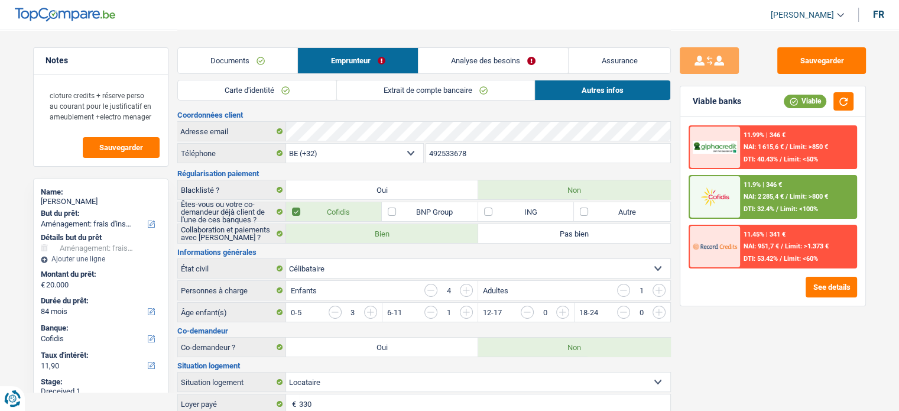
click at [300, 83] on link "Carte d'identité" at bounding box center [257, 90] width 158 height 20
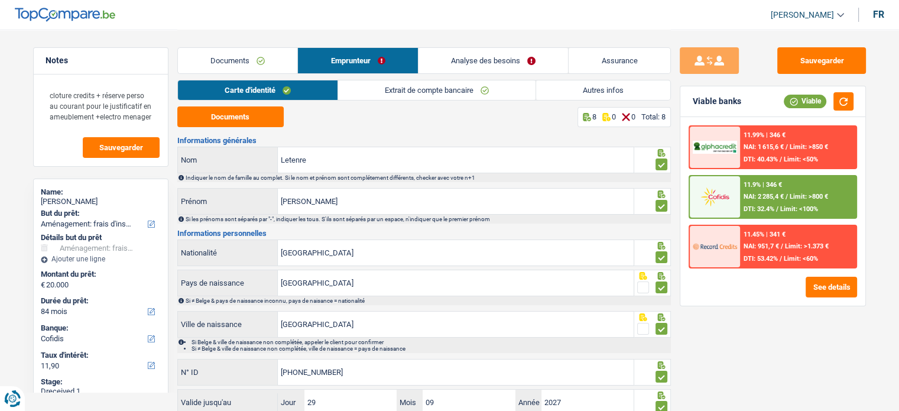
click at [512, 48] on link "Analyse des besoins" at bounding box center [493, 60] width 150 height 25
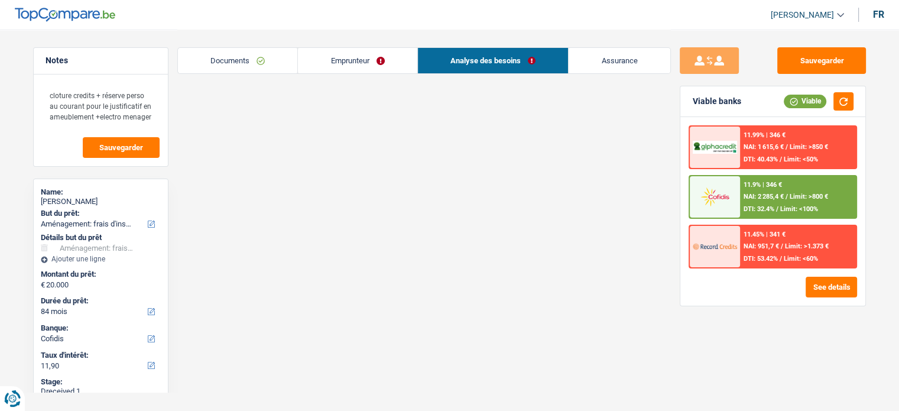
click at [508, 57] on link "Analyse des besoins" at bounding box center [493, 60] width 151 height 25
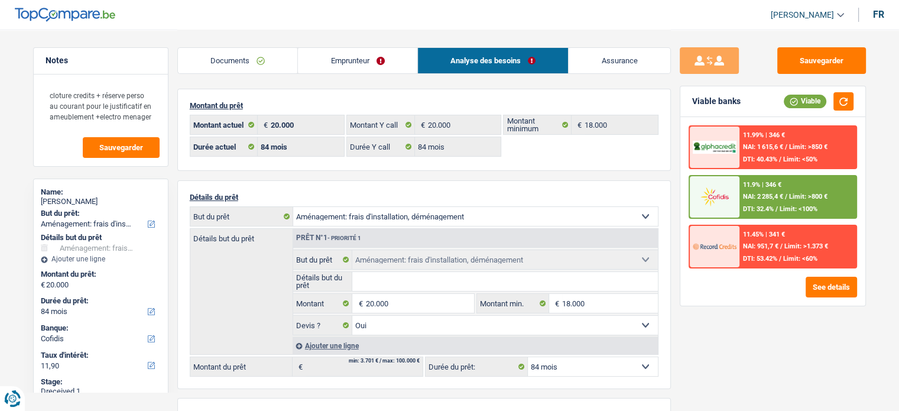
click at [240, 69] on link "Documents" at bounding box center [238, 60] width 120 height 25
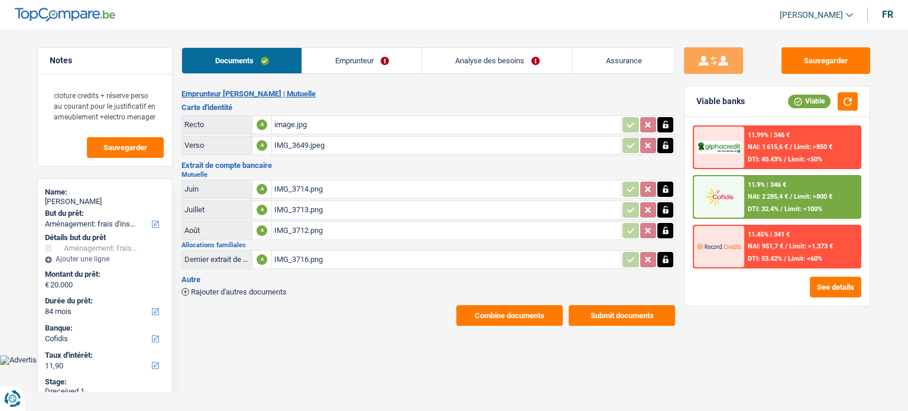
click at [251, 290] on span "Rajouter d'autres documents" at bounding box center [239, 292] width 96 height 8
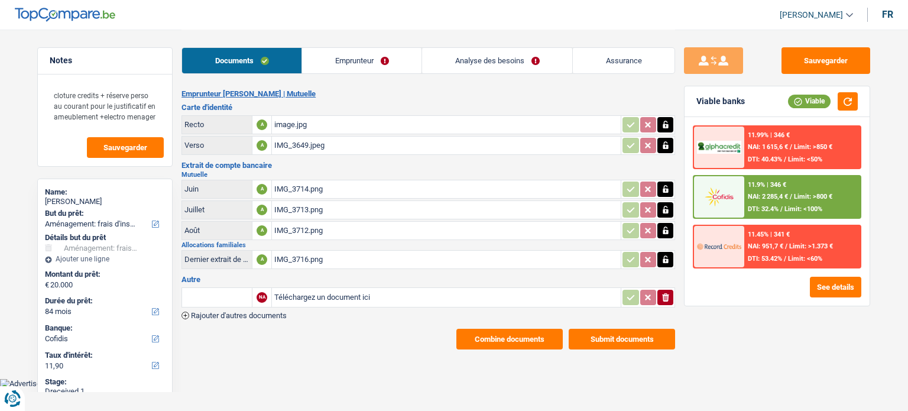
click at [357, 296] on input "Téléchargez un document ici" at bounding box center [446, 297] width 344 height 18
type input "C:\fakepath\combinepdf (3).pdf"
click at [228, 288] on input "text" at bounding box center [216, 297] width 65 height 19
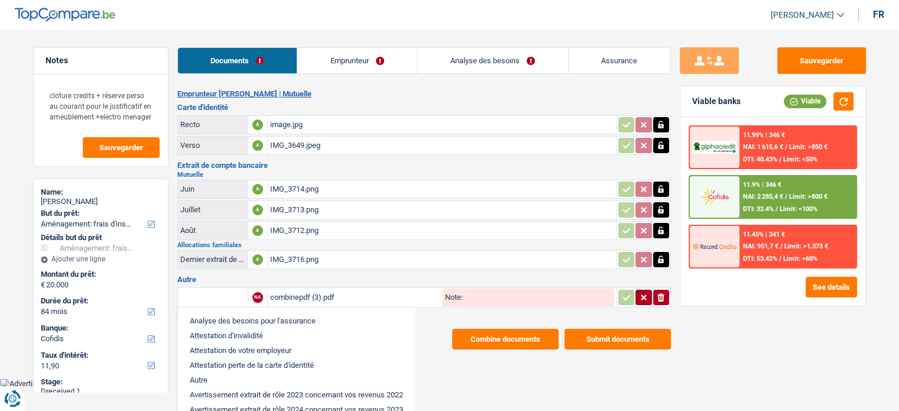
click at [223, 372] on li "Autre" at bounding box center [296, 379] width 225 height 15
type input "Autre"
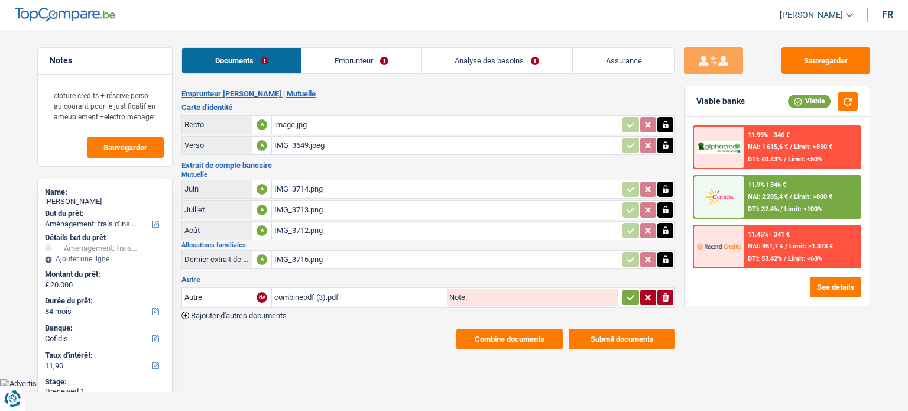
click at [629, 291] on icon "button" at bounding box center [630, 297] width 9 height 12
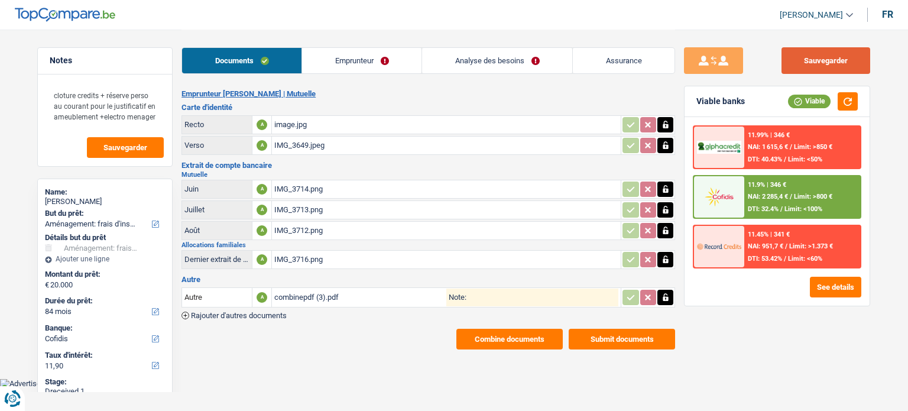
click at [849, 56] on button "Sauvegarder" at bounding box center [825, 60] width 89 height 27
click at [317, 60] on link "Emprunteur" at bounding box center [361, 60] width 119 height 25
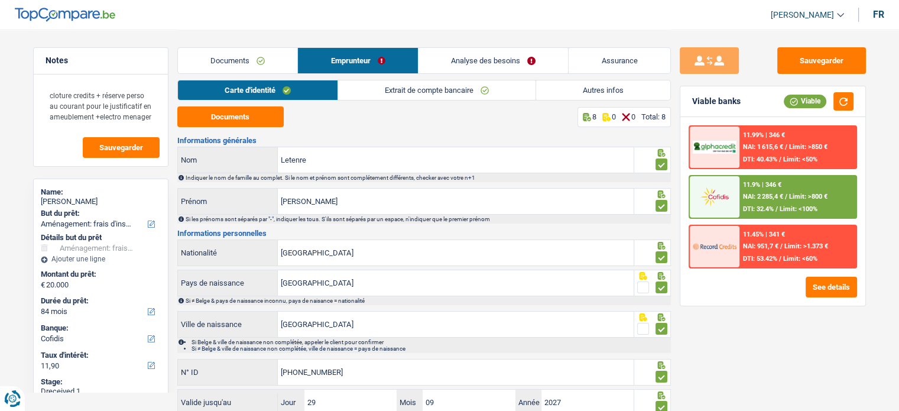
click at [408, 94] on link "Extrait de compte bancaire" at bounding box center [436, 90] width 197 height 20
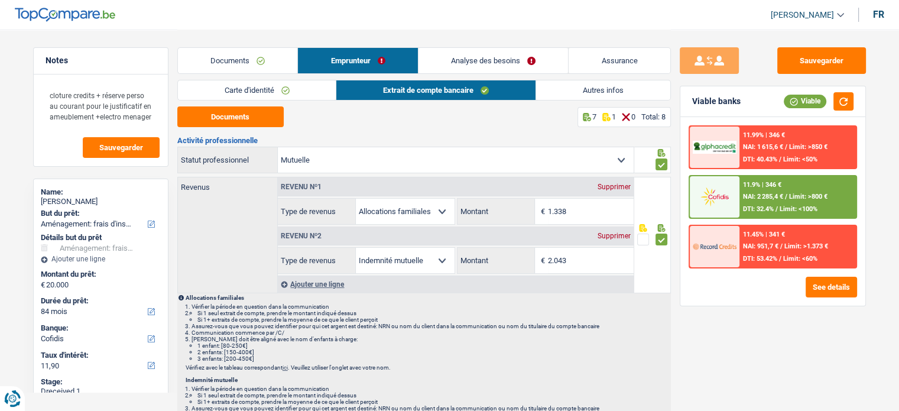
click at [265, 104] on div "Carte d'identité Extrait de compte bancaire Autres infos" at bounding box center [423, 93] width 493 height 27
click at [263, 112] on button "Documents" at bounding box center [230, 116] width 106 height 21
drag, startPoint x: 589, startPoint y: 261, endPoint x: 485, endPoint y: 261, distance: 104.0
click at [485, 261] on div "2.043 € Montant" at bounding box center [545, 260] width 176 height 25
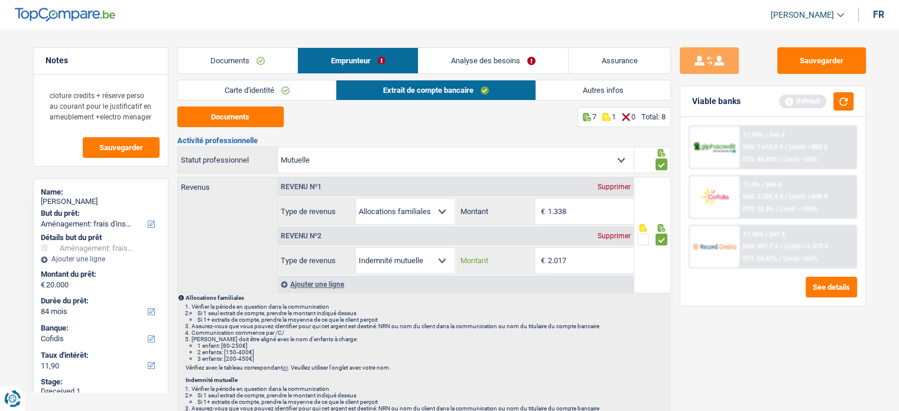
type input "2.017"
click at [679, 378] on div "Sauvegarder Viable banks Refresh 11.99% | 346 € NAI: 1 615,6 € / Limit: >850 € …" at bounding box center [773, 219] width 204 height 345
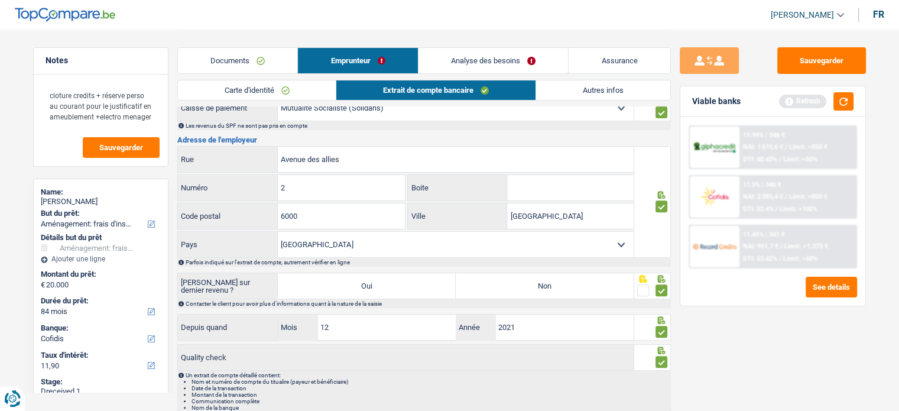
scroll to position [425, 0]
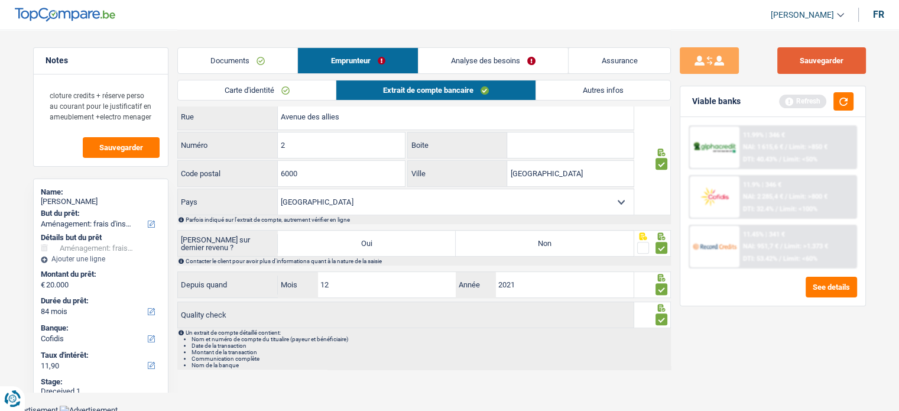
drag, startPoint x: 799, startPoint y: 57, endPoint x: 810, endPoint y: 73, distance: 19.2
click at [799, 57] on button "Sauvegarder" at bounding box center [821, 60] width 89 height 27
click at [846, 108] on button "button" at bounding box center [843, 101] width 20 height 18
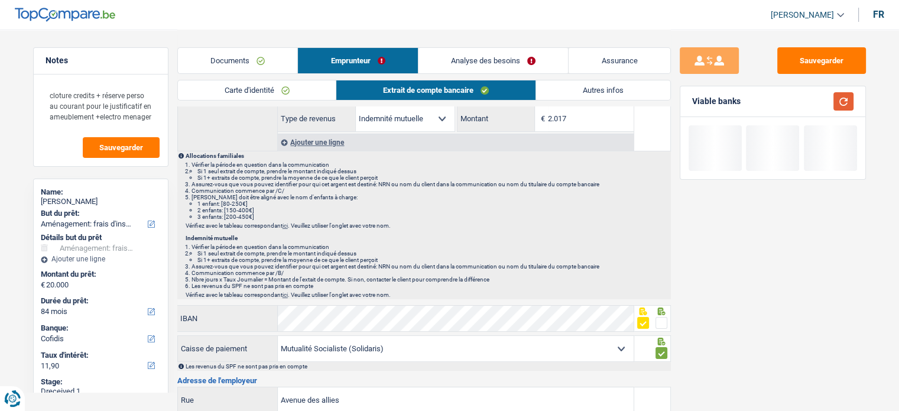
scroll to position [70, 0]
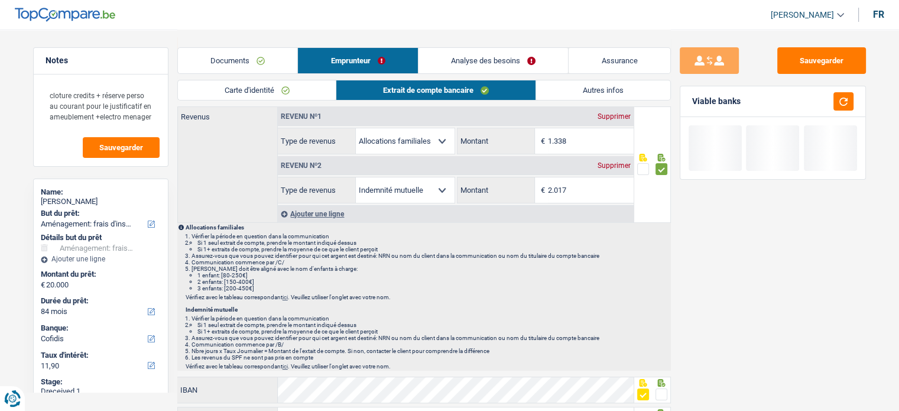
click at [577, 89] on link "Autres infos" at bounding box center [603, 90] width 134 height 20
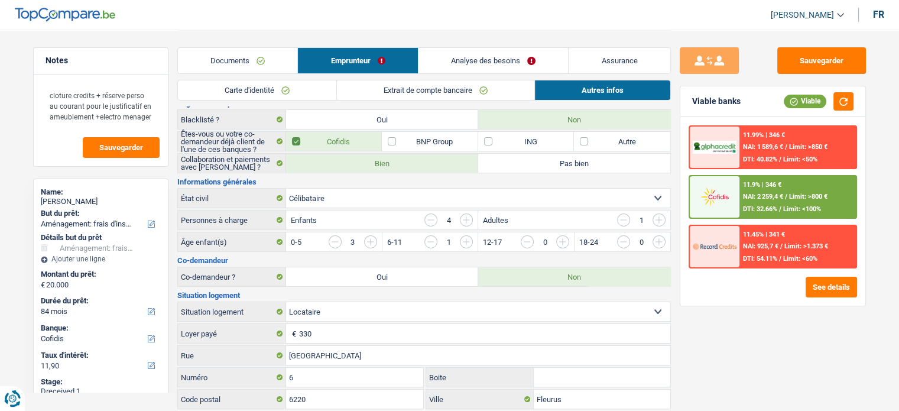
click at [255, 67] on link "Documents" at bounding box center [238, 60] width 120 height 25
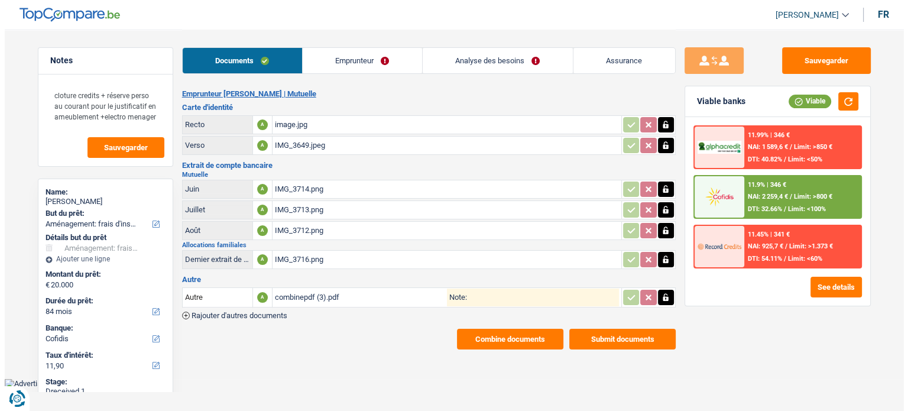
scroll to position [0, 0]
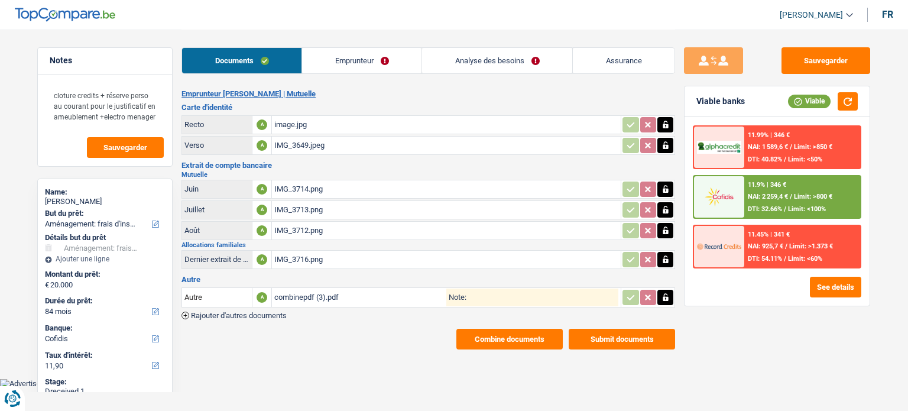
click at [490, 66] on link "Analyse des besoins" at bounding box center [497, 60] width 150 height 25
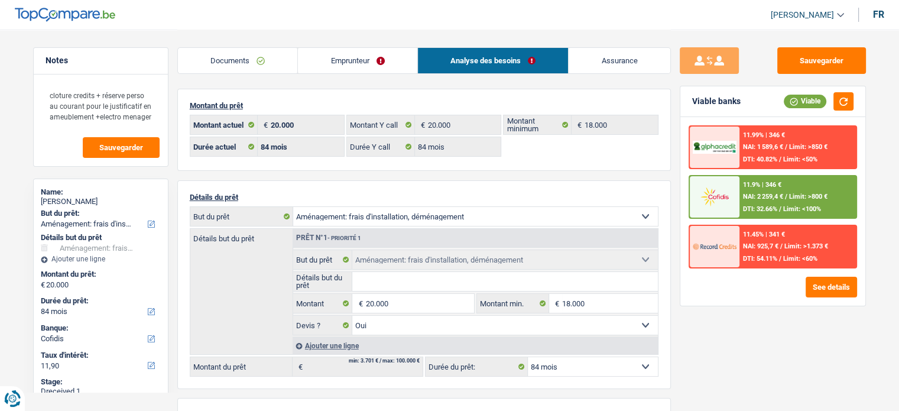
click at [339, 50] on link "Emprunteur" at bounding box center [357, 60] width 119 height 25
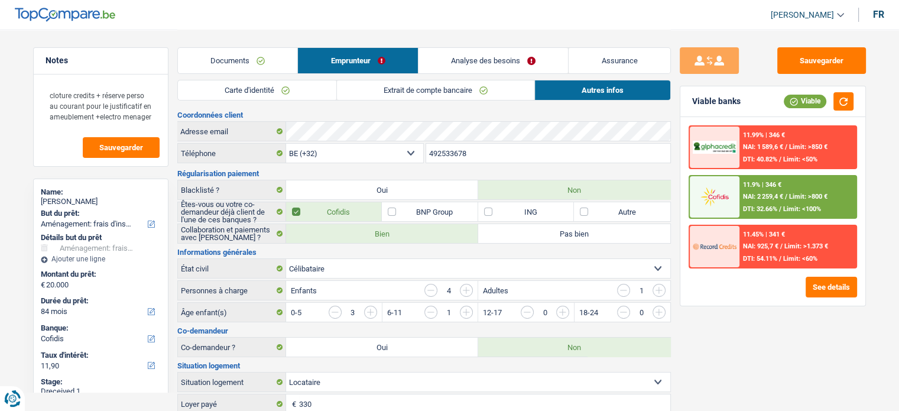
click at [798, 189] on div "11.9% | 346 € NAI: 2 259,4 € / Limit: >800 € DTI: 32.66% / Limit: <100%" at bounding box center [797, 196] width 116 height 41
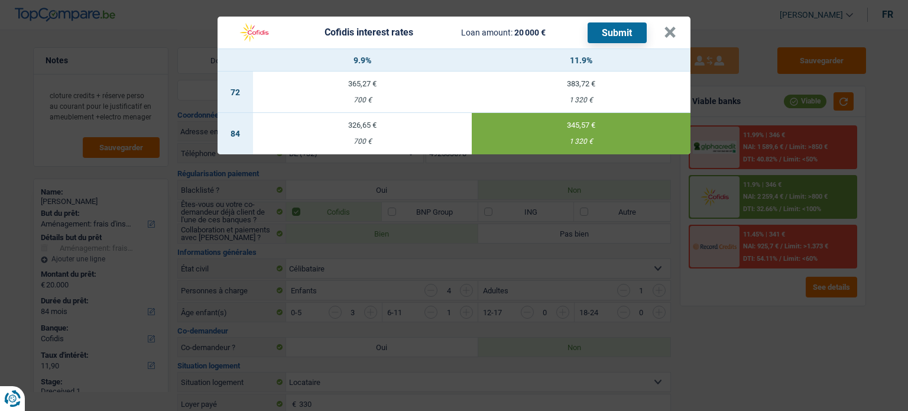
click at [615, 35] on button "Submit" at bounding box center [616, 32] width 59 height 21
click at [677, 35] on header "Cofidis interest rates Loan amount: 20 000 € Submit ×" at bounding box center [453, 33] width 473 height 32
click at [674, 33] on button "×" at bounding box center [670, 33] width 12 height 12
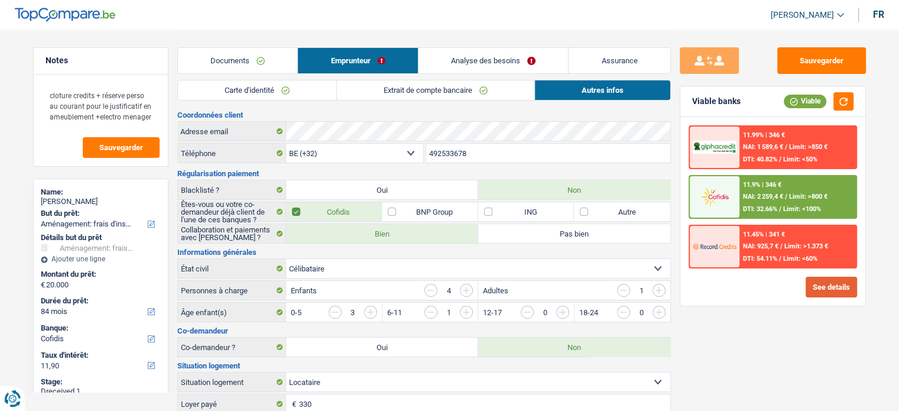
click at [820, 280] on button "See details" at bounding box center [830, 287] width 51 height 21
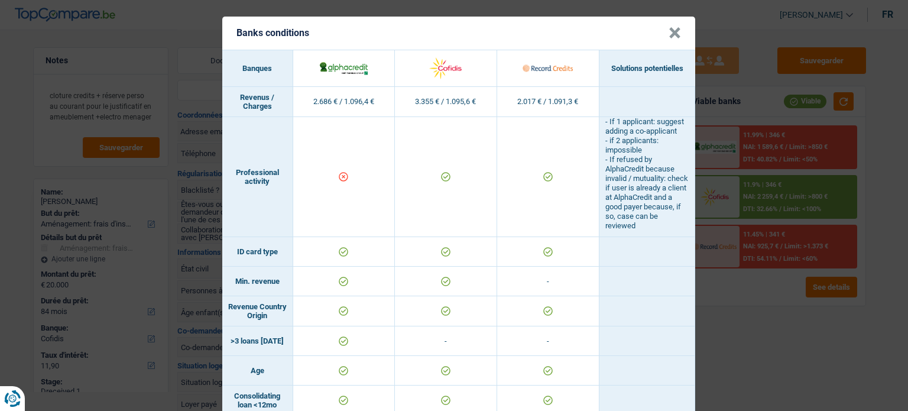
click at [706, 310] on div "Banks conditions × Banques Solutions potentielles Revenus / Charges 2.686 € / 1…" at bounding box center [454, 205] width 908 height 411
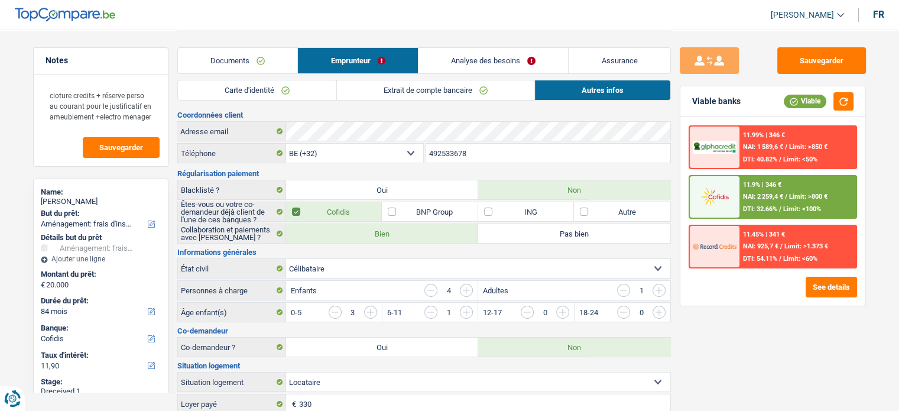
click at [761, 139] on div "11.99% | 346 € NAI: 1 589,6 € / Limit: >850 € DTI: 40.82% / Limit: <50%" at bounding box center [797, 146] width 116 height 41
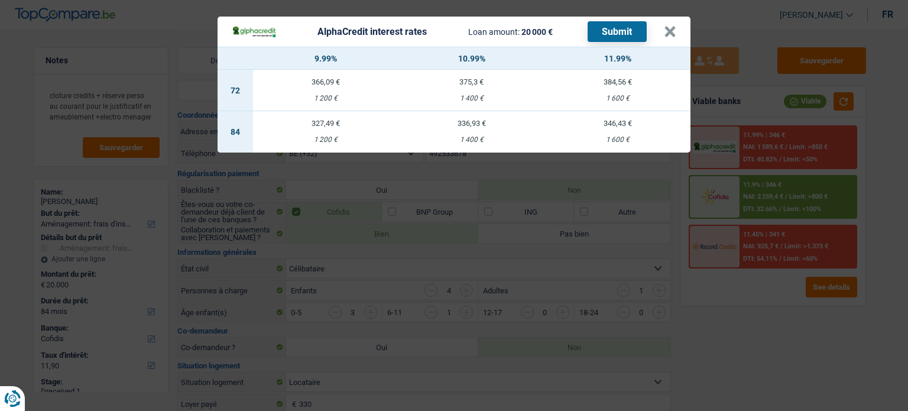
click at [817, 231] on div "AlphaCredit interest rates Loan amount: 20 000 € Submit × 9.99% 10.99% 11.99% 7…" at bounding box center [454, 205] width 908 height 411
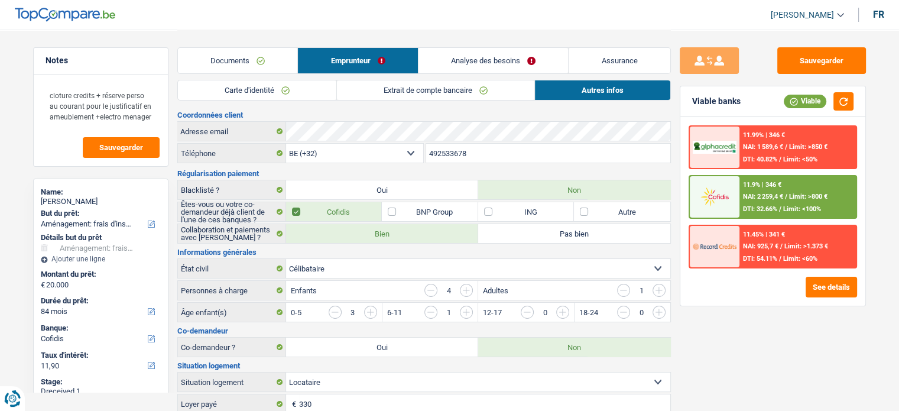
click at [819, 205] on span "Limit: <100%" at bounding box center [802, 209] width 38 height 8
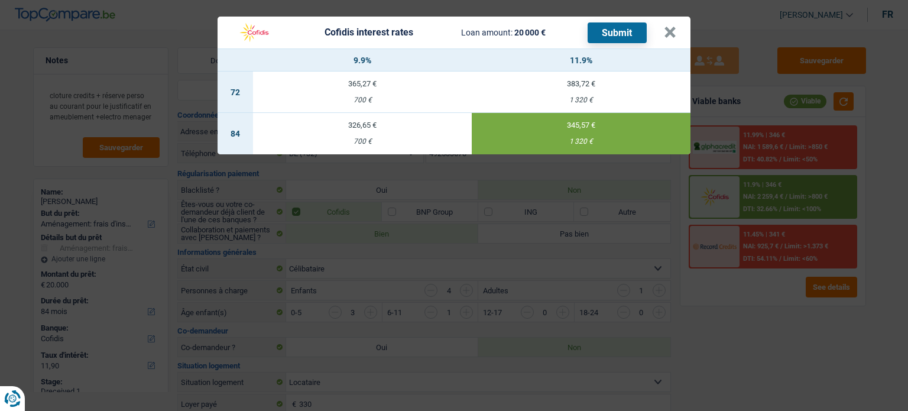
click at [792, 302] on div "Cofidis interest rates Loan amount: 20 000 € Submit × 9.9% 11.9% 72 365,27 € 70…" at bounding box center [454, 205] width 908 height 411
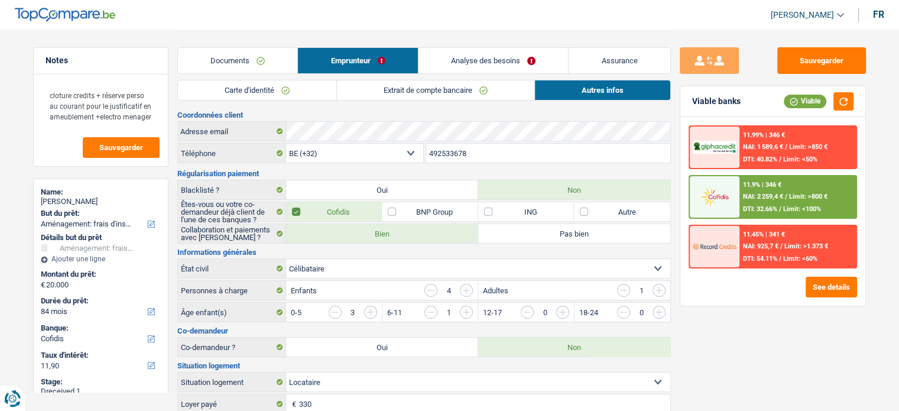
click at [785, 170] on div "11.99% | 346 € NAI: 1 589,6 € / Limit: >850 € DTI: 40.82% / Limit: <50% 11.9% |…" at bounding box center [772, 196] width 168 height 143
click at [782, 145] on span "NAI: 1 589,6 €" at bounding box center [763, 147] width 40 height 8
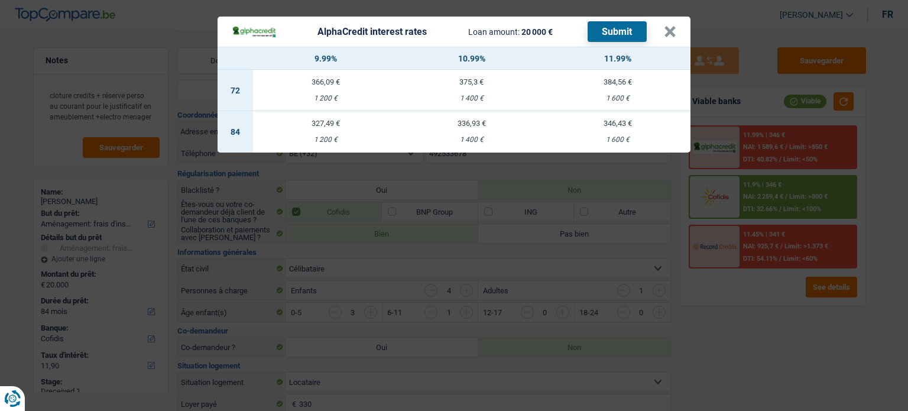
click at [553, 125] on div "346,43 €" at bounding box center [617, 123] width 146 height 8
select select "alphacredit"
type input "11,99"
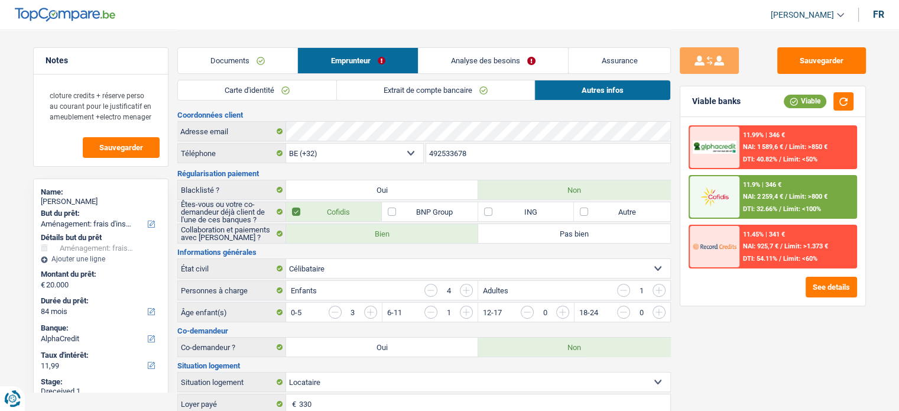
click at [774, 137] on div "11.99% | 346 €" at bounding box center [764, 135] width 42 height 8
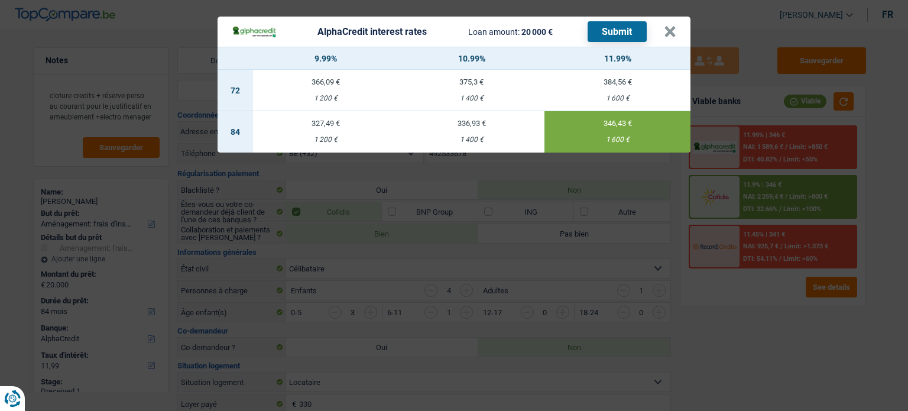
click at [631, 30] on button "Submit" at bounding box center [616, 31] width 59 height 21
click at [671, 31] on button "×" at bounding box center [670, 32] width 12 height 12
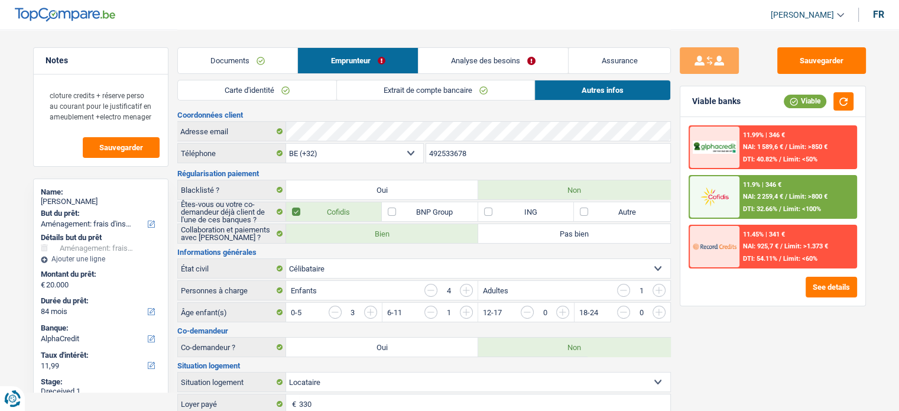
click at [85, 202] on div "Aurélie Letenre" at bounding box center [101, 201] width 120 height 9
copy div "Letenre"
click at [763, 339] on div "Sauvegarder Viable banks Viable 11.99% | 346 € NAI: 1 589,6 € / Limit: >850 € D…" at bounding box center [773, 219] width 204 height 345
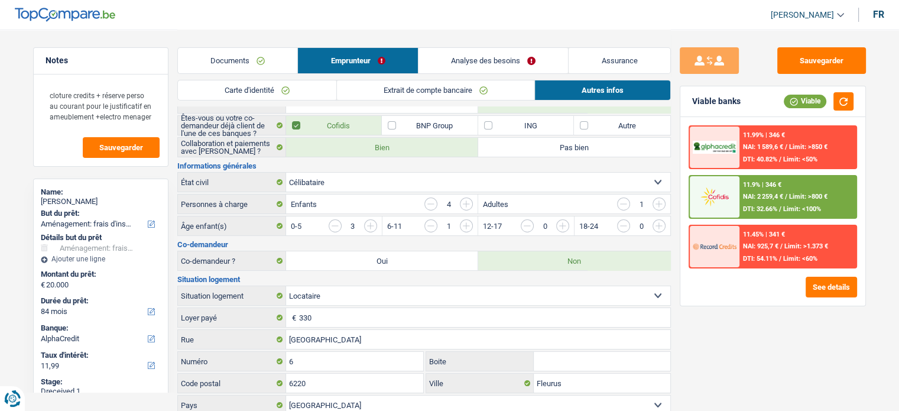
scroll to position [295, 0]
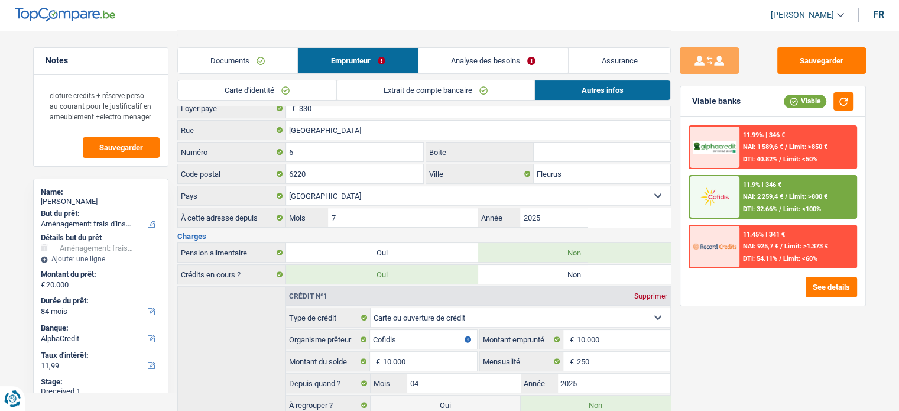
click at [231, 61] on link "Documents" at bounding box center [238, 60] width 120 height 25
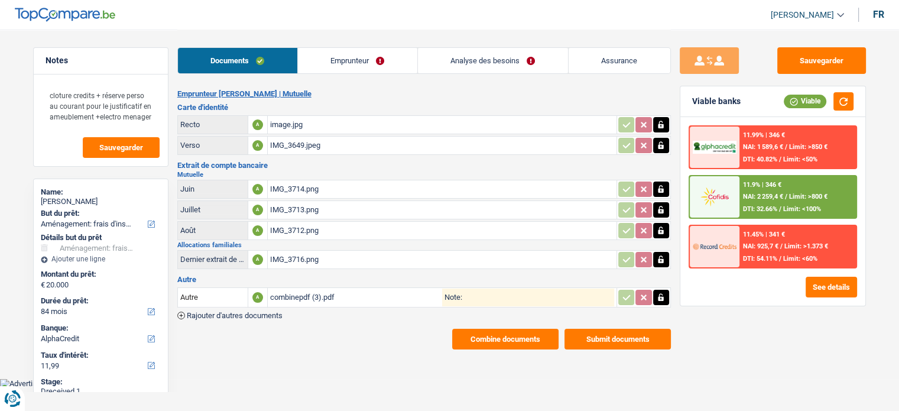
scroll to position [0, 0]
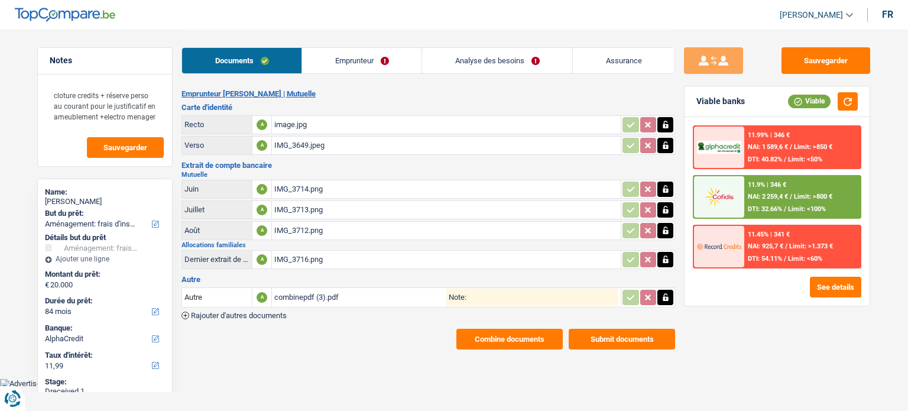
click at [506, 349] on main "Notes cloture credits + réserve perso au courant pour le justificatif en ameubl…" at bounding box center [454, 189] width 908 height 379
click at [506, 337] on button "Combine documents" at bounding box center [509, 339] width 106 height 21
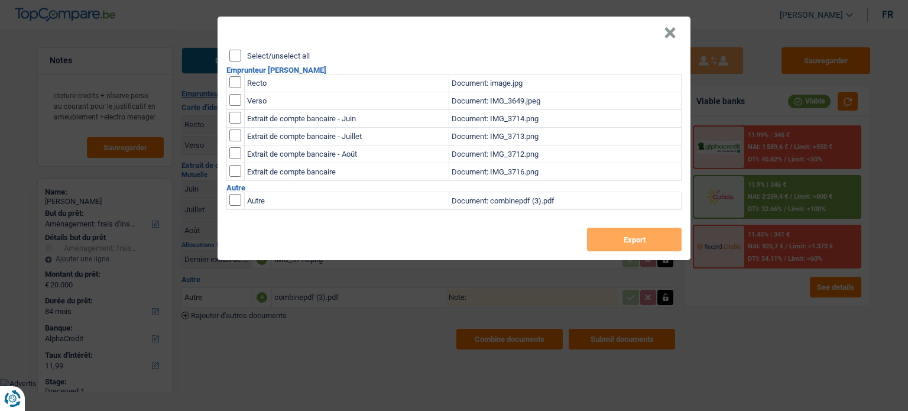
click at [228, 53] on div "Select/unselect all Emprunteur Aurélie Letenre Recto Document: image.jpg Verso …" at bounding box center [453, 155] width 473 height 210
click at [234, 54] on input "Select/unselect all" at bounding box center [235, 56] width 12 height 12
checkbox input "true"
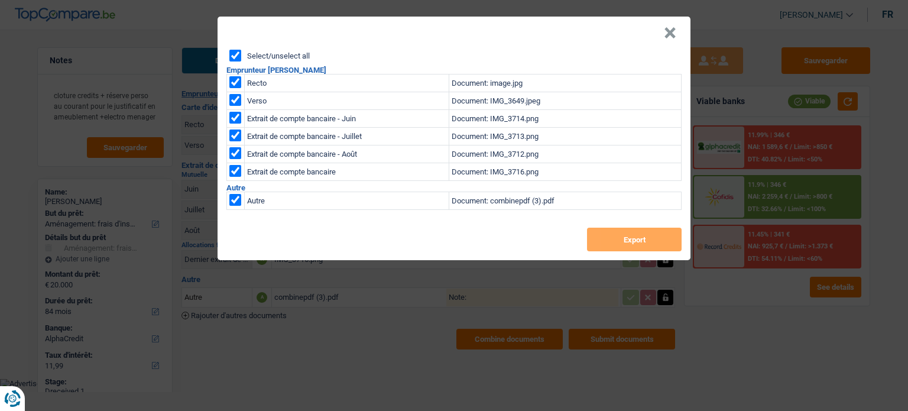
checkbox input "true"
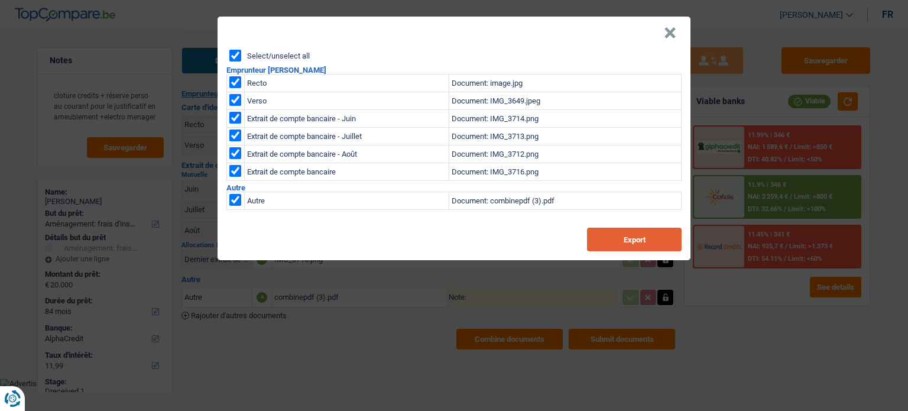
click at [626, 243] on button "Export" at bounding box center [634, 240] width 95 height 24
click at [672, 39] on button "×" at bounding box center [670, 33] width 12 height 12
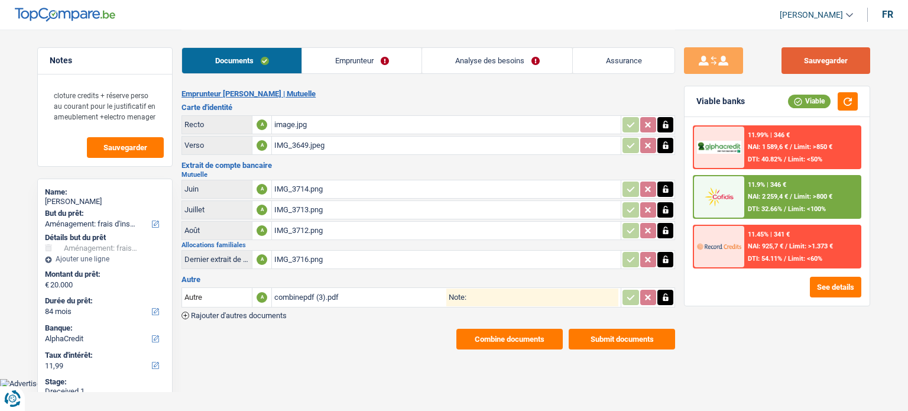
click at [817, 62] on button "Sauvegarder" at bounding box center [825, 60] width 89 height 27
click at [326, 50] on link "Emprunteur" at bounding box center [361, 60] width 119 height 25
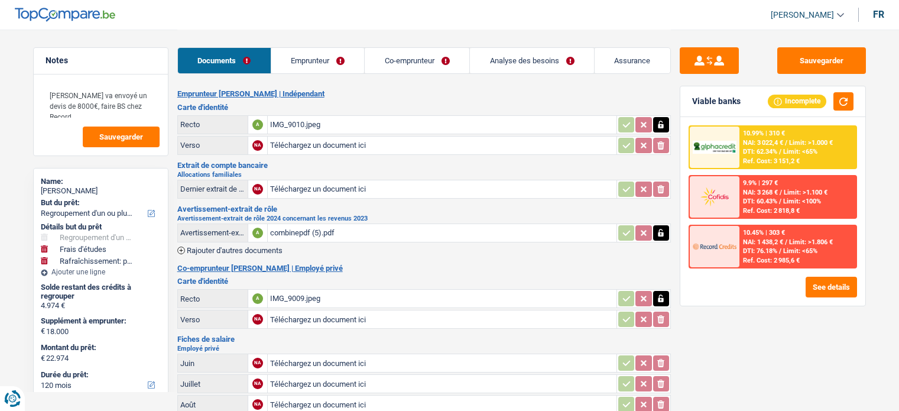
select select "refinancing"
select select "study"
select select "houseOrGarden"
select select "120"
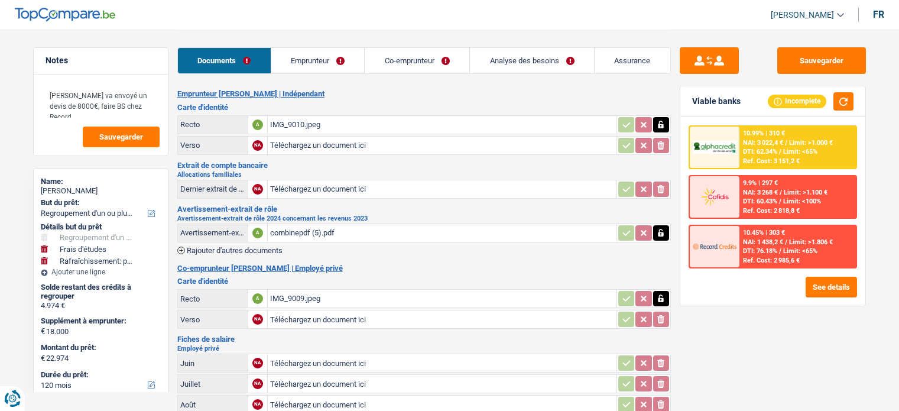
select select "refinancing"
select select "study"
select select "houseOrGarden"
select select "120"
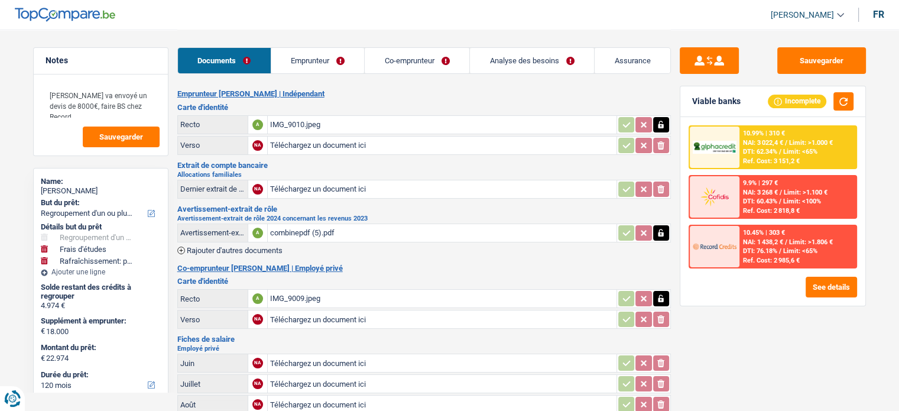
click at [350, 69] on link "Emprunteur" at bounding box center [317, 60] width 93 height 25
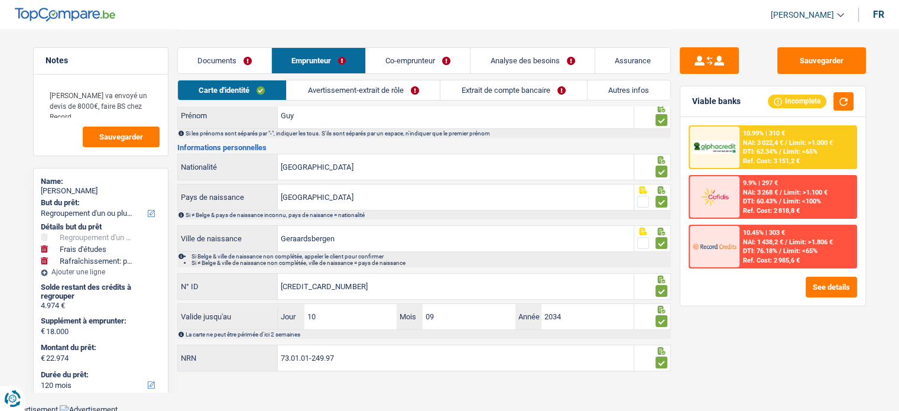
click at [347, 99] on link "Avertissement-extrait de rôle" at bounding box center [363, 90] width 153 height 20
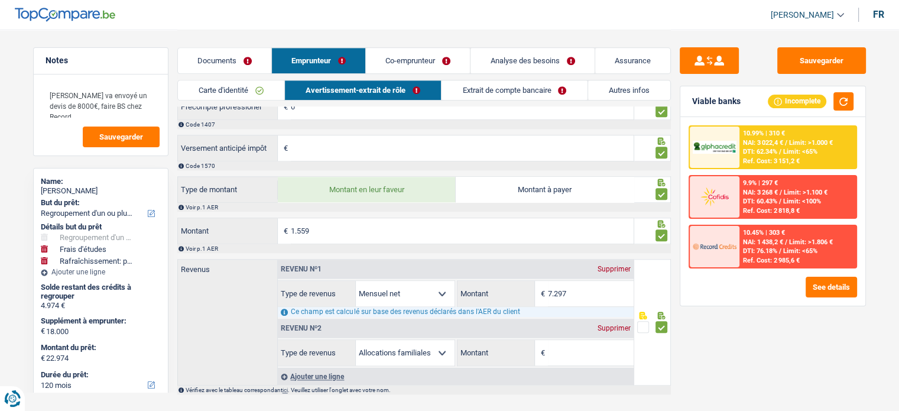
scroll to position [1085, 0]
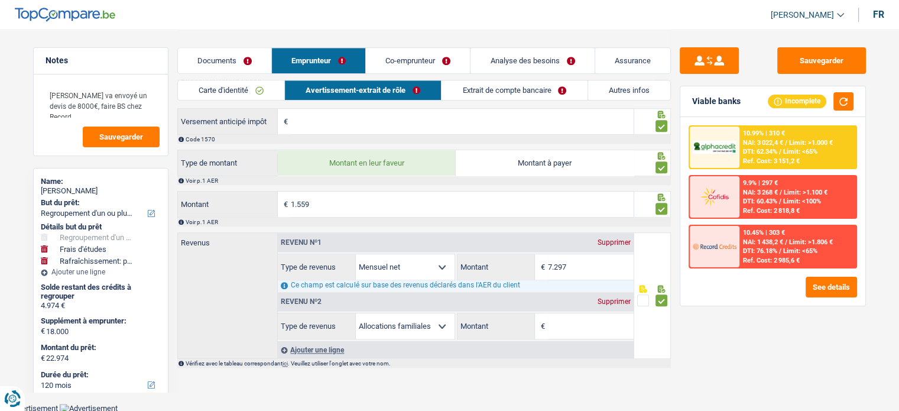
click at [421, 59] on link "Co-emprunteur" at bounding box center [418, 60] width 104 height 25
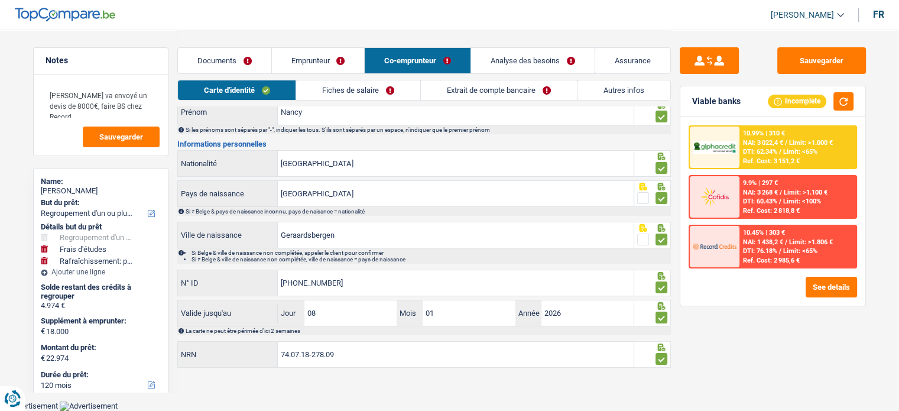
scroll to position [86, 0]
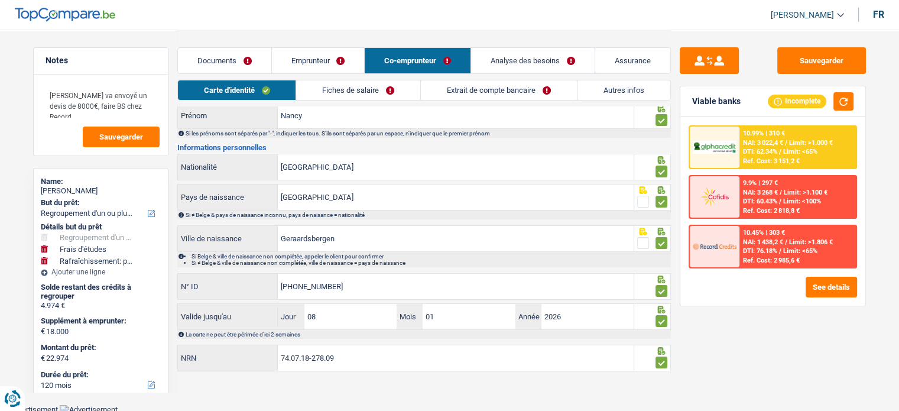
click at [493, 88] on link "Extrait de compte bancaire" at bounding box center [499, 90] width 156 height 20
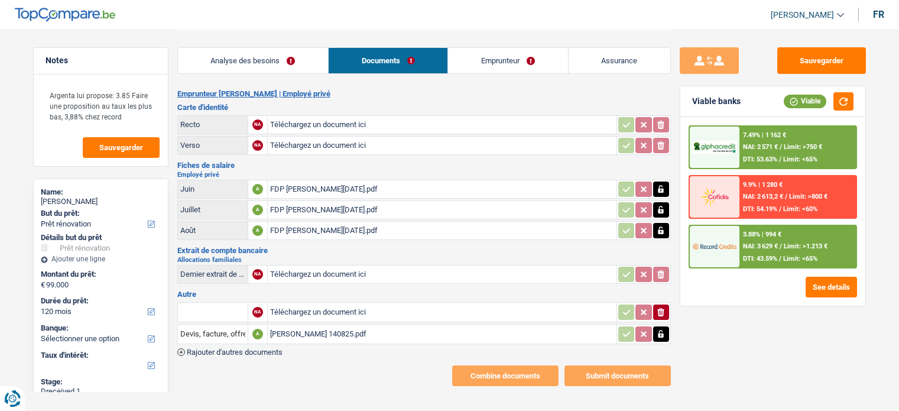
select select "renovation"
select select "120"
select select "married"
select select "BE"
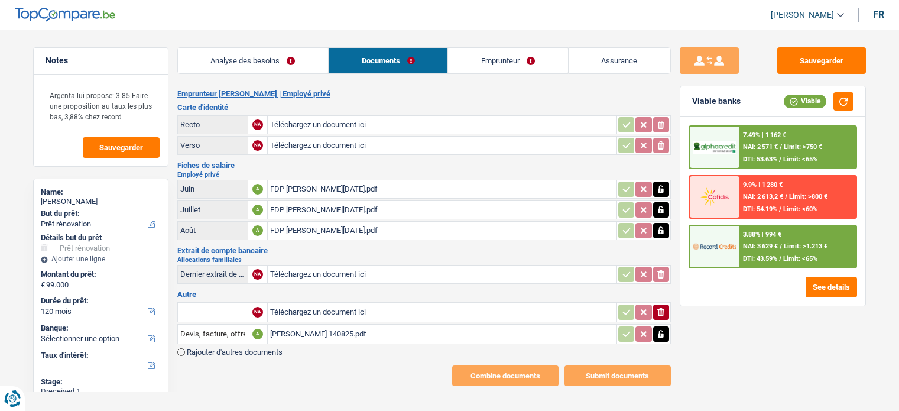
select select "privateEmployee"
select select "netSalary"
select select "mealVouchers"
select select "BE"
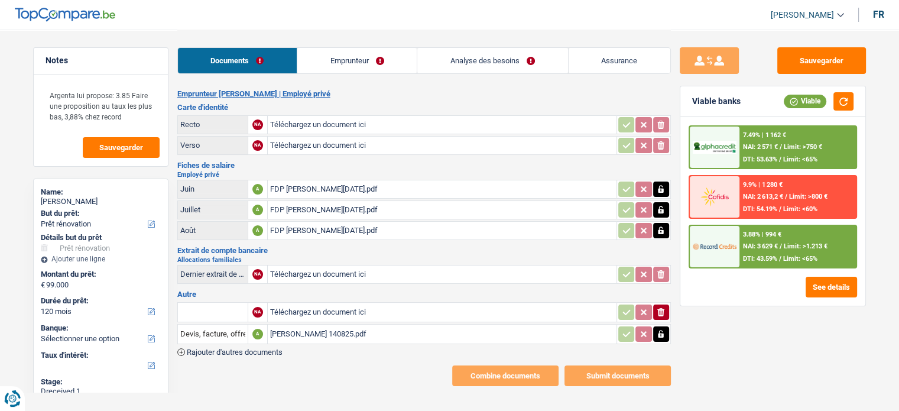
click at [345, 59] on link "Emprunteur" at bounding box center [356, 60] width 119 height 25
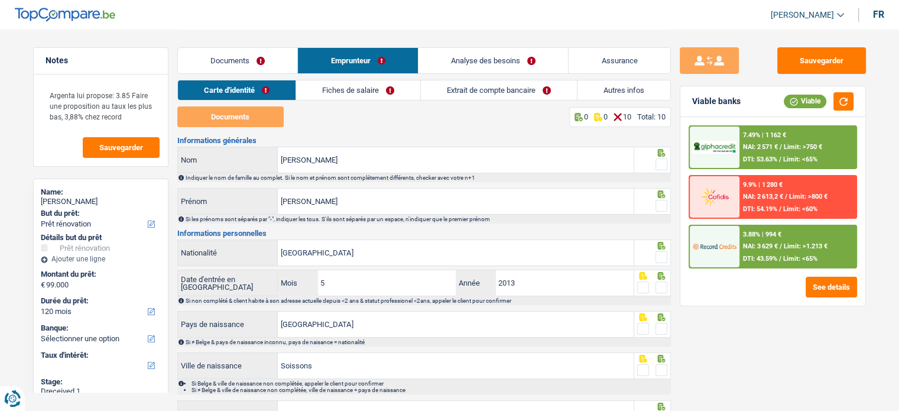
click at [369, 92] on link "Fiches de salaire" at bounding box center [358, 90] width 124 height 20
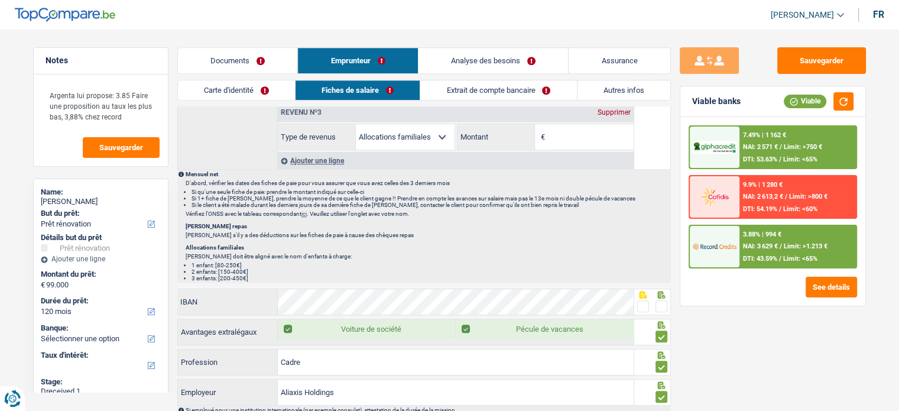
scroll to position [591, 0]
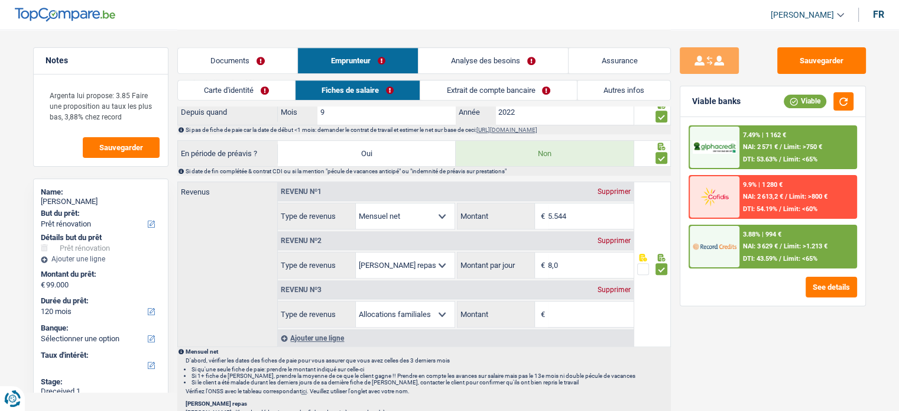
click at [606, 286] on div "Supprimer" at bounding box center [613, 289] width 39 height 7
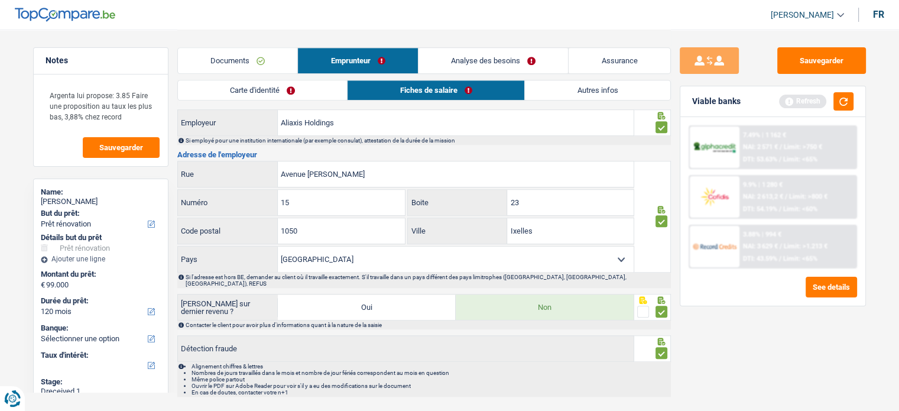
scroll to position [709, 0]
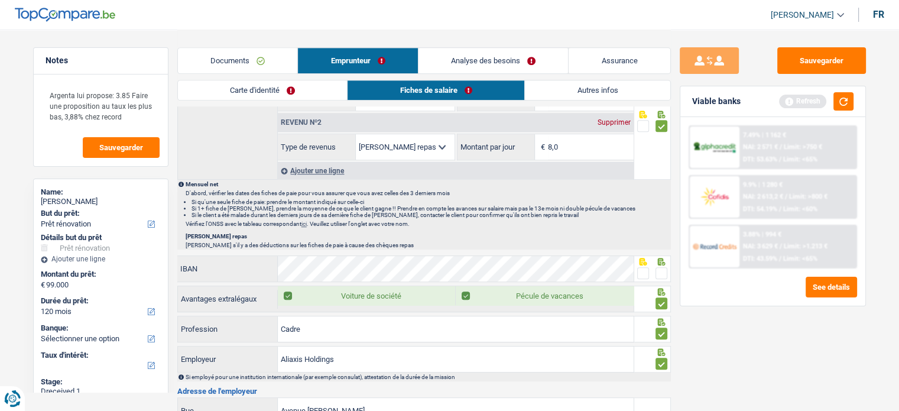
click at [665, 268] on span at bounding box center [661, 273] width 12 height 12
click at [0, 0] on input "radio" at bounding box center [0, 0] width 0 height 0
drag, startPoint x: 827, startPoint y: 58, endPoint x: 832, endPoint y: 80, distance: 22.5
click at [827, 59] on button "Sauvegarder" at bounding box center [821, 60] width 89 height 27
click at [839, 106] on button "button" at bounding box center [843, 101] width 20 height 18
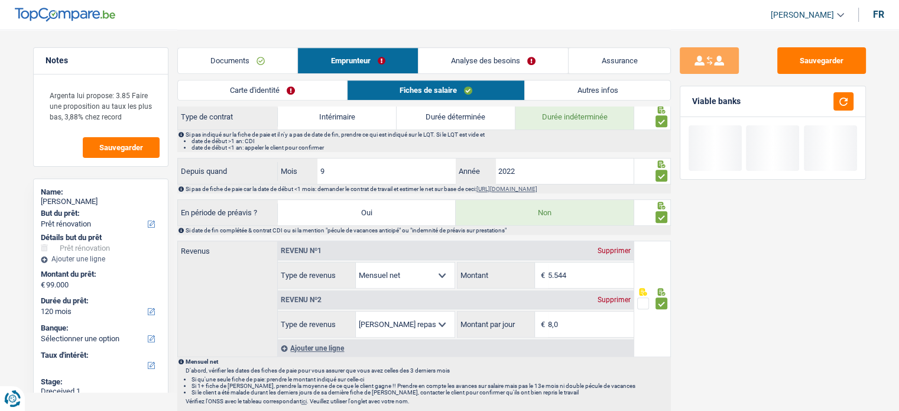
click at [566, 94] on link "Autres infos" at bounding box center [597, 90] width 145 height 20
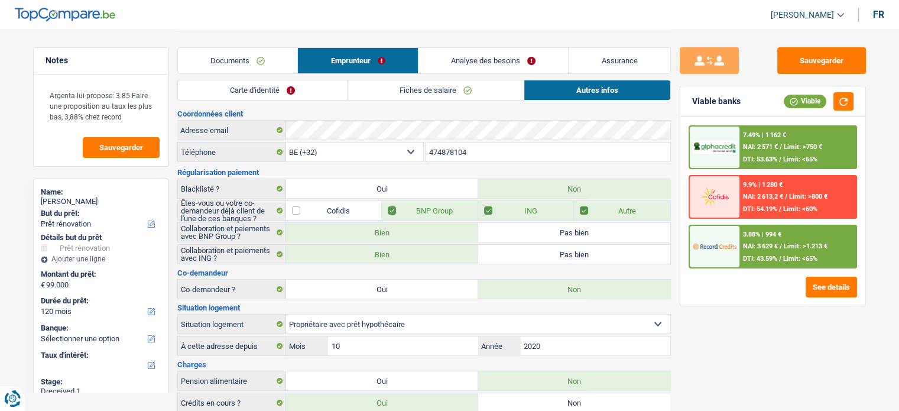
scroll to position [0, 0]
click at [782, 241] on div "3.88% | 994 € NAI: 3 629 € / Limit: >1.213 € DTI: 43.59% / Limit: <65%" at bounding box center [797, 246] width 116 height 41
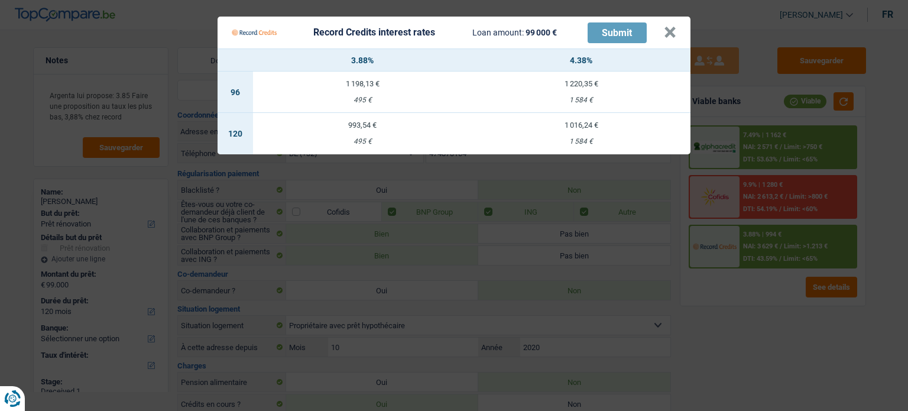
click at [736, 301] on Credits "Record Credits interest rates Loan amount: 99 000 € Submit × 3.88% 4.38% 96 1 1…" at bounding box center [454, 205] width 908 height 411
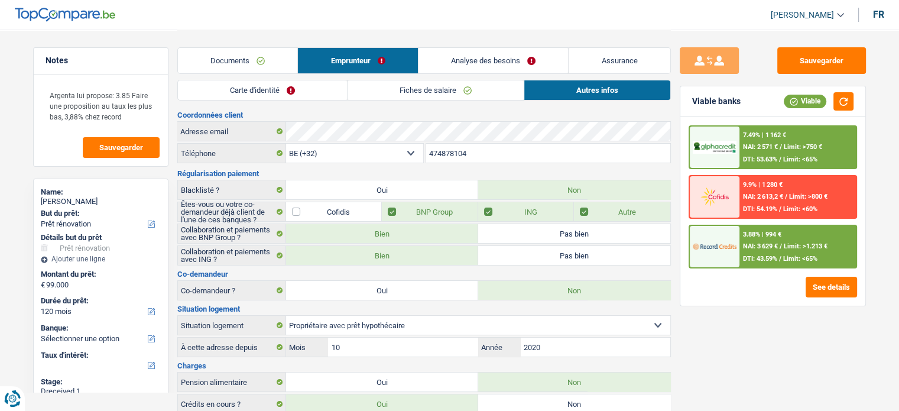
click at [300, 95] on link "Carte d'identité" at bounding box center [262, 90] width 169 height 20
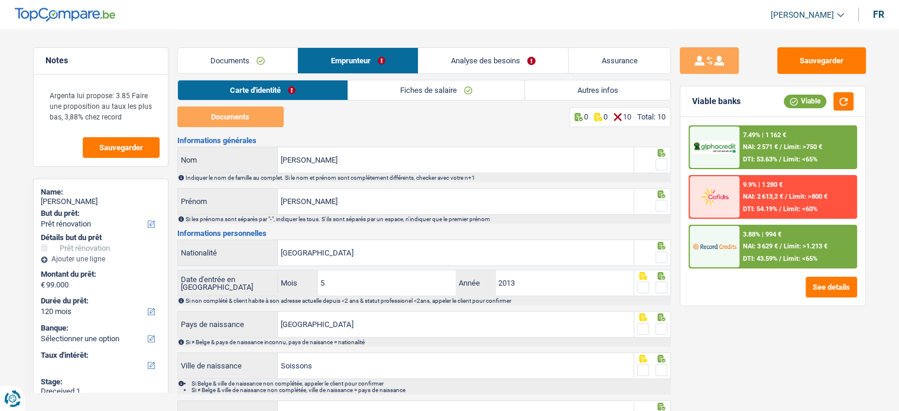
click at [265, 61] on link "Documents" at bounding box center [238, 60] width 120 height 25
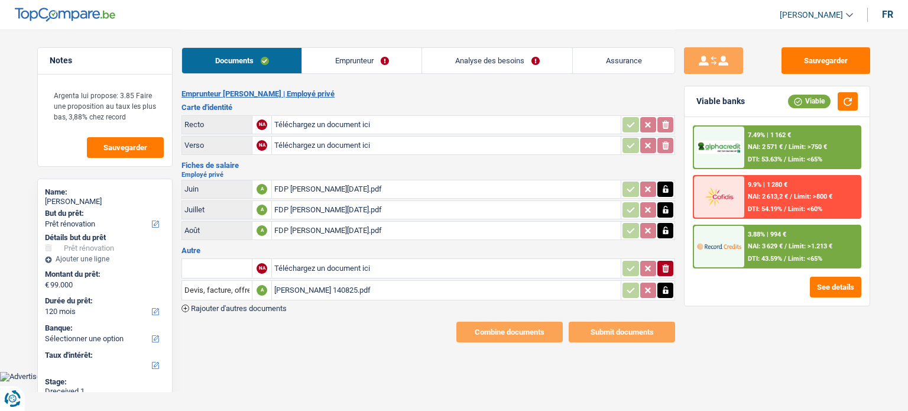
click at [111, 199] on div "[PERSON_NAME]" at bounding box center [105, 201] width 120 height 9
drag, startPoint x: 111, startPoint y: 199, endPoint x: 43, endPoint y: 199, distance: 68.5
click at [43, 199] on div "Name: [PERSON_NAME] But du prêt: Confort maison: meubles, textile, peinture, él…" at bounding box center [104, 315] width 135 height 275
copy div "[PERSON_NAME]"
click at [337, 61] on link "Emprunteur" at bounding box center [361, 60] width 119 height 25
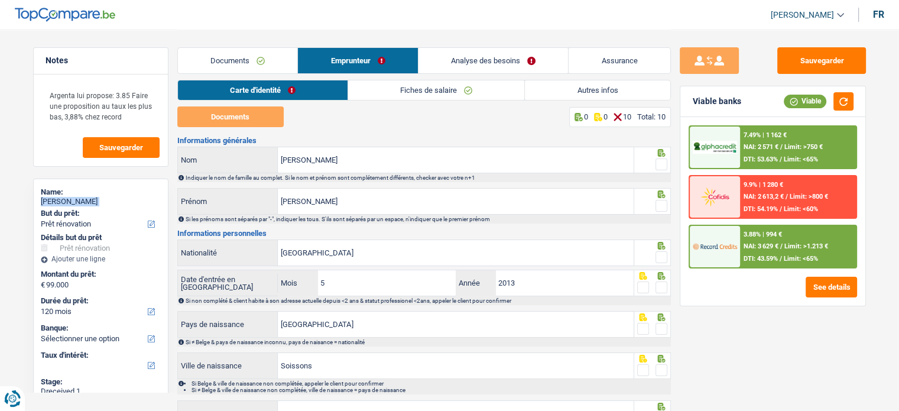
scroll to position [157, 0]
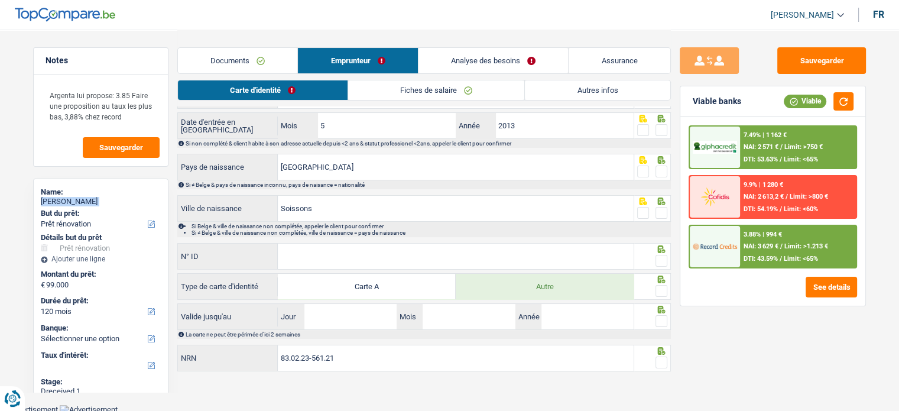
click at [443, 82] on link "Fiches de salaire" at bounding box center [436, 90] width 176 height 20
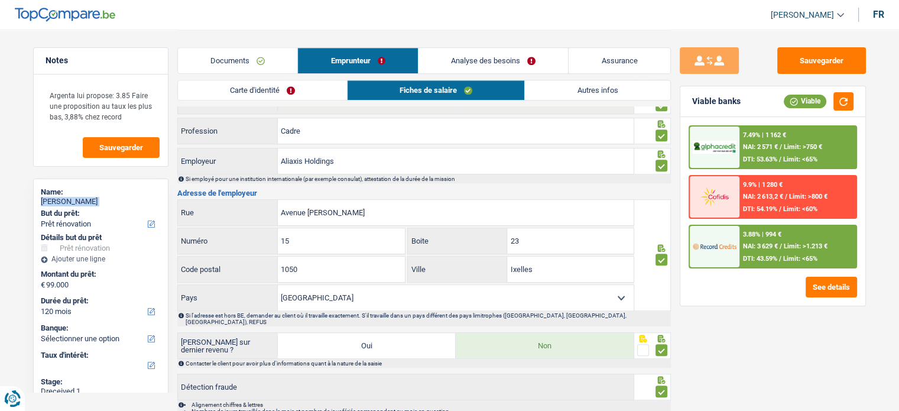
scroll to position [962, 0]
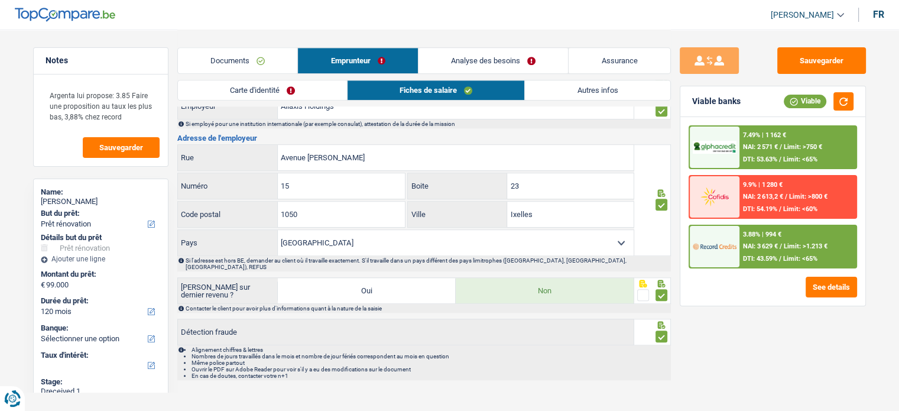
click at [811, 53] on button "Sauvegarder" at bounding box center [821, 60] width 89 height 27
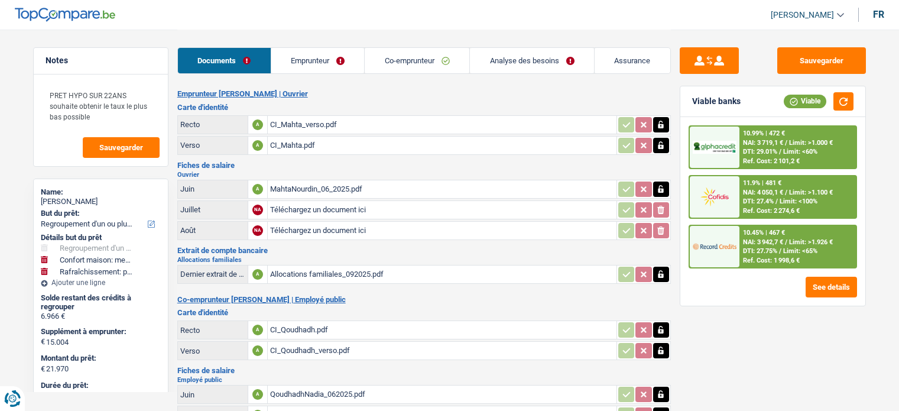
select select "refinancing"
select select "household"
select select "houseOrGarden"
select select "60"
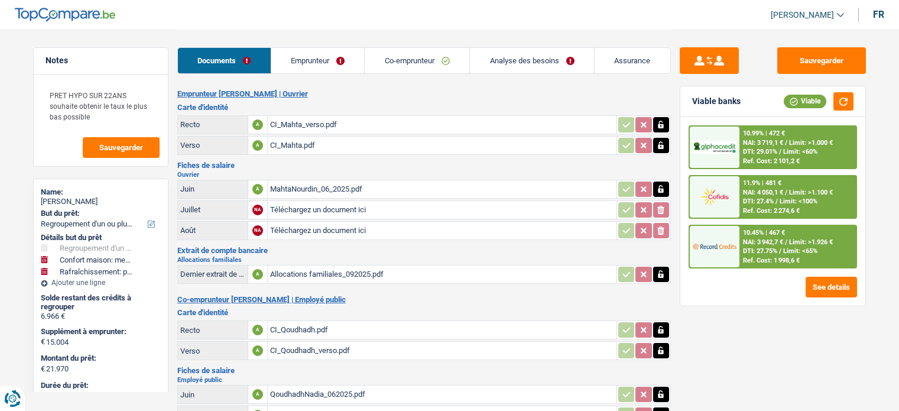
select select "alphacredit"
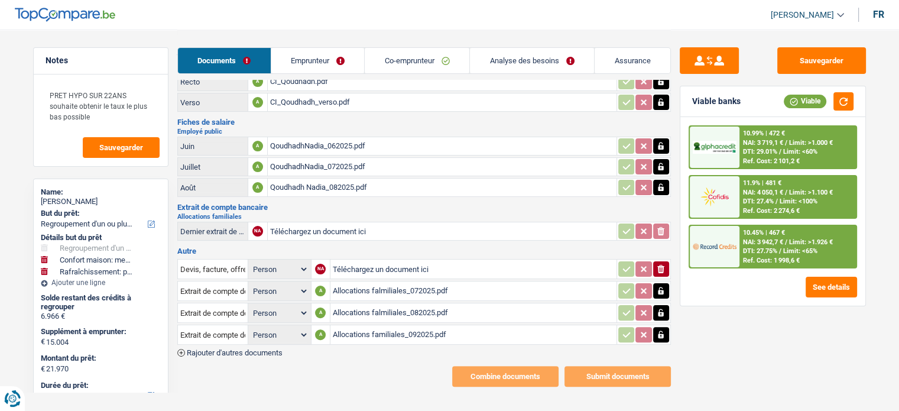
scroll to position [251, 0]
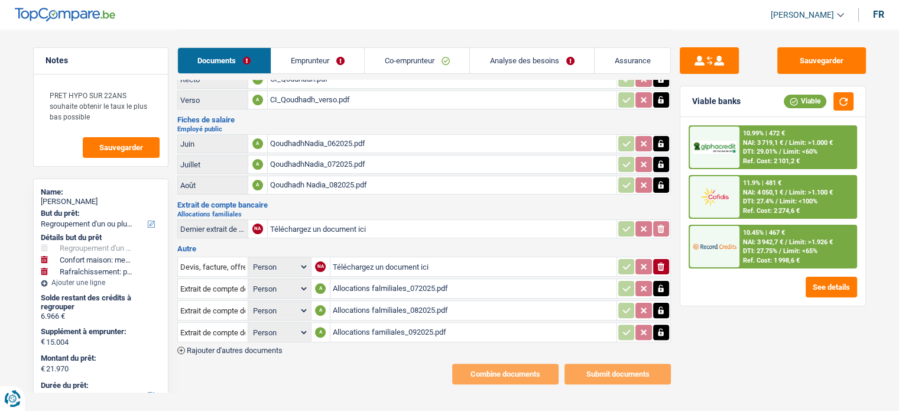
click at [386, 280] on div "Allocations falmiliales_072025.pdf" at bounding box center [473, 289] width 281 height 18
click at [356, 301] on div "Allocations falmiliales_082025.pdf" at bounding box center [473, 310] width 281 height 18
click at [345, 324] on div "Allocations familiales_092025.pdf" at bounding box center [473, 332] width 281 height 18
click at [336, 59] on link "Emprunteur" at bounding box center [317, 60] width 93 height 25
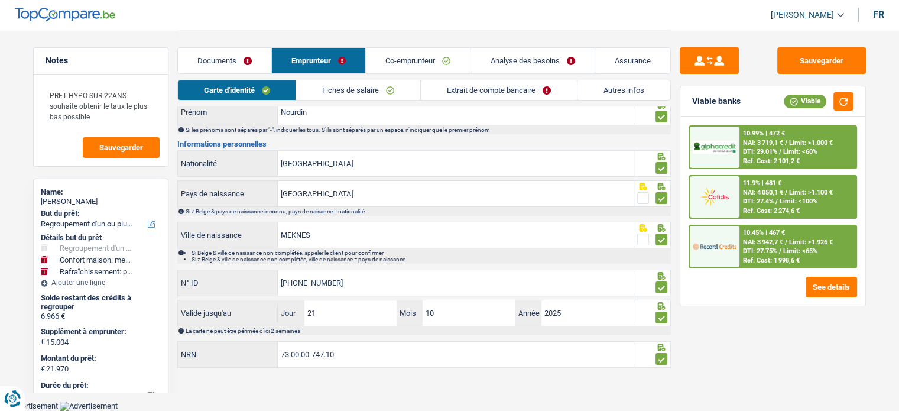
scroll to position [86, 0]
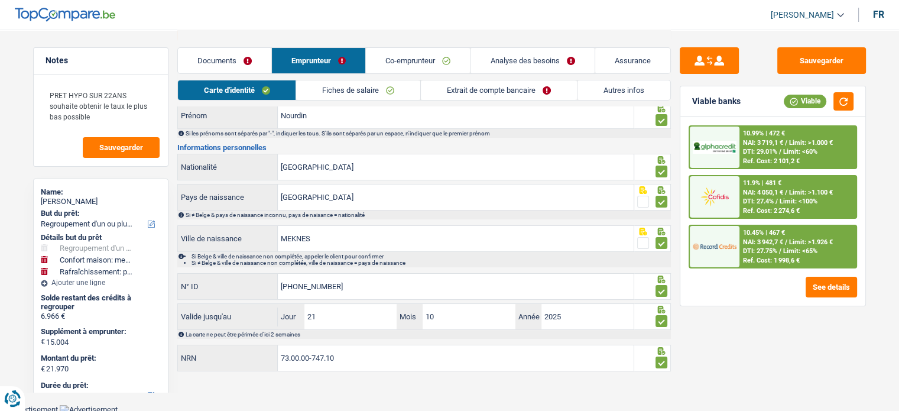
click at [352, 99] on link "Fiches de salaire" at bounding box center [358, 90] width 124 height 20
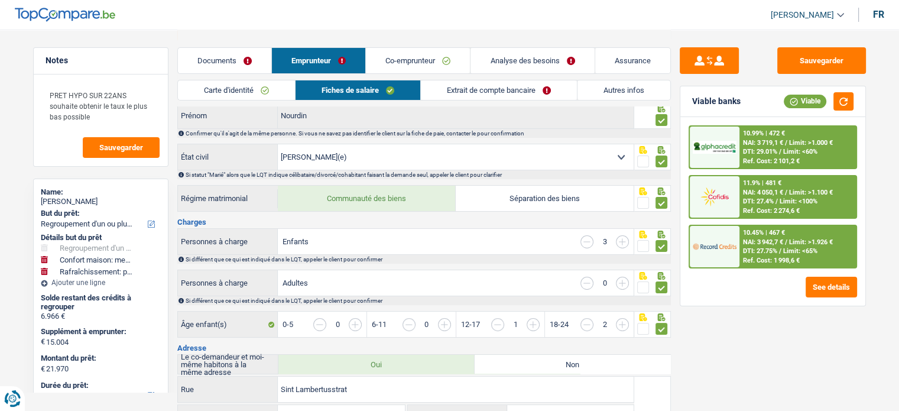
click at [444, 93] on link "Extrait de compte bancaire" at bounding box center [499, 90] width 156 height 20
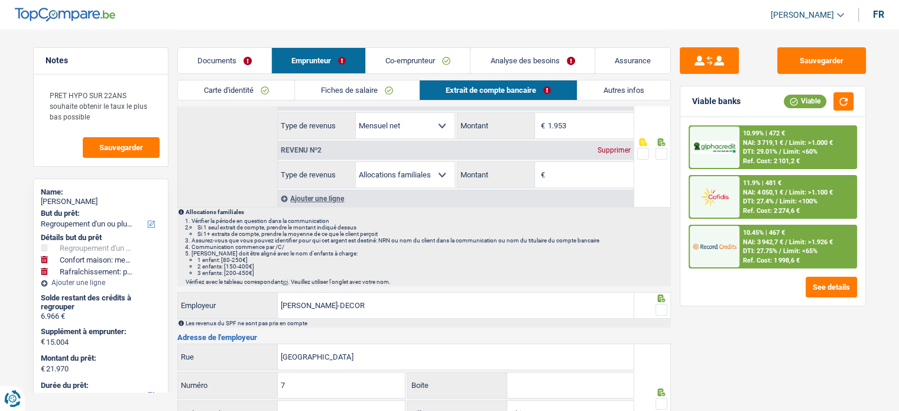
click at [577, 170] on input "Montant" at bounding box center [591, 174] width 86 height 25
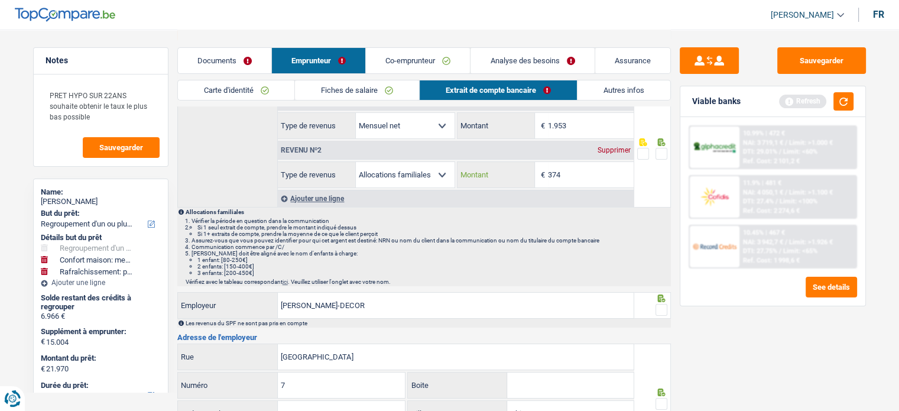
type input "374"
click at [657, 151] on span at bounding box center [661, 154] width 12 height 12
click at [0, 0] on input "radio" at bounding box center [0, 0] width 0 height 0
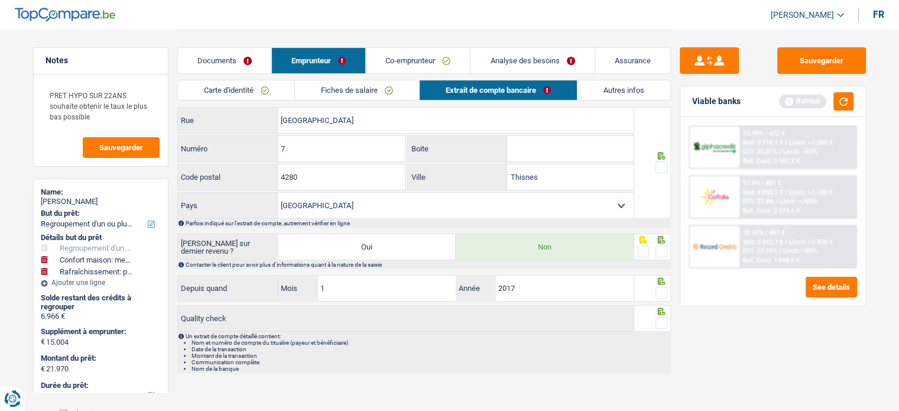
click at [659, 167] on span at bounding box center [661, 167] width 12 height 12
click at [0, 0] on input "radio" at bounding box center [0, 0] width 0 height 0
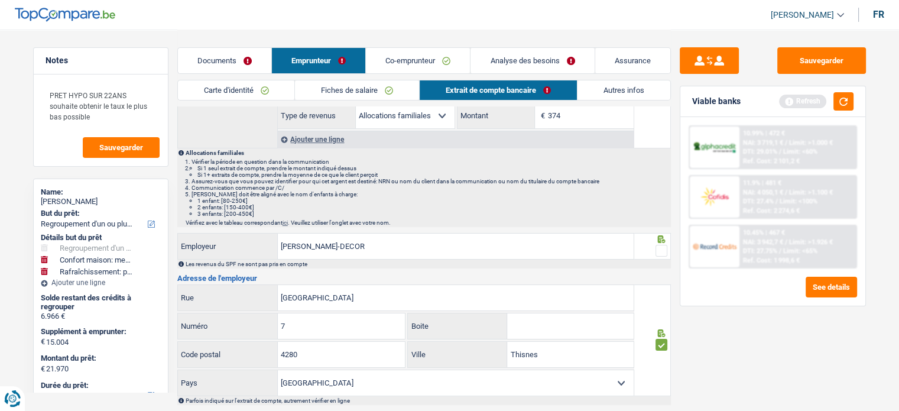
click at [664, 254] on span at bounding box center [661, 251] width 12 height 12
click at [0, 0] on input "radio" at bounding box center [0, 0] width 0 height 0
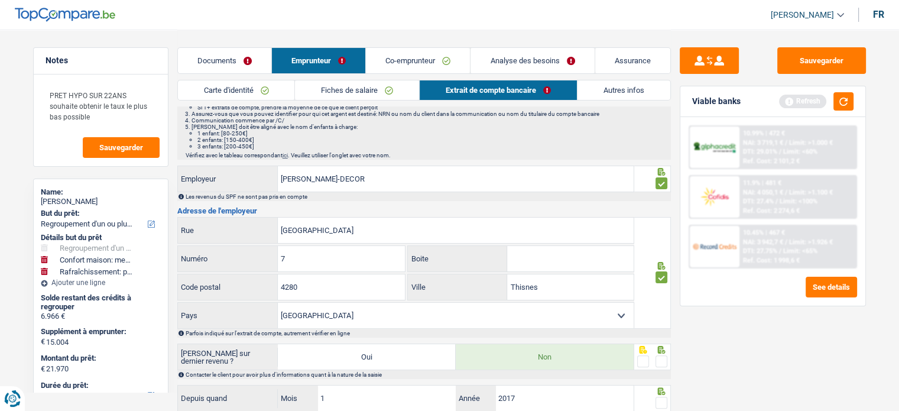
scroll to position [263, 0]
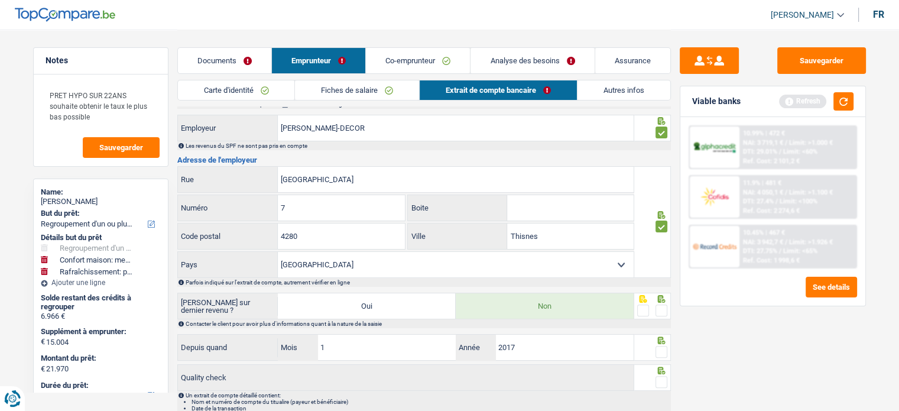
click at [659, 311] on span at bounding box center [661, 310] width 12 height 12
click at [0, 0] on input "radio" at bounding box center [0, 0] width 0 height 0
click at [665, 355] on div at bounding box center [661, 352] width 12 height 15
click at [661, 349] on span at bounding box center [661, 352] width 12 height 12
click at [0, 0] on input "radio" at bounding box center [0, 0] width 0 height 0
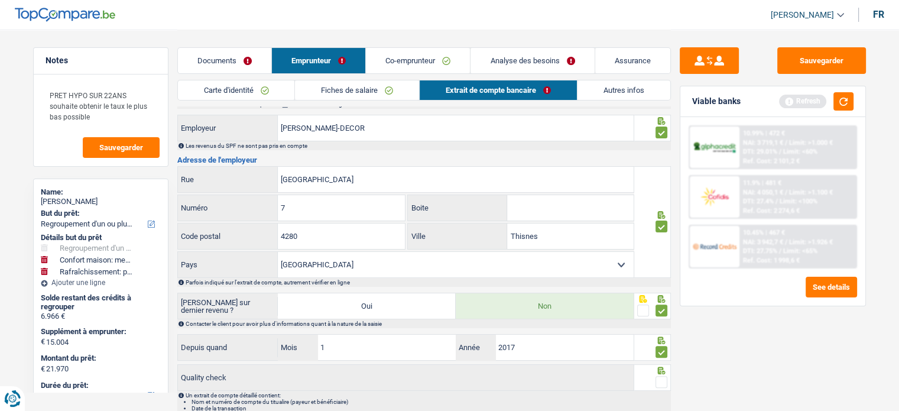
click at [660, 376] on span at bounding box center [661, 382] width 12 height 12
click at [0, 0] on input "radio" at bounding box center [0, 0] width 0 height 0
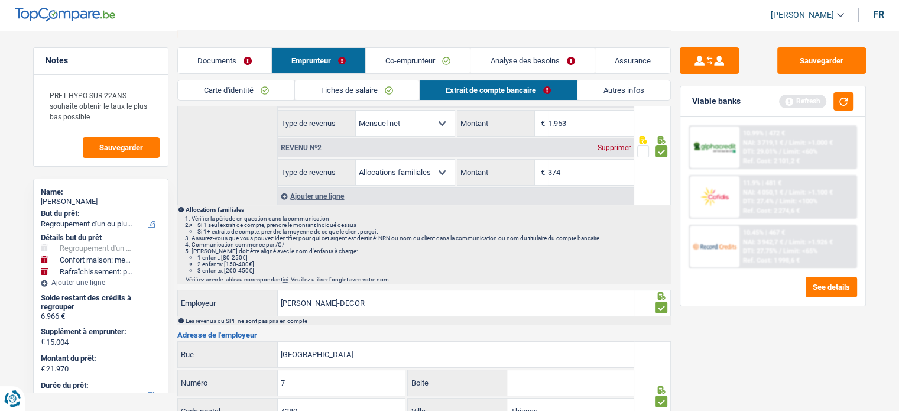
scroll to position [0, 0]
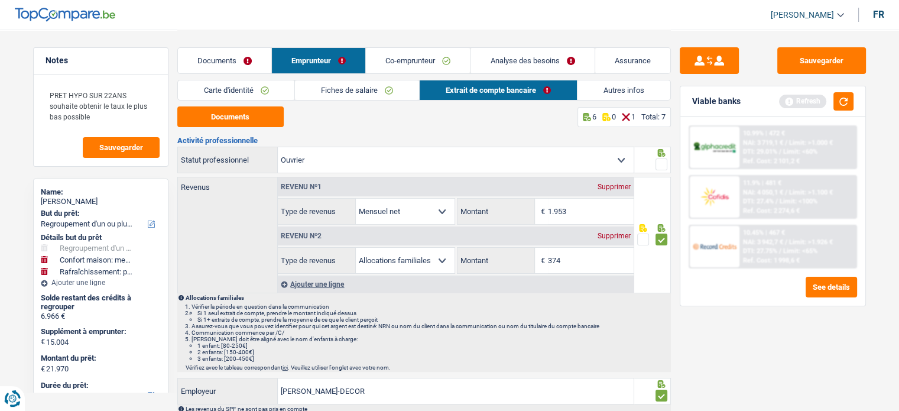
click at [655, 162] on span at bounding box center [661, 164] width 12 height 12
click at [0, 0] on input "radio" at bounding box center [0, 0] width 0 height 0
click at [815, 51] on button "Sauvegarder" at bounding box center [821, 60] width 89 height 27
click at [837, 107] on button "button" at bounding box center [843, 101] width 20 height 18
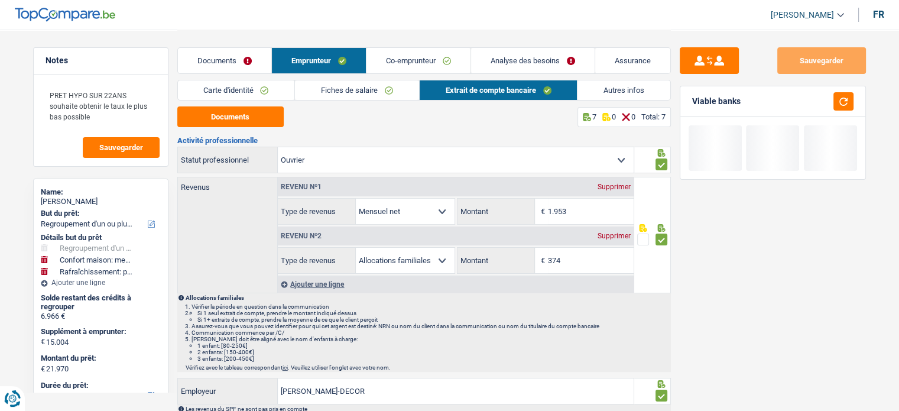
click at [615, 84] on link "Autres infos" at bounding box center [623, 90] width 93 height 20
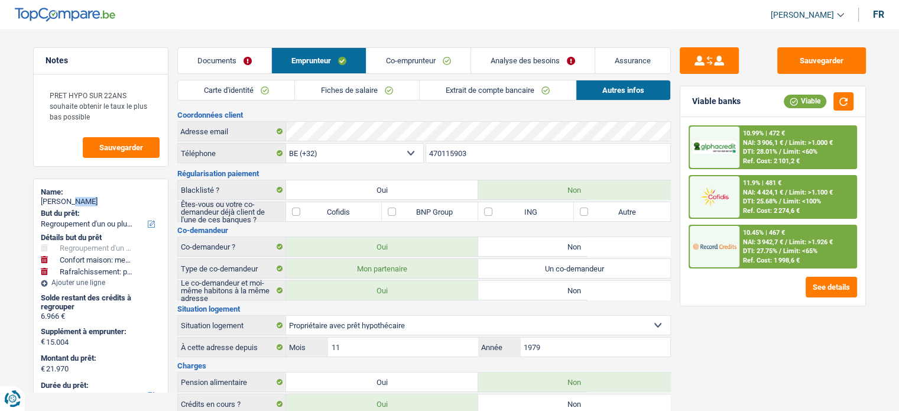
drag, startPoint x: 92, startPoint y: 200, endPoint x: 69, endPoint y: 198, distance: 23.7
click at [69, 198] on div "[PERSON_NAME]" at bounding box center [101, 201] width 120 height 9
copy div "Mahta"
click at [392, 91] on link "Fiches de salaire" at bounding box center [357, 90] width 124 height 20
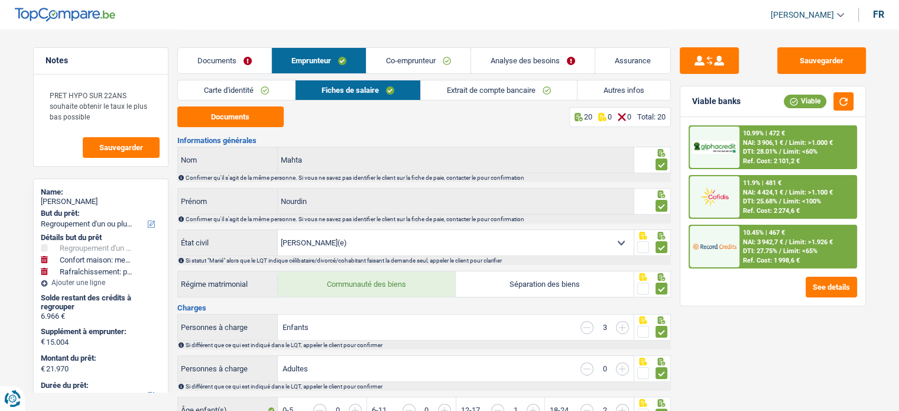
click at [434, 43] on div "Documents Emprunteur Co-emprunteur Analyse des besoins Assurance" at bounding box center [423, 55] width 493 height 50
click at [430, 64] on link "Co-emprunteur" at bounding box center [418, 60] width 104 height 25
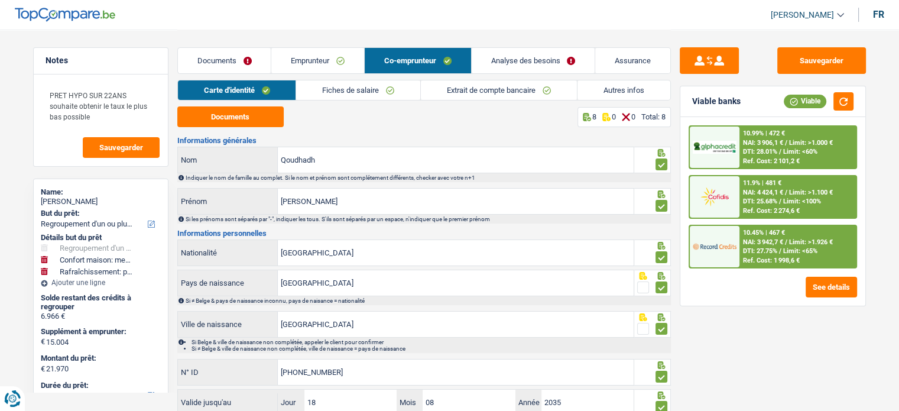
click at [463, 88] on link "Extrait de compte bancaire" at bounding box center [499, 90] width 156 height 20
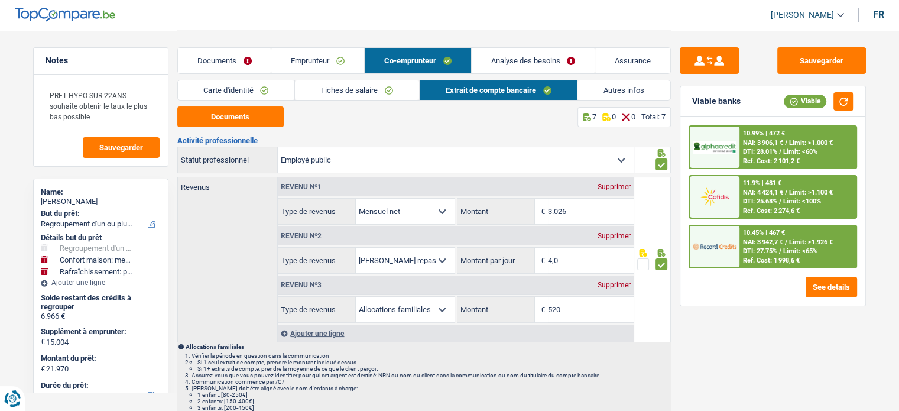
click at [347, 66] on link "Emprunteur" at bounding box center [317, 60] width 93 height 25
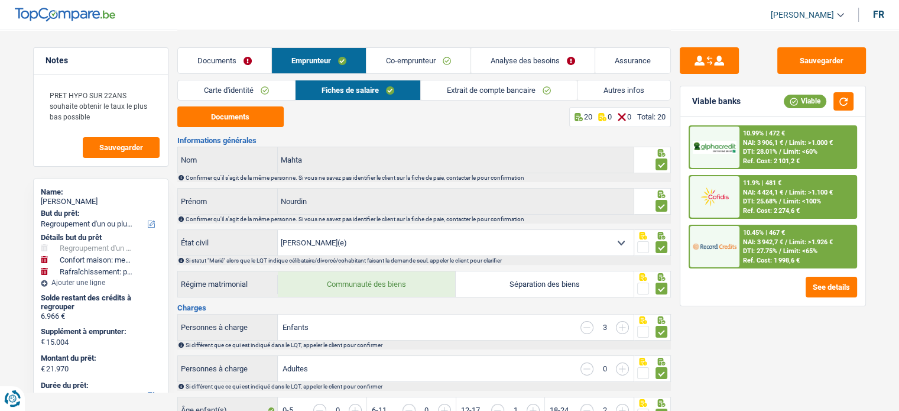
click at [504, 95] on link "Extrait de compte bancaire" at bounding box center [499, 90] width 156 height 20
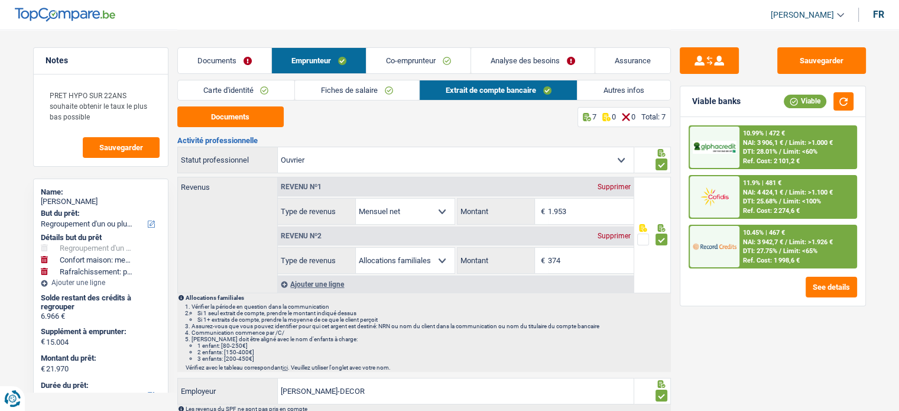
click at [441, 53] on link "Co-emprunteur" at bounding box center [418, 60] width 104 height 25
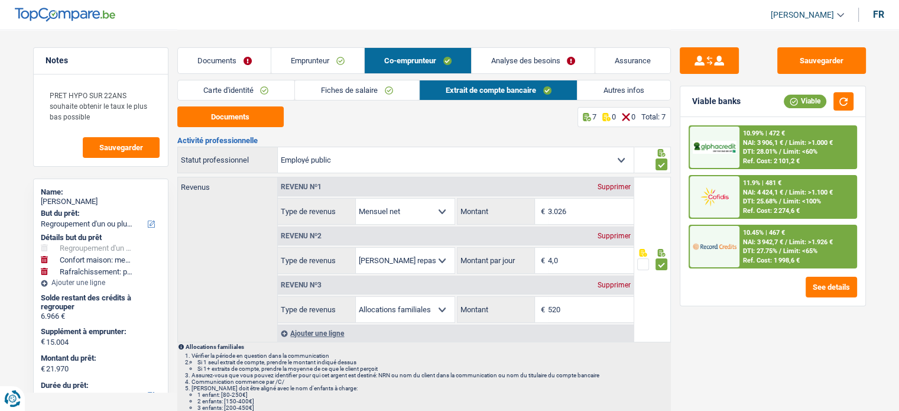
click at [623, 287] on div "Supprimer" at bounding box center [613, 284] width 39 height 7
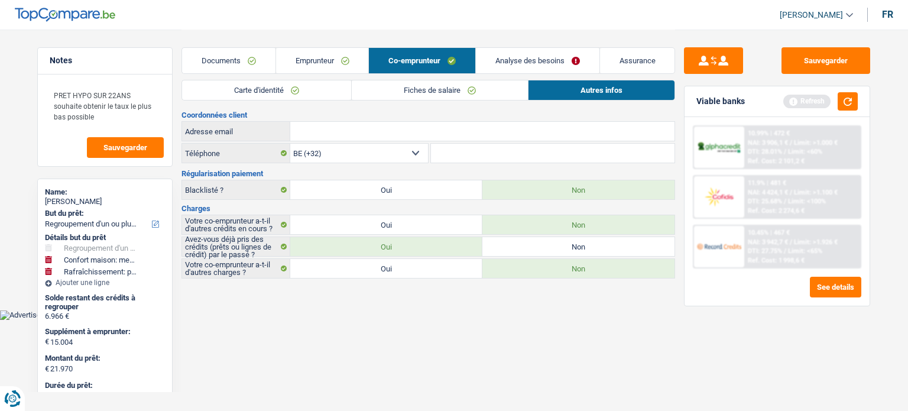
click at [436, 93] on link "Fiches de salaire" at bounding box center [440, 90] width 176 height 20
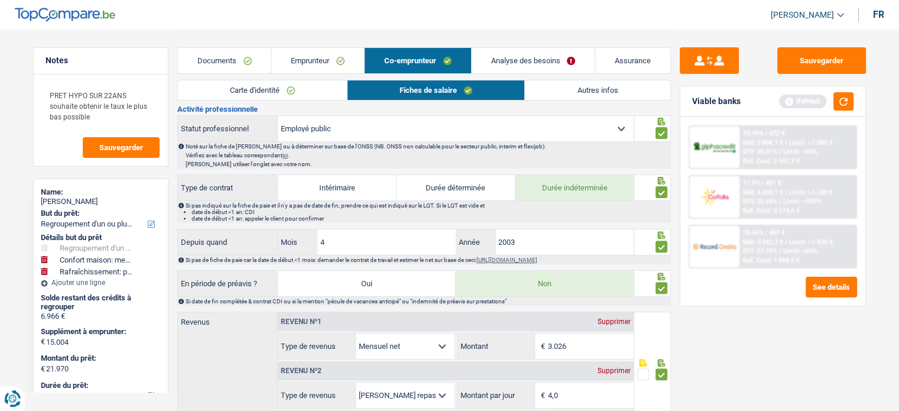
scroll to position [532, 0]
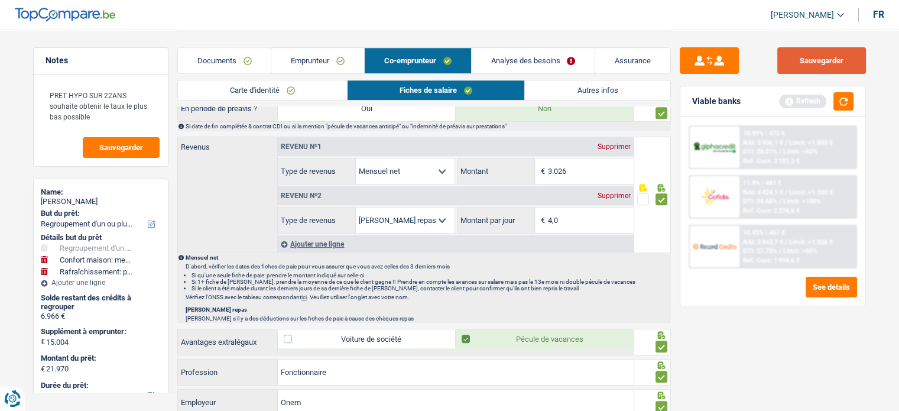
drag, startPoint x: 837, startPoint y: 54, endPoint x: 840, endPoint y: 75, distance: 21.4
click at [837, 56] on button "Sauvegarder" at bounding box center [821, 60] width 89 height 27
click at [846, 103] on button "button" at bounding box center [843, 101] width 20 height 18
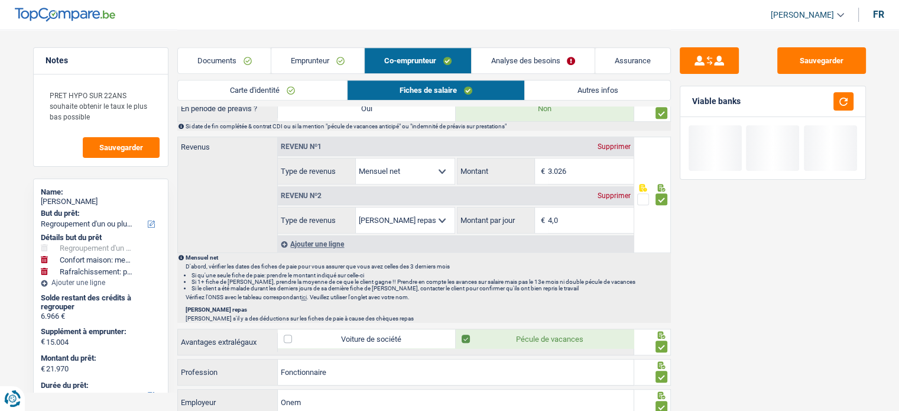
click at [284, 60] on link "Emprunteur" at bounding box center [317, 60] width 93 height 25
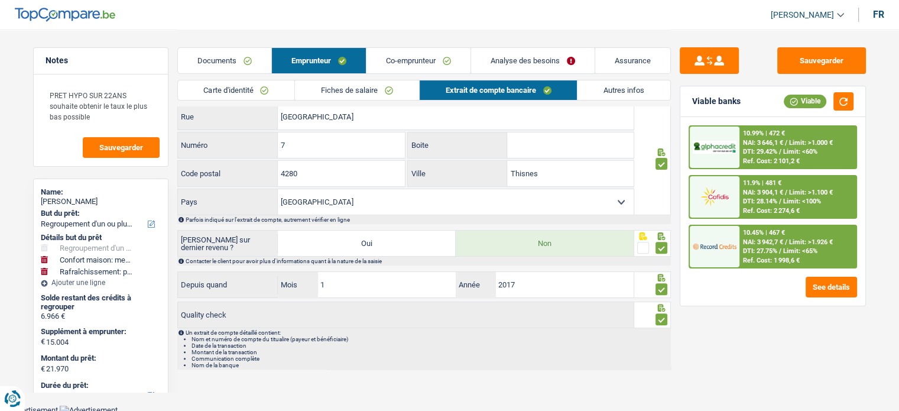
click at [232, 60] on link "Documents" at bounding box center [224, 60] width 93 height 25
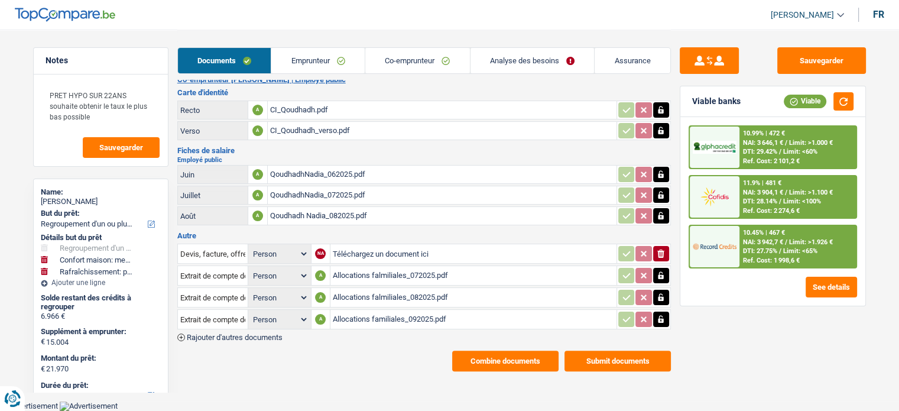
scroll to position [208, 0]
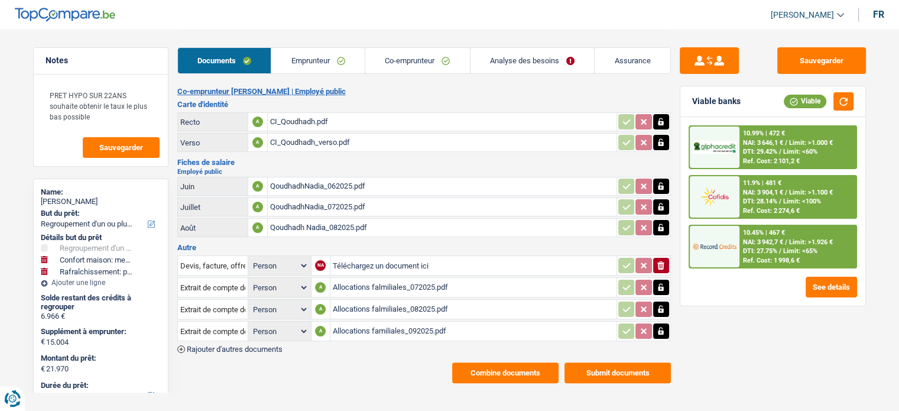
click at [323, 183] on div "QoudhadhNadia_062025.pdf" at bounding box center [442, 186] width 344 height 18
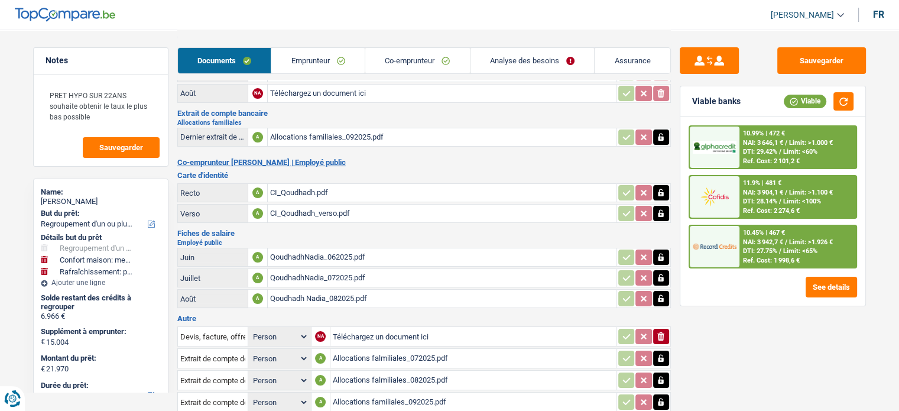
scroll to position [0, 0]
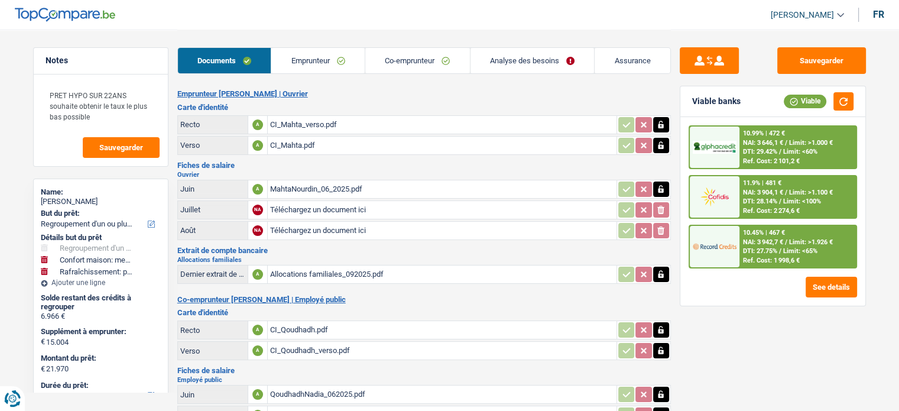
click at [353, 183] on div "MahtaNourdin_06_2025.pdf" at bounding box center [442, 189] width 344 height 18
click at [328, 267] on div "Allocations familiales_092025.pdf" at bounding box center [442, 274] width 344 height 18
click at [323, 61] on link "Emprunteur" at bounding box center [317, 60] width 93 height 25
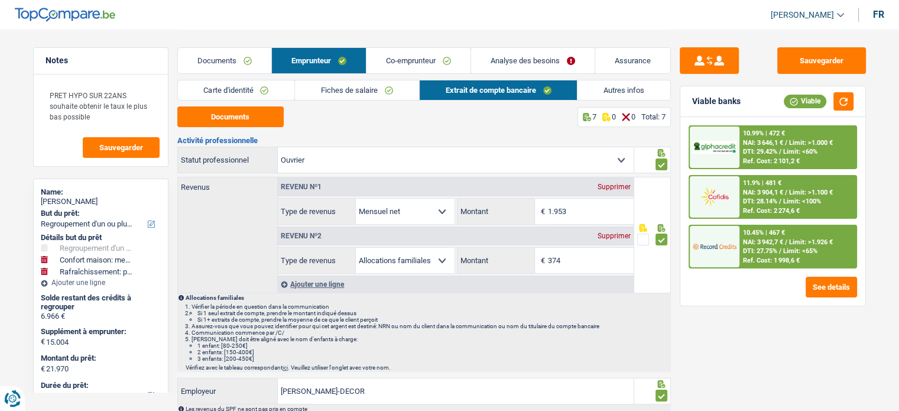
click at [389, 64] on link "Co-emprunteur" at bounding box center [418, 60] width 104 height 25
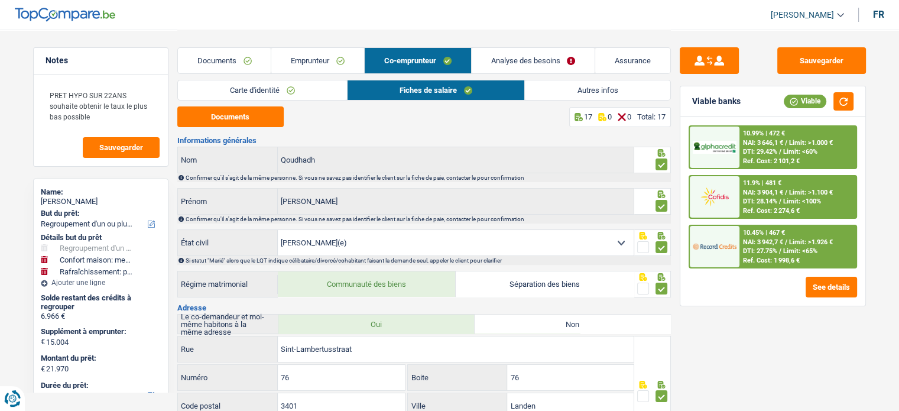
click at [440, 90] on link "Fiches de salaire" at bounding box center [435, 90] width 177 height 20
click at [838, 66] on button "Sauvegarder" at bounding box center [821, 60] width 89 height 27
click at [809, 216] on div "11.9% | 481 € NAI: 3 904,1 € / Limit: >1.100 € DTI: 28.14% / Limit: <100% Ref. …" at bounding box center [797, 196] width 116 height 41
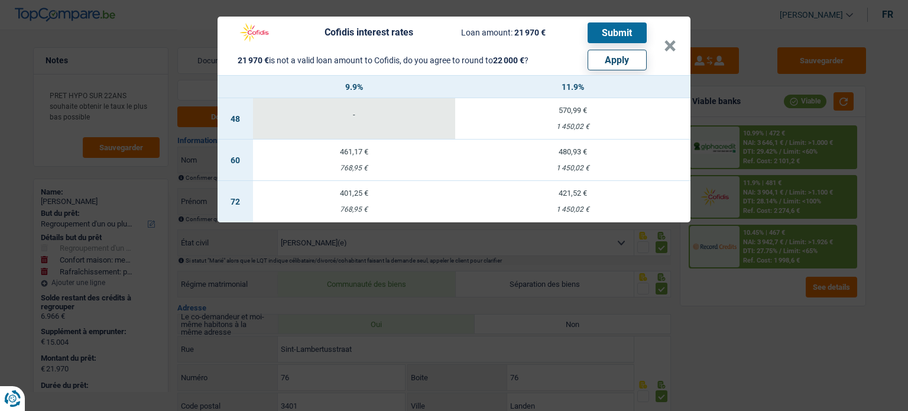
click at [606, 64] on button "Apply" at bounding box center [616, 60] width 59 height 21
type input "15.034"
type input "22.000"
select select "120"
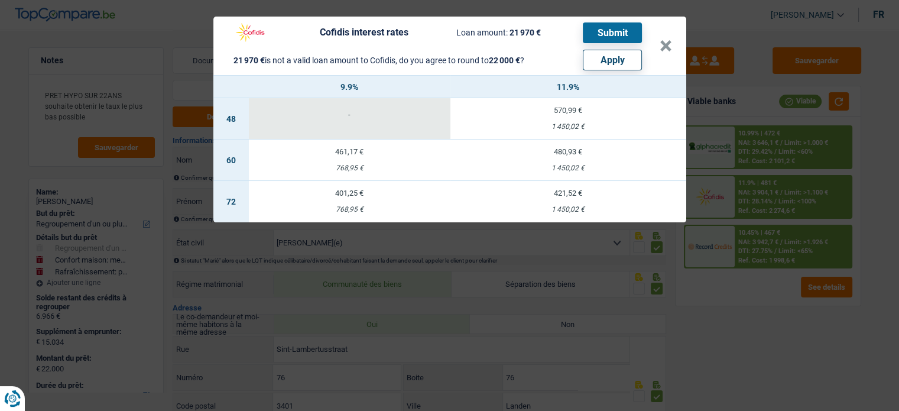
select select "other"
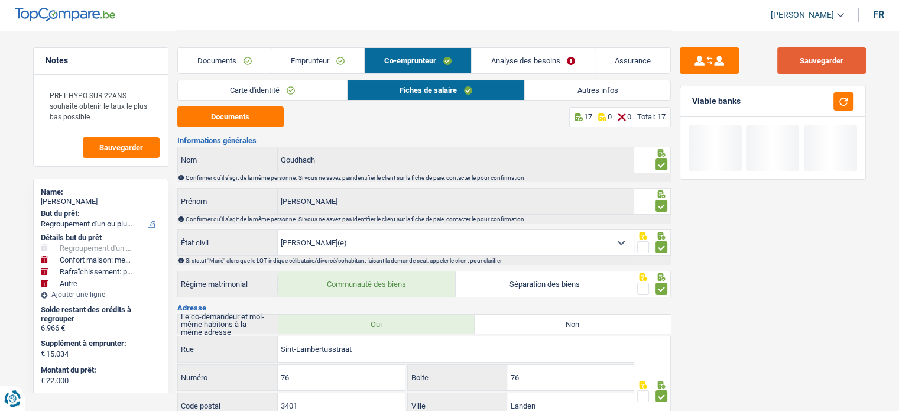
click at [837, 64] on button "Sauvegarder" at bounding box center [821, 60] width 89 height 27
click at [837, 100] on button "button" at bounding box center [843, 101] width 20 height 18
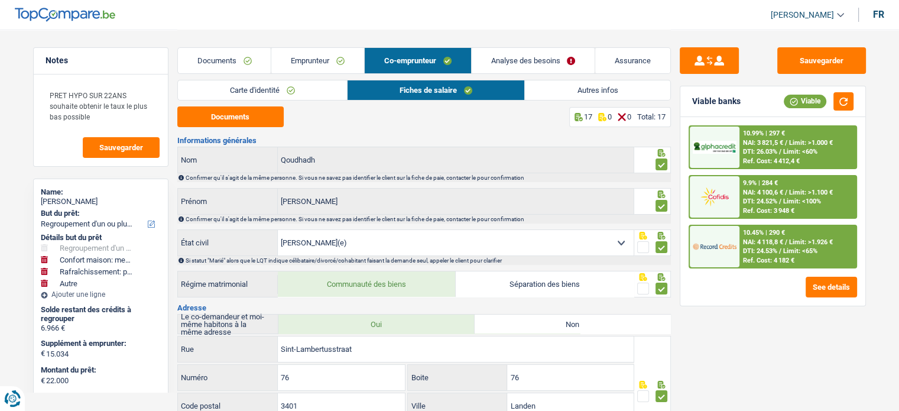
click at [801, 206] on div "9.9% | 284 € NAI: 4 100,6 € / Limit: >1.100 € DTI: 24.52% / Limit: <100% Ref. C…" at bounding box center [797, 196] width 116 height 41
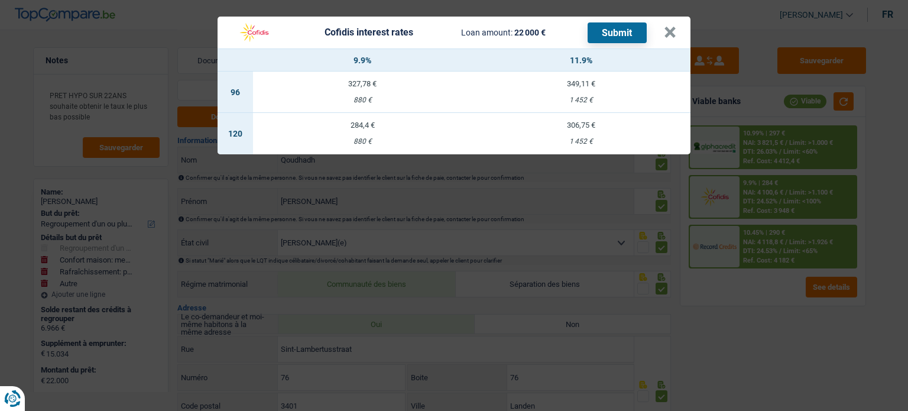
click at [433, 131] on td "284,4 € 880 €" at bounding box center [362, 133] width 219 height 41
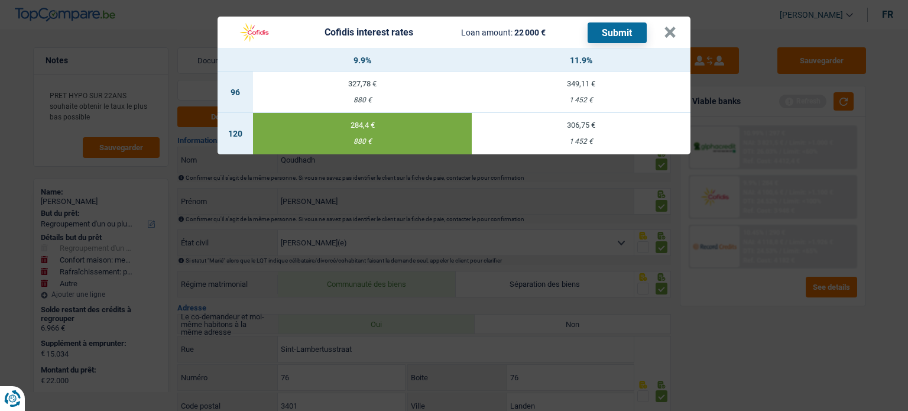
select select "cofidis"
type input "9,90"
click at [674, 34] on button "×" at bounding box center [670, 33] width 12 height 12
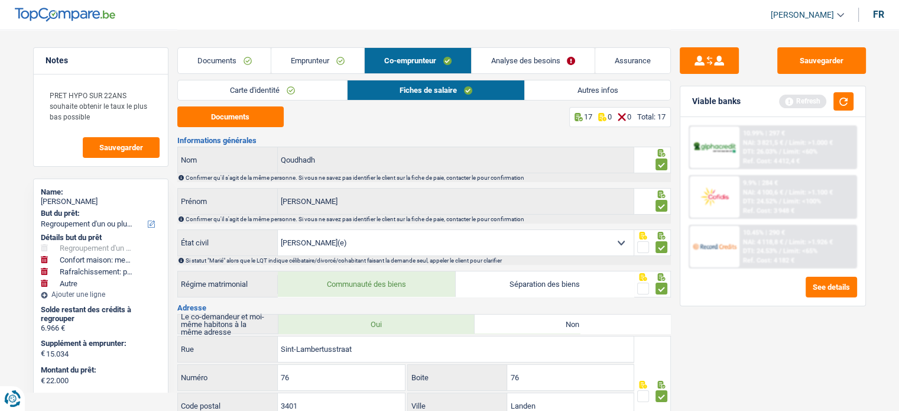
click at [531, 63] on link "Analyse des besoins" at bounding box center [534, 60] width 124 height 25
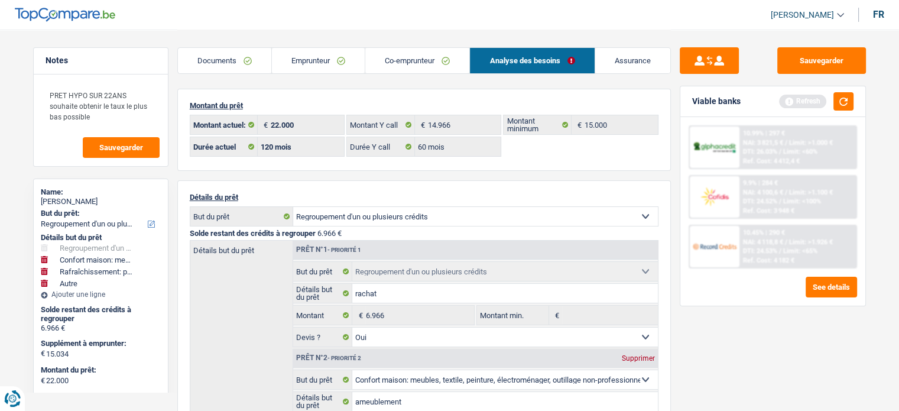
click at [787, 159] on div "Ref. Cost: 4 412,4 €" at bounding box center [771, 161] width 57 height 8
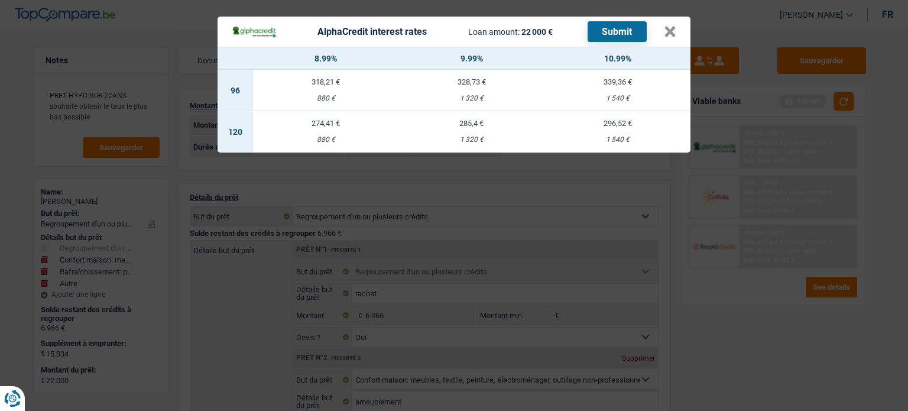
click at [127, 257] on div "AlphaCredit interest rates Loan amount: 22 000 € Submit × 8.99% 9.99% 10.99% 96…" at bounding box center [454, 205] width 908 height 411
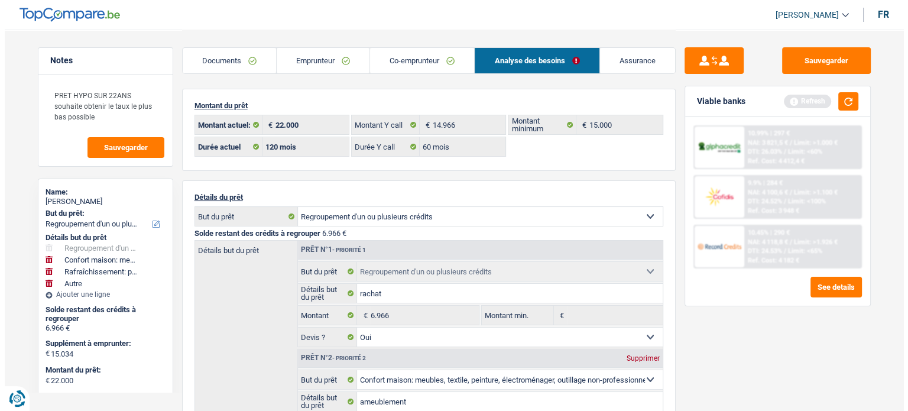
scroll to position [59, 0]
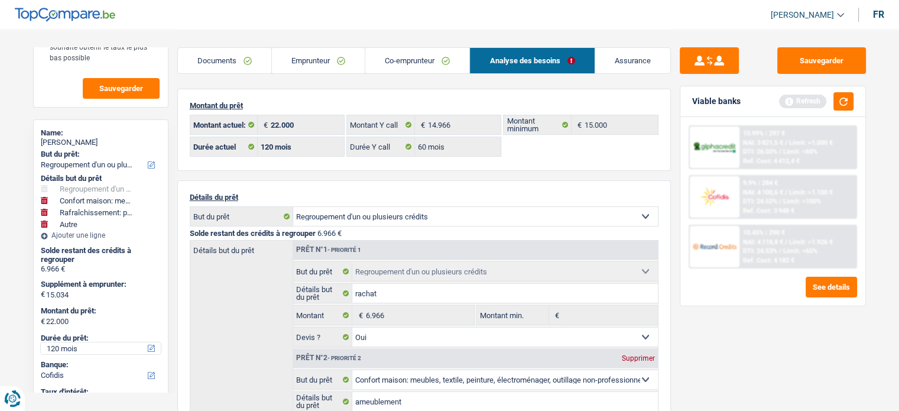
click at [76, 347] on select "12 mois 18 mois 24 mois 30 mois 36 mois 42 mois 48 mois 60 mois 72 mois 84 mois…" at bounding box center [101, 348] width 120 height 12
select select "60"
click at [41, 342] on select "12 mois 18 mois 24 mois 30 mois 36 mois 42 mois 48 mois 60 mois 72 mois 84 mois…" at bounding box center [101, 348] width 120 height 12
select select "60"
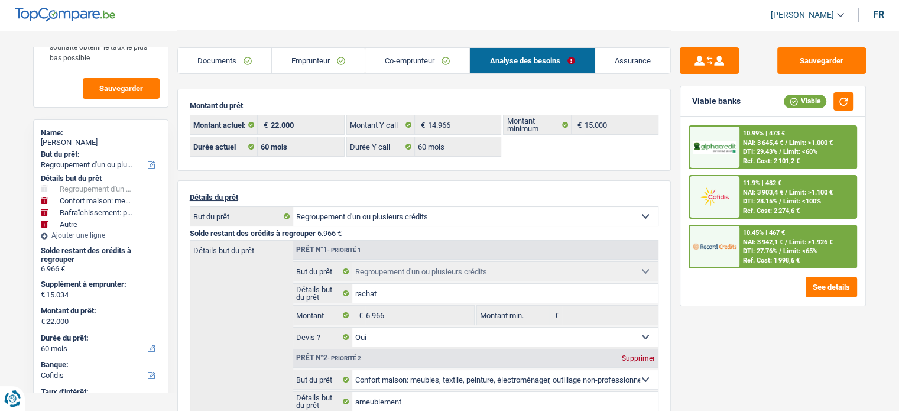
click at [775, 197] on span "DTI: 28.15%" at bounding box center [760, 201] width 34 height 8
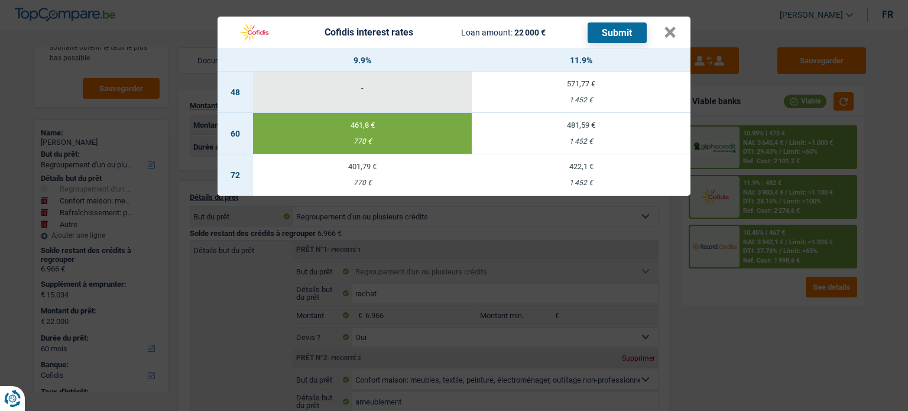
click at [628, 28] on button "Submit" at bounding box center [616, 32] width 59 height 21
click at [659, 32] on div "Cofidis interest rates Loan amount: 22 000 € Submit" at bounding box center [448, 32] width 432 height 22
click at [668, 31] on button "×" at bounding box center [670, 33] width 12 height 12
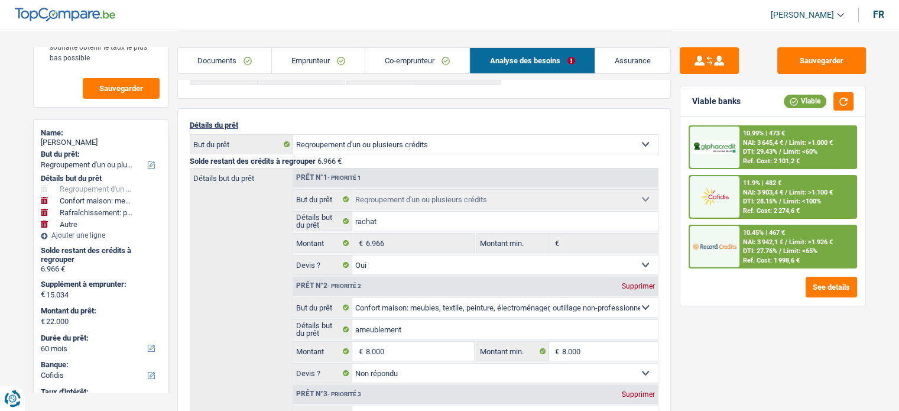
scroll to position [9, 0]
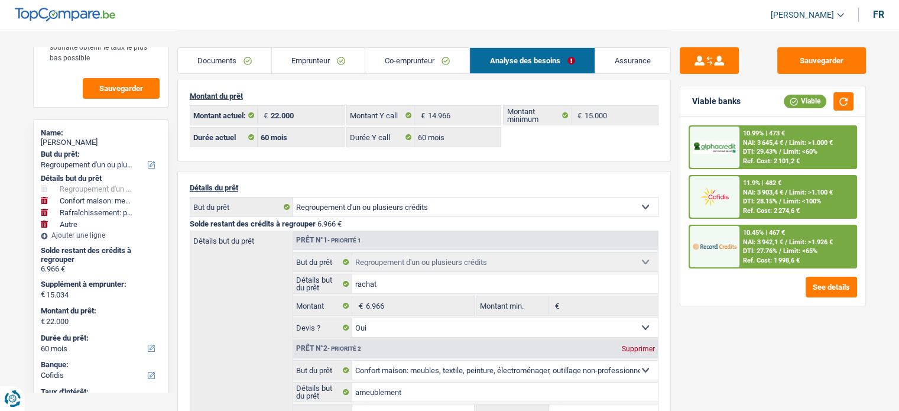
click at [242, 59] on link "Documents" at bounding box center [224, 60] width 93 height 25
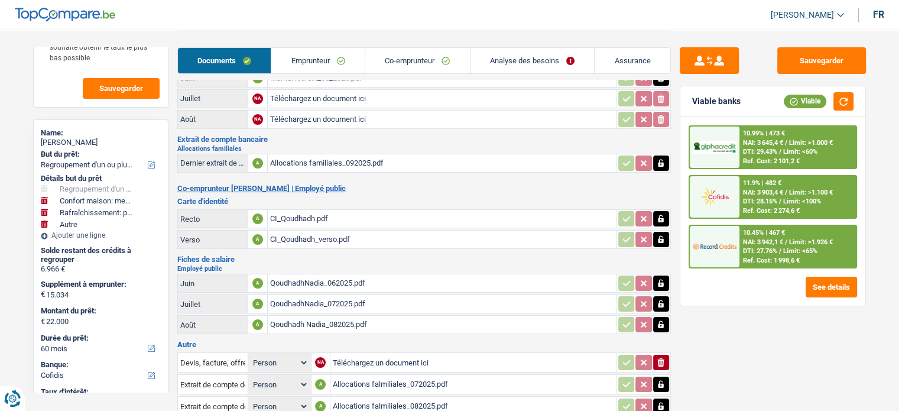
scroll to position [208, 0]
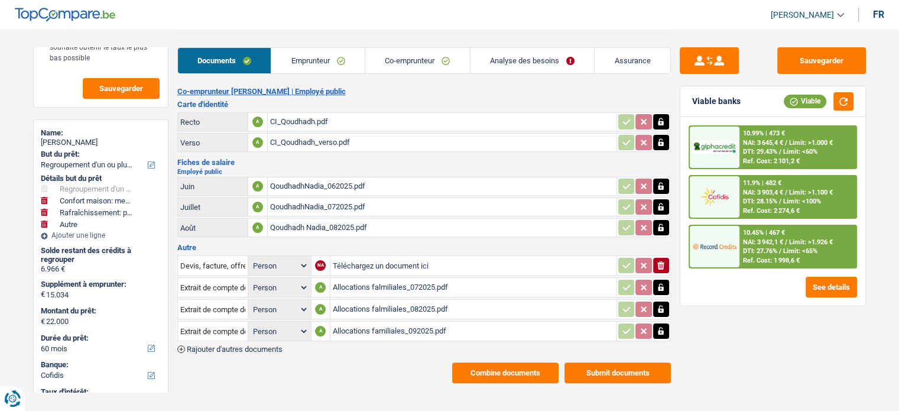
click at [638, 349] on div "Emprunteur [PERSON_NAME] | Ouvrier Carte d'identité Recto A CI_Mahta_verso.pdf …" at bounding box center [423, 132] width 493 height 502
click at [619, 363] on button "Submit documents" at bounding box center [617, 372] width 106 height 21
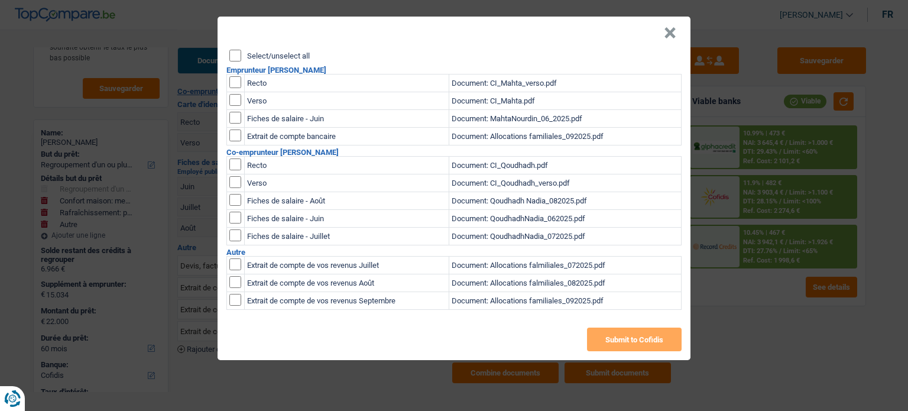
click at [231, 54] on input "Select/unselect all" at bounding box center [235, 56] width 12 height 12
checkbox input "true"
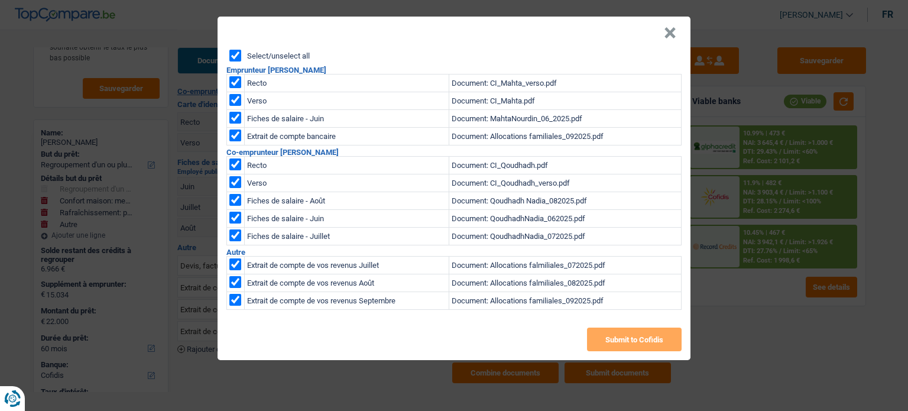
checkbox input "true"
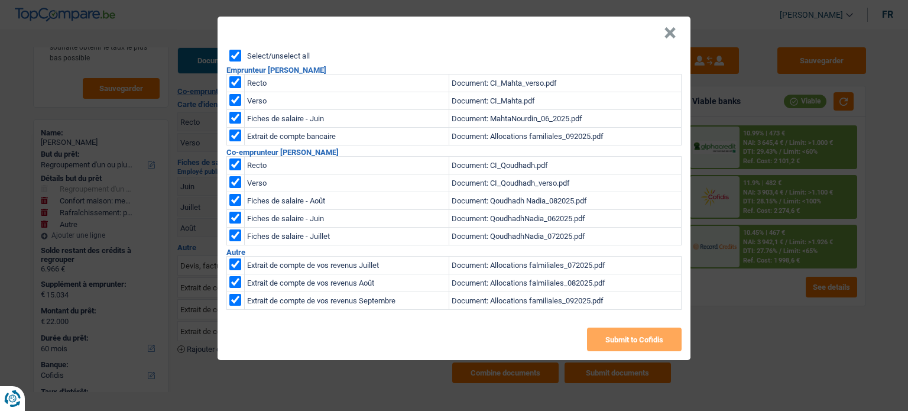
checkbox input "true"
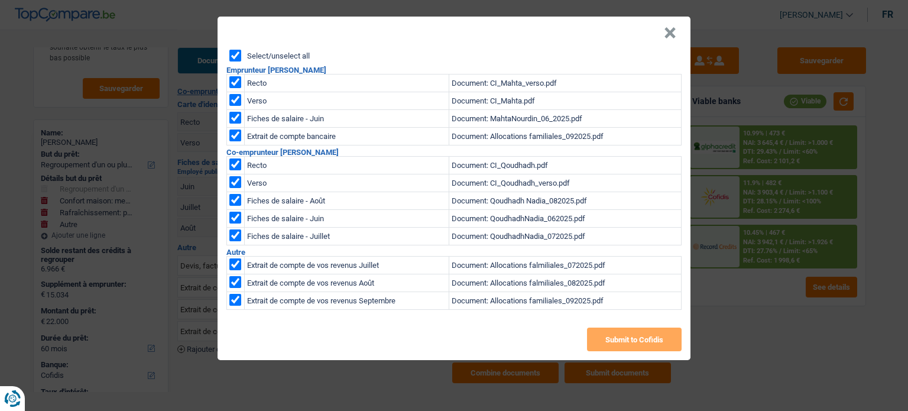
checkbox input "true"
click at [630, 330] on button "Submit to Cofidis" at bounding box center [634, 339] width 95 height 24
click at [672, 30] on button "×" at bounding box center [670, 33] width 12 height 12
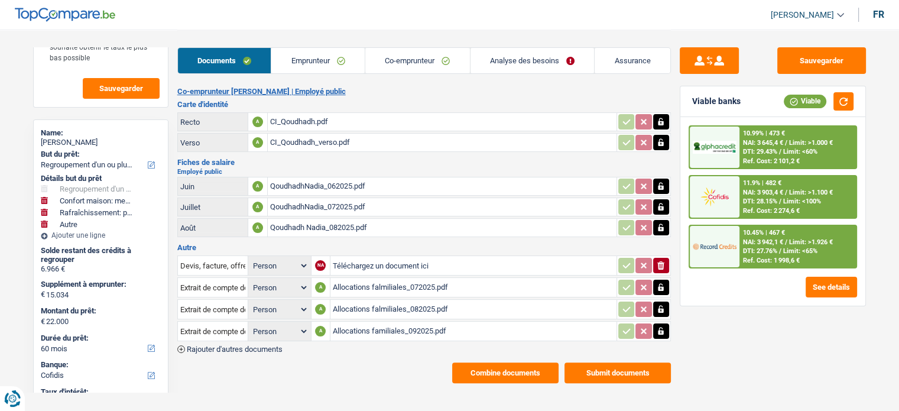
click at [768, 186] on div "11.9% | 482 €" at bounding box center [762, 183] width 38 height 8
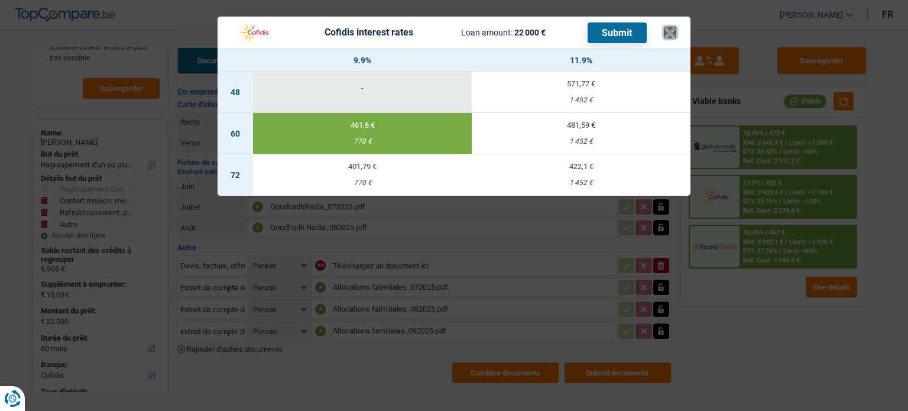
click at [669, 35] on button "×" at bounding box center [670, 33] width 12 height 12
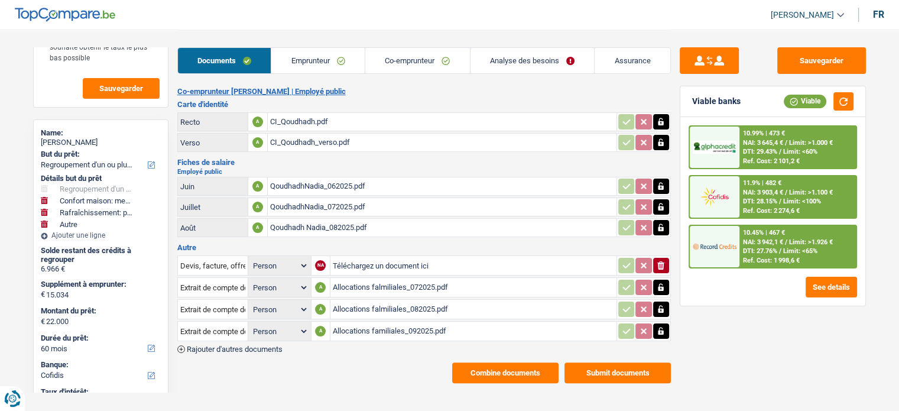
click at [773, 262] on div "Ref. Cost: 1 998,6 €" at bounding box center [771, 260] width 57 height 8
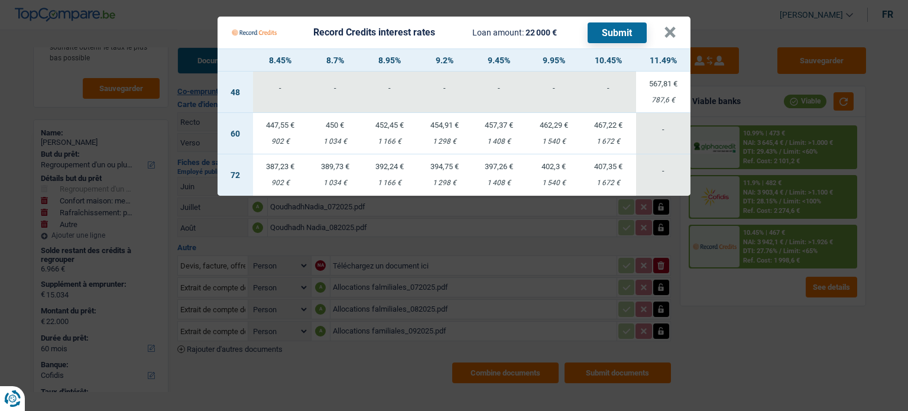
click at [772, 321] on Credits "Record Credits interest rates Loan amount: 22 000 € Submit × 8.45% 8.7% 8.95% 9…" at bounding box center [454, 205] width 908 height 411
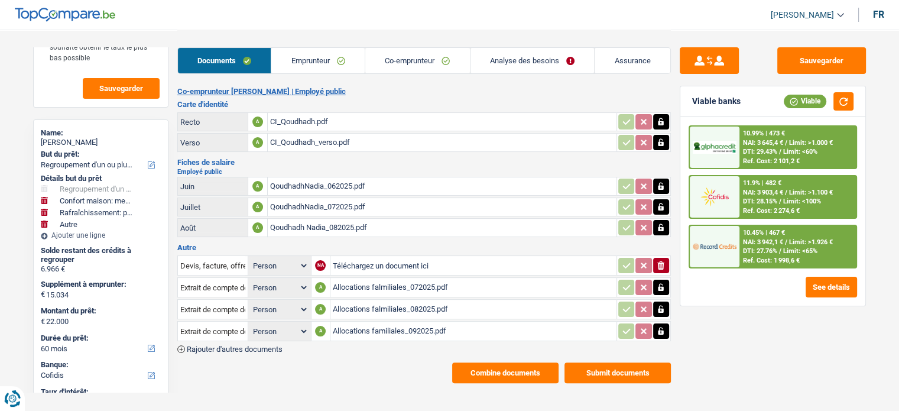
click at [770, 128] on div "10.99% | 473 € NAI: 3 645,4 € / Limit: >1.000 € DTI: 29.43% / Limit: <60% Ref. …" at bounding box center [797, 146] width 116 height 41
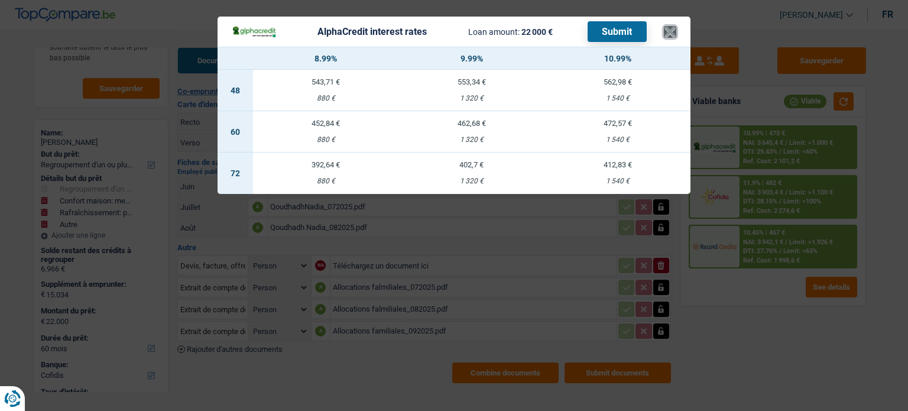
click at [668, 34] on button "×" at bounding box center [670, 32] width 12 height 12
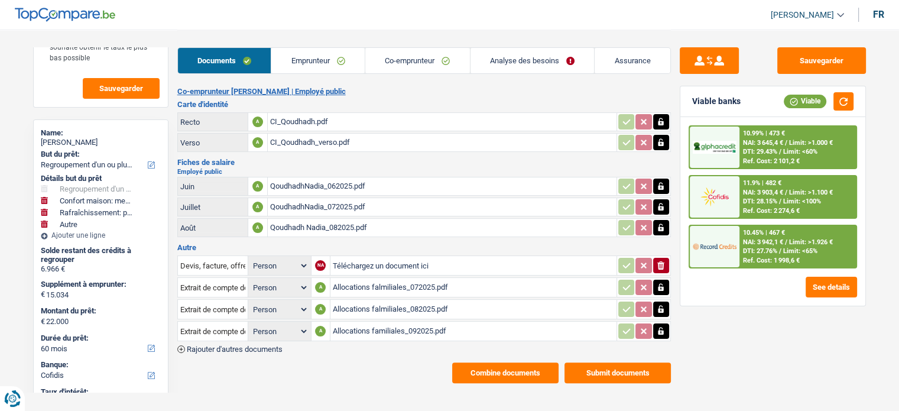
click at [768, 241] on span "NAI: 3 942,1 €" at bounding box center [763, 242] width 40 height 8
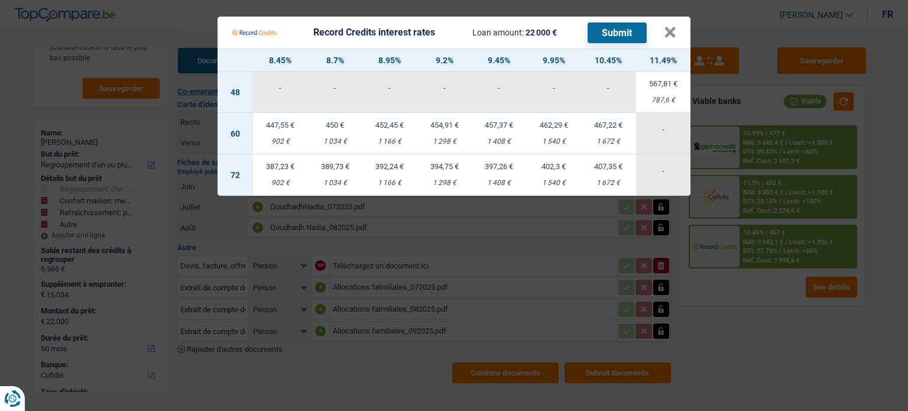
click at [409, 140] on div "1 166 €" at bounding box center [389, 142] width 55 height 8
select select "record credits"
type input "8,95"
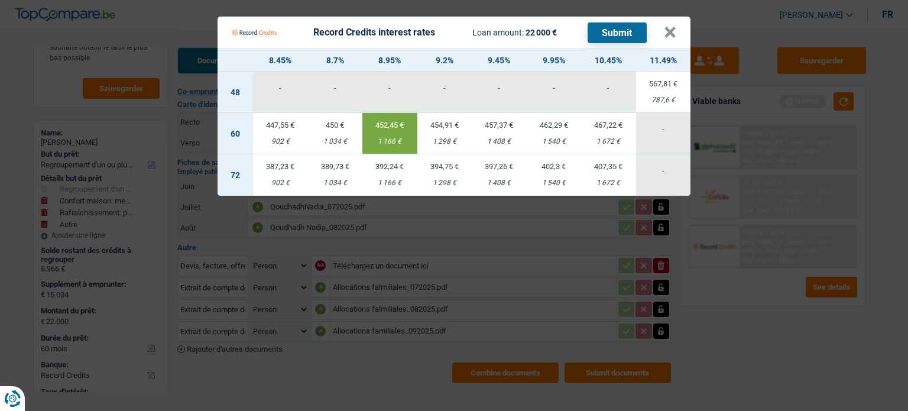
click at [628, 28] on button "Submit" at bounding box center [616, 32] width 59 height 21
click at [677, 33] on Credits___BV_modal_header_ "Record Credits interest rates Loan amount: 22 000 € Submit ×" at bounding box center [453, 33] width 473 height 32
click at [670, 33] on button "×" at bounding box center [670, 33] width 12 height 12
